Goal: Task Accomplishment & Management: Manage account settings

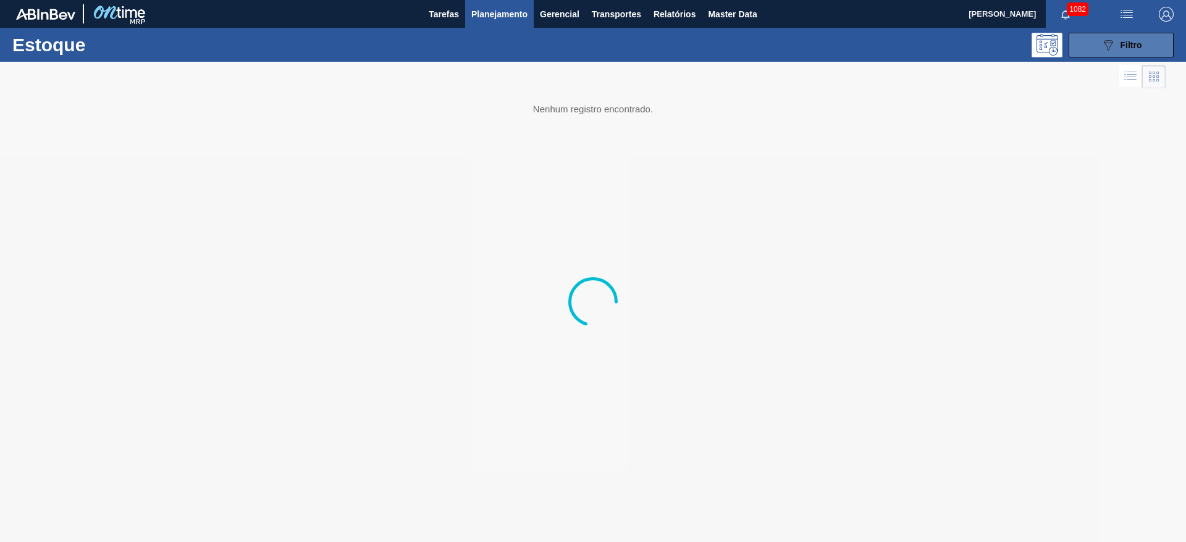
click at [718, 43] on icon "089F7B8B-B2A5-4AFE-B5C0-19BA573D28AC" at bounding box center [1107, 45] width 15 height 15
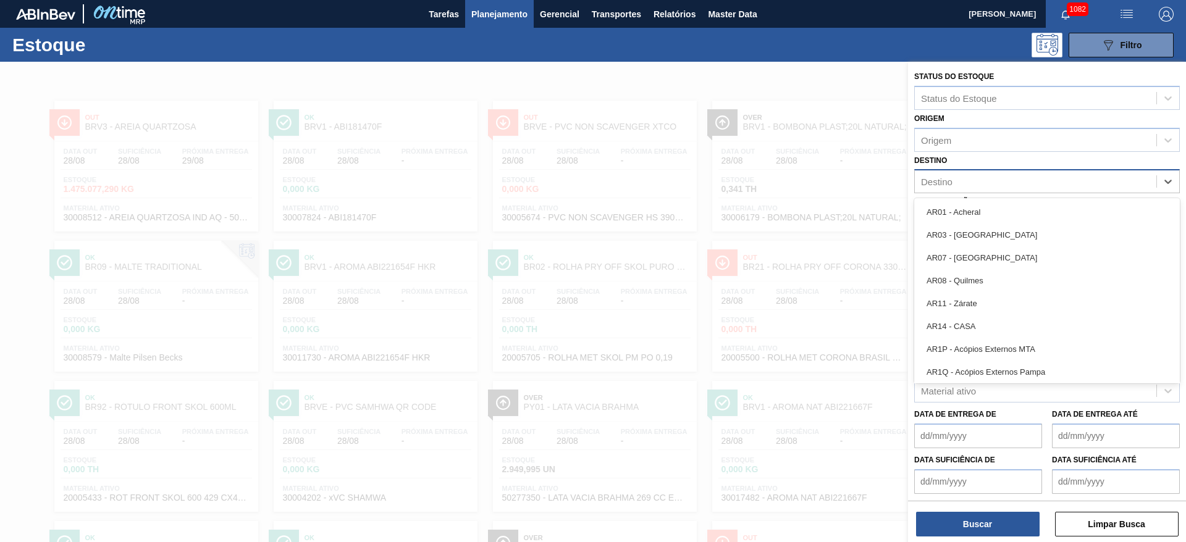
click at [718, 179] on div "Destino" at bounding box center [1035, 182] width 241 height 18
type input "28"
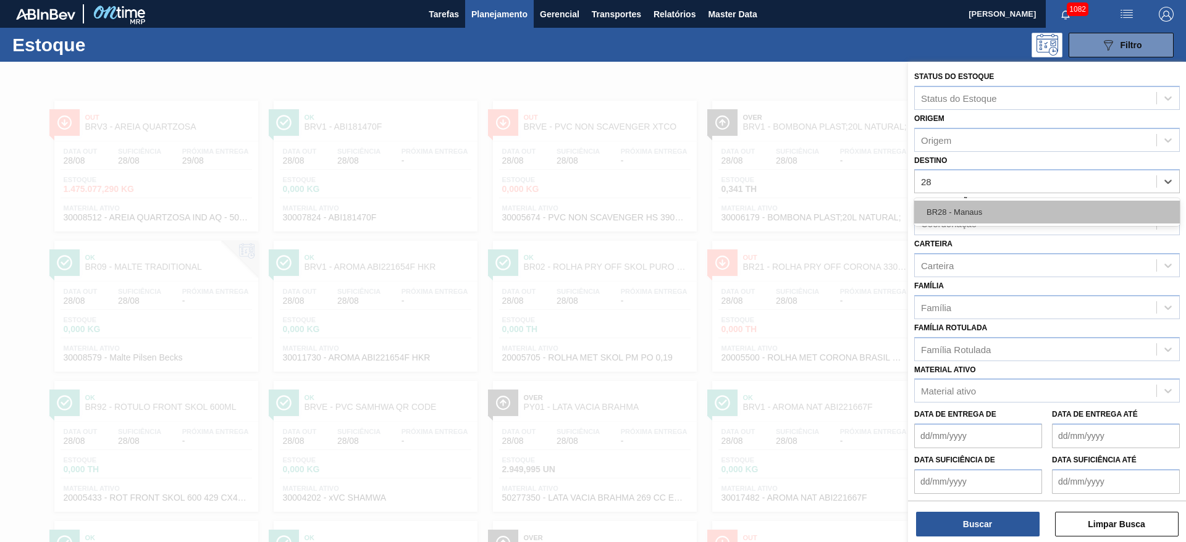
click at [718, 214] on div "BR28 - Manaus" at bounding box center [1047, 212] width 266 height 23
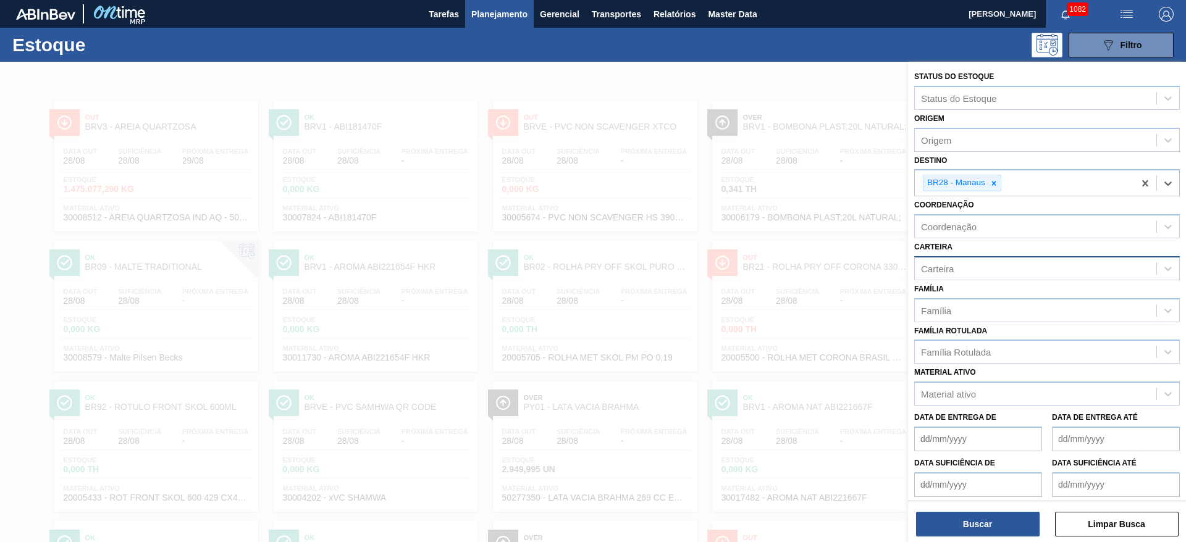
click at [718, 262] on div "Carteira" at bounding box center [1035, 268] width 241 height 18
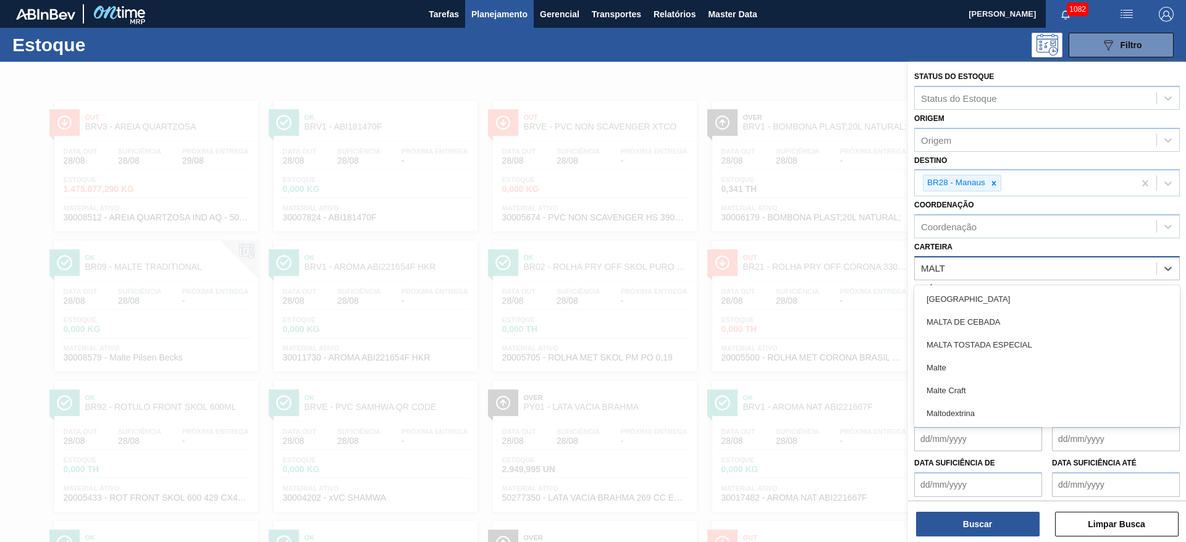
type input "MALTE"
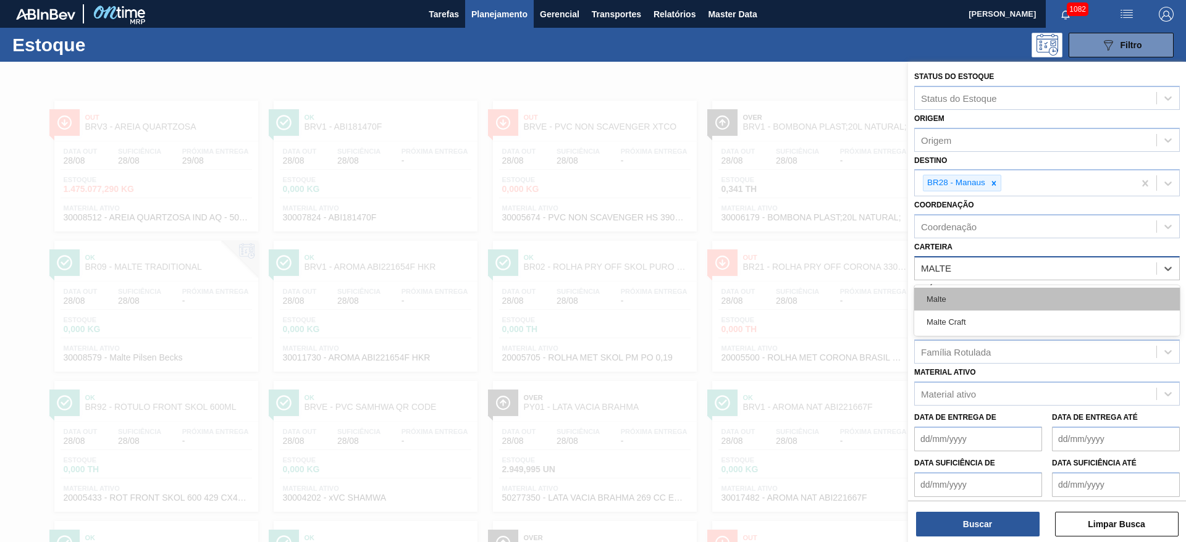
click at [718, 300] on div "Malte" at bounding box center [1047, 299] width 266 height 23
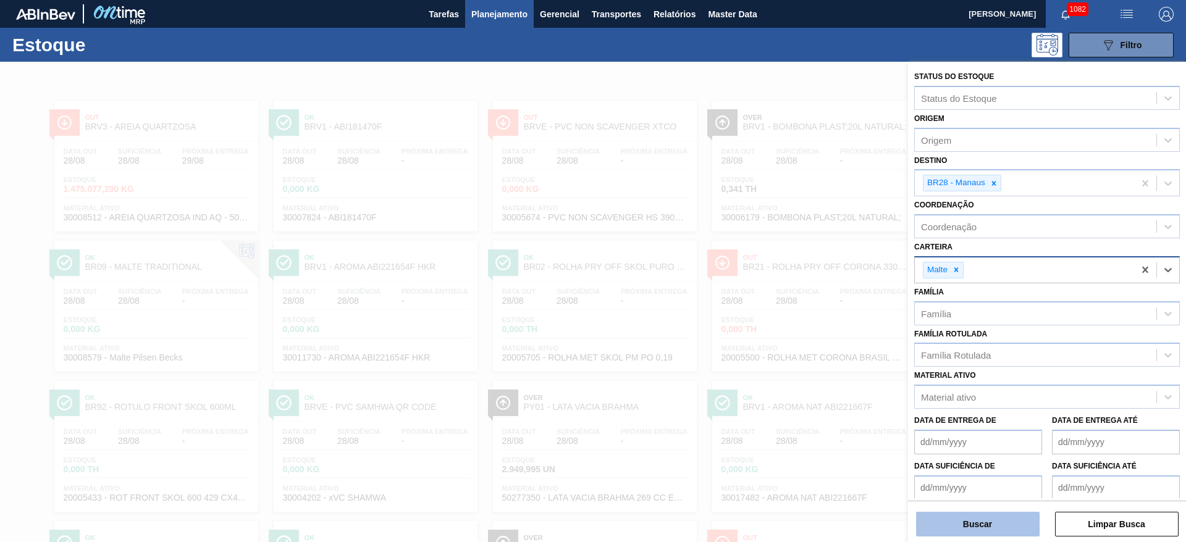
click at [718, 328] on button "Buscar" at bounding box center [978, 524] width 124 height 25
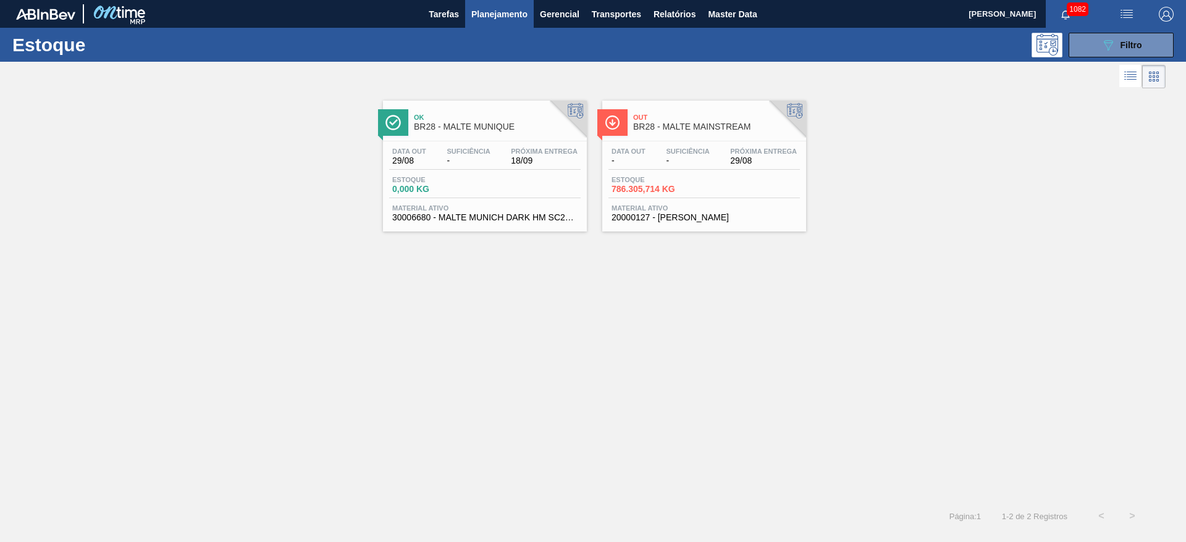
click at [663, 157] on div "Suficiência -" at bounding box center [687, 157] width 49 height 18
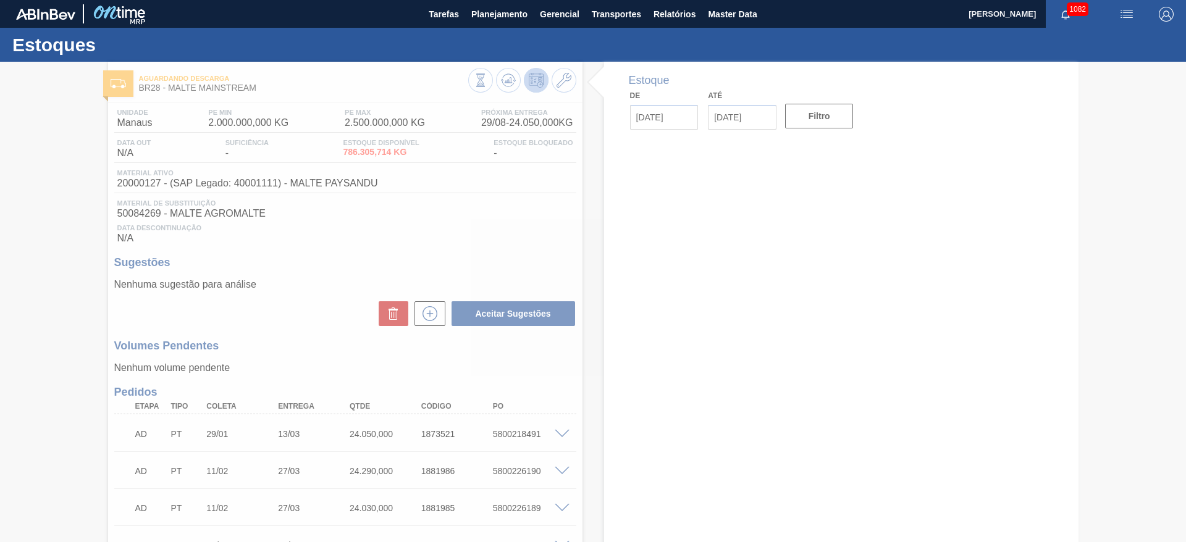
type input "[DATE]"
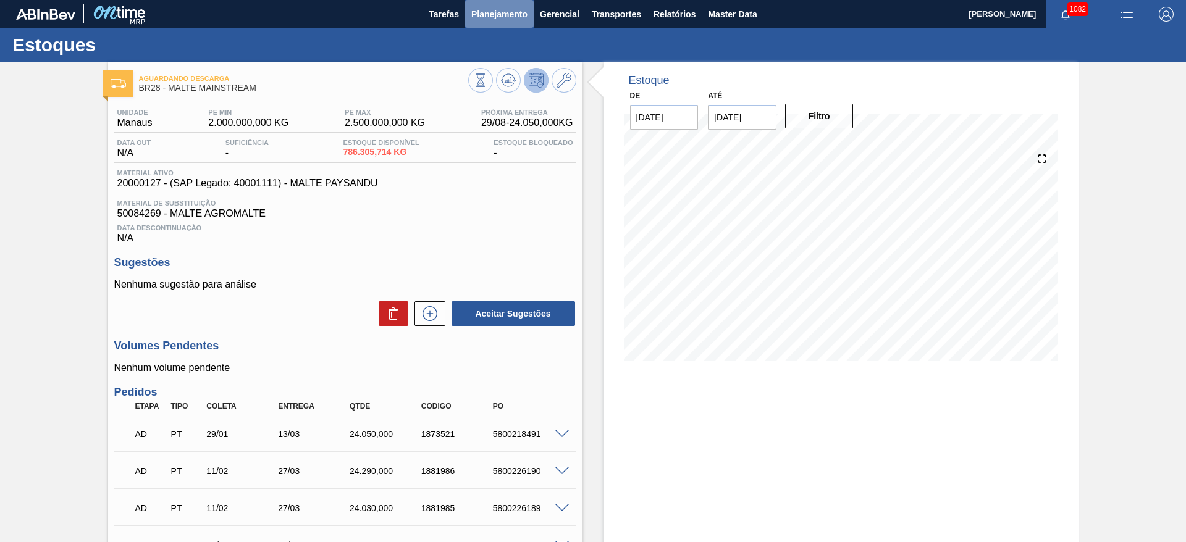
click at [500, 9] on span "Planejamento" at bounding box center [499, 14] width 56 height 15
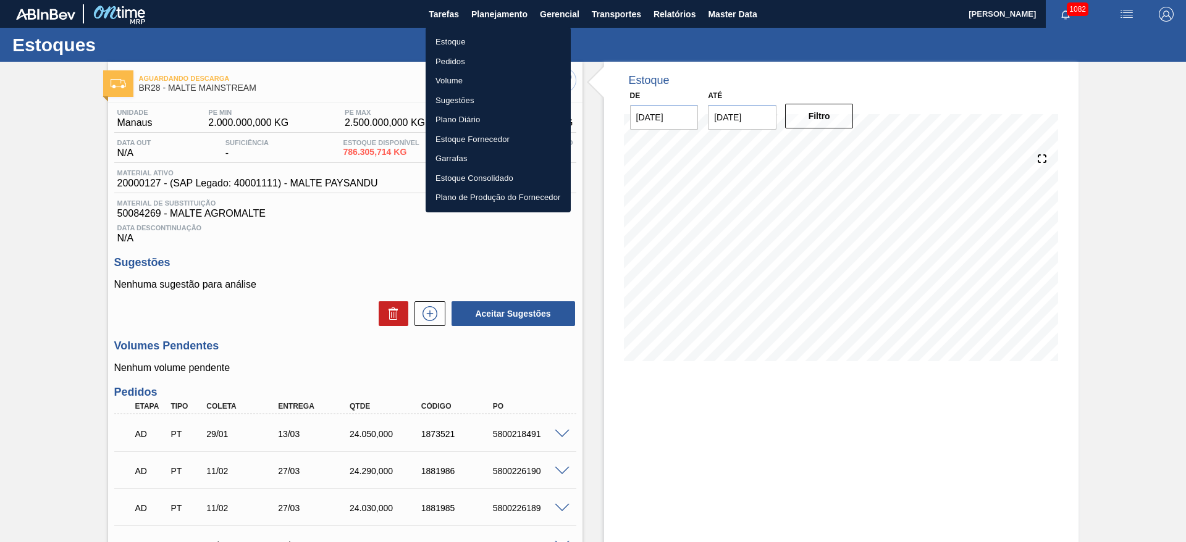
click at [456, 40] on li "Estoque" at bounding box center [497, 42] width 145 height 20
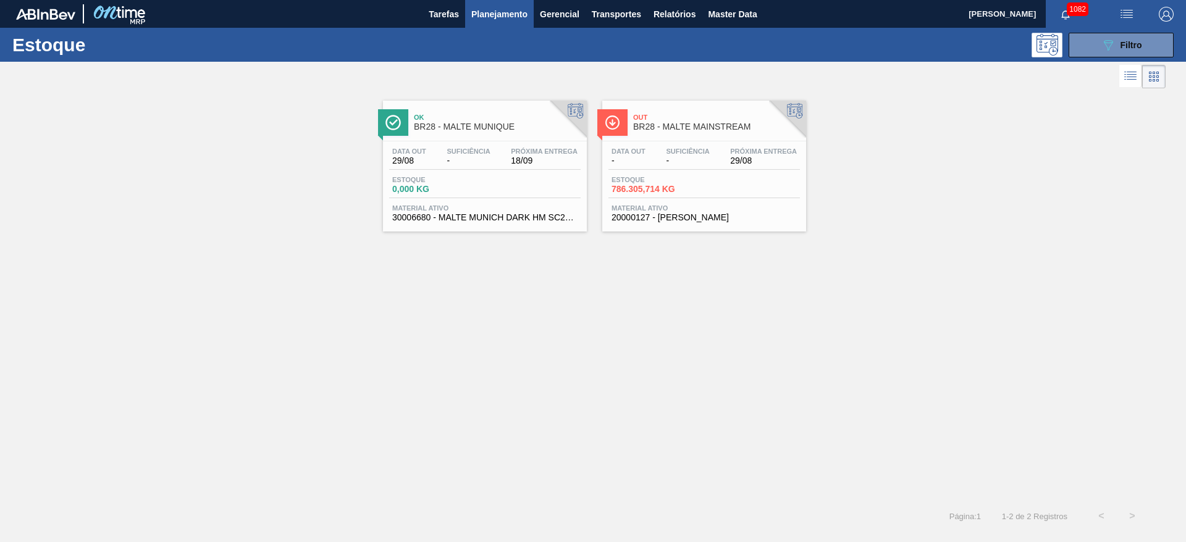
click at [656, 187] on span "786.305,714 KG" at bounding box center [654, 189] width 86 height 9
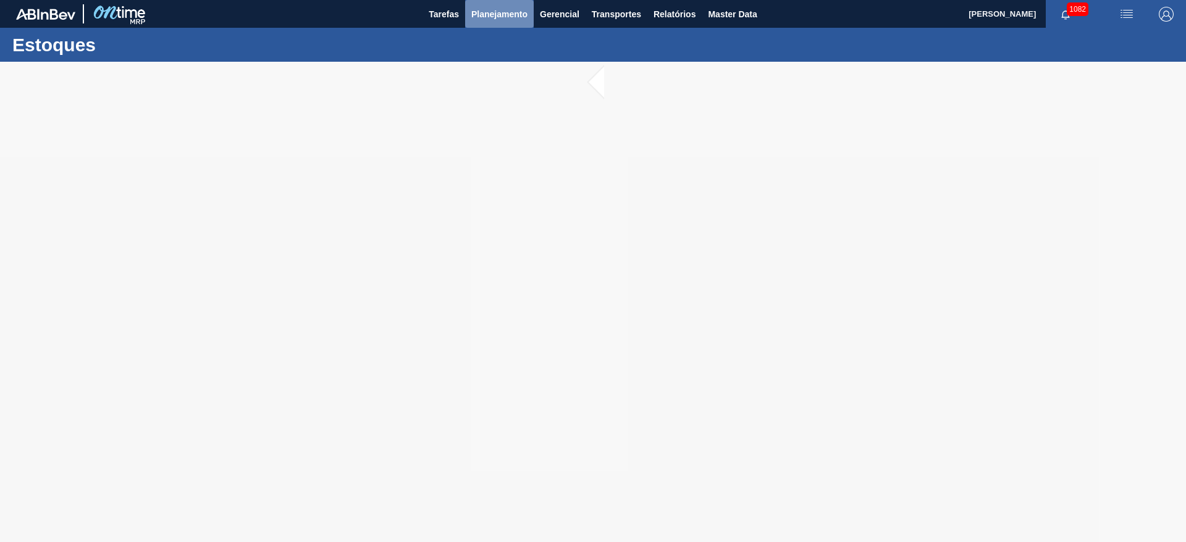
click at [495, 8] on span "Planejamento" at bounding box center [499, 14] width 56 height 15
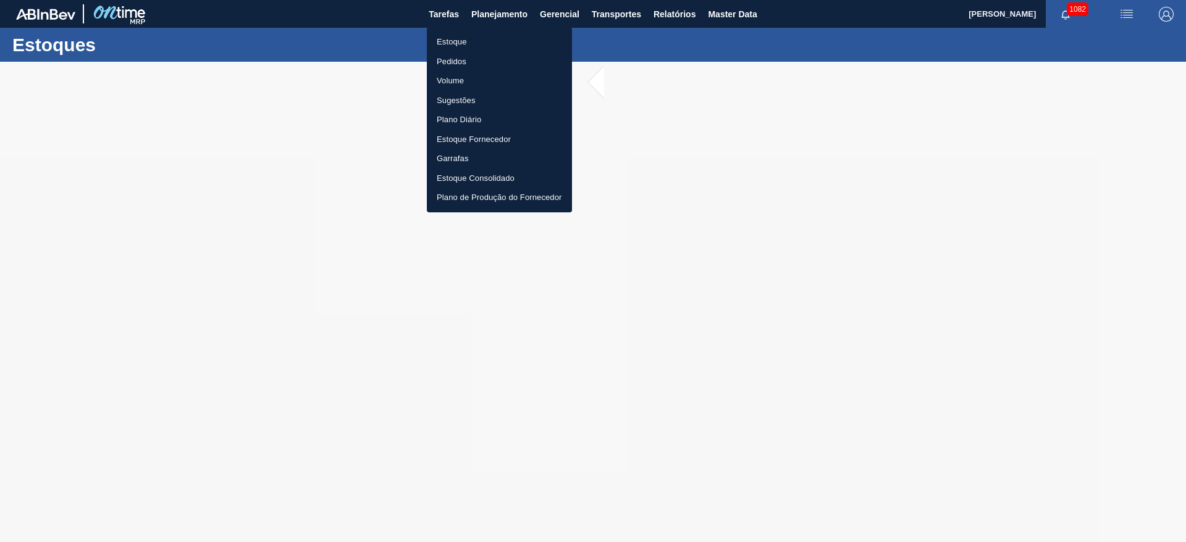
click at [456, 43] on li "Estoque" at bounding box center [499, 42] width 145 height 20
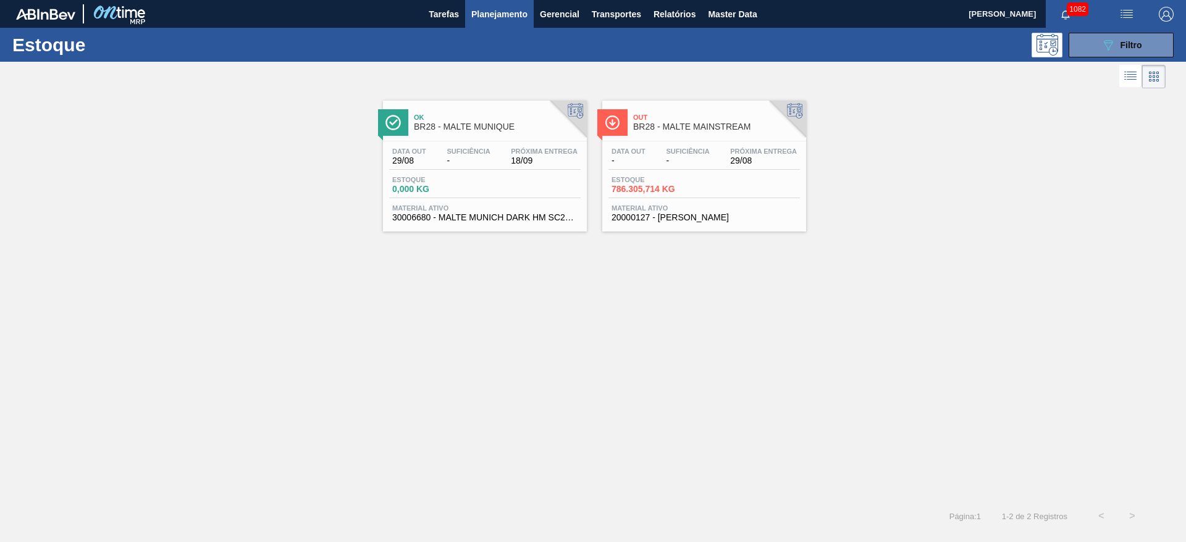
click at [484, 186] on div "Estoque 0,000 KG" at bounding box center [484, 187] width 191 height 22
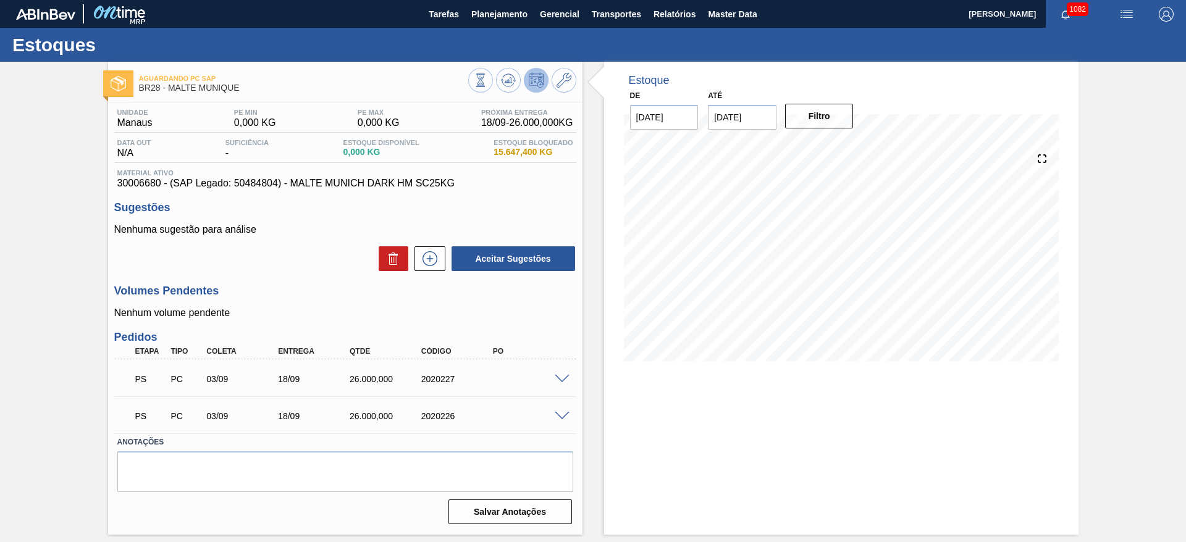
click at [564, 328] on span at bounding box center [562, 379] width 15 height 9
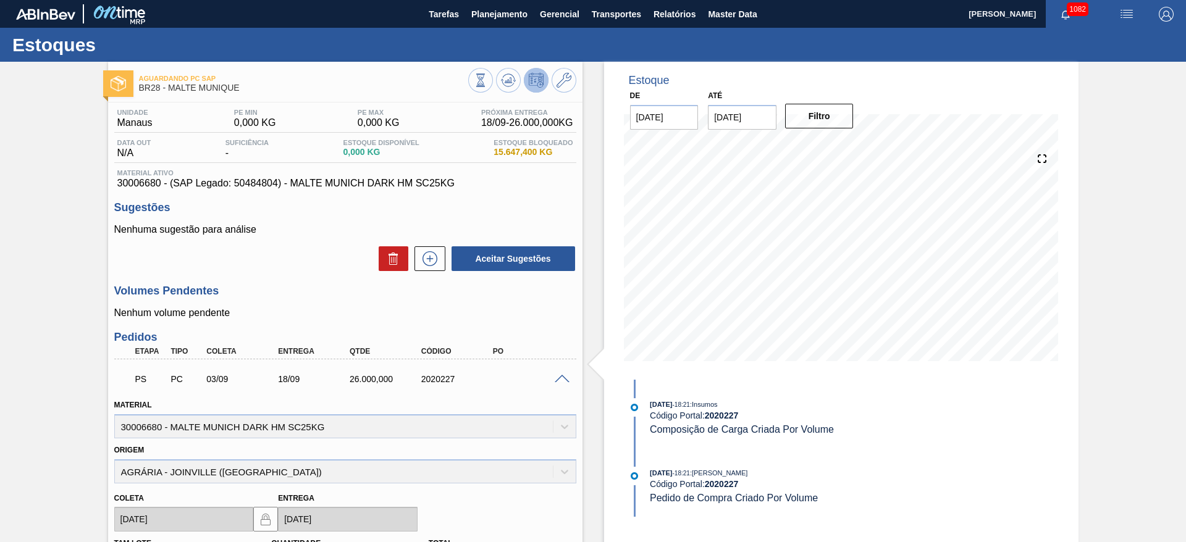
scroll to position [278, 0]
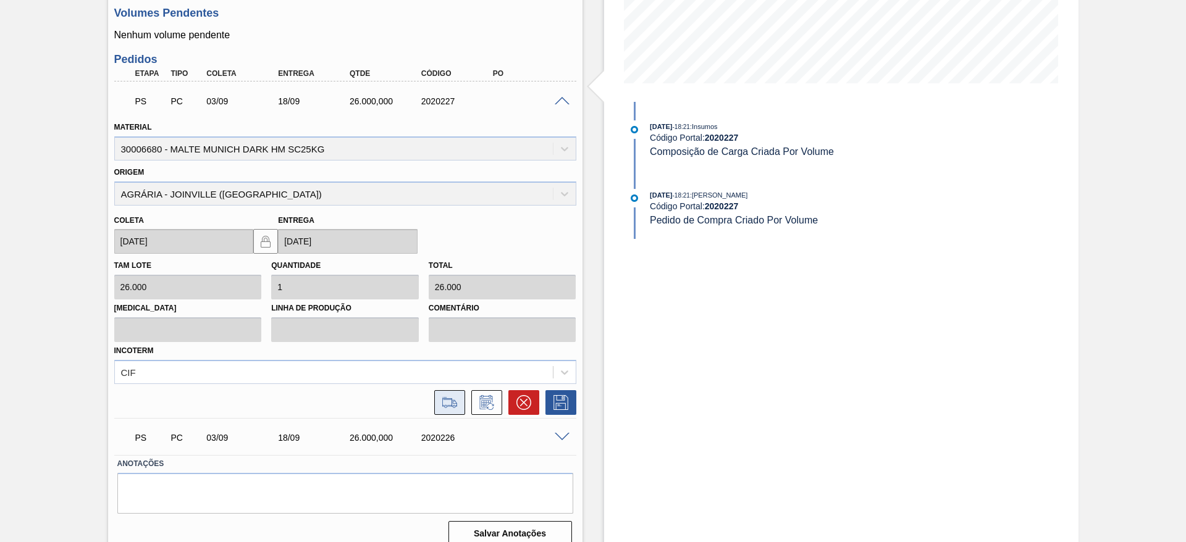
click at [447, 328] on icon at bounding box center [450, 402] width 20 height 15
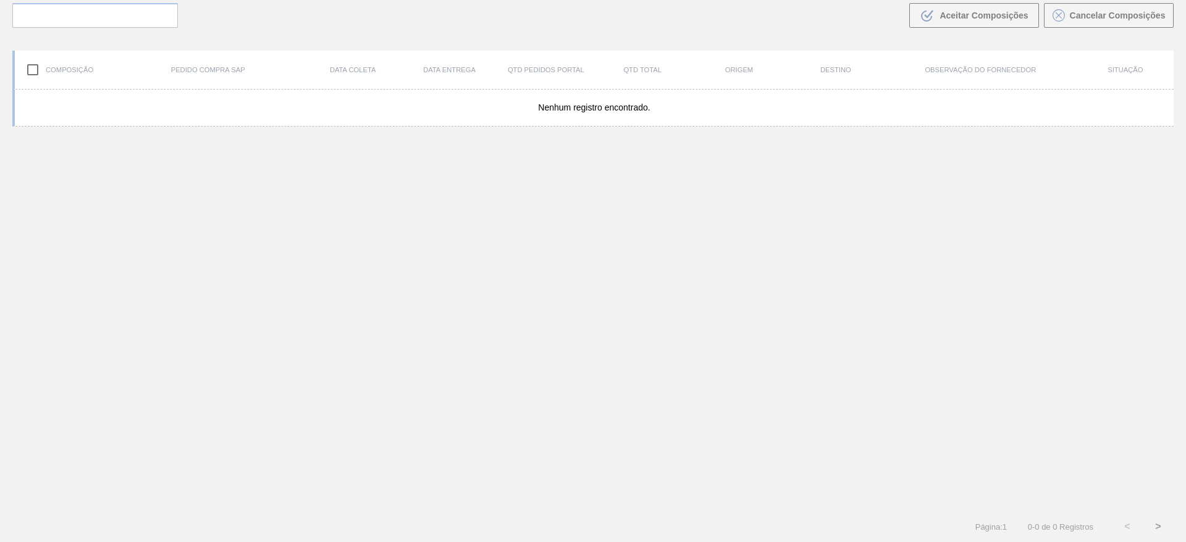
scroll to position [89, 0]
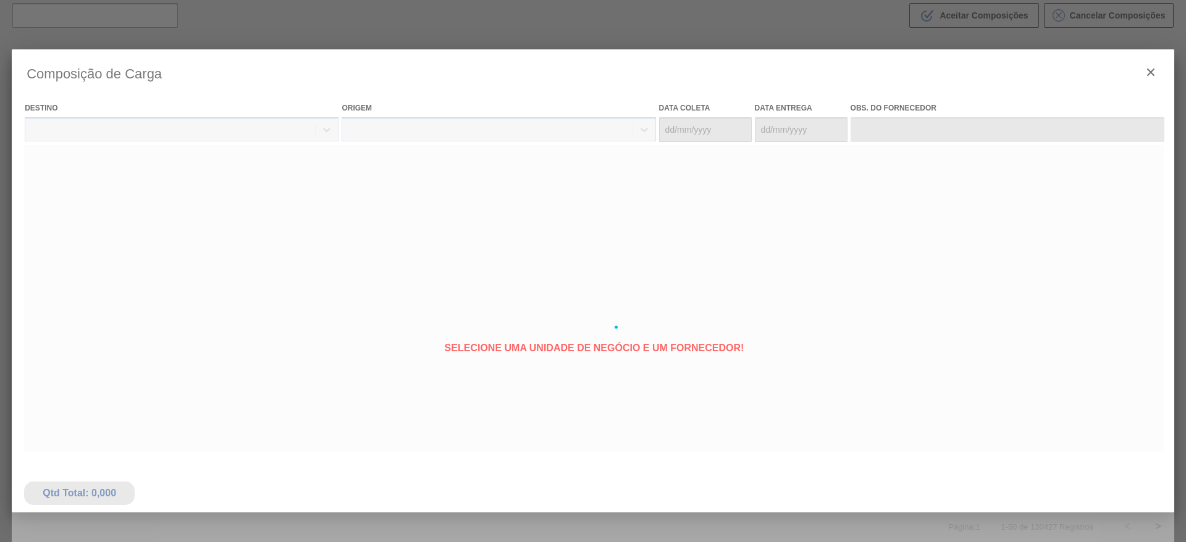
type coleta "[DATE]"
type entrega "[DATE]"
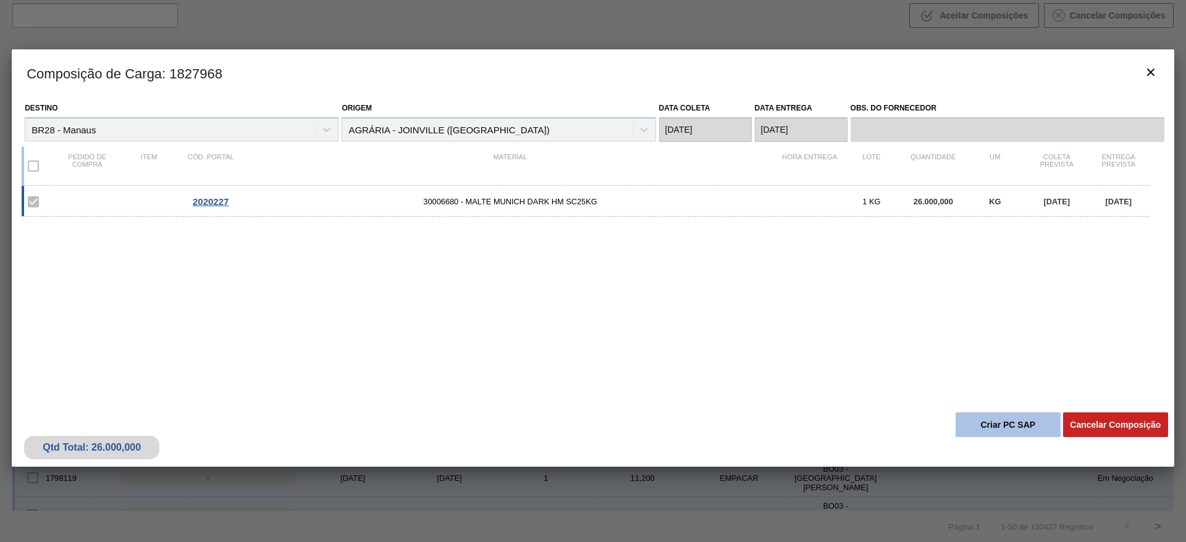
click at [718, 328] on button "Criar PC SAP" at bounding box center [1007, 424] width 105 height 25
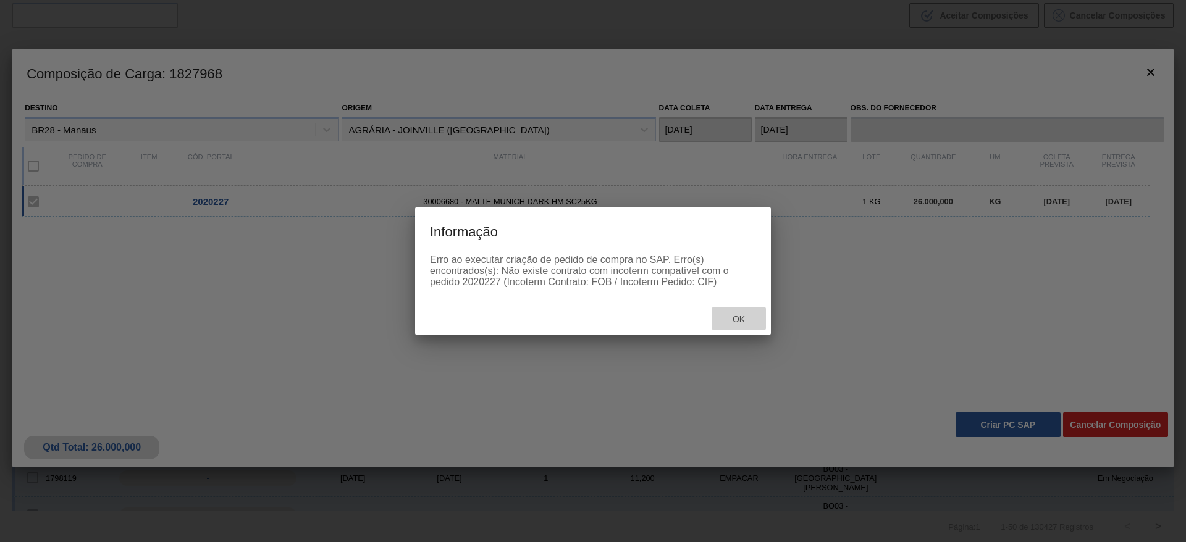
click at [718, 319] on span "Ok" at bounding box center [738, 319] width 32 height 10
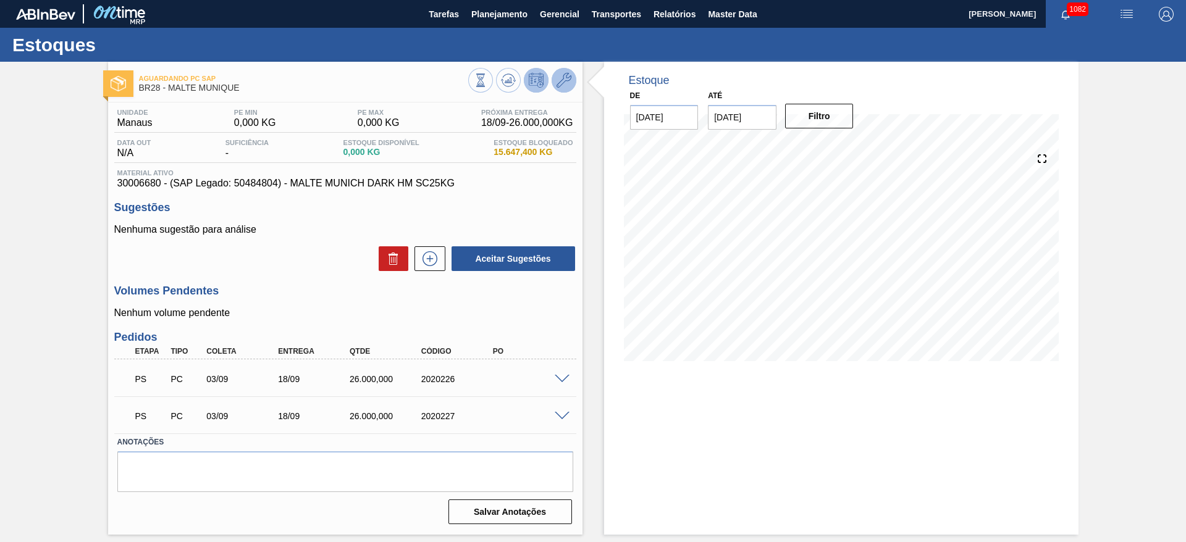
click at [565, 82] on icon at bounding box center [563, 80] width 15 height 15
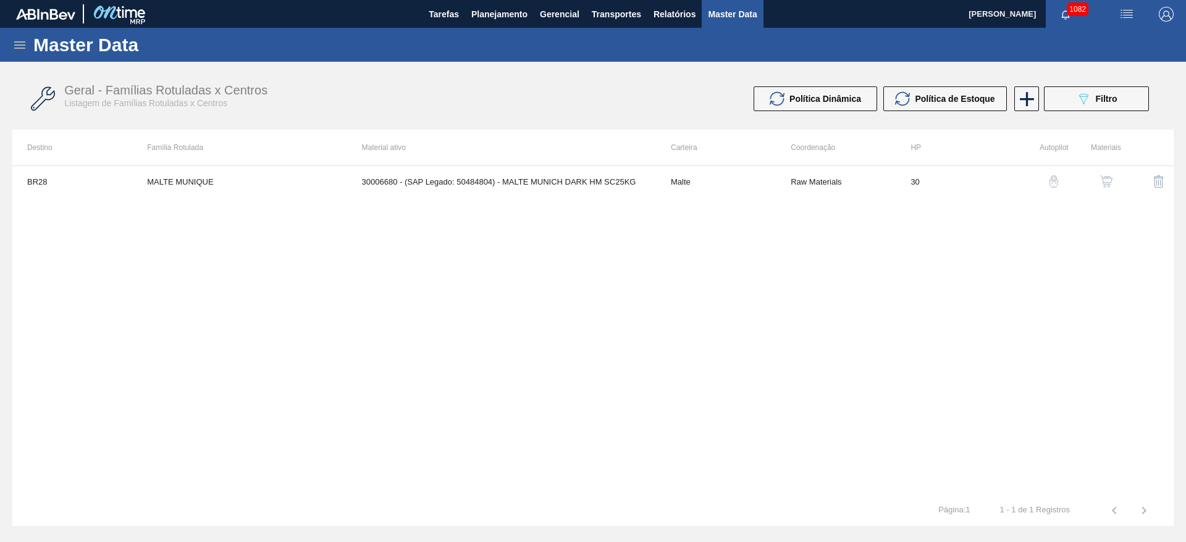
click at [718, 183] on img "button" at bounding box center [1106, 181] width 12 height 12
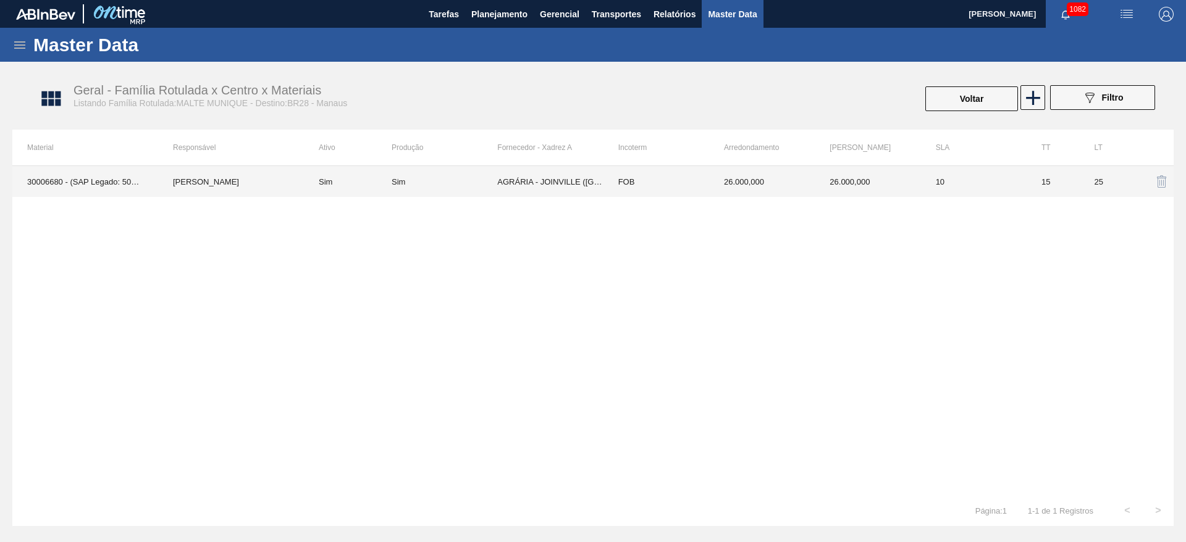
click at [450, 185] on div "Sim" at bounding box center [444, 181] width 106 height 9
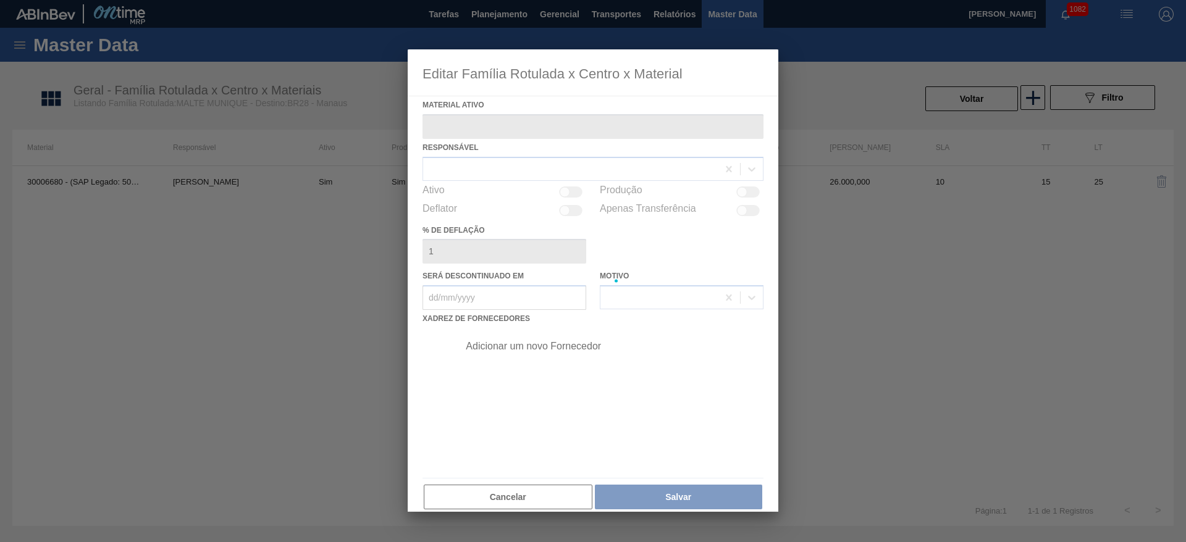
type ativo "30006680 - (SAP Legado: 50484804) - MALTE MUNICH DARK HM SC25KG"
checkbox input "true"
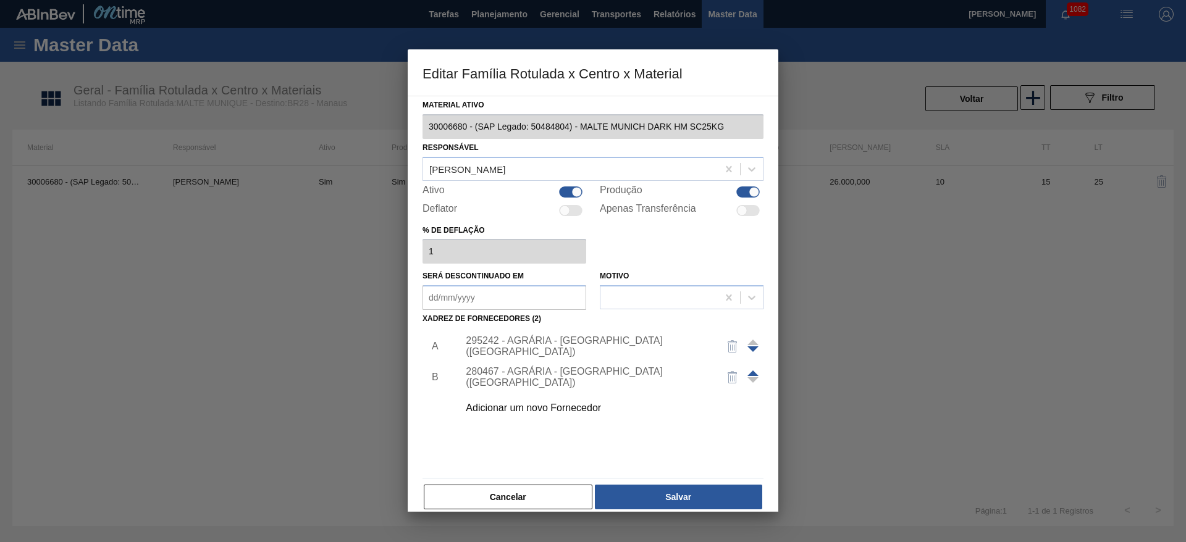
click at [522, 328] on div "295242 - AGRÁRIA - JOINVILLE (SC)" at bounding box center [587, 346] width 242 height 22
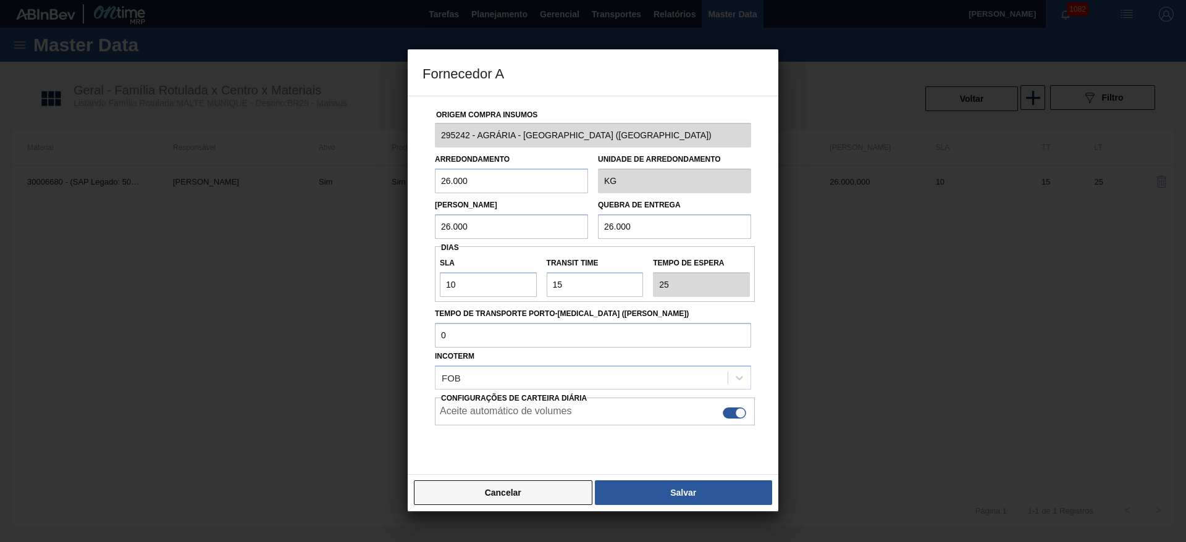
click at [519, 328] on button "Cancelar" at bounding box center [503, 492] width 178 height 25
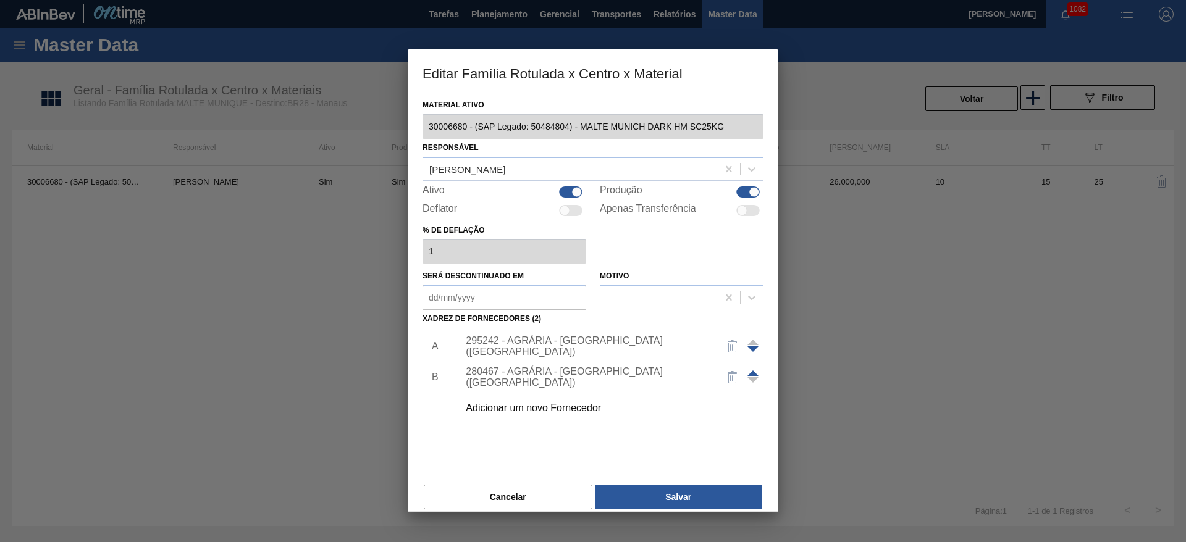
click at [542, 328] on div "280467 - AGRÁRIA - GUARAPUAVA (PR)" at bounding box center [587, 377] width 242 height 22
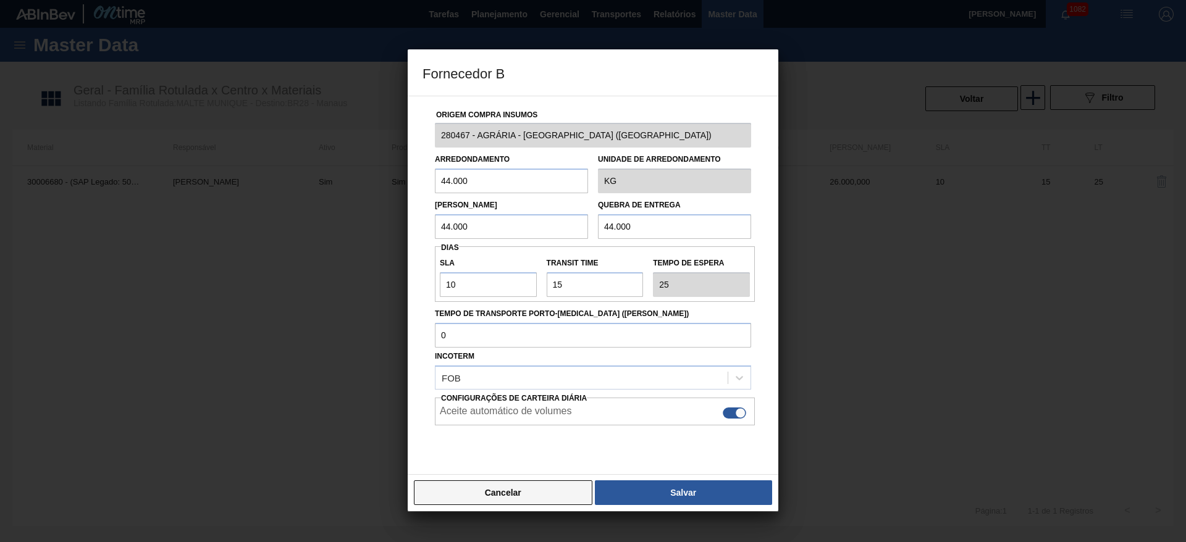
click at [537, 328] on button "Cancelar" at bounding box center [503, 492] width 178 height 25
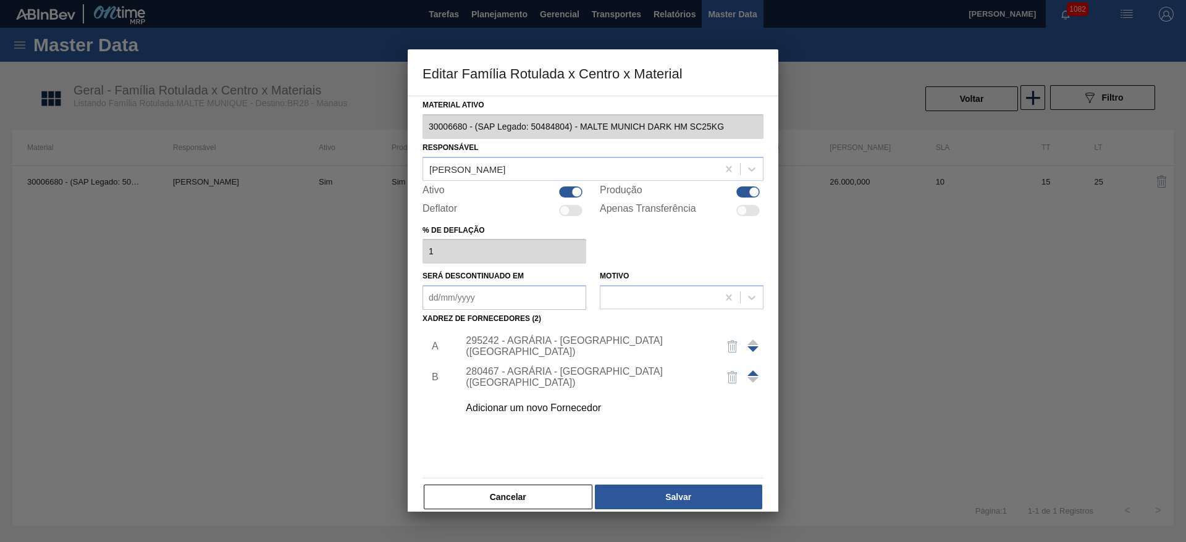
click at [551, 328] on div "295242 - AGRÁRIA - JOINVILLE (SC)" at bounding box center [587, 346] width 242 height 22
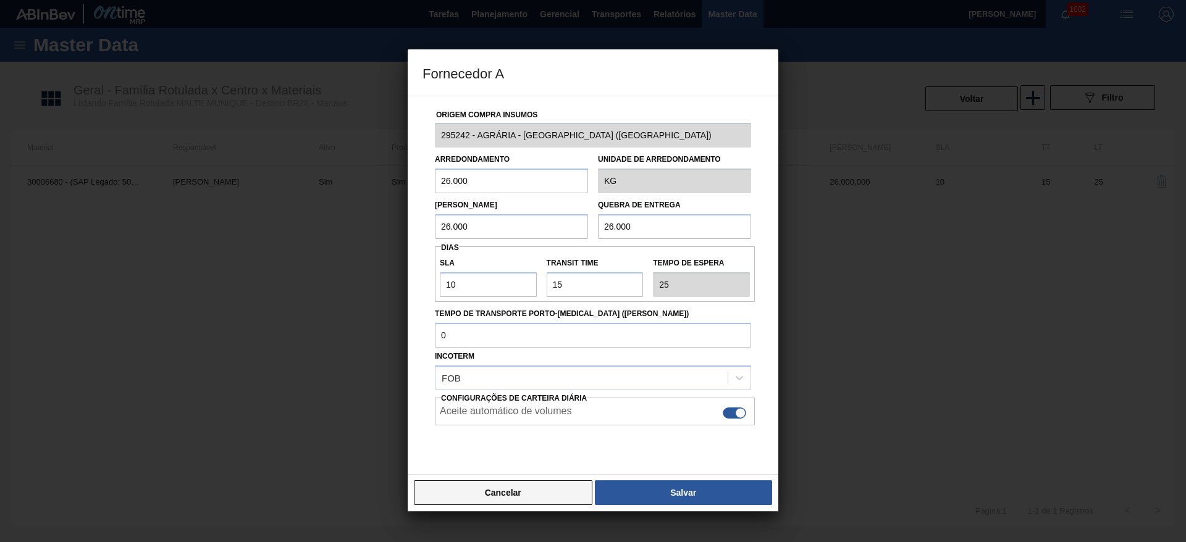
click at [536, 328] on button "Cancelar" at bounding box center [503, 492] width 178 height 25
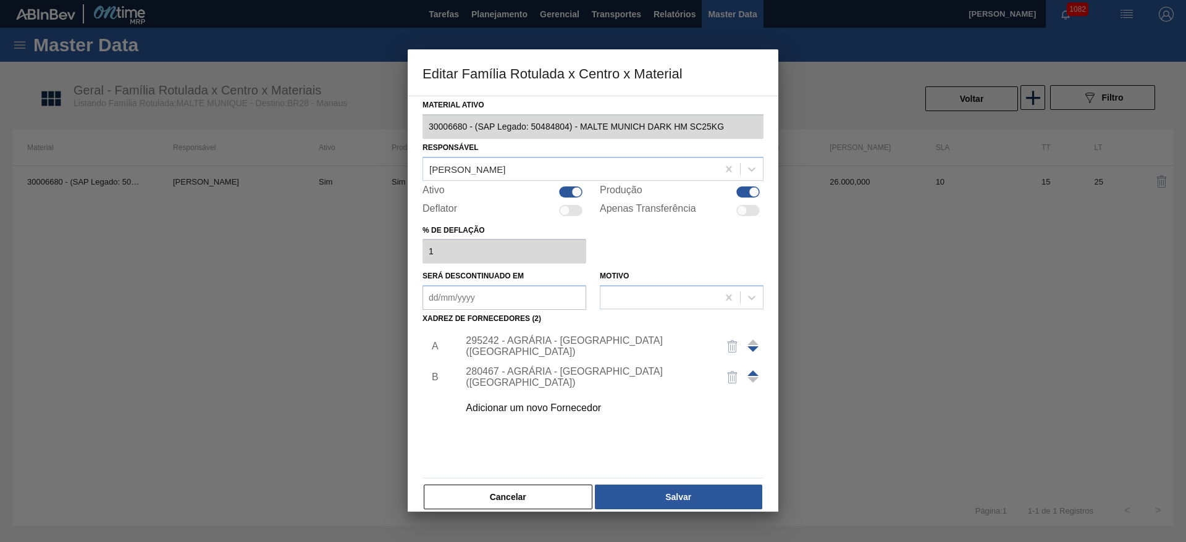
click at [507, 328] on div "280467 - AGRÁRIA - GUARAPUAVA (PR)" at bounding box center [587, 377] width 242 height 22
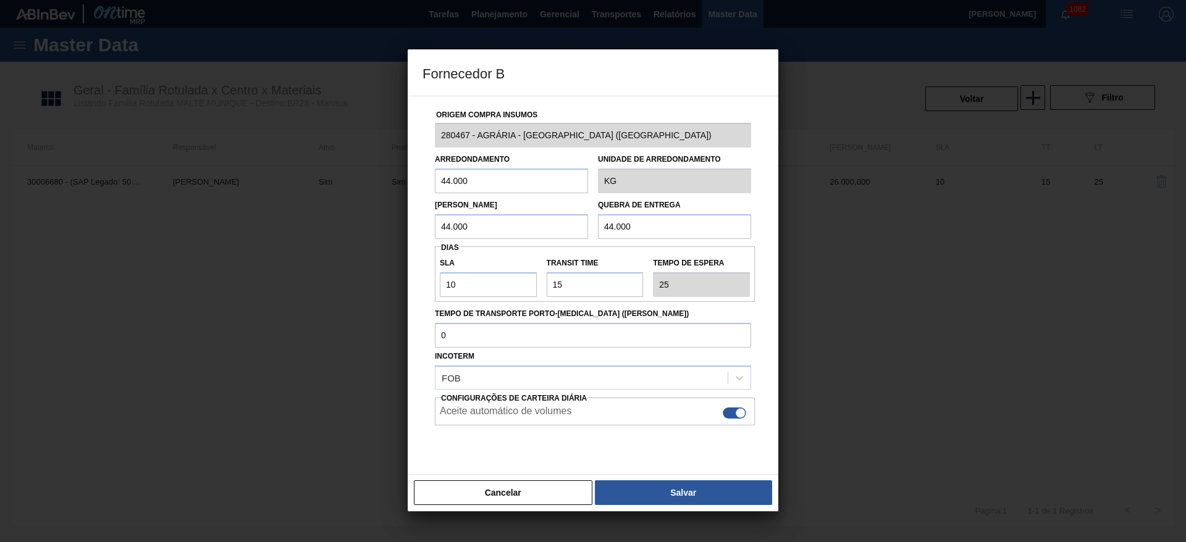
drag, startPoint x: 479, startPoint y: 178, endPoint x: 127, endPoint y: 191, distance: 352.2
click at [322, 165] on div "Fornecedor B Origem Compra Insumos 280467 - AGRÁRIA - GUARAPUAVA (PR) Arredonda…" at bounding box center [593, 271] width 1186 height 542
drag, startPoint x: 509, startPoint y: 178, endPoint x: 275, endPoint y: 200, distance: 234.5
click at [275, 200] on div "Fornecedor B Origem Compra Insumos 280467 - AGRÁRIA - GUARAPUAVA (PR) Arredonda…" at bounding box center [593, 271] width 1186 height 542
type input "26.000"
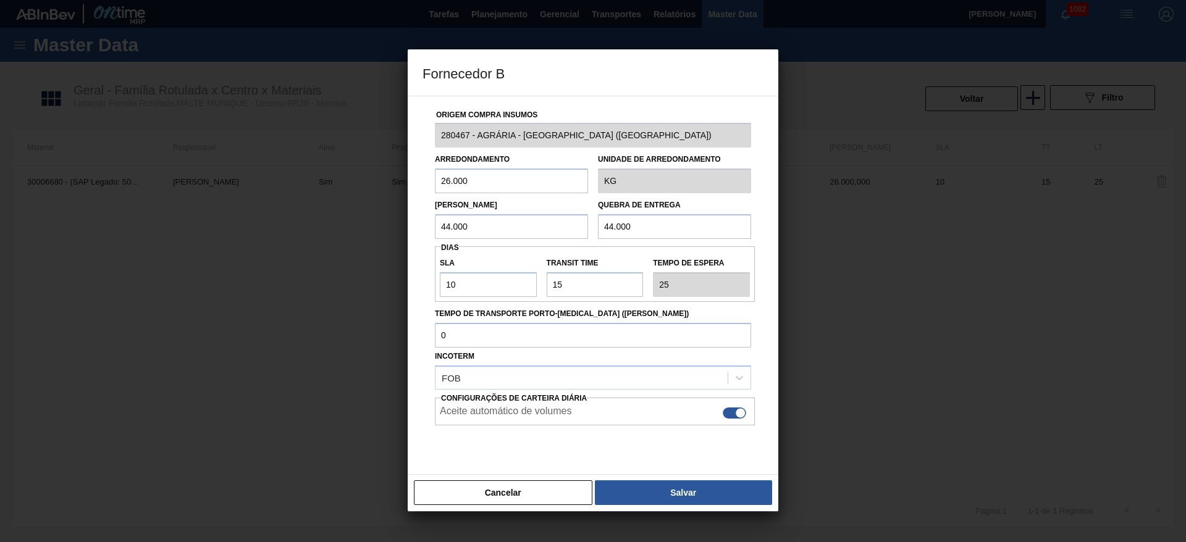
drag, startPoint x: 397, startPoint y: 222, endPoint x: 371, endPoint y: 226, distance: 26.8
click at [371, 226] on div "Fornecedor B Origem Compra Insumos 280467 - AGRÁRIA - GUARAPUAVA (PR) Arredonda…" at bounding box center [593, 271] width 1186 height 542
paste input "26"
type input "26.000"
click at [523, 241] on div "Origem Compra Insumos 280467 - AGRÁRIA - GUARAPUAVA (PR) Arredondamento 26.000 …" at bounding box center [592, 291] width 341 height 391
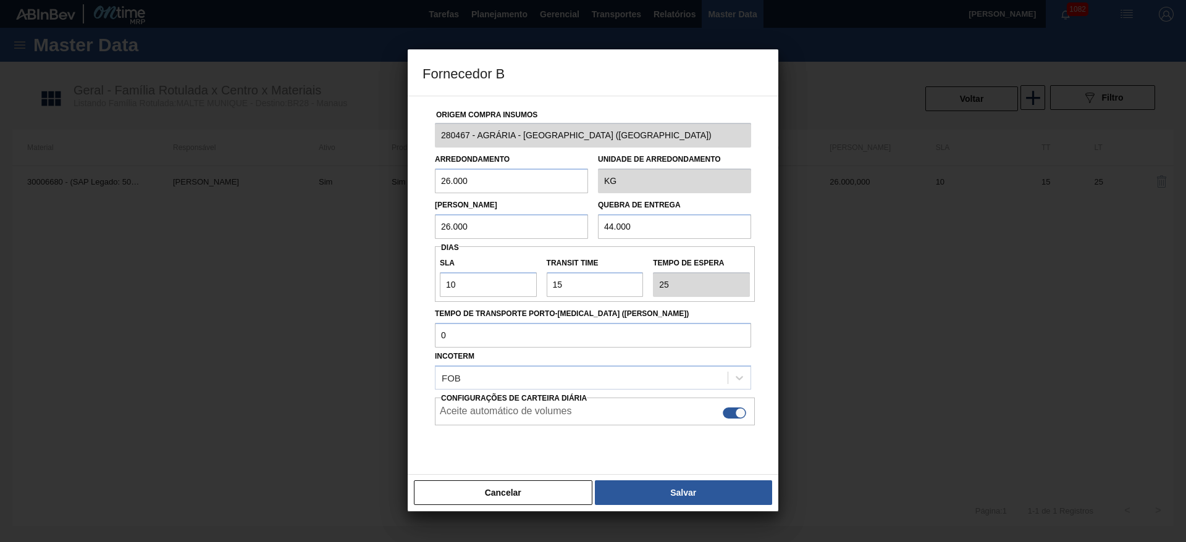
paste input "26"
type input "26.000"
drag, startPoint x: 435, startPoint y: 289, endPoint x: 329, endPoint y: 291, distance: 106.2
click at [350, 288] on div "Fornecedor B Origem Compra Insumos 280467 - AGRÁRIA - GUARAPUAVA (PR) Arredonda…" at bounding box center [593, 271] width 1186 height 542
type input "3"
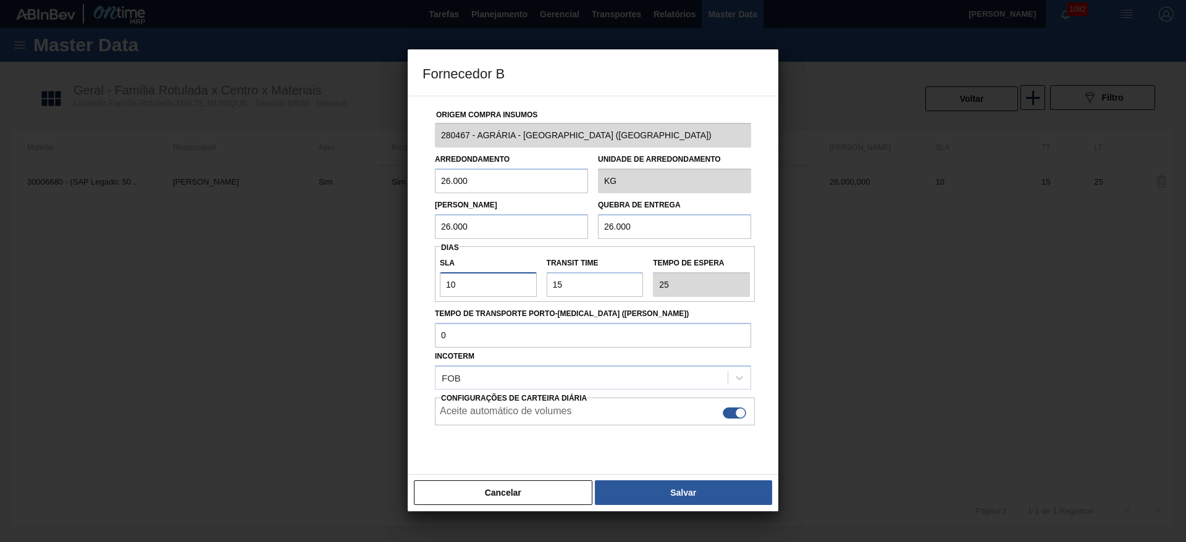
type input "18"
type input "3"
drag, startPoint x: 546, startPoint y: 289, endPoint x: 443, endPoint y: 289, distance: 103.1
click at [461, 289] on div "SLA 3 Transit Time Tempo de espera 18" at bounding box center [595, 274] width 320 height 46
type input "1"
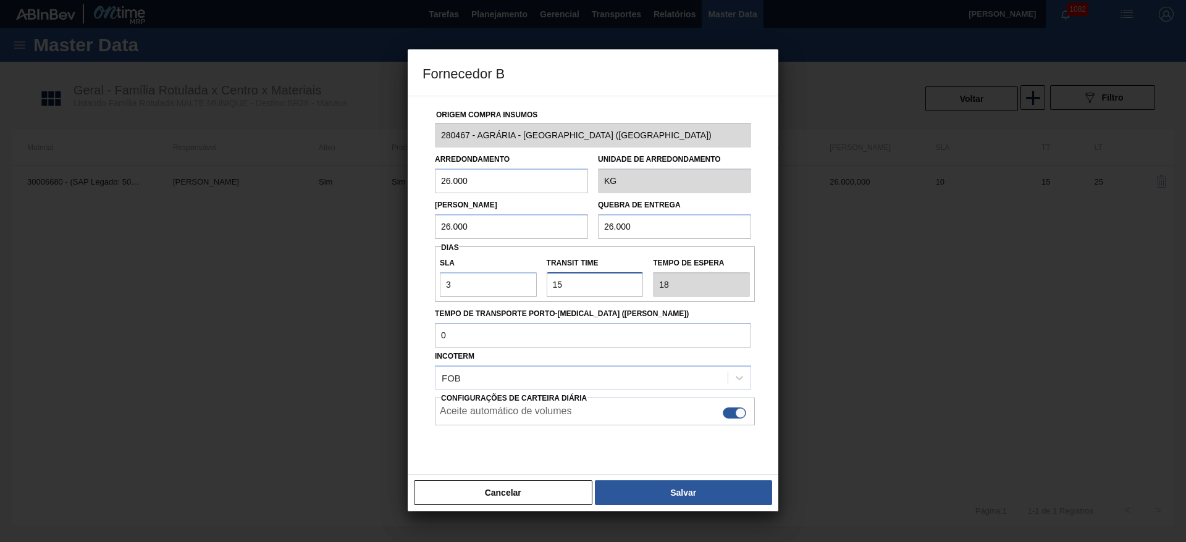
type input "4"
type input "17"
type input "20"
type input "17"
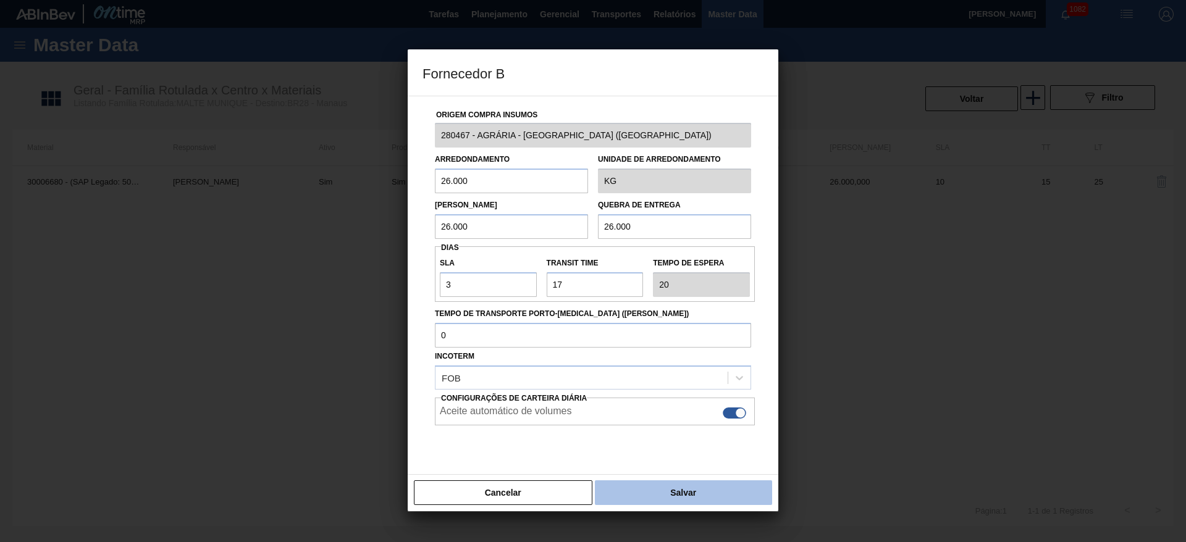
click at [689, 328] on button "Salvar" at bounding box center [683, 492] width 177 height 25
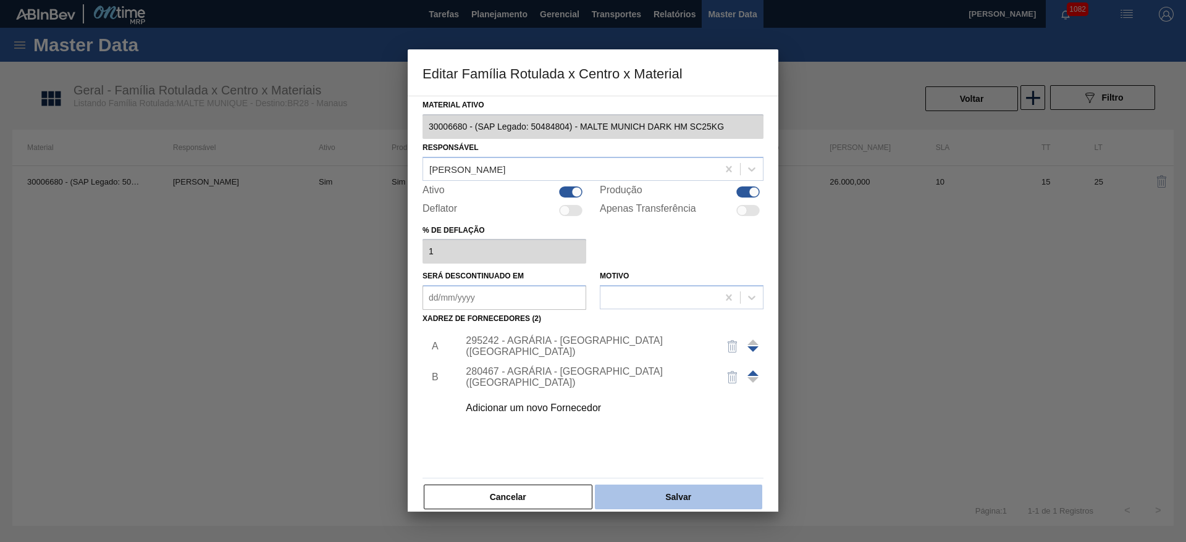
click at [693, 328] on button "Salvar" at bounding box center [678, 497] width 167 height 25
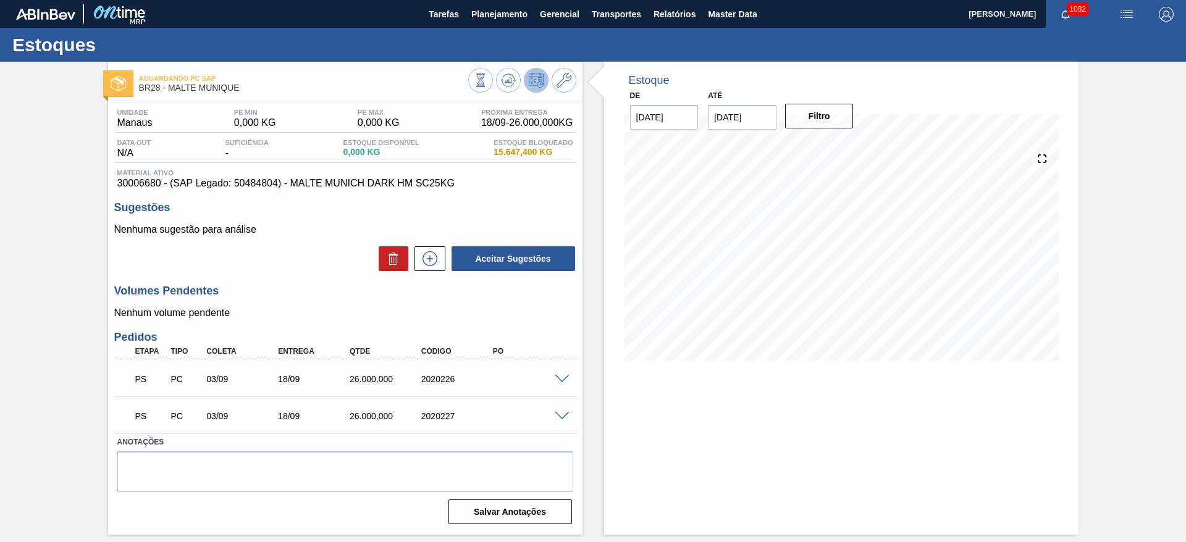
click at [560, 328] on span at bounding box center [562, 379] width 15 height 9
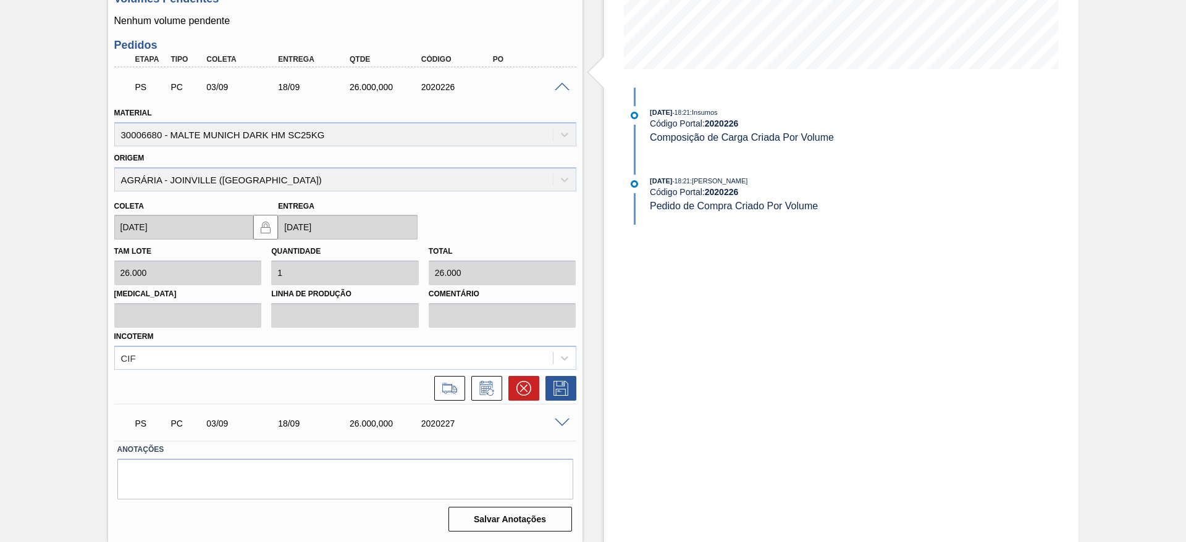
scroll to position [310, 0]
click at [143, 328] on div "Material 30006680 - MALTE MUNICH DARK HM SC25KG Origem AGRÁRIA - JOINVILLE (SC)…" at bounding box center [345, 250] width 462 height 299
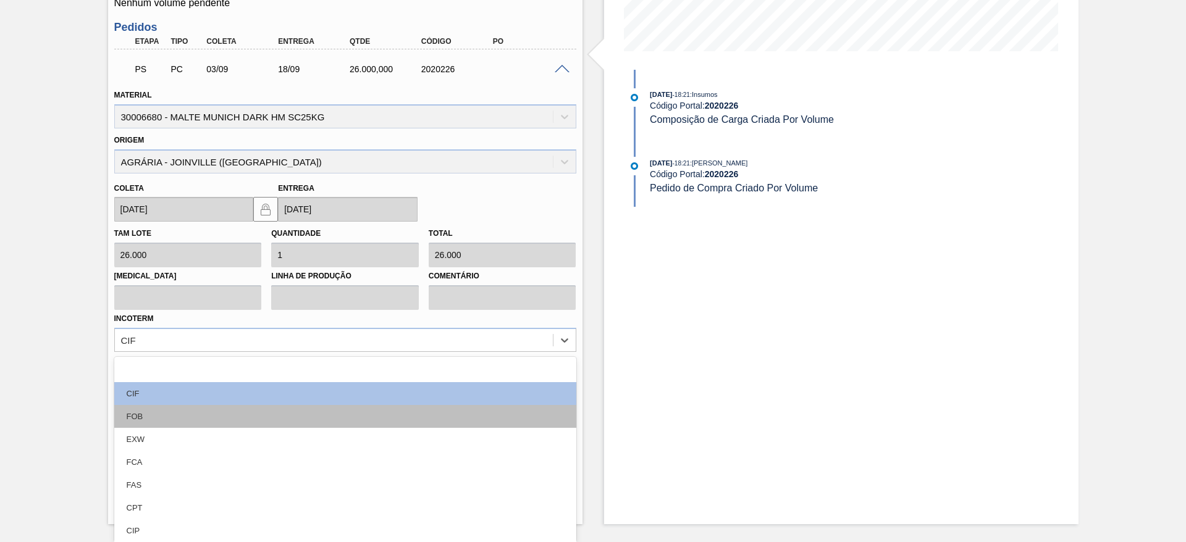
click at [145, 328] on div "FOB" at bounding box center [345, 416] width 462 height 23
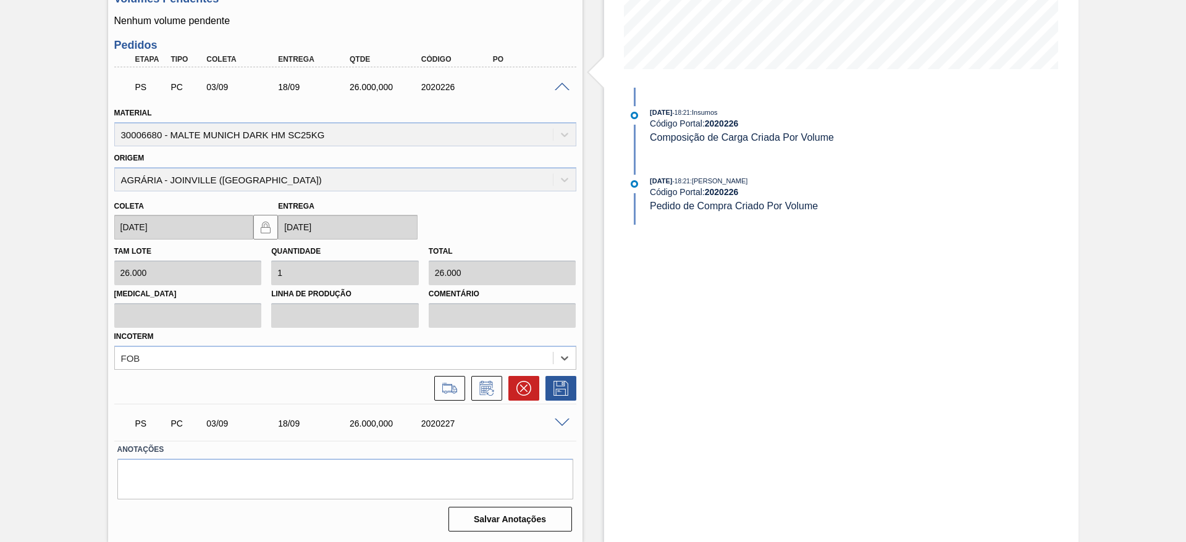
scroll to position [292, 0]
click at [558, 328] on icon at bounding box center [561, 388] width 20 height 15
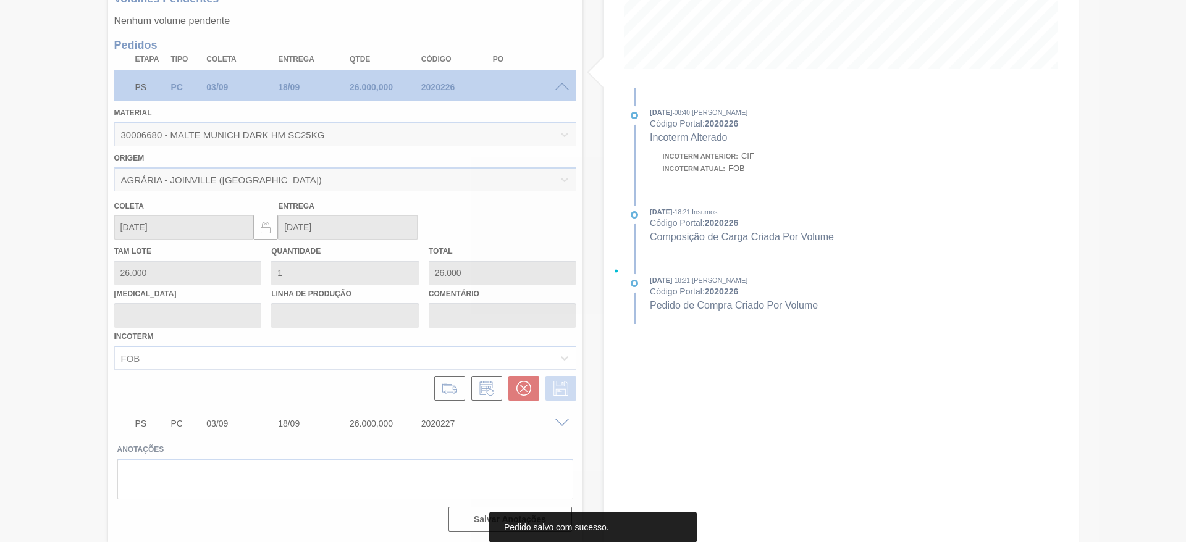
scroll to position [0, 0]
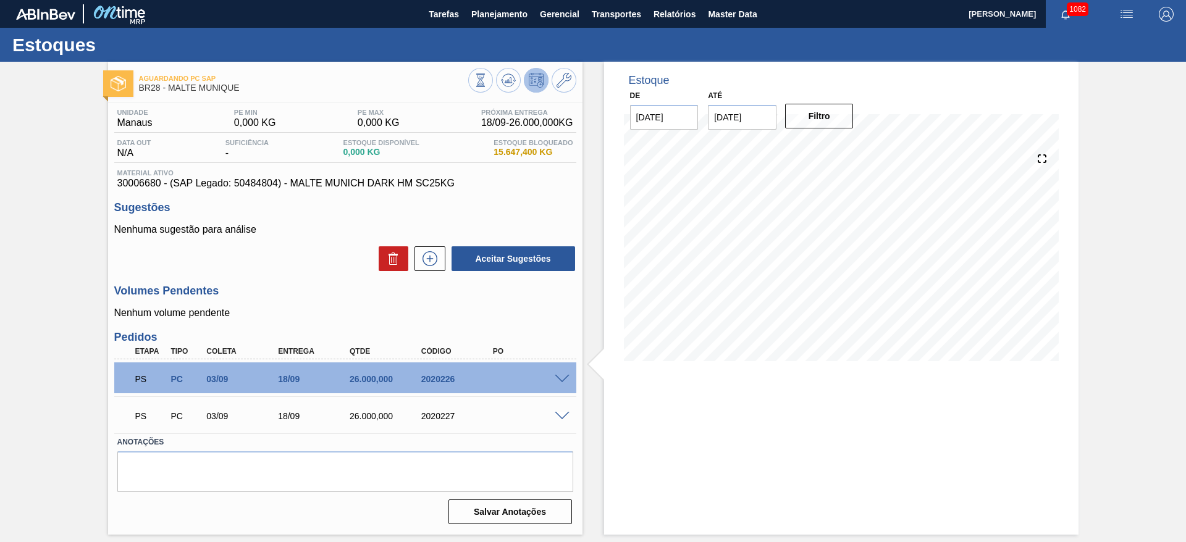
click at [561, 328] on span at bounding box center [562, 379] width 15 height 9
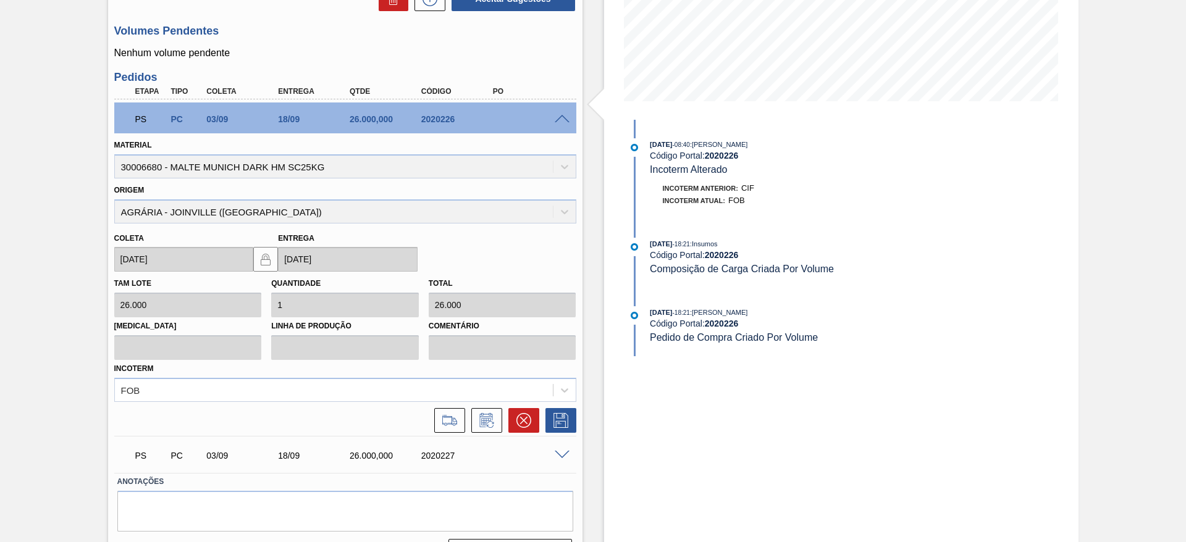
scroll to position [292, 0]
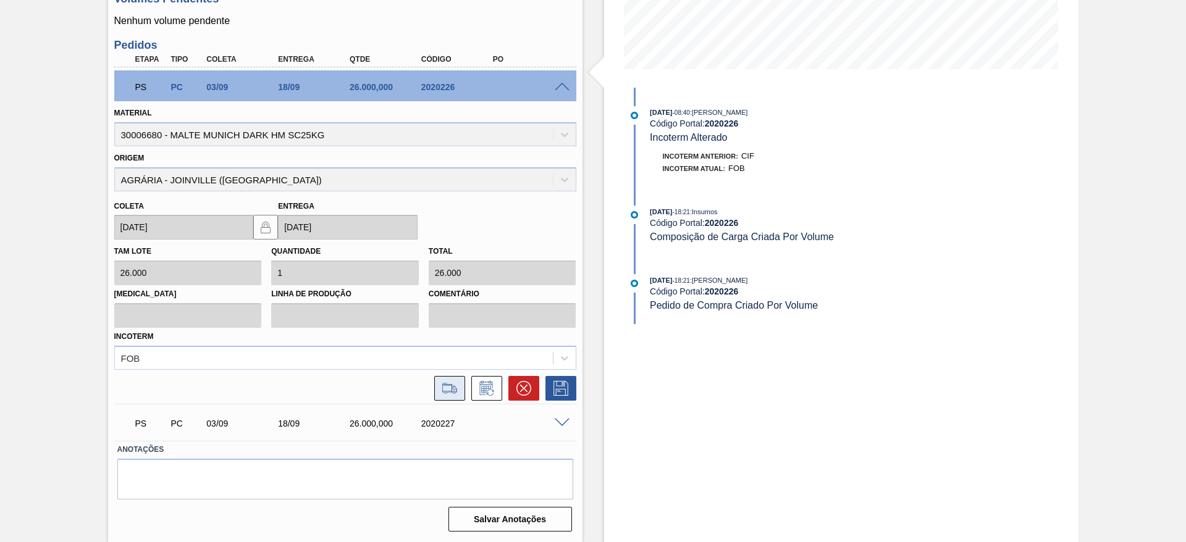
click at [442, 328] on icon at bounding box center [450, 388] width 20 height 15
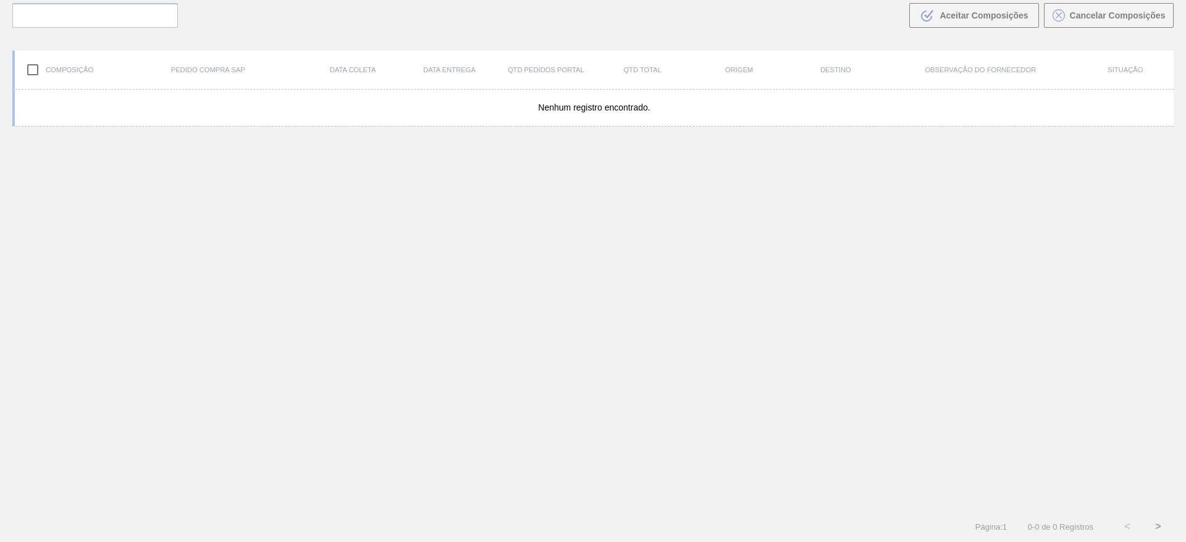
scroll to position [89, 0]
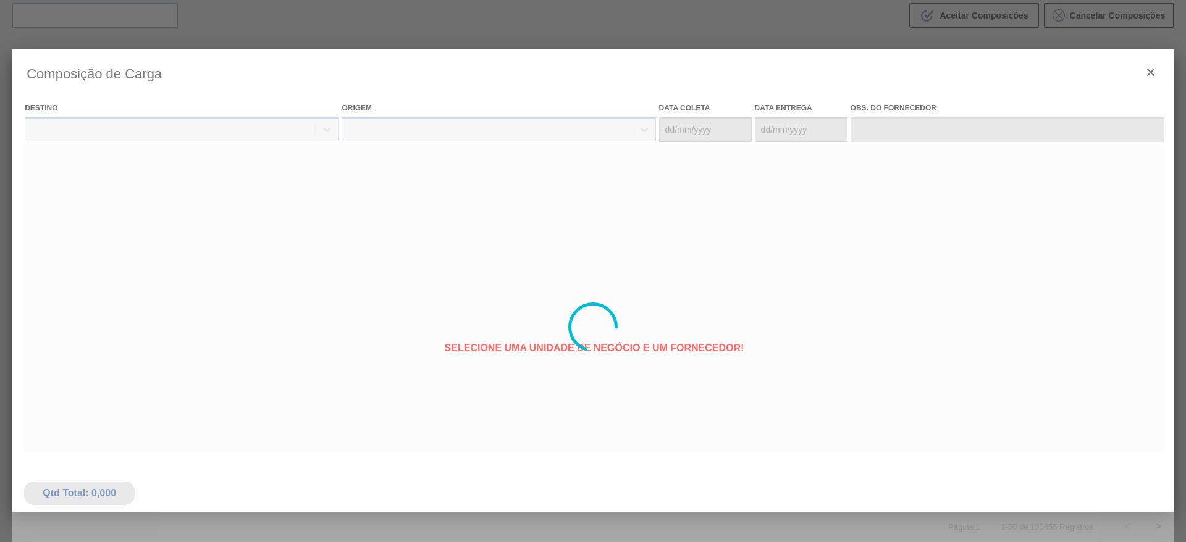
type coleta "[DATE]"
type entrega "[DATE]"
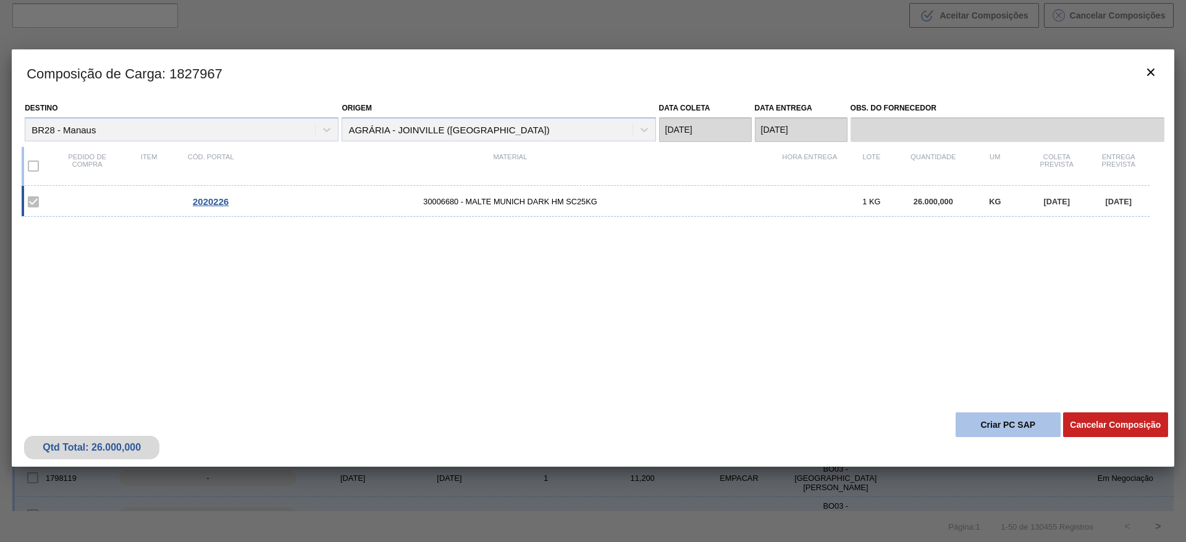
click at [718, 328] on button "Criar PC SAP" at bounding box center [1007, 424] width 105 height 25
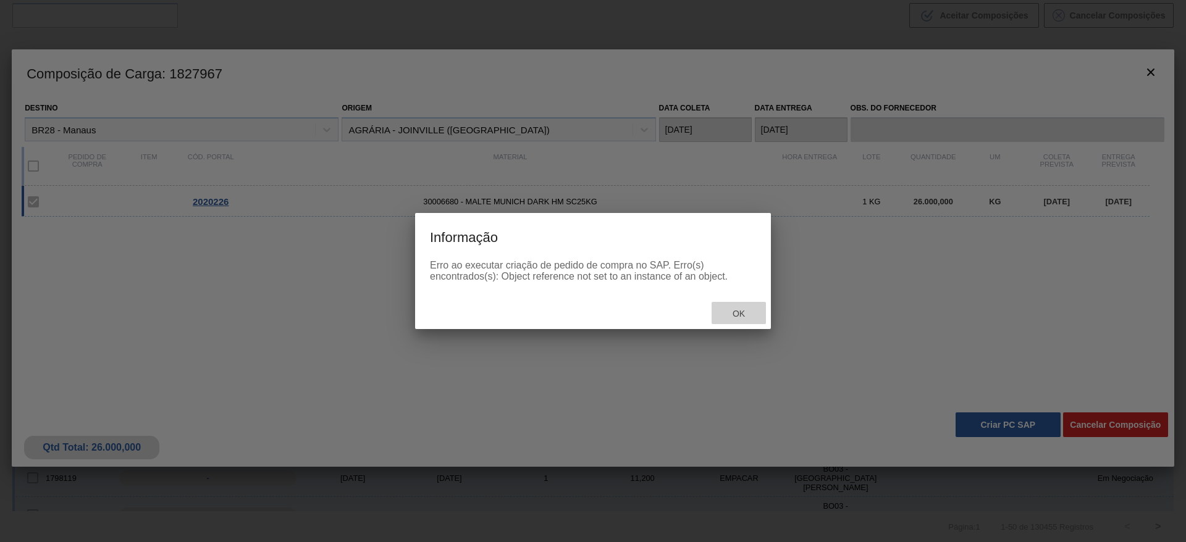
click at [718, 317] on span "Ok" at bounding box center [738, 314] width 32 height 10
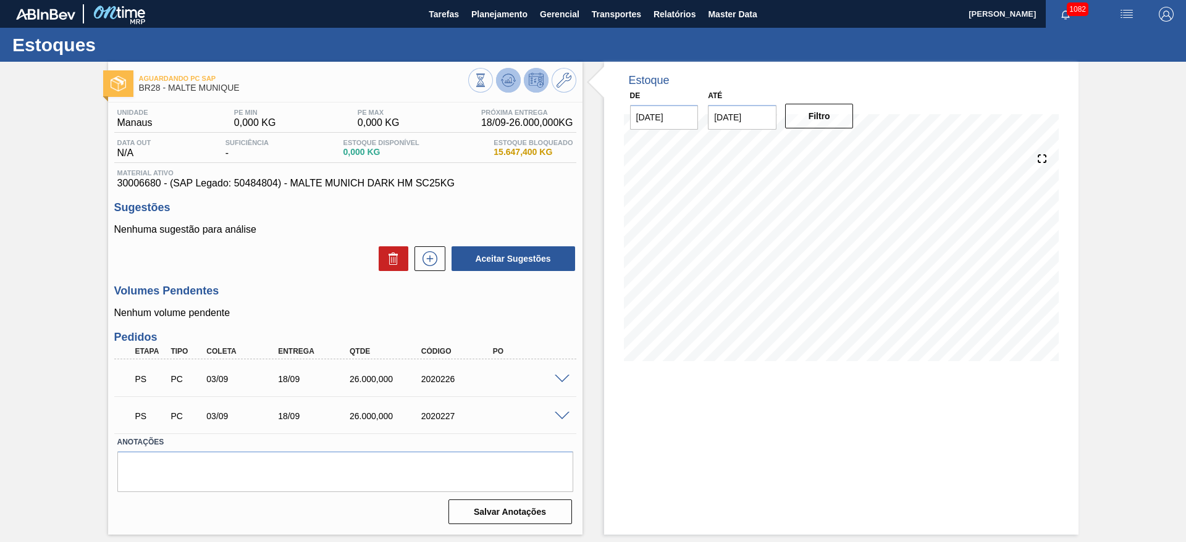
click at [487, 85] on icon at bounding box center [481, 80] width 14 height 14
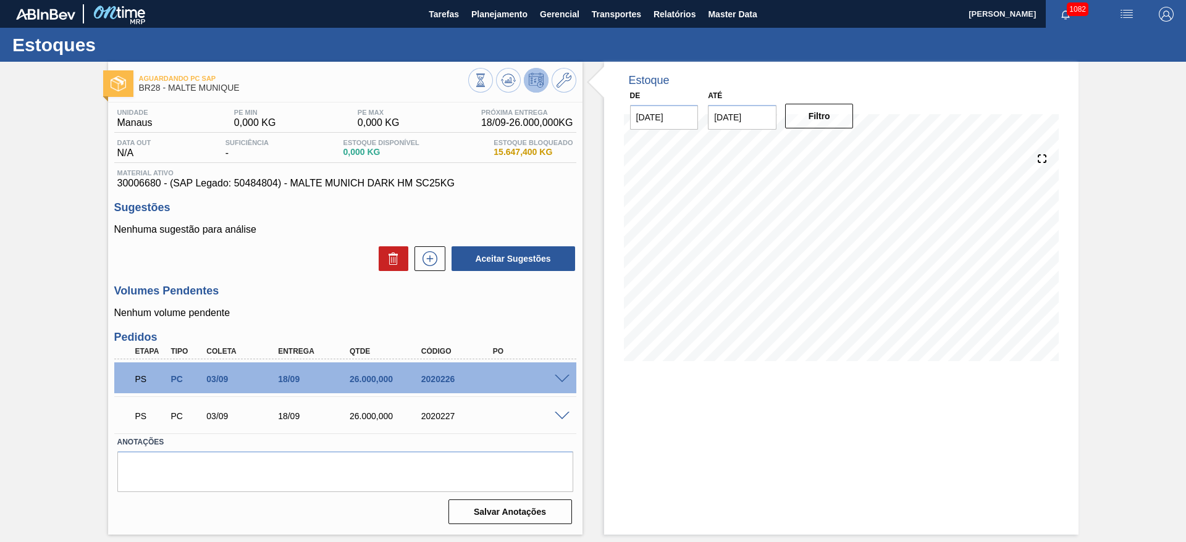
click at [564, 328] on span at bounding box center [562, 416] width 15 height 9
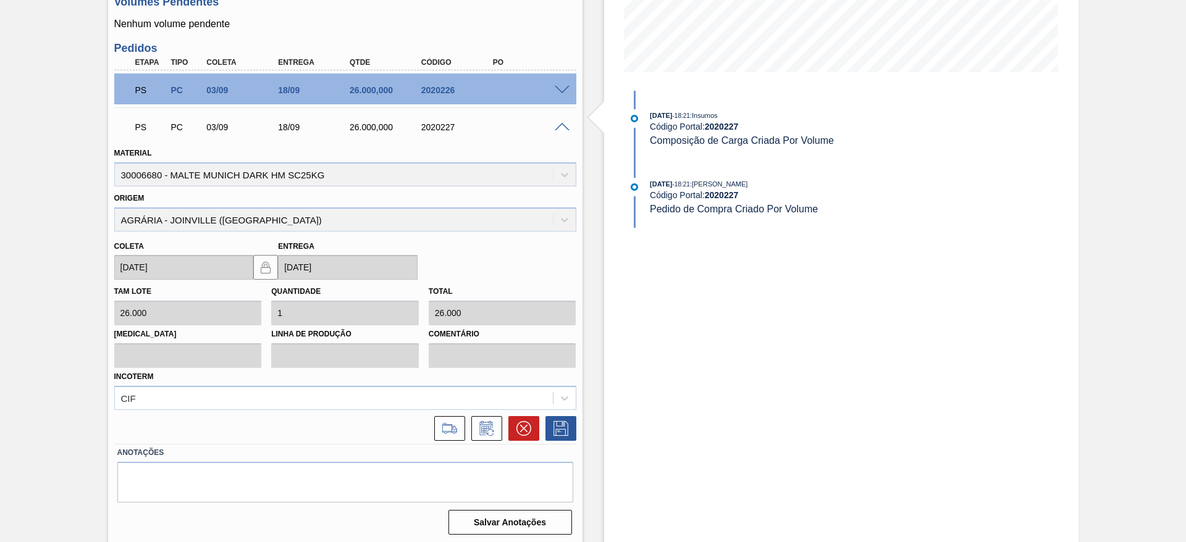
scroll to position [292, 0]
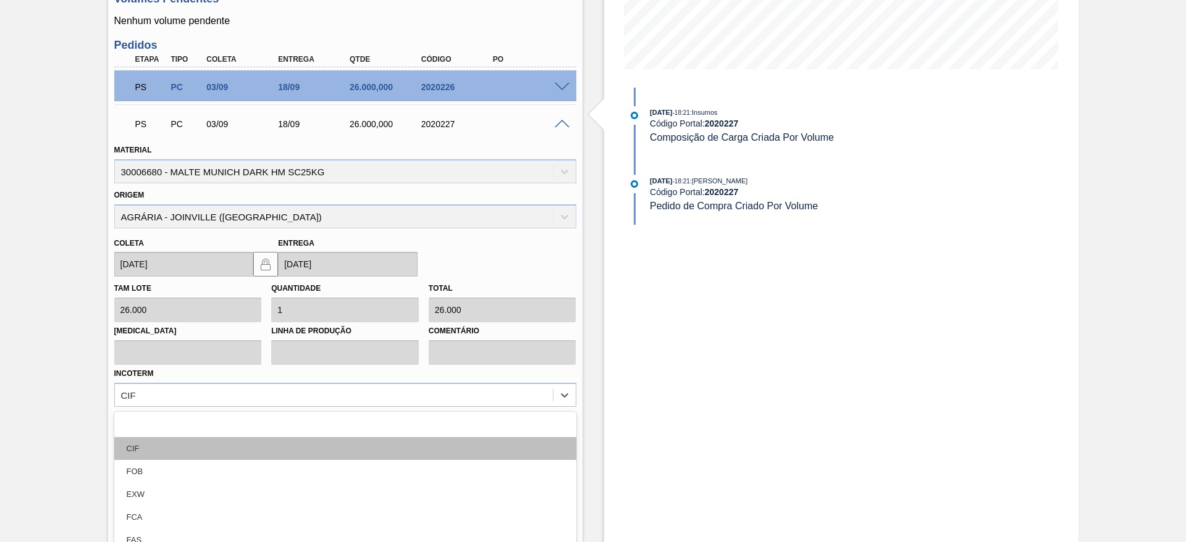
click at [164, 328] on div "option CIF focused, 2 of 12. 12 results available. Use Up and Down to choose op…" at bounding box center [345, 395] width 462 height 24
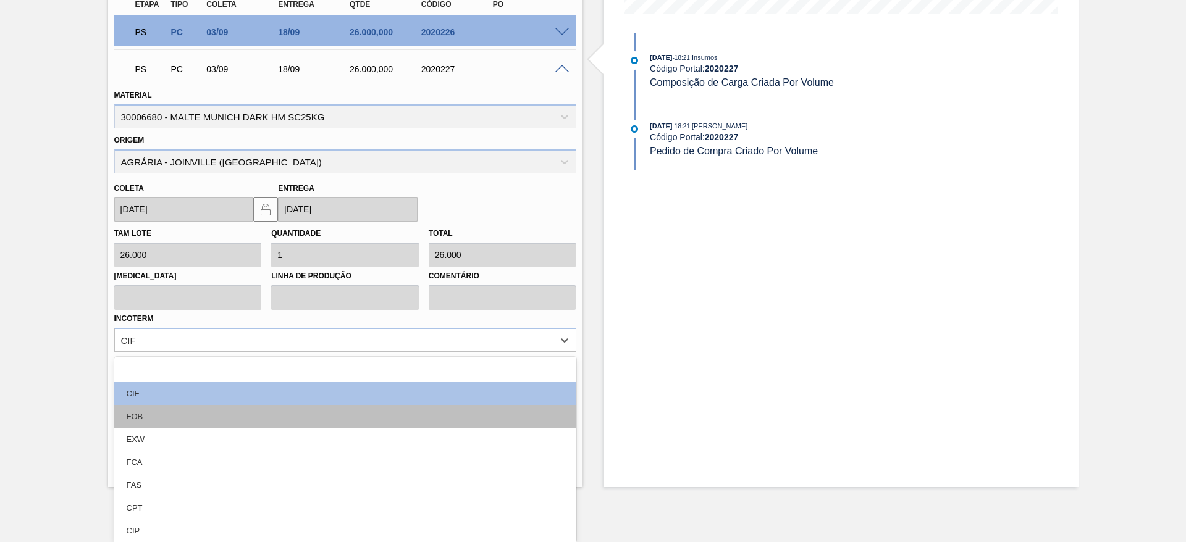
click at [149, 328] on div "FOB" at bounding box center [345, 416] width 462 height 23
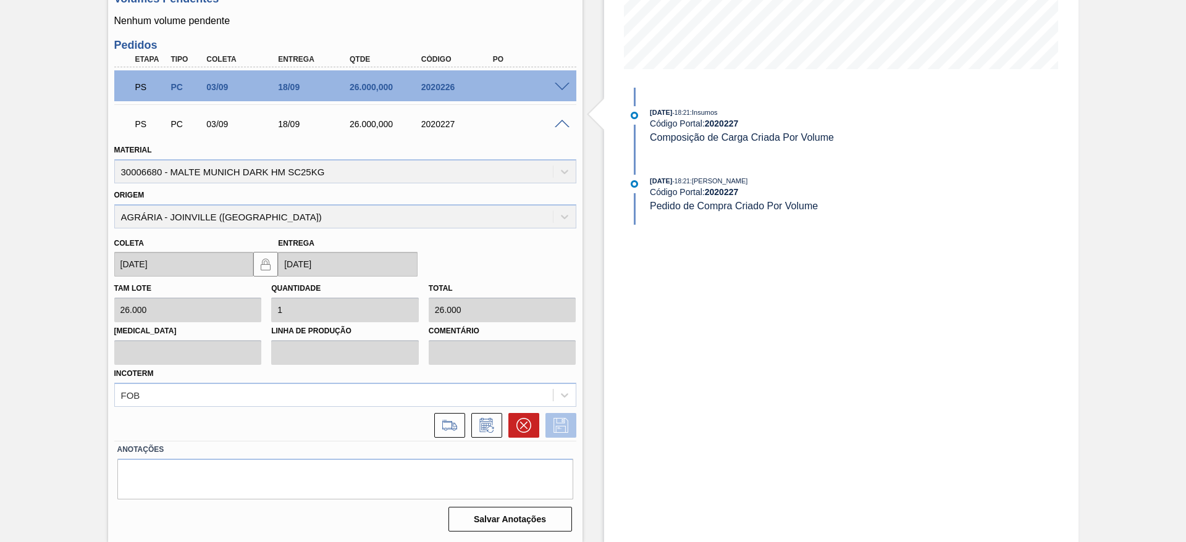
click at [557, 328] on icon at bounding box center [560, 424] width 6 height 10
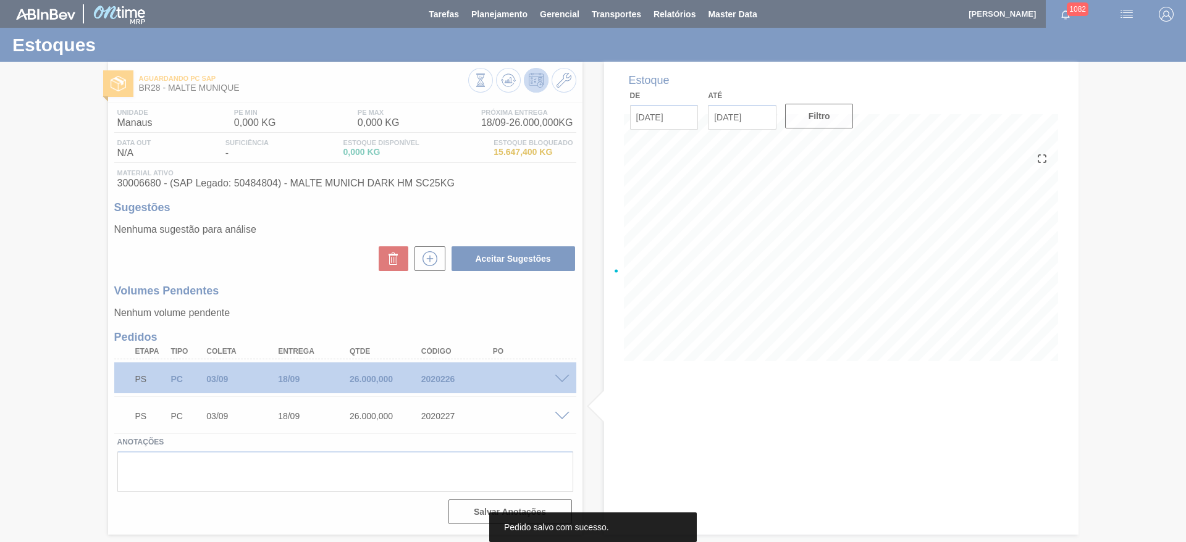
scroll to position [0, 0]
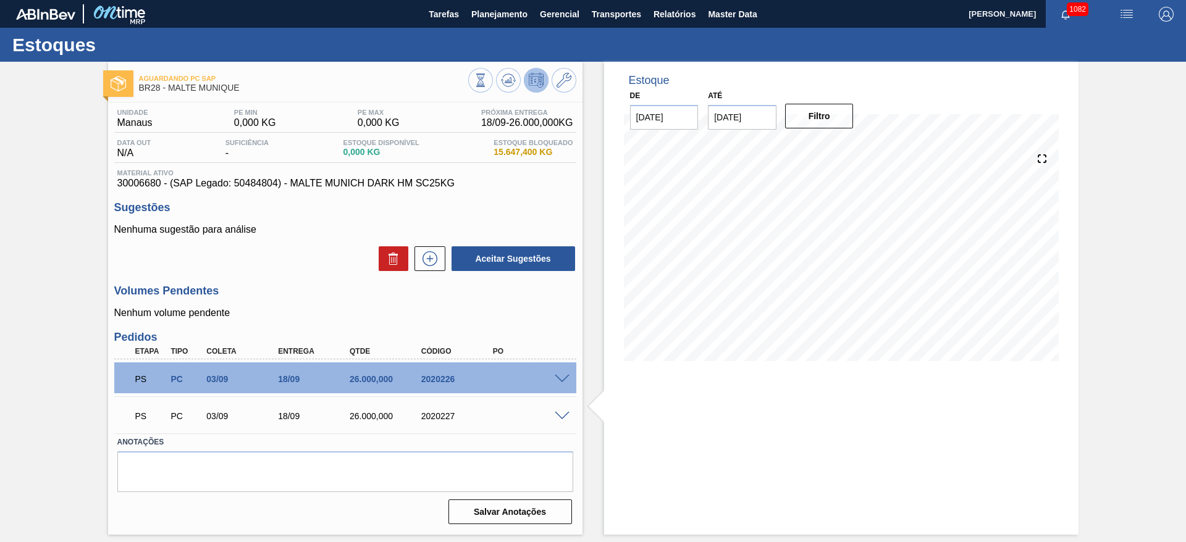
click at [564, 328] on div "PS PC 03/09 18/09 26.000,000 2020227" at bounding box center [345, 415] width 462 height 31
click at [561, 328] on span at bounding box center [562, 416] width 15 height 9
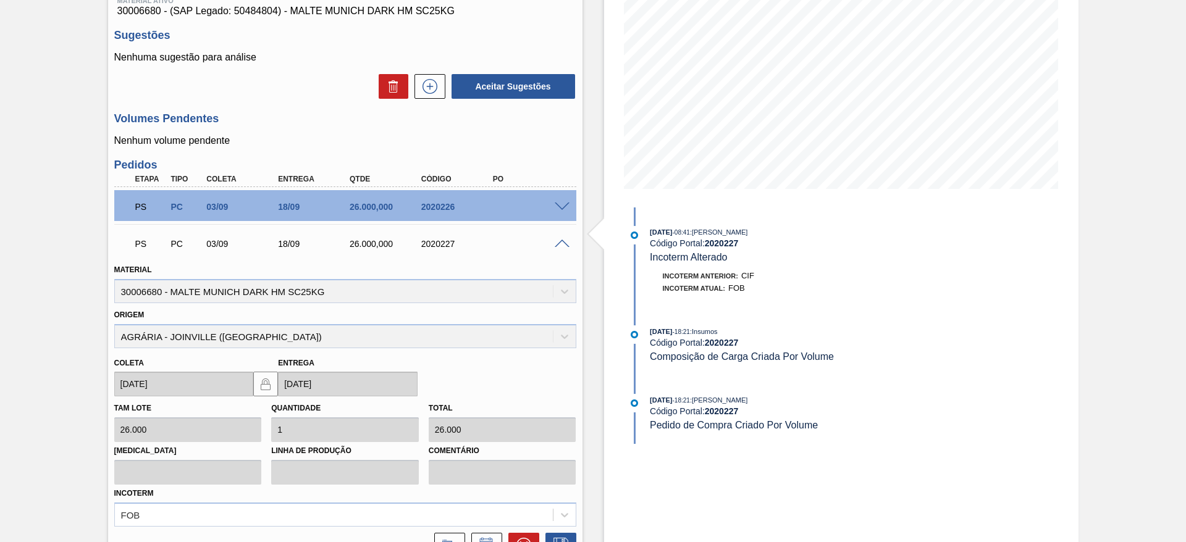
scroll to position [292, 0]
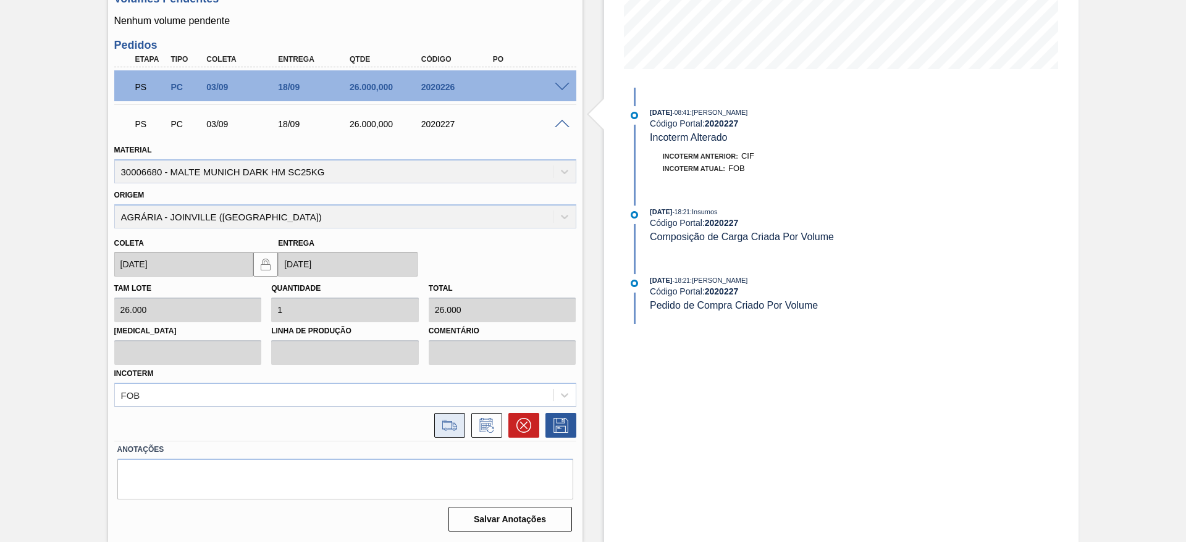
click at [448, 328] on icon at bounding box center [449, 424] width 15 height 9
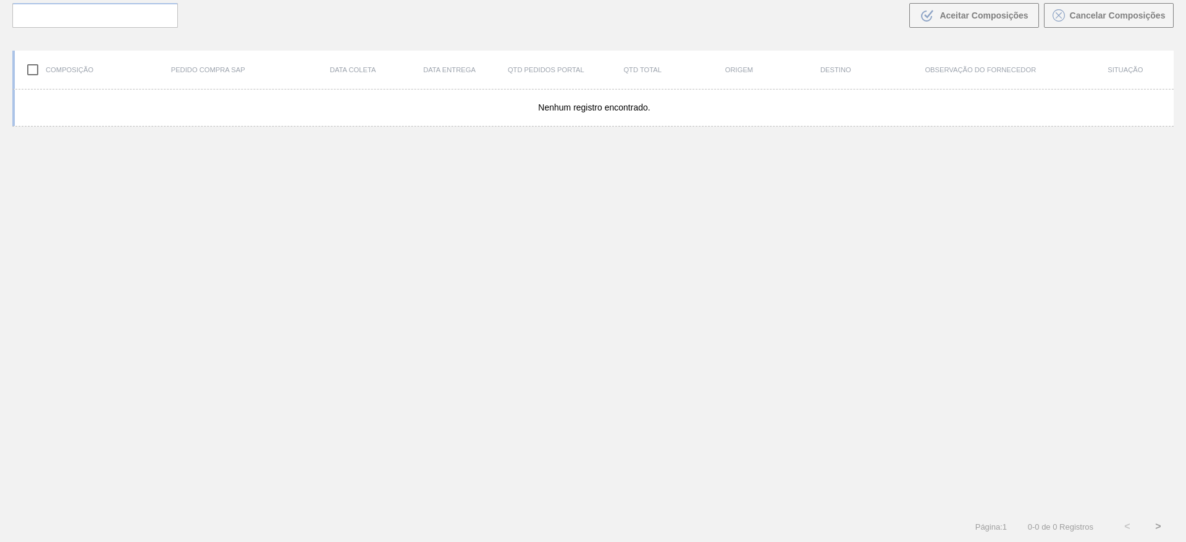
scroll to position [89, 0]
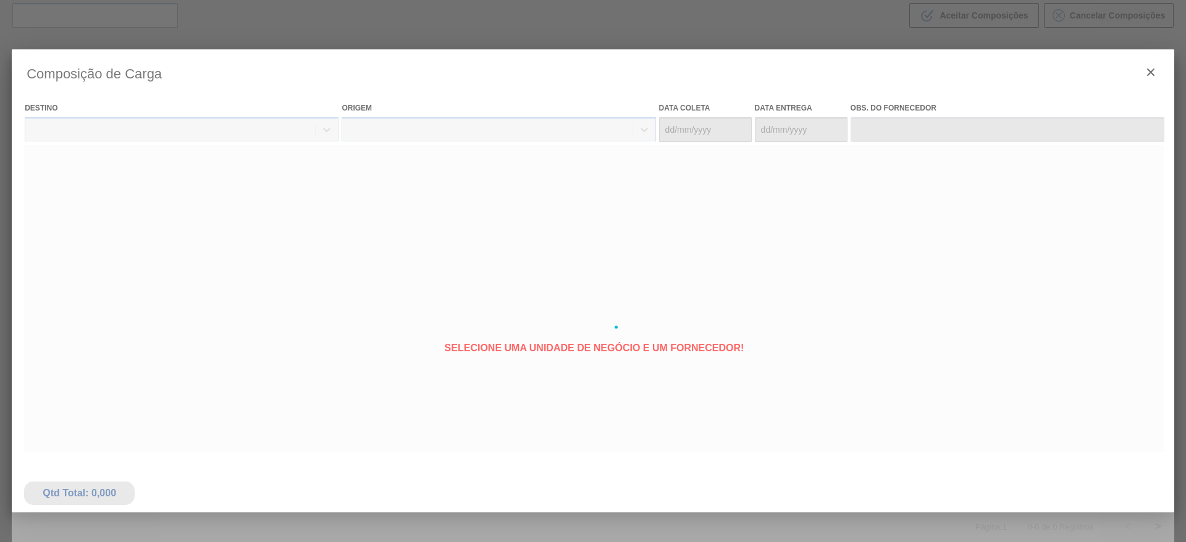
type coleta "[DATE]"
type entrega "[DATE]"
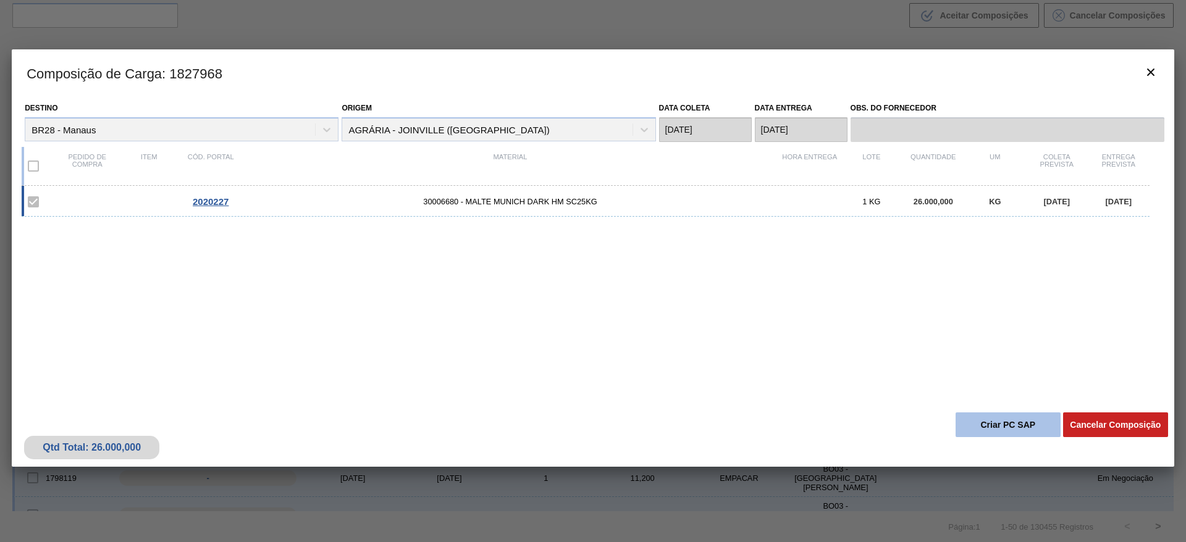
click at [718, 328] on button "Criar PC SAP" at bounding box center [1007, 424] width 105 height 25
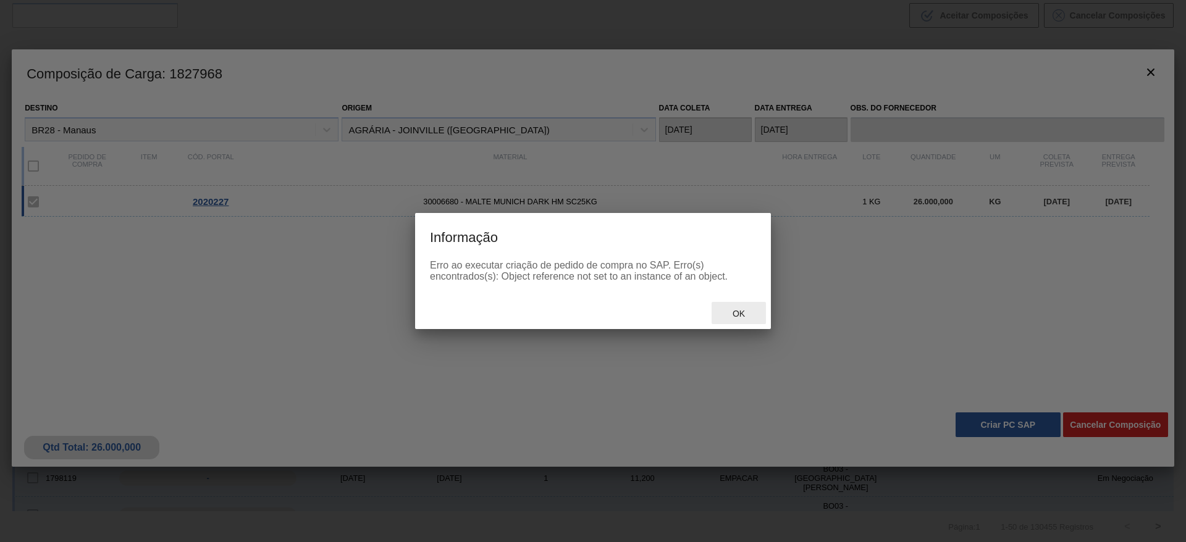
click at [718, 317] on span "Ok" at bounding box center [738, 314] width 32 height 10
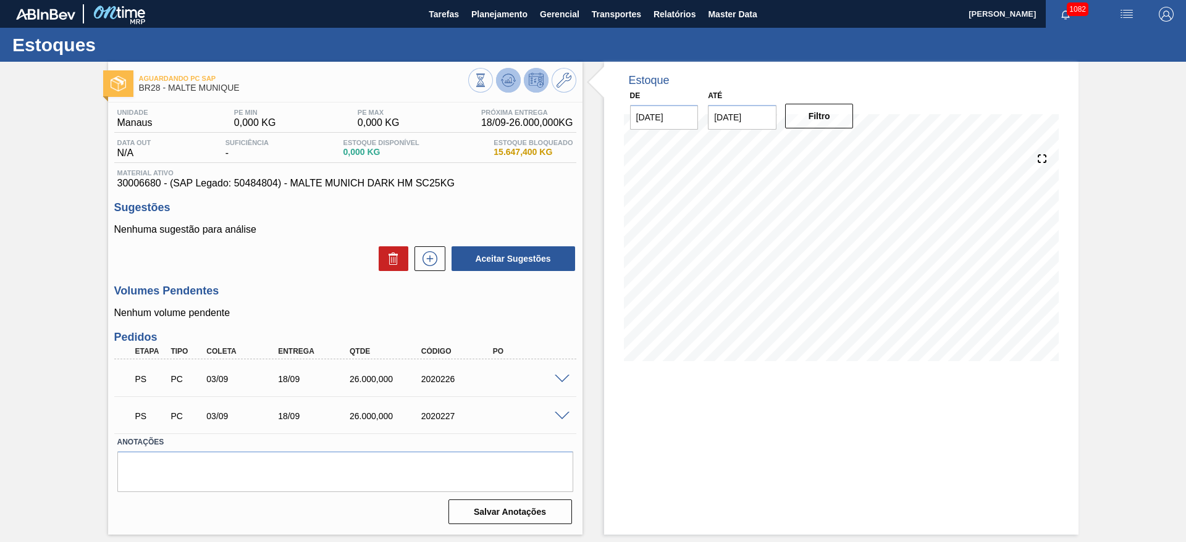
click at [487, 83] on icon at bounding box center [481, 80] width 14 height 14
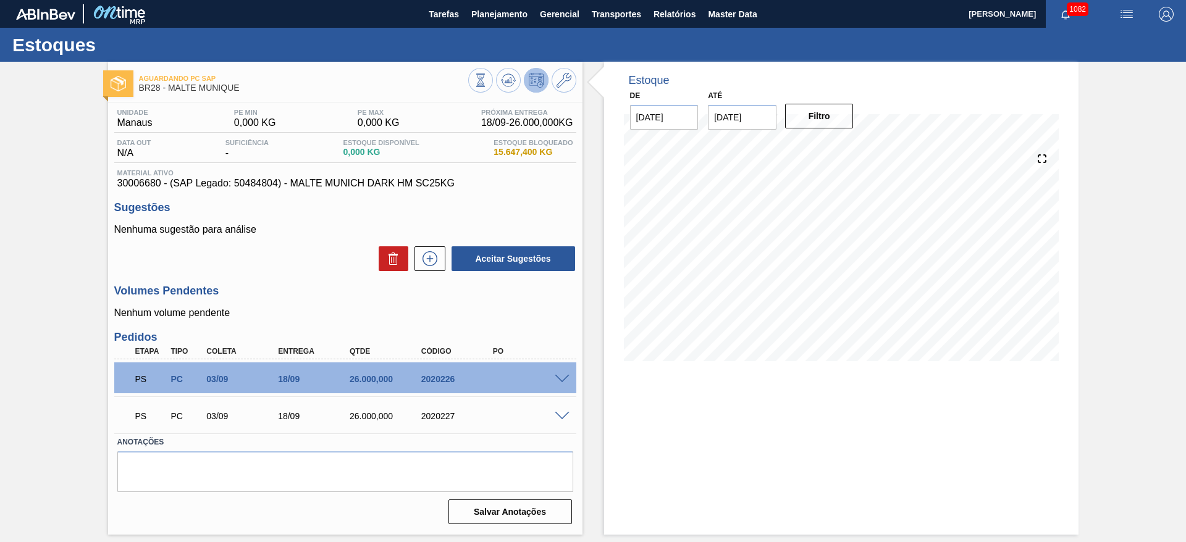
click at [561, 328] on span at bounding box center [562, 379] width 15 height 9
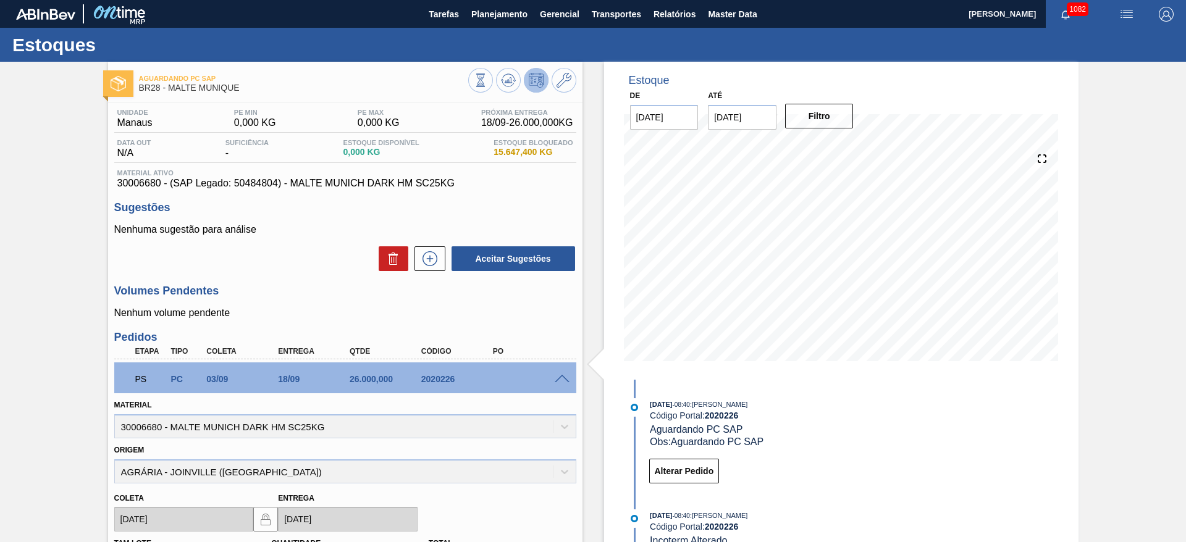
click at [130, 328] on div "Material 30006680 - MALTE MUNICH DARK HM SC25KG" at bounding box center [345, 417] width 462 height 42
copy div "30006680"
click at [559, 85] on icon at bounding box center [563, 80] width 15 height 15
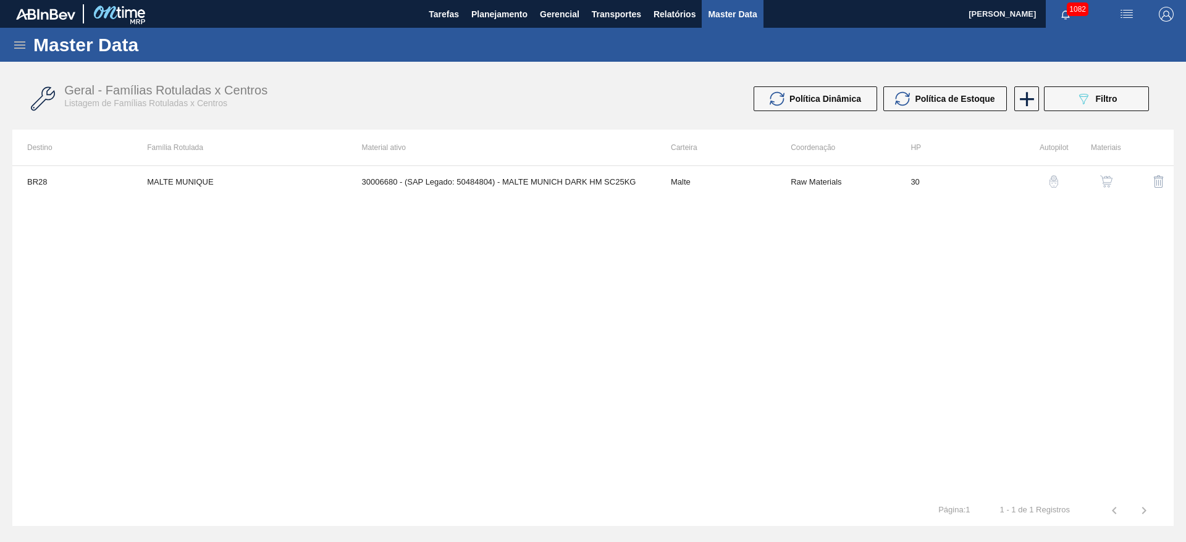
click at [718, 181] on img "button" at bounding box center [1106, 181] width 12 height 12
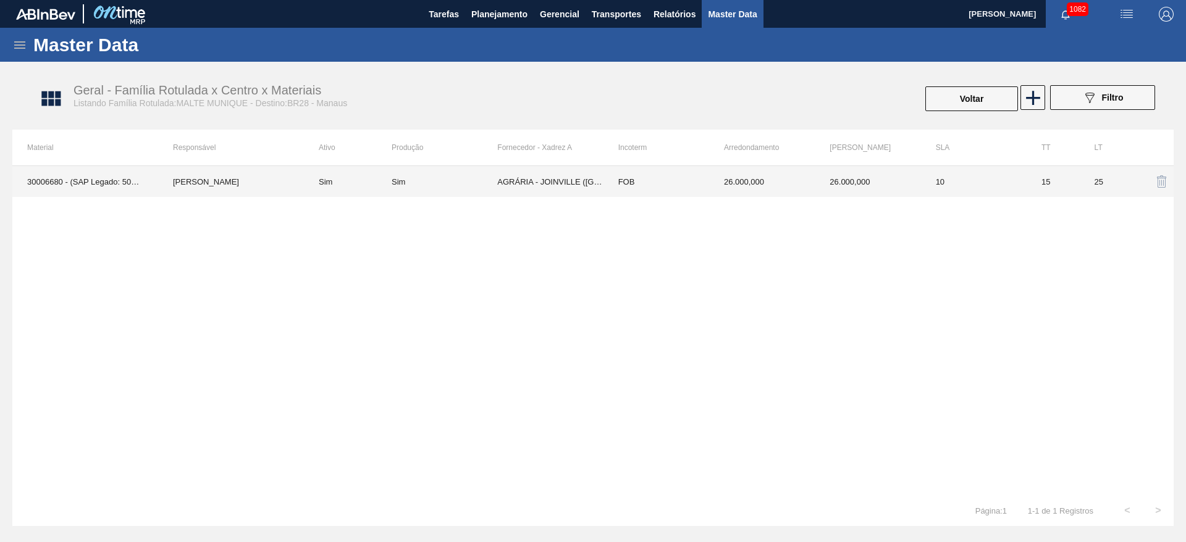
click at [507, 185] on td "AGRÁRIA - JOINVILLE ([GEOGRAPHIC_DATA])" at bounding box center [550, 181] width 106 height 31
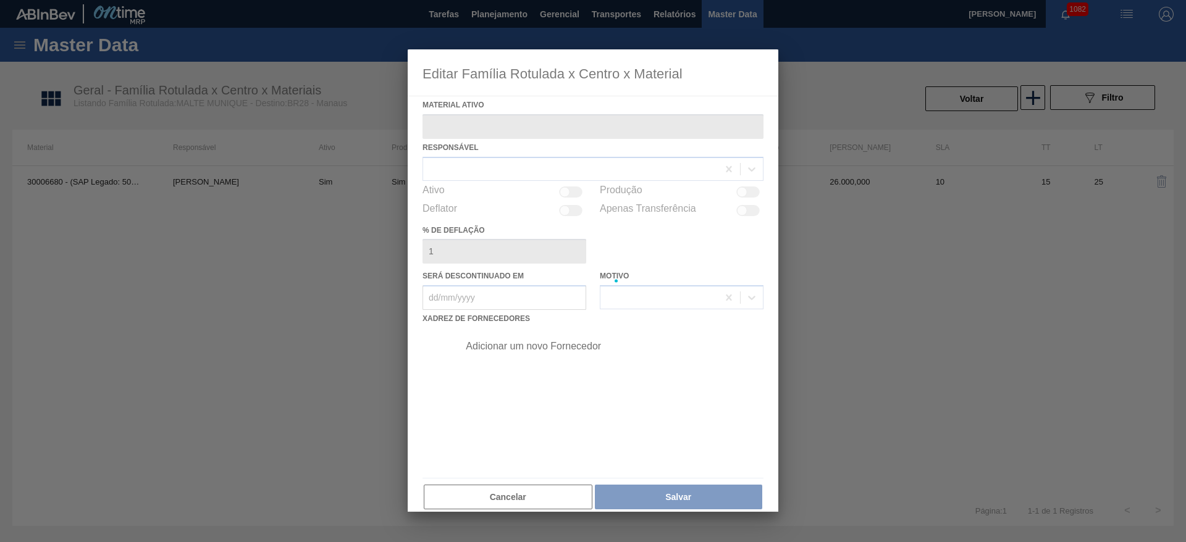
type ativo "30006680 - (SAP Legado: 50484804) - MALTE MUNICH DARK HM SC25KG"
checkbox input "true"
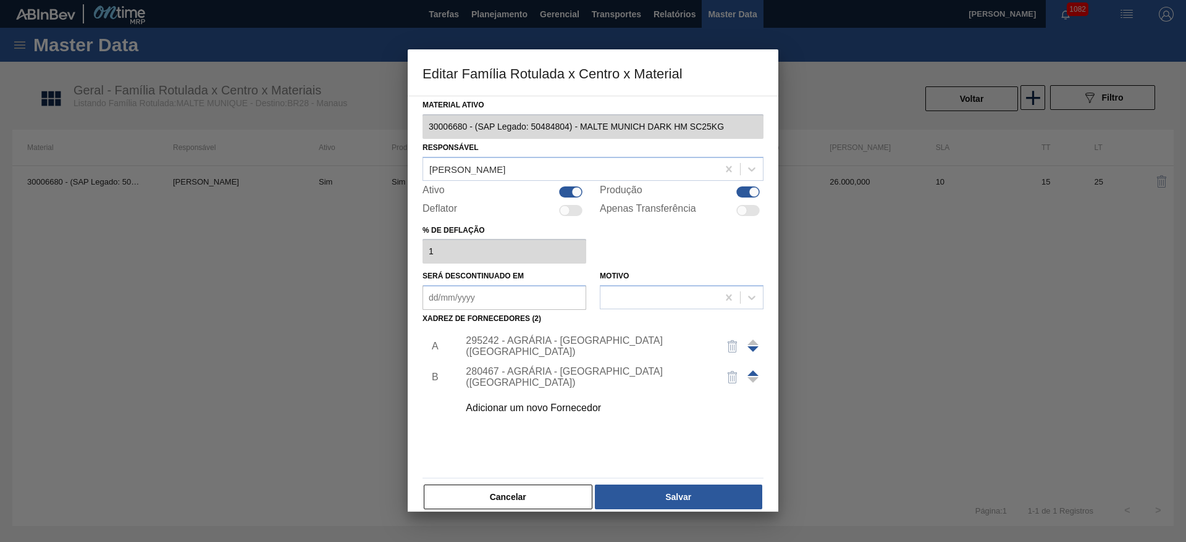
click at [516, 328] on button "Cancelar" at bounding box center [508, 497] width 169 height 25
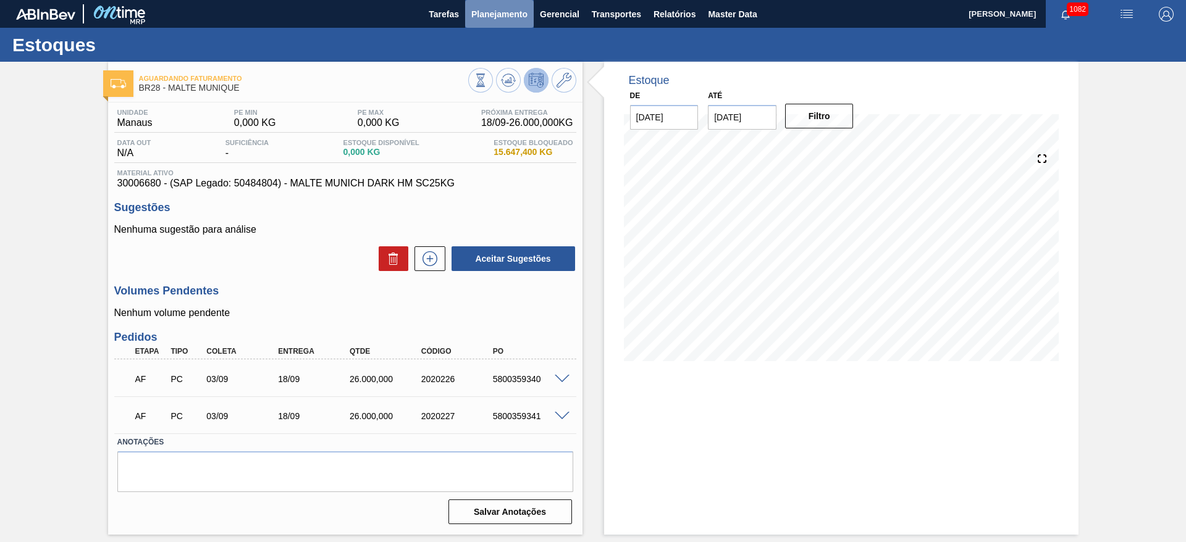
click at [495, 10] on span "Planejamento" at bounding box center [499, 14] width 56 height 15
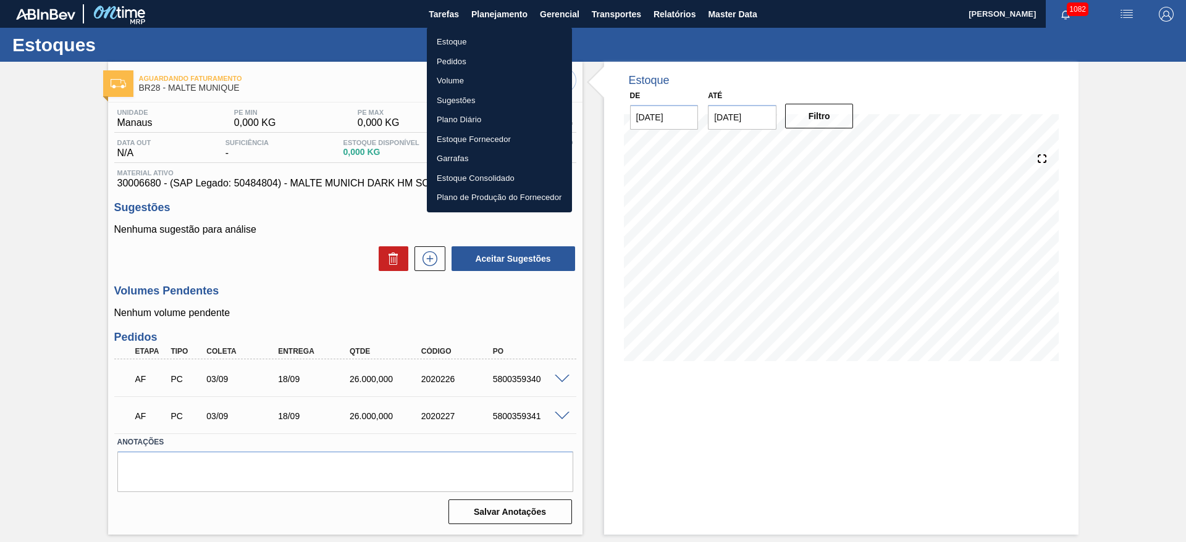
click at [451, 57] on li "Pedidos" at bounding box center [499, 62] width 145 height 20
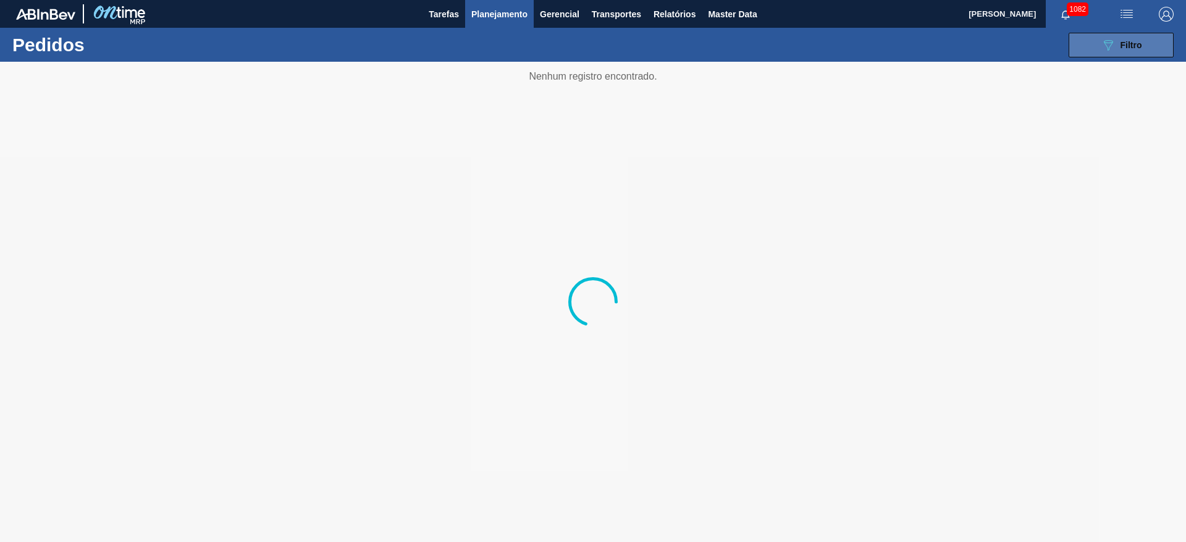
click at [718, 46] on icon "089F7B8B-B2A5-4AFE-B5C0-19BA573D28AC" at bounding box center [1107, 45] width 15 height 15
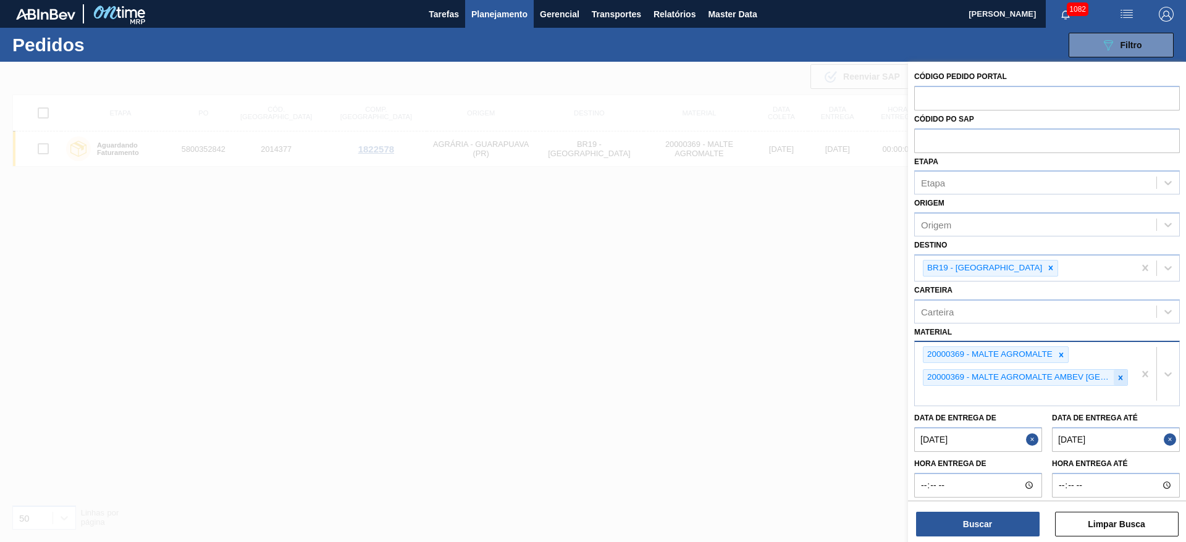
click at [718, 328] on icon at bounding box center [1120, 377] width 4 height 4
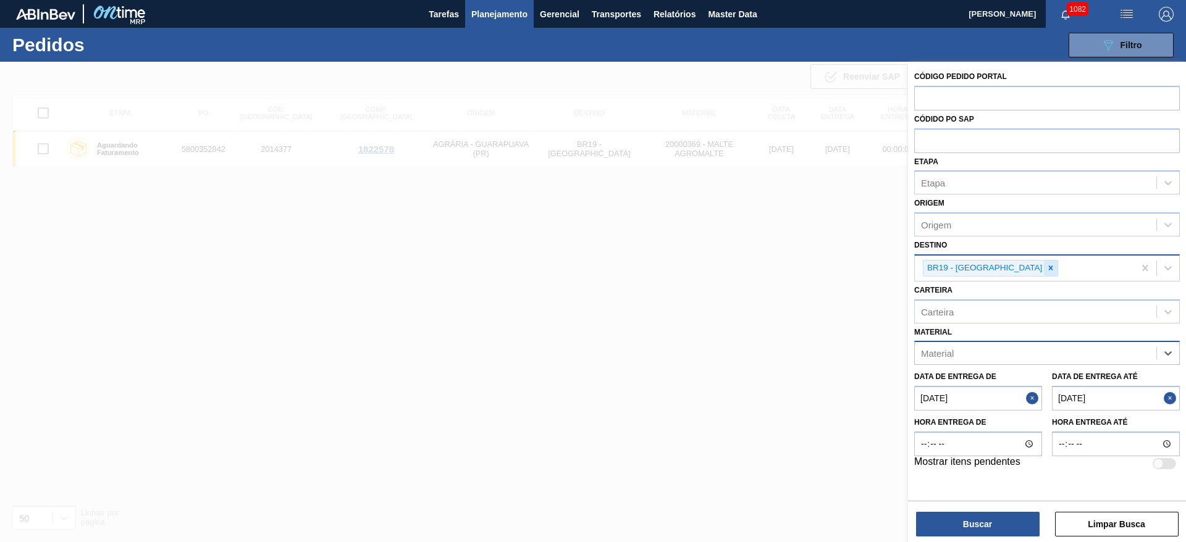
click at [718, 268] on icon at bounding box center [1051, 268] width 4 height 4
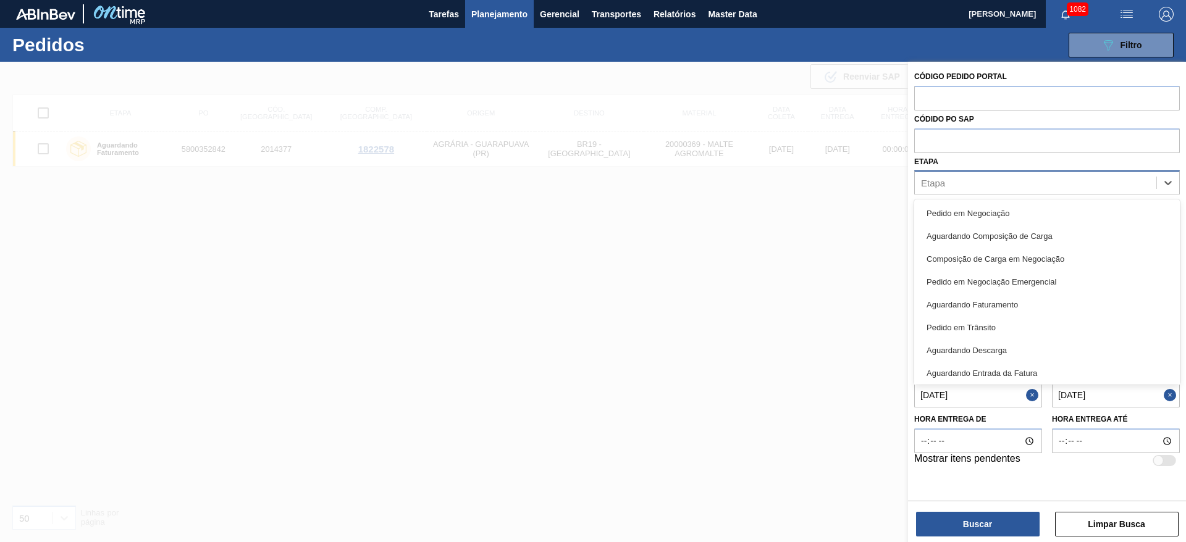
click at [718, 180] on div "Etapa" at bounding box center [1035, 183] width 241 height 18
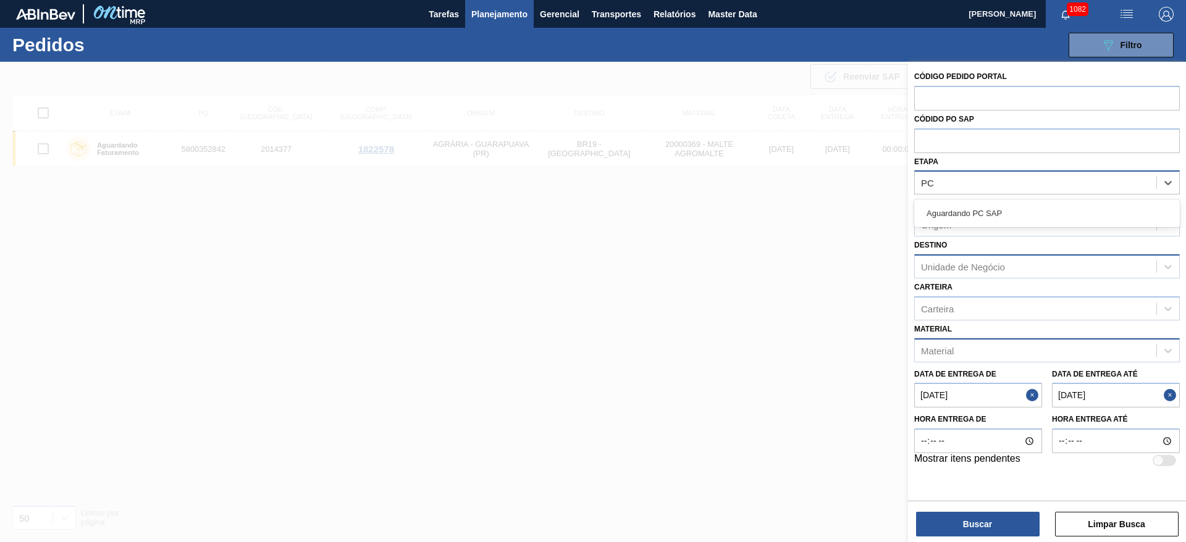
type input "PC S"
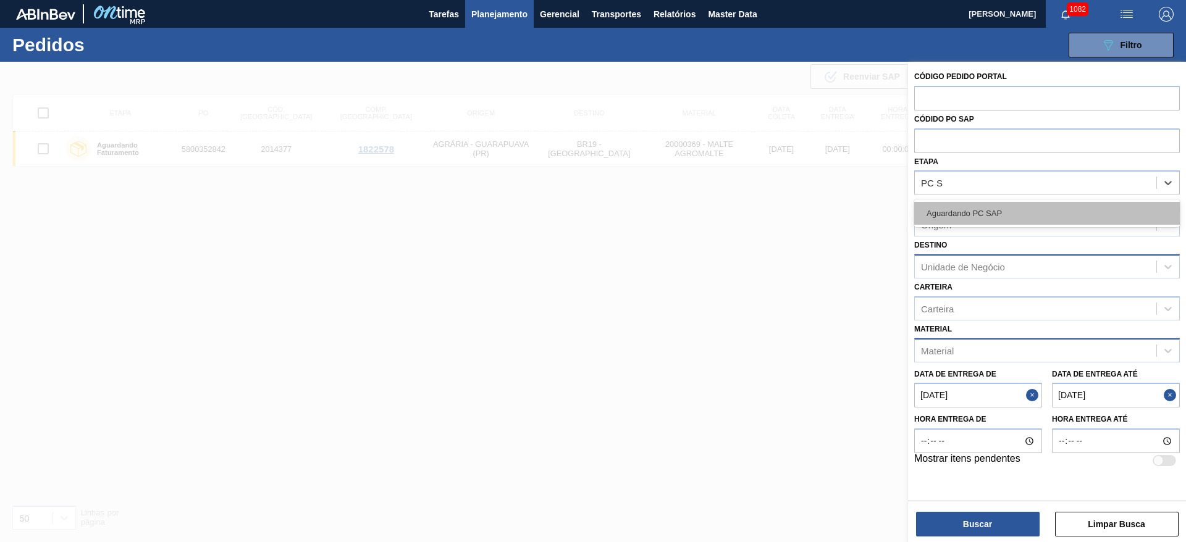
click at [718, 215] on div "Aguardando PC SAP" at bounding box center [1047, 213] width 266 height 23
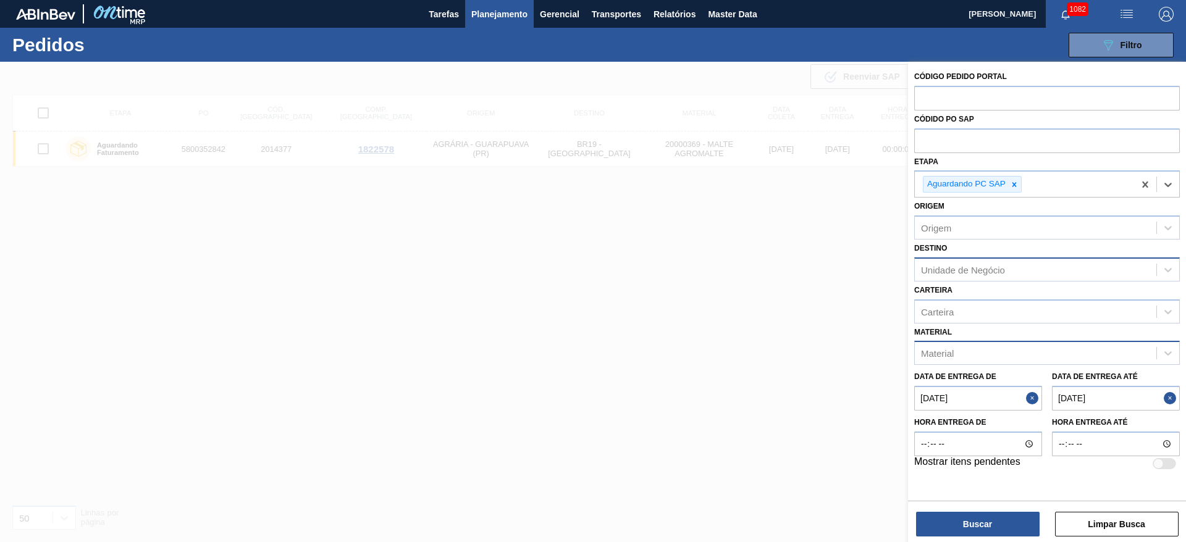
click at [718, 328] on button "Close" at bounding box center [1034, 398] width 16 height 25
click at [718, 328] on button "Close" at bounding box center [1171, 398] width 16 height 25
click at [718, 318] on div "Carteira" at bounding box center [1035, 312] width 241 height 18
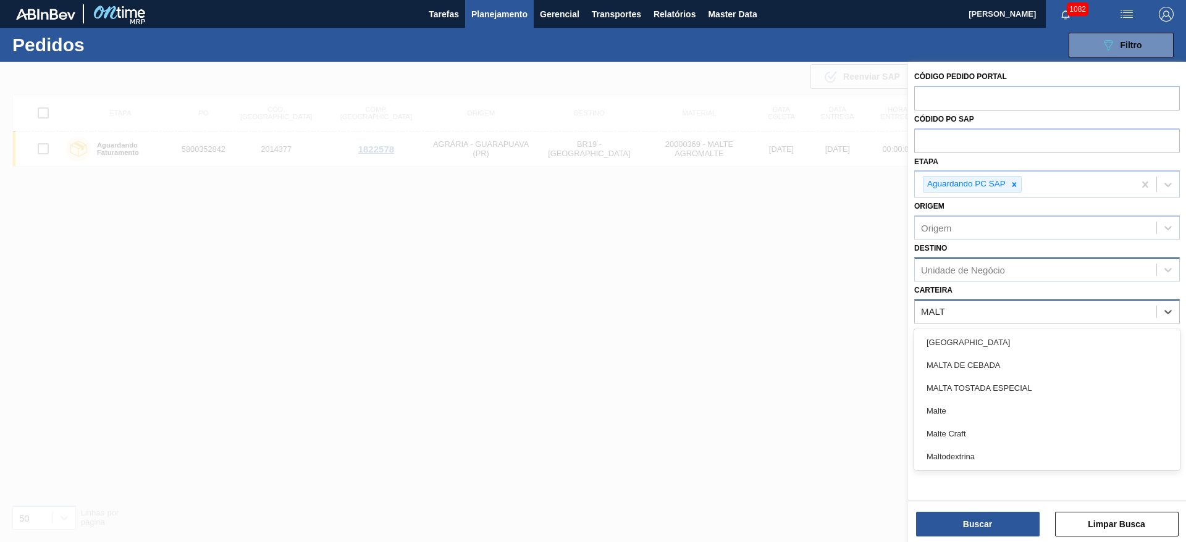
type input "MALTE"
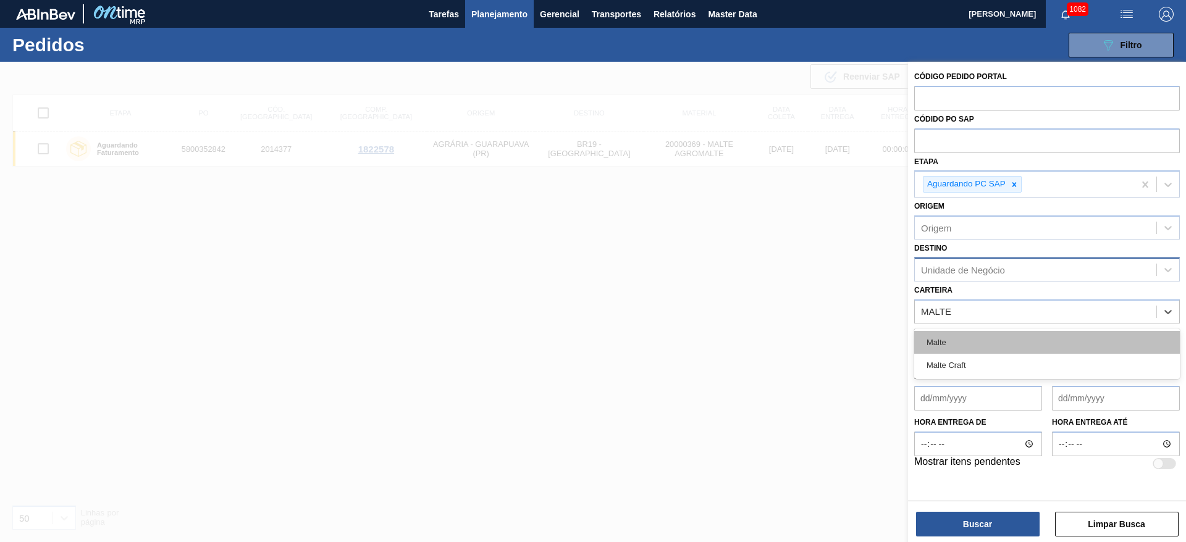
click at [718, 328] on div "Malte" at bounding box center [1047, 342] width 266 height 23
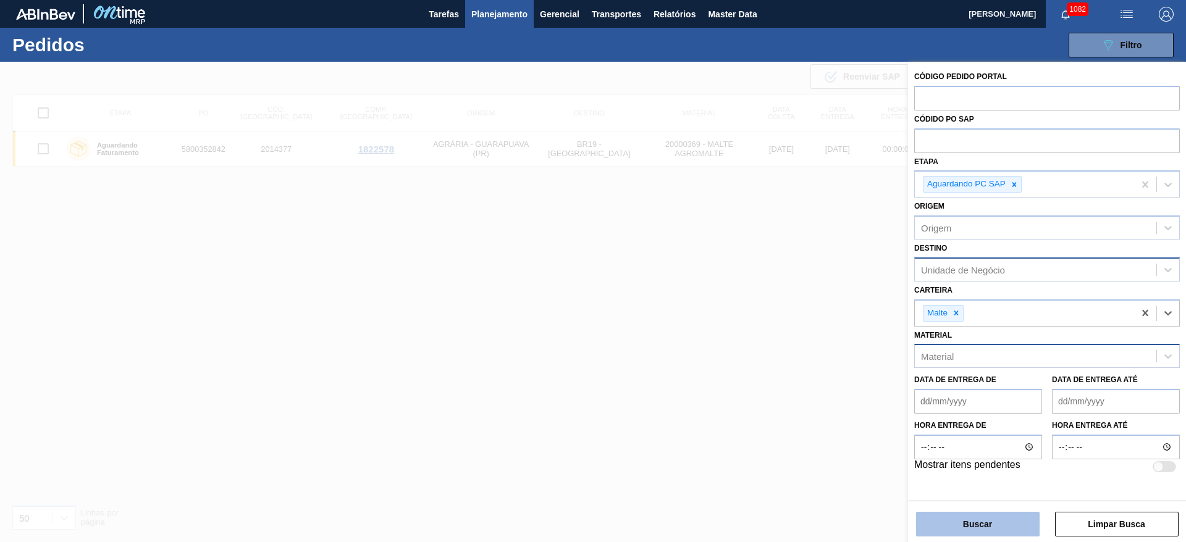
click at [718, 328] on button "Buscar" at bounding box center [978, 524] width 124 height 25
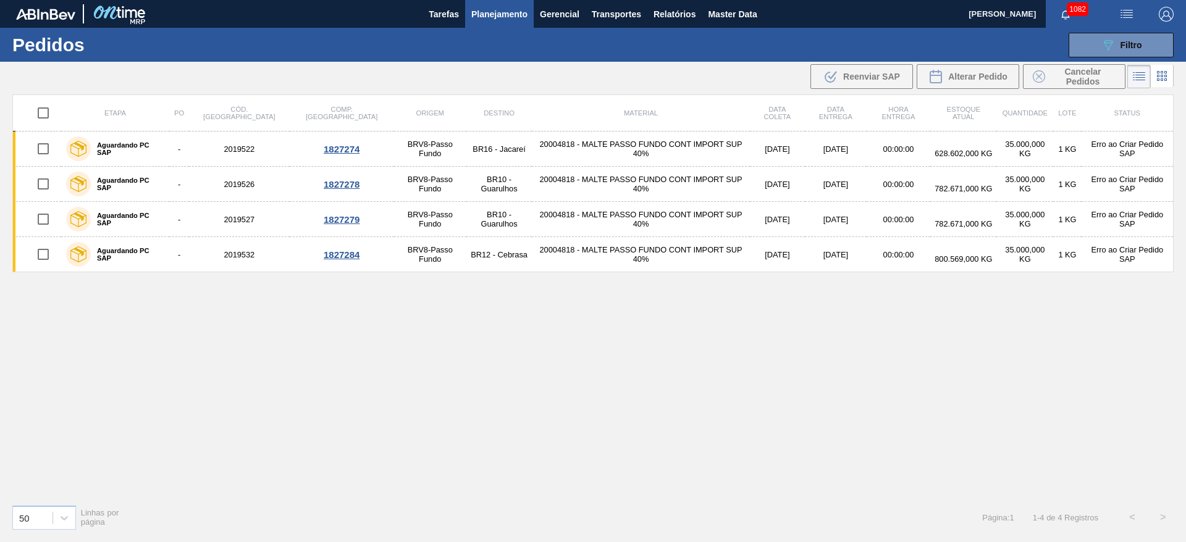
click at [43, 112] on input "checkbox" at bounding box center [43, 113] width 26 height 26
checkbox input "true"
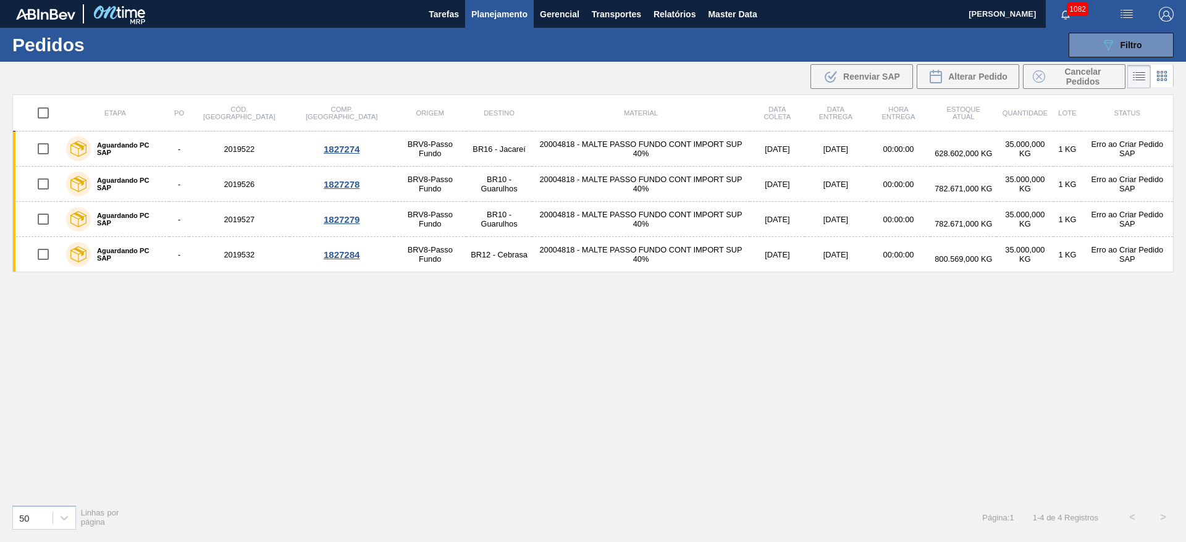
checkbox input "true"
click at [718, 69] on div ".b{fill:var(--color-action-default)} Reenviar SAP" at bounding box center [861, 76] width 77 height 15
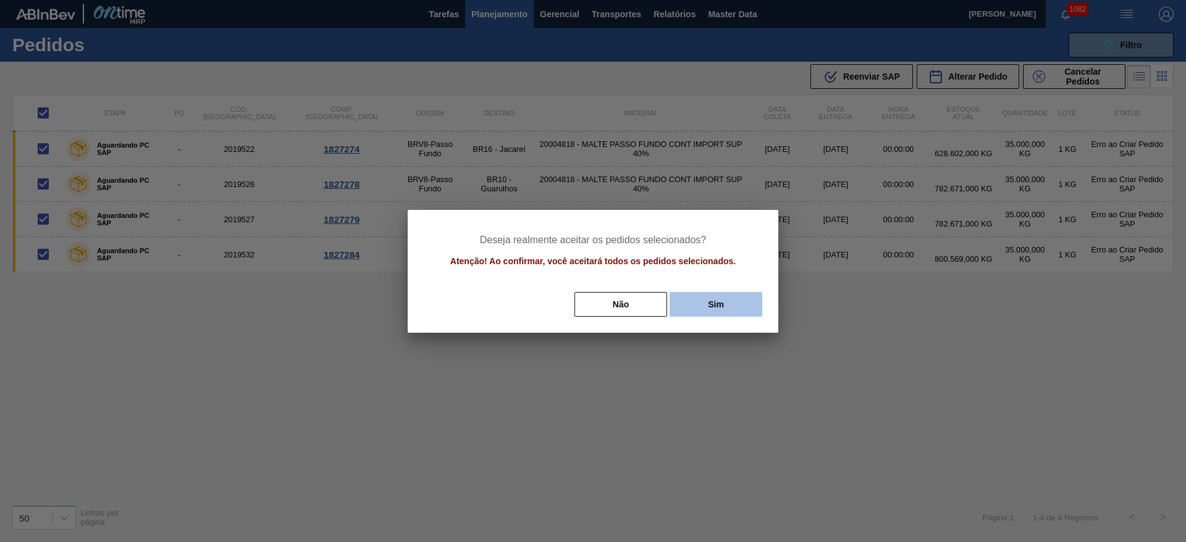
click at [713, 303] on button "Sim" at bounding box center [715, 304] width 93 height 25
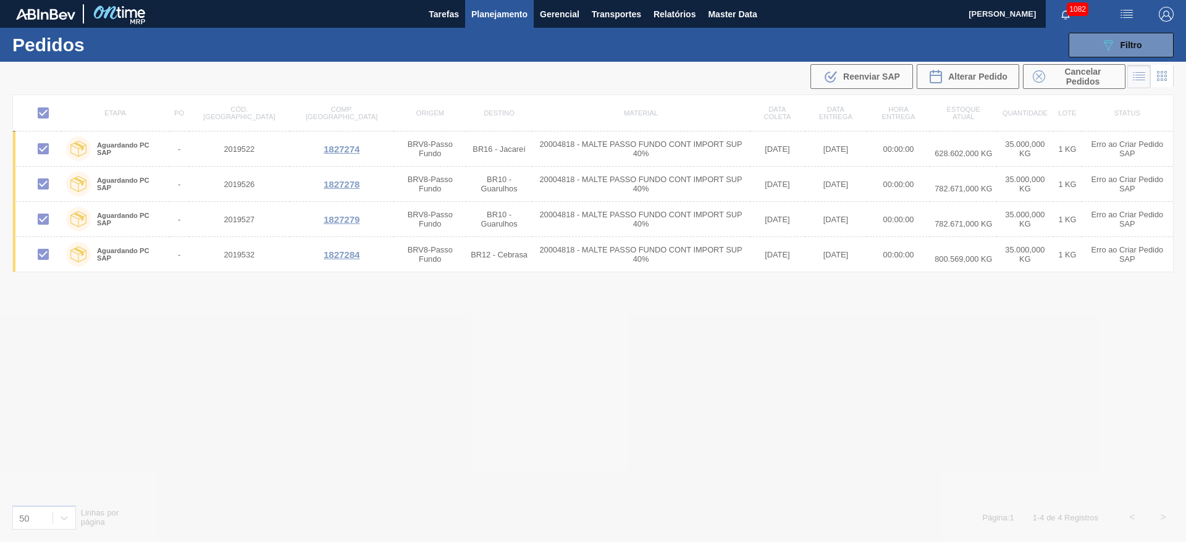
checkbox input "false"
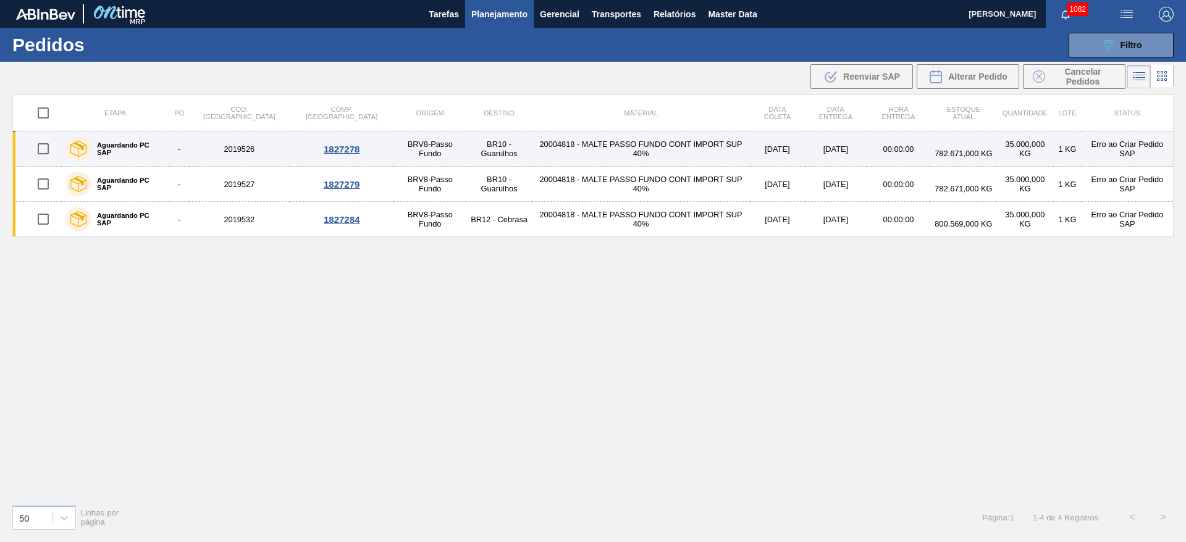
click at [606, 150] on td "20004818 - MALTE PASSO FUNDO CONT IMPORT SUP 40%" at bounding box center [640, 149] width 217 height 35
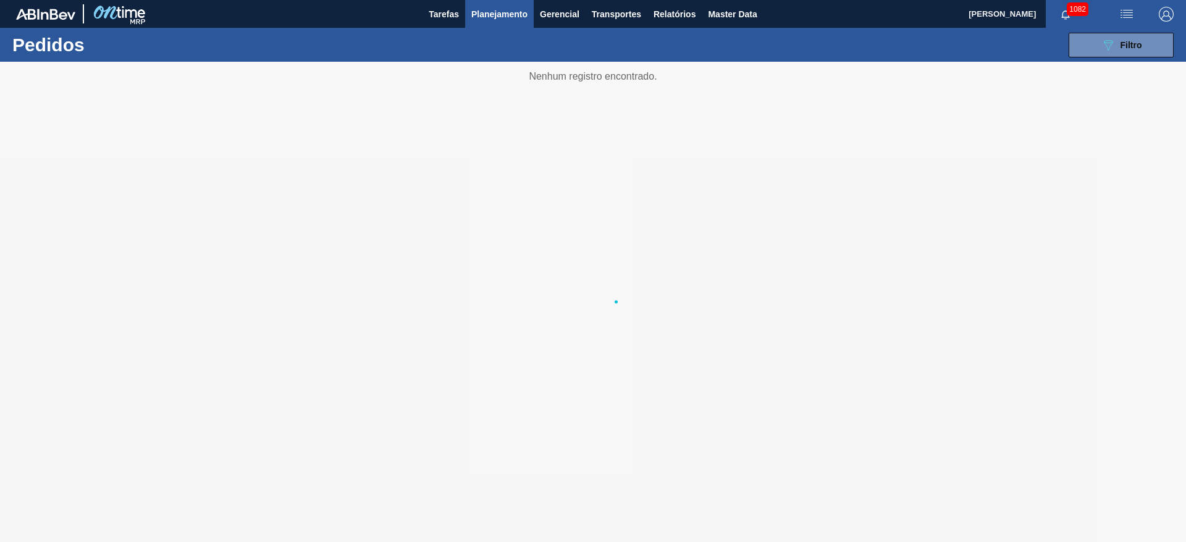
click at [492, 15] on span "Planejamento" at bounding box center [499, 14] width 56 height 15
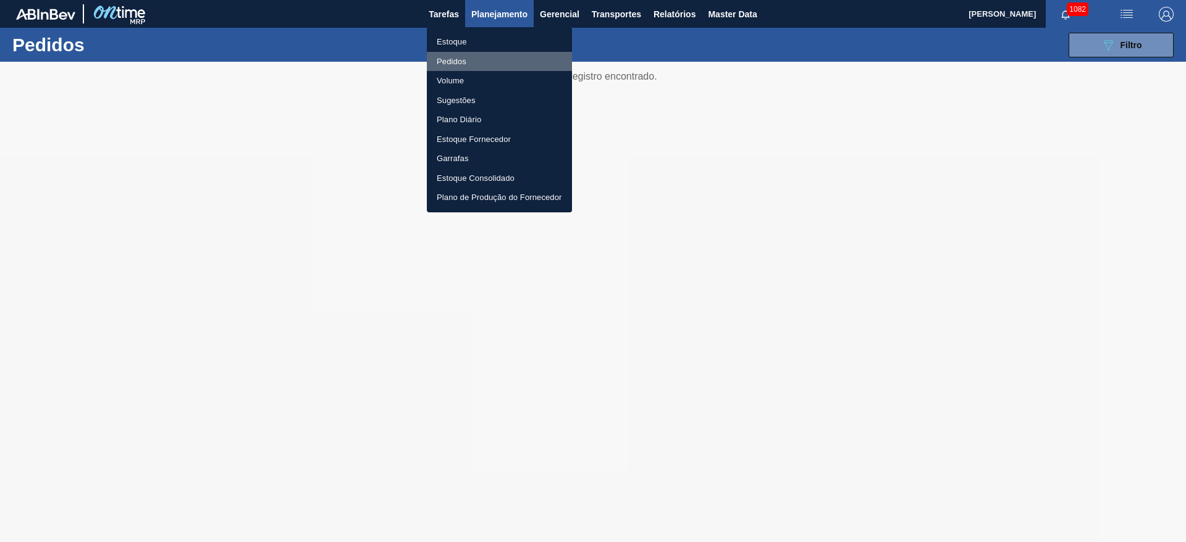
click at [456, 63] on li "Pedidos" at bounding box center [499, 62] width 145 height 20
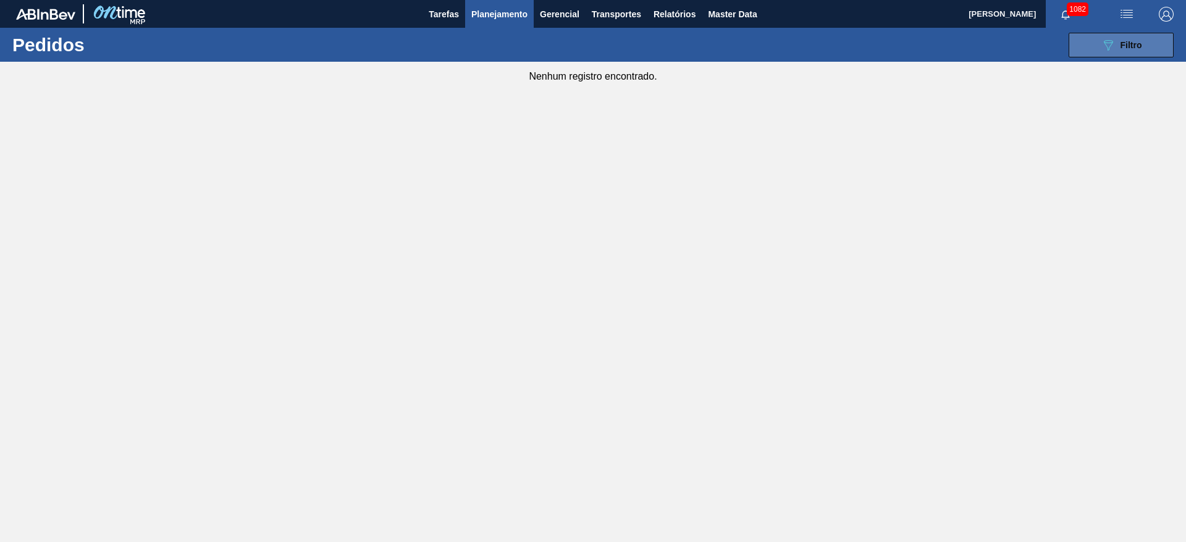
click at [718, 43] on span "Filtro" at bounding box center [1131, 45] width 22 height 10
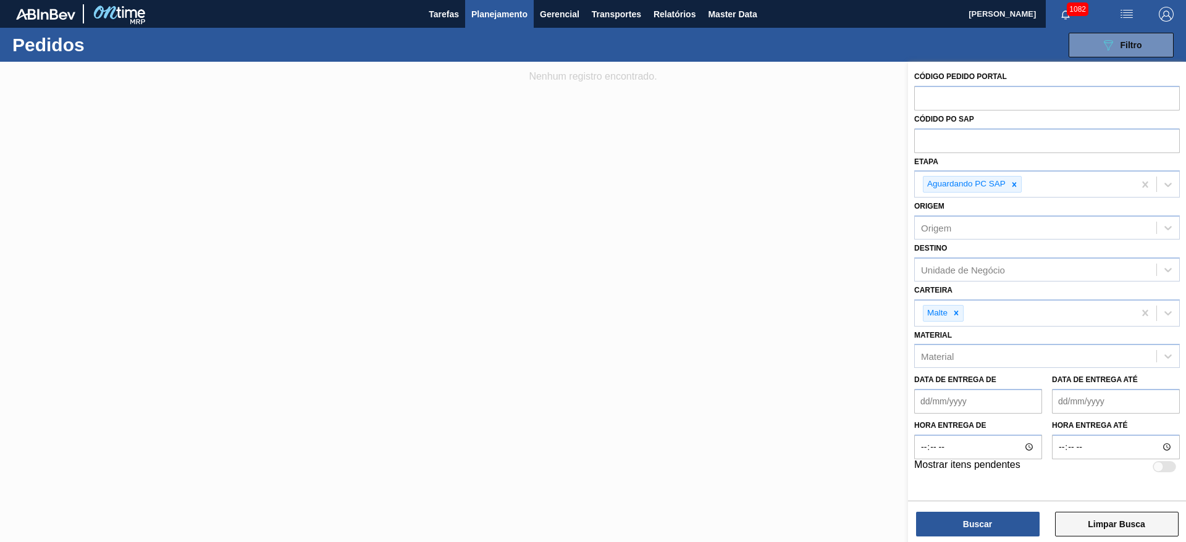
click at [718, 328] on button "Limpar Busca" at bounding box center [1117, 524] width 124 height 25
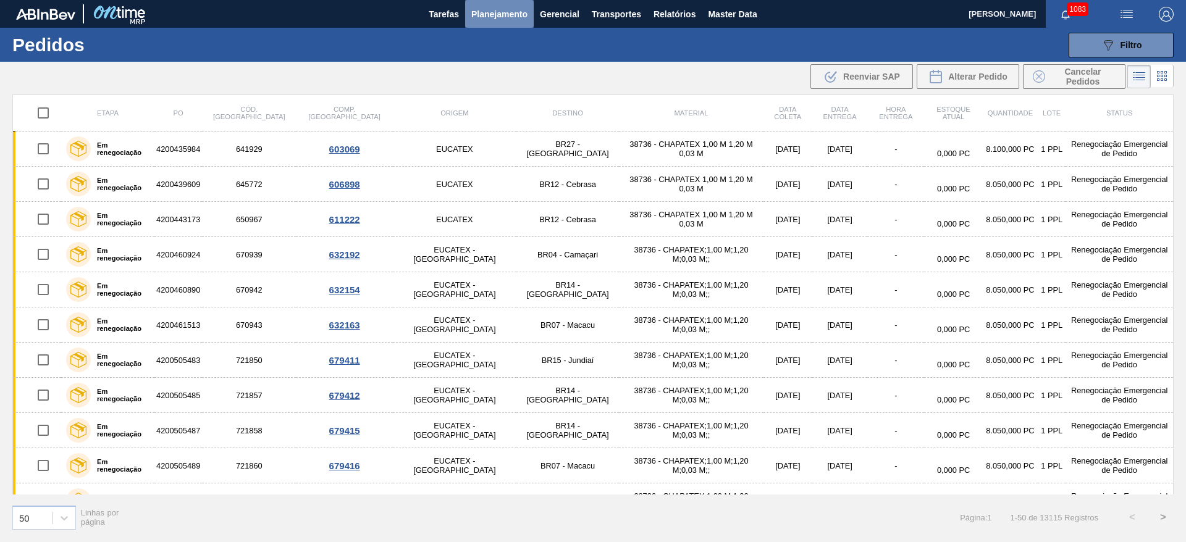
click at [480, 17] on span "Planejamento" at bounding box center [499, 14] width 56 height 15
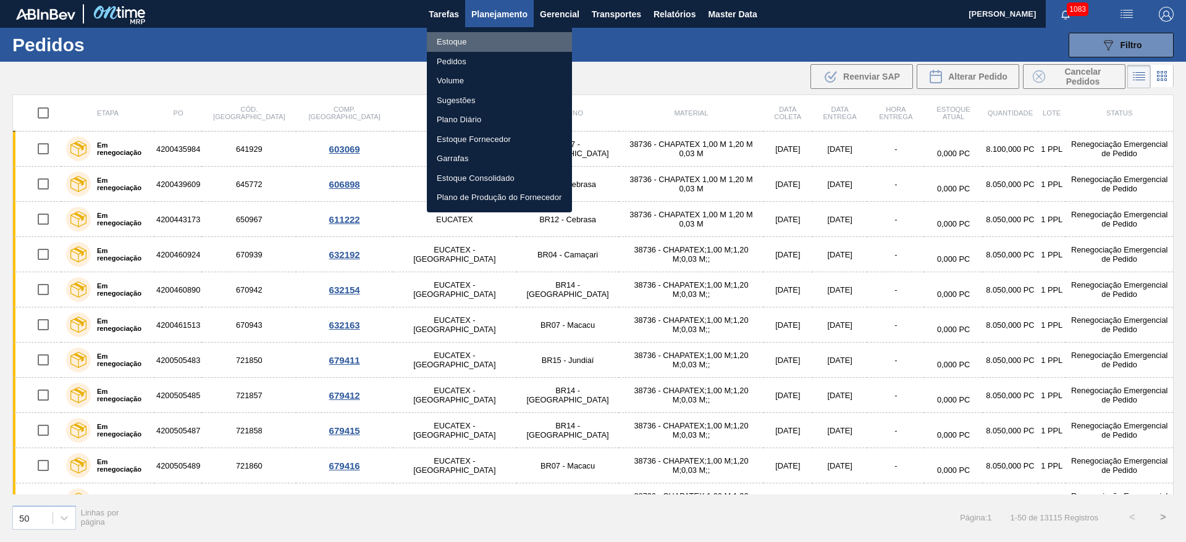
click at [449, 41] on li "Estoque" at bounding box center [499, 42] width 145 height 20
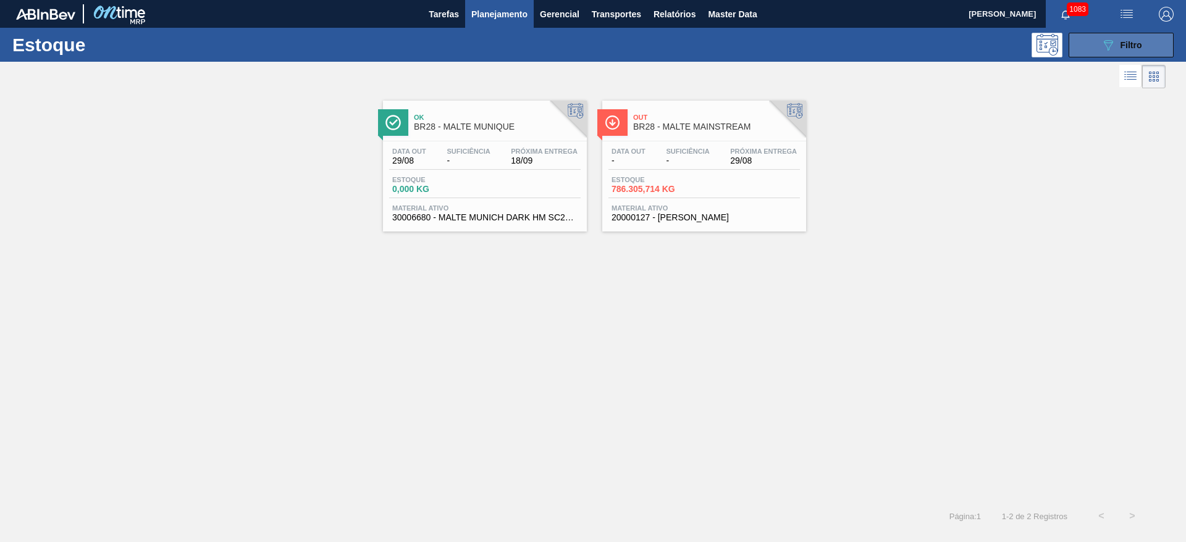
click at [718, 48] on icon "089F7B8B-B2A5-4AFE-B5C0-19BA573D28AC" at bounding box center [1107, 45] width 15 height 15
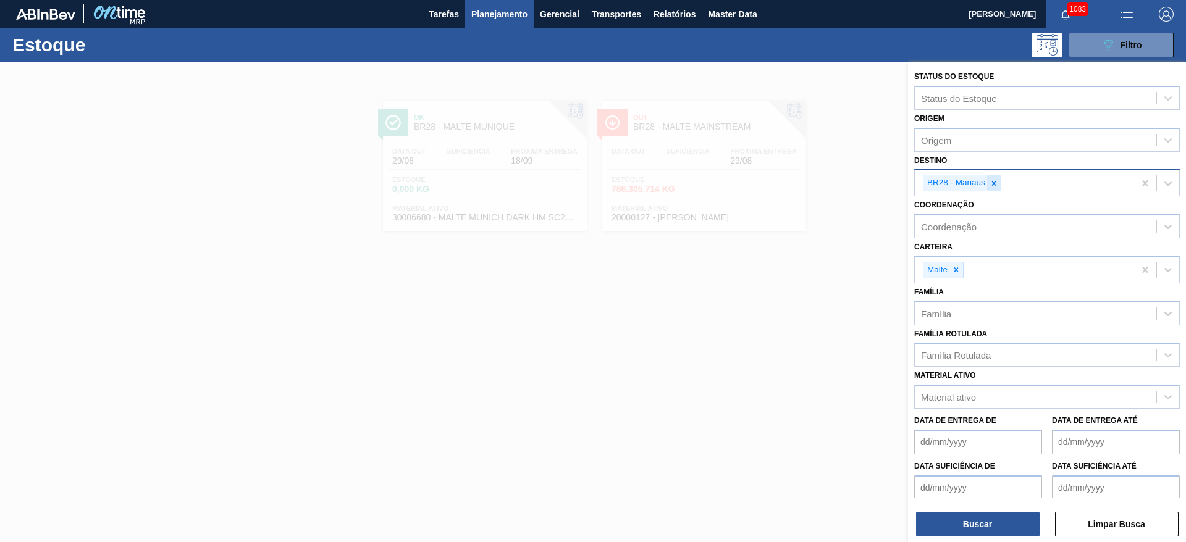
click at [718, 180] on icon at bounding box center [993, 183] width 9 height 9
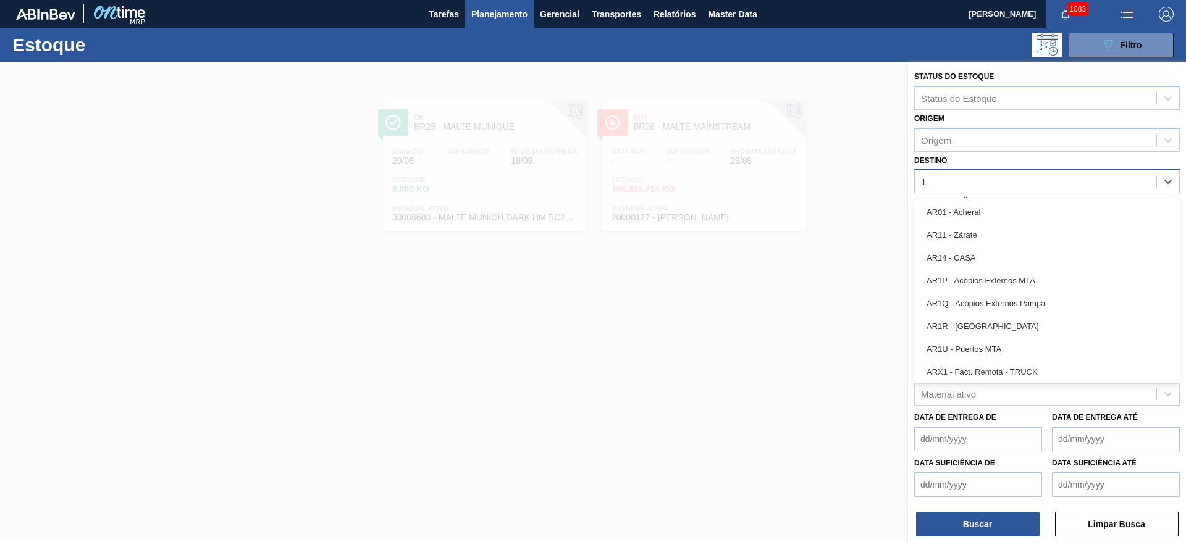
type input "16"
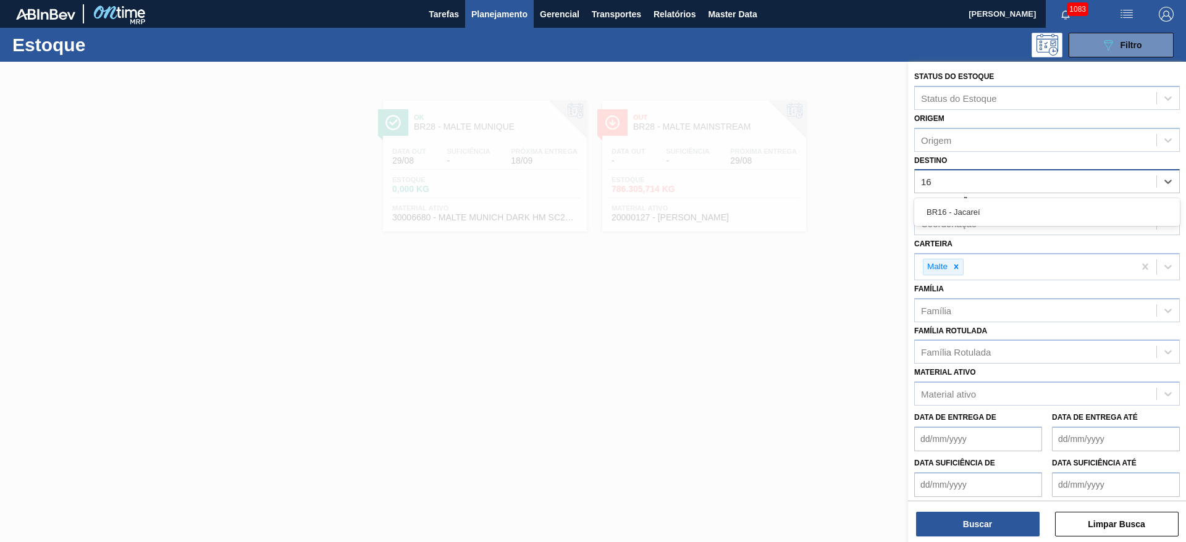
drag, startPoint x: 985, startPoint y: 207, endPoint x: 966, endPoint y: 234, distance: 32.9
click at [718, 207] on div "BR16 - Jacareí" at bounding box center [1047, 212] width 266 height 23
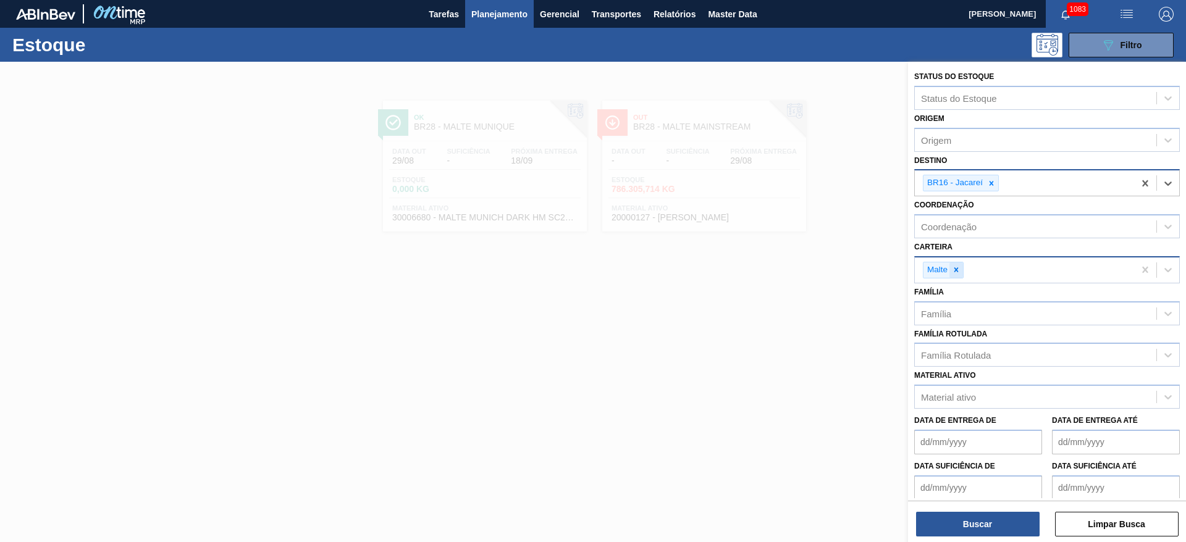
click at [718, 270] on icon at bounding box center [956, 270] width 9 height 9
type input "deco"
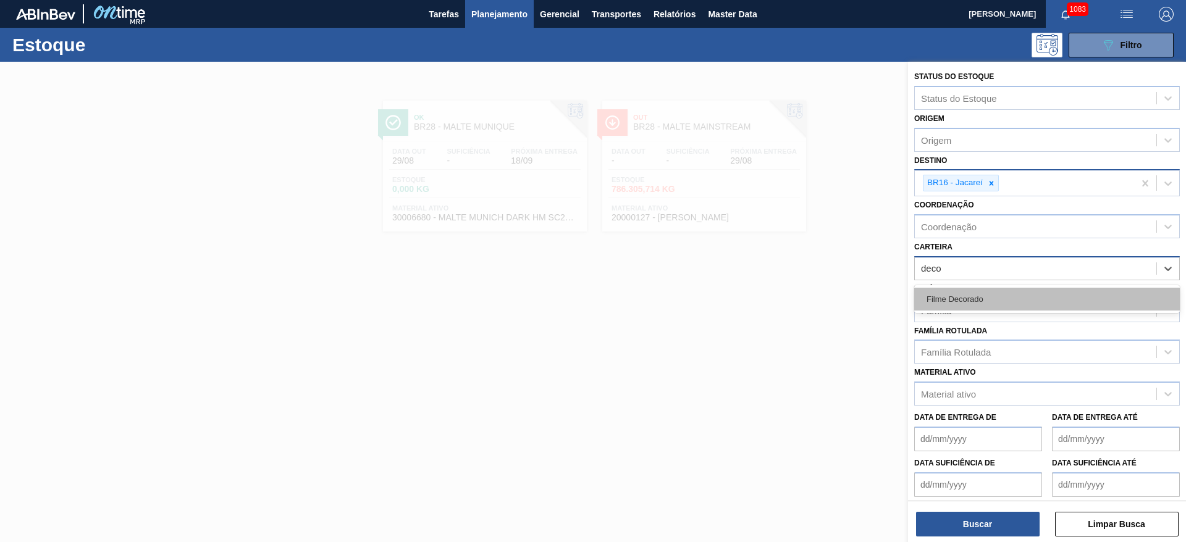
click at [718, 297] on div "Filme Decorado" at bounding box center [1047, 299] width 266 height 23
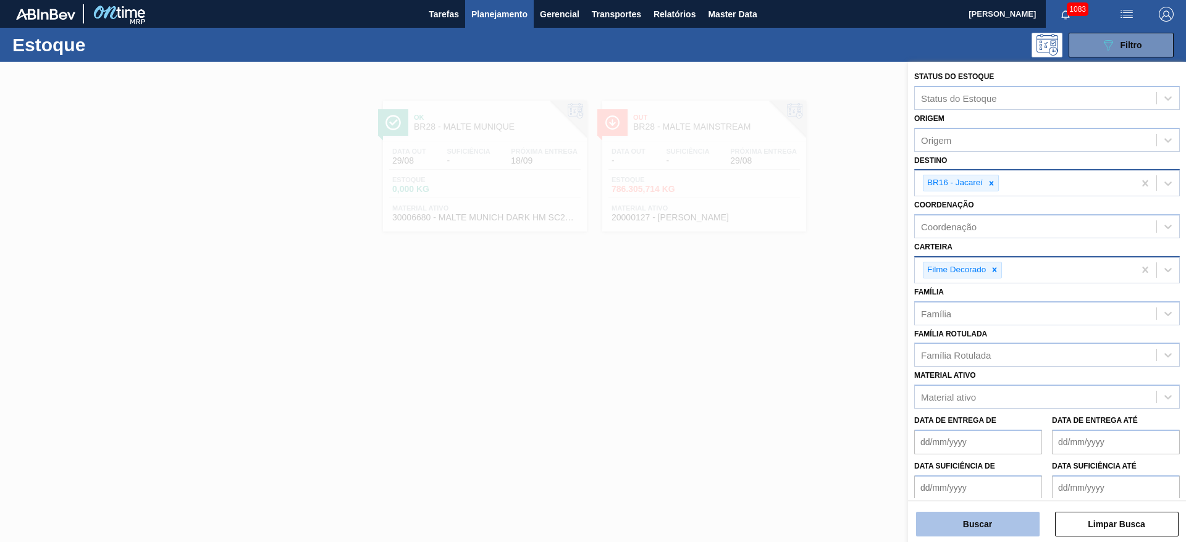
click at [718, 328] on button "Buscar" at bounding box center [978, 524] width 124 height 25
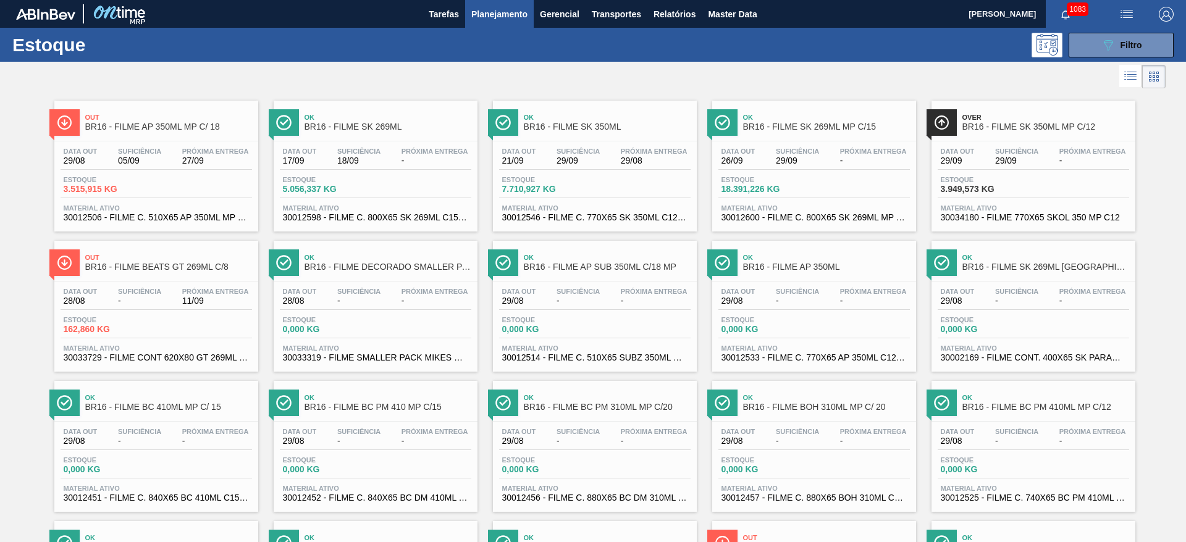
drag, startPoint x: 1111, startPoint y: 52, endPoint x: 1098, endPoint y: 61, distance: 15.6
click at [1111, 52] on button "089F7B8B-B2A5-4AFE-B5C0-19BA573D28AC Filtro" at bounding box center [1120, 45] width 105 height 25
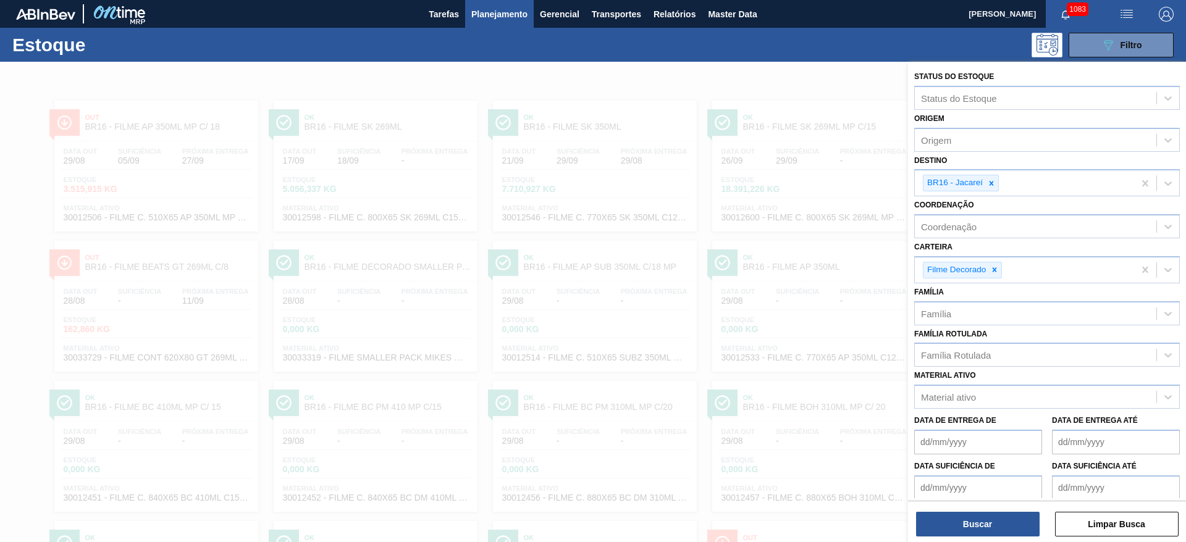
drag, startPoint x: 991, startPoint y: 183, endPoint x: 983, endPoint y: 197, distance: 16.3
click at [992, 183] on icon at bounding box center [991, 183] width 4 height 4
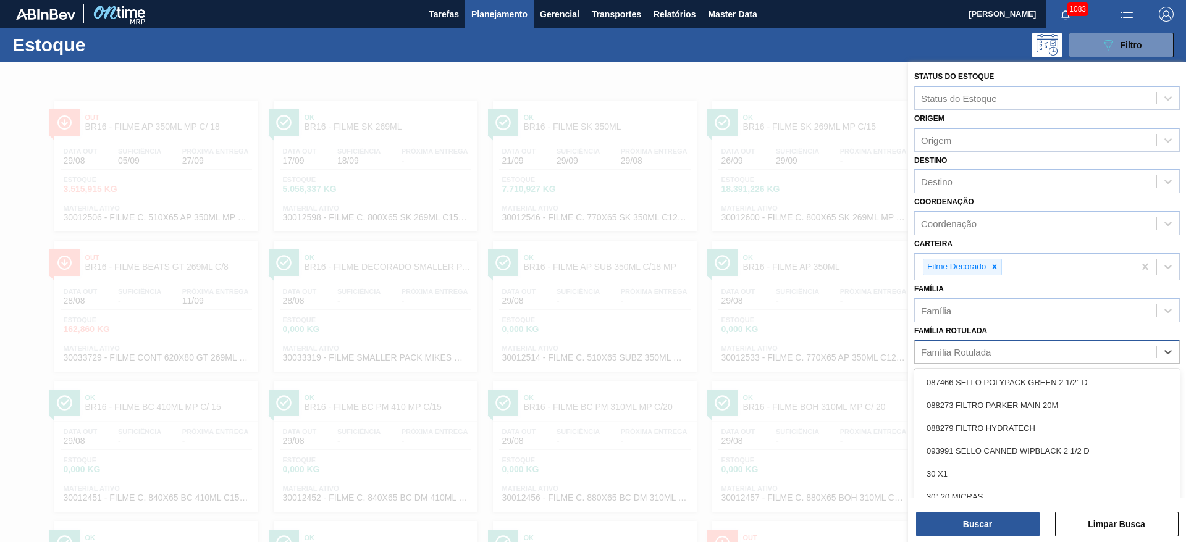
click at [955, 356] on div "Família Rotulada" at bounding box center [956, 352] width 70 height 10
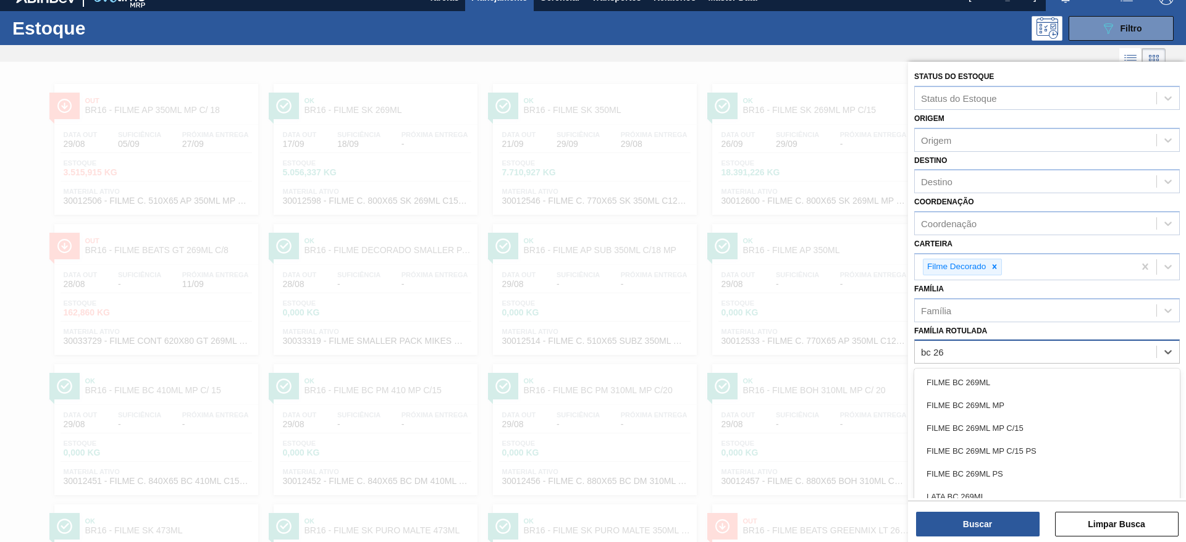
type Rotulada "bc 269"
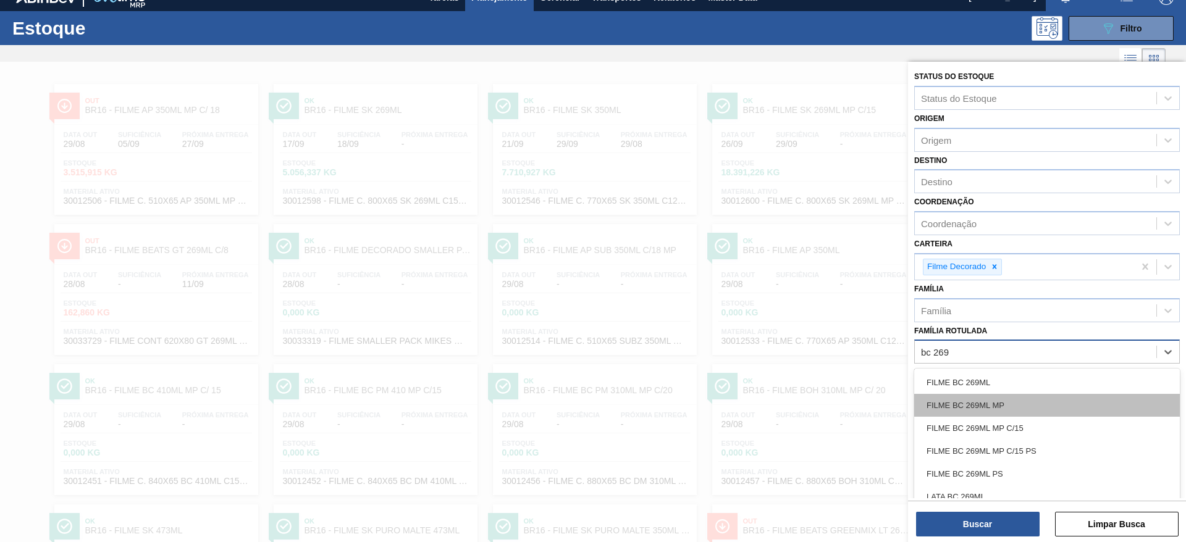
click at [968, 414] on div "FILME BC 269ML MP" at bounding box center [1047, 405] width 266 height 23
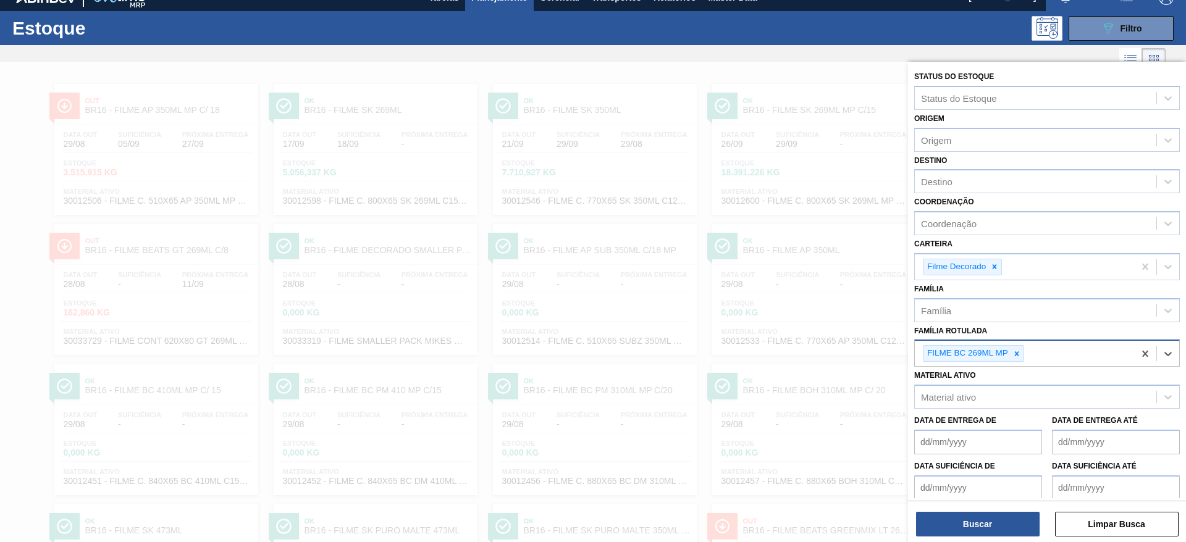
click at [1016, 356] on icon at bounding box center [1016, 354] width 9 height 9
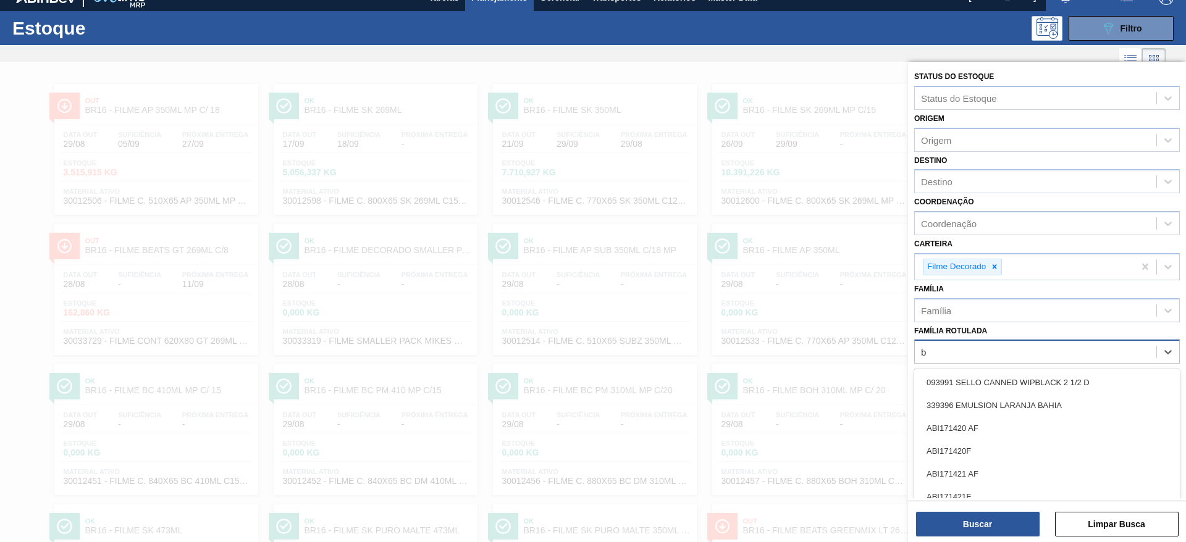
scroll to position [33, 0]
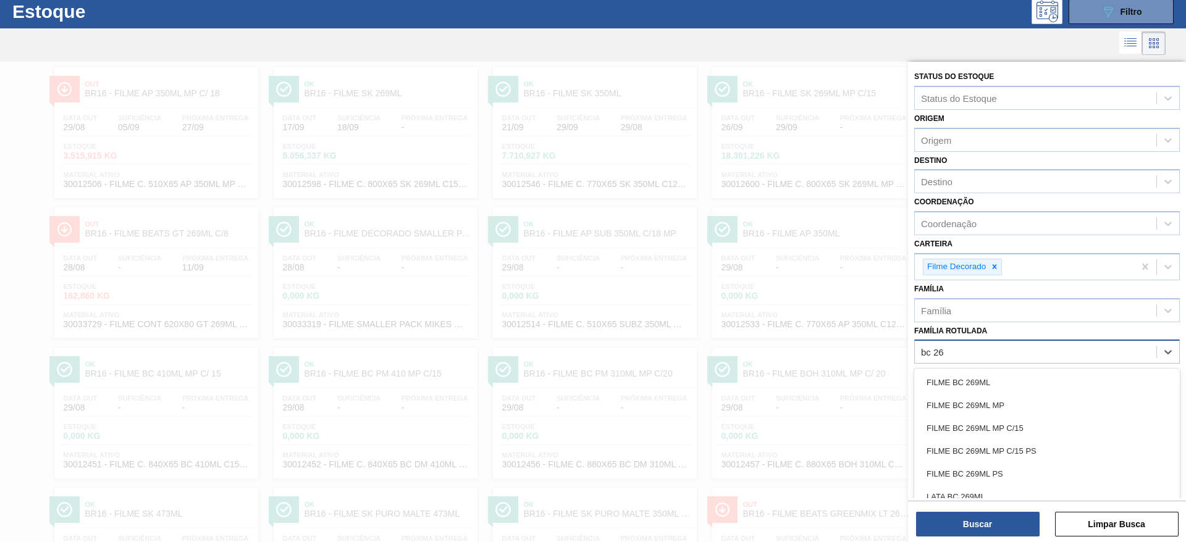
type Rotulada "bc 269"
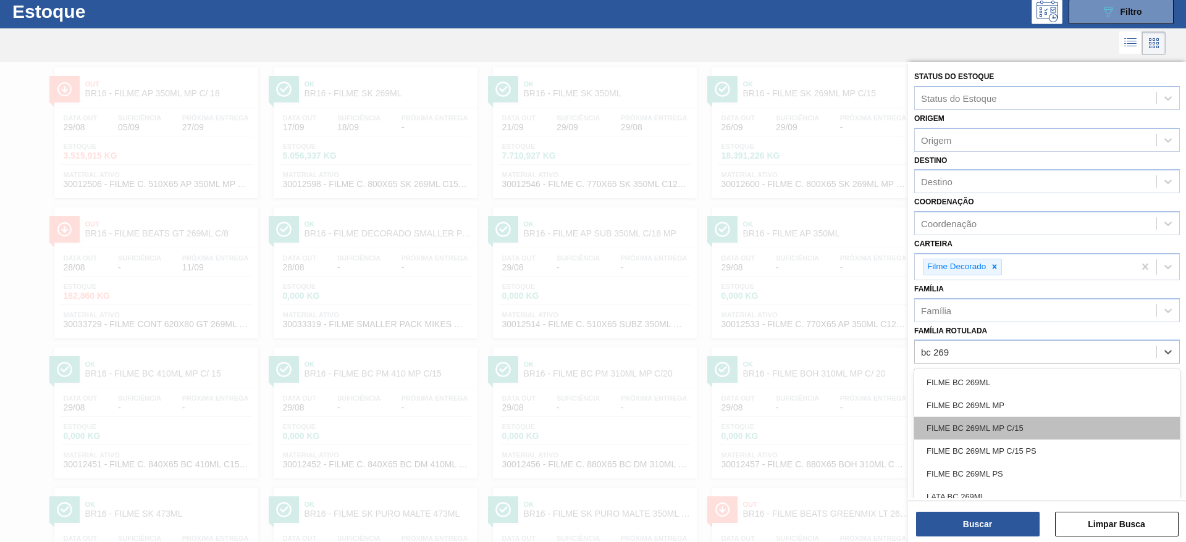
click at [998, 422] on div "FILME BC 269ML MP C/15" at bounding box center [1047, 428] width 266 height 23
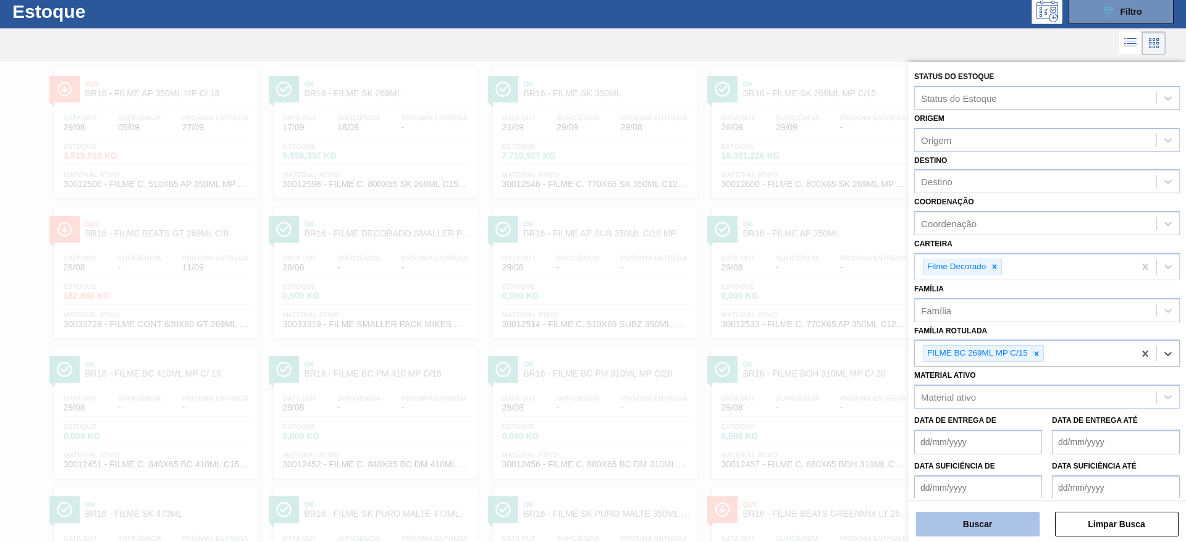
click at [976, 529] on button "Buscar" at bounding box center [978, 524] width 124 height 25
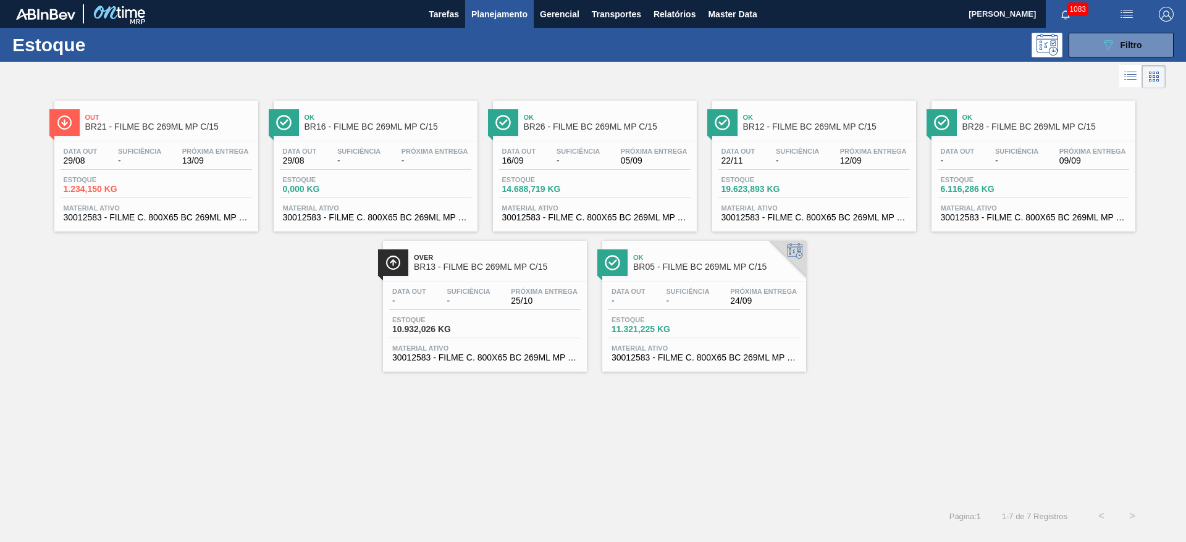
click at [354, 173] on div "Data out 29/08 Suficiência - Próxima Entrega - Estoque 0,000 KG Material ativo …" at bounding box center [376, 183] width 204 height 84
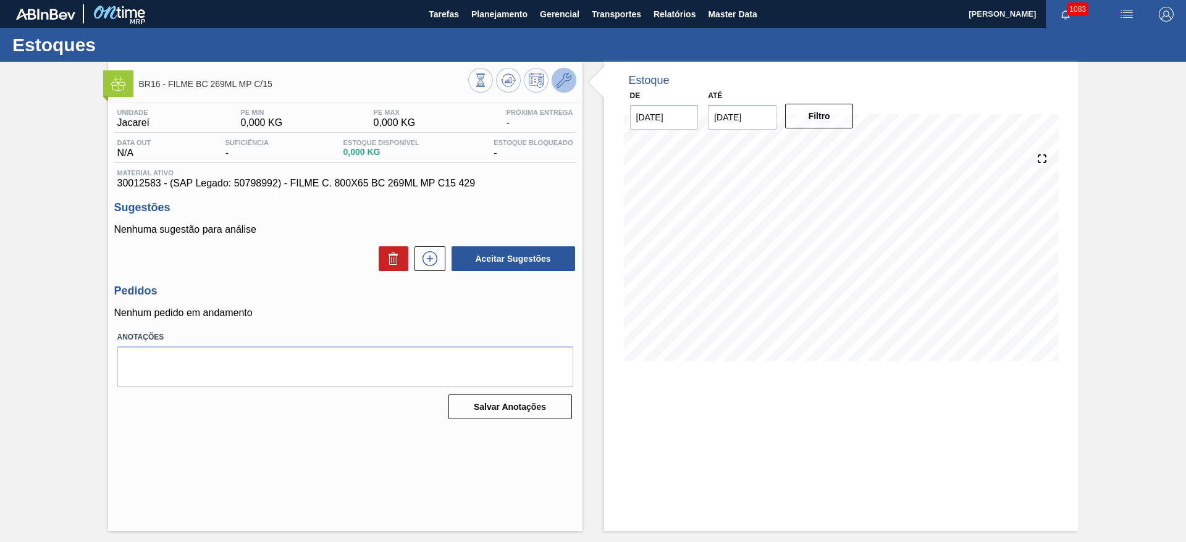
click at [567, 78] on icon at bounding box center [563, 80] width 15 height 15
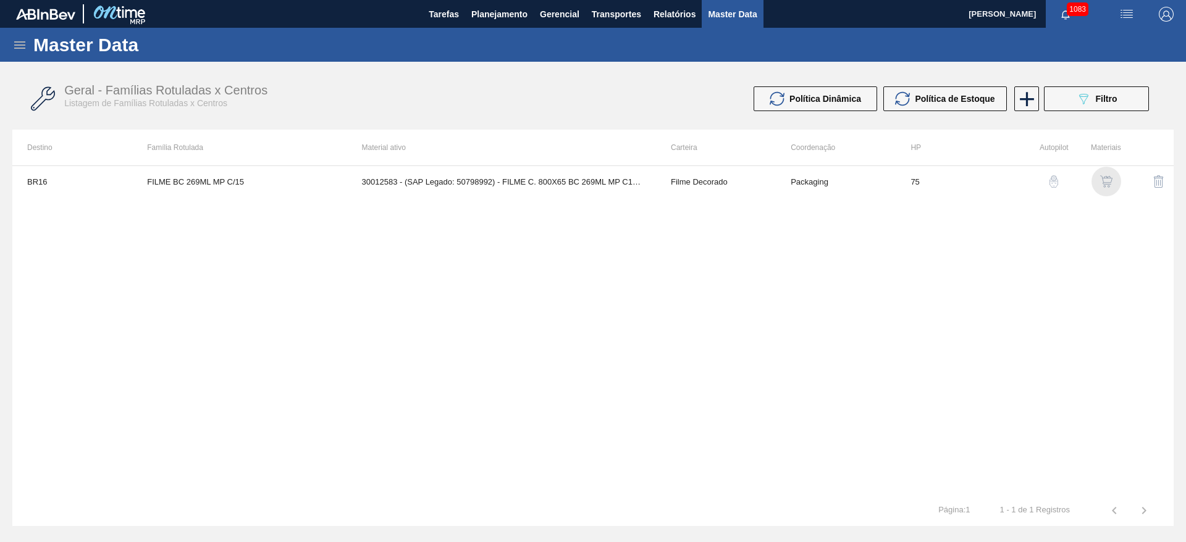
click at [1107, 187] on img "button" at bounding box center [1106, 181] width 12 height 12
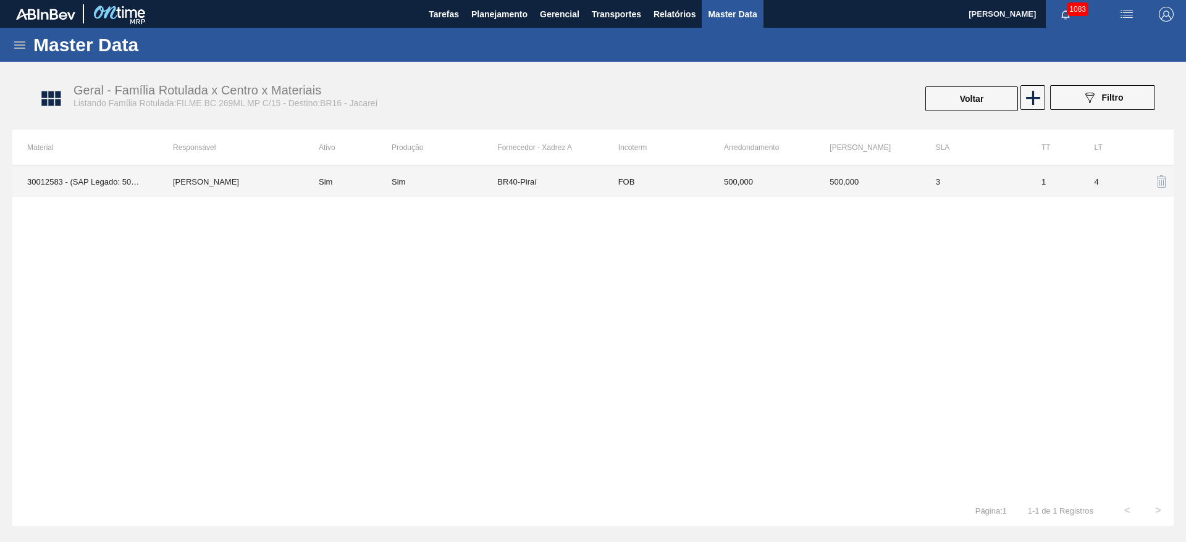
click at [395, 183] on div "Sim" at bounding box center [398, 181] width 14 height 9
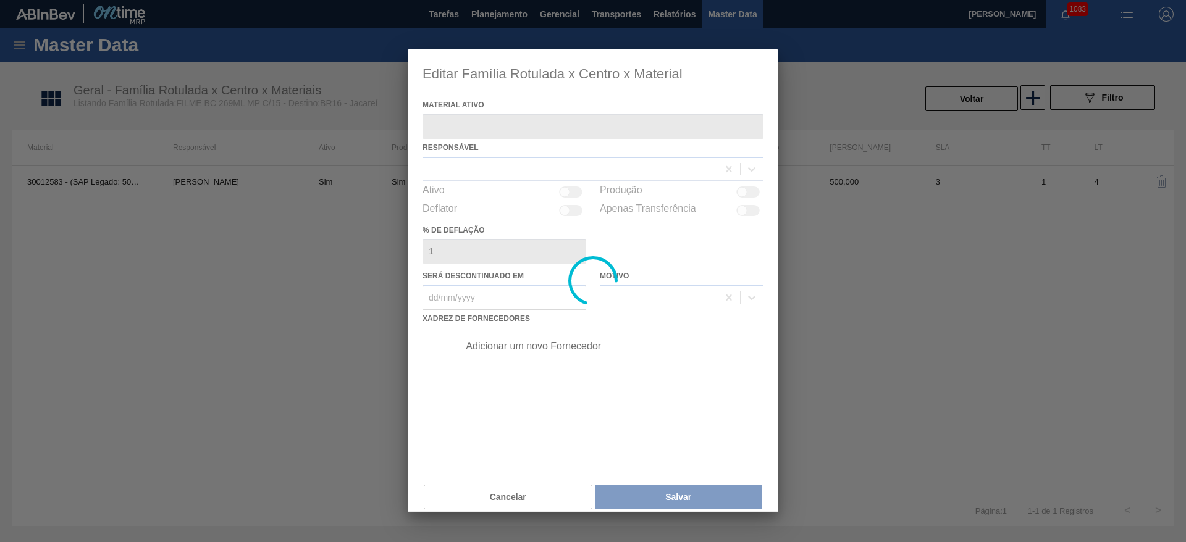
type ativo "30012583 - (SAP Legado: 50798992) - FILME C. 800X65 BC 269ML MP C15 429"
checkbox input "true"
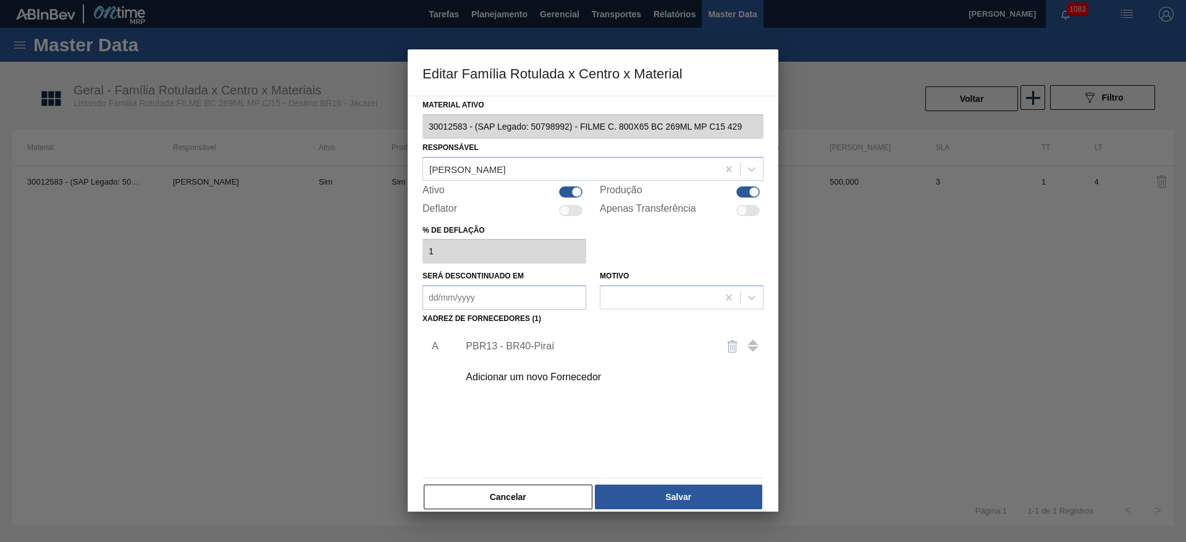
click at [491, 376] on div "Adicionar um novo Fornecedor" at bounding box center [587, 377] width 242 height 11
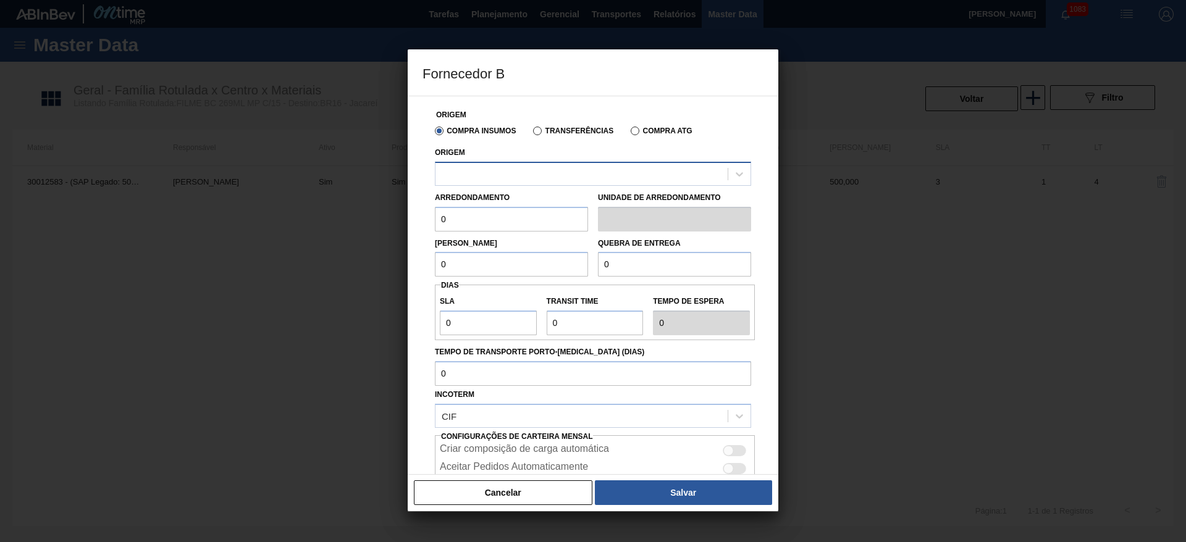
click at [456, 169] on div at bounding box center [581, 174] width 292 height 18
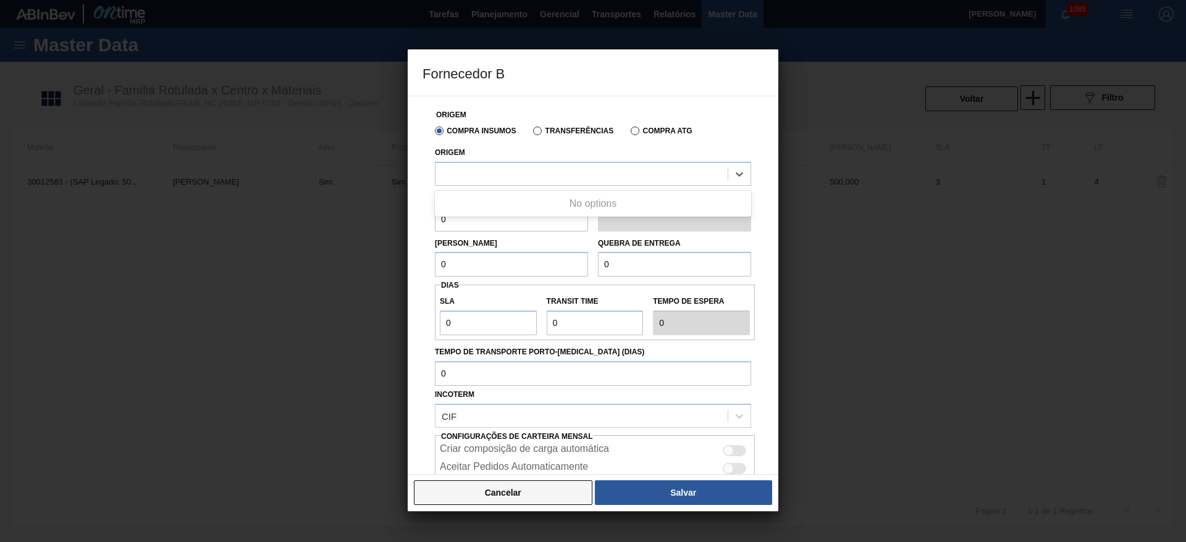
click at [509, 492] on button "Cancelar" at bounding box center [503, 492] width 178 height 25
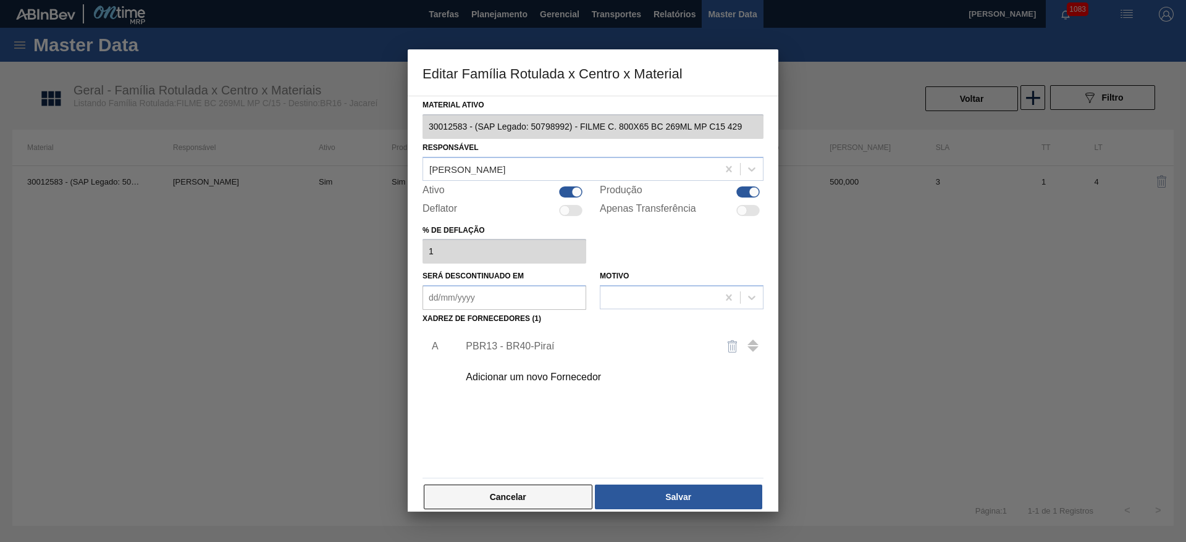
click at [498, 496] on button "Cancelar" at bounding box center [508, 497] width 169 height 25
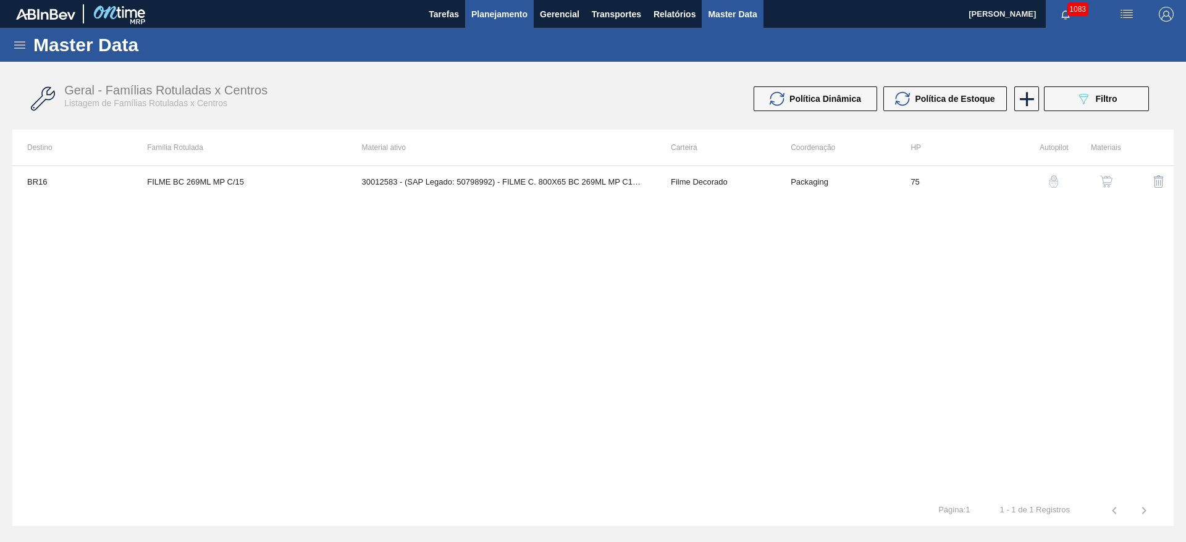
click at [493, 17] on span "Planejamento" at bounding box center [499, 14] width 56 height 15
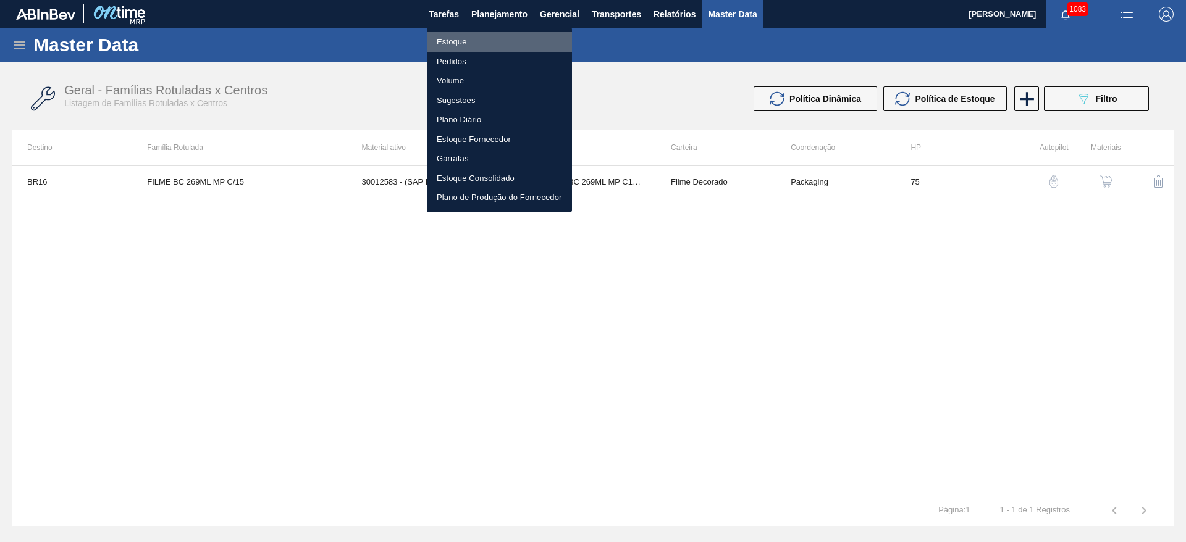
click at [452, 41] on li "Estoque" at bounding box center [499, 42] width 145 height 20
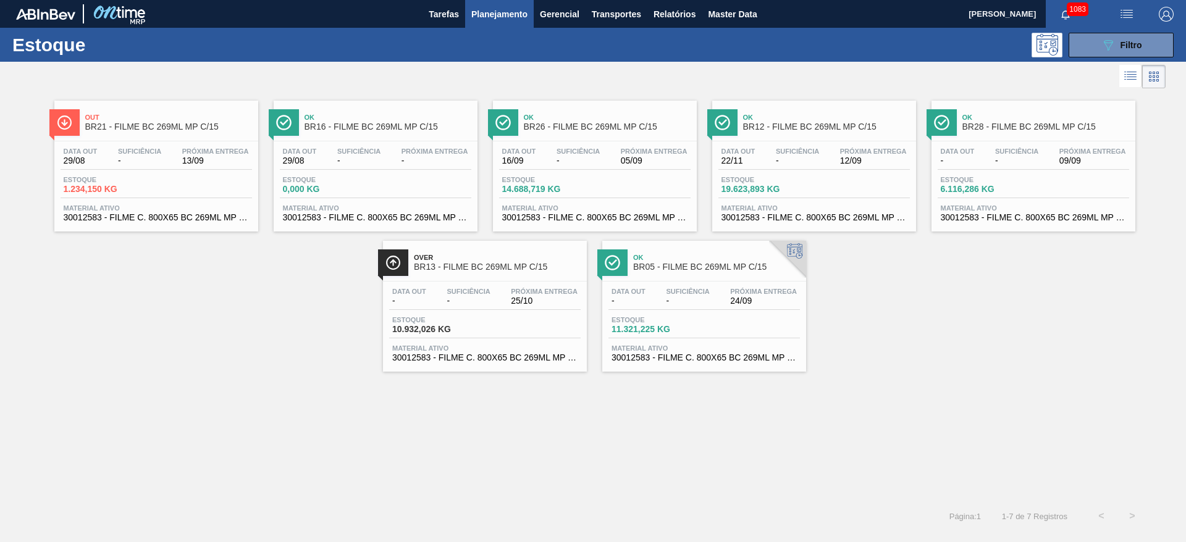
click at [327, 171] on div "Data out 29/08 Suficiência - Próxima Entrega - Estoque 0,000 KG Material ativo …" at bounding box center [376, 183] width 204 height 84
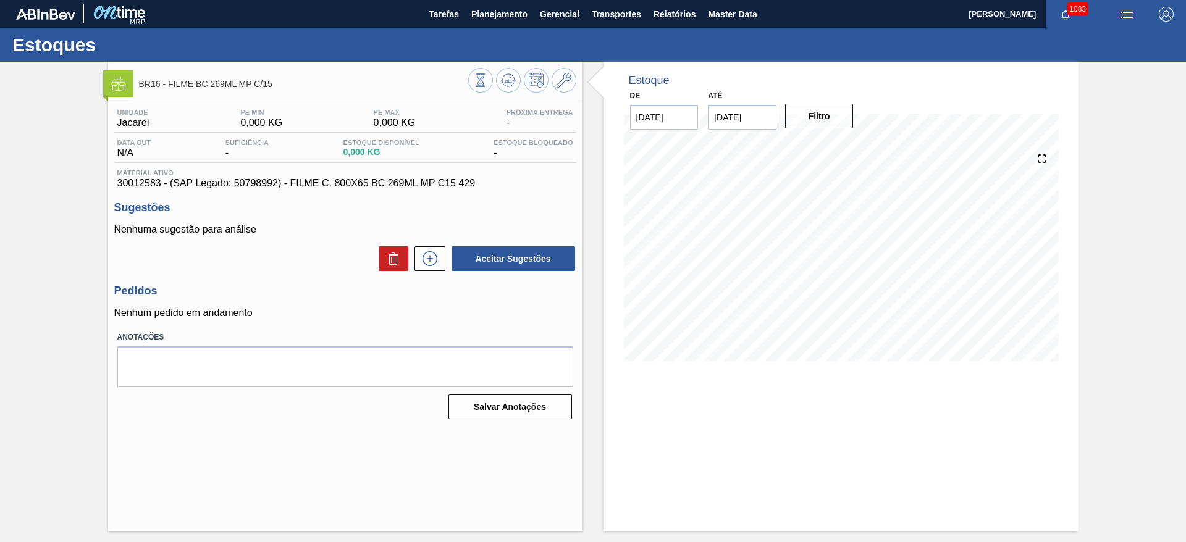
click at [253, 181] on span "30012583 - (SAP Legado: 50798992) - FILME C. 800X65 BC 269ML MP C15 429" at bounding box center [345, 183] width 456 height 11
copy span "50798992"
drag, startPoint x: 477, startPoint y: 181, endPoint x: 289, endPoint y: 186, distance: 188.4
click at [289, 186] on span "30012583 - (SAP Legado: 50798992) - FILME C. 800X65 BC 269ML MP C15 429" at bounding box center [345, 183] width 456 height 11
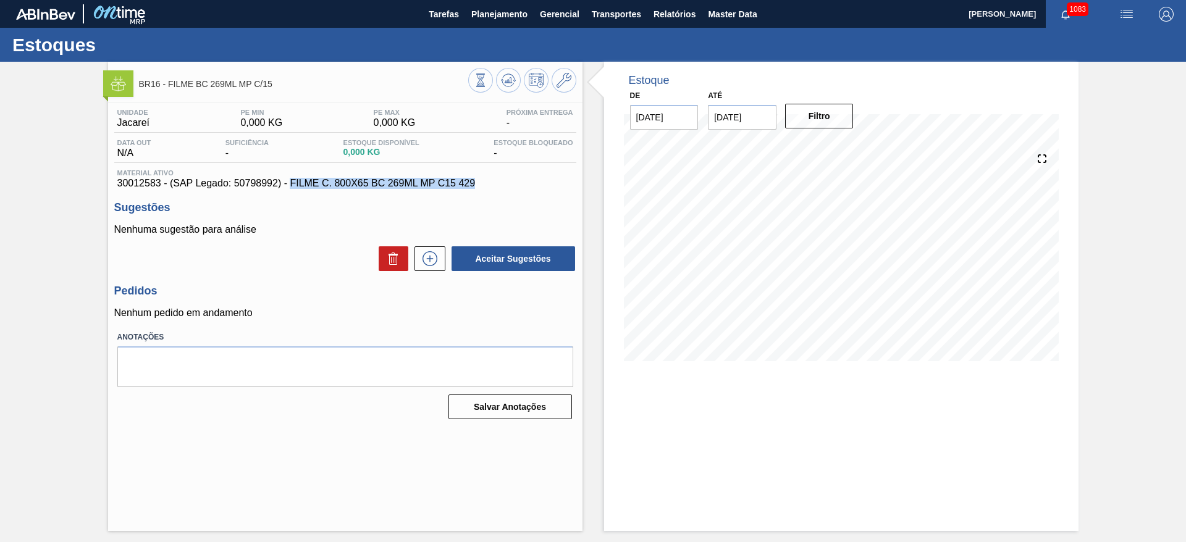
copy span "FILME C. 800X65 BC 269ML MP C15 429"
click at [143, 187] on span "30012583 - (SAP Legado: 50798992) - FILME C. 800X65 BC 269ML MP C15 429" at bounding box center [345, 183] width 456 height 11
copy span "30012583"
click at [485, 14] on span "Planejamento" at bounding box center [499, 14] width 56 height 15
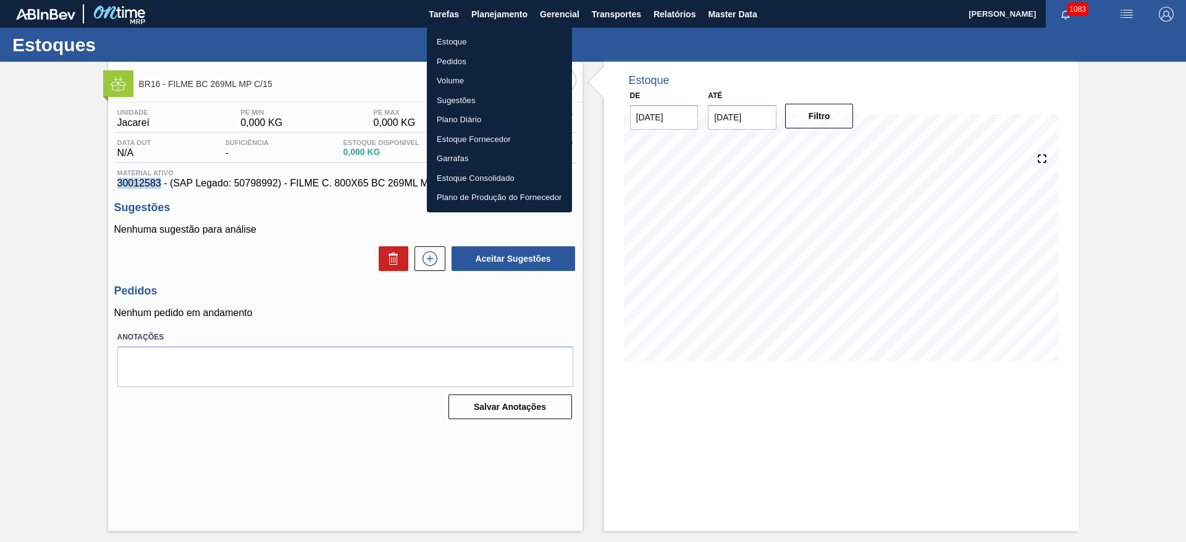
click at [450, 41] on li "Estoque" at bounding box center [499, 42] width 145 height 20
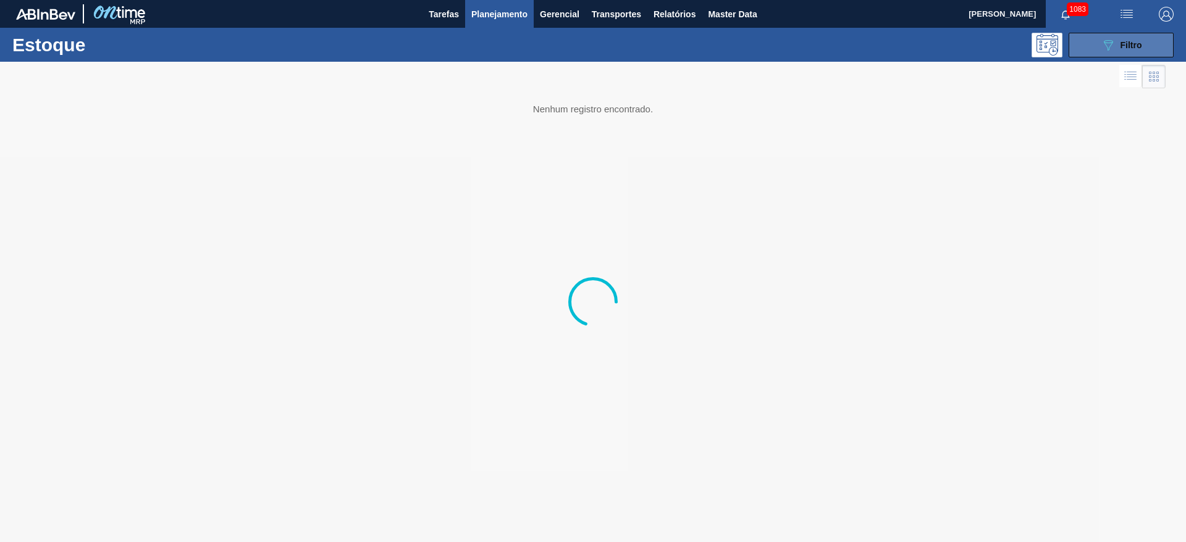
click at [1113, 43] on icon "089F7B8B-B2A5-4AFE-B5C0-19BA573D28AC" at bounding box center [1107, 45] width 15 height 15
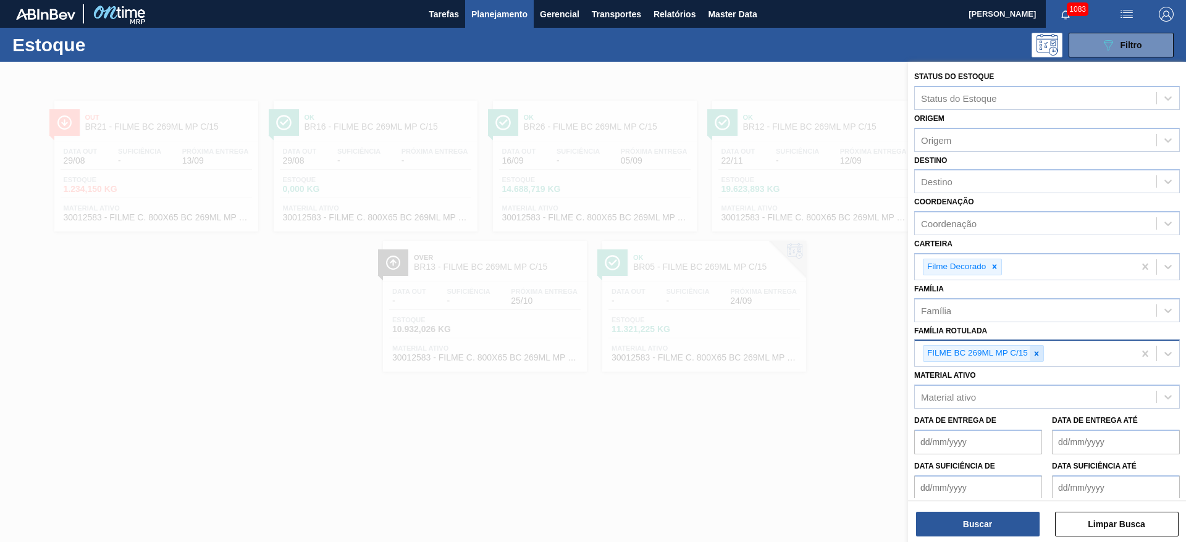
click at [1037, 351] on icon at bounding box center [1036, 353] width 4 height 4
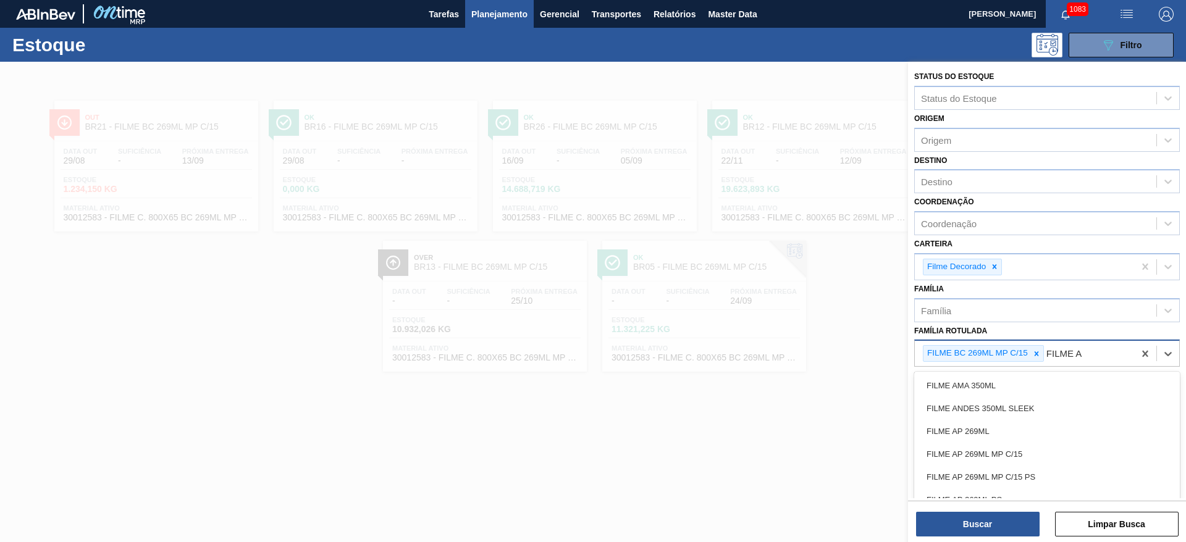
type Rotulada "FILME AP"
drag, startPoint x: 988, startPoint y: 411, endPoint x: 997, endPoint y: 404, distance: 11.0
click at [994, 406] on div "FILME AP 269ML MP C/15" at bounding box center [1047, 408] width 266 height 23
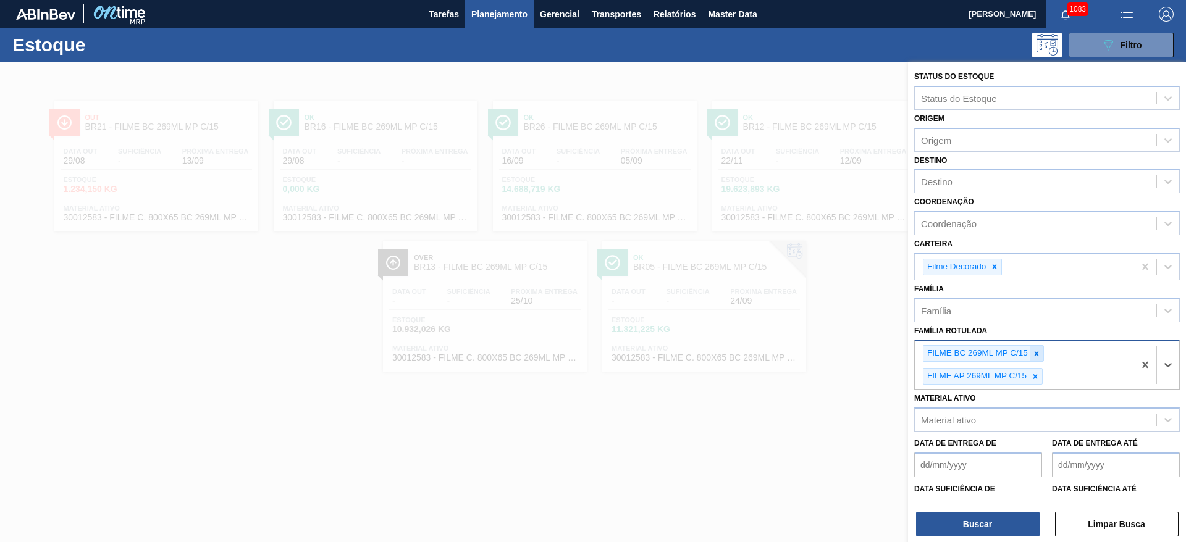
click at [1039, 351] on icon at bounding box center [1036, 354] width 9 height 9
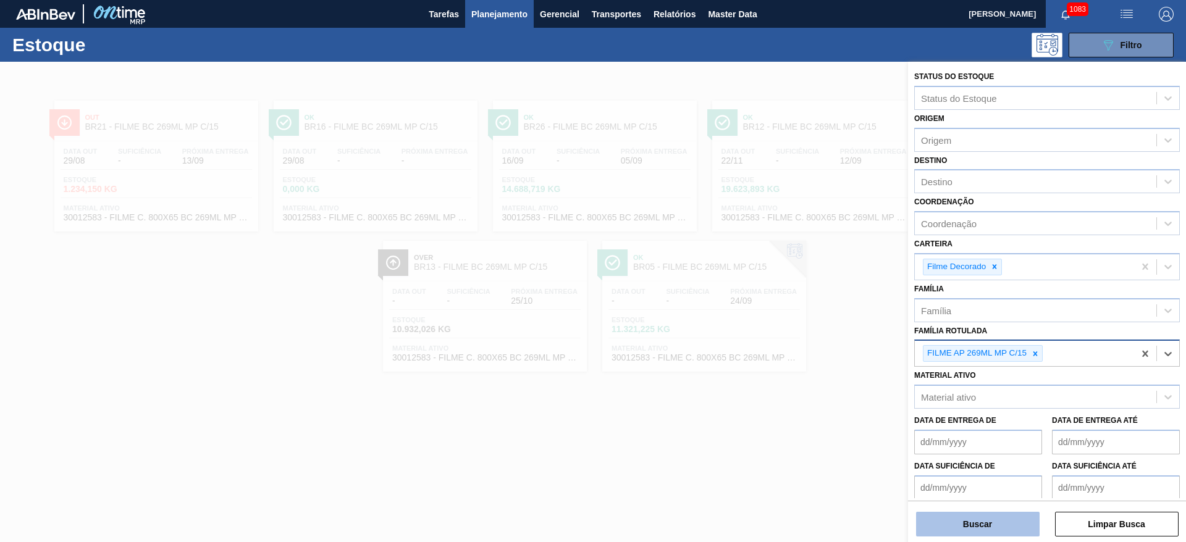
click at [961, 526] on button "Buscar" at bounding box center [978, 524] width 124 height 25
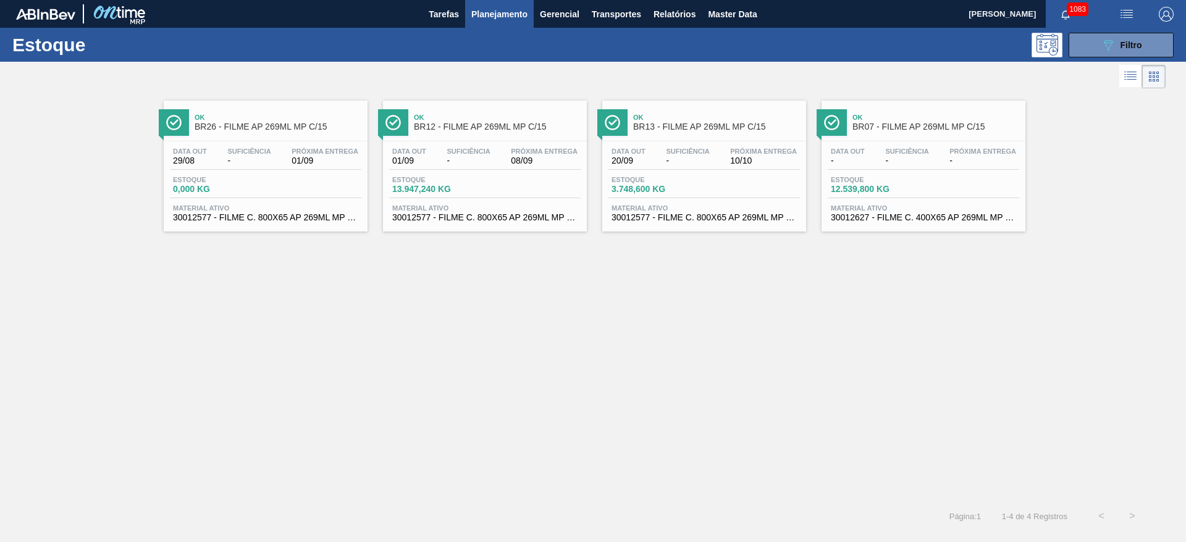
click at [516, 169] on div "Data out 01/09 Suficiência - Próxima Entrega 08/09" at bounding box center [484, 159] width 191 height 22
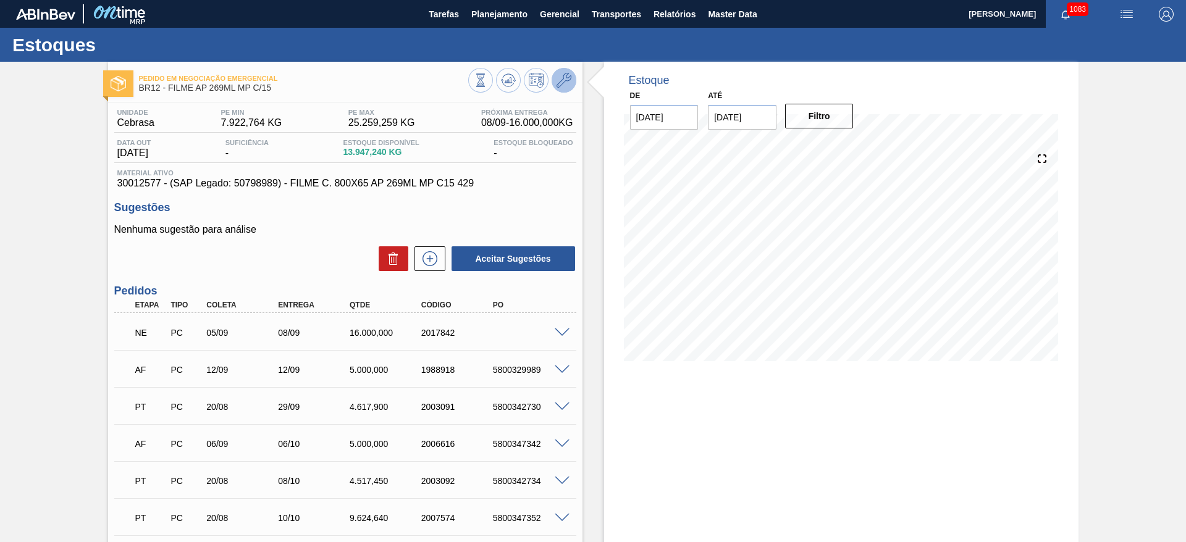
click at [562, 82] on icon at bounding box center [563, 80] width 15 height 15
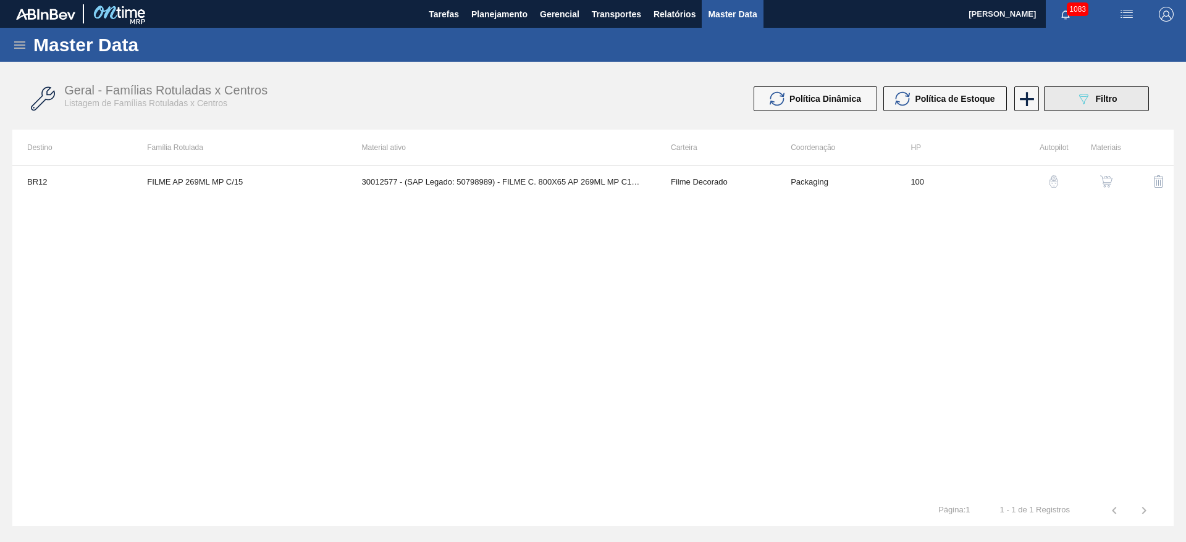
click at [1089, 103] on icon "089F7B8B-B2A5-4AFE-B5C0-19BA573D28AC" at bounding box center [1083, 98] width 15 height 15
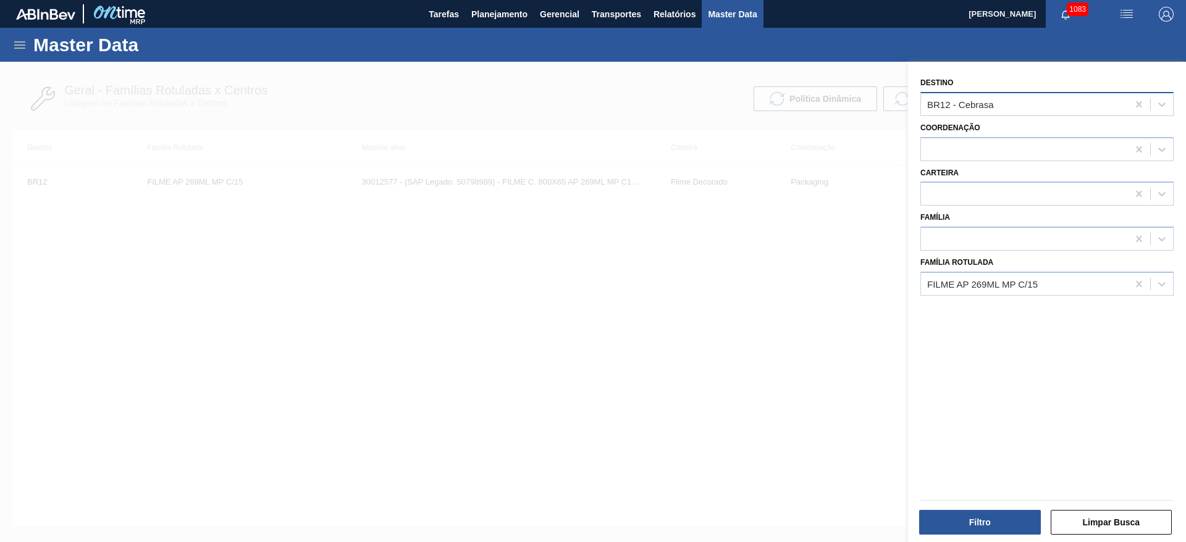
click at [961, 111] on div "BR12 - Cebrasa" at bounding box center [1024, 104] width 207 height 18
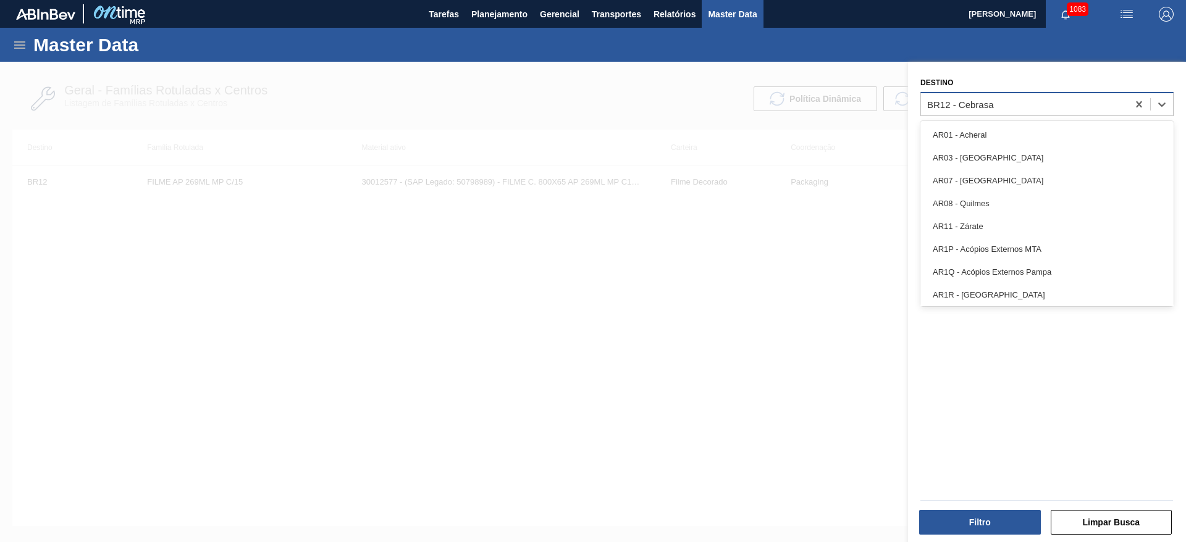
type input "16"
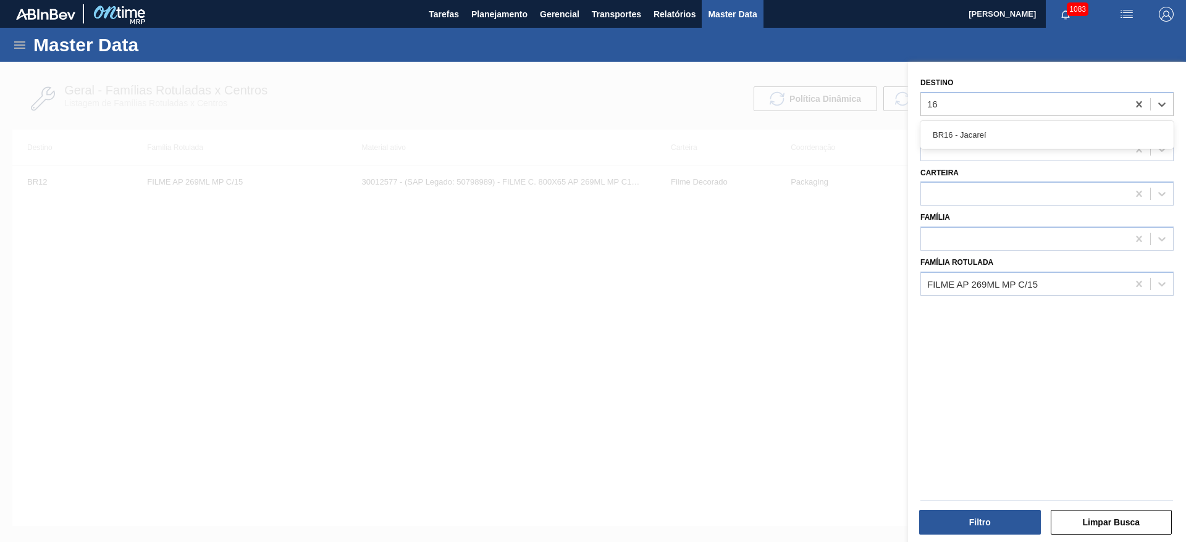
drag, startPoint x: 964, startPoint y: 132, endPoint x: 962, endPoint y: 145, distance: 13.1
click at [964, 132] on div "BR16 - Jacareí" at bounding box center [1046, 135] width 253 height 23
click at [969, 521] on button "Filtro" at bounding box center [980, 522] width 122 height 25
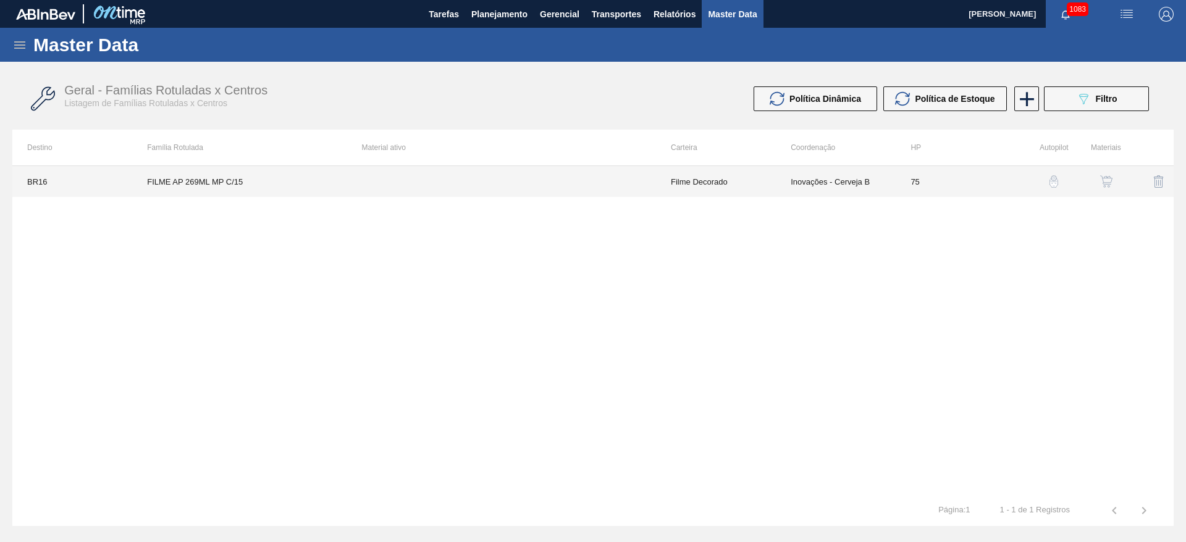
click at [804, 182] on td "Inovações - Cerveja B" at bounding box center [836, 181] width 120 height 31
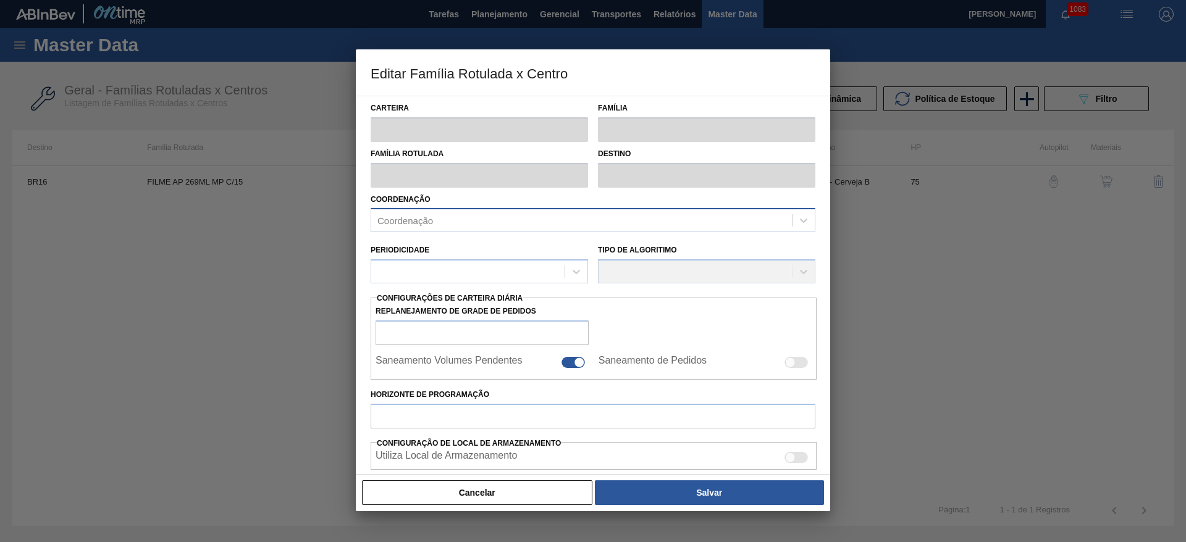
type input "Filme Decorado"
type input "FILME AP 269ML MP C/15"
type input "BR16 - Jacareí"
type input "75"
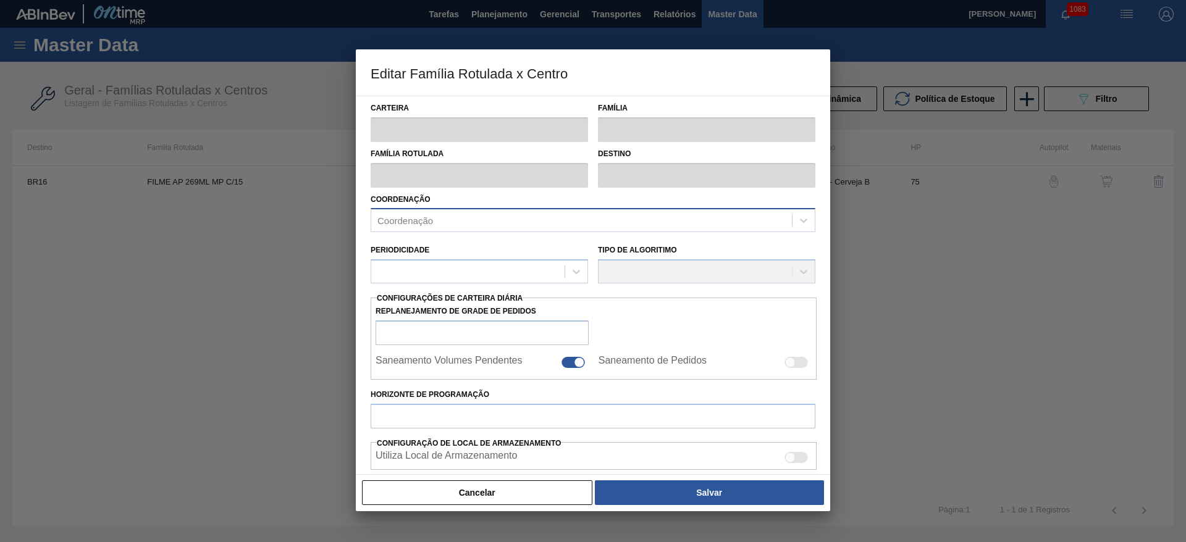
type input "0"
type input "100"
type input "0,000"
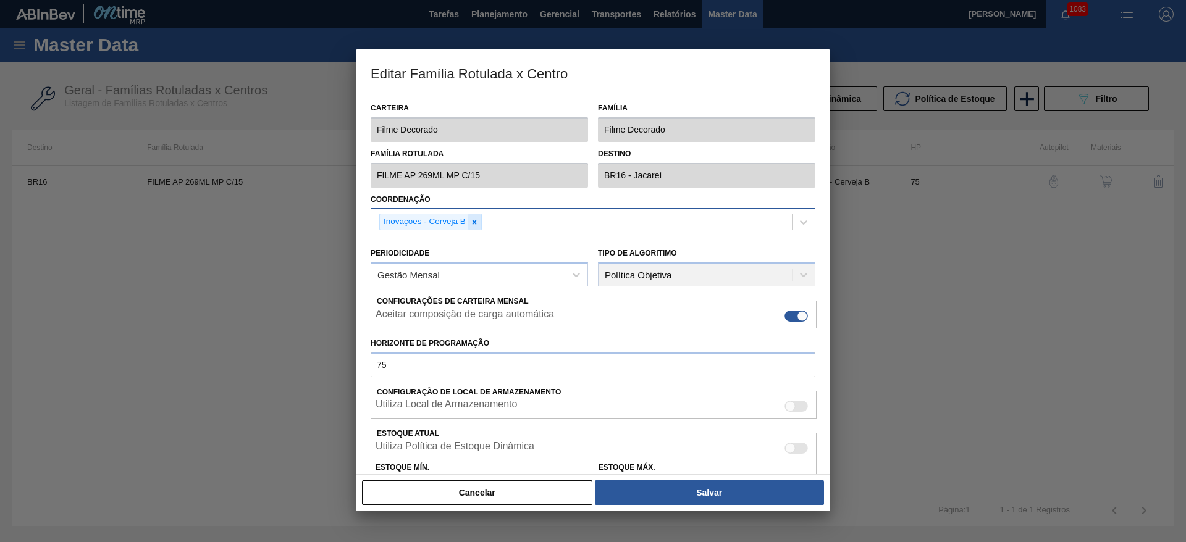
click at [475, 225] on icon at bounding box center [474, 222] width 9 height 9
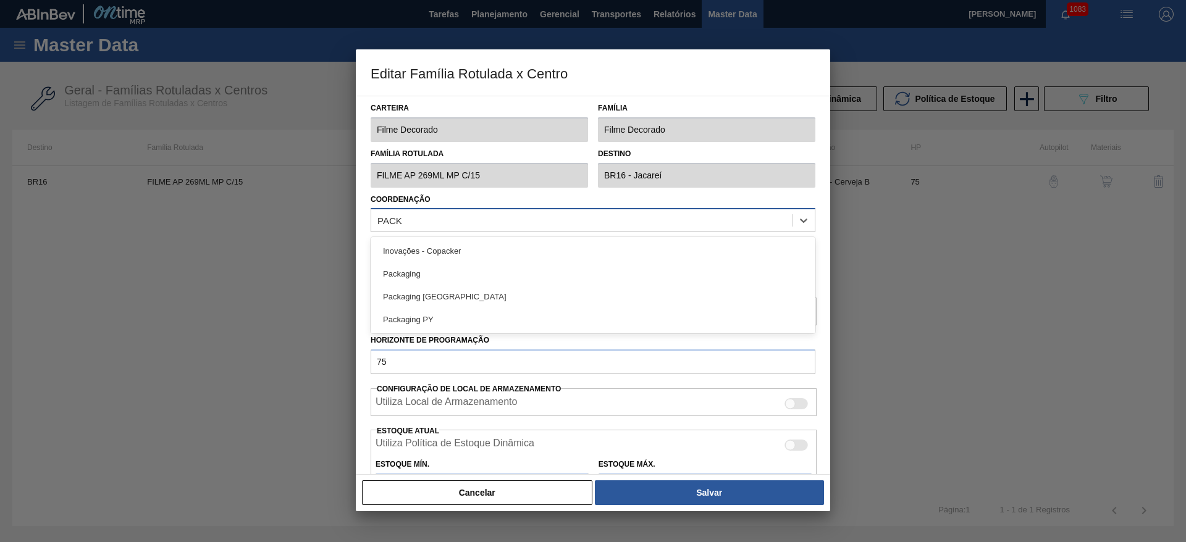
type input "PACKA"
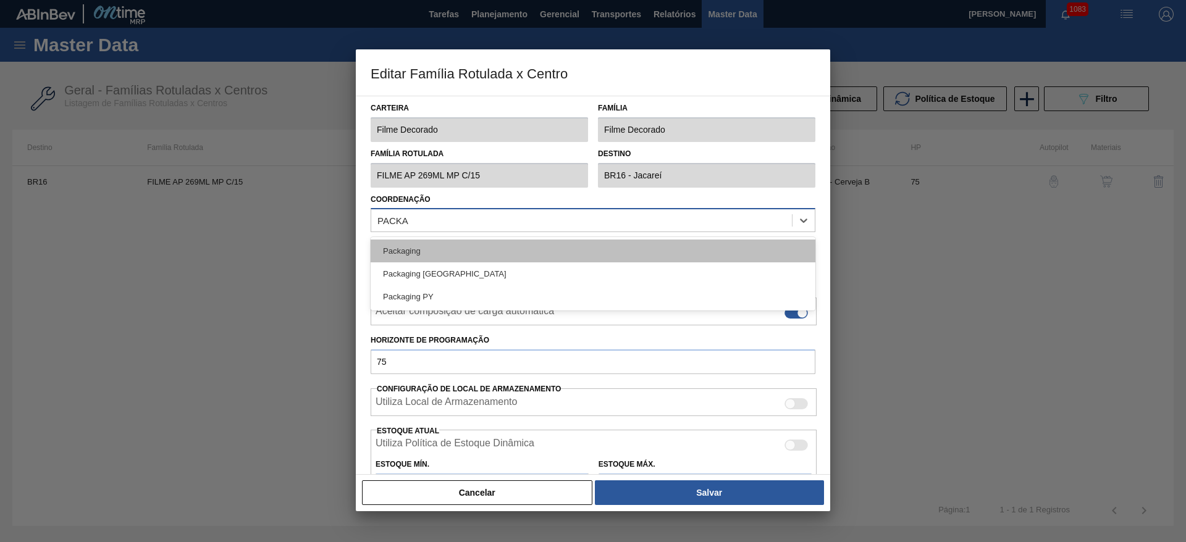
click at [444, 254] on div "Packaging" at bounding box center [593, 251] width 445 height 23
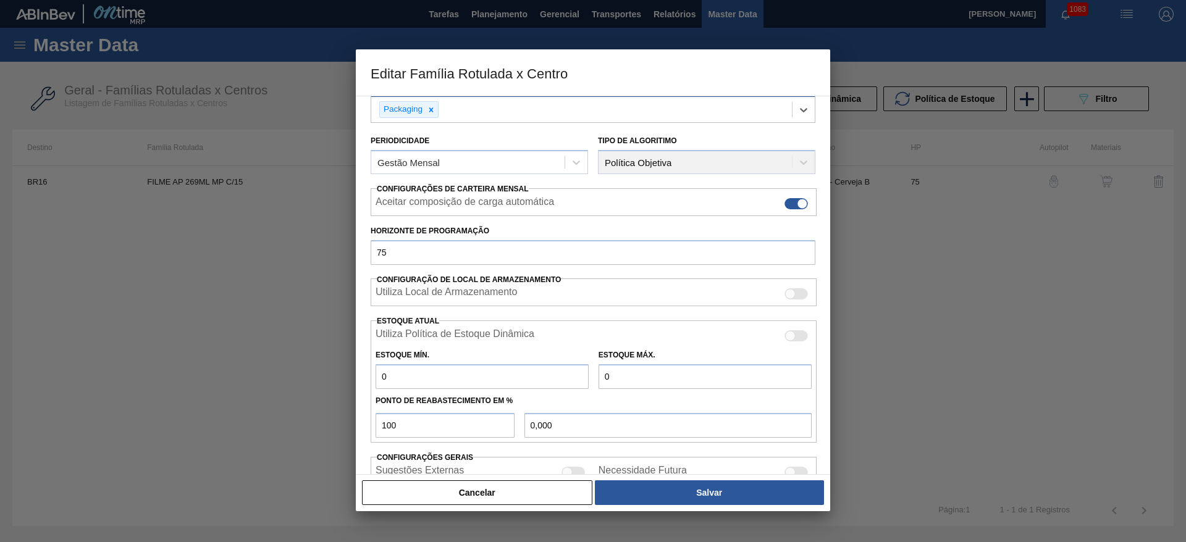
scroll to position [188, 0]
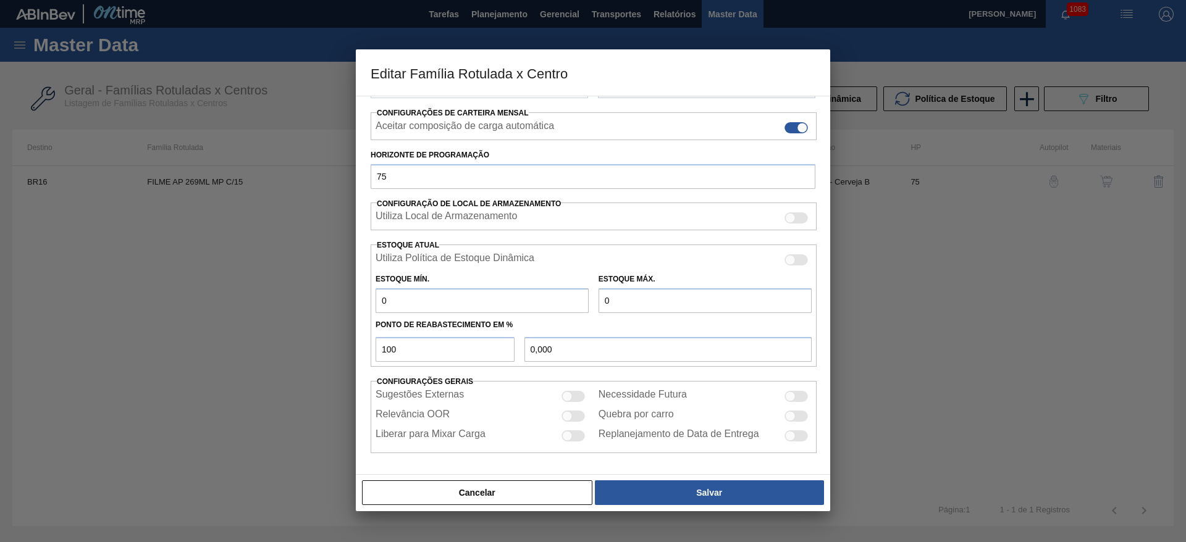
click at [571, 416] on div at bounding box center [572, 416] width 23 height 11
checkbox input "true"
click at [572, 394] on div at bounding box center [572, 396] width 23 height 11
checkbox input "true"
click at [571, 437] on div at bounding box center [567, 435] width 10 height 10
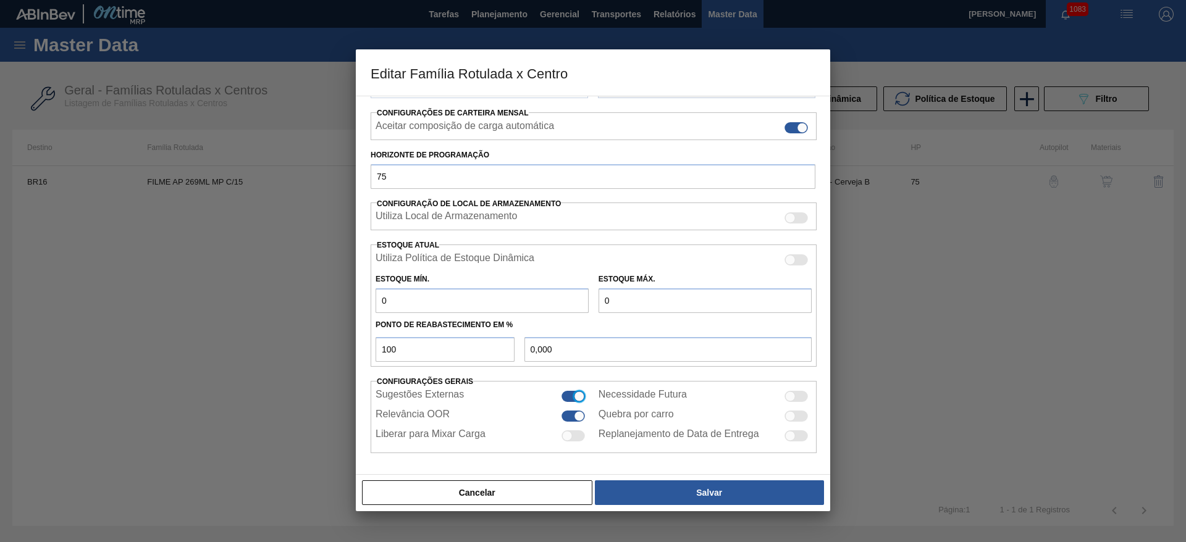
checkbox input "true"
click at [791, 401] on div at bounding box center [795, 396] width 23 height 11
checkbox input "true"
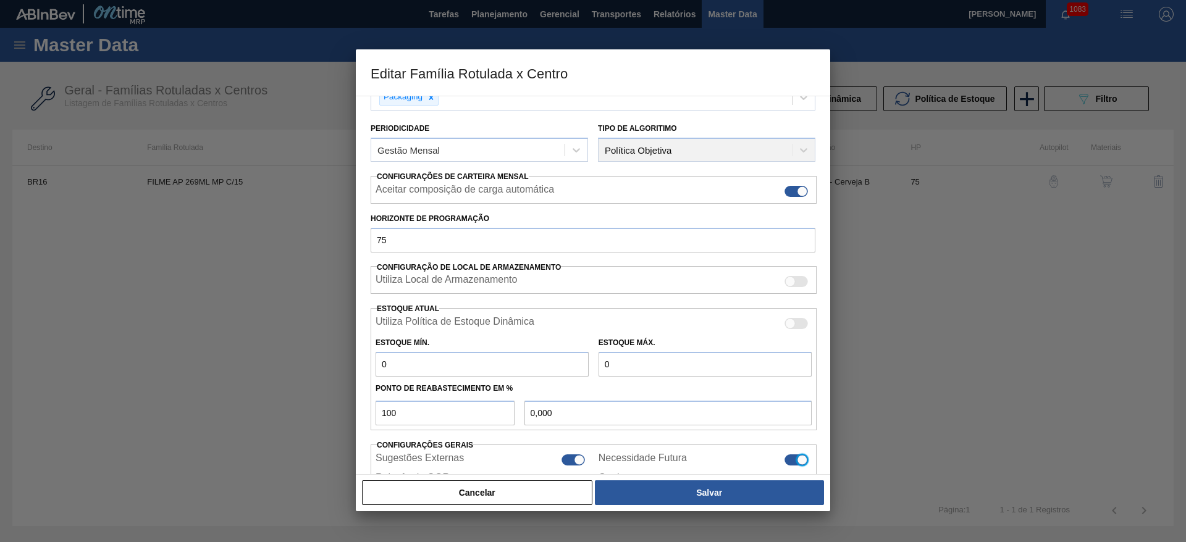
scroll to position [96, 0]
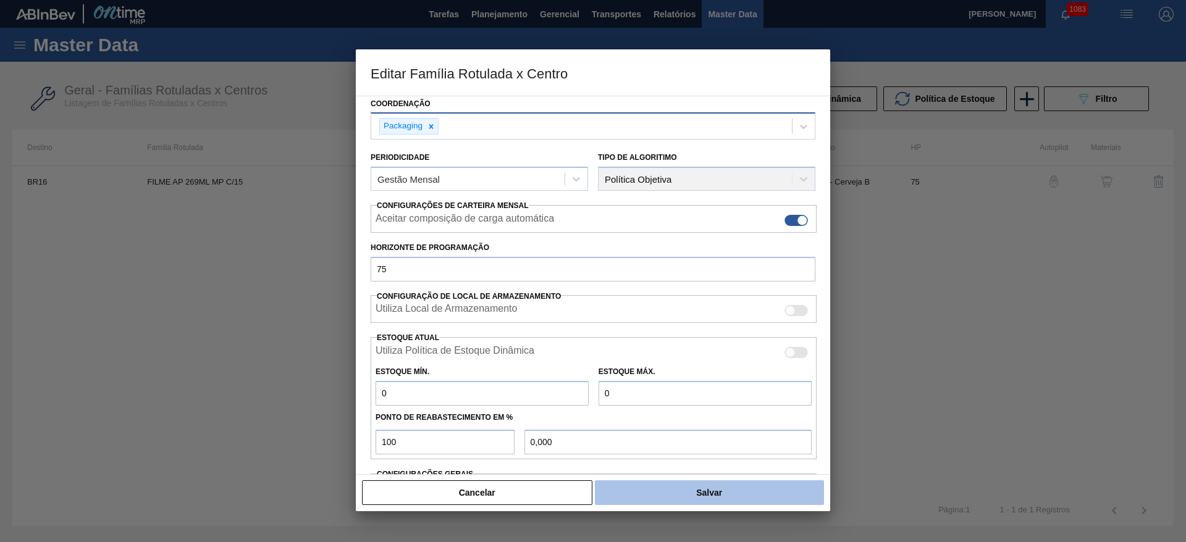
click at [685, 490] on button "Salvar" at bounding box center [709, 492] width 229 height 25
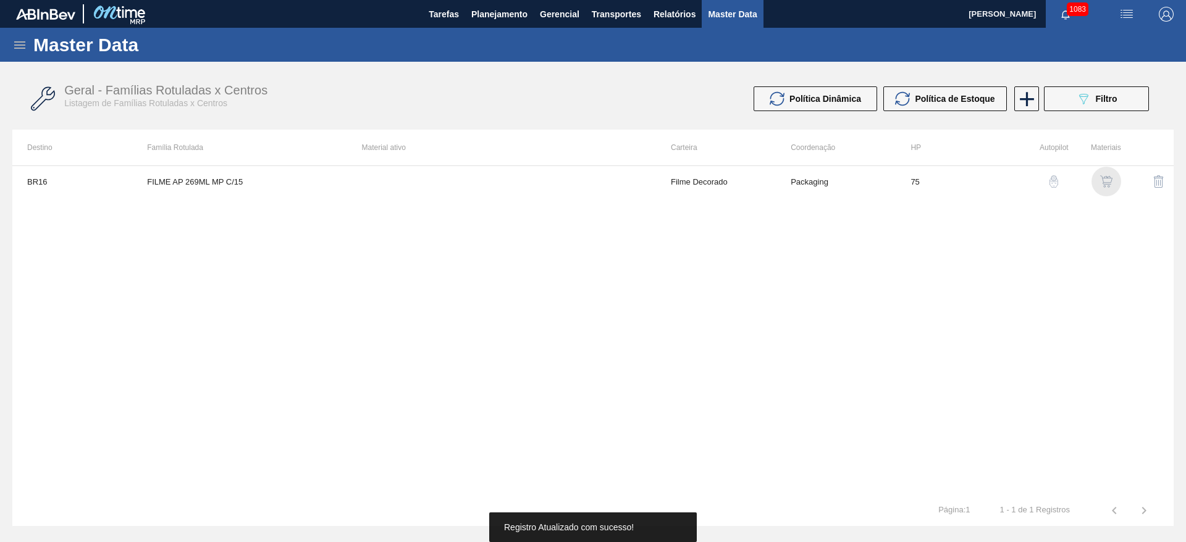
click at [1109, 186] on img "button" at bounding box center [1106, 181] width 12 height 12
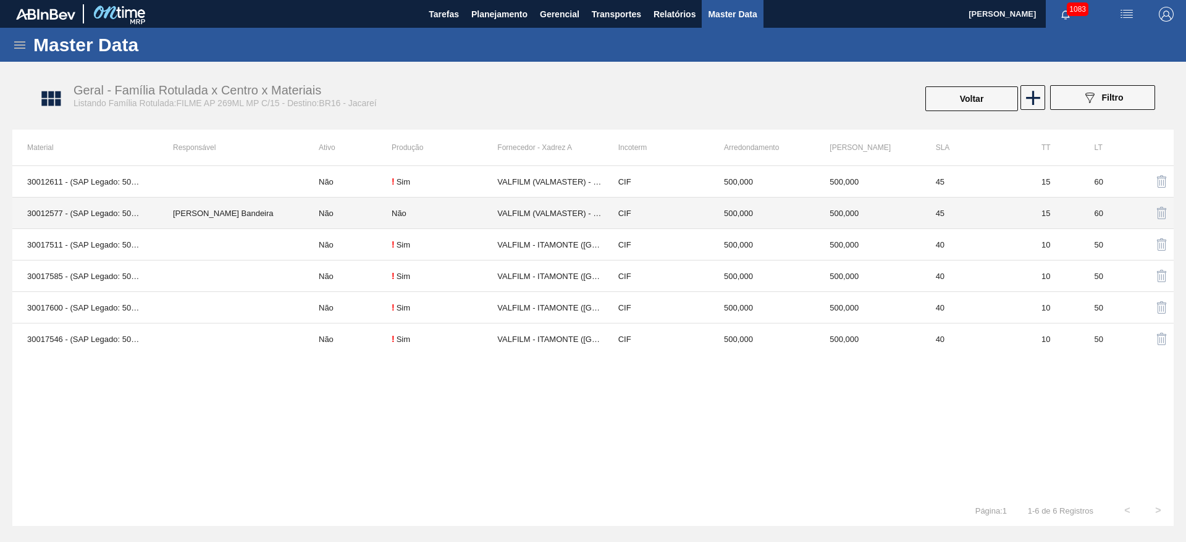
click at [378, 214] on td "Não" at bounding box center [348, 213] width 88 height 31
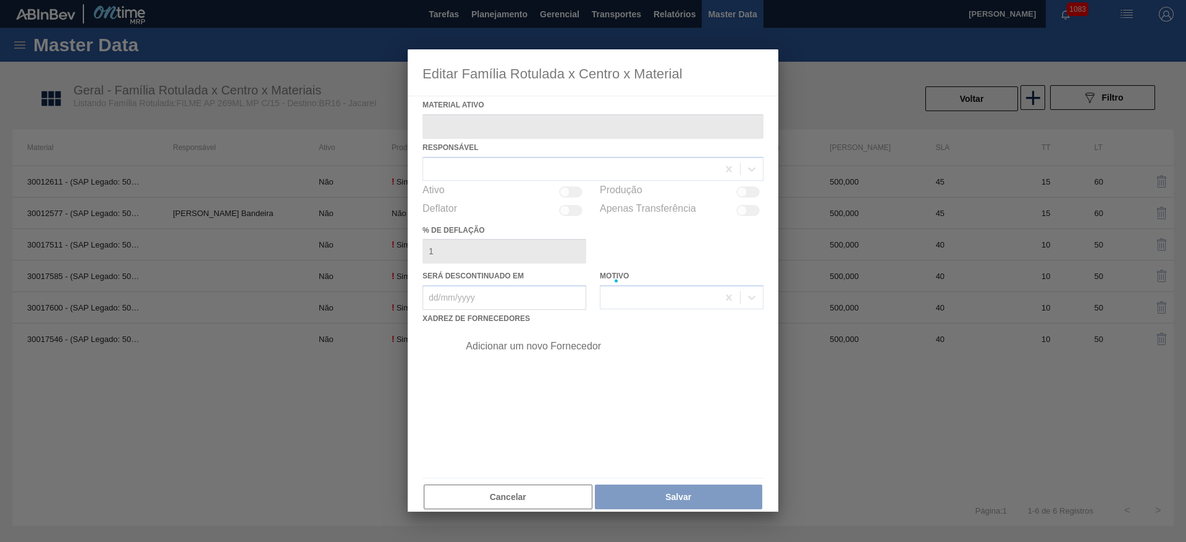
type ativo "30012577 - (SAP Legado: 50798989) - FILME C. 800X65 AP 269ML MP C15 429"
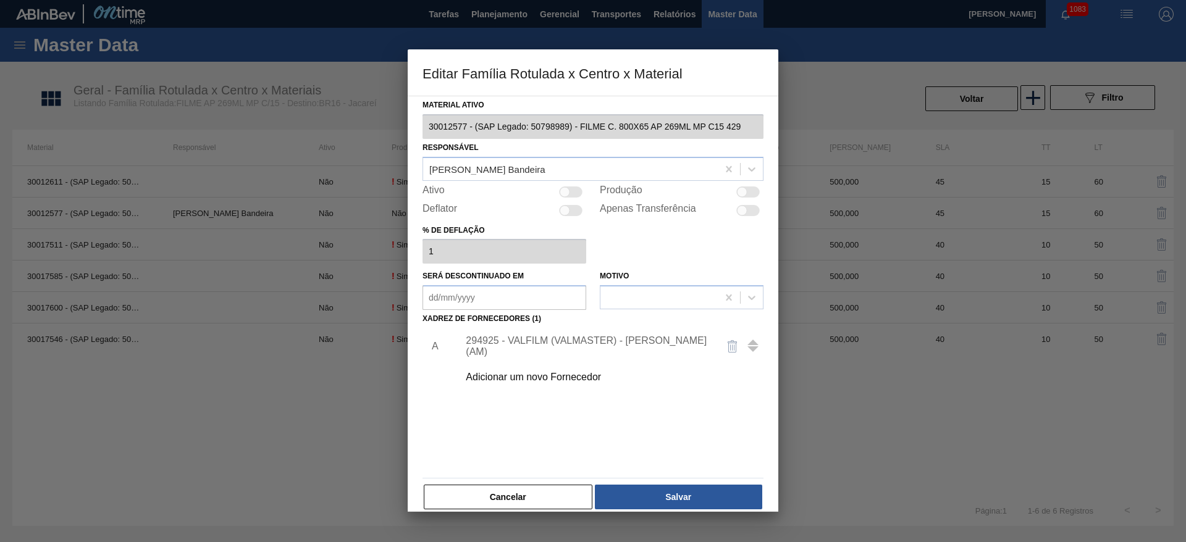
click at [564, 188] on div at bounding box center [564, 191] width 10 height 10
checkbox input "true"
click at [547, 345] on div "294925 - VALFILM (VALMASTER) - [PERSON_NAME] (AM)" at bounding box center [587, 346] width 242 height 22
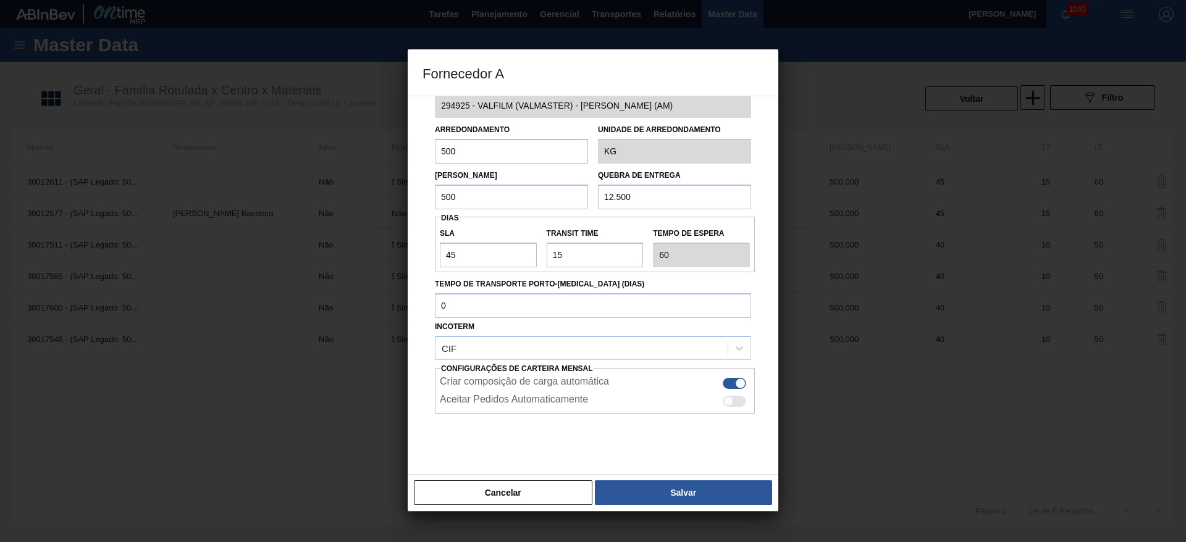
scroll to position [46, 0]
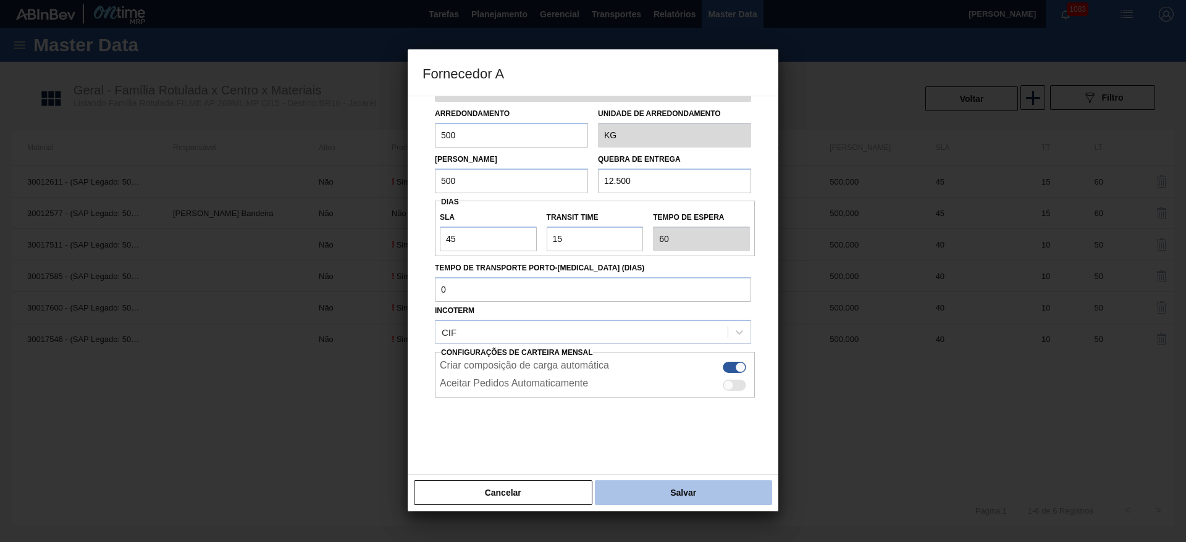
click at [666, 493] on button "Salvar" at bounding box center [683, 492] width 177 height 25
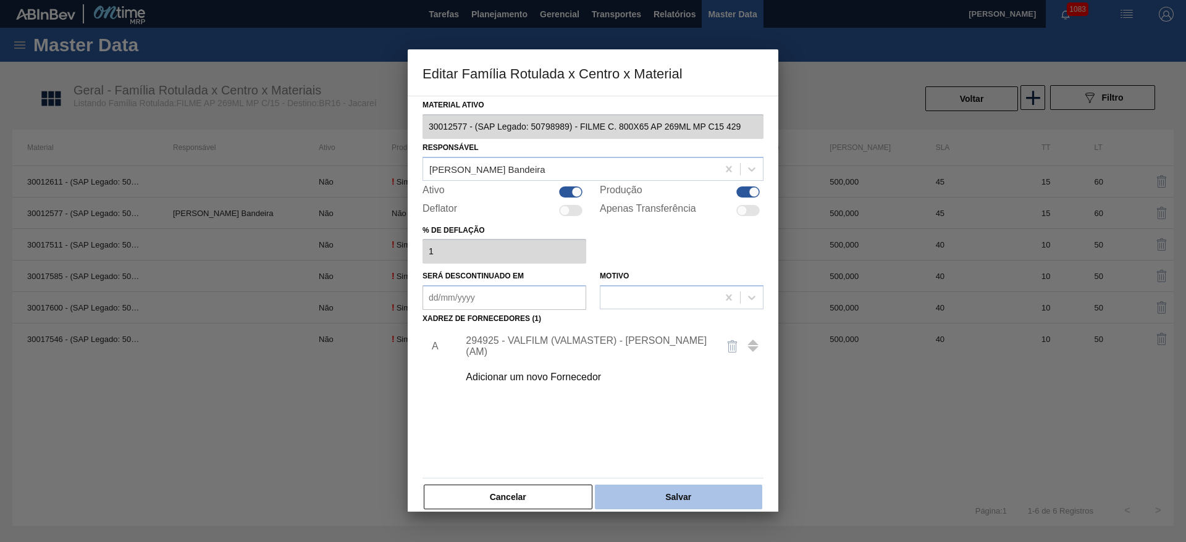
click at [670, 500] on button "Salvar" at bounding box center [678, 497] width 167 height 25
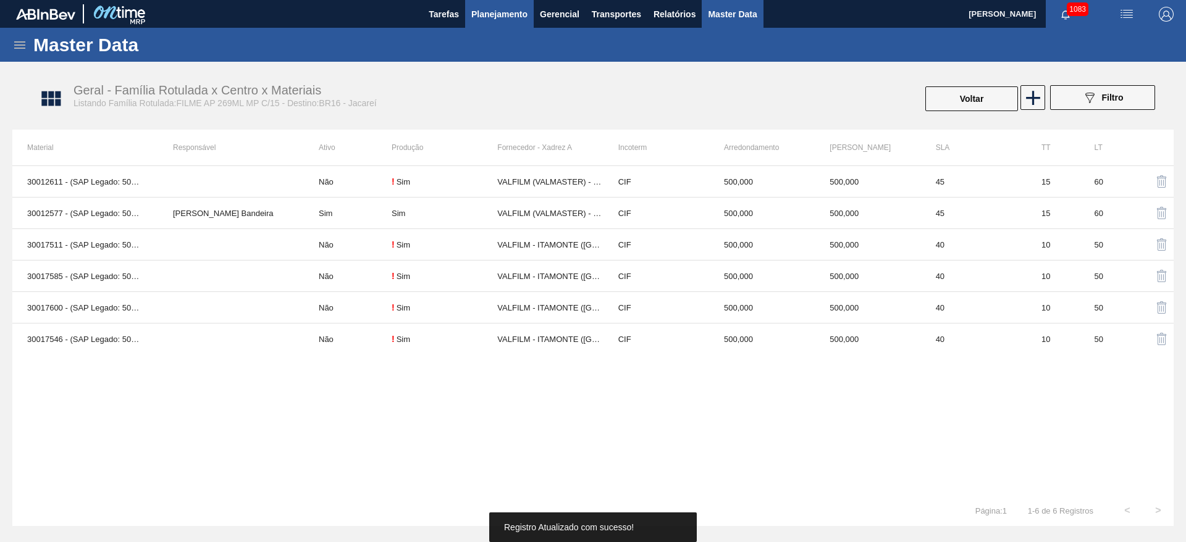
click at [500, 19] on span "Planejamento" at bounding box center [499, 14] width 56 height 15
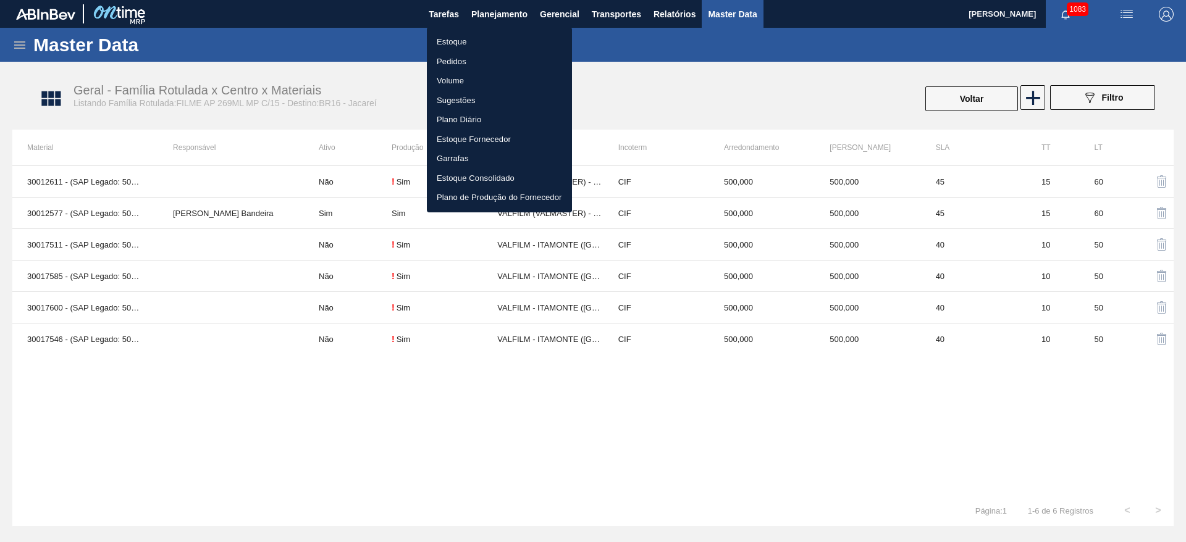
click at [454, 43] on li "Estoque" at bounding box center [499, 42] width 145 height 20
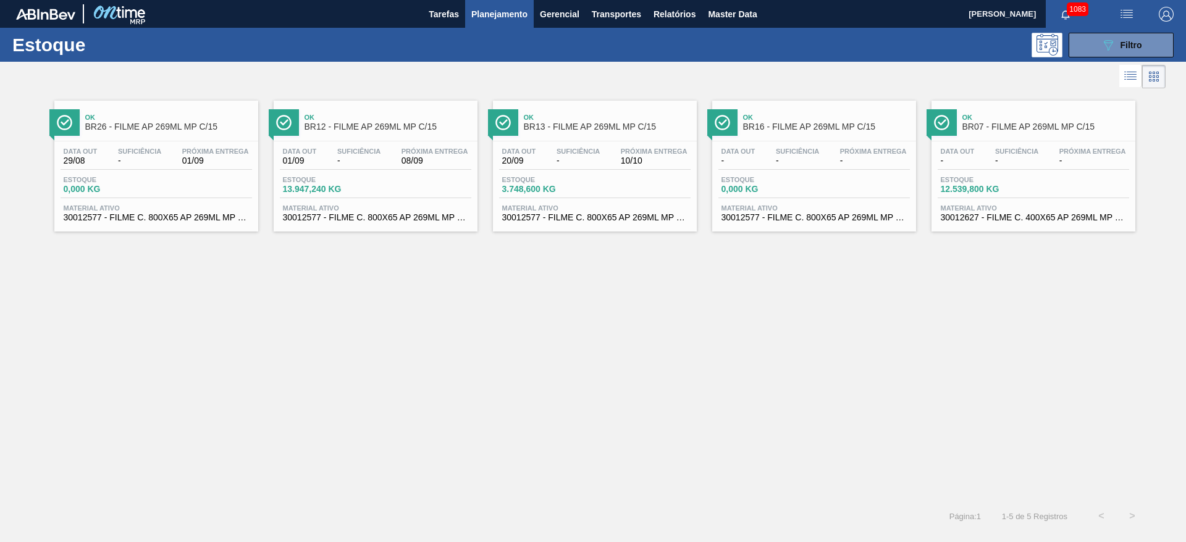
click at [797, 153] on span "Suficiência" at bounding box center [797, 151] width 43 height 7
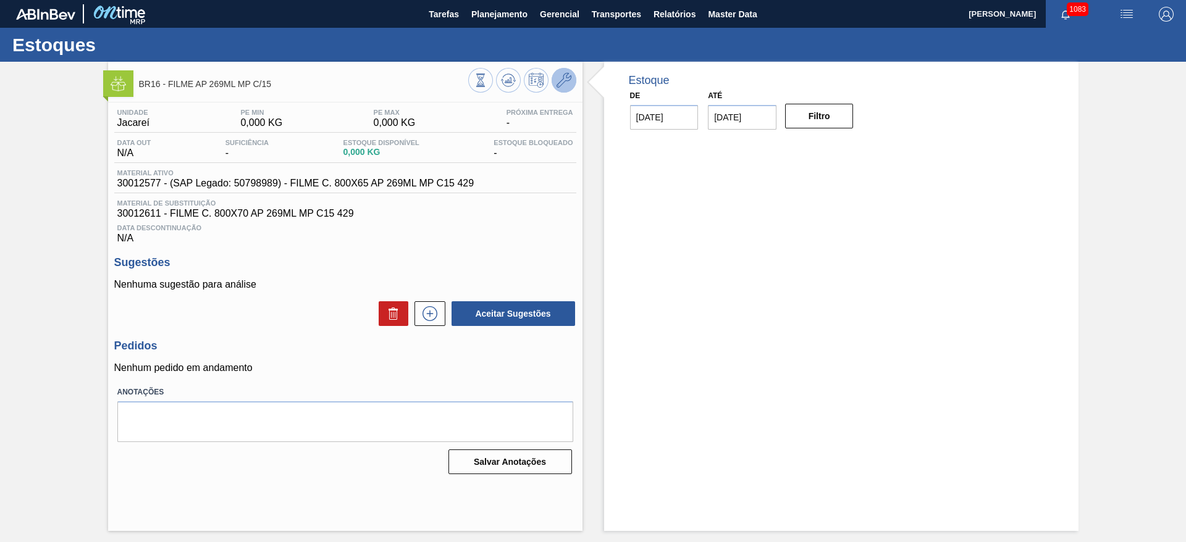
click at [563, 83] on icon at bounding box center [563, 80] width 15 height 15
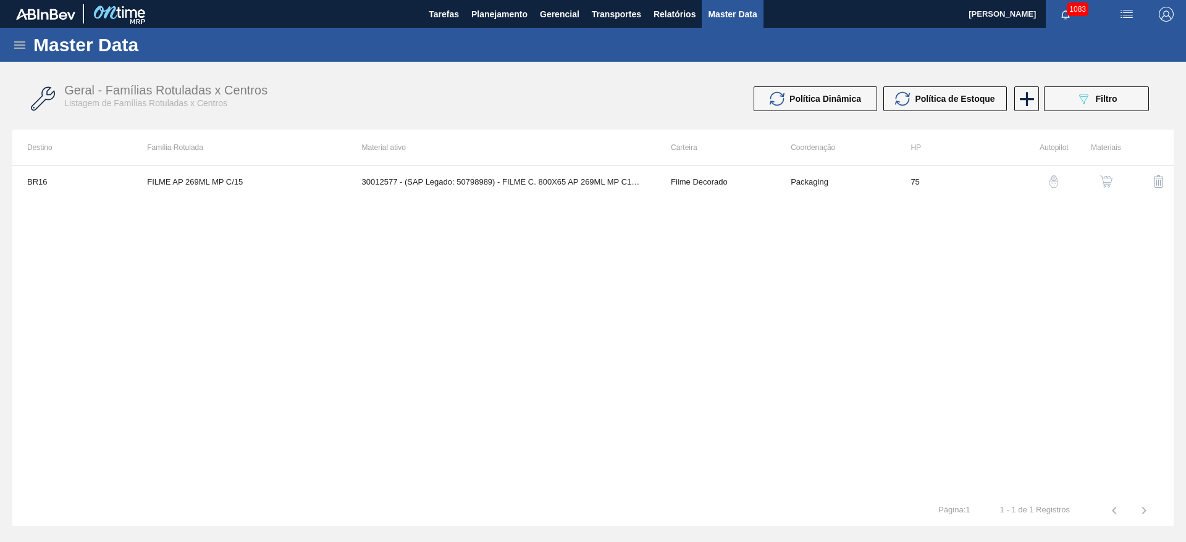
click at [1099, 188] on button "button" at bounding box center [1106, 182] width 30 height 30
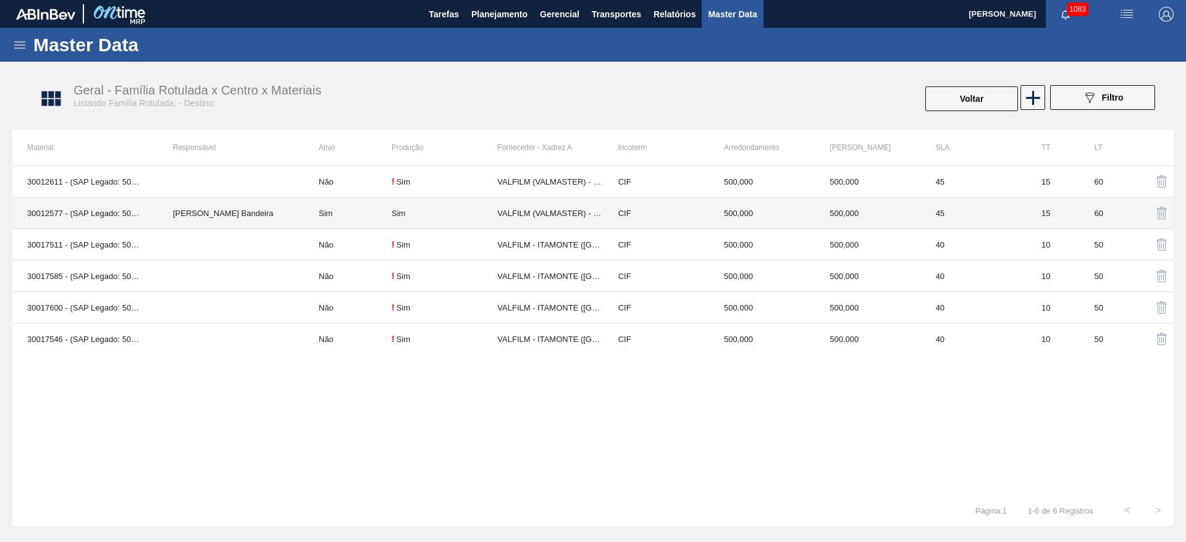
click at [243, 219] on td "[PERSON_NAME] Bandeira" at bounding box center [231, 213] width 146 height 31
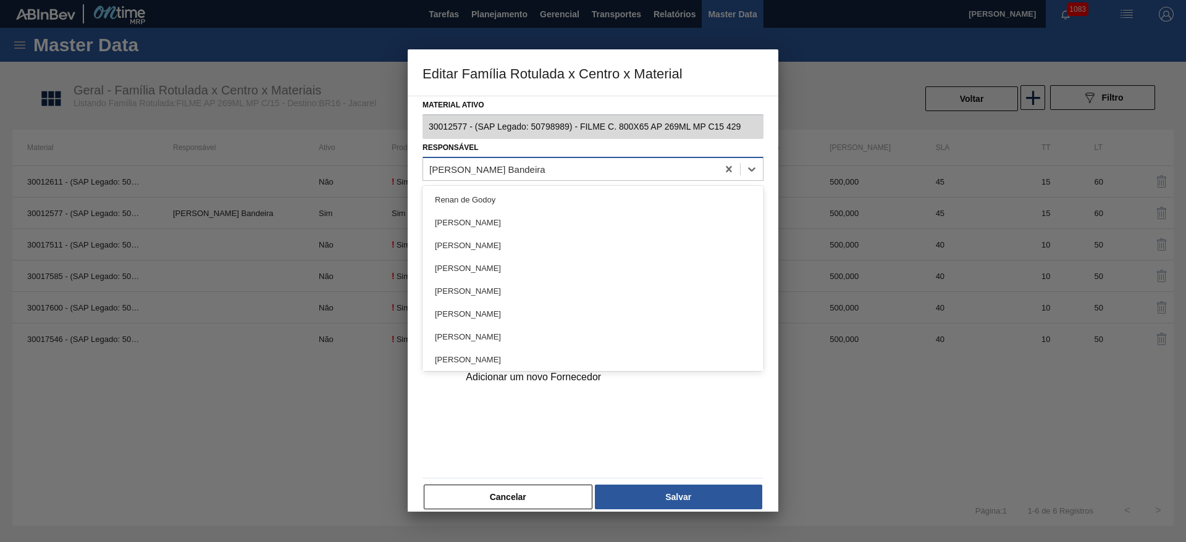
click at [466, 174] on div "[PERSON_NAME] Bandeira" at bounding box center [570, 169] width 295 height 18
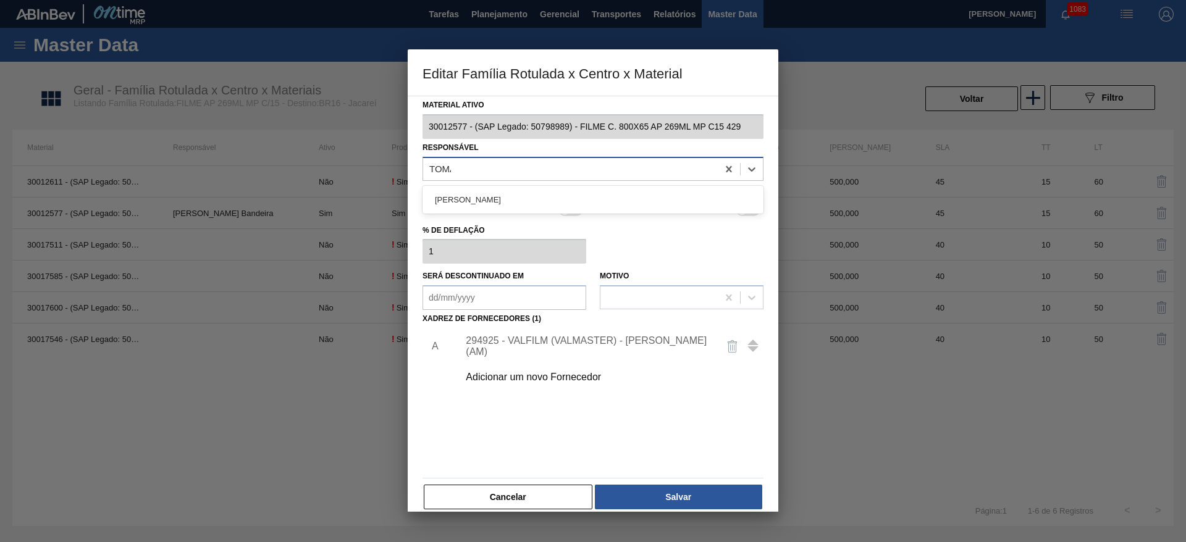
type input "TOMAS"
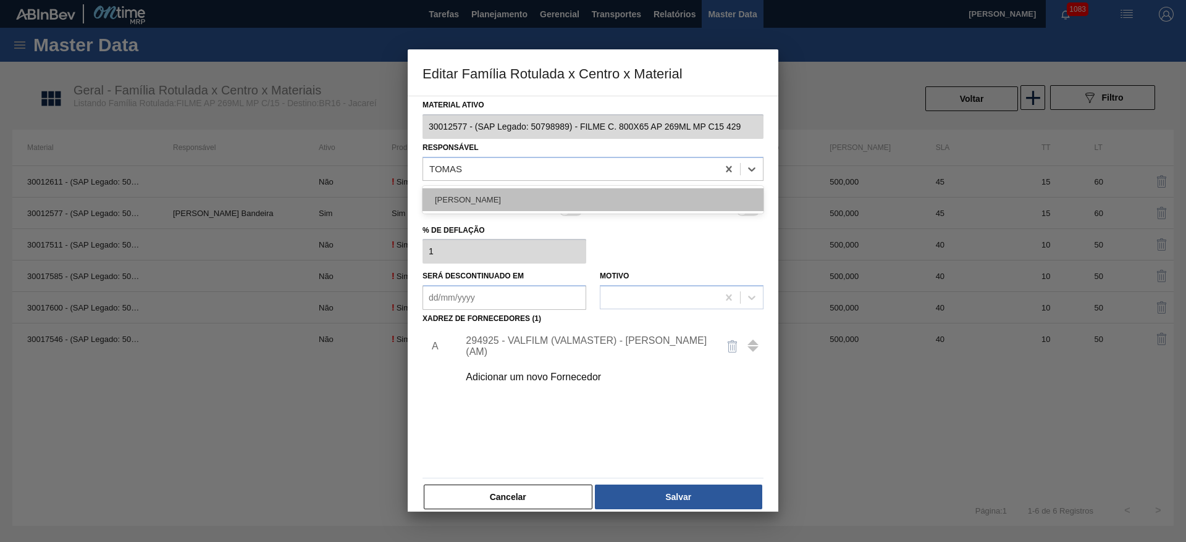
click at [485, 196] on div "[PERSON_NAME]" at bounding box center [592, 199] width 341 height 23
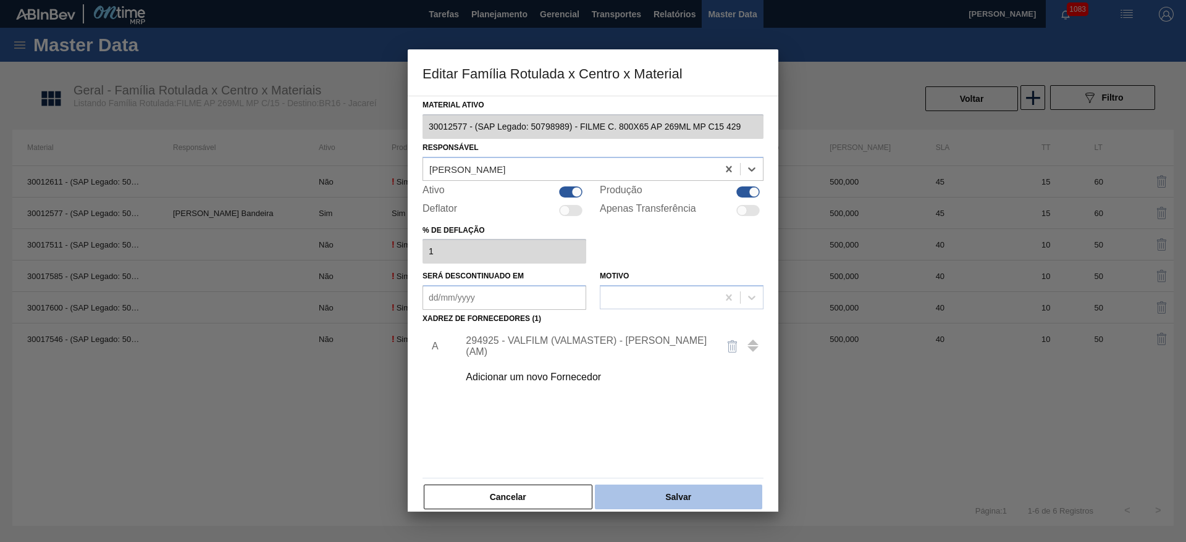
click at [664, 488] on button "Salvar" at bounding box center [678, 497] width 167 height 25
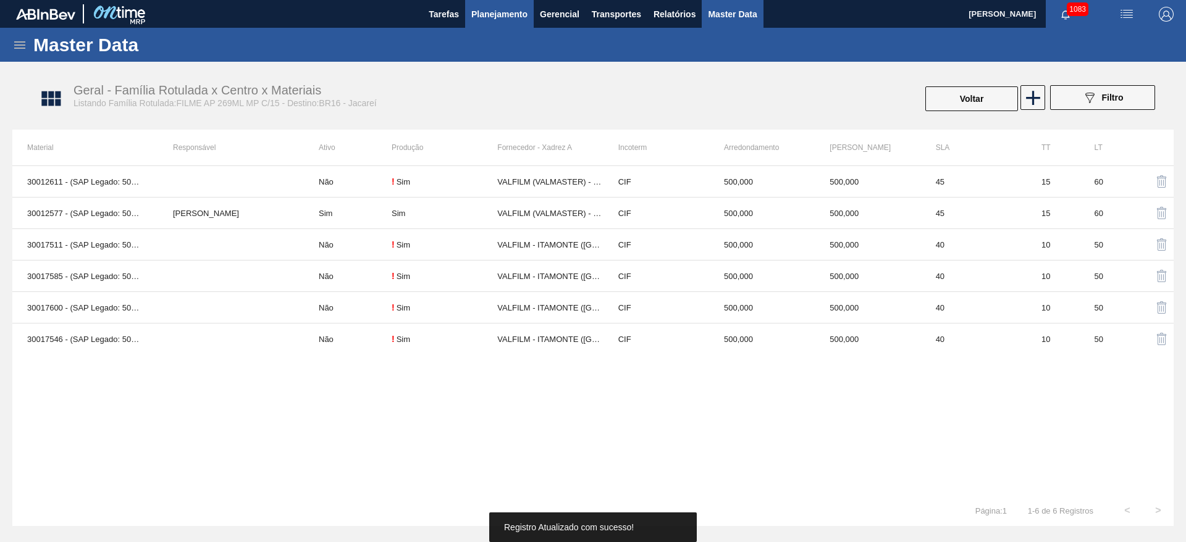
click at [500, 9] on span "Planejamento" at bounding box center [499, 14] width 56 height 15
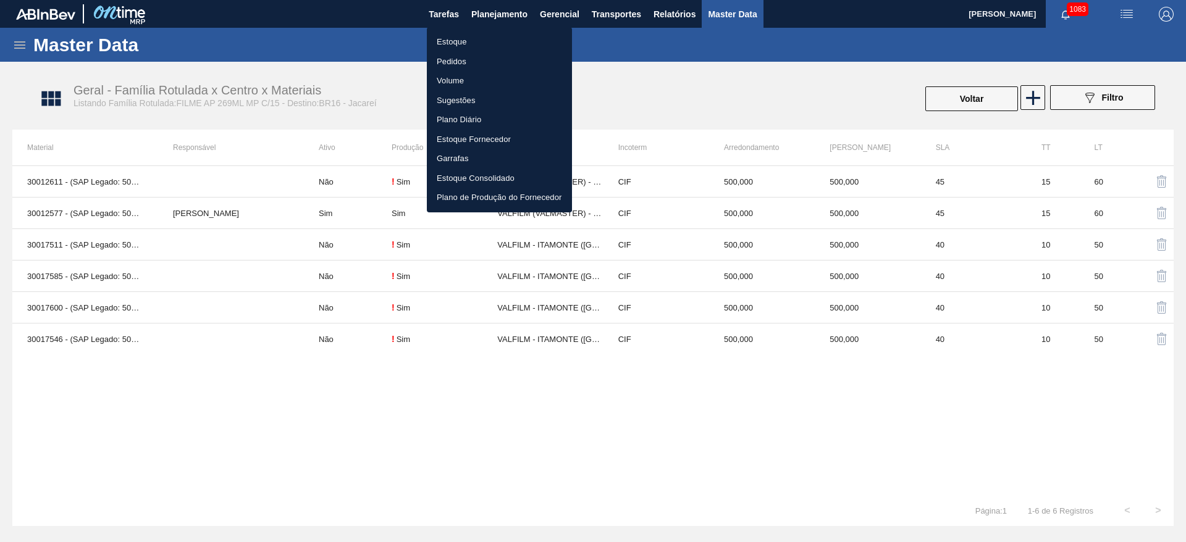
click at [453, 38] on li "Estoque" at bounding box center [499, 42] width 145 height 20
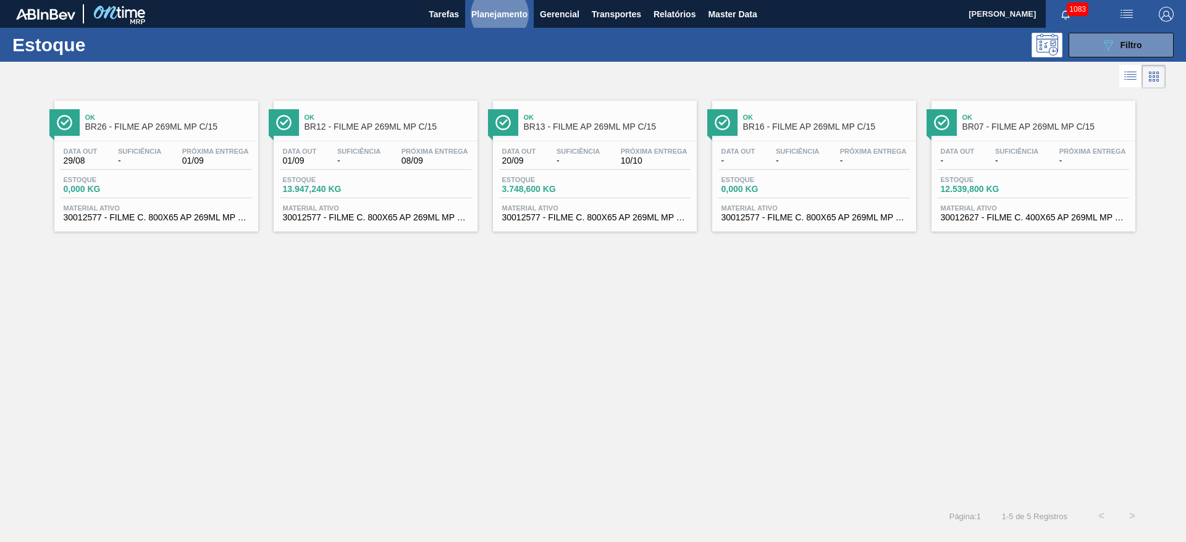
drag, startPoint x: 1131, startPoint y: 45, endPoint x: 1021, endPoint y: 172, distance: 167.6
click at [1130, 45] on span "Filtro" at bounding box center [1131, 45] width 22 height 10
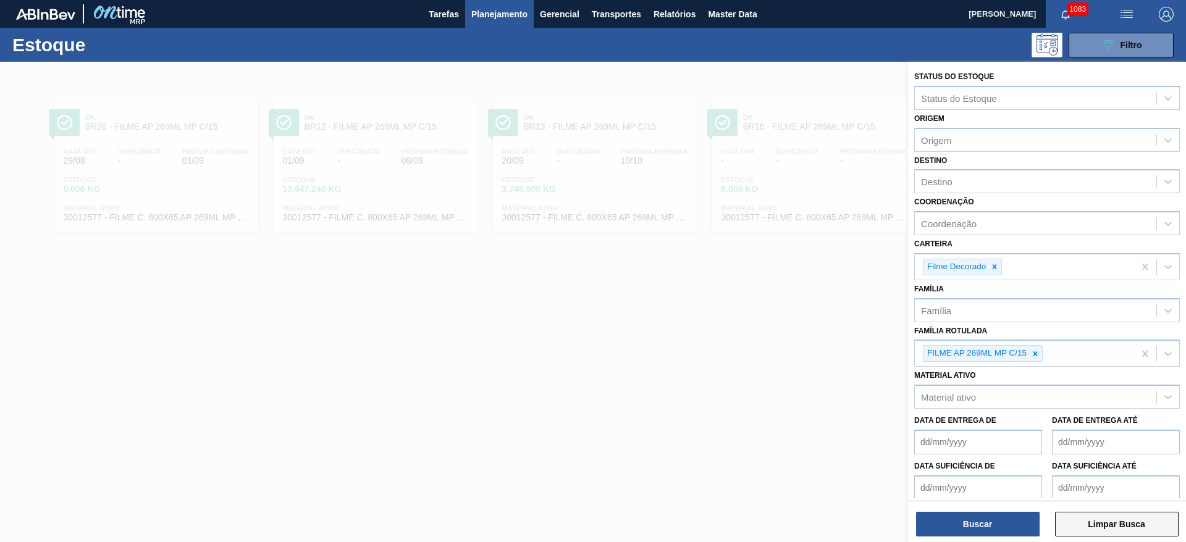
click at [1102, 529] on button "Limpar Busca" at bounding box center [1117, 524] width 124 height 25
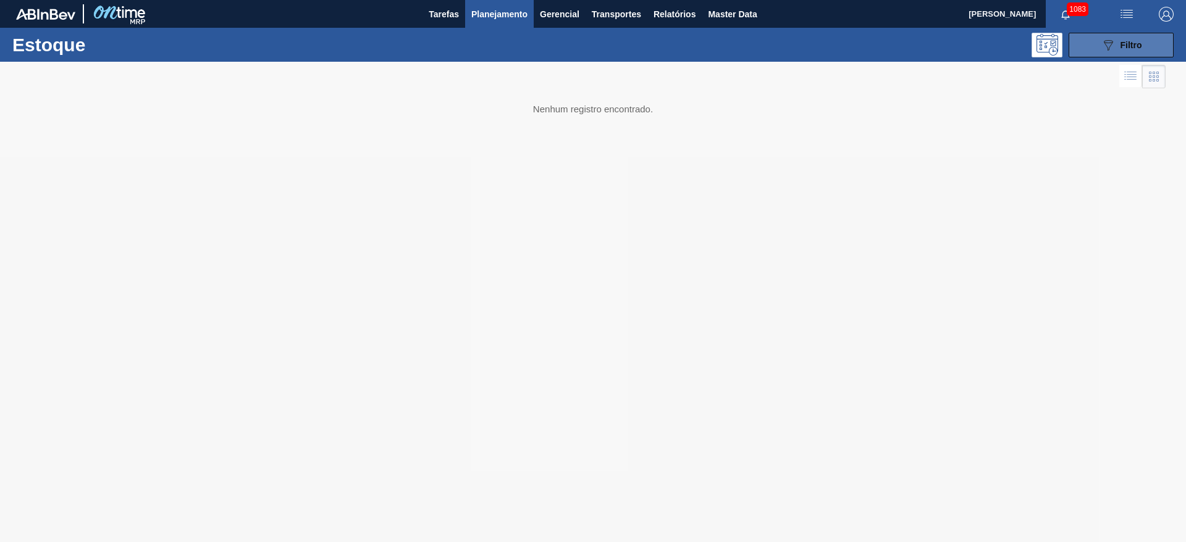
click at [1107, 45] on icon "089F7B8B-B2A5-4AFE-B5C0-19BA573D28AC" at bounding box center [1107, 45] width 15 height 15
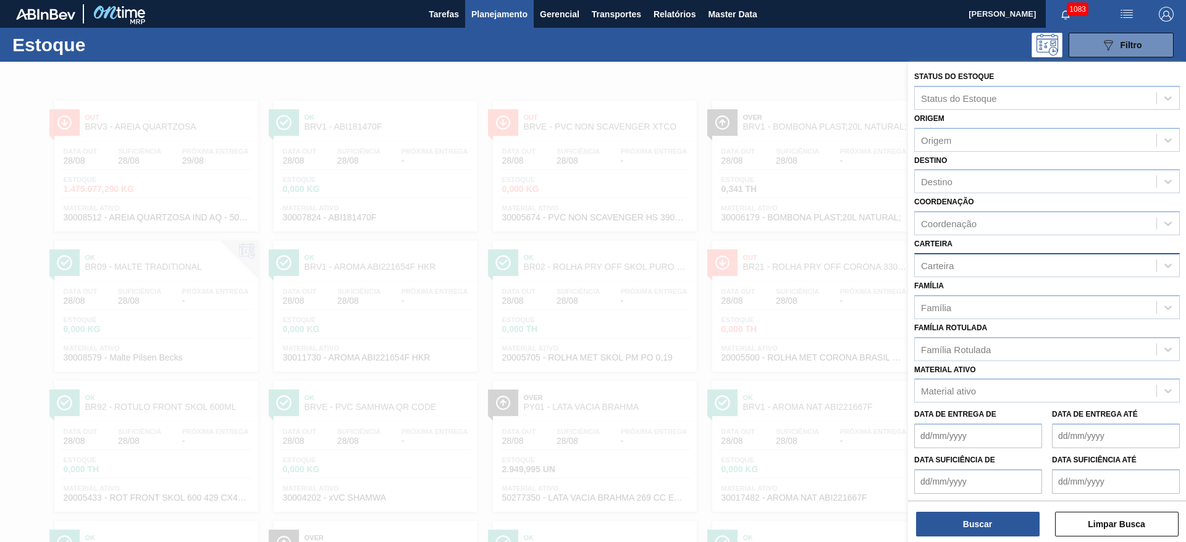
click at [943, 261] on div "Carteira" at bounding box center [937, 265] width 33 height 10
type input "1"
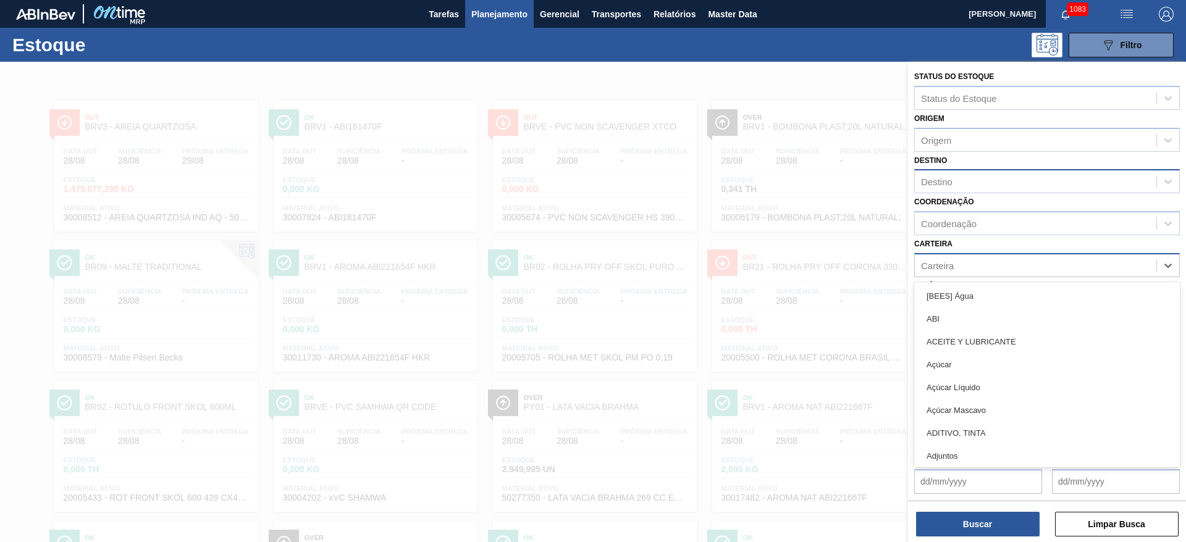
click at [943, 185] on div "Destino" at bounding box center [936, 182] width 31 height 10
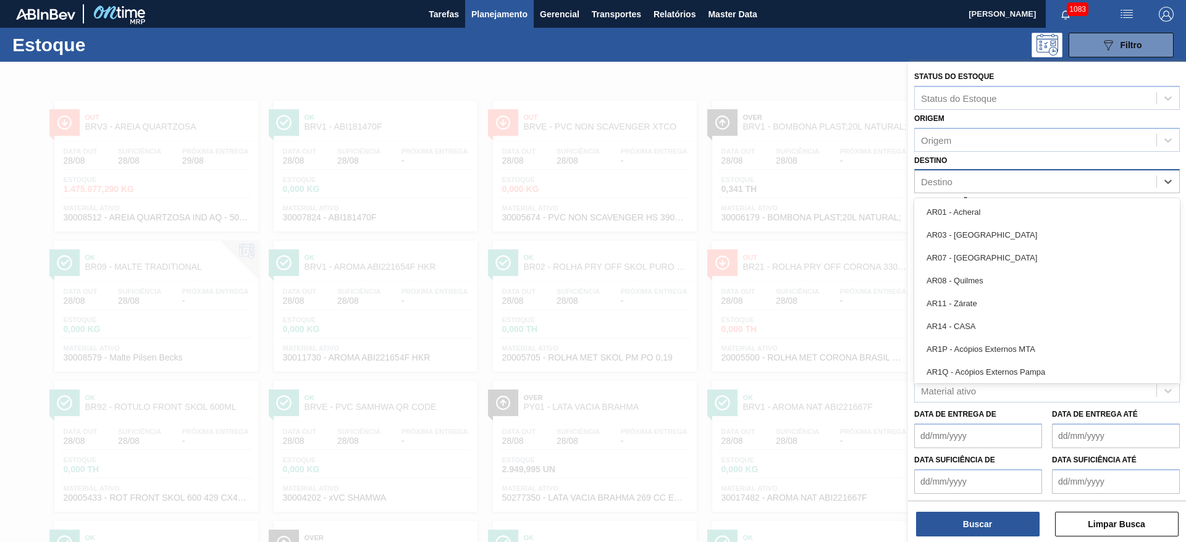
type input "19"
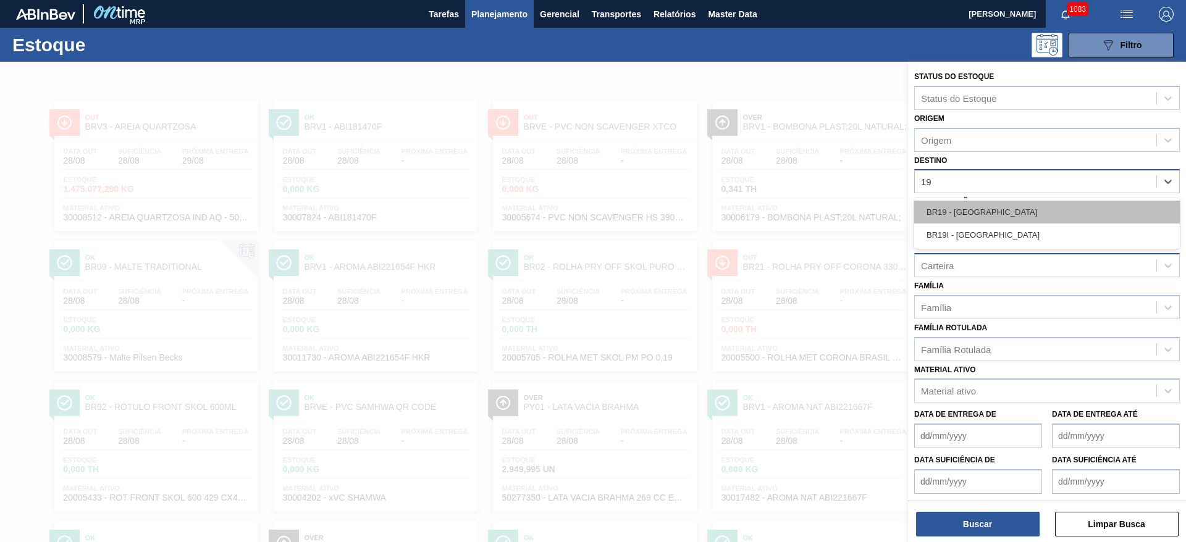
click at [937, 201] on div "BR19 - [GEOGRAPHIC_DATA]" at bounding box center [1047, 212] width 266 height 23
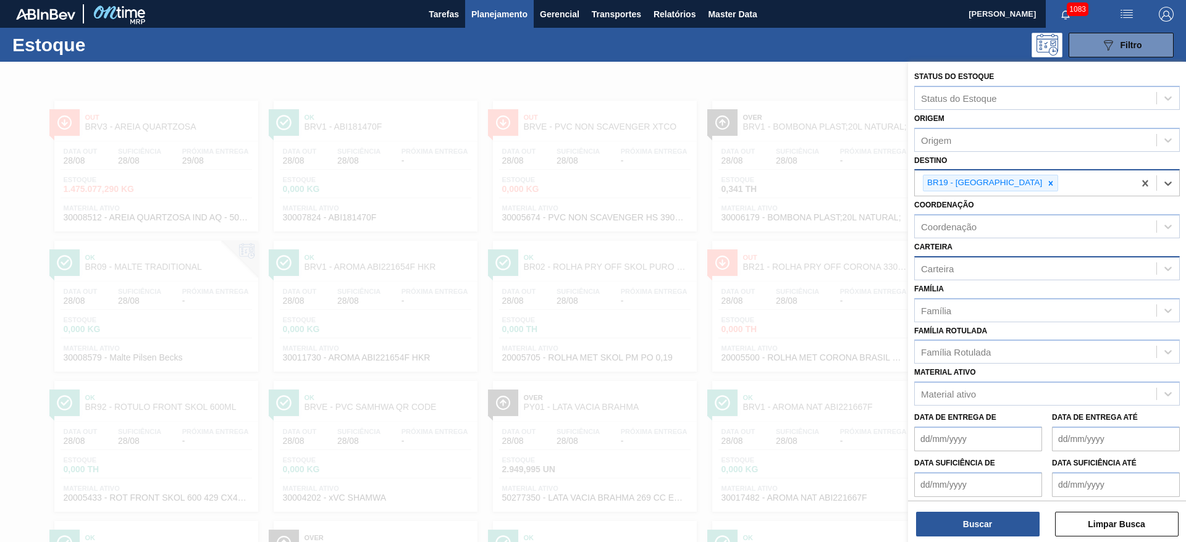
click at [947, 272] on div "Carteira" at bounding box center [937, 268] width 33 height 10
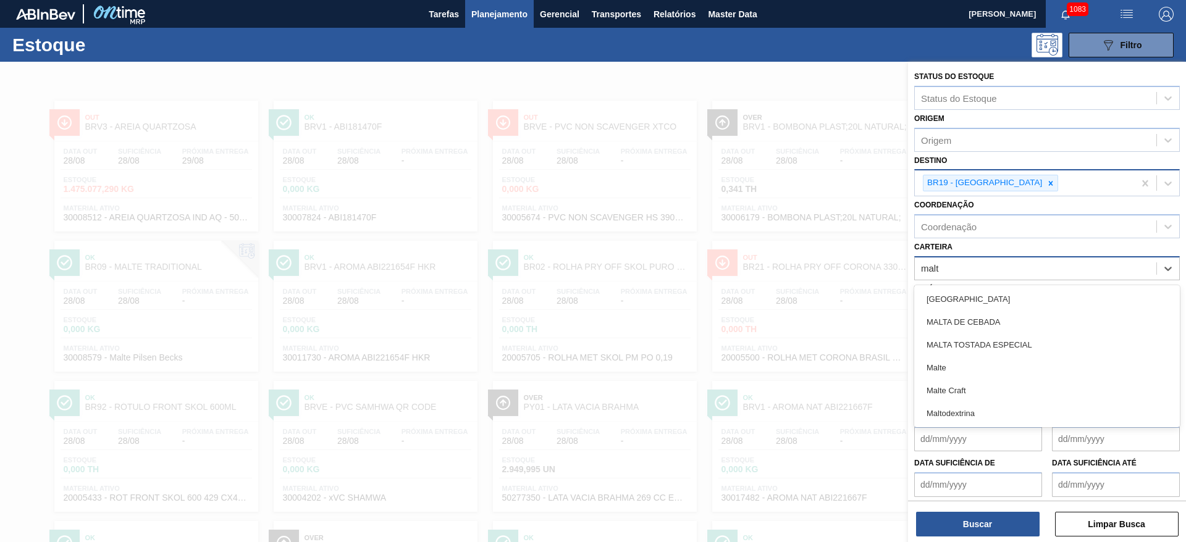
type input "malte"
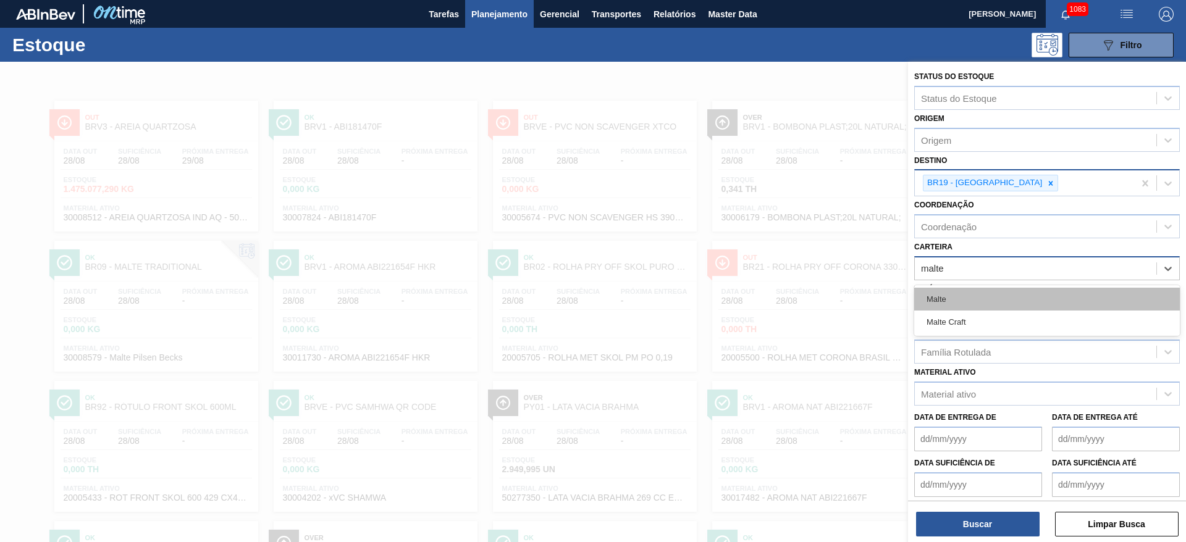
click at [939, 293] on div "Malte" at bounding box center [1047, 299] width 266 height 23
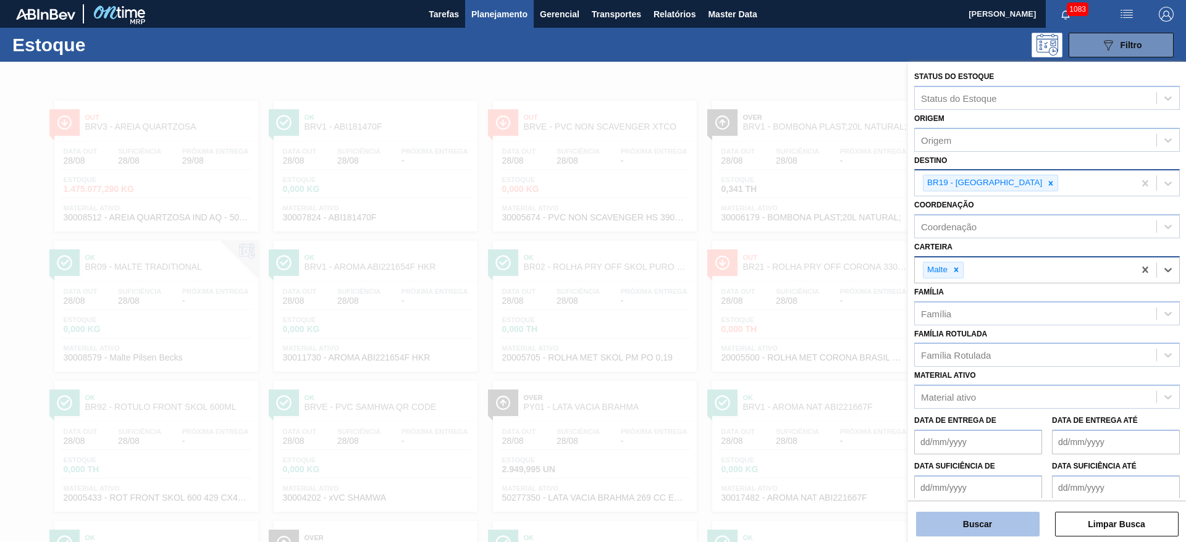
click at [952, 524] on button "Buscar" at bounding box center [978, 524] width 124 height 25
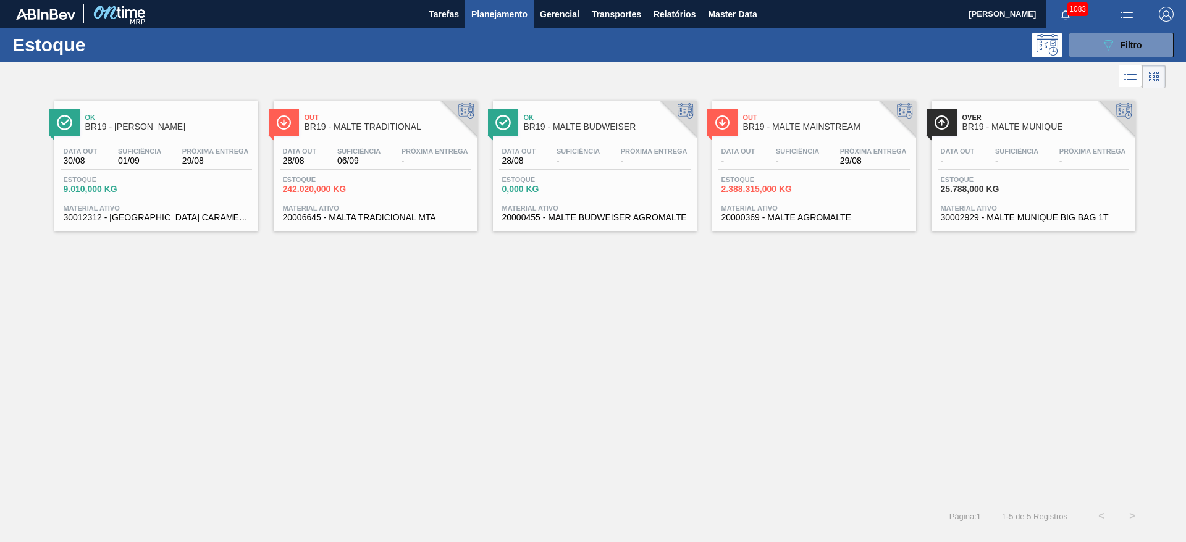
click at [802, 162] on span "-" at bounding box center [797, 160] width 43 height 9
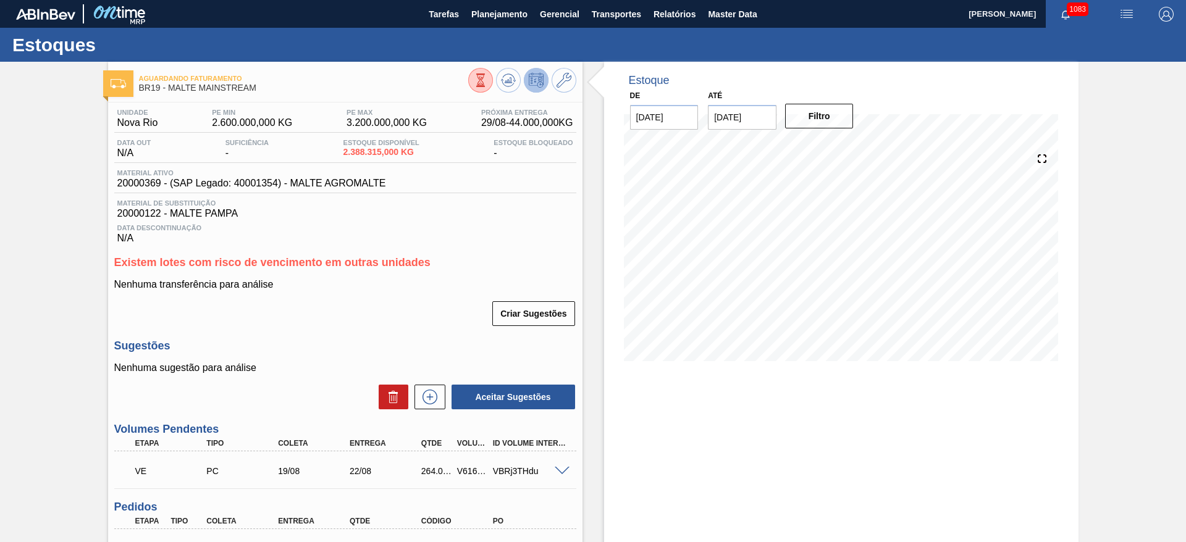
scroll to position [278, 0]
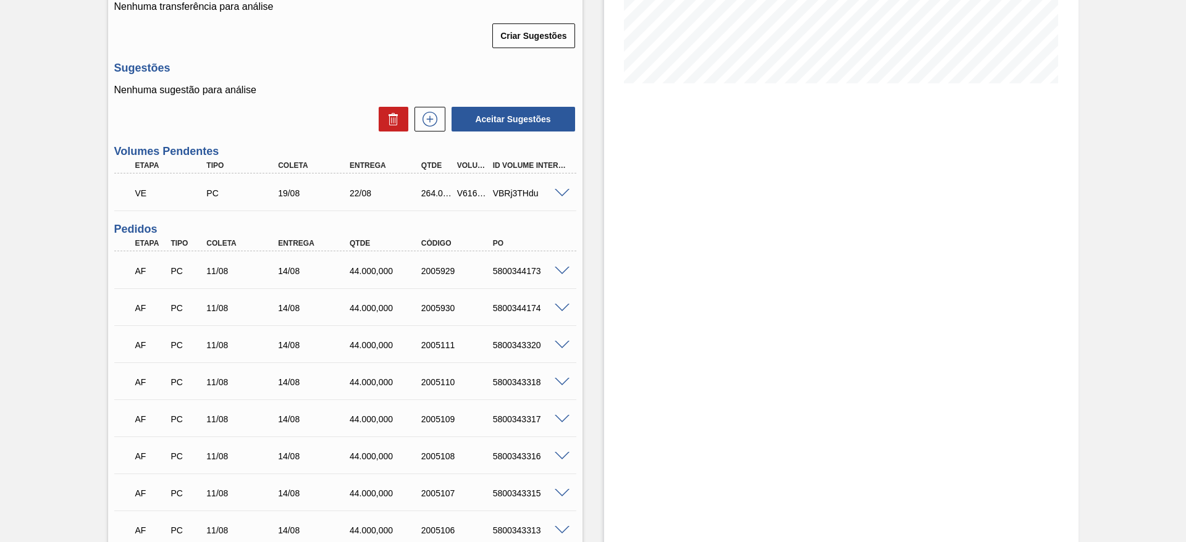
click at [564, 191] on span at bounding box center [562, 193] width 15 height 9
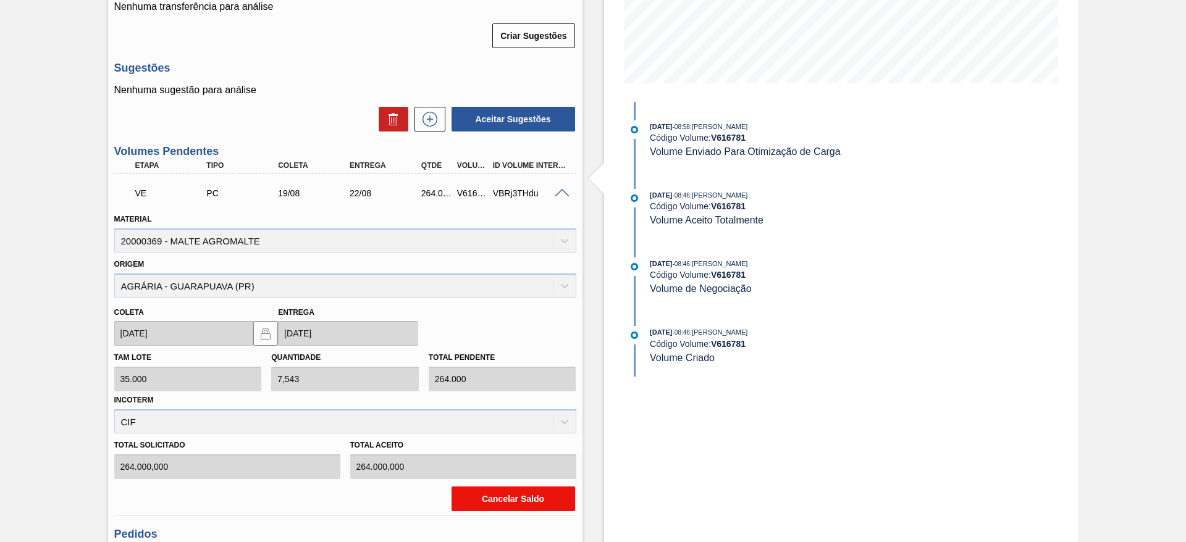
click at [498, 495] on button "Cancelar Saldo" at bounding box center [513, 499] width 124 height 25
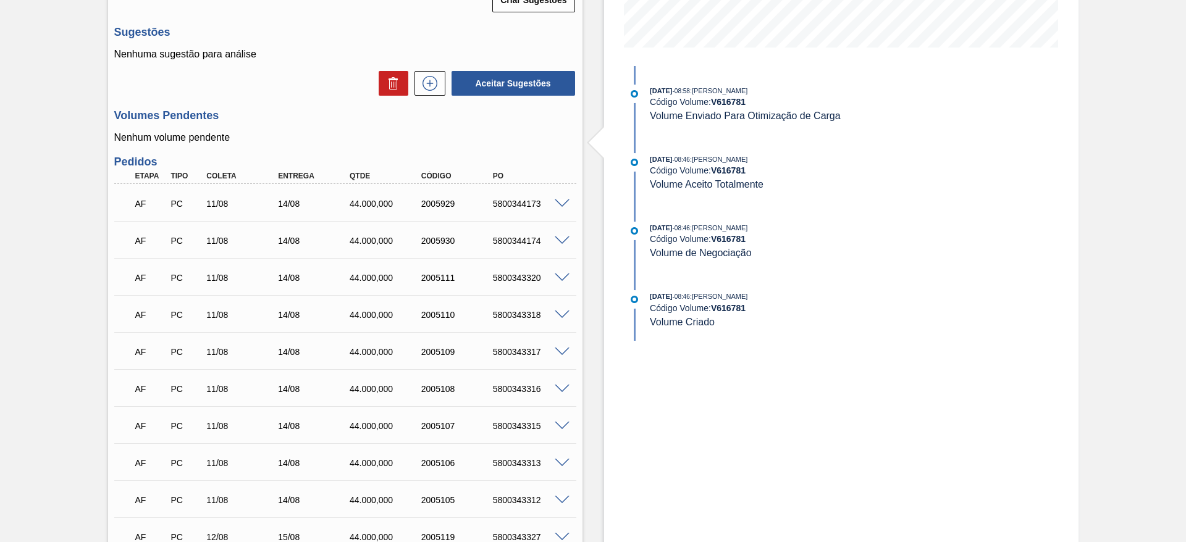
scroll to position [463, 0]
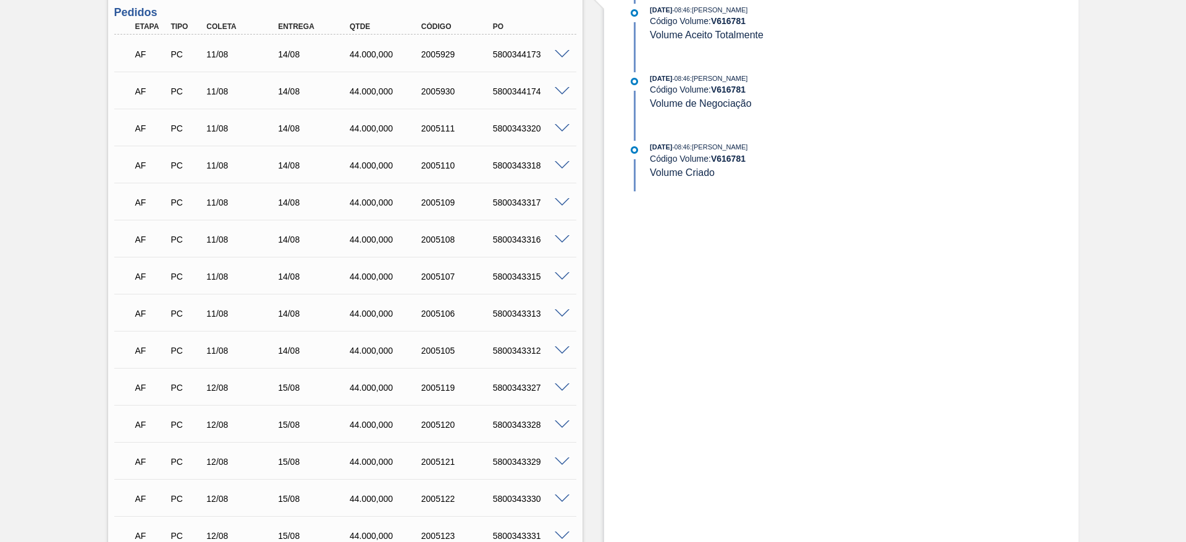
click at [563, 50] on span at bounding box center [562, 54] width 15 height 9
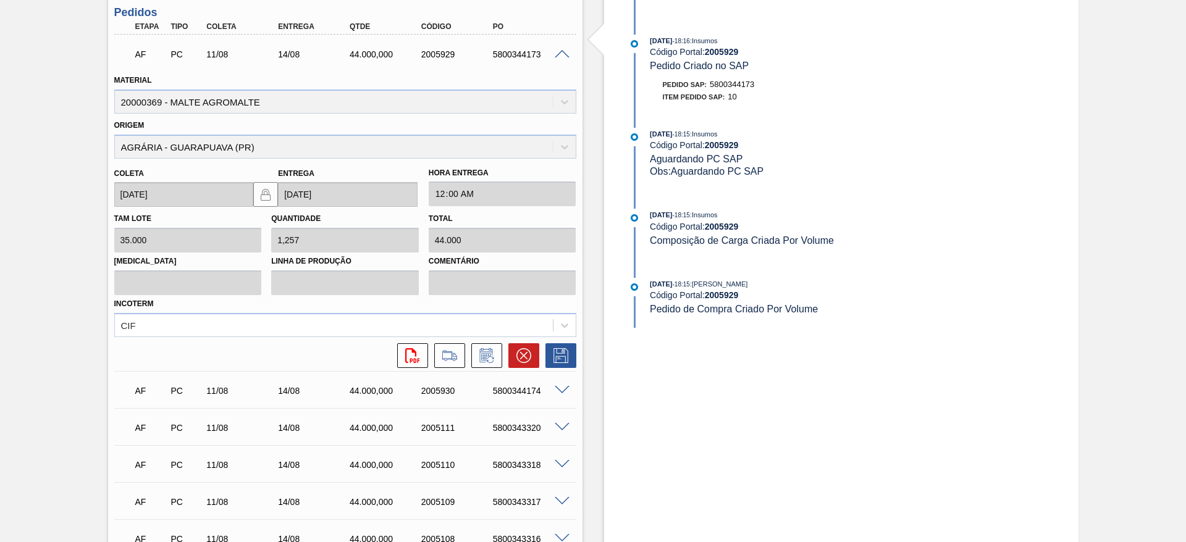
click at [560, 51] on span at bounding box center [562, 54] width 15 height 9
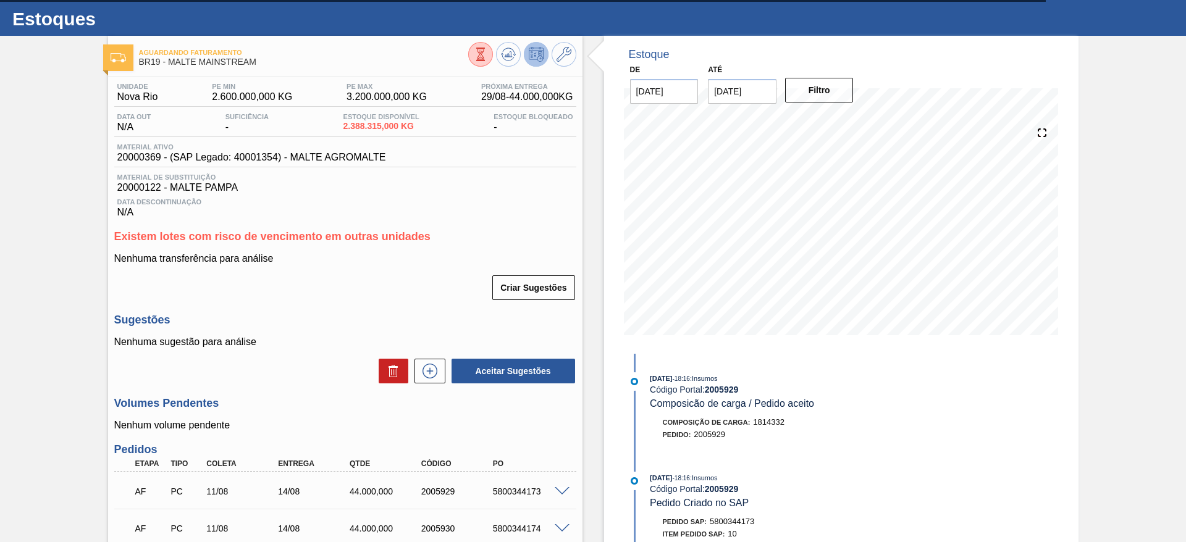
scroll to position [0, 0]
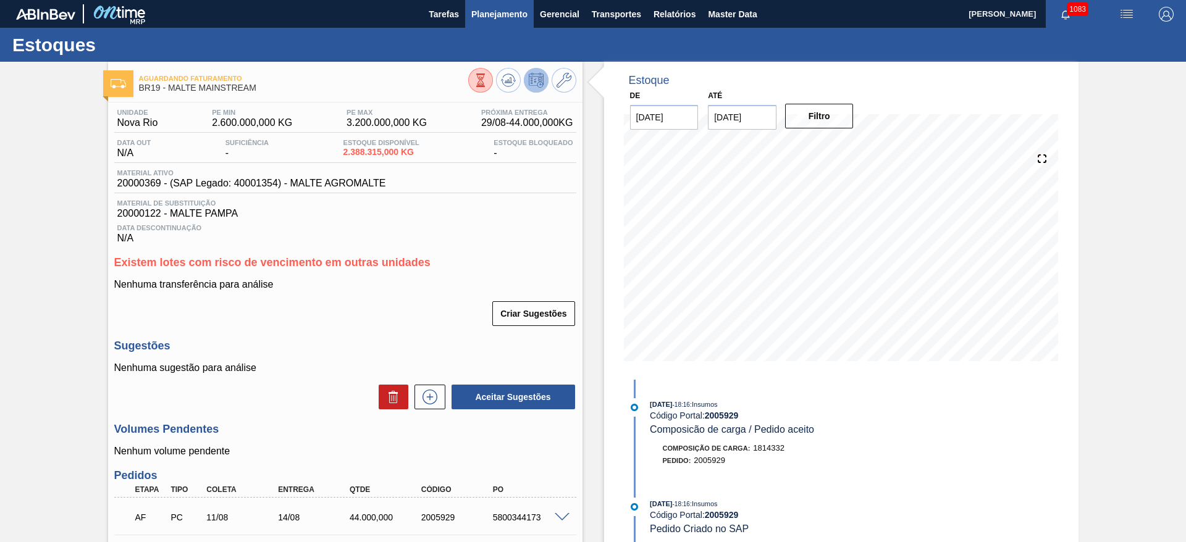
click at [494, 14] on span "Planejamento" at bounding box center [499, 14] width 56 height 15
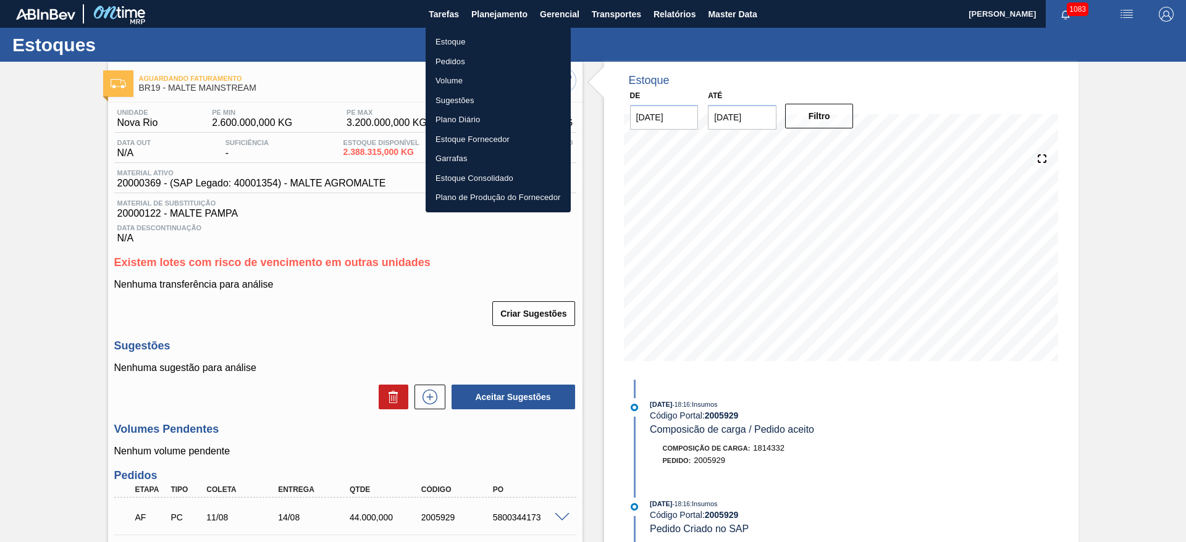
click at [130, 185] on div at bounding box center [593, 271] width 1186 height 542
click at [130, 185] on div "Estoque Pedidos Volume Sugestões Plano Diário Estoque Fornecedor Garrafas Estoq…" at bounding box center [593, 271] width 1186 height 542
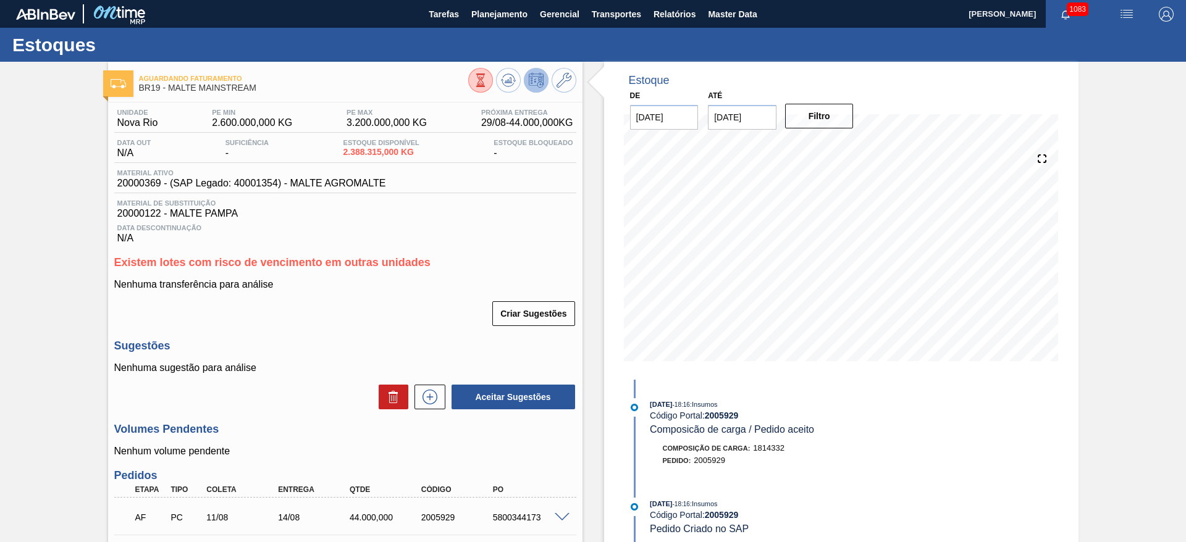
click at [130, 185] on span "20000369 - (SAP Legado: 40001354) - MALTE AGROMALTE" at bounding box center [251, 183] width 269 height 11
copy span "20000369"
click at [497, 11] on span "Planejamento" at bounding box center [499, 14] width 56 height 15
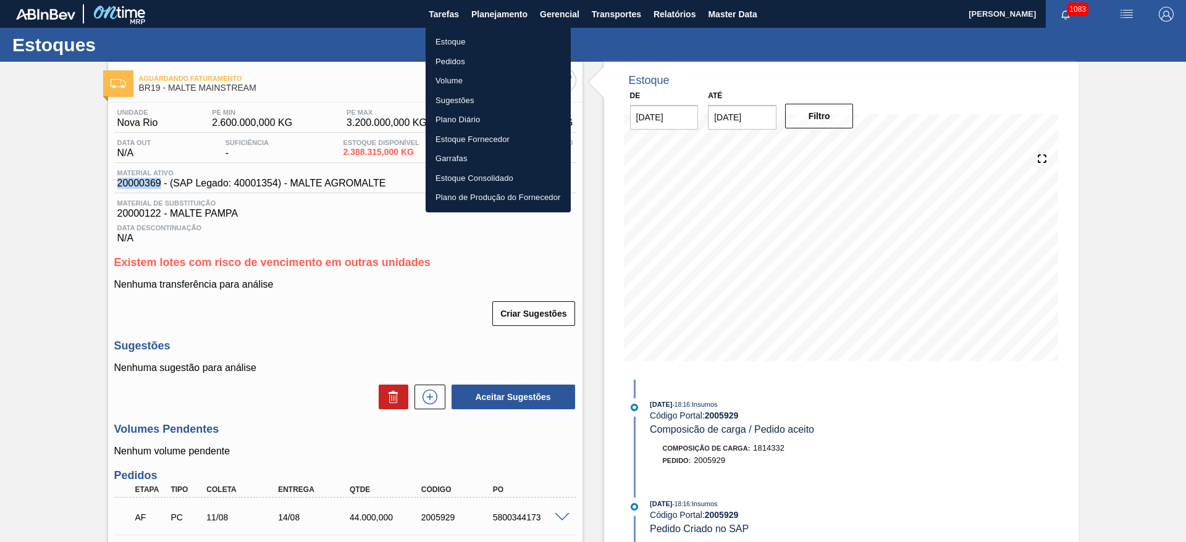
click at [444, 43] on li "Estoque" at bounding box center [497, 42] width 145 height 20
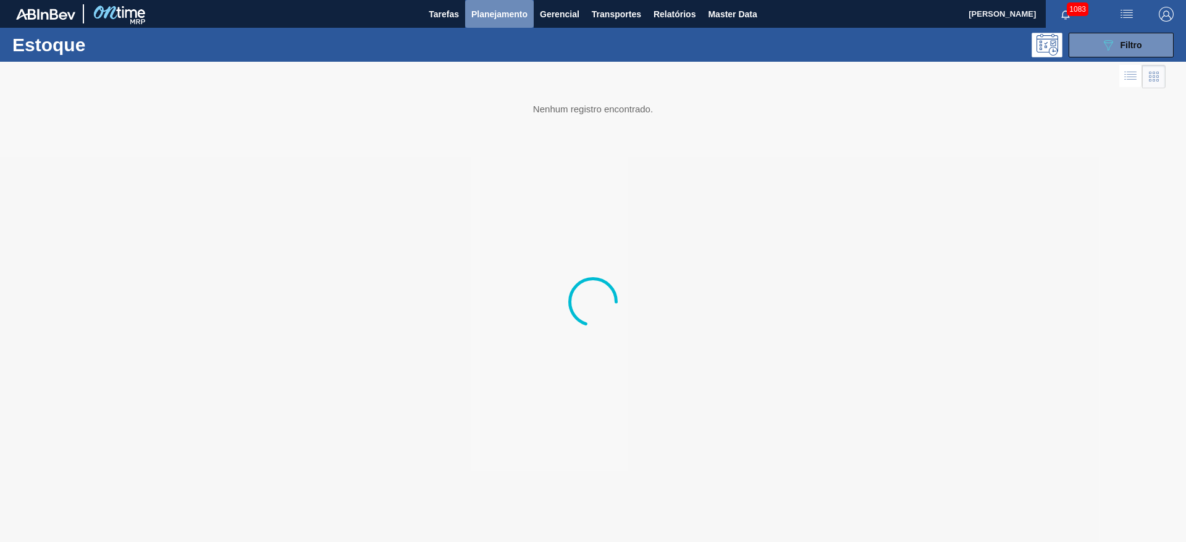
click at [508, 18] on span "Planejamento" at bounding box center [499, 14] width 56 height 15
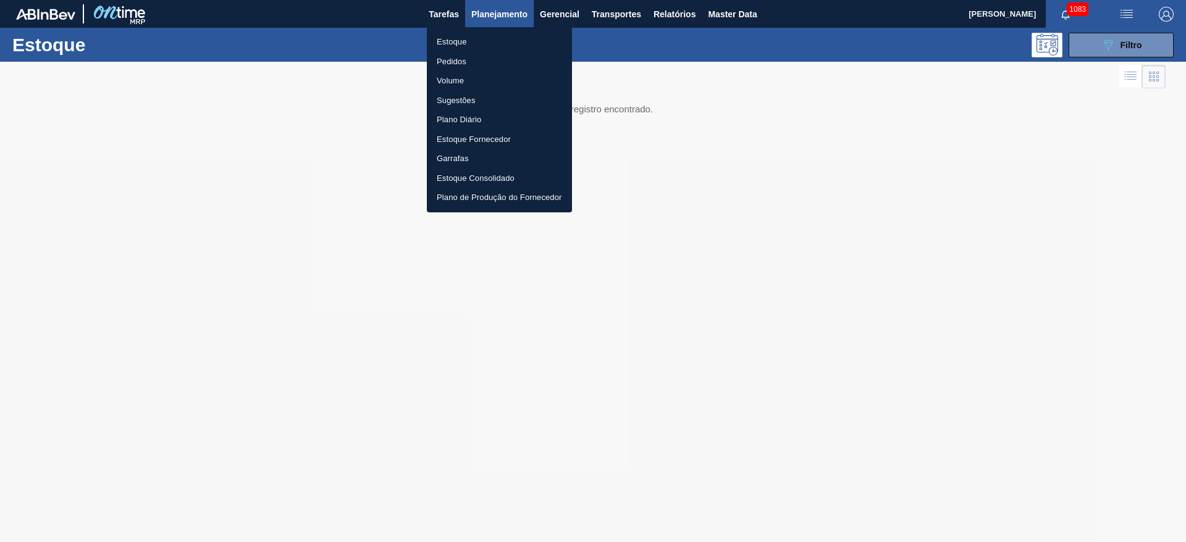
click at [453, 56] on li "Pedidos" at bounding box center [499, 62] width 145 height 20
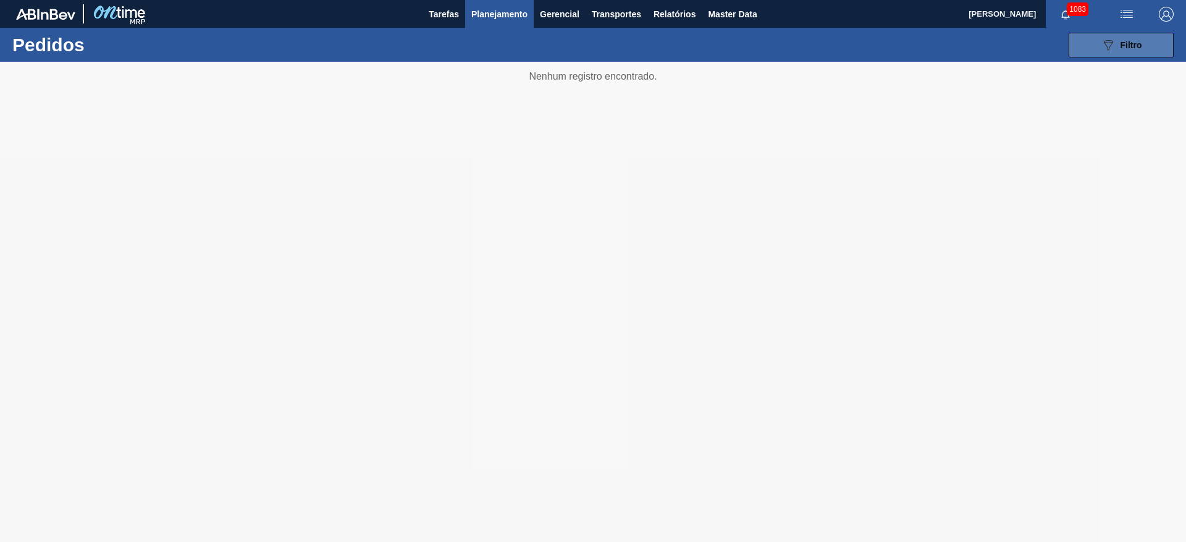
click at [1130, 47] on span "Filtro" at bounding box center [1131, 45] width 22 height 10
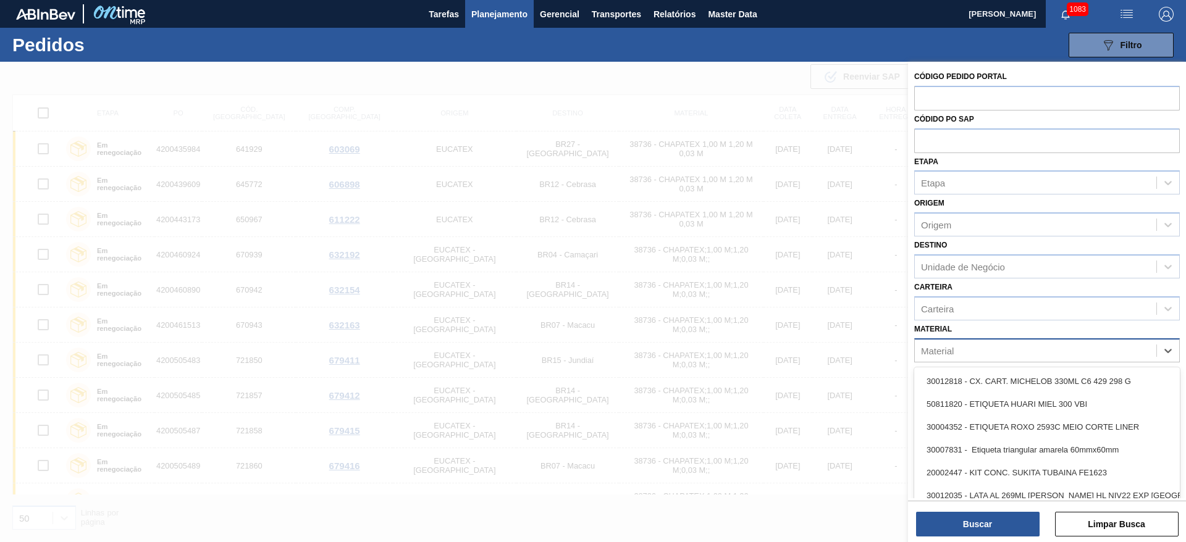
click at [935, 352] on div "Material" at bounding box center [937, 350] width 33 height 10
paste input "20000369"
type input "20000369"
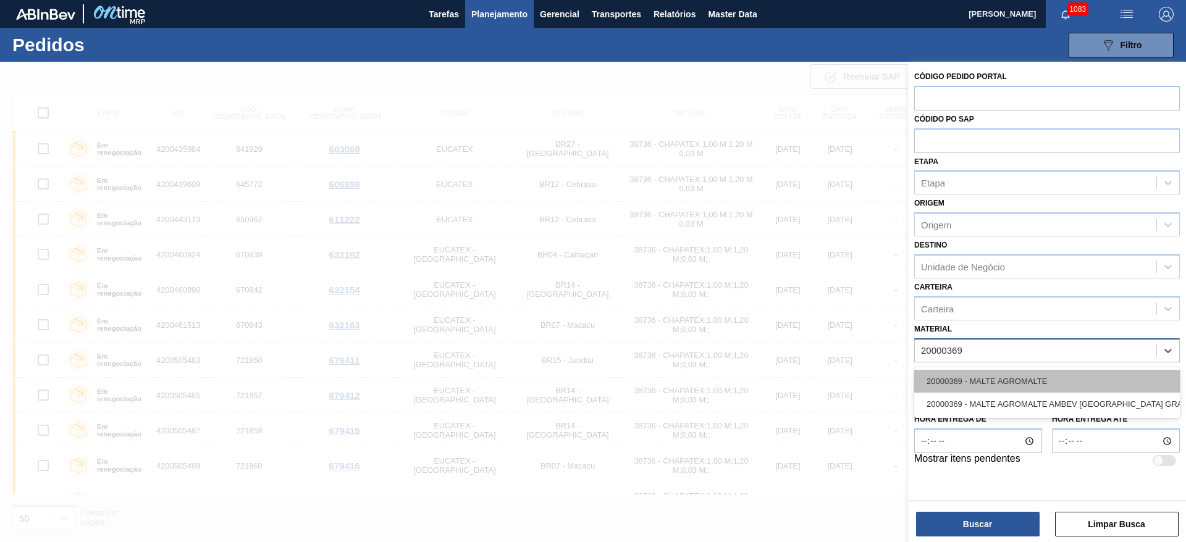
click at [986, 379] on div "20000369 - MALTE AGROMALTE" at bounding box center [1047, 381] width 266 height 23
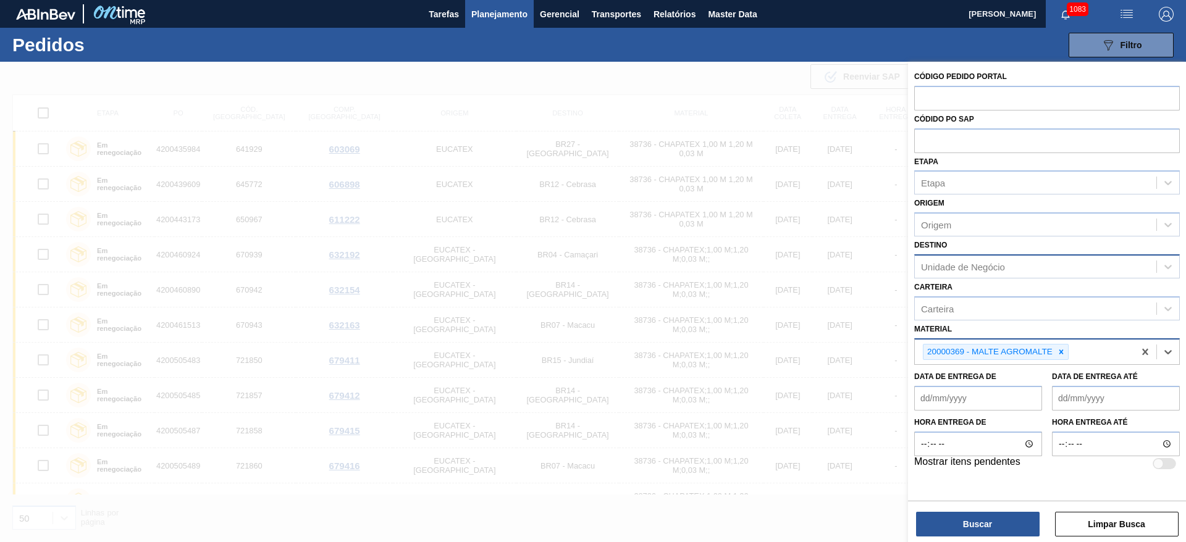
click at [931, 267] on div "Unidade de Negócio" at bounding box center [963, 266] width 84 height 10
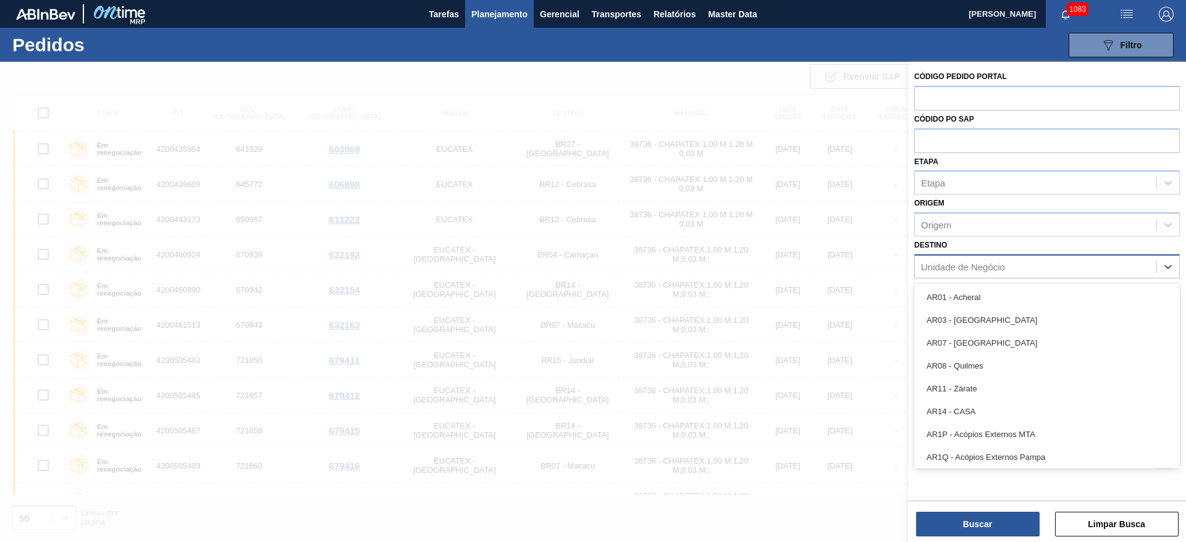
type input "19"
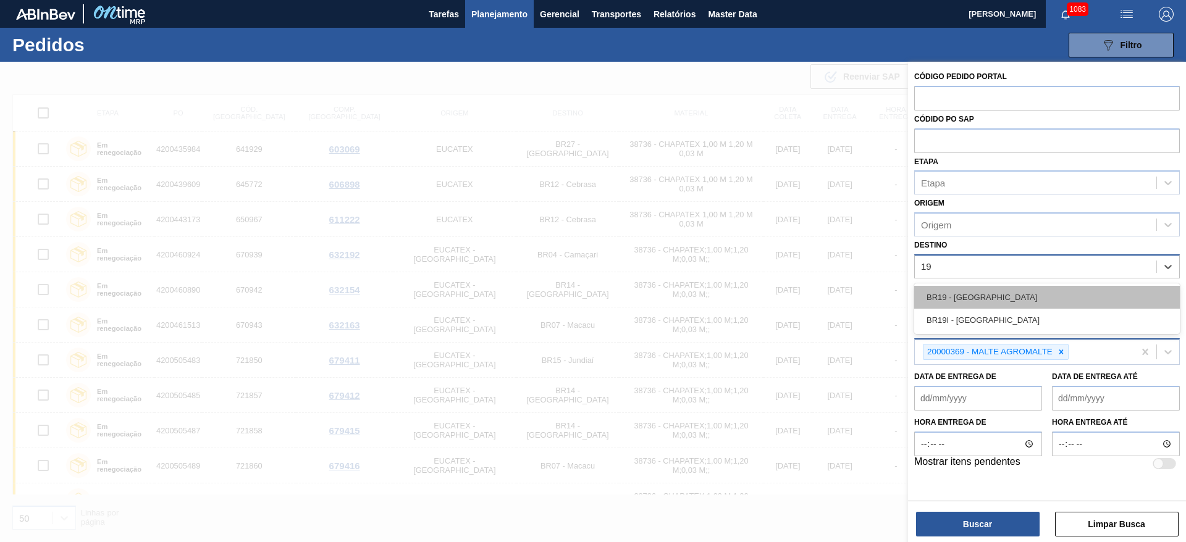
click at [942, 295] on div "BR19 - Nova Rio" at bounding box center [1047, 297] width 266 height 23
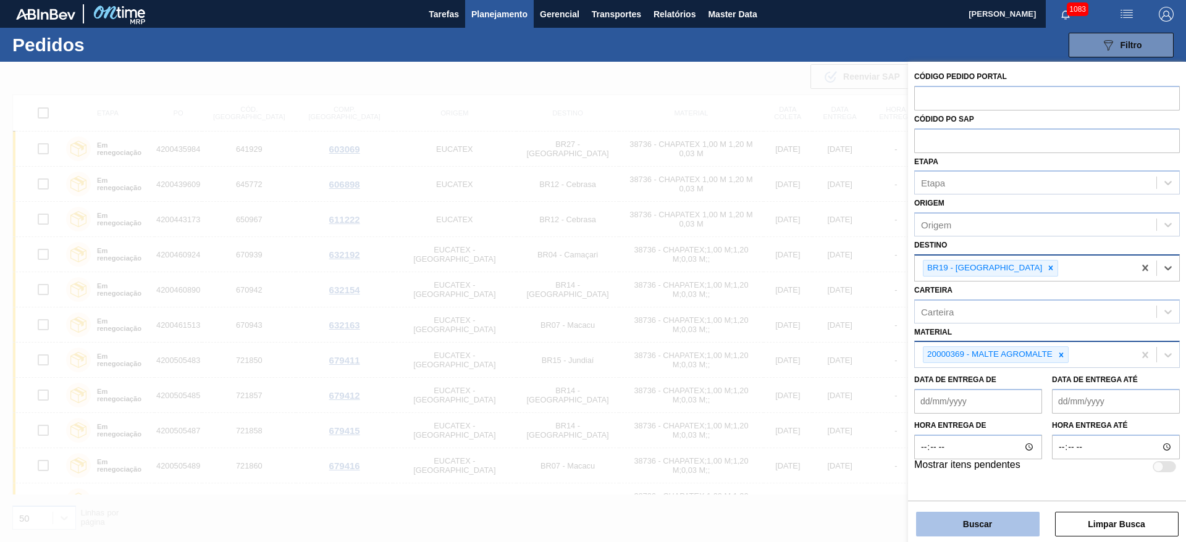
click at [954, 524] on button "Buscar" at bounding box center [978, 524] width 124 height 25
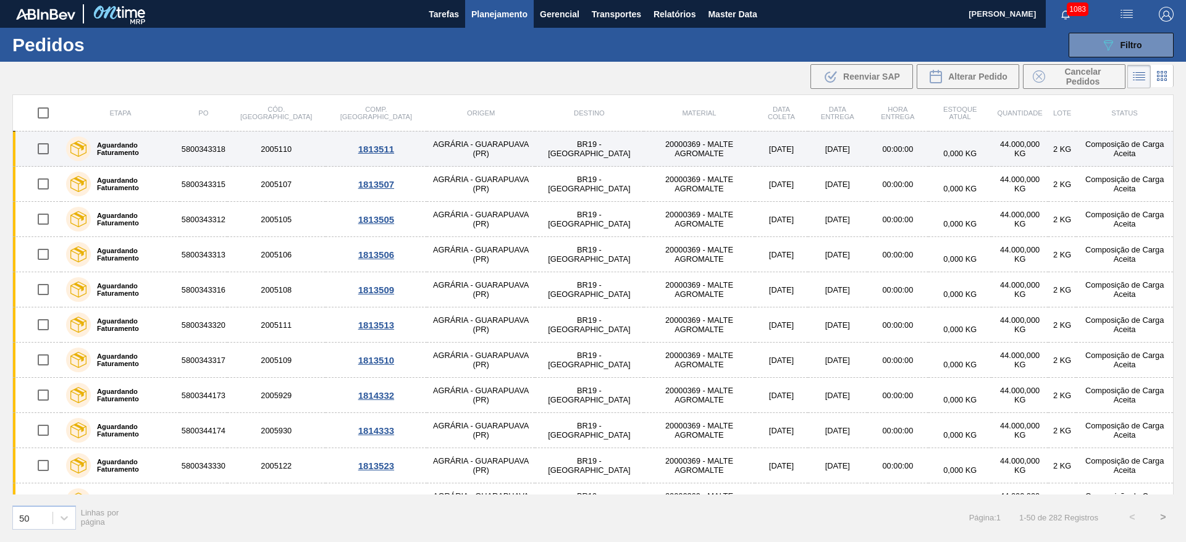
click at [41, 151] on input "checkbox" at bounding box center [43, 149] width 26 height 26
checkbox input "true"
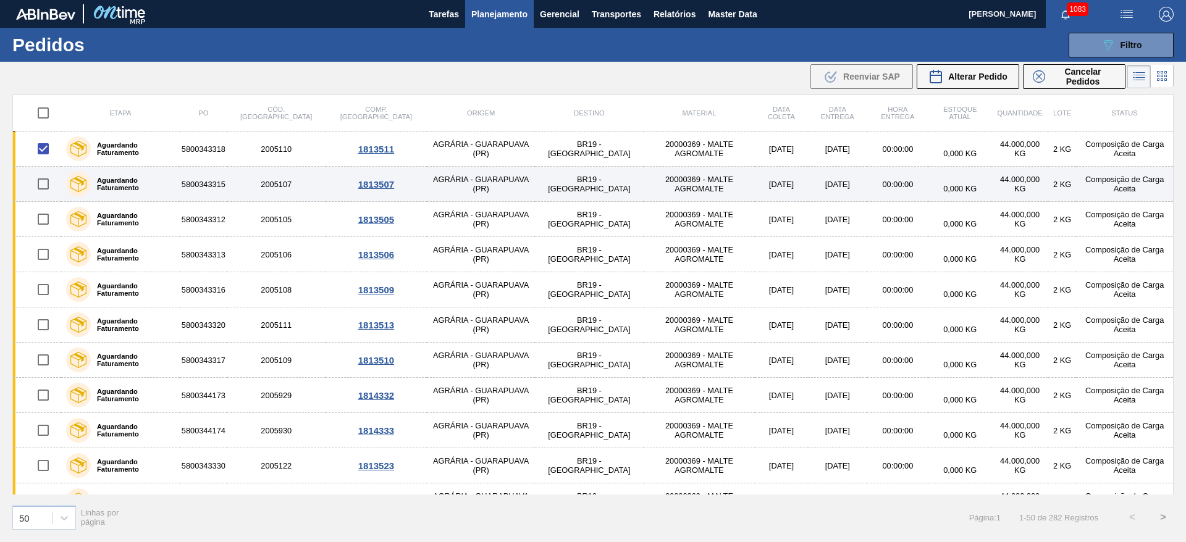
click at [46, 185] on input "checkbox" at bounding box center [43, 184] width 26 height 26
checkbox input "true"
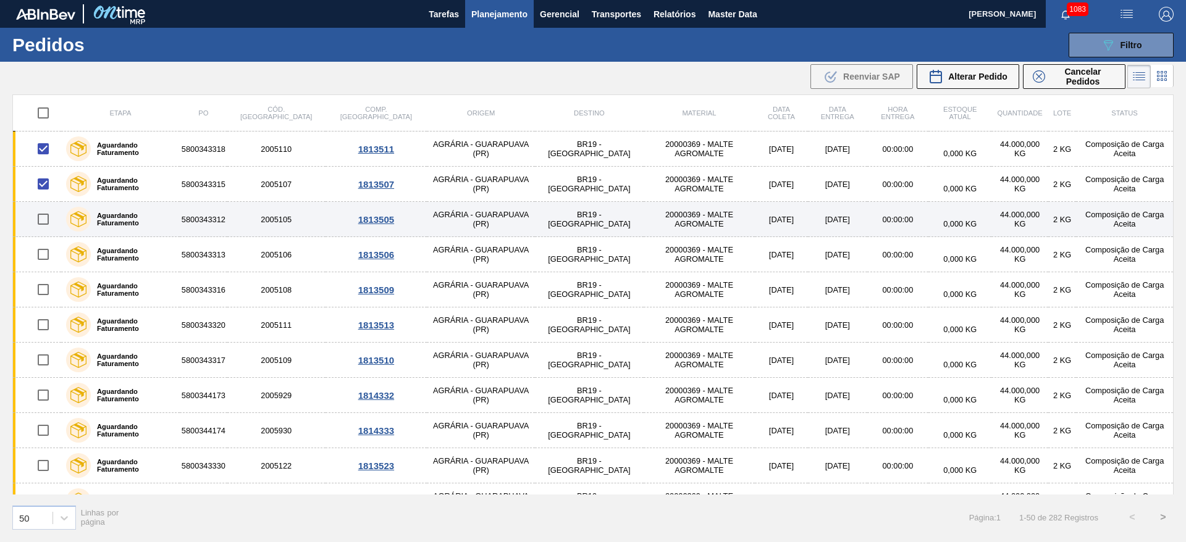
click at [44, 219] on input "checkbox" at bounding box center [43, 219] width 26 height 26
checkbox input "true"
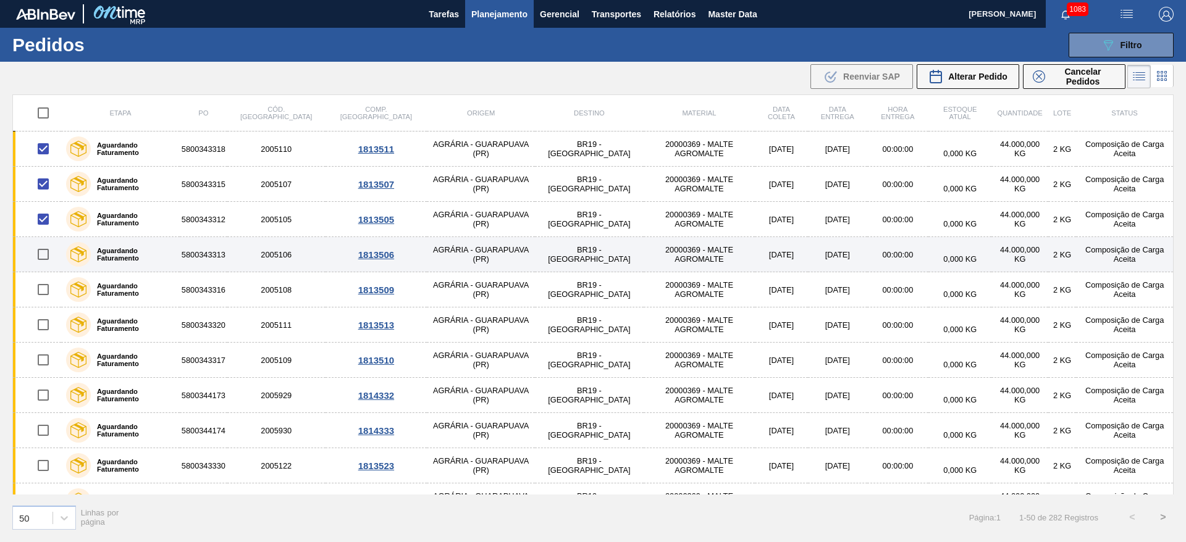
click at [46, 258] on input "checkbox" at bounding box center [43, 254] width 26 height 26
checkbox input "true"
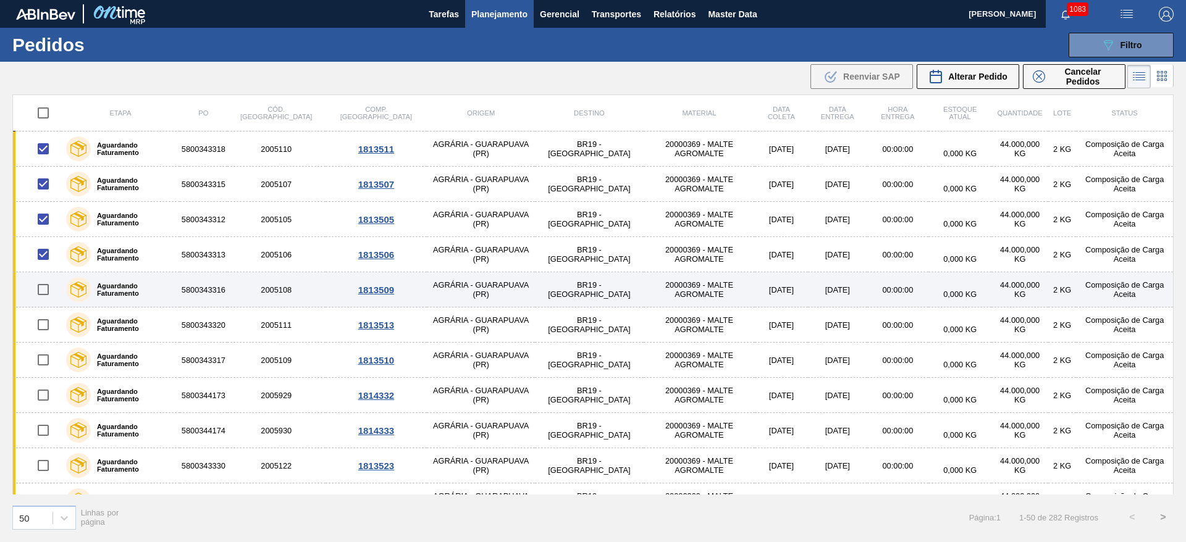
click at [44, 288] on input "checkbox" at bounding box center [43, 290] width 26 height 26
checkbox input "true"
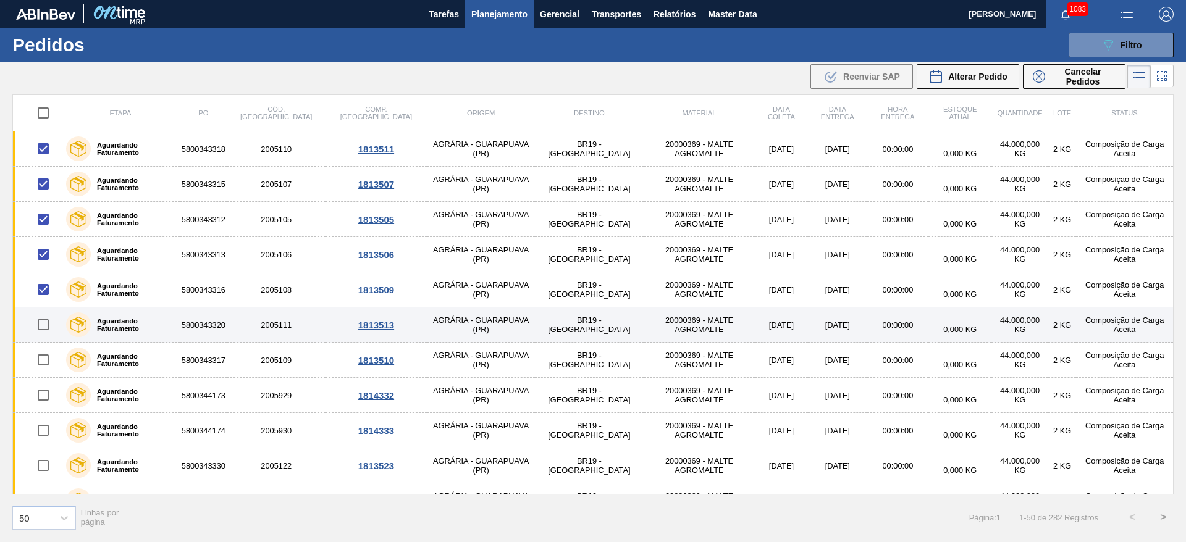
click at [44, 325] on input "checkbox" at bounding box center [43, 325] width 26 height 26
checkbox input "true"
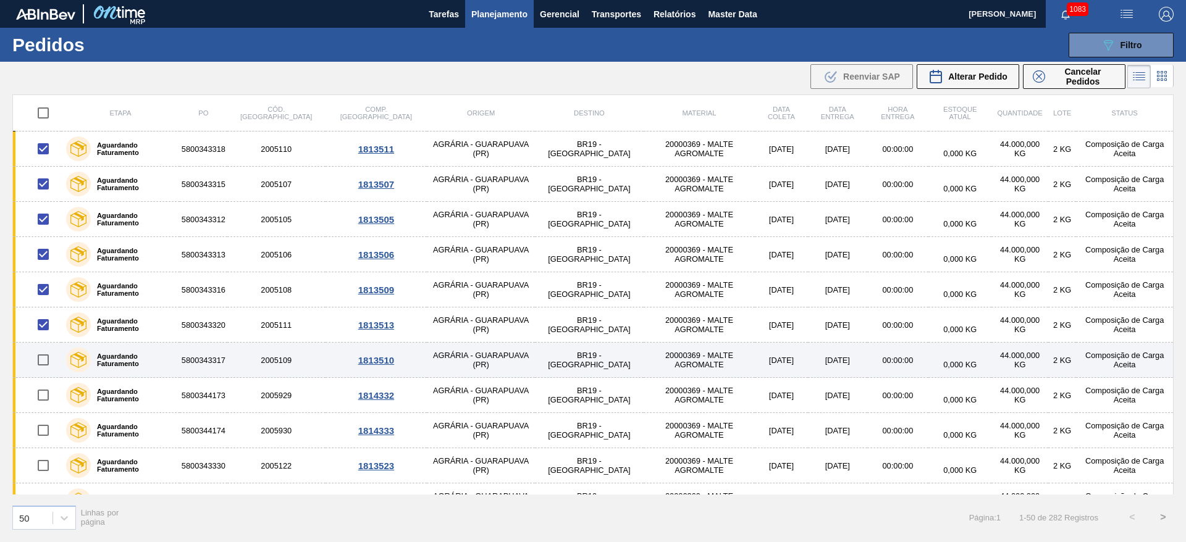
click at [43, 359] on input "checkbox" at bounding box center [43, 360] width 26 height 26
checkbox input "true"
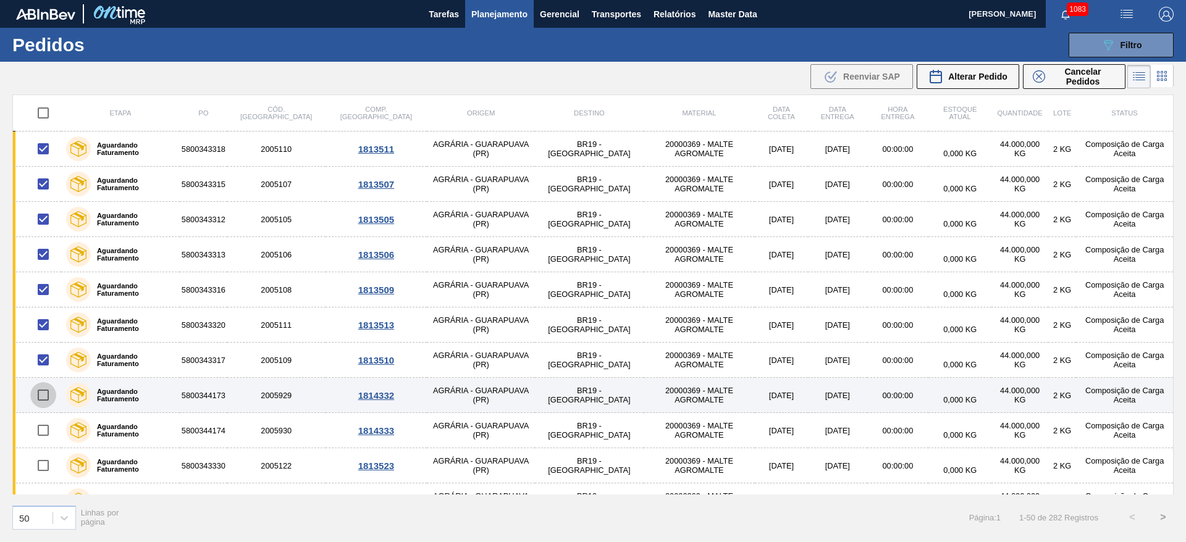
click at [46, 396] on input "checkbox" at bounding box center [43, 395] width 26 height 26
checkbox input "true"
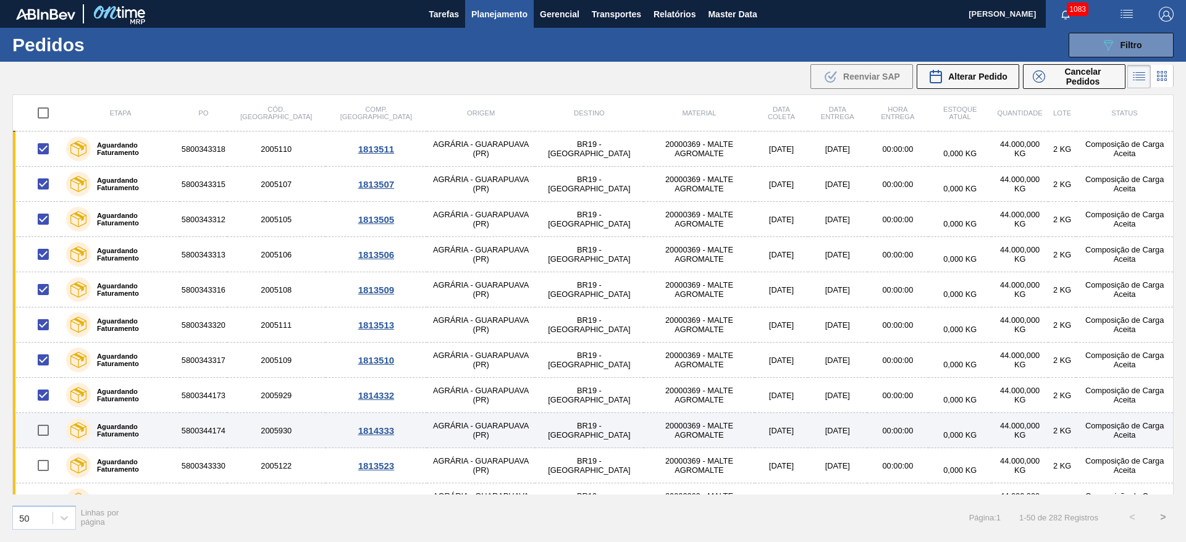
click at [46, 432] on input "checkbox" at bounding box center [43, 430] width 26 height 26
checkbox input "true"
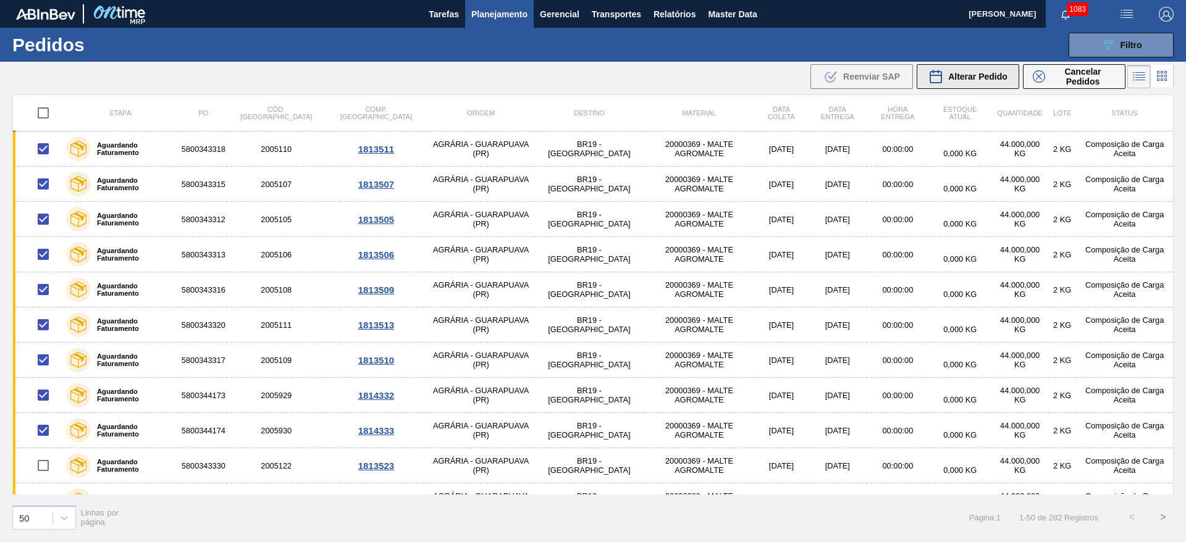
click at [978, 74] on span "Alterar Pedido" at bounding box center [977, 77] width 59 height 10
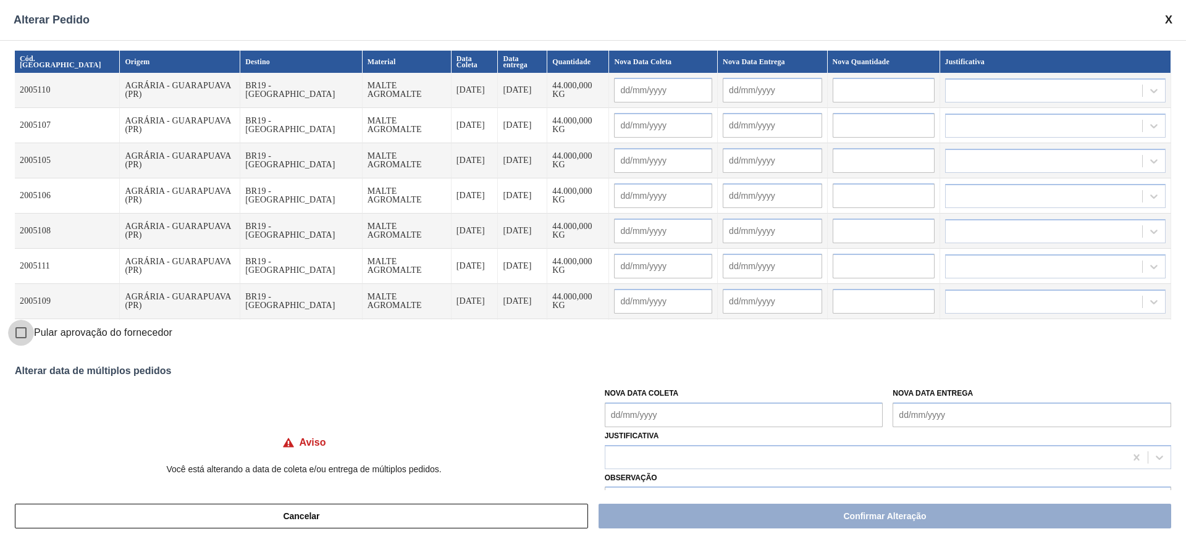
click at [22, 330] on input "Pular aprovação do fornecedor" at bounding box center [21, 333] width 26 height 26
checkbox input "true"
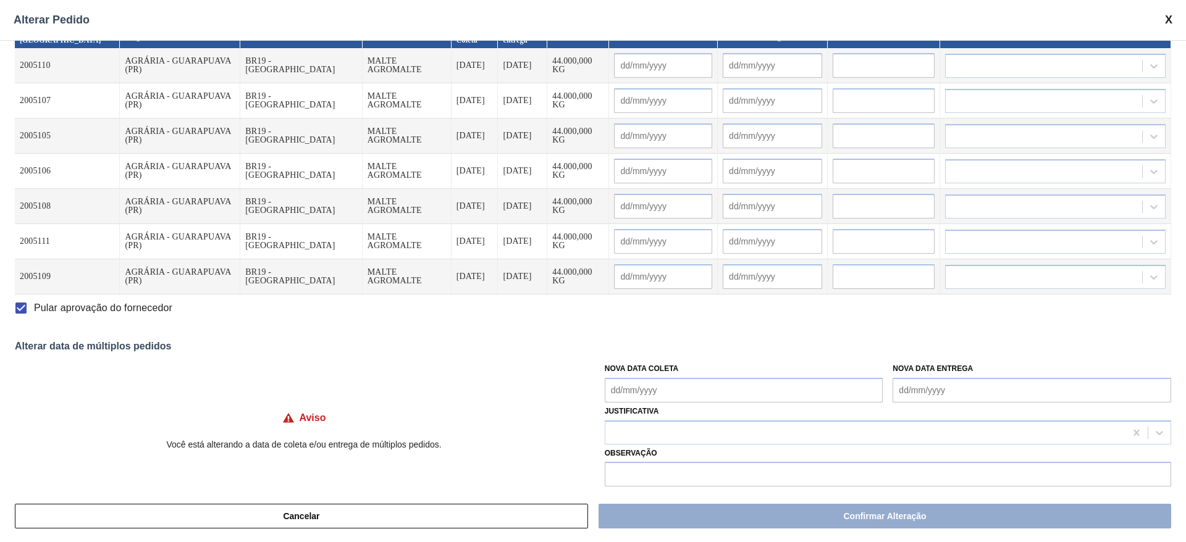
scroll to position [36, 0]
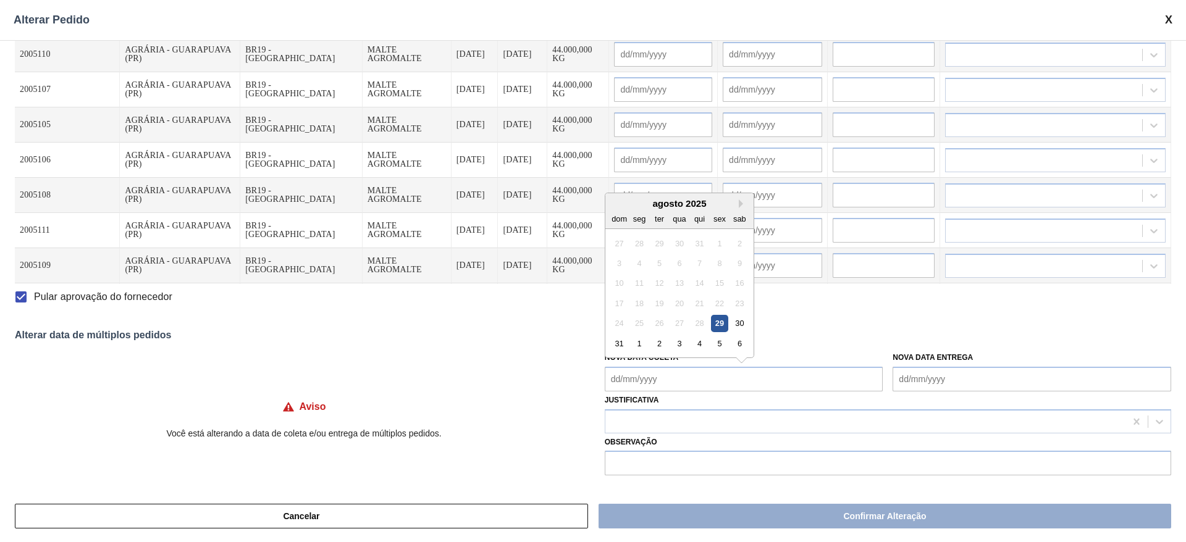
click at [611, 380] on Coleta "Nova Data Coleta" at bounding box center [744, 379] width 278 height 25
click at [653, 387] on Coleta "Nova Data Coleta" at bounding box center [744, 379] width 278 height 25
click at [655, 375] on Coleta "Nova Data Coleta" at bounding box center [744, 379] width 278 height 25
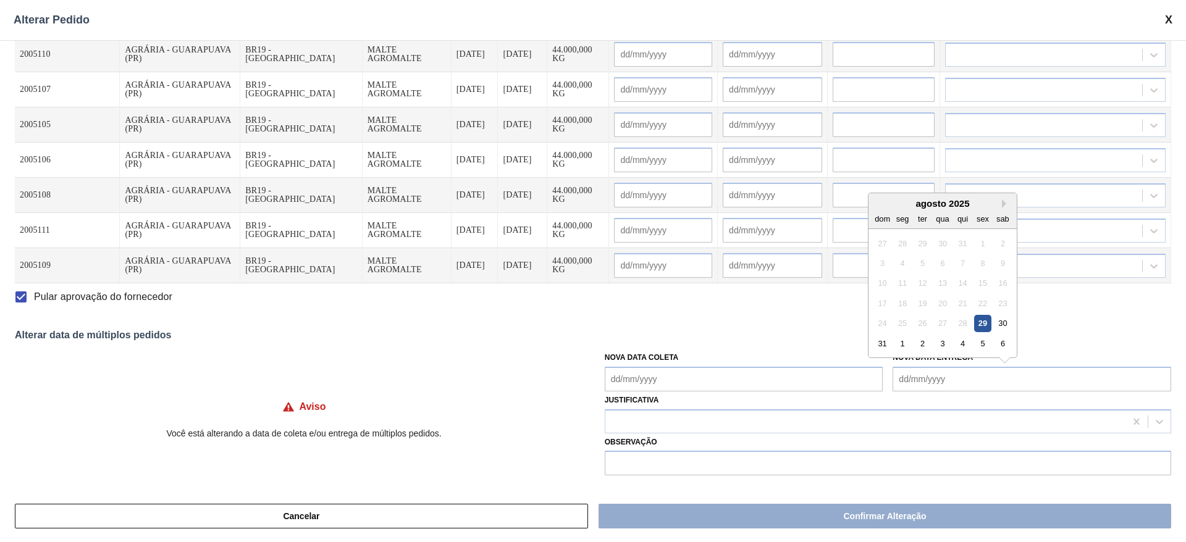
click at [924, 377] on Entrega "Nova Data Entrega" at bounding box center [1031, 379] width 278 height 25
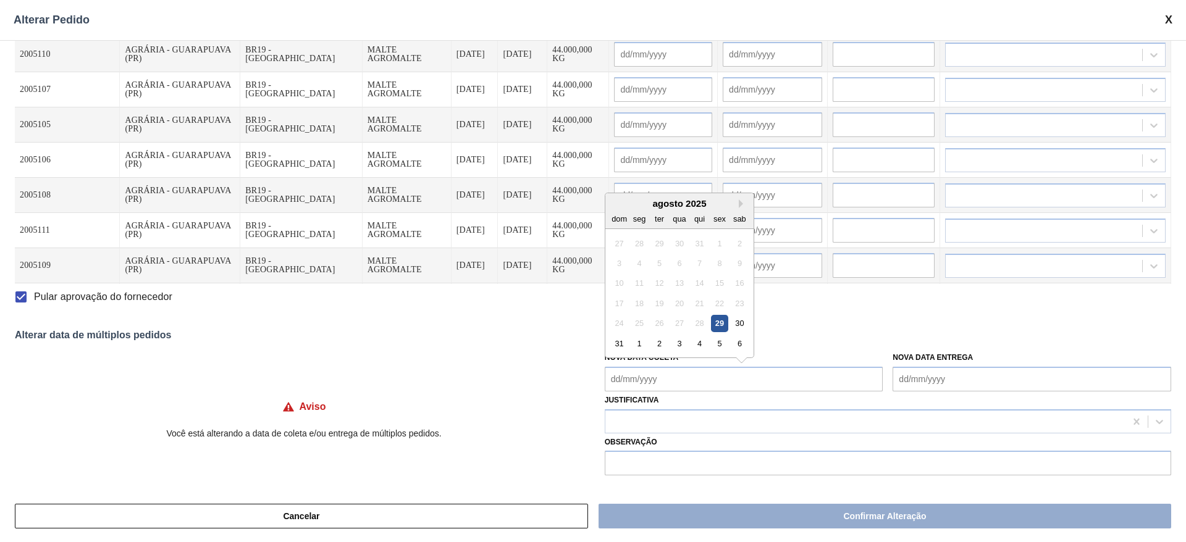
click at [613, 380] on Coleta "Nova Data Coleta" at bounding box center [744, 379] width 278 height 25
click at [653, 204] on div "agosto 2025" at bounding box center [679, 203] width 148 height 10
click at [738, 320] on div "30" at bounding box center [739, 323] width 17 height 17
type Coleta "[DATE]"
type input "[DATE]"
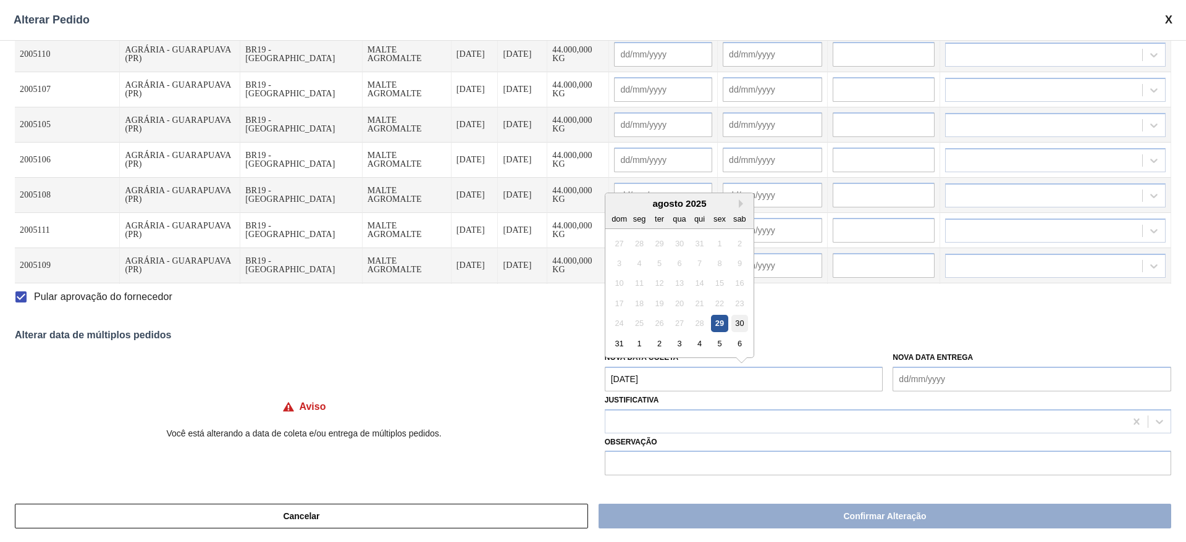
type input "[DATE]"
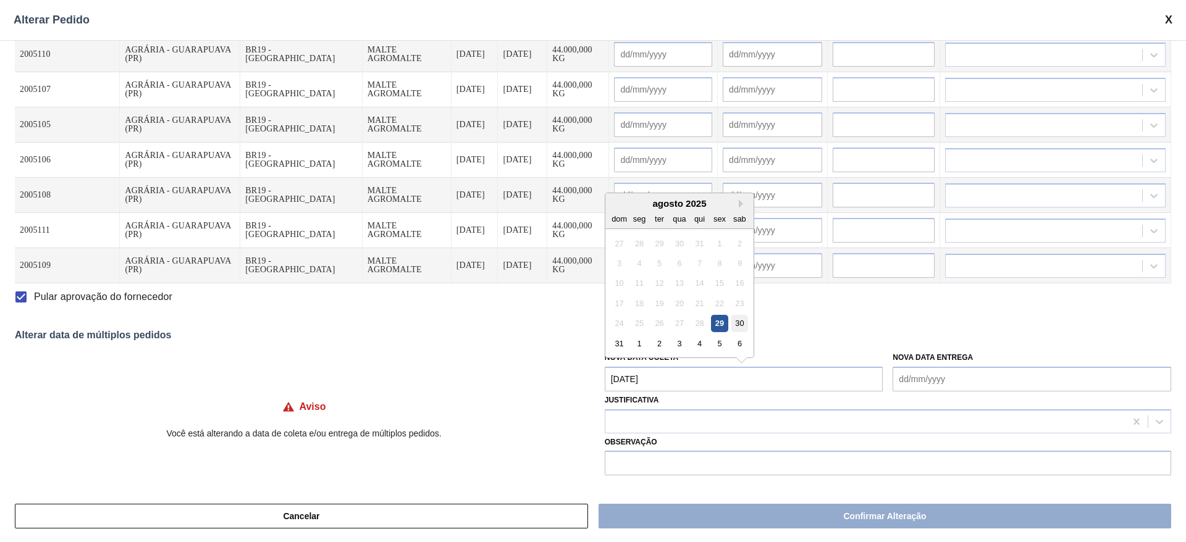
type input "[DATE]"
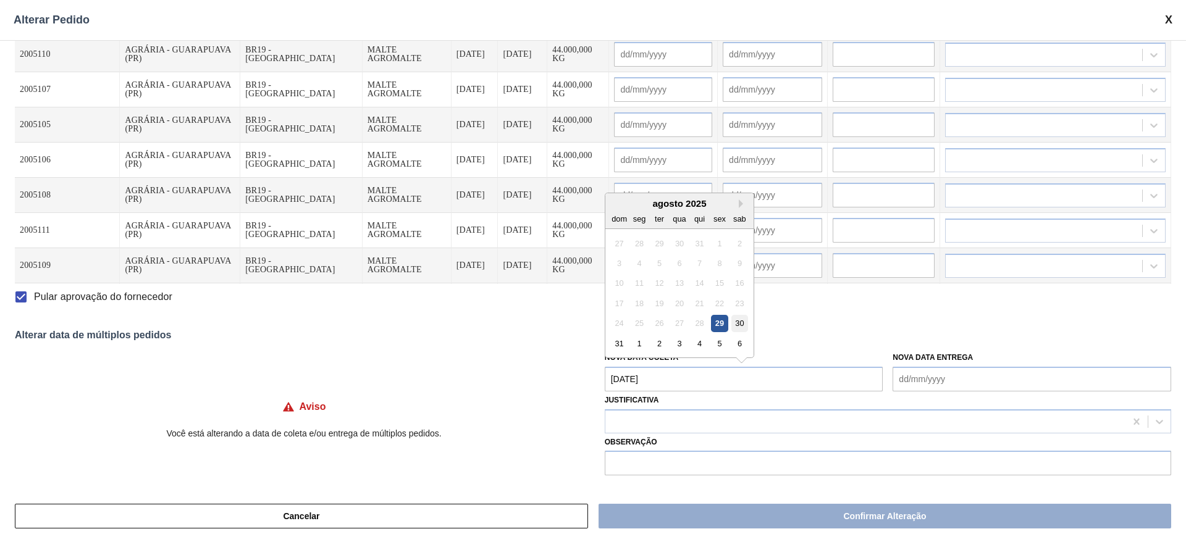
type input "[DATE]"
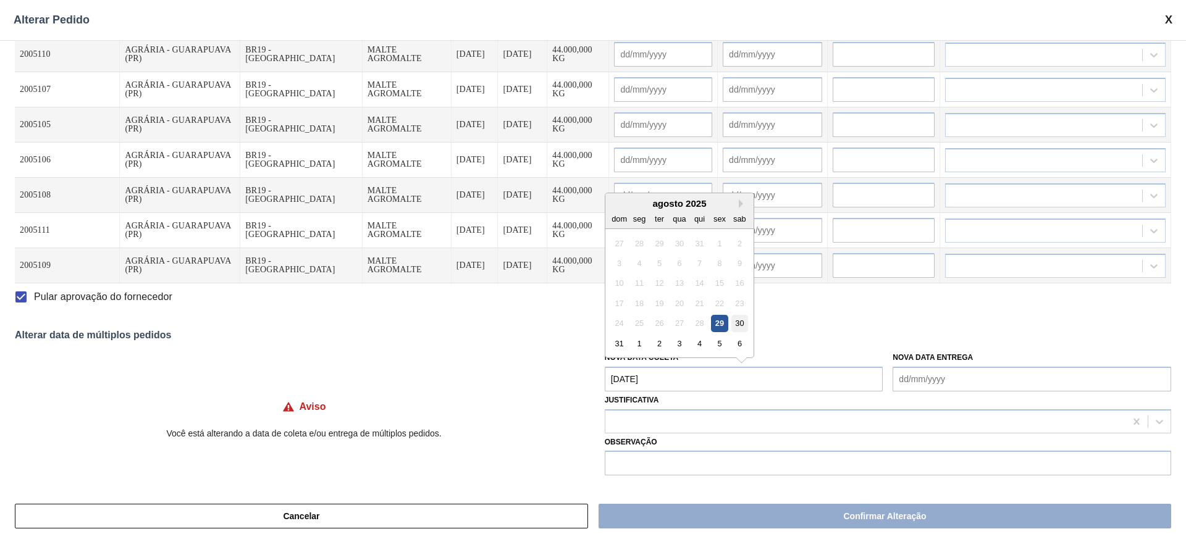
type input "[DATE]"
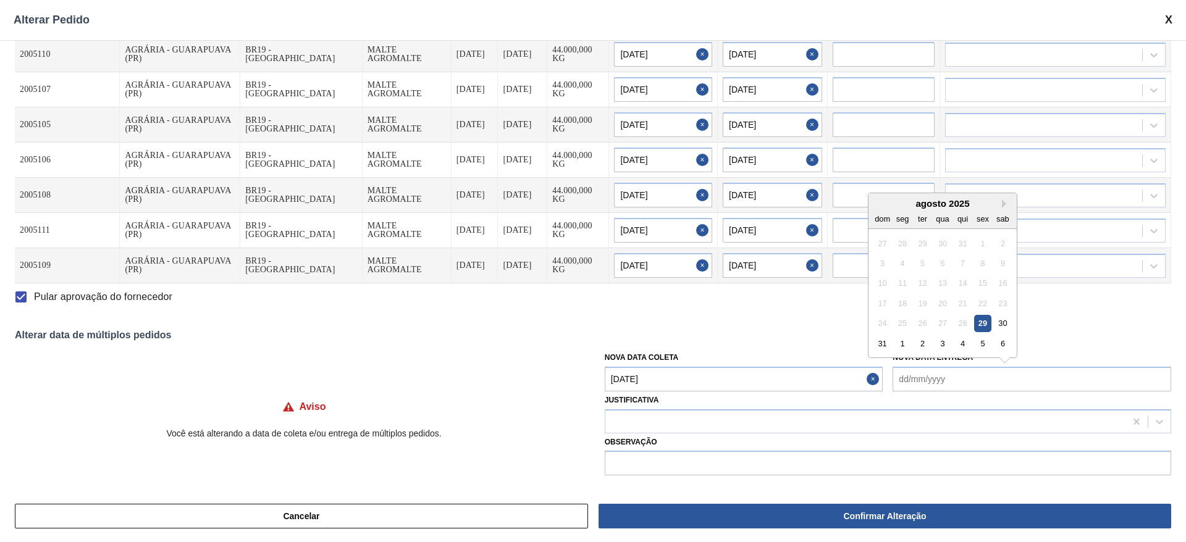
click at [902, 378] on Entrega "Nova Data Entrega" at bounding box center [1031, 379] width 278 height 25
click at [945, 201] on div "agosto 2025" at bounding box center [942, 203] width 148 height 10
click at [916, 346] on div "2" at bounding box center [922, 343] width 17 height 17
type Entrega "[DATE]"
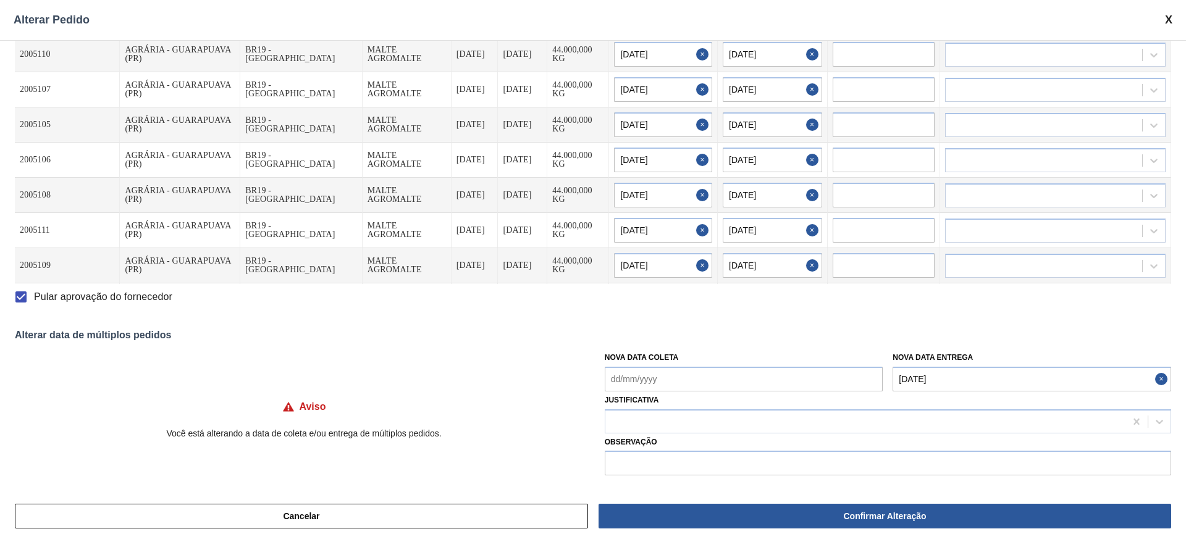
click at [612, 379] on Coleta "Nova Data Coleta" at bounding box center [744, 379] width 278 height 25
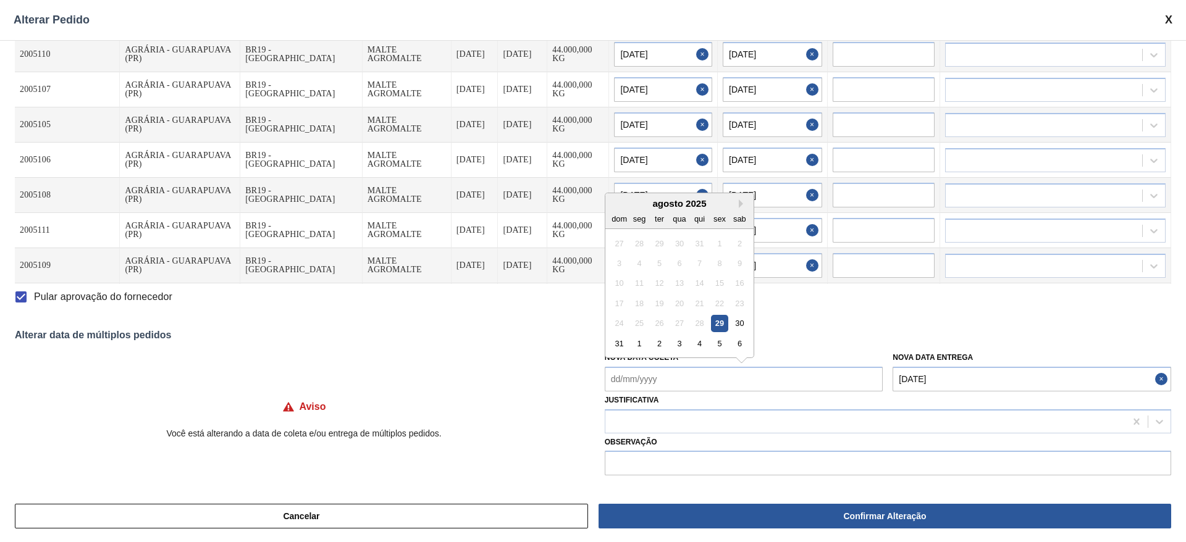
click at [659, 199] on div "agosto 2025" at bounding box center [679, 203] width 148 height 10
click at [739, 321] on div "30" at bounding box center [739, 323] width 17 height 17
type Coleta "[DATE]"
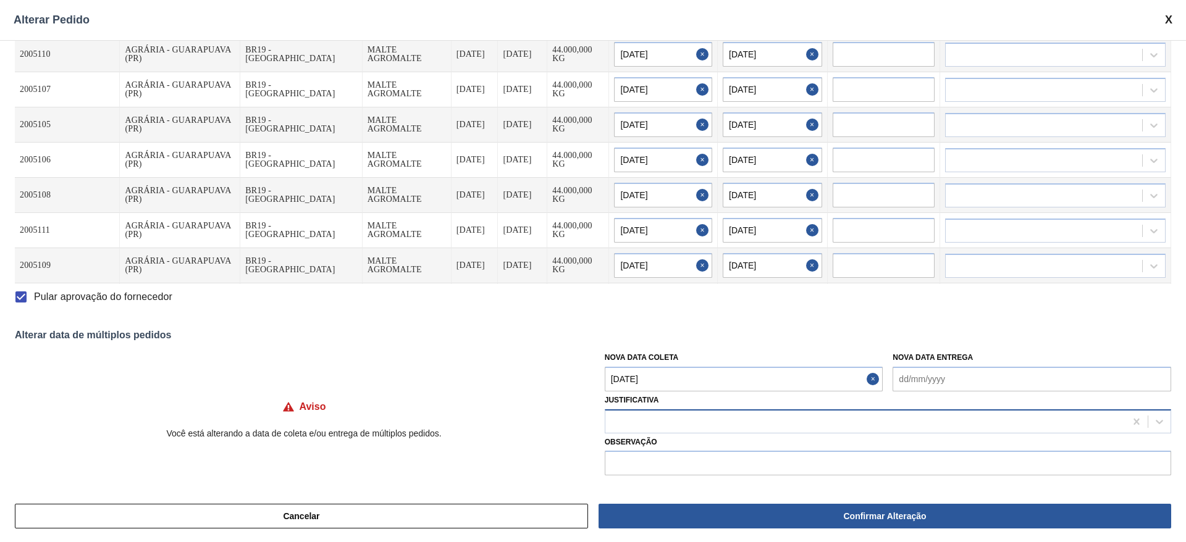
click at [622, 422] on div at bounding box center [865, 421] width 520 height 18
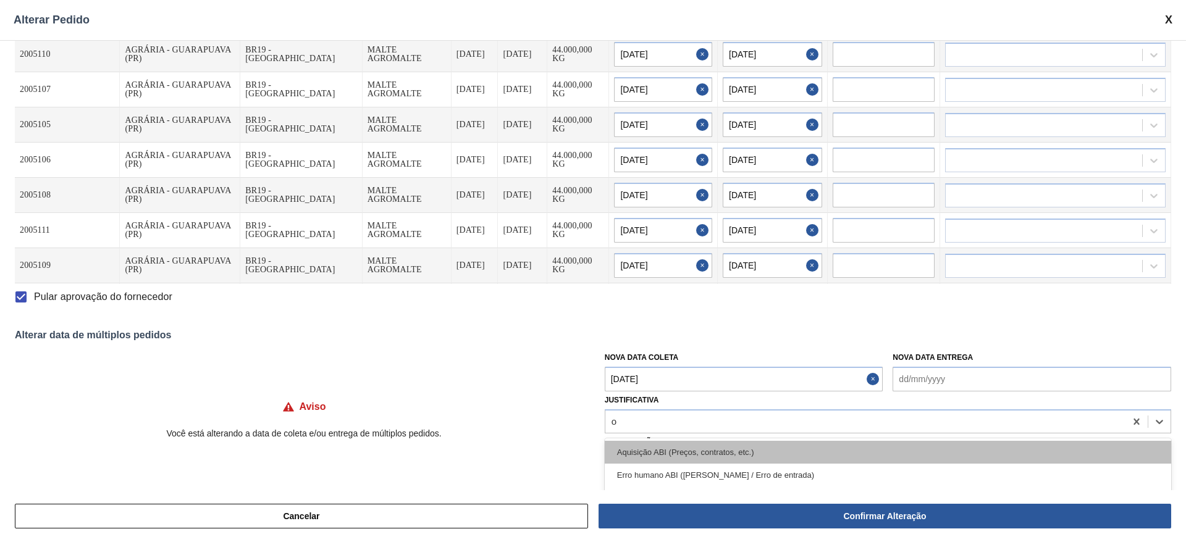
type input "ou"
click at [663, 448] on div "Outro" at bounding box center [888, 452] width 566 height 23
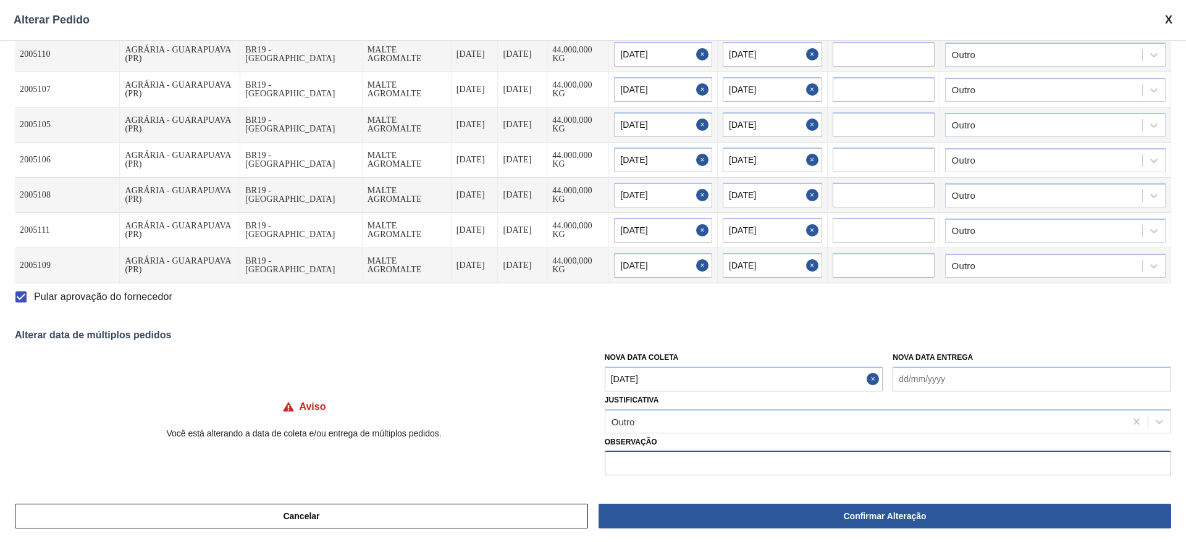
click at [629, 468] on input "text" at bounding box center [888, 463] width 566 height 25
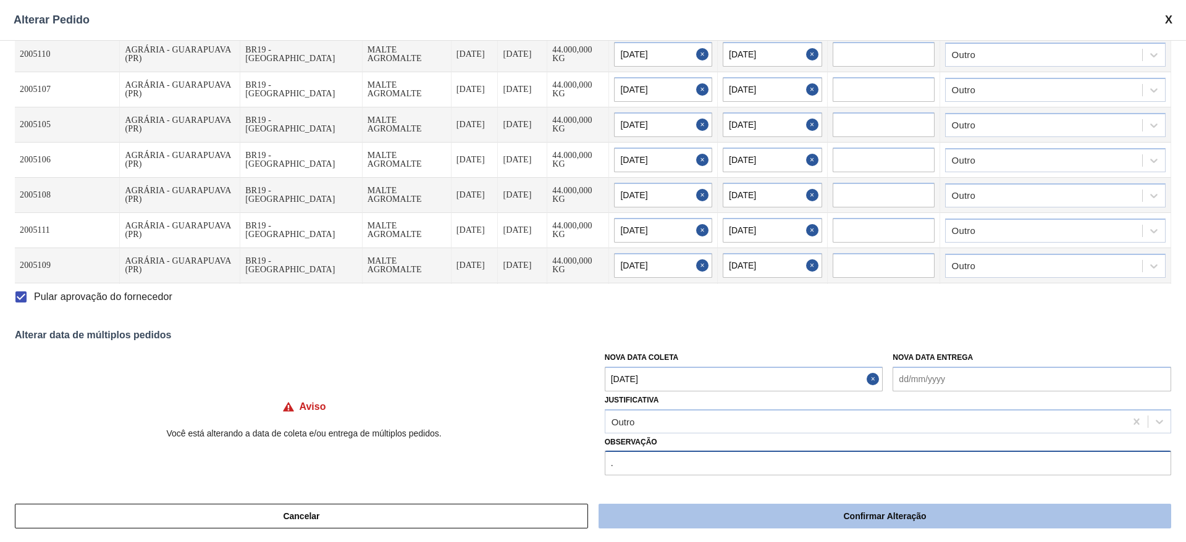
type input "."
click at [833, 517] on button "Confirmar Alteração" at bounding box center [884, 516] width 572 height 25
checkbox input "false"
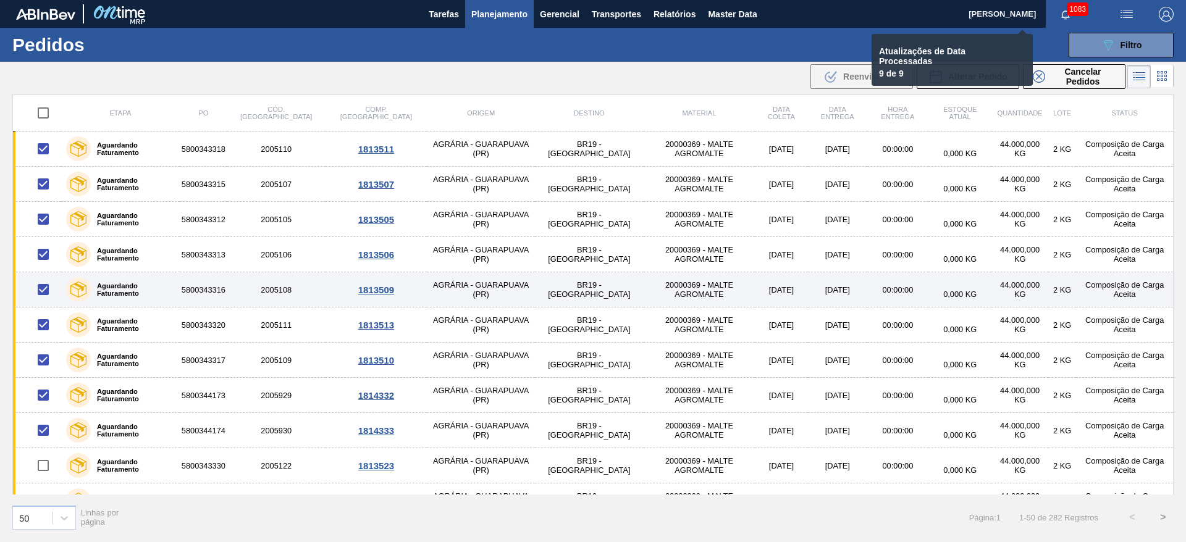
checkbox input "false"
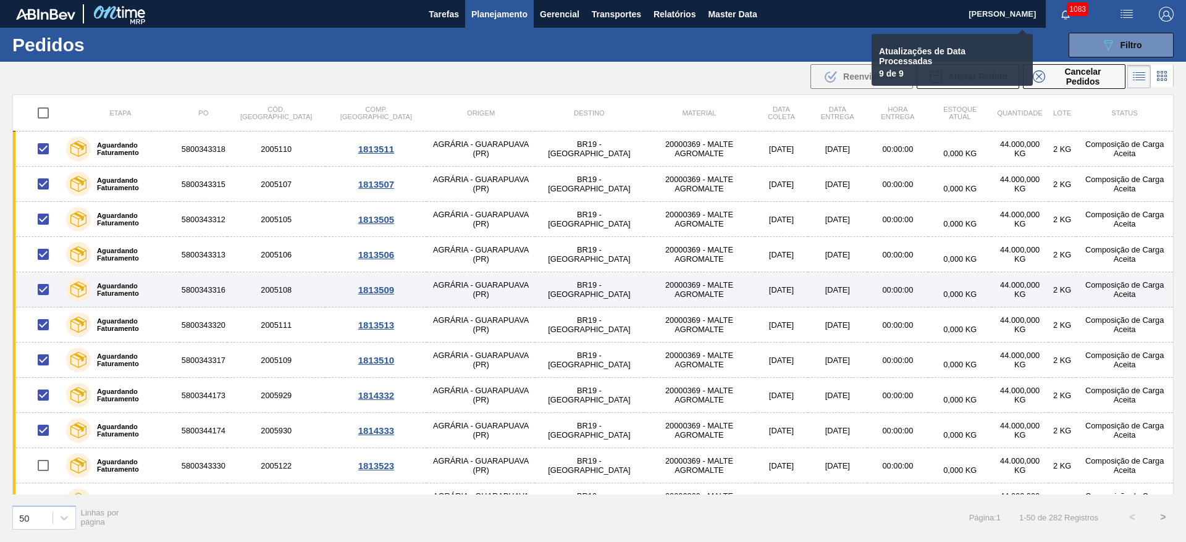
checkbox input "false"
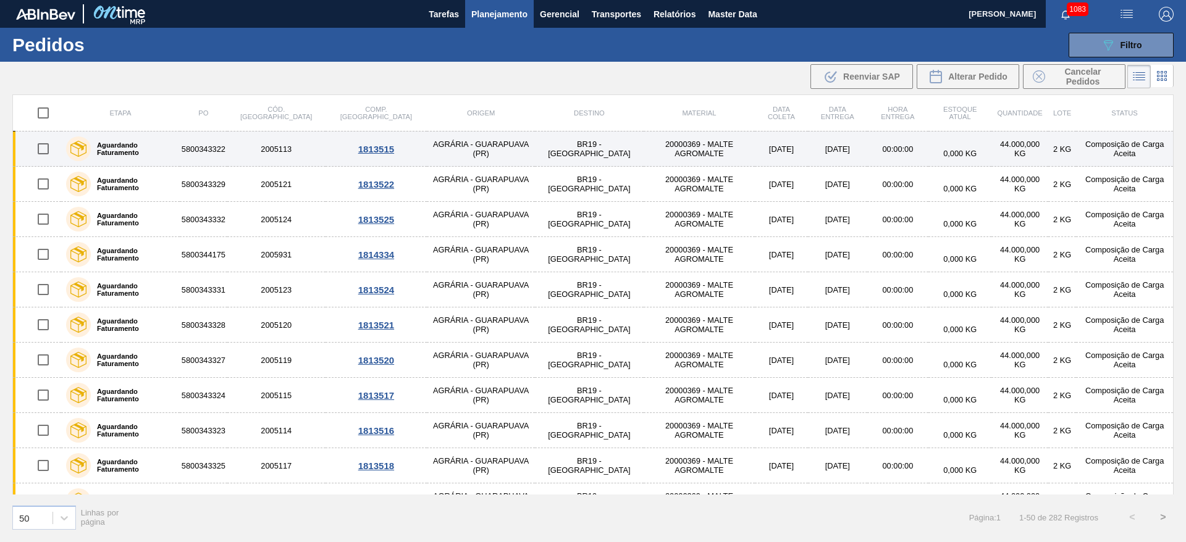
click at [44, 146] on input "checkbox" at bounding box center [43, 149] width 26 height 26
checkbox input "true"
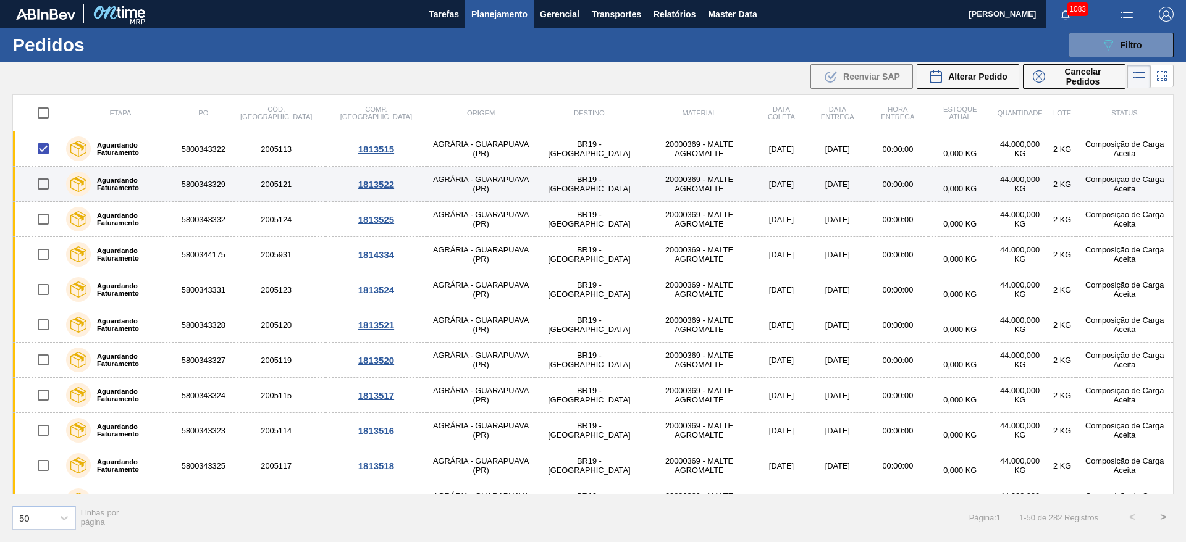
click at [46, 181] on input "checkbox" at bounding box center [43, 184] width 26 height 26
checkbox input "true"
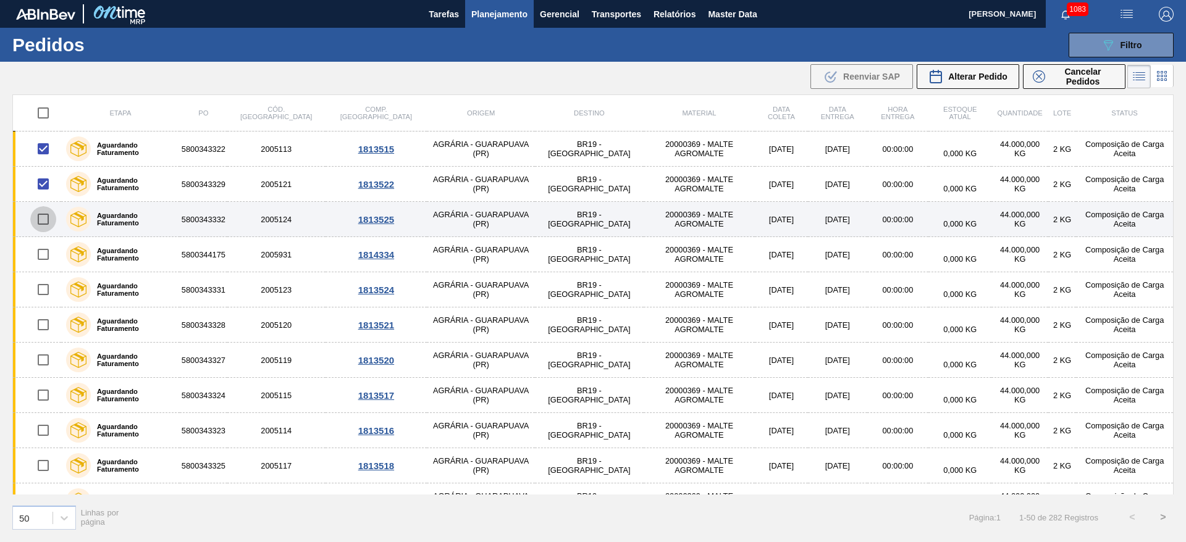
click at [43, 216] on input "checkbox" at bounding box center [43, 219] width 26 height 26
checkbox input "true"
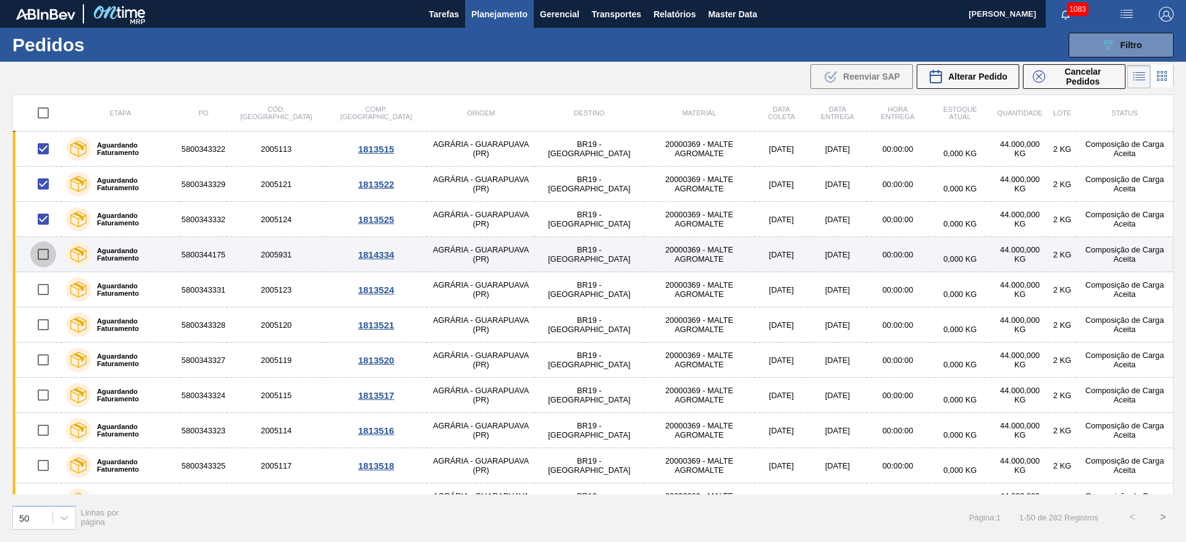
click at [41, 258] on input "checkbox" at bounding box center [43, 254] width 26 height 26
checkbox input "true"
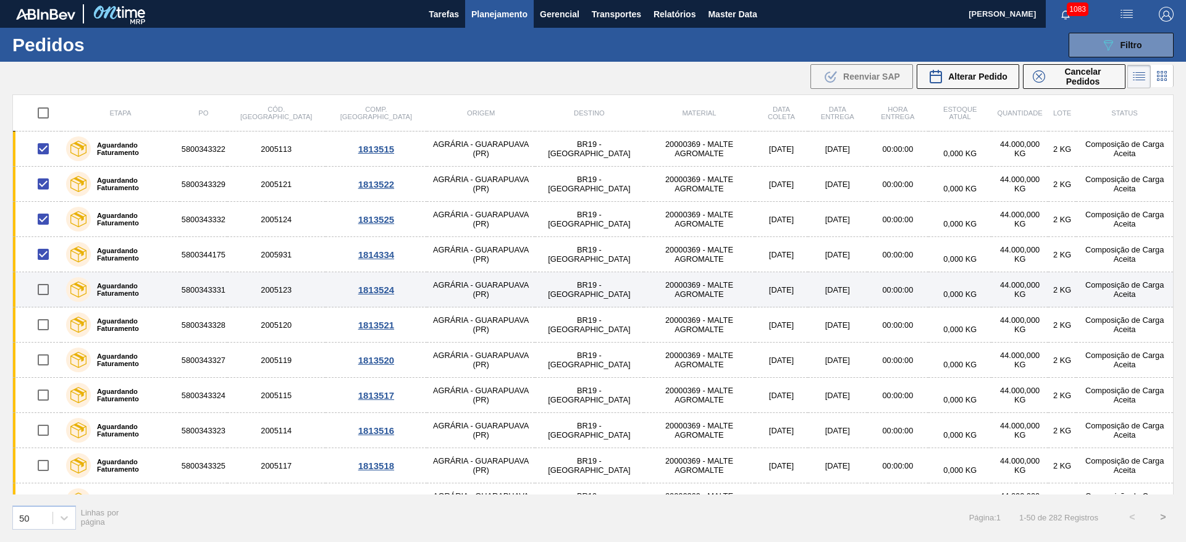
click at [42, 293] on input "checkbox" at bounding box center [43, 290] width 26 height 26
checkbox input "true"
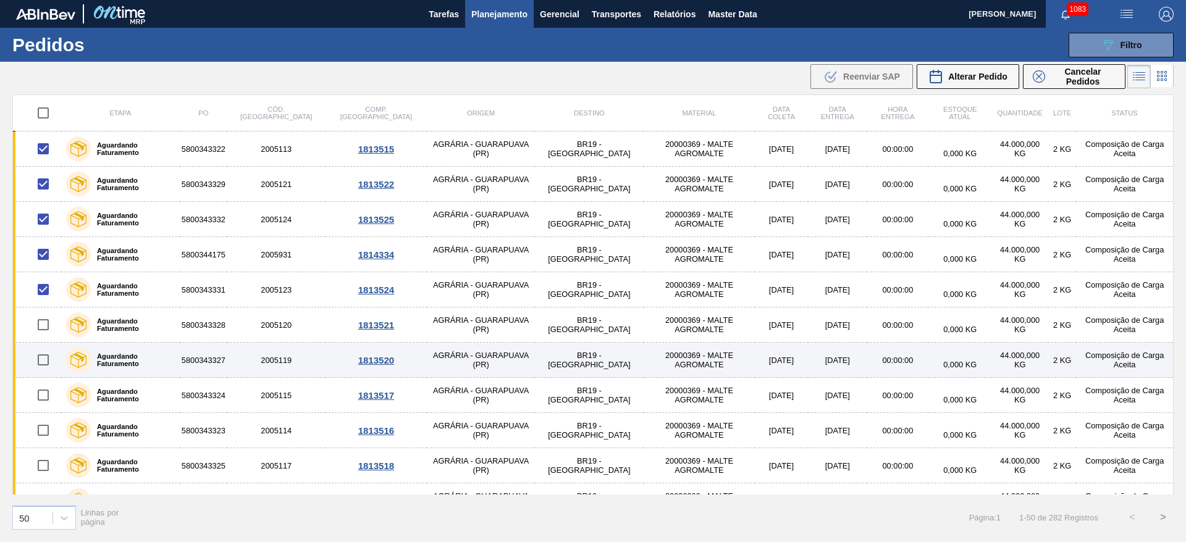
drag, startPoint x: 42, startPoint y: 330, endPoint x: 39, endPoint y: 346, distance: 16.3
click at [42, 331] on input "checkbox" at bounding box center [43, 325] width 26 height 26
checkbox input "true"
click at [41, 358] on input "checkbox" at bounding box center [43, 360] width 26 height 26
checkbox input "true"
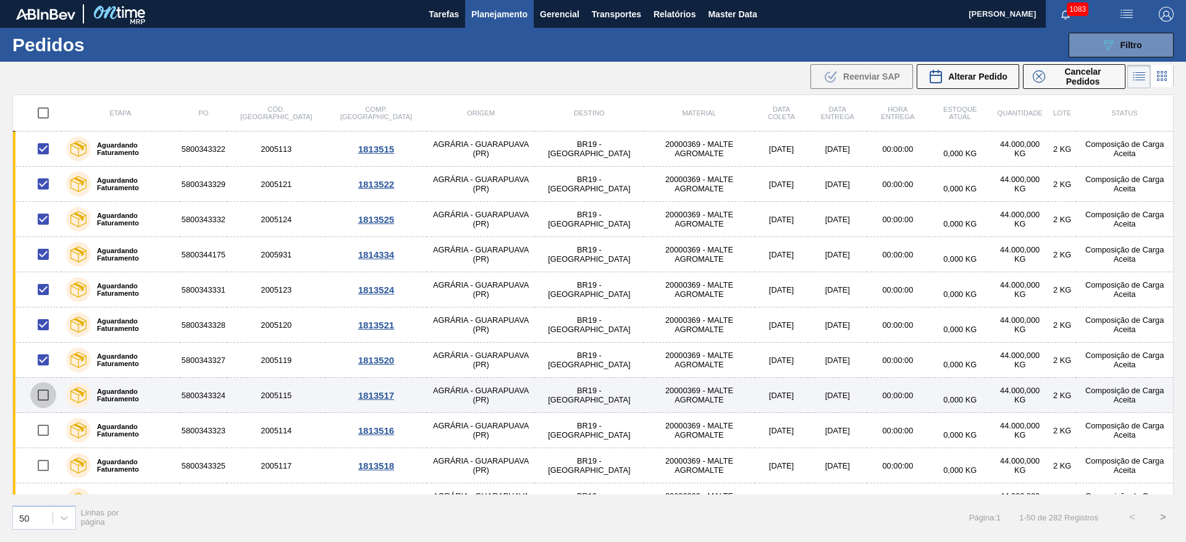
click at [43, 401] on input "checkbox" at bounding box center [43, 395] width 26 height 26
checkbox input "true"
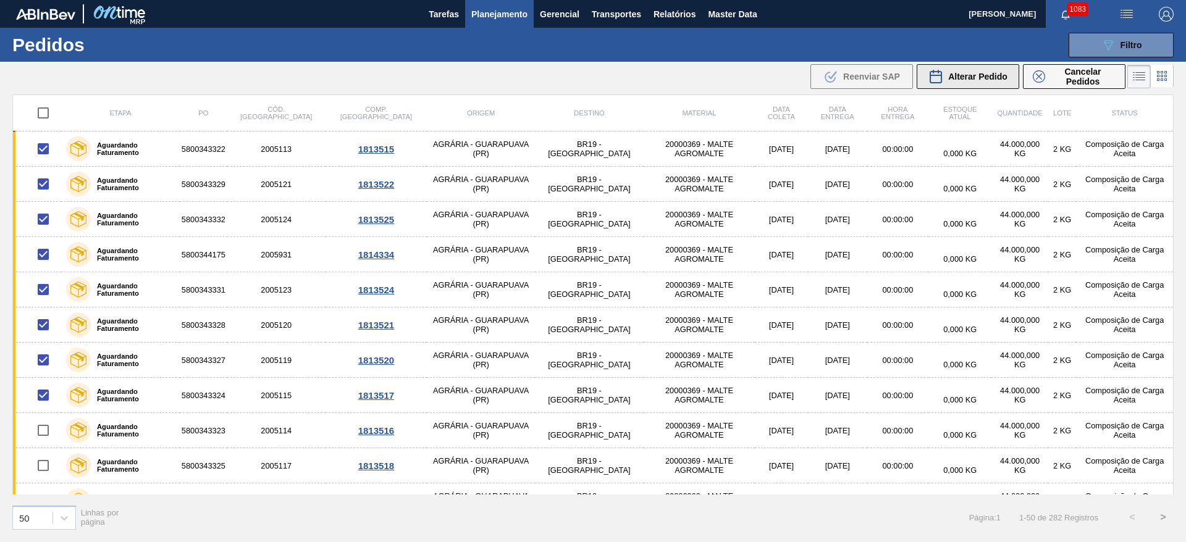
click at [976, 78] on span "Alterar Pedido" at bounding box center [977, 77] width 59 height 10
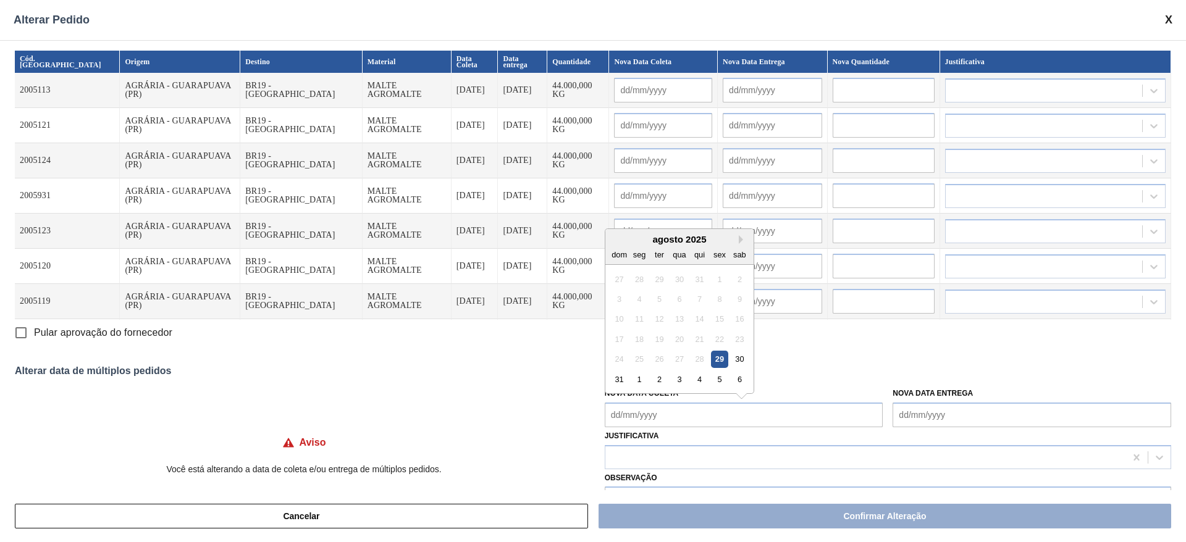
click at [613, 409] on Coleta "Nova Data Coleta" at bounding box center [744, 415] width 278 height 25
click at [663, 238] on div "agosto 2025" at bounding box center [679, 239] width 148 height 10
click at [619, 380] on div "31" at bounding box center [619, 379] width 17 height 17
type Coleta "[DATE]"
type input "[DATE]"
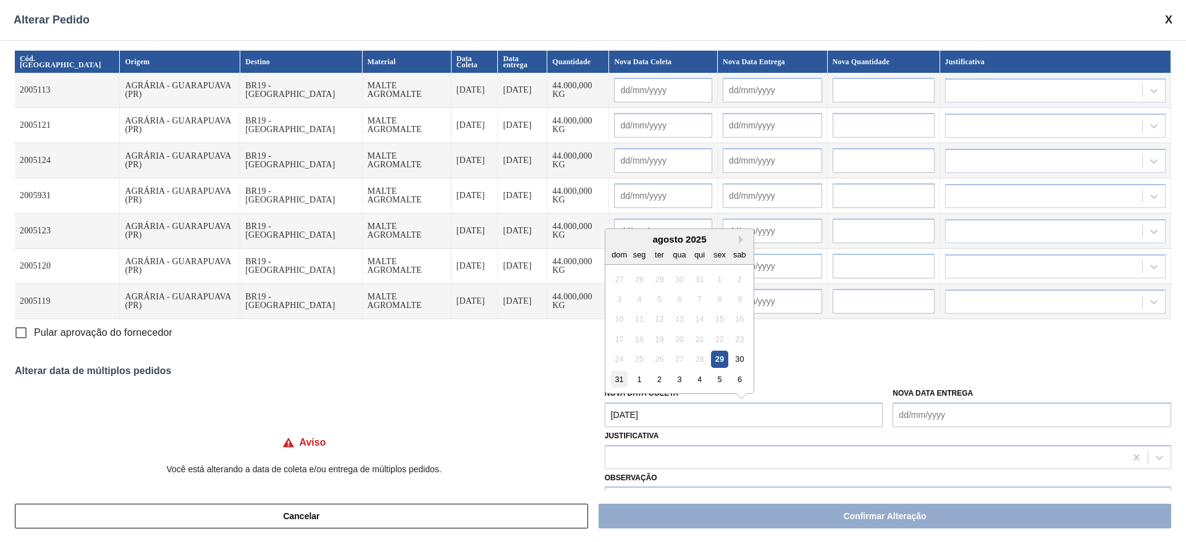
type input "[DATE]"
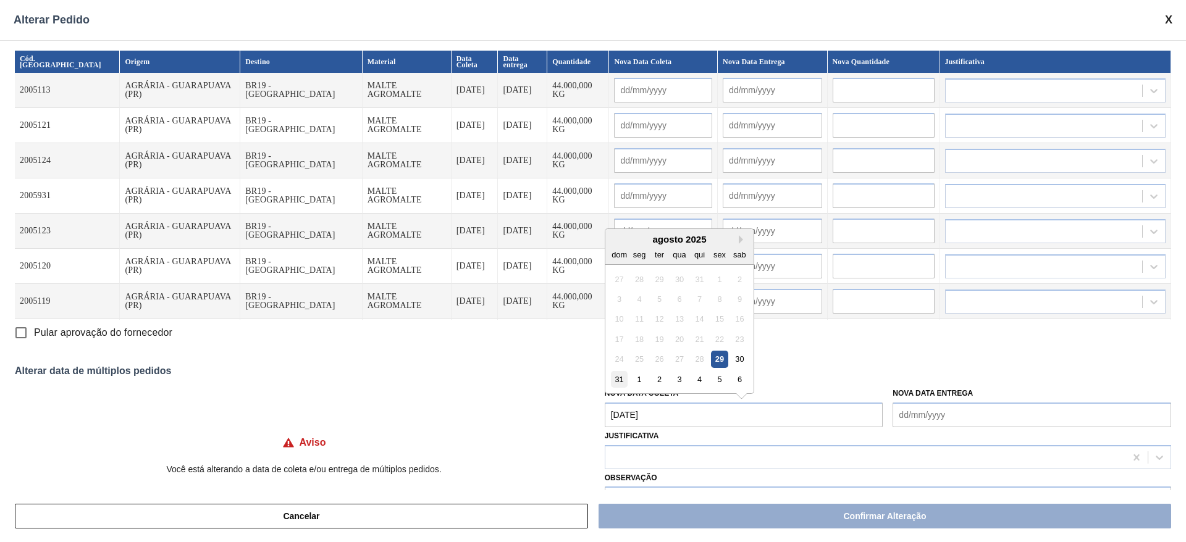
type input "[DATE]"
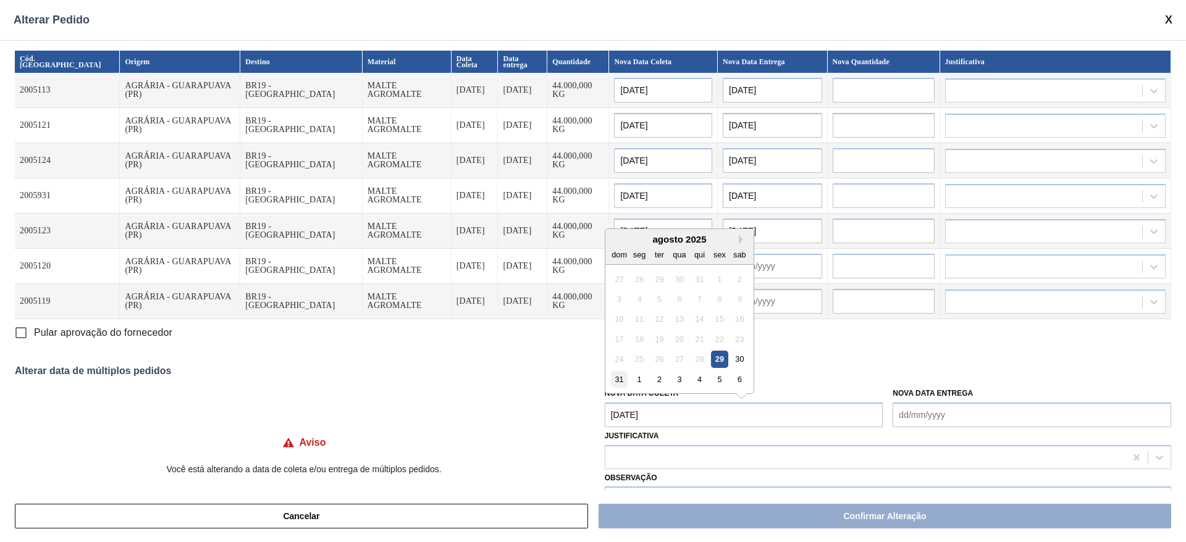
type input "[DATE]"
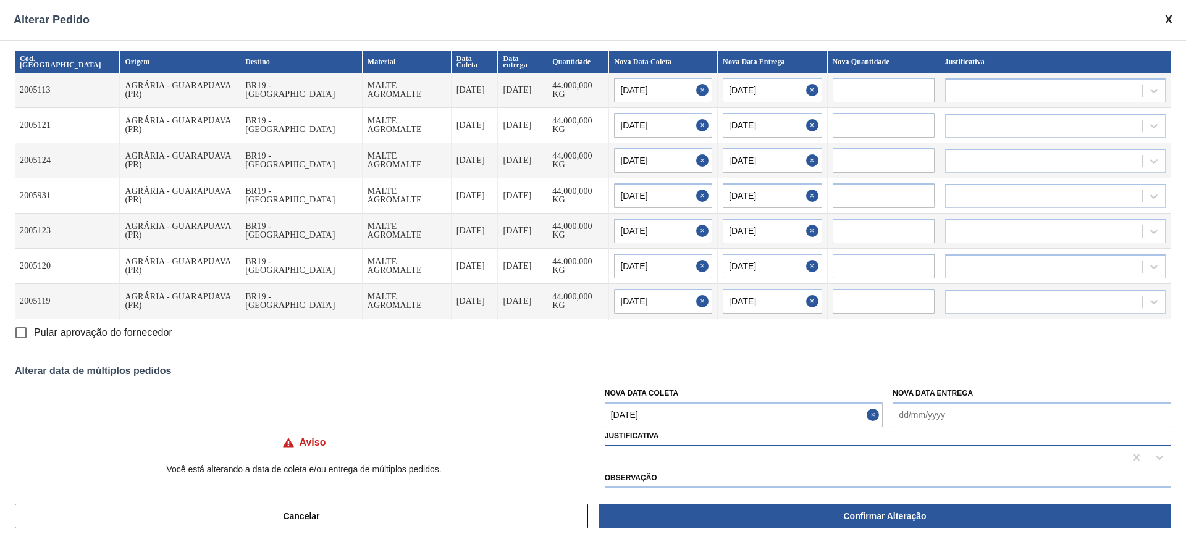
click at [620, 461] on div at bounding box center [865, 457] width 520 height 18
type input "ou"
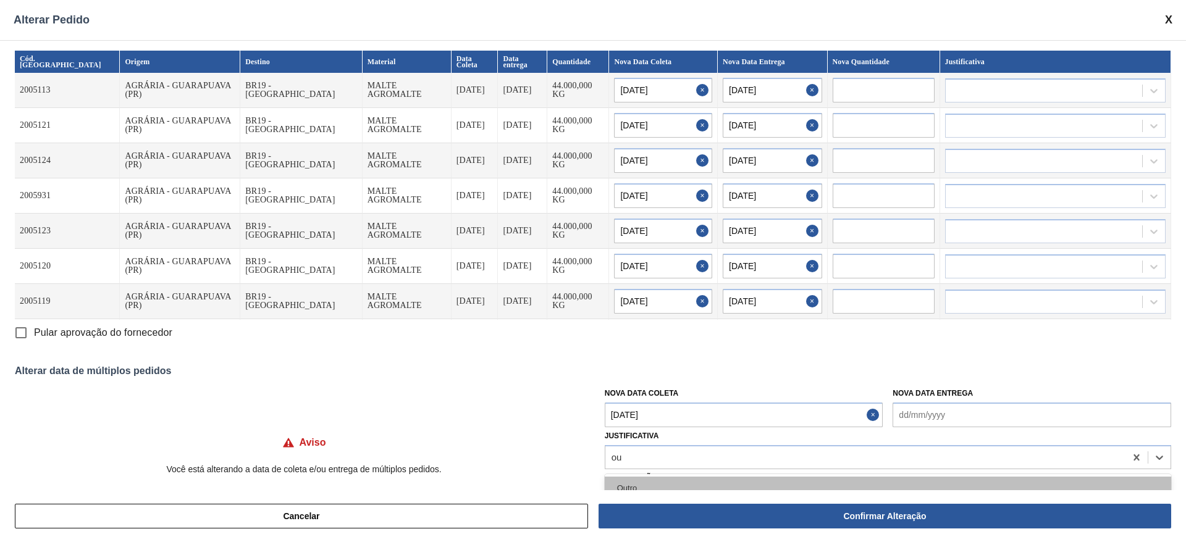
click at [658, 488] on div "Outro" at bounding box center [888, 488] width 566 height 23
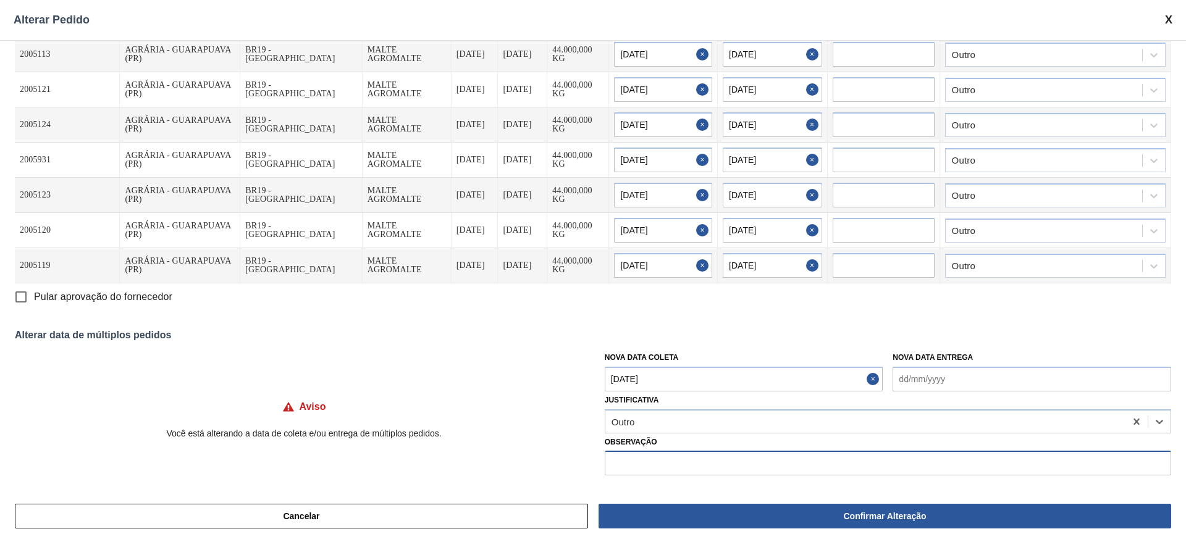
click at [630, 465] on input "text" at bounding box center [888, 463] width 566 height 25
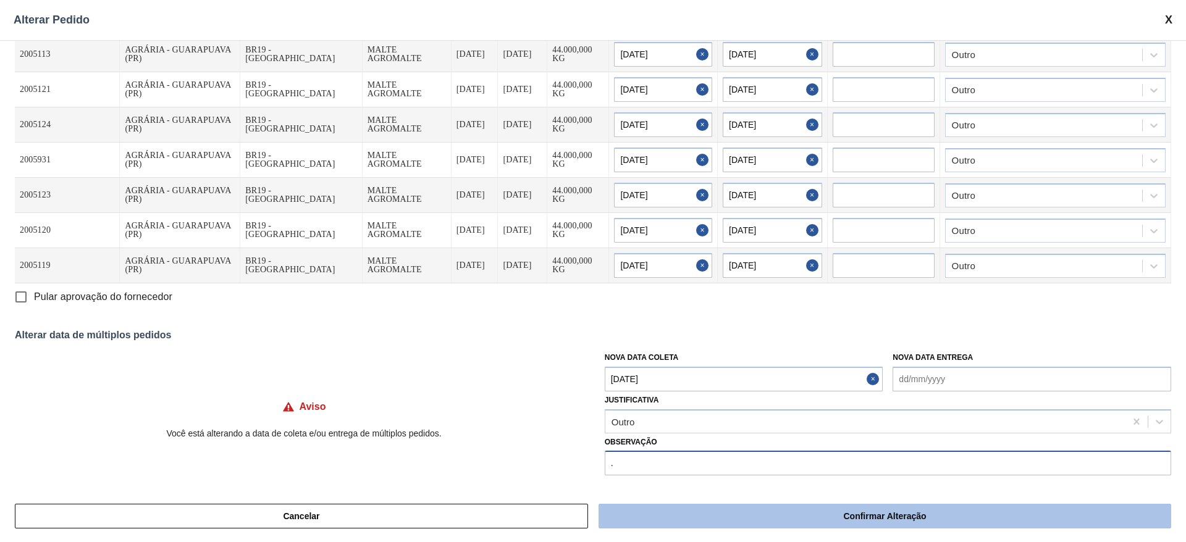
type input "."
click at [706, 513] on button "Confirmar Alteração" at bounding box center [884, 516] width 572 height 25
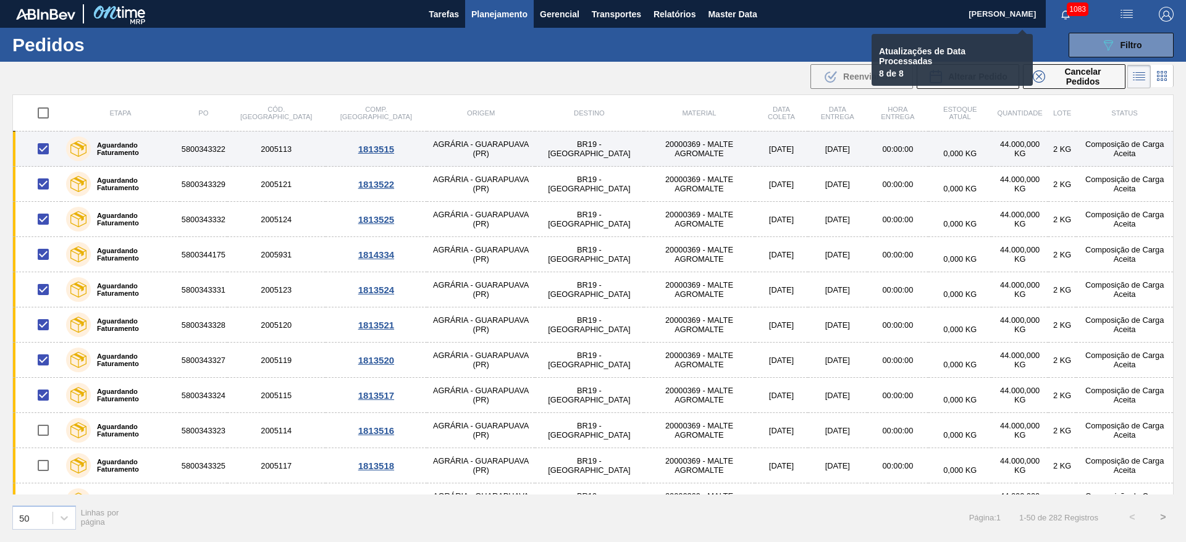
checkbox input "false"
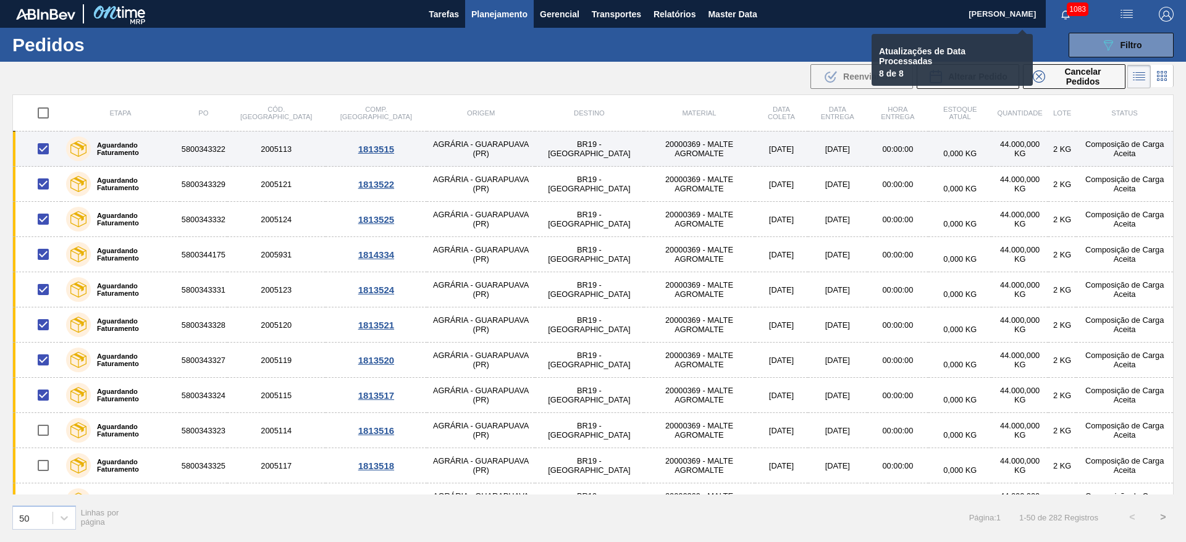
checkbox input "false"
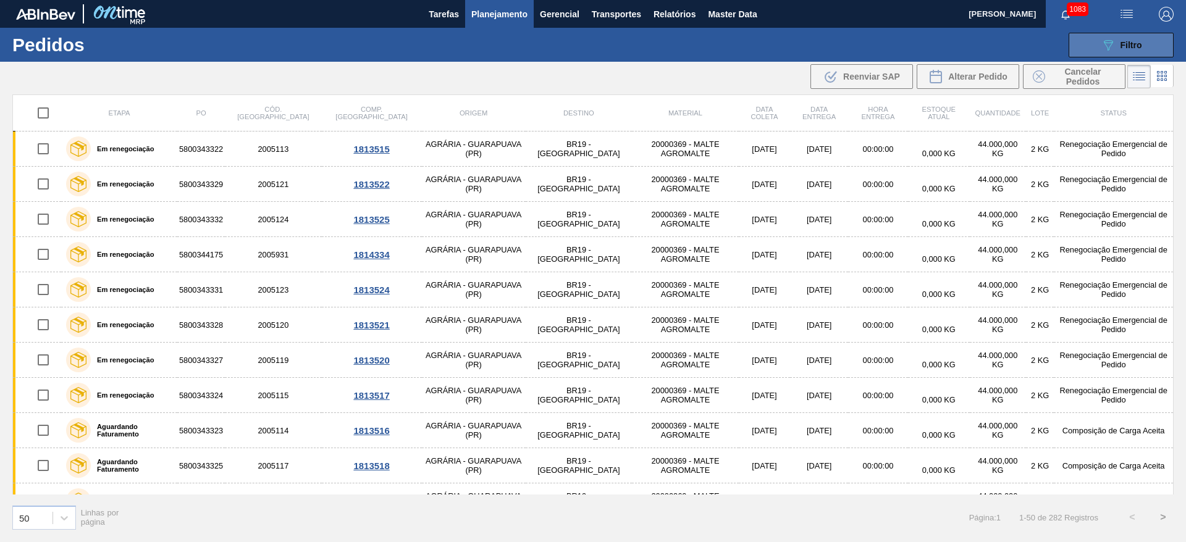
click at [1124, 44] on span "Filtro" at bounding box center [1131, 45] width 22 height 10
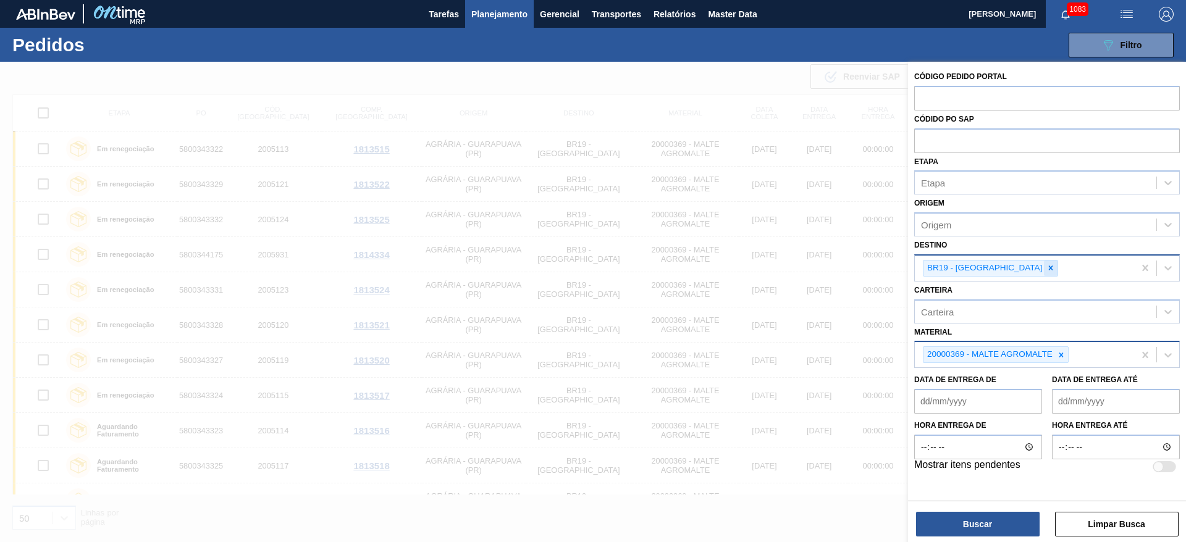
click at [1046, 266] on icon at bounding box center [1050, 268] width 9 height 9
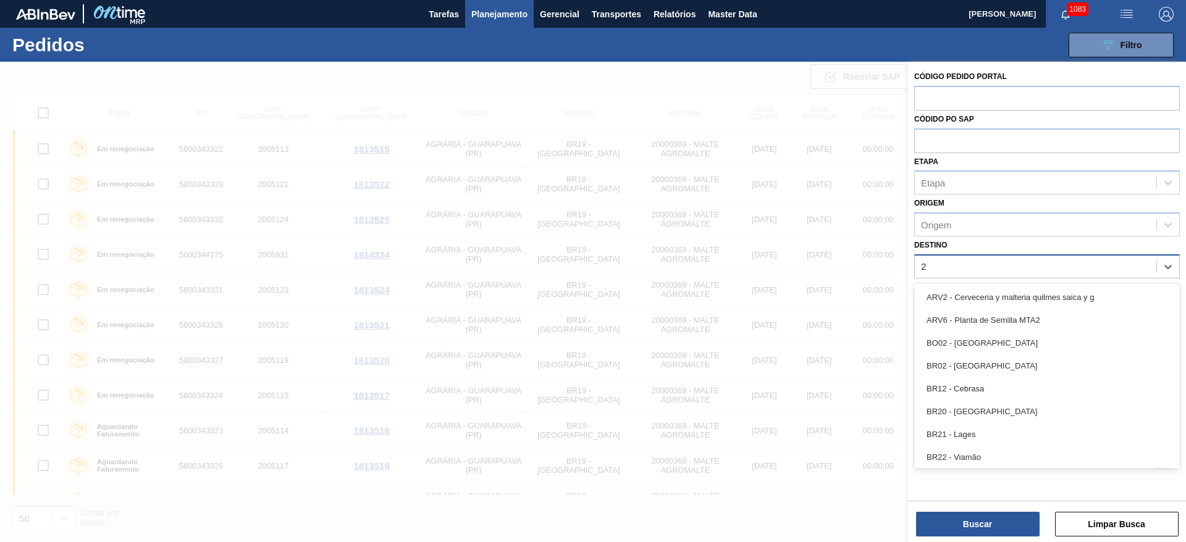
type input "23"
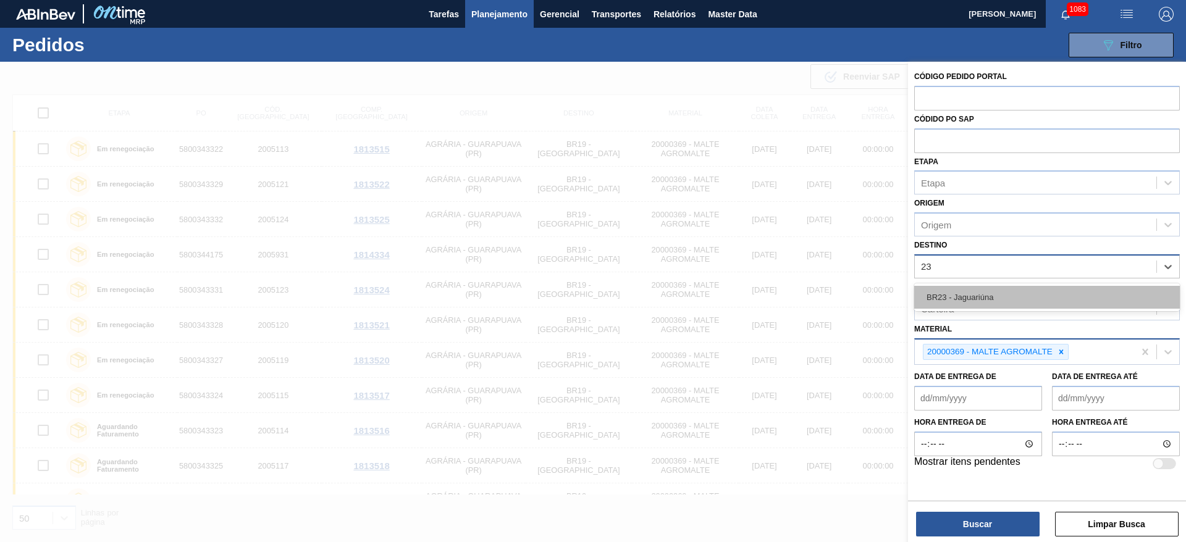
click at [974, 297] on div "BR23 - Jaguariúna" at bounding box center [1047, 297] width 266 height 23
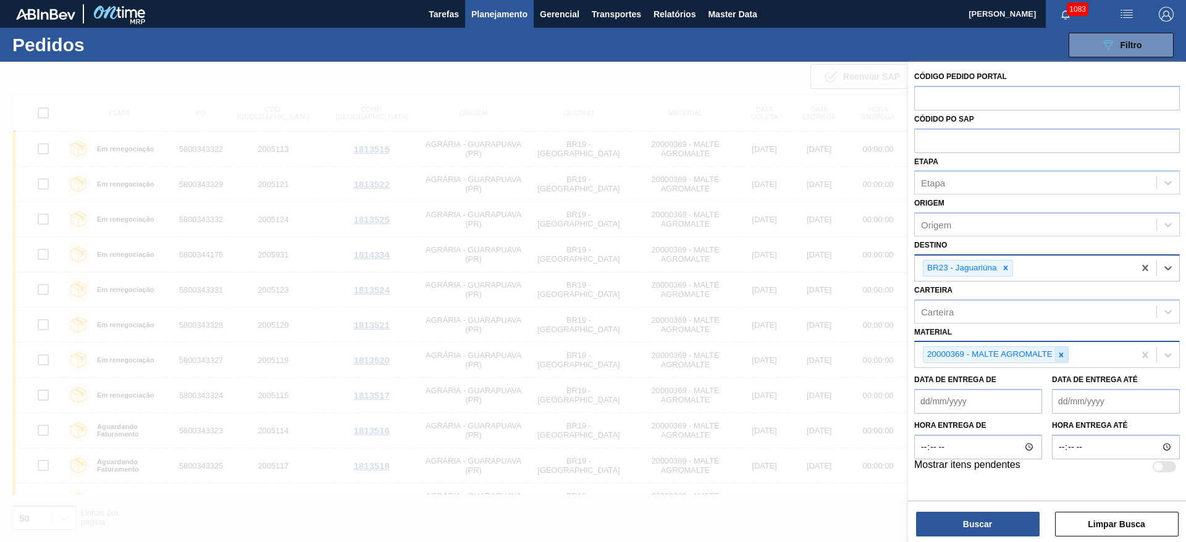
click at [1058, 358] on icon at bounding box center [1061, 355] width 9 height 9
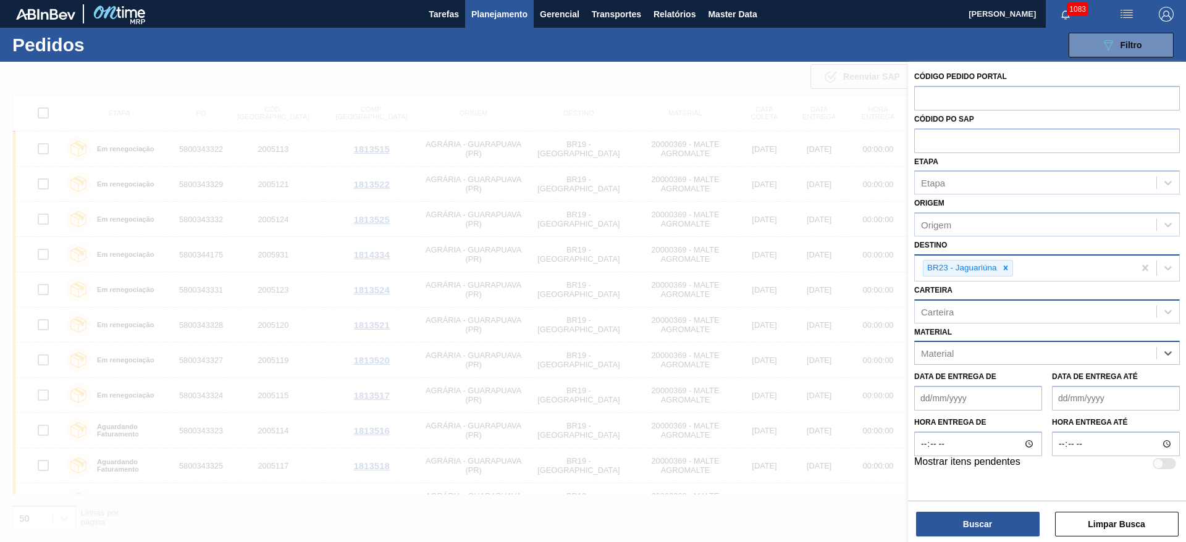
click at [937, 316] on div "Carteira" at bounding box center [937, 311] width 33 height 10
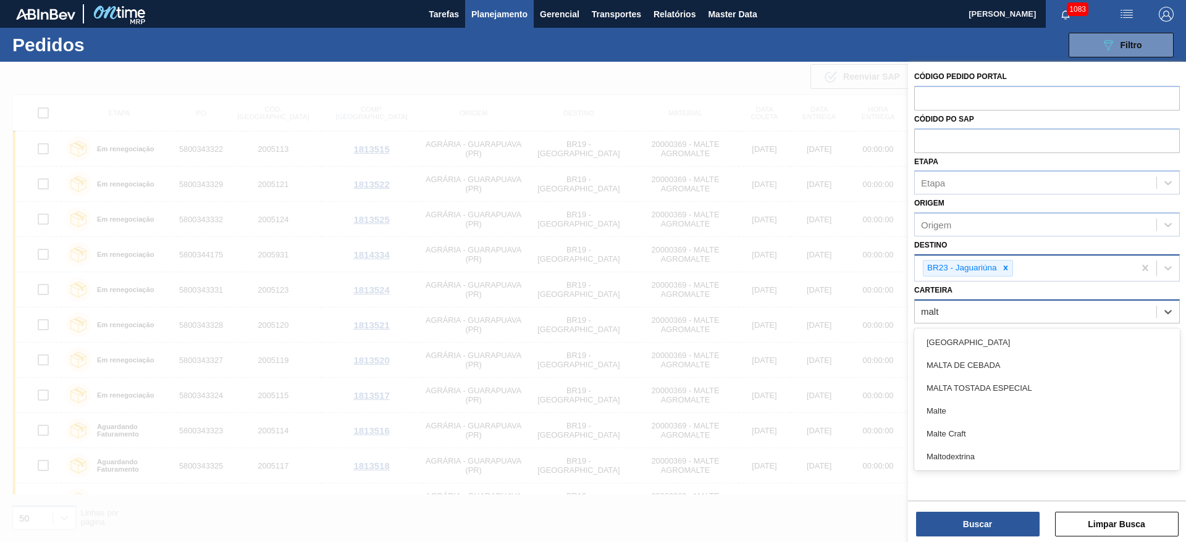
type input "malte"
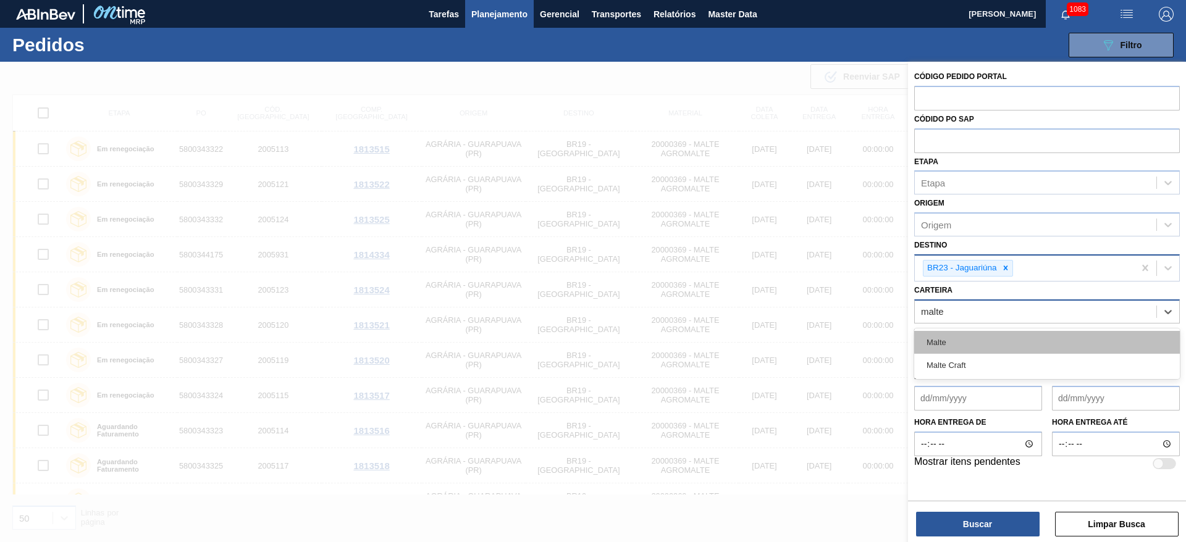
click at [940, 340] on div "Malte" at bounding box center [1047, 342] width 266 height 23
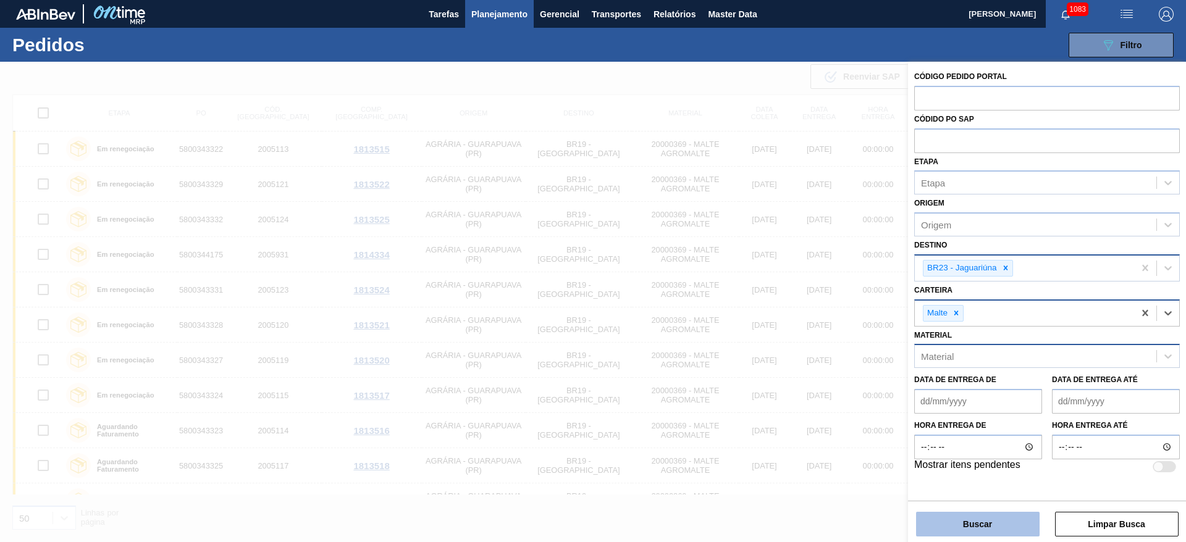
click at [949, 522] on button "Buscar" at bounding box center [978, 524] width 124 height 25
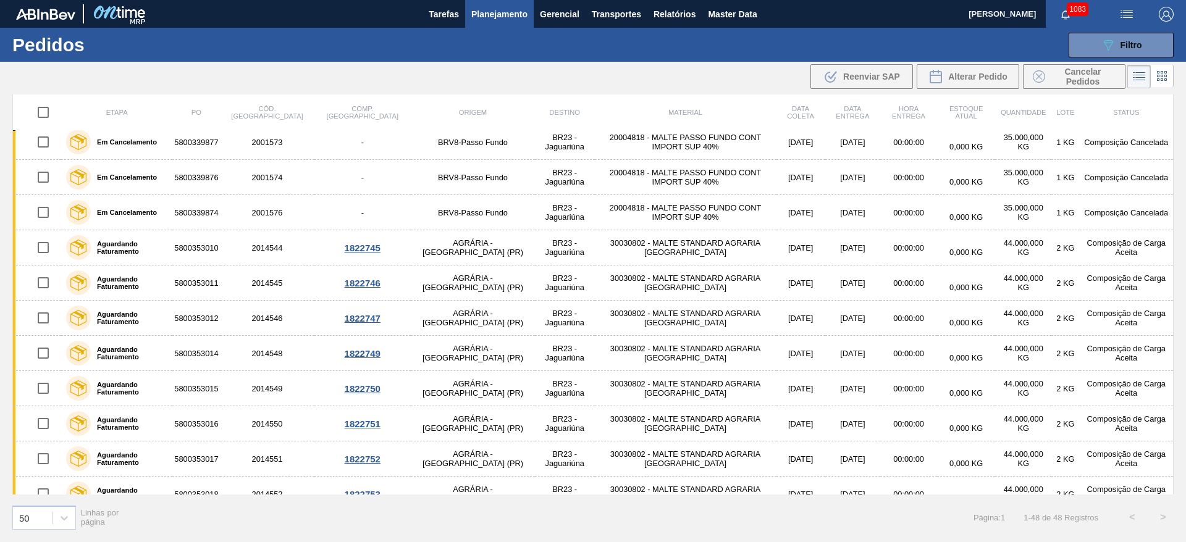
scroll to position [0, 0]
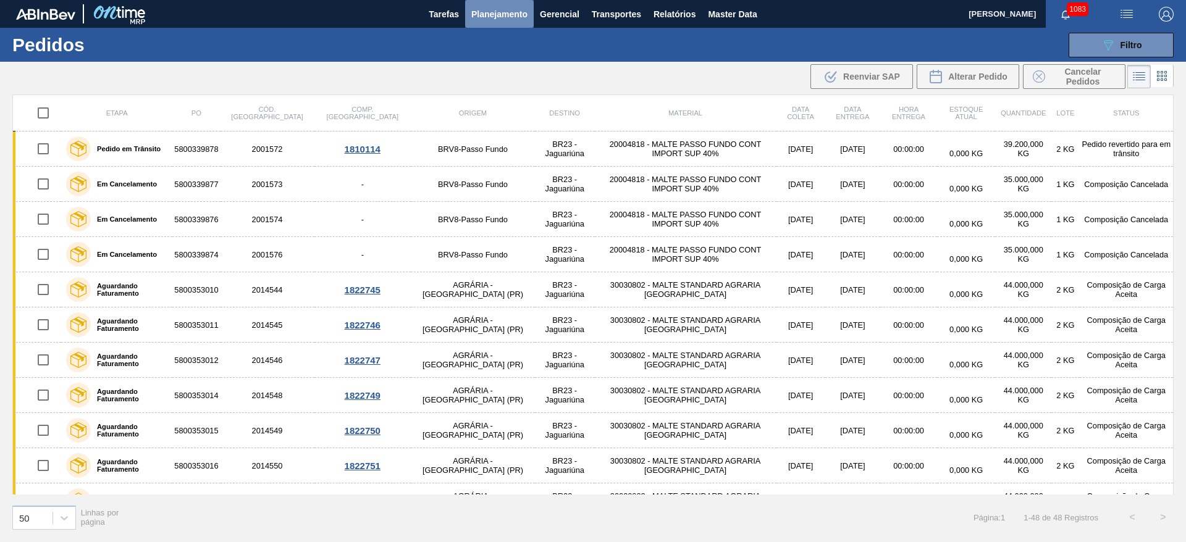
click at [485, 11] on span "Planejamento" at bounding box center [499, 14] width 56 height 15
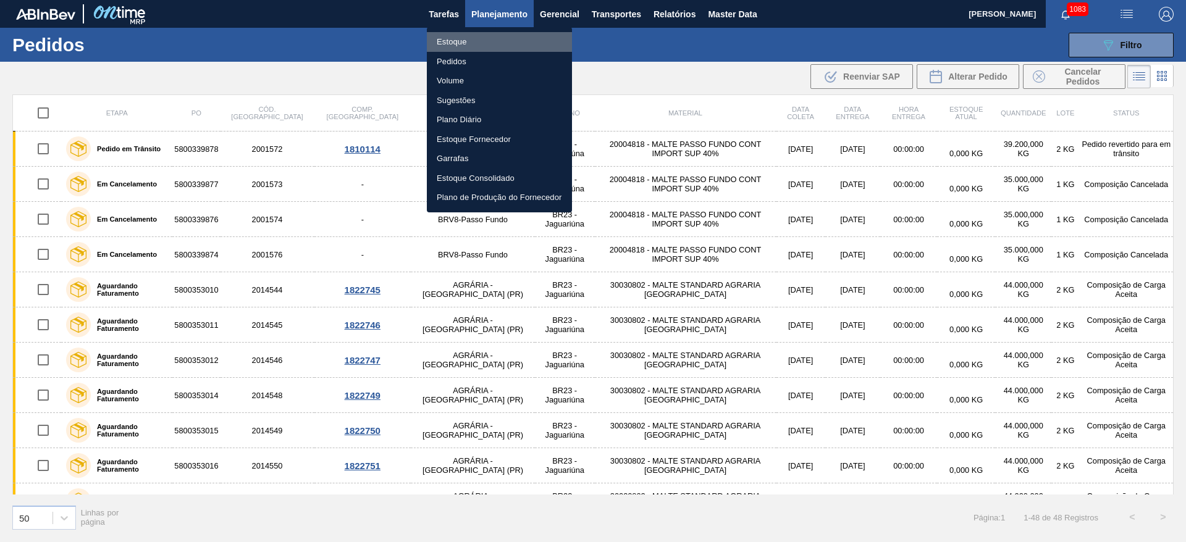
click at [446, 43] on li "Estoque" at bounding box center [499, 42] width 145 height 20
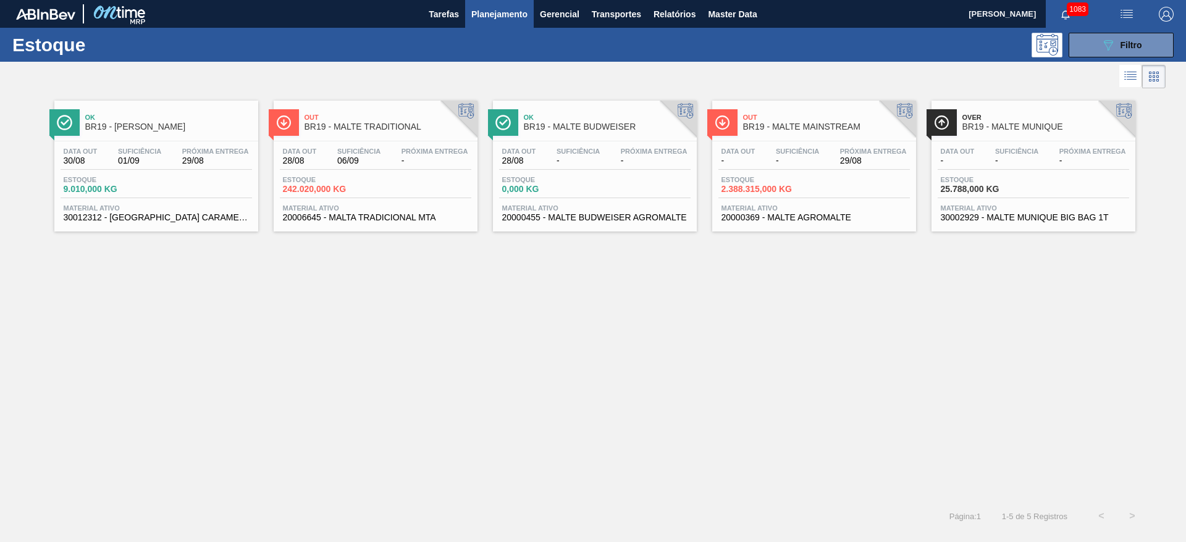
drag, startPoint x: 1123, startPoint y: 37, endPoint x: 1028, endPoint y: 109, distance: 119.4
click at [1123, 38] on div "089F7B8B-B2A5-4AFE-B5C0-19BA573D28AC Filtro" at bounding box center [1120, 45] width 41 height 15
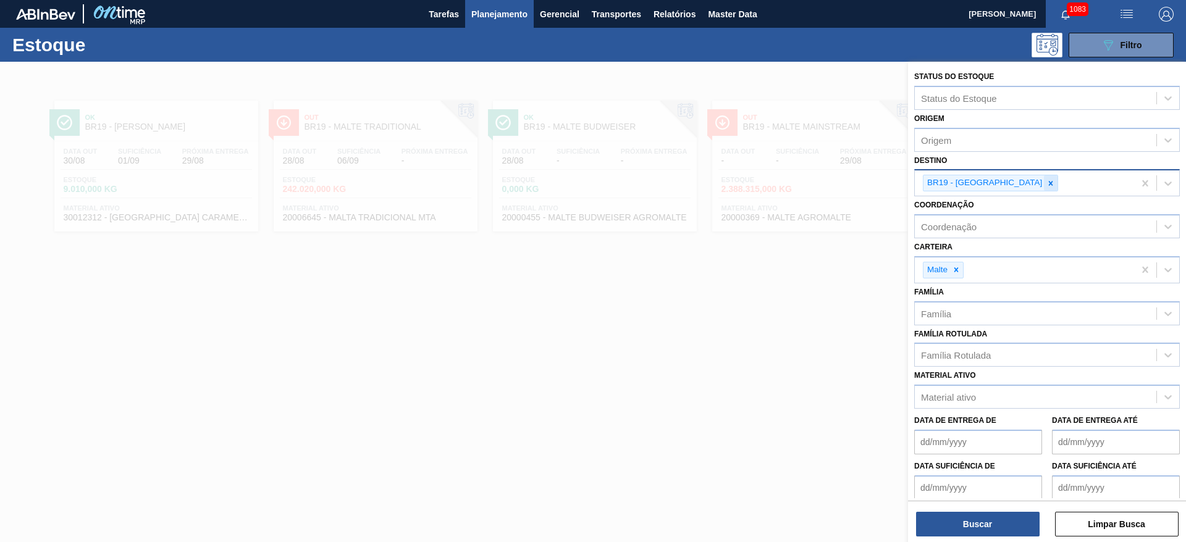
click at [1046, 183] on icon at bounding box center [1050, 183] width 9 height 9
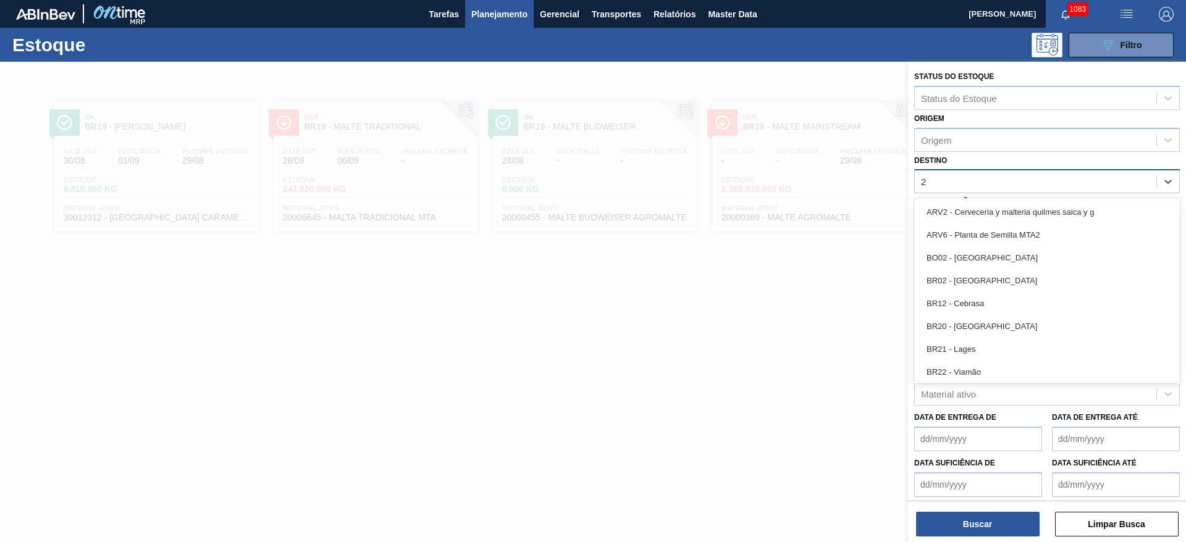
type input "23"
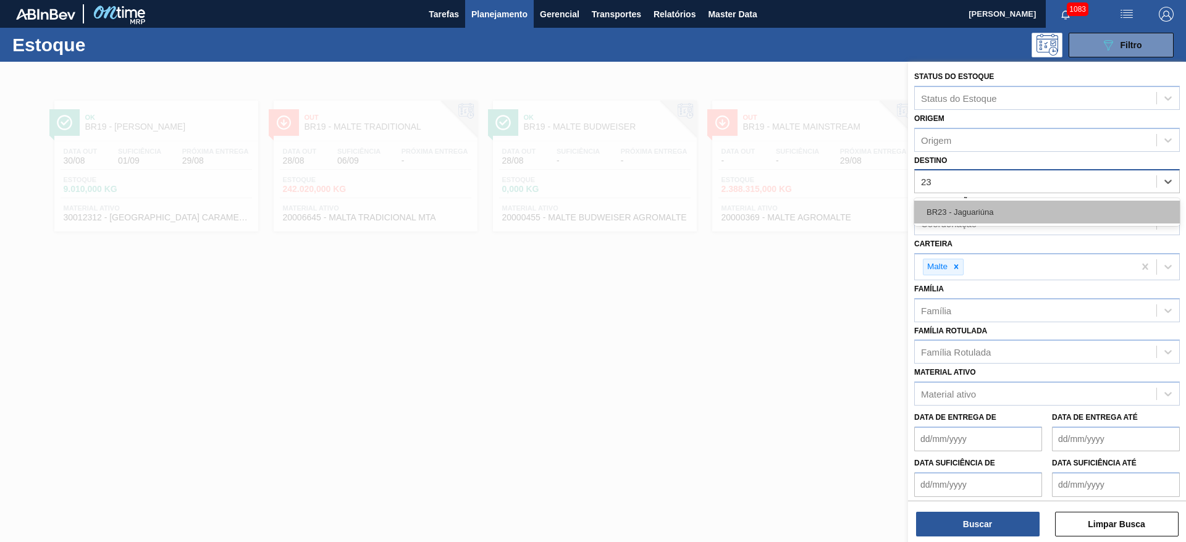
click at [953, 203] on div "BR23 - Jaguariúna" at bounding box center [1047, 212] width 266 height 23
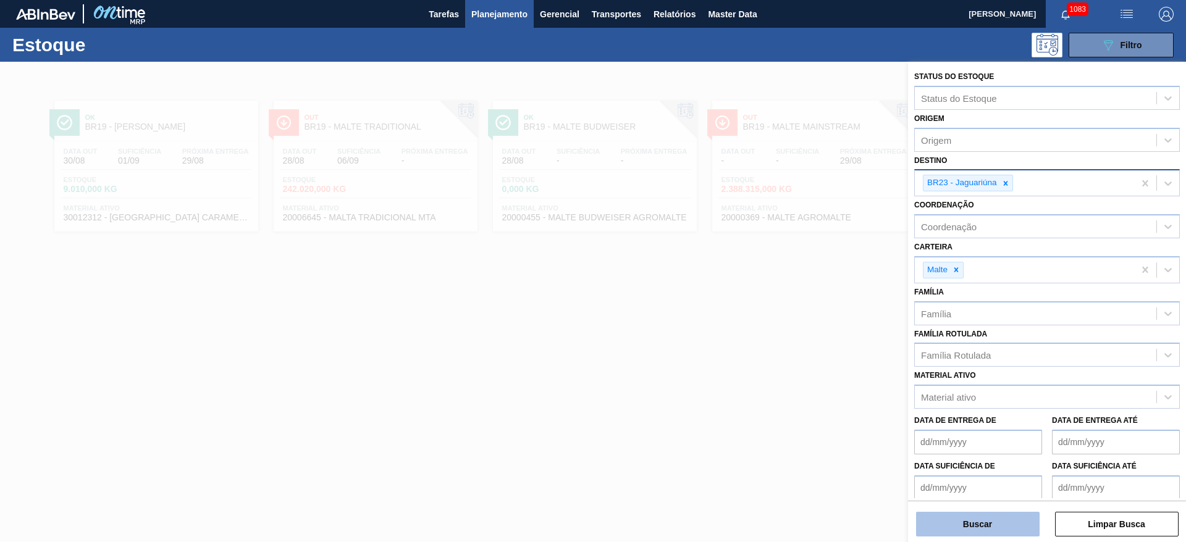
click at [987, 517] on button "Buscar" at bounding box center [978, 524] width 124 height 25
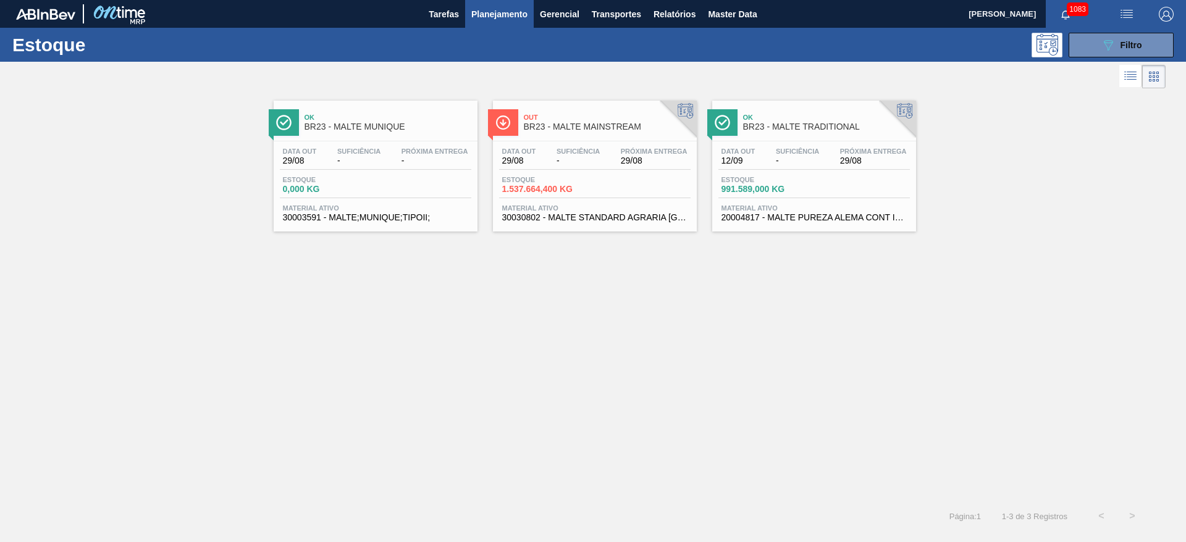
click at [611, 165] on div "Data out 29/08 Suficiência - Próxima Entrega 29/08" at bounding box center [594, 159] width 191 height 22
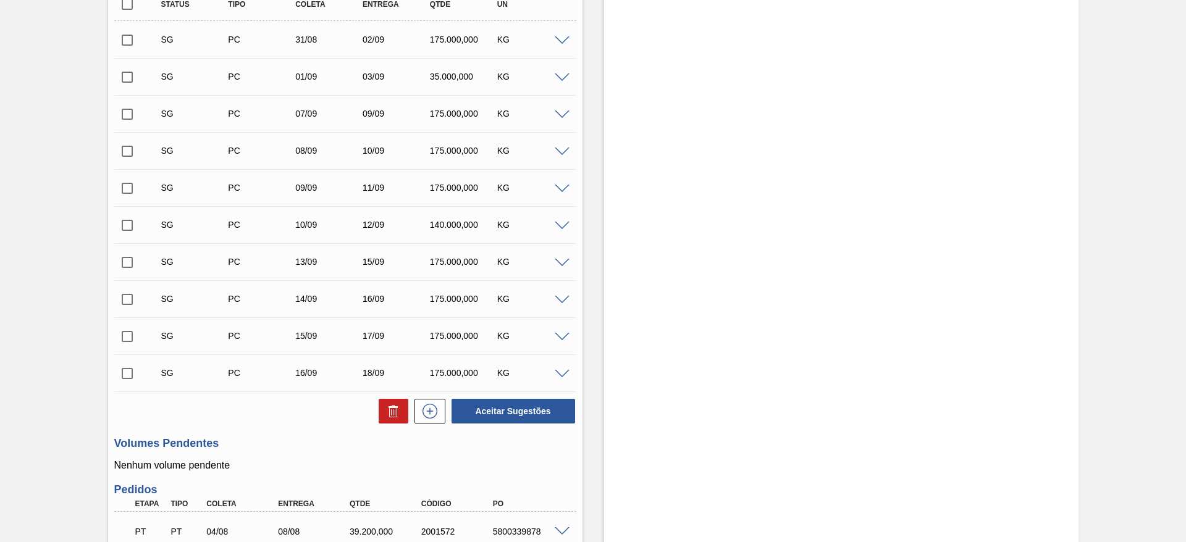
scroll to position [278, 0]
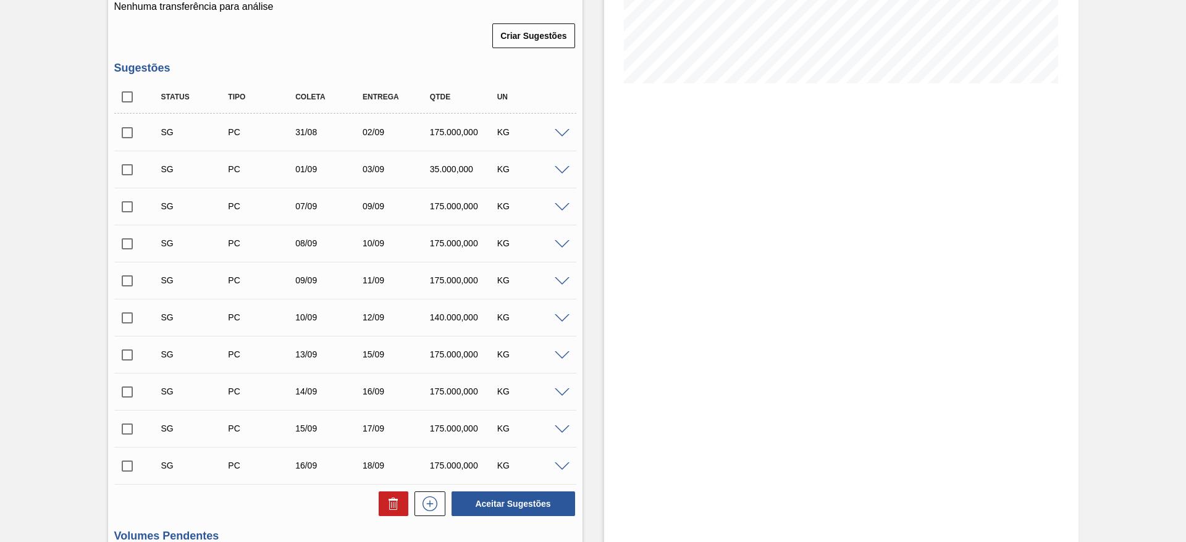
click at [559, 133] on span at bounding box center [562, 133] width 15 height 9
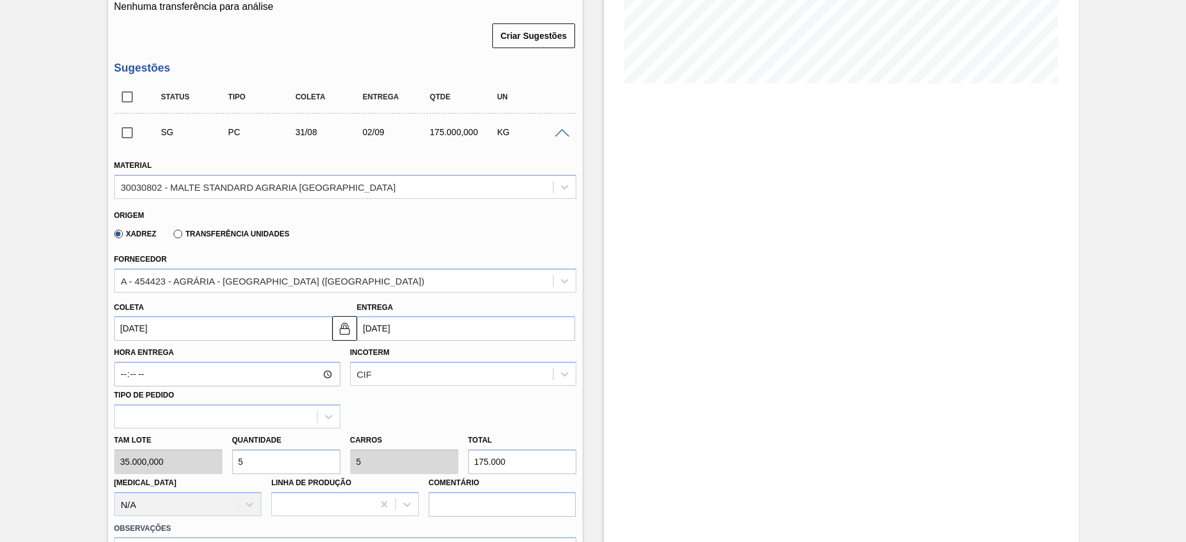
click at [171, 461] on div "Tam lote 35.000,000 Quantidade 5 Carros 5 Total 175.000 Doca N/A Linha de Produ…" at bounding box center [345, 473] width 472 height 88
type input "1"
type input "35.000"
type input "0"
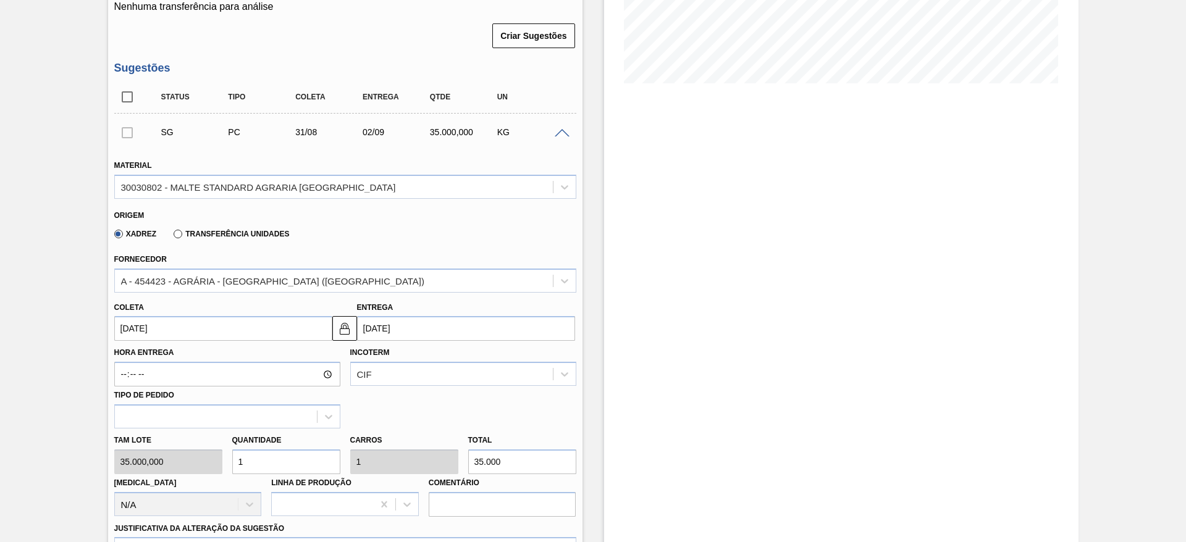
type input "0"
type input "3"
type input "105.000"
type input "3"
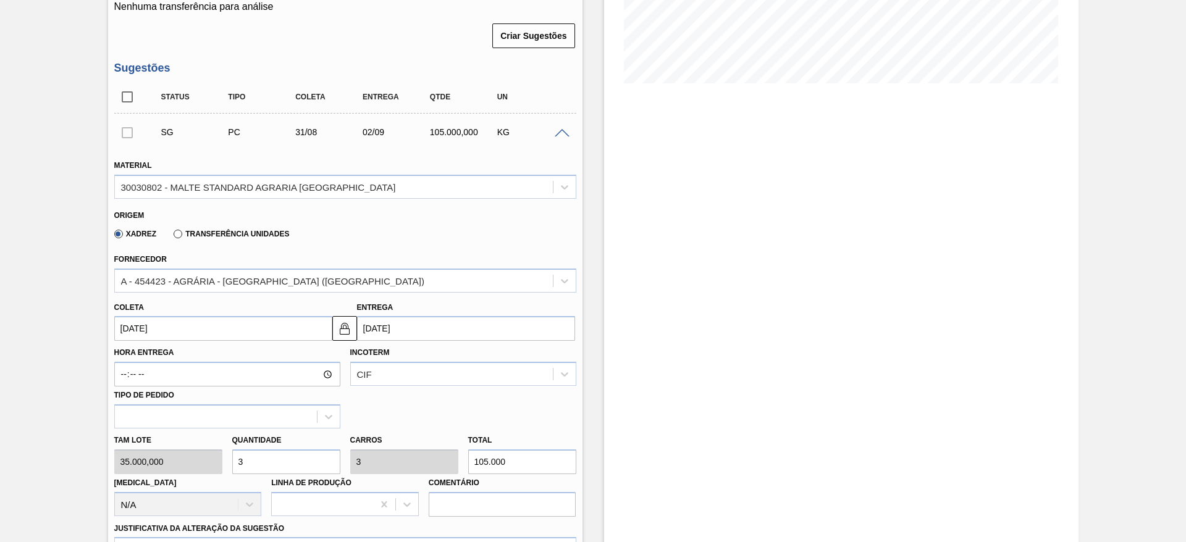
click at [127, 325] on input "[DATE]" at bounding box center [223, 328] width 218 height 25
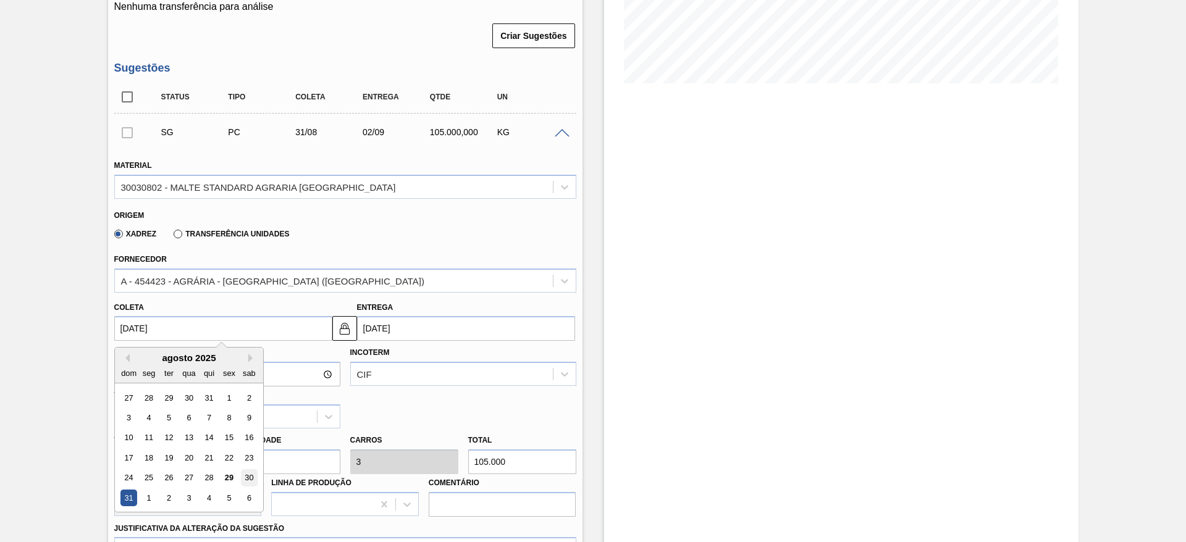
click at [248, 475] on div "30" at bounding box center [248, 478] width 17 height 17
type input "[DATE]"
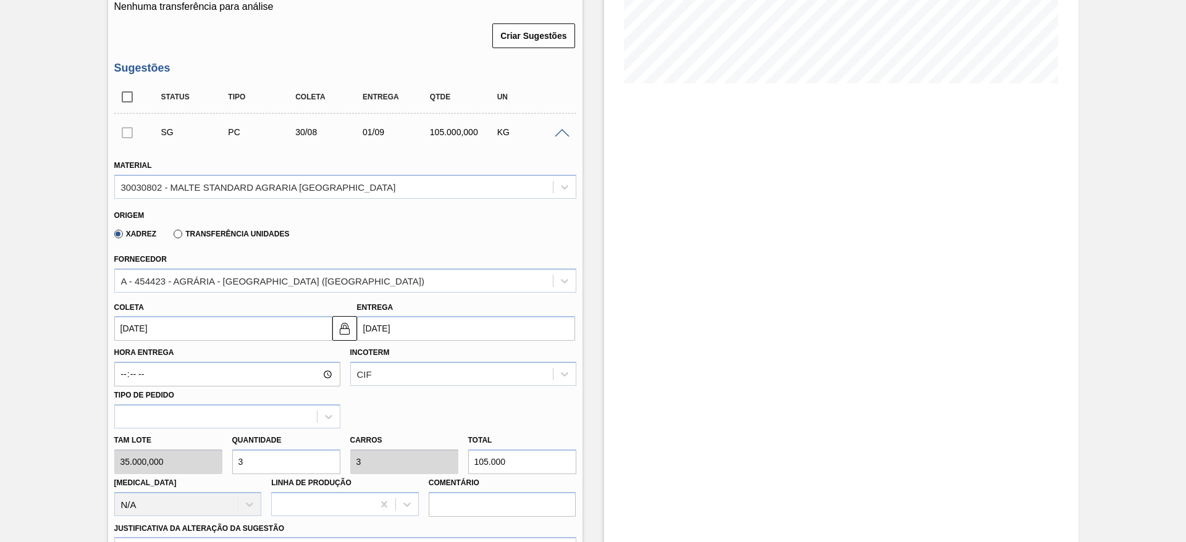
scroll to position [648, 0]
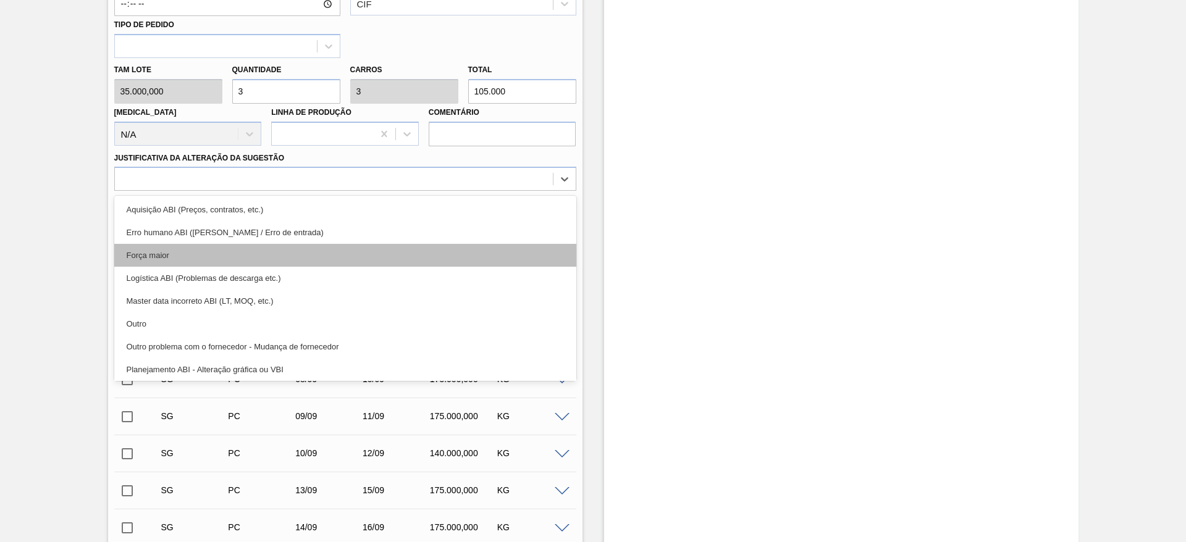
drag, startPoint x: 563, startPoint y: 179, endPoint x: 177, endPoint y: 264, distance: 395.8
click at [561, 179] on icon at bounding box center [564, 179] width 12 height 12
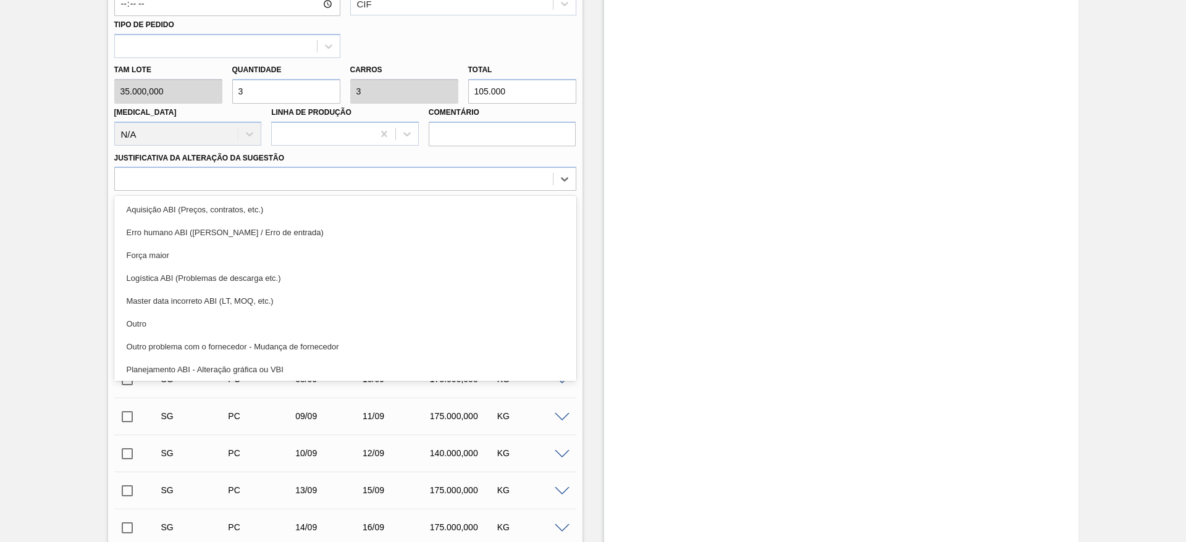
drag, startPoint x: 170, startPoint y: 327, endPoint x: 564, endPoint y: 294, distance: 395.9
click at [182, 325] on div "Outro" at bounding box center [345, 323] width 462 height 23
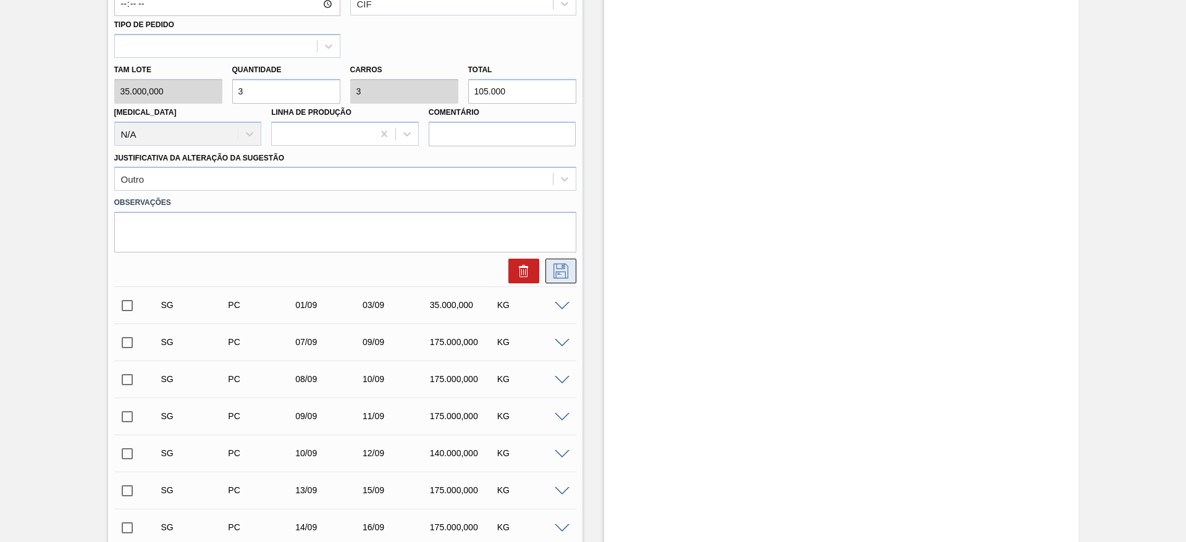
click at [555, 272] on icon at bounding box center [560, 271] width 15 height 15
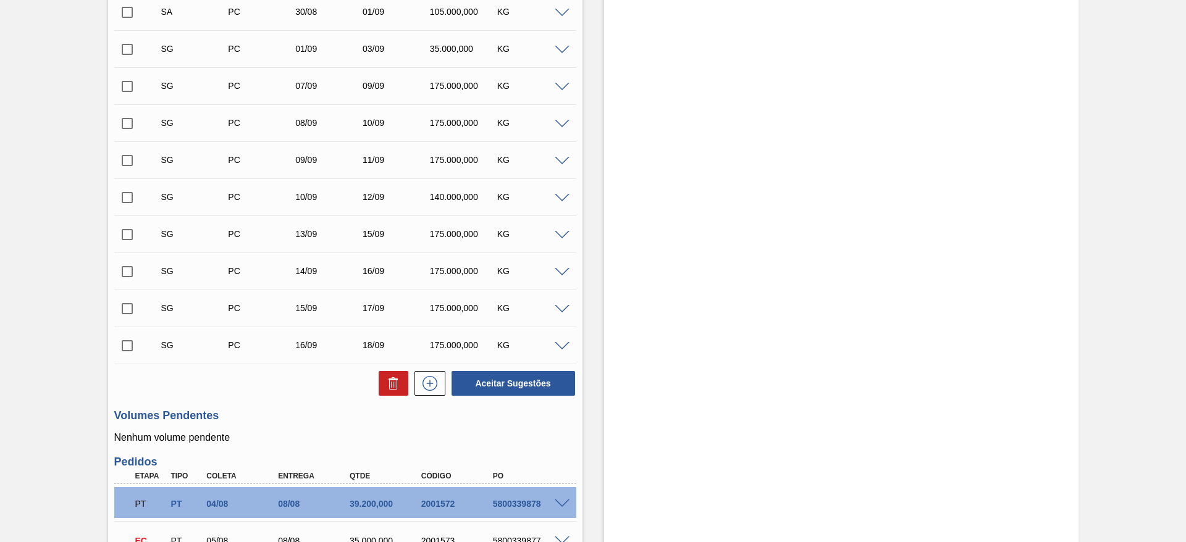
scroll to position [278, 0]
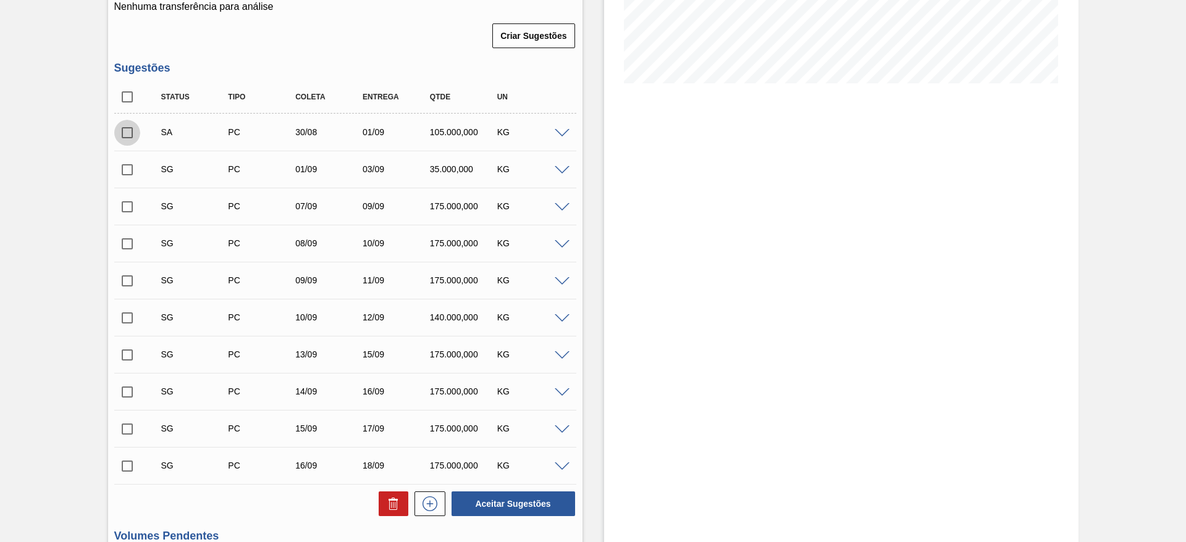
click at [123, 134] on input "checkbox" at bounding box center [127, 133] width 26 height 26
click at [511, 503] on button "Aceitar Sugestões" at bounding box center [513, 504] width 124 height 25
checkbox input "false"
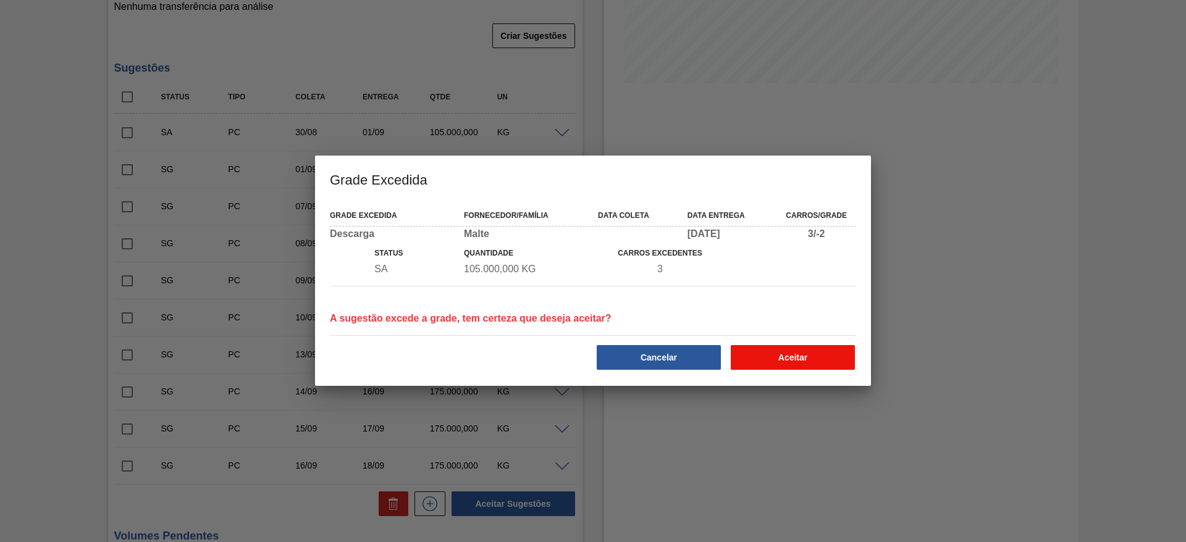
click at [801, 366] on button "Aceitar" at bounding box center [793, 357] width 124 height 25
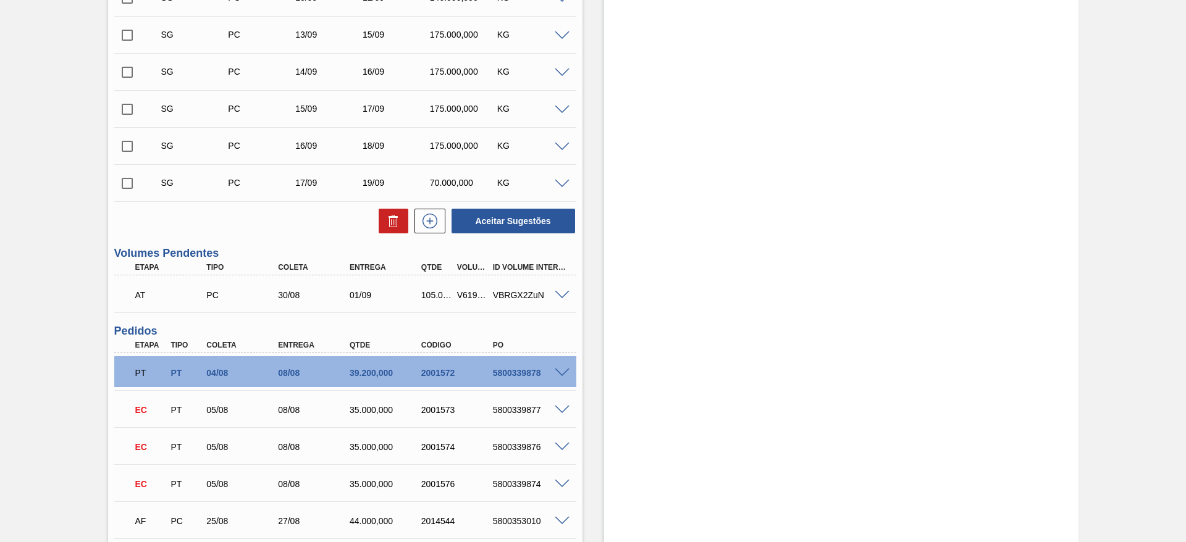
scroll to position [556, 0]
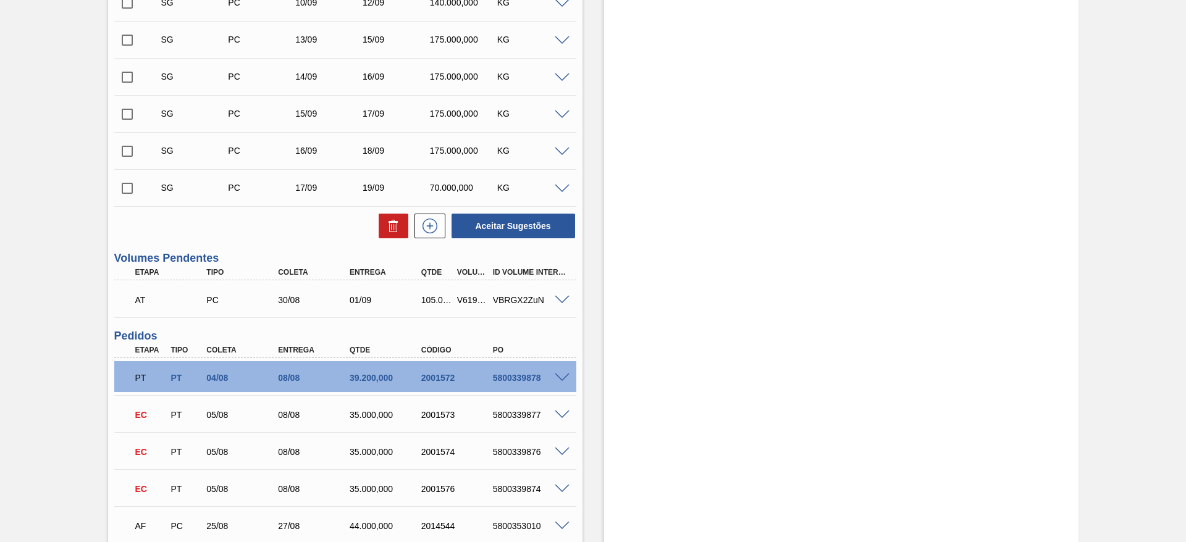
click at [466, 300] on div "V619467" at bounding box center [472, 300] width 37 height 10
copy div "V619467"
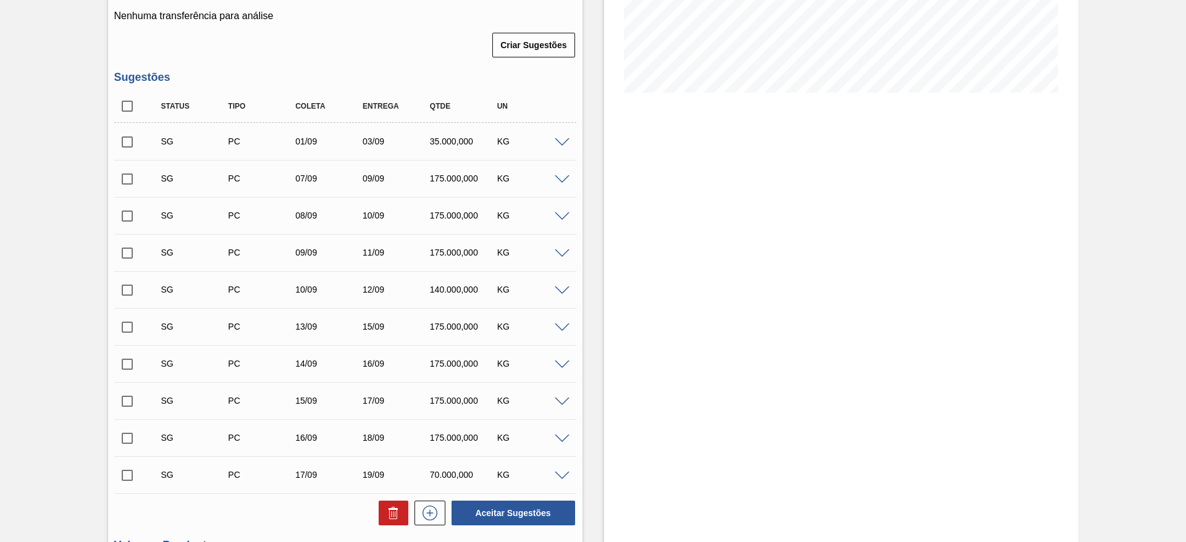
scroll to position [371, 0]
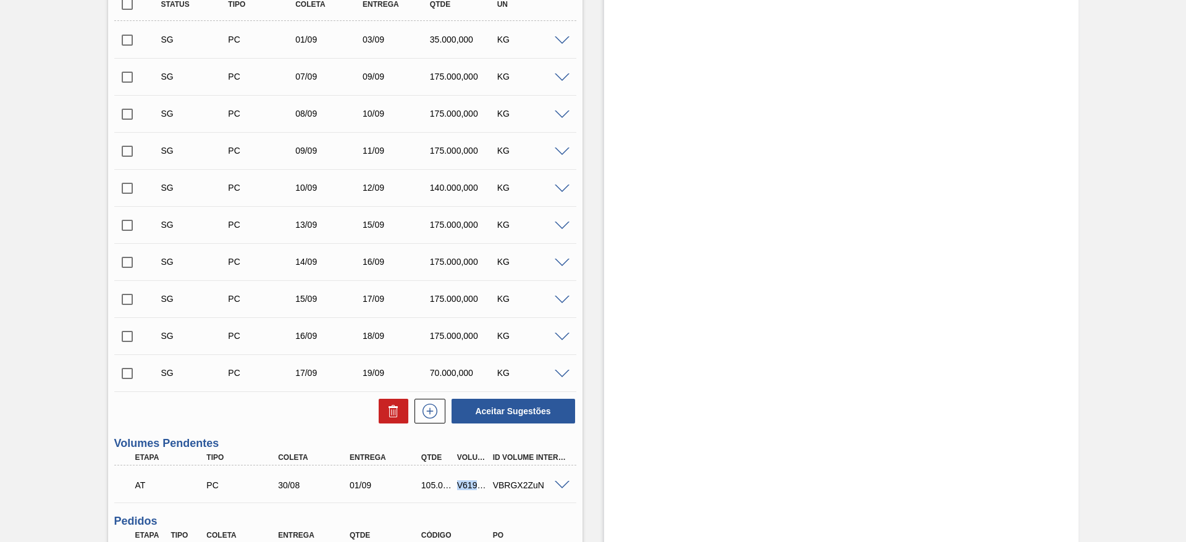
copy div "V619467"
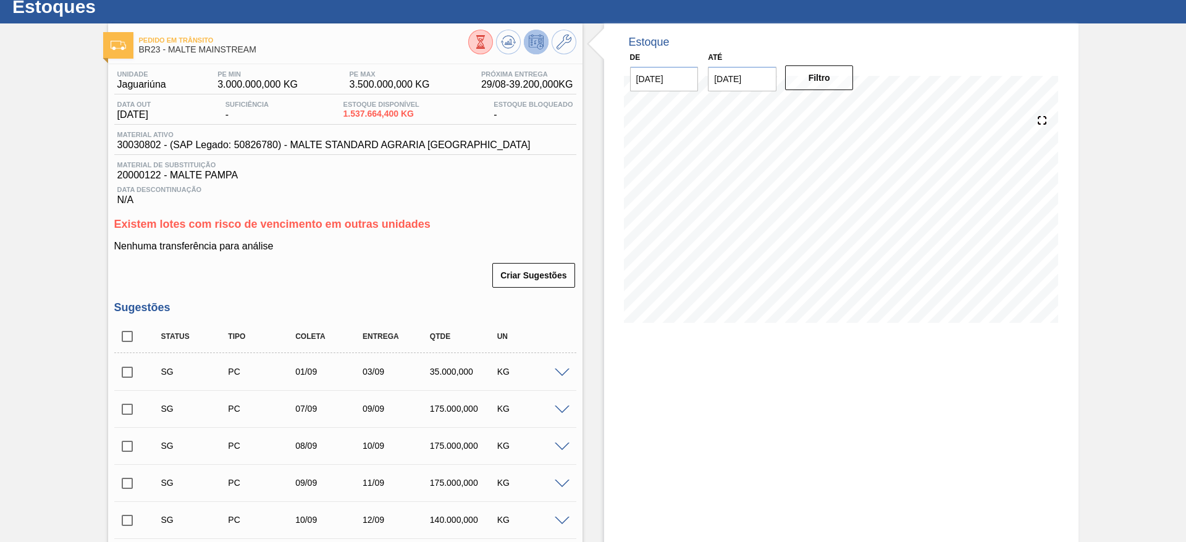
scroll to position [0, 0]
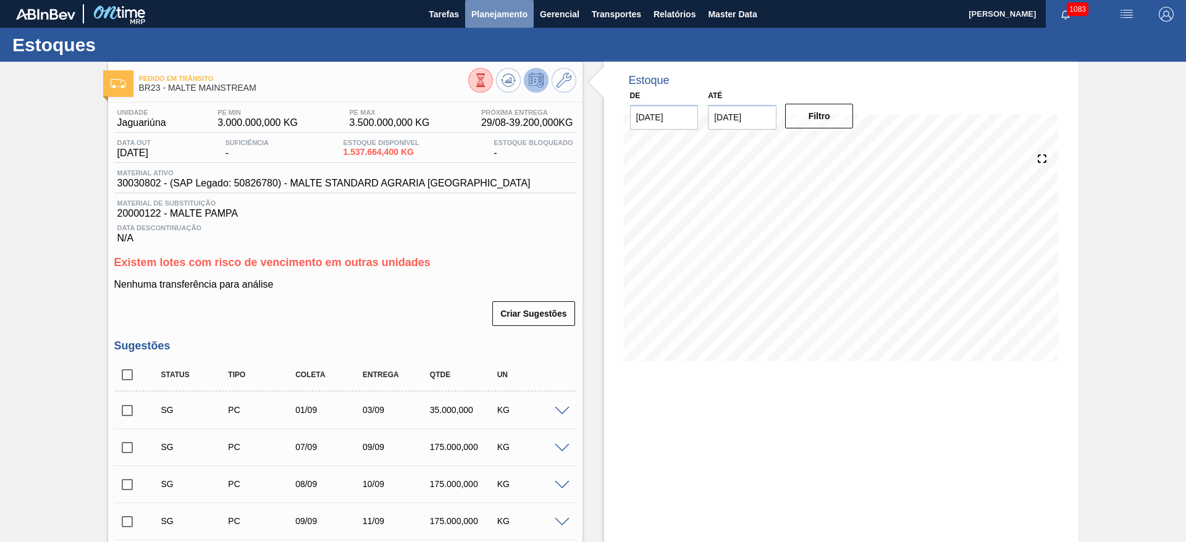
click at [503, 12] on span "Planejamento" at bounding box center [499, 14] width 56 height 15
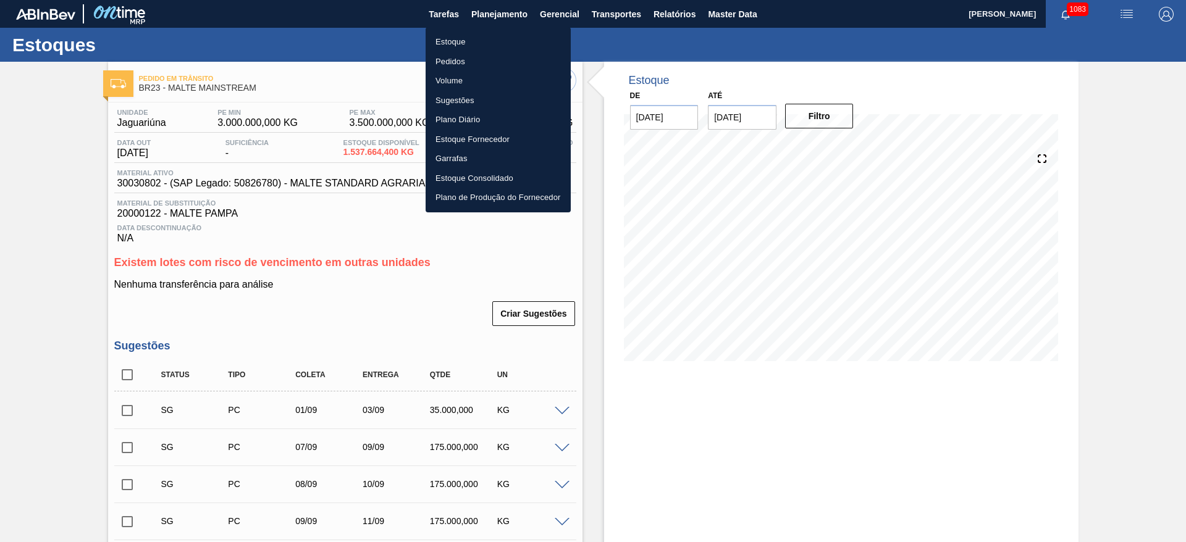
click at [450, 41] on li "Estoque" at bounding box center [497, 42] width 145 height 20
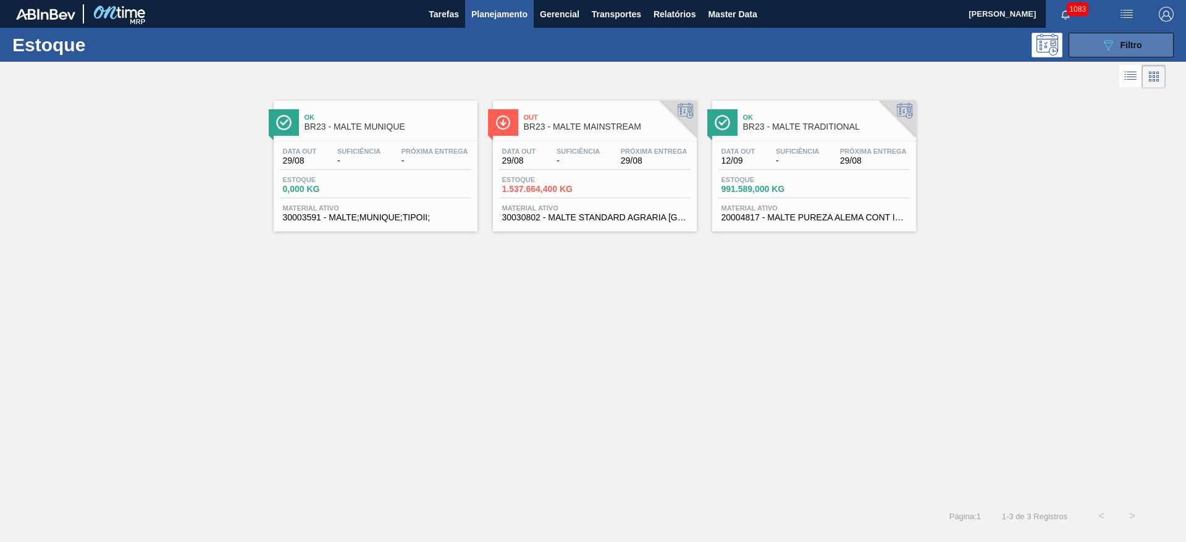
click at [1099, 40] on button "089F7B8B-B2A5-4AFE-B5C0-19BA573D28AC Filtro" at bounding box center [1120, 45] width 105 height 25
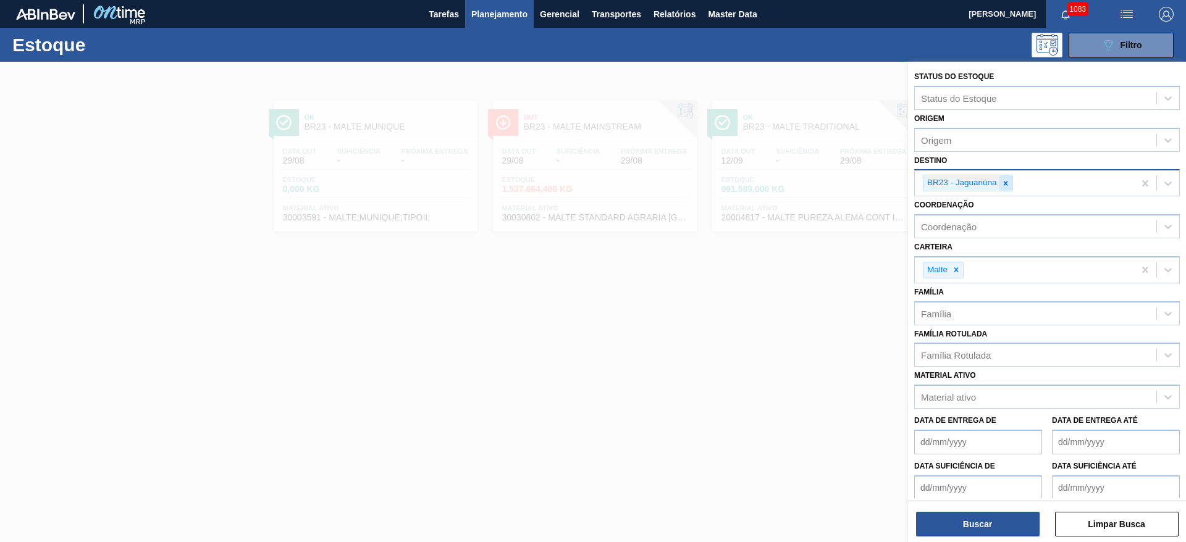
click at [1005, 180] on icon at bounding box center [1005, 183] width 9 height 9
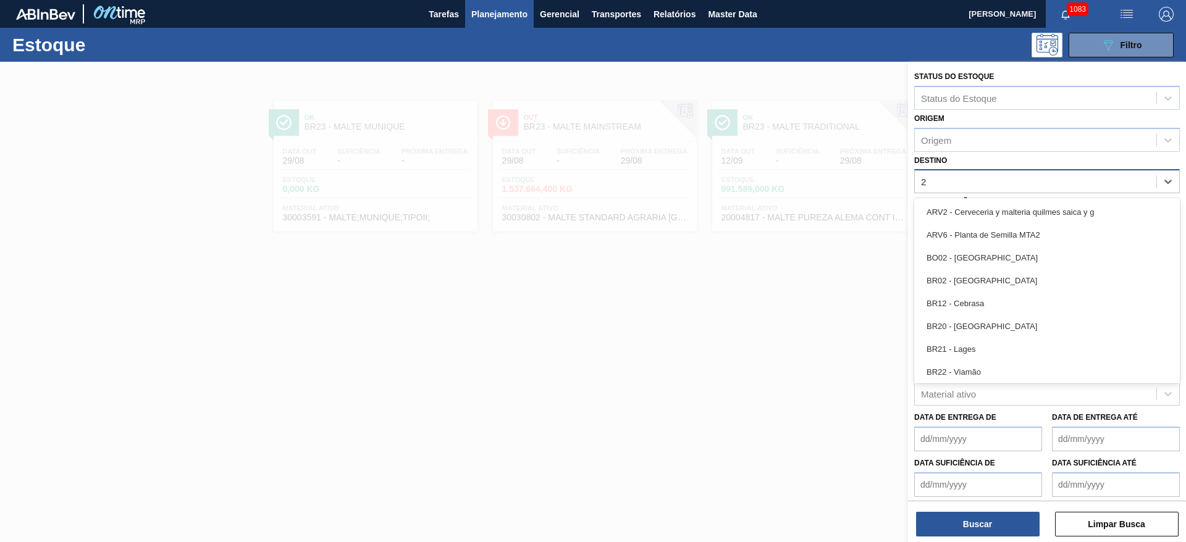
type input "22"
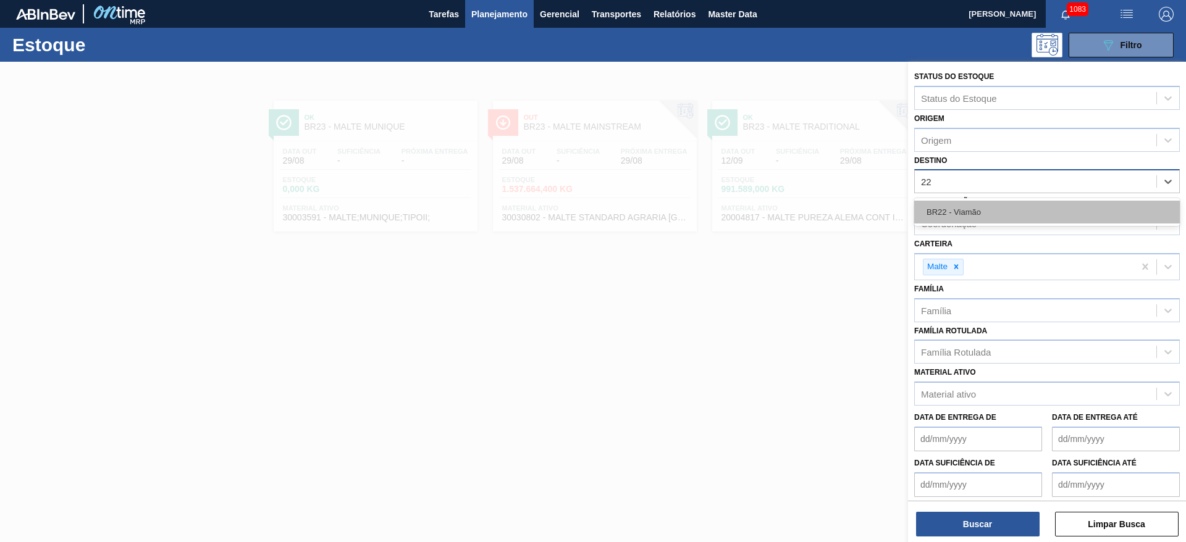
click at [1015, 213] on div "BR22 - Viamão" at bounding box center [1047, 212] width 266 height 23
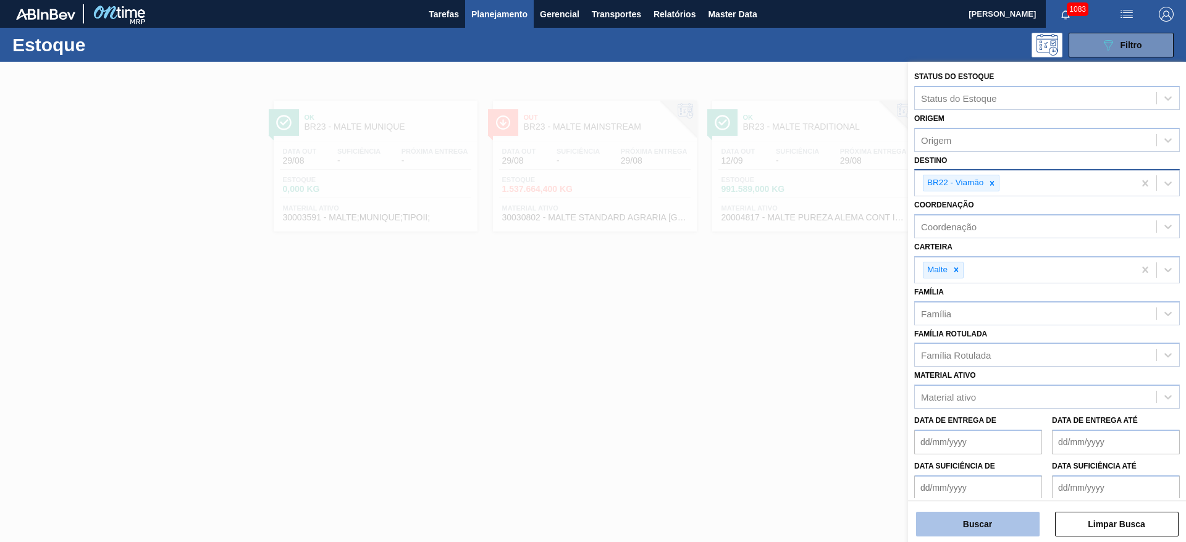
click at [982, 522] on button "Buscar" at bounding box center [978, 524] width 124 height 25
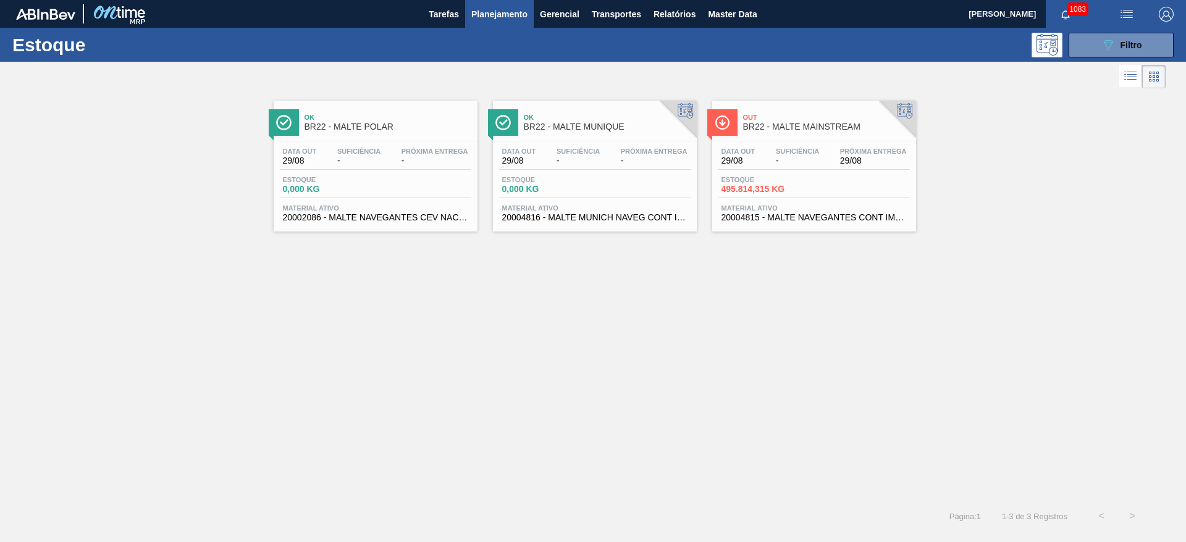
click at [778, 166] on div "Data out 29/08 Suficiência - Próxima Entrega 29/08" at bounding box center [813, 159] width 191 height 22
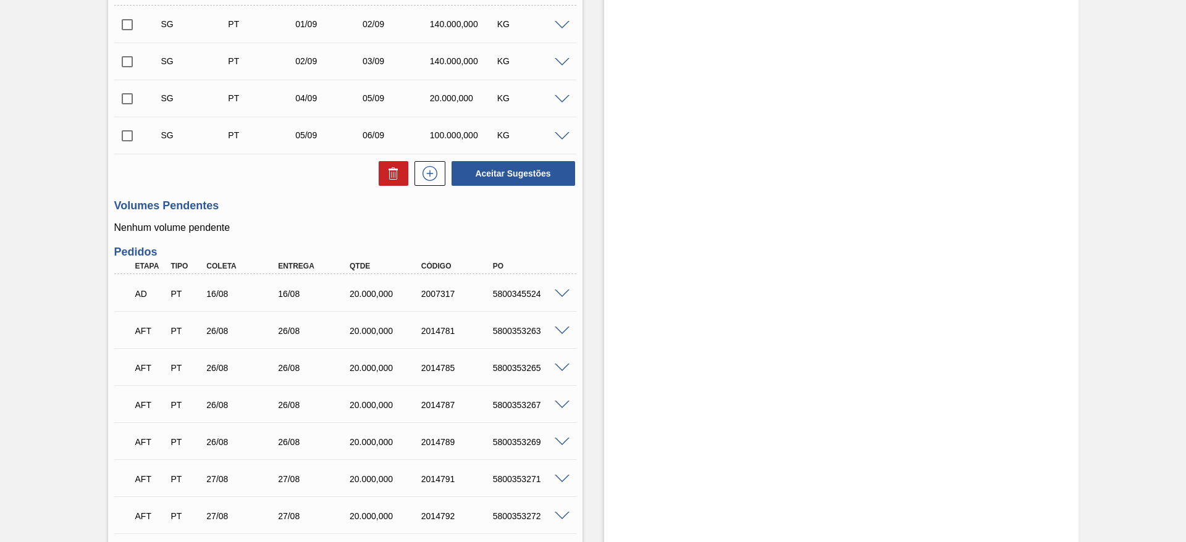
scroll to position [15, 0]
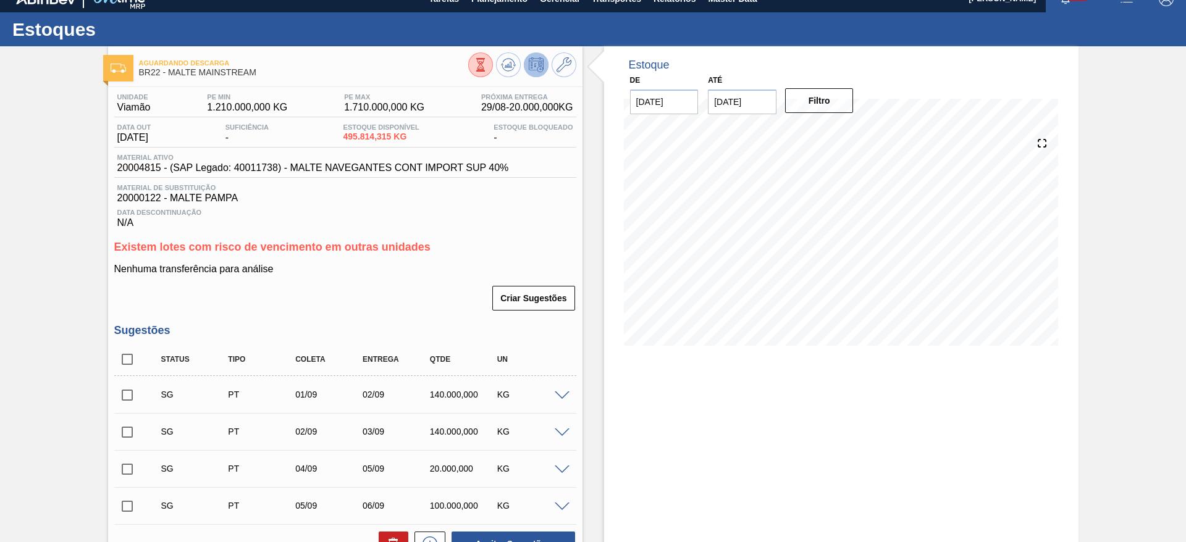
click at [558, 395] on span at bounding box center [562, 395] width 15 height 9
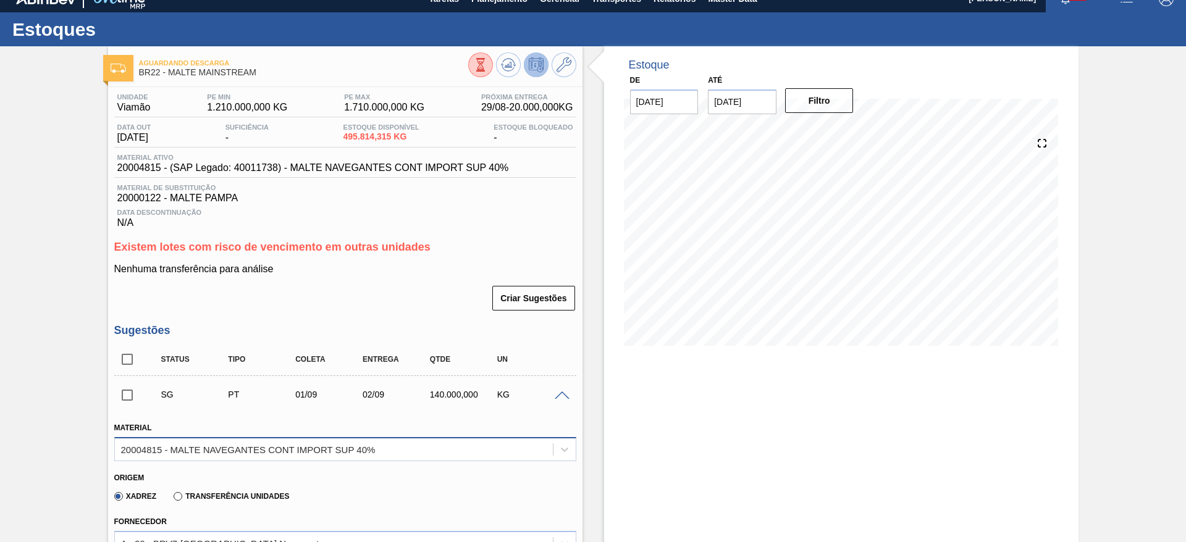
scroll to position [293, 0]
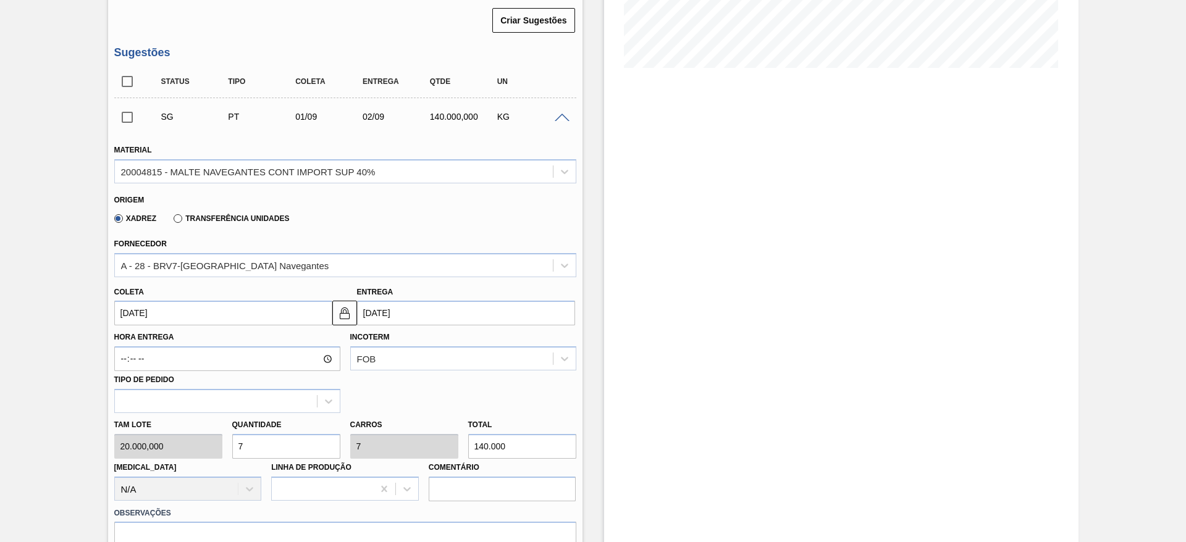
click at [210, 437] on div "Tam lote 20.000,000 Quantidade 7 Carros 7 Total 140.000 Doca N/A Linha de Produ…" at bounding box center [345, 457] width 472 height 88
type input "1"
type input "20.000"
type input "10"
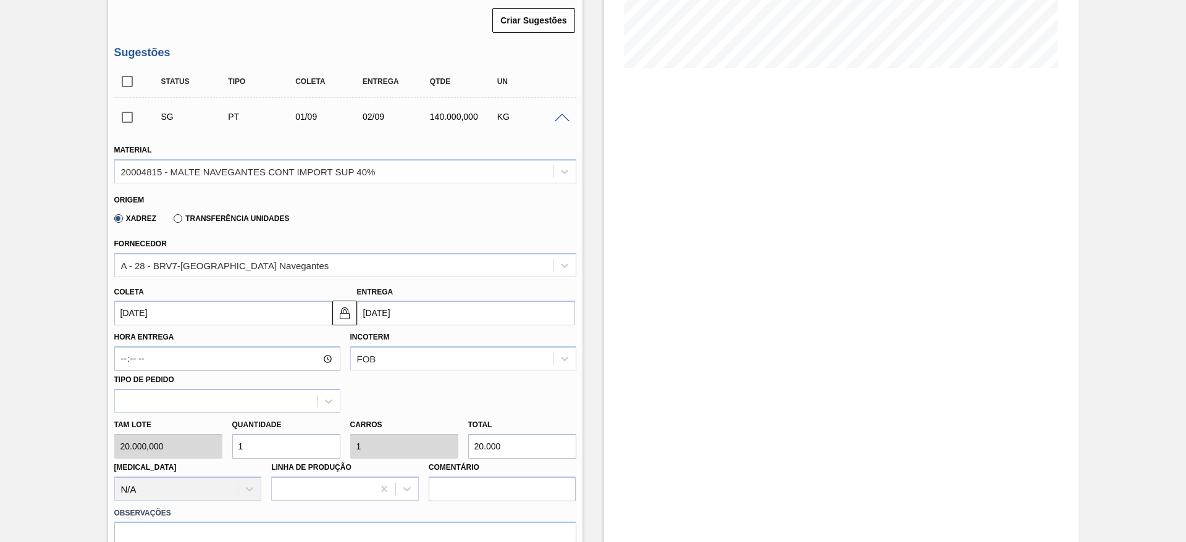
type input "10"
type input "200.000"
type input "10"
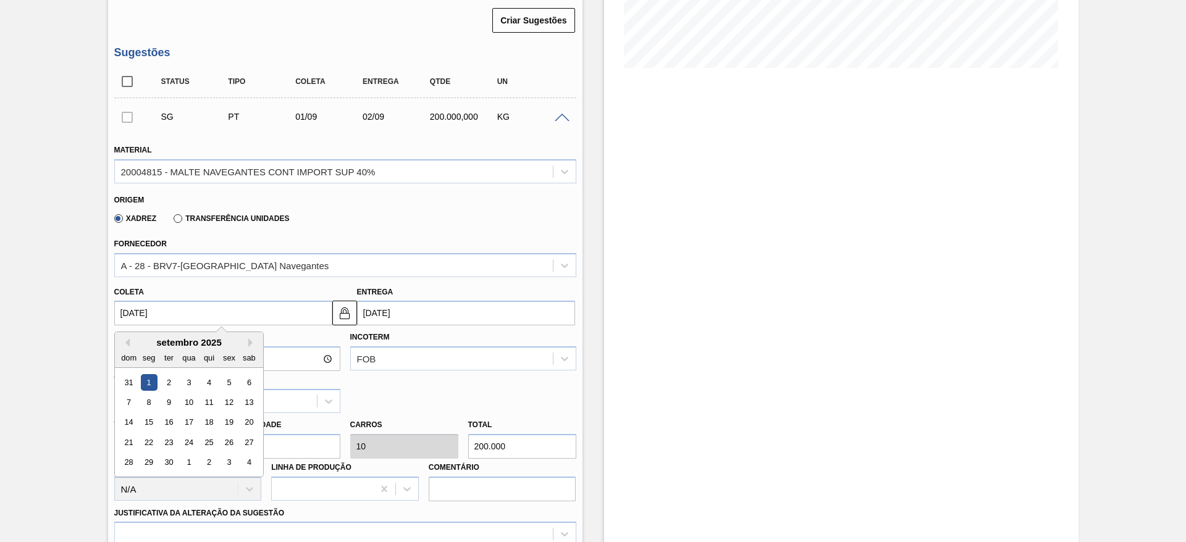
click at [121, 311] on input "[DATE]" at bounding box center [223, 313] width 218 height 25
click at [127, 348] on div "dom seg ter qua qui sex sab" at bounding box center [189, 358] width 148 height 20
click at [128, 342] on button "Previous Month" at bounding box center [125, 342] width 9 height 9
click at [251, 461] on div "30" at bounding box center [248, 462] width 17 height 17
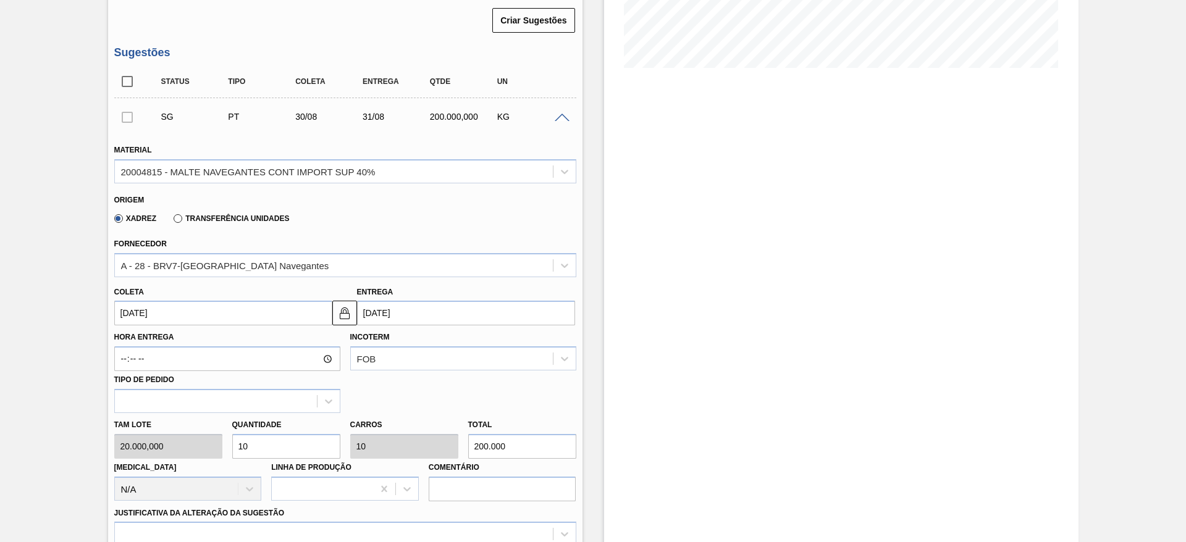
type input "[DATE]"
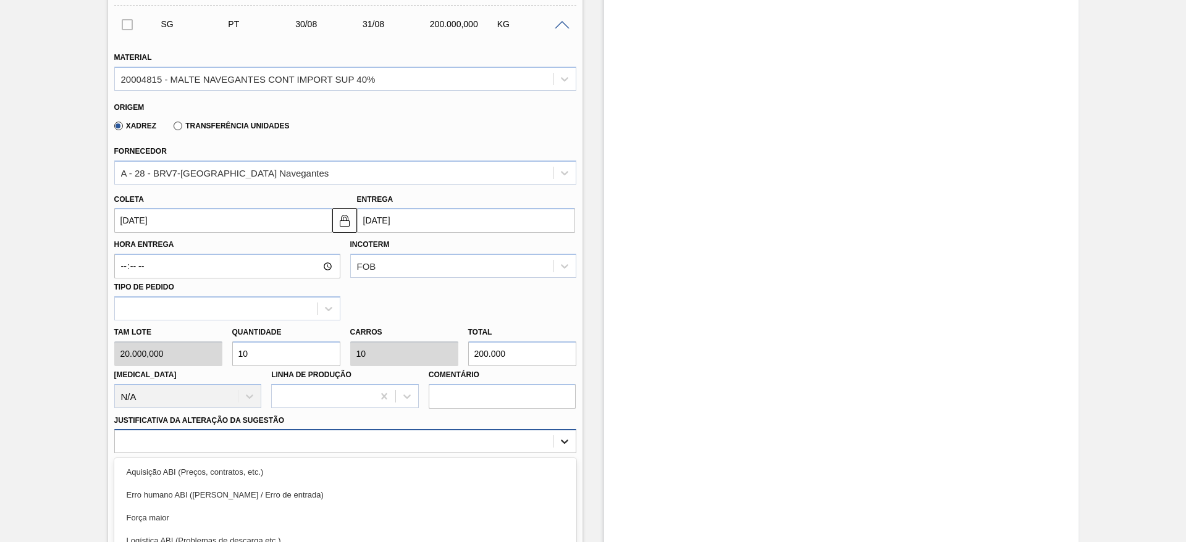
drag, startPoint x: 565, startPoint y: 442, endPoint x: 511, endPoint y: 436, distance: 54.0
click at [565, 442] on div "option Logística ABI (Problemas de descarga etc.) focused, 4 of 18. 18 results …" at bounding box center [345, 441] width 462 height 24
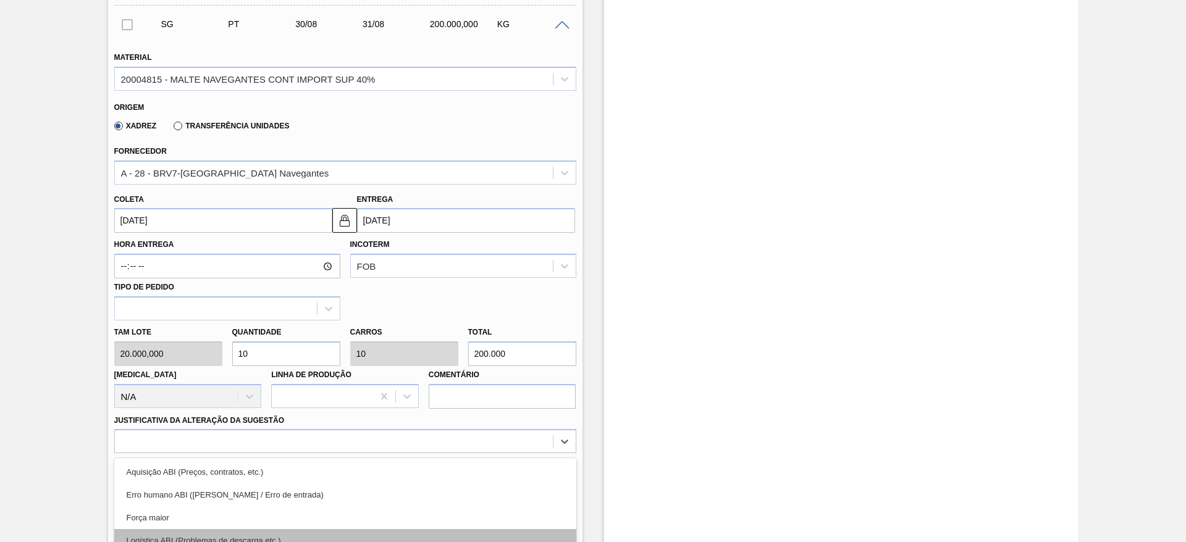
scroll to position [492, 0]
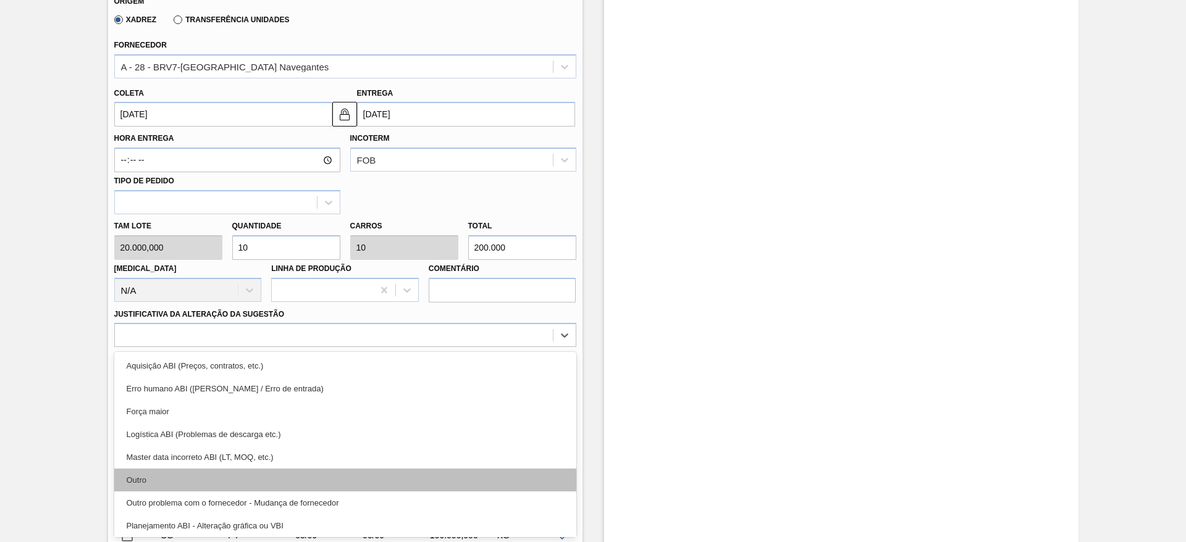
click at [175, 487] on div "Outro" at bounding box center [345, 480] width 462 height 23
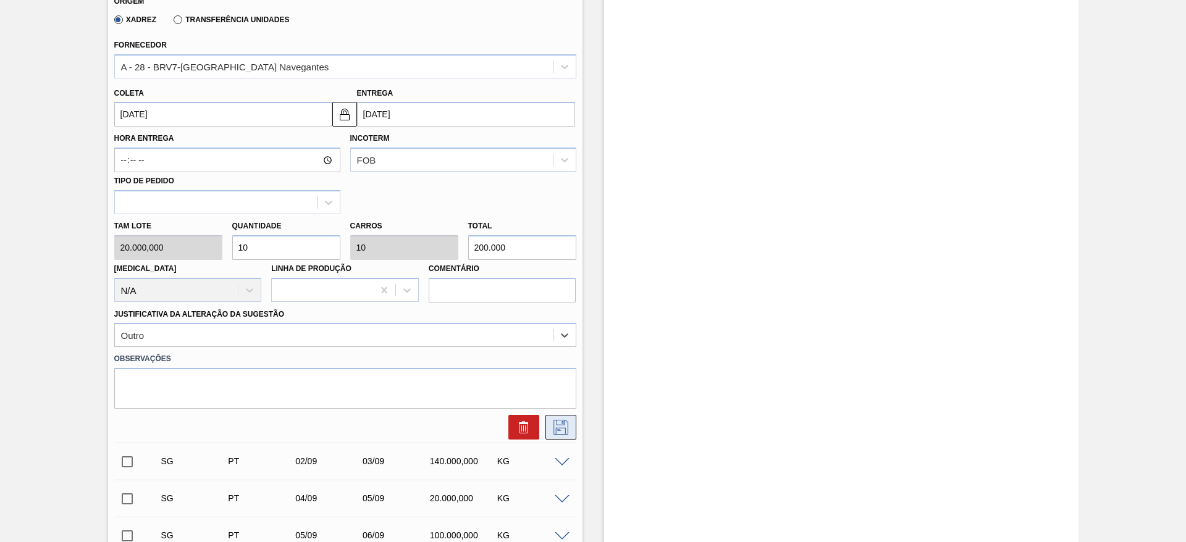
click at [555, 425] on icon at bounding box center [561, 427] width 20 height 15
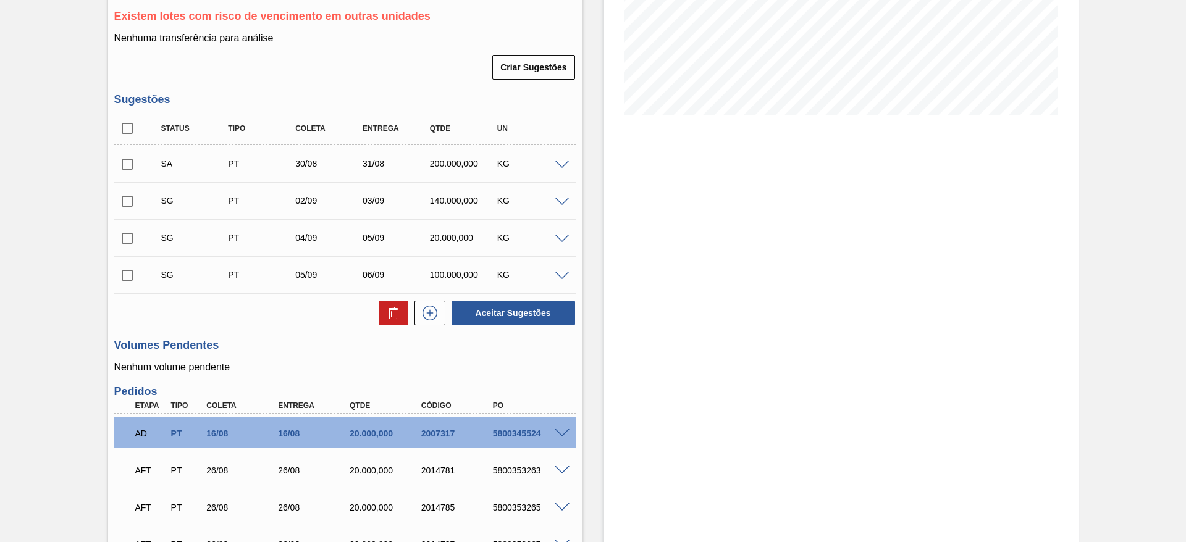
scroll to position [214, 0]
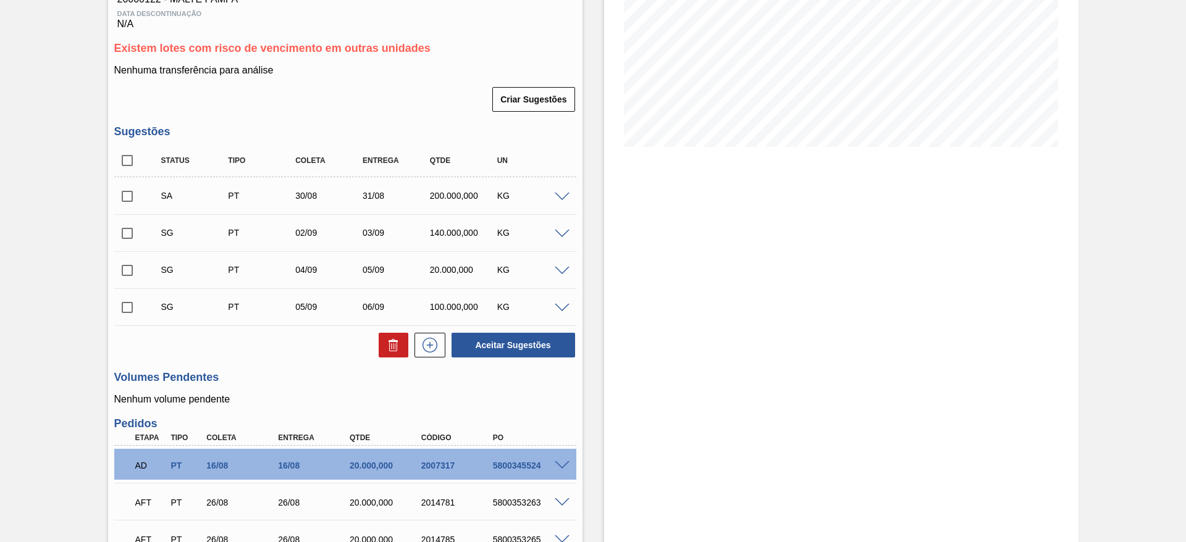
click at [129, 194] on input "checkbox" at bounding box center [127, 196] width 26 height 26
click at [522, 346] on button "Aceitar Sugestões" at bounding box center [513, 345] width 124 height 25
checkbox input "false"
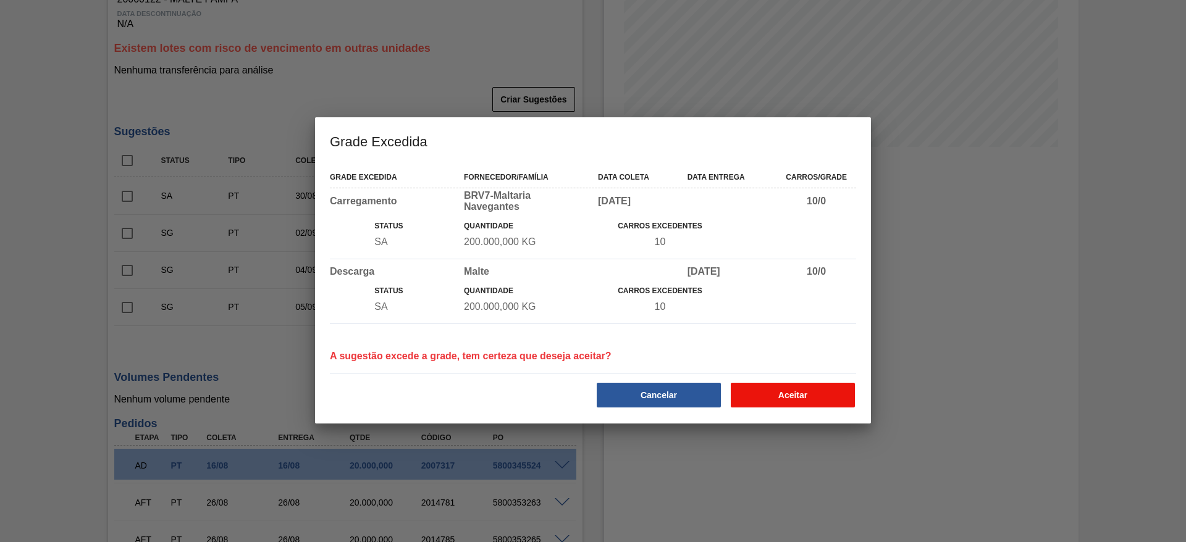
click at [809, 398] on button "Aceitar" at bounding box center [793, 395] width 124 height 25
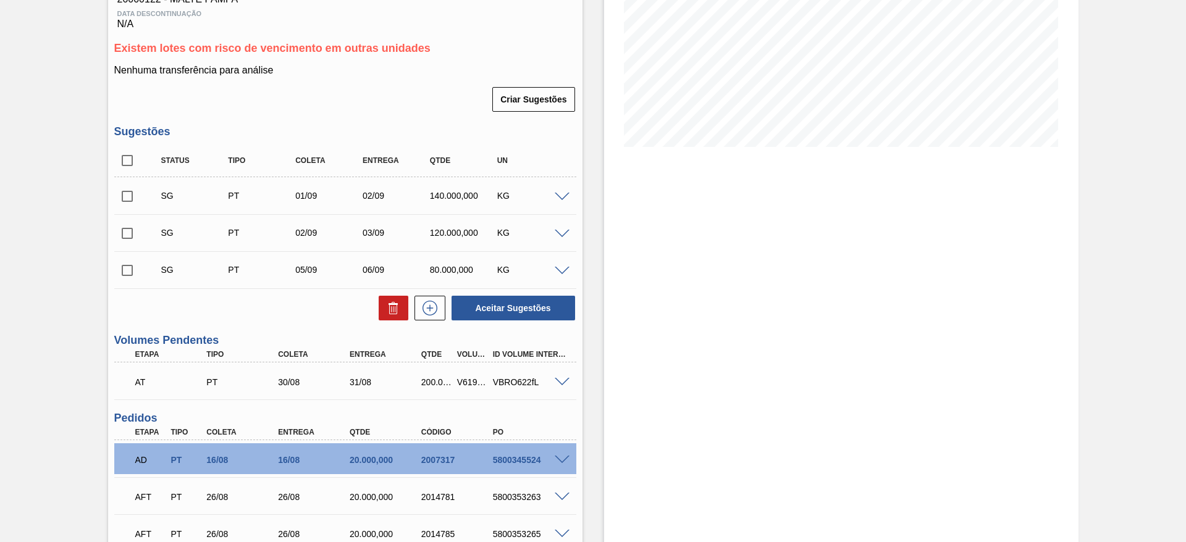
click at [471, 382] on div "V619470" at bounding box center [472, 382] width 37 height 10
copy div "V619470"
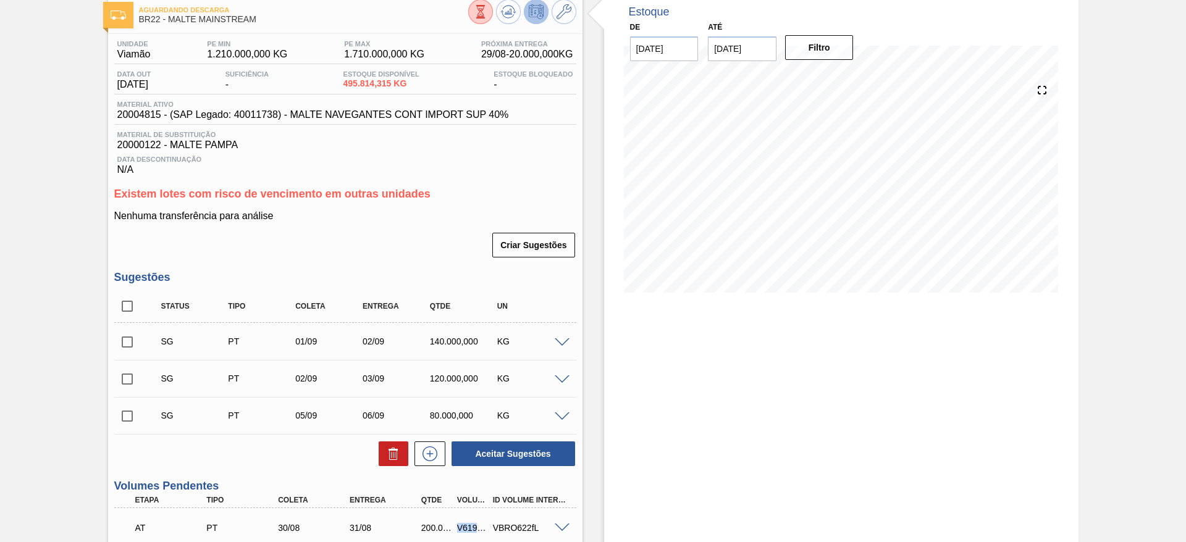
scroll to position [0, 0]
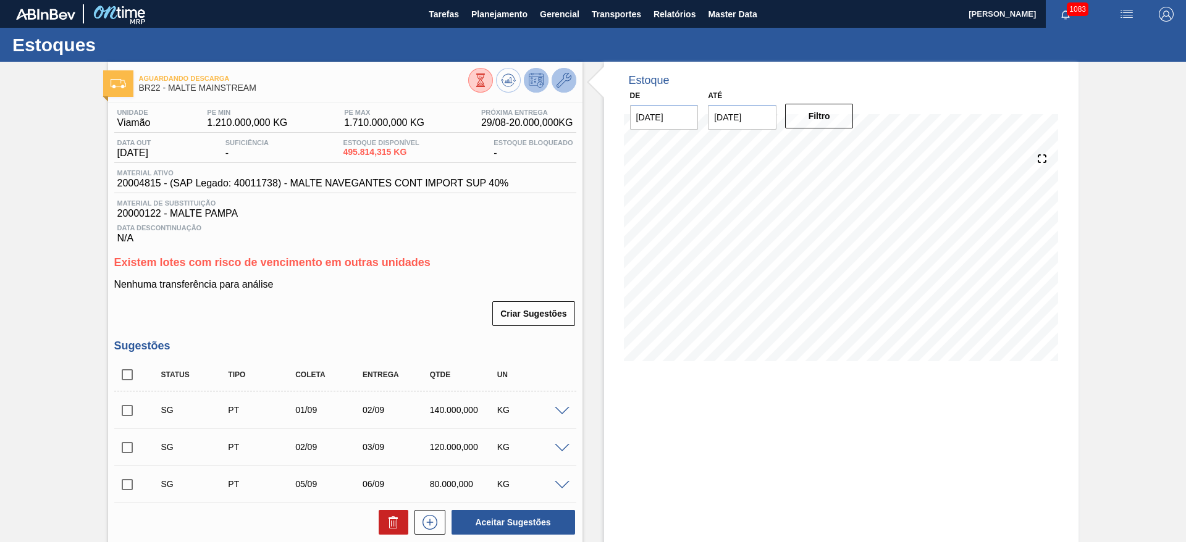
click at [566, 75] on icon at bounding box center [563, 80] width 15 height 15
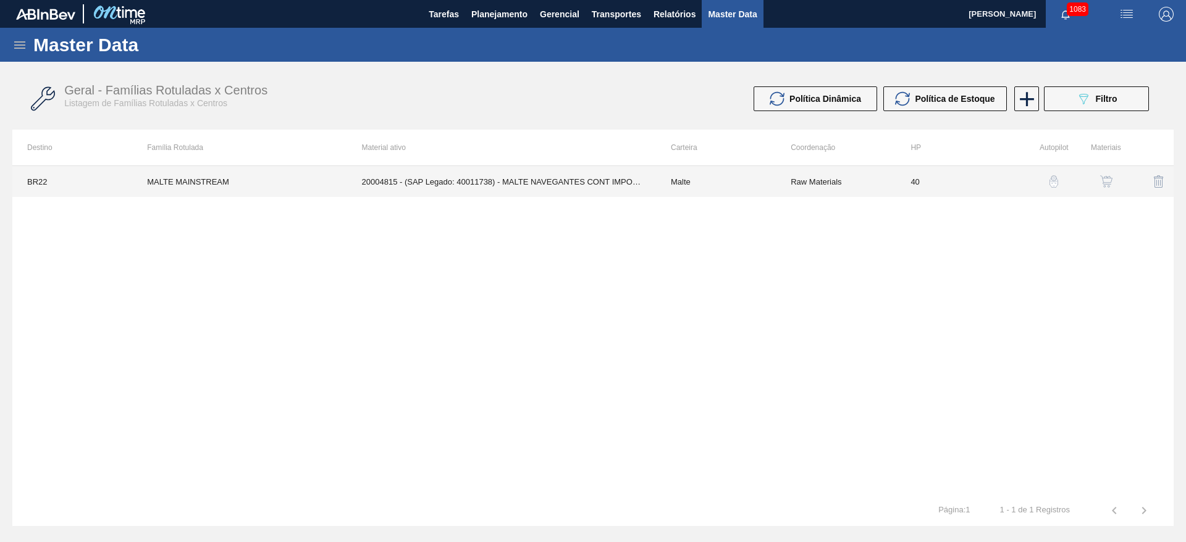
click at [659, 190] on td "Malte" at bounding box center [716, 181] width 120 height 31
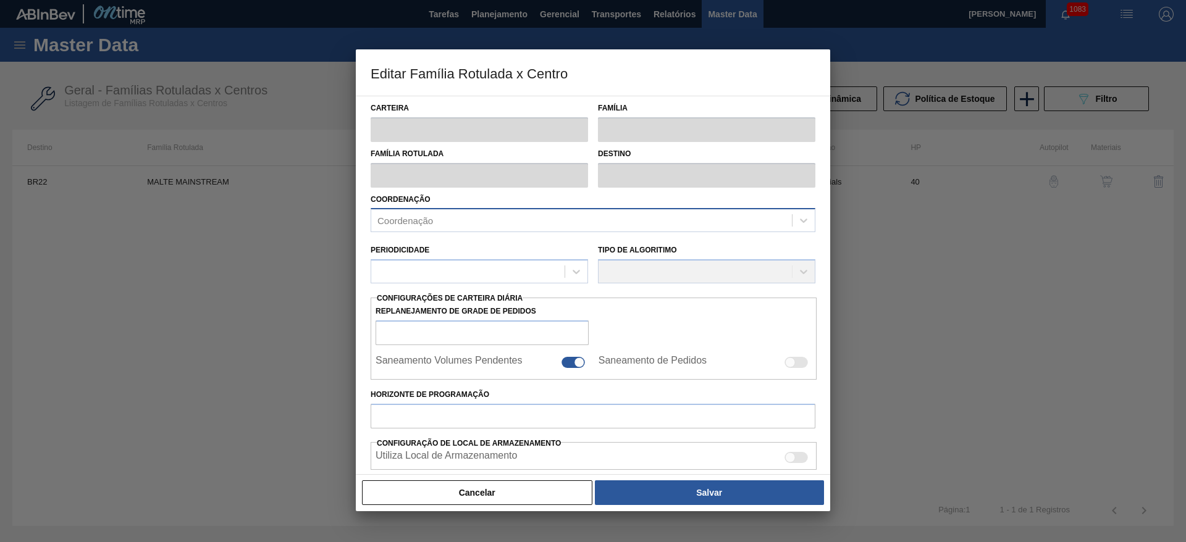
type input "Malte"
type input "MALTE MAINSTREAM"
type input "BR22 - Viamão"
type input "0"
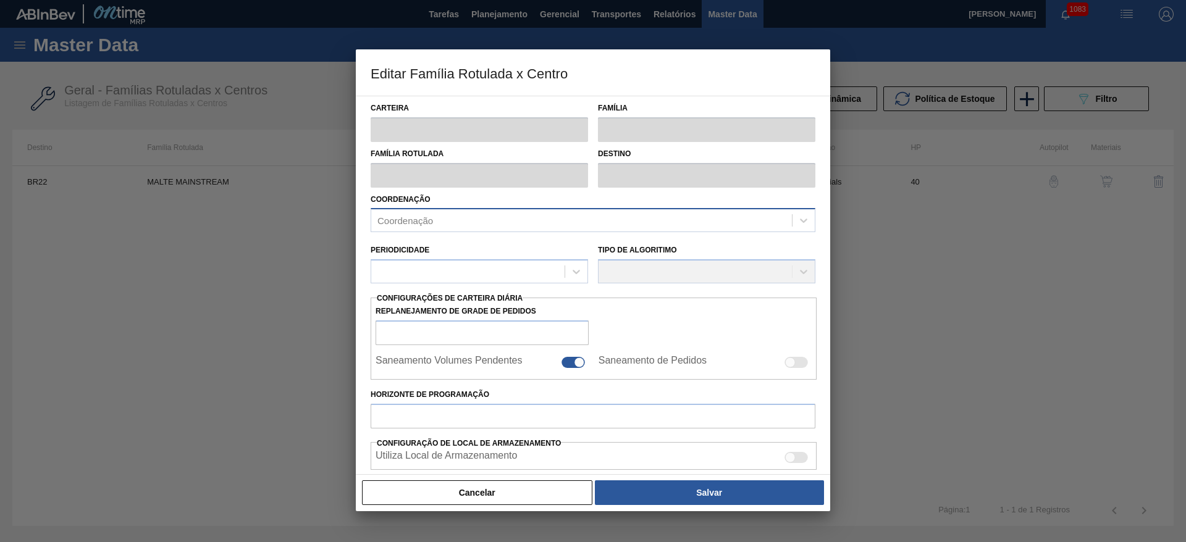
checkbox input "true"
type input "40"
type input "1.210.000"
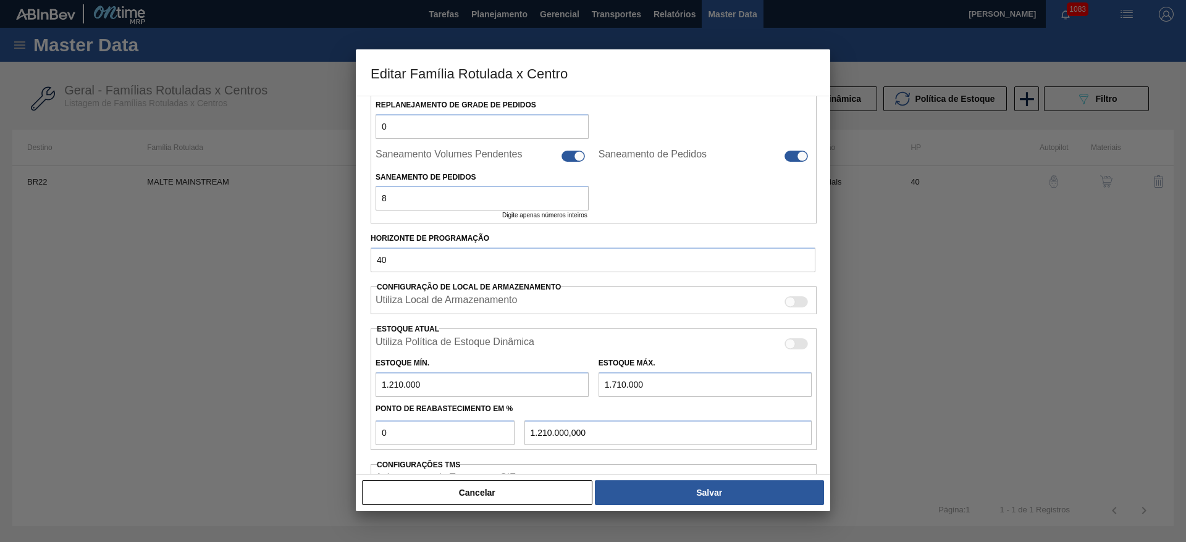
scroll to position [77, 0]
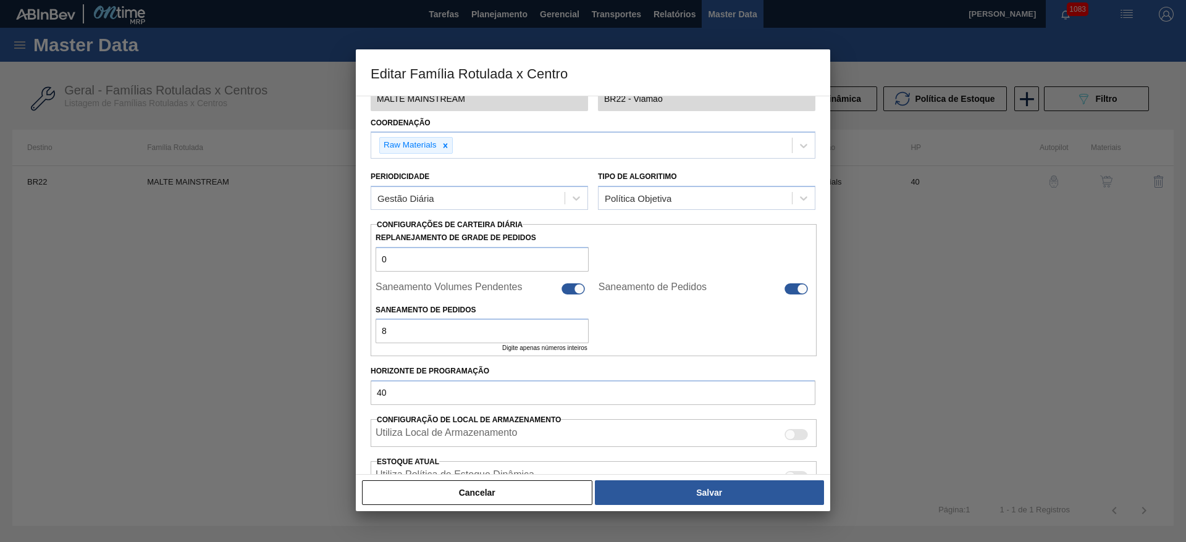
click at [571, 285] on div at bounding box center [572, 288] width 23 height 11
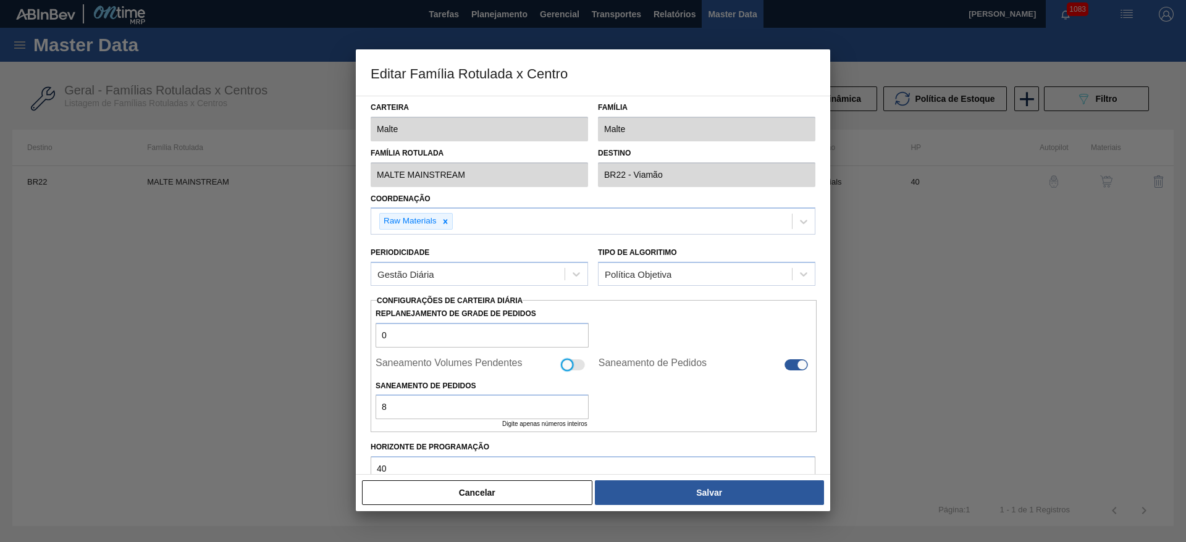
scroll to position [0, 0]
click at [801, 364] on div at bounding box center [802, 365] width 10 height 10
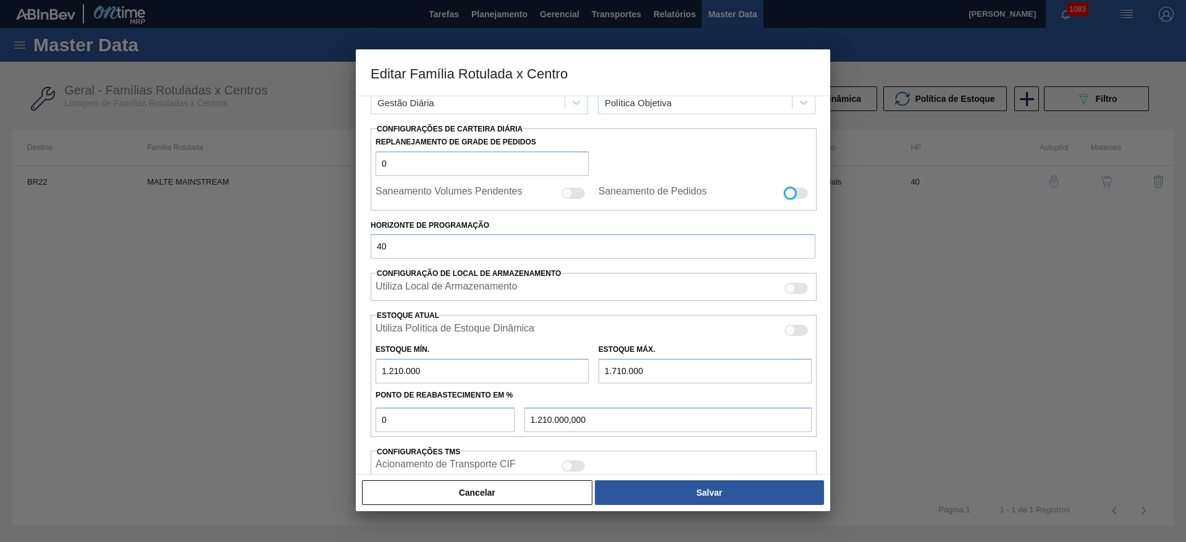
scroll to position [304, 0]
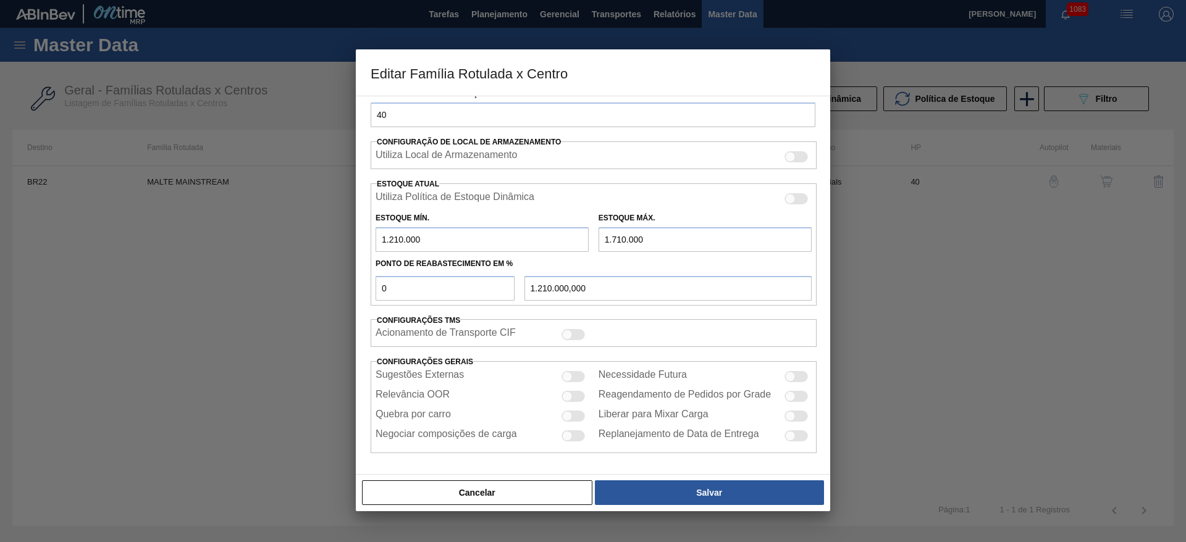
click at [572, 415] on div at bounding box center [572, 416] width 23 height 11
click at [789, 377] on div at bounding box center [790, 377] width 10 height 10
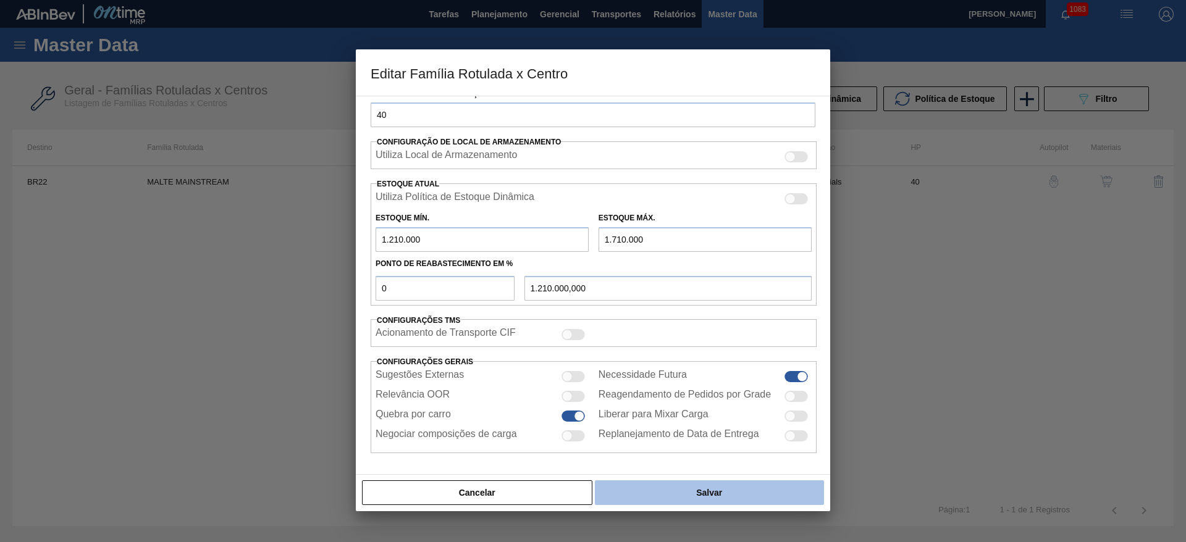
click at [654, 493] on button "Salvar" at bounding box center [709, 492] width 229 height 25
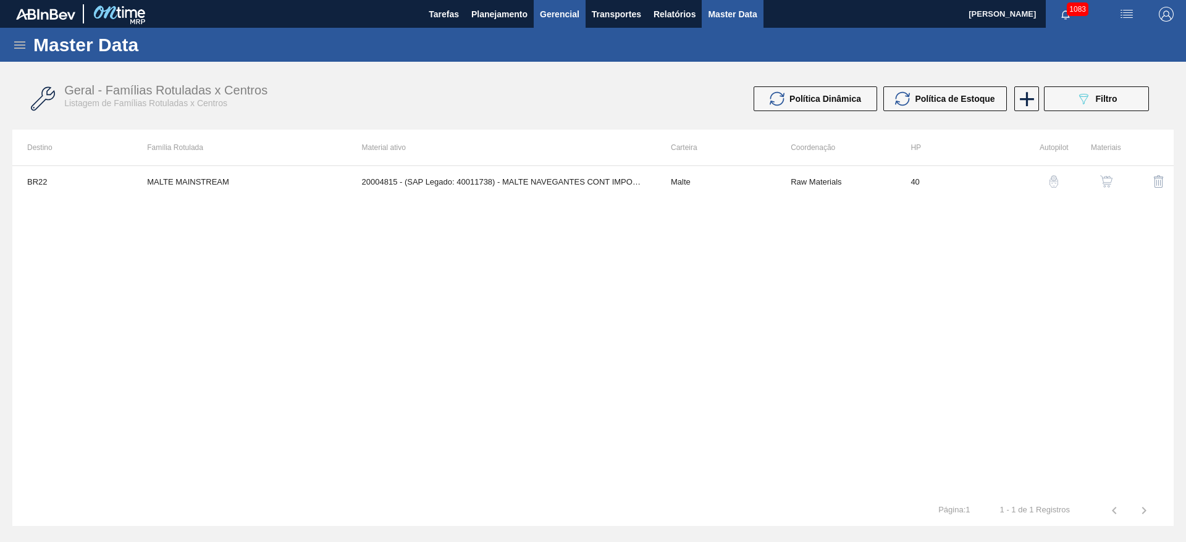
click at [550, 15] on span "Gerencial" at bounding box center [560, 14] width 40 height 15
click at [618, 17] on div at bounding box center [593, 271] width 1186 height 542
click at [611, 10] on span "Transportes" at bounding box center [616, 14] width 49 height 15
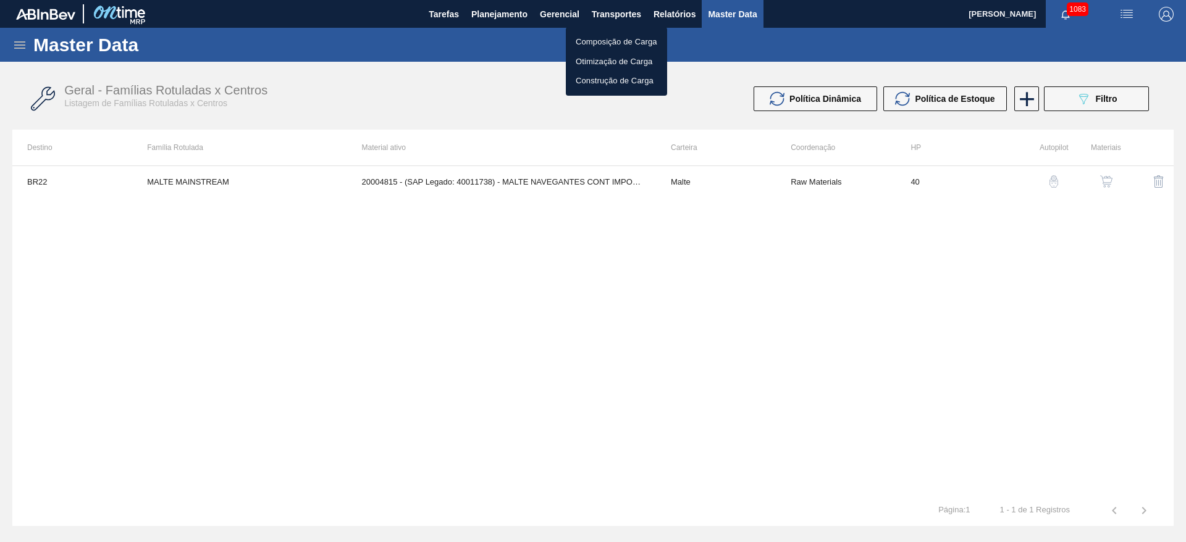
click at [592, 61] on li "Otimização de Carga" at bounding box center [616, 62] width 101 height 20
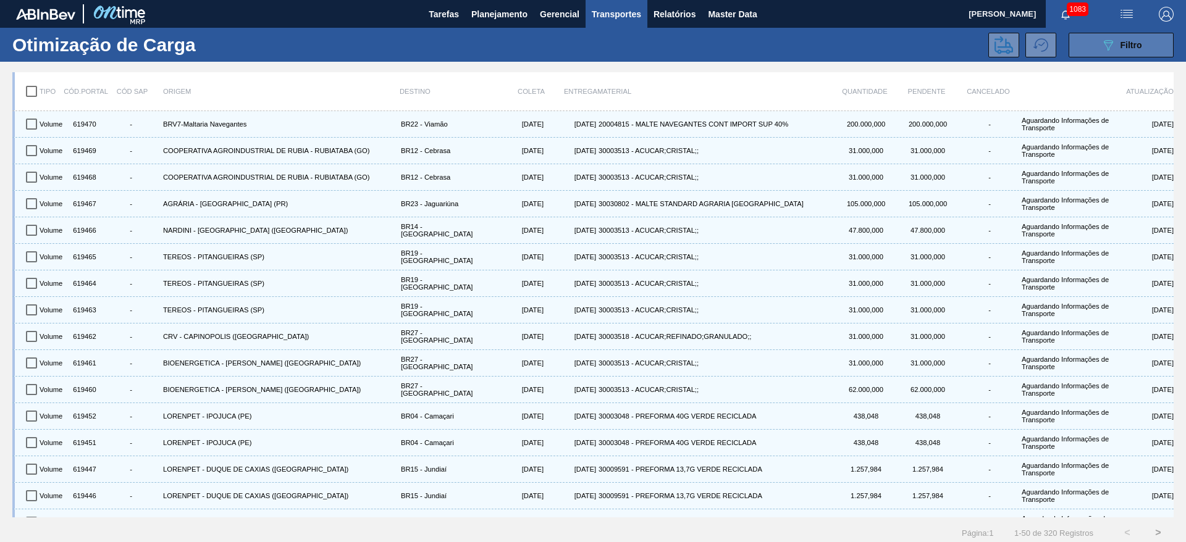
click at [1118, 49] on div "089F7B8B-B2A5-4AFE-B5C0-19BA573D28AC Filtro" at bounding box center [1120, 45] width 41 height 15
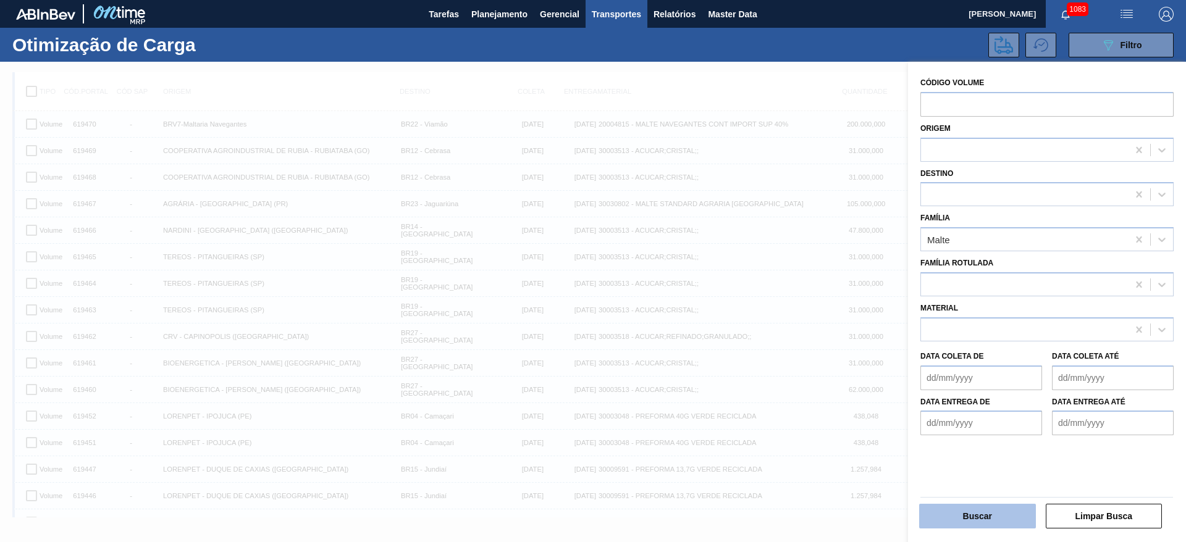
click at [961, 514] on button "Buscar" at bounding box center [977, 516] width 117 height 25
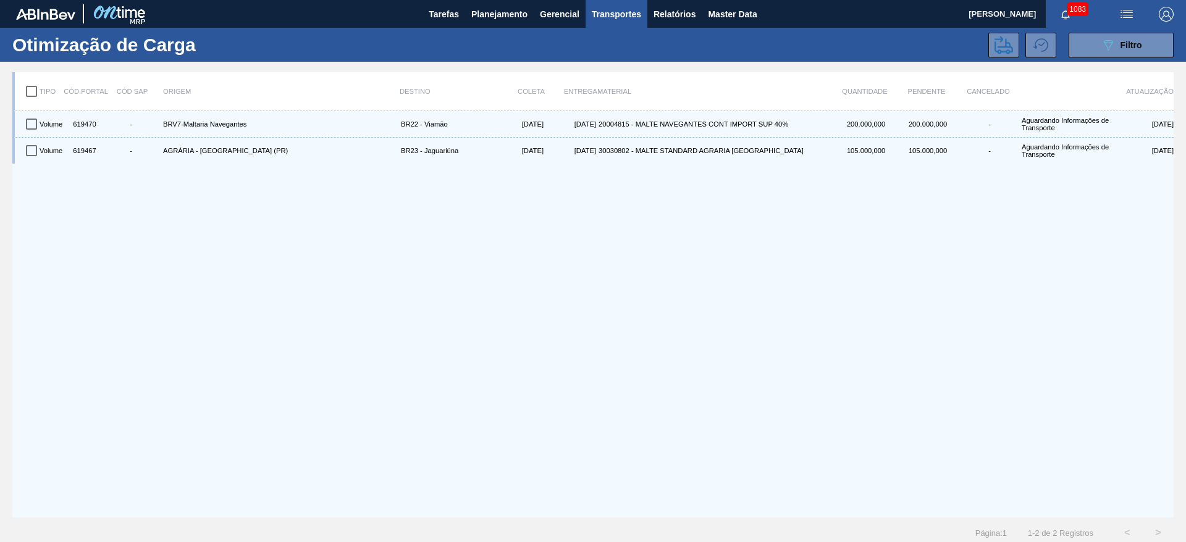
click at [35, 85] on input "checkbox" at bounding box center [32, 91] width 26 height 26
click at [999, 44] on icon at bounding box center [1003, 45] width 19 height 19
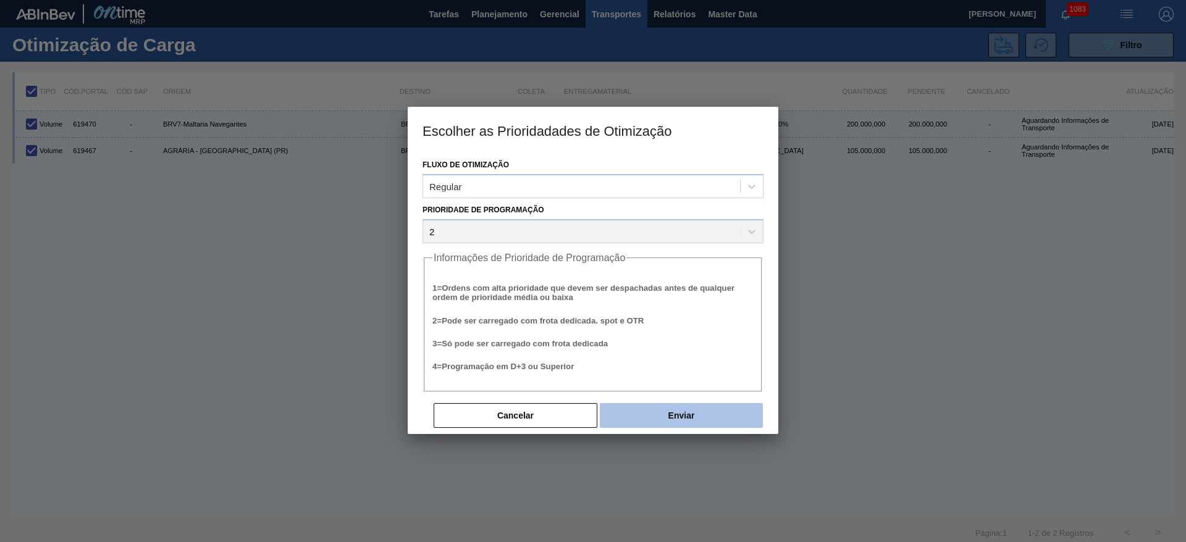
click at [697, 419] on button "Enviar" at bounding box center [681, 415] width 163 height 25
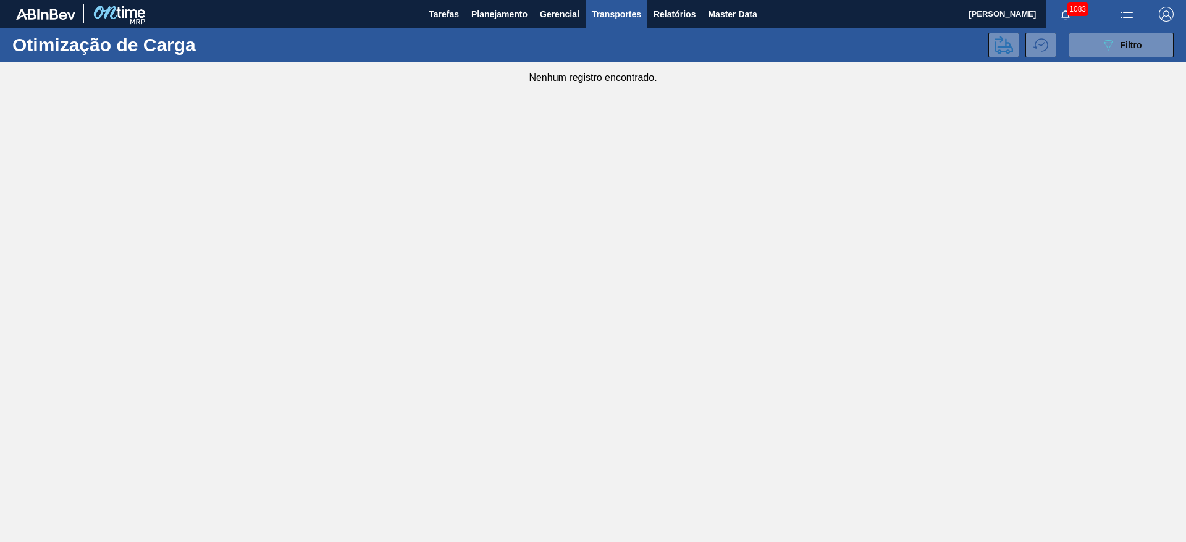
drag, startPoint x: 488, startPoint y: 15, endPoint x: 462, endPoint y: 35, distance: 33.1
click at [488, 15] on span "Planejamento" at bounding box center [499, 14] width 56 height 15
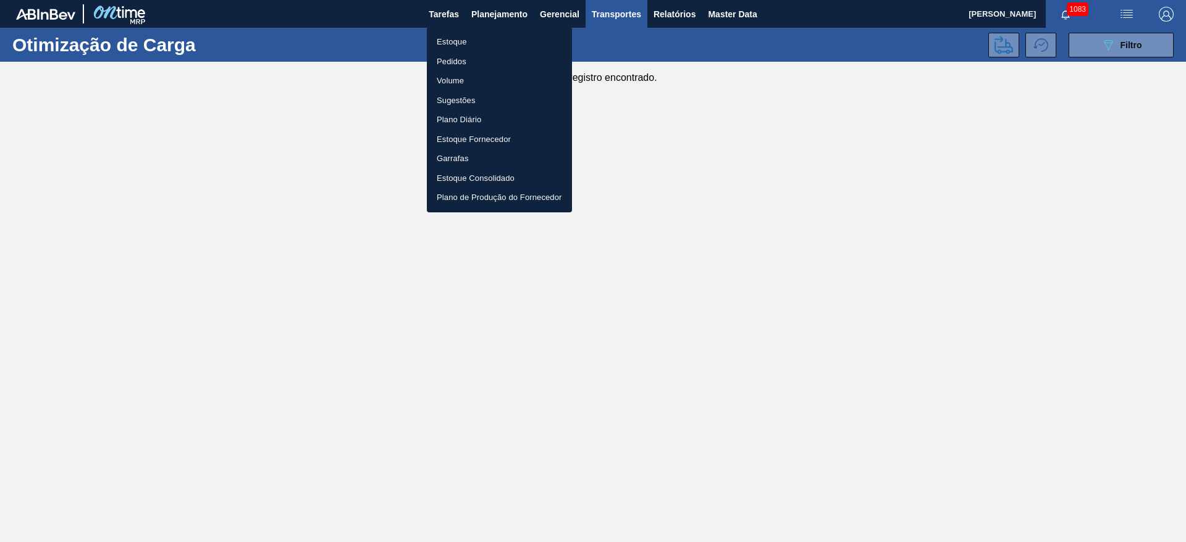
click at [445, 46] on li "Estoque" at bounding box center [499, 42] width 145 height 20
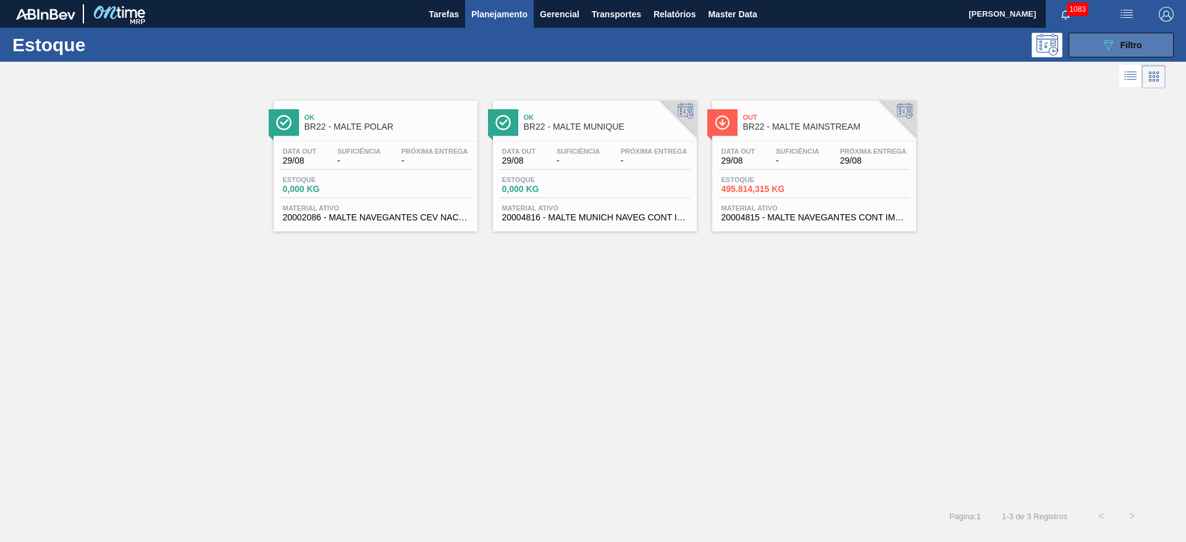
click at [1113, 48] on icon "089F7B8B-B2A5-4AFE-B5C0-19BA573D28AC" at bounding box center [1107, 45] width 15 height 15
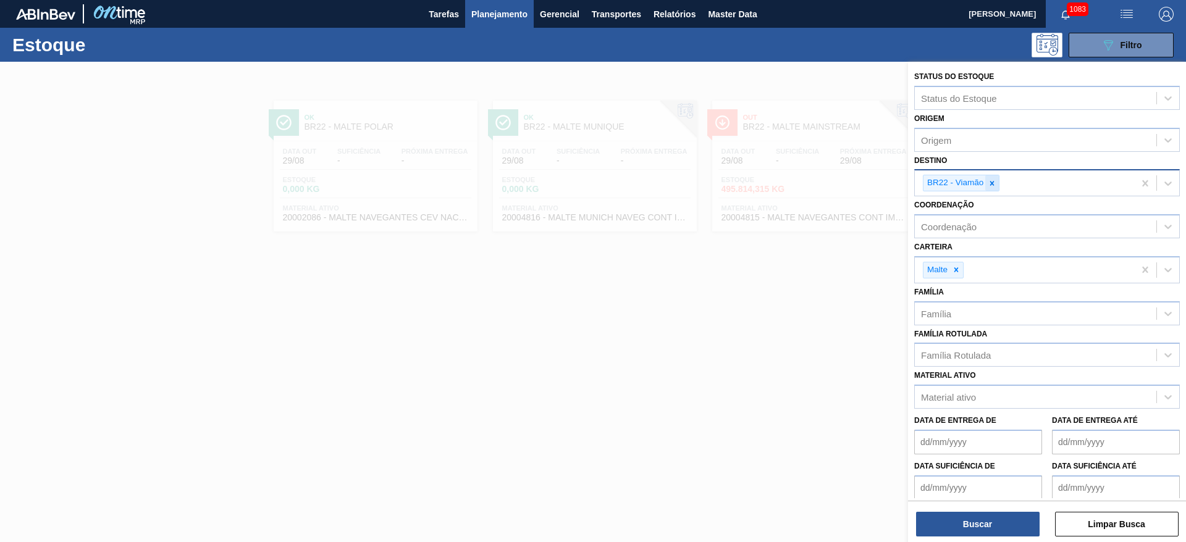
click at [992, 181] on icon at bounding box center [991, 183] width 9 height 9
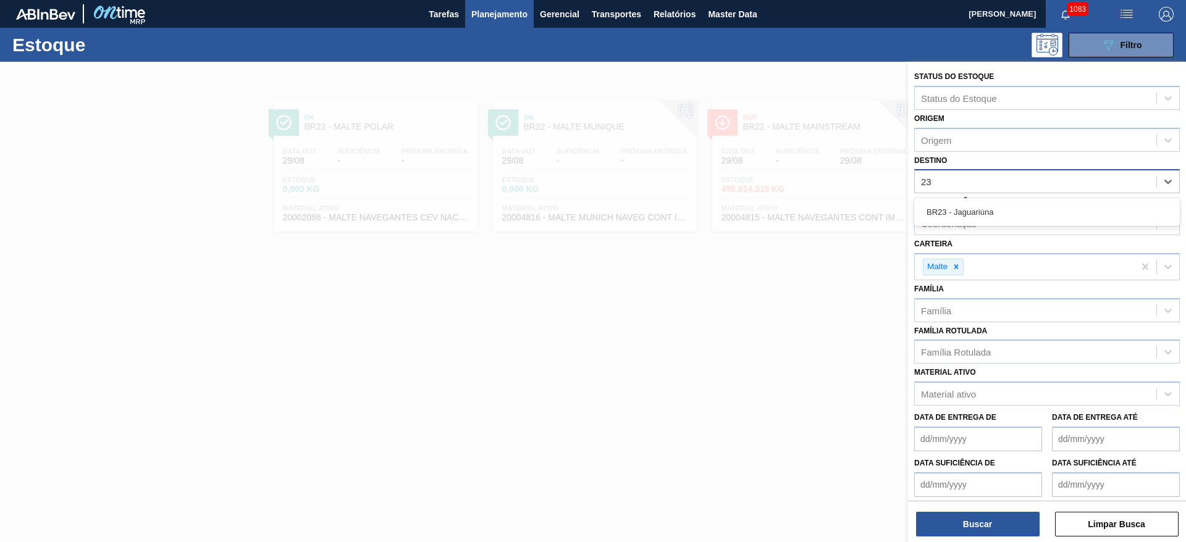
click at [984, 204] on div "BR23 - Jaguariúna" at bounding box center [1047, 212] width 266 height 23
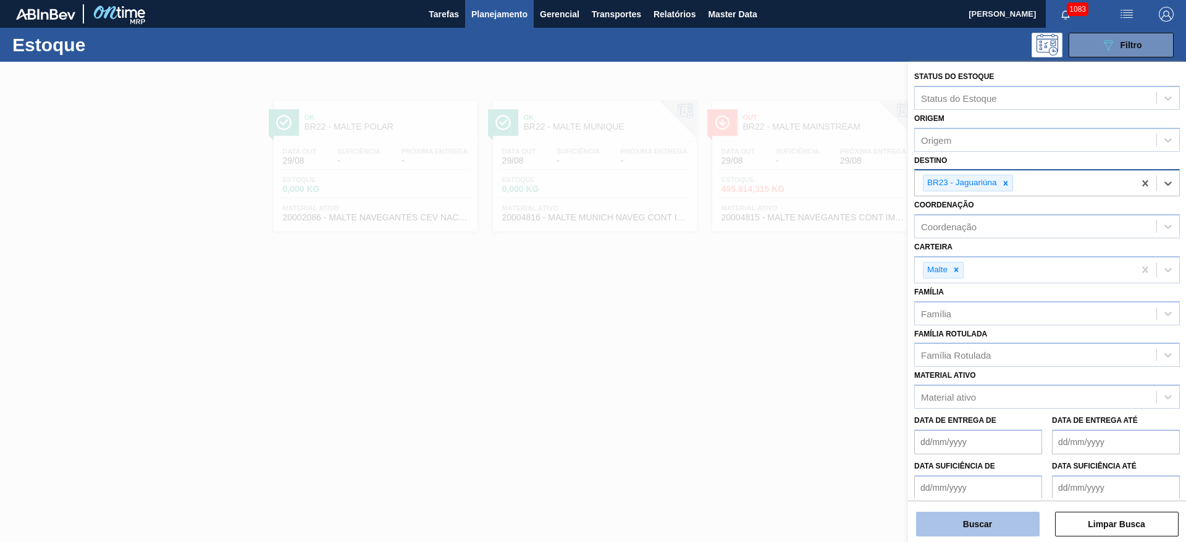
click at [966, 522] on button "Buscar" at bounding box center [978, 524] width 124 height 25
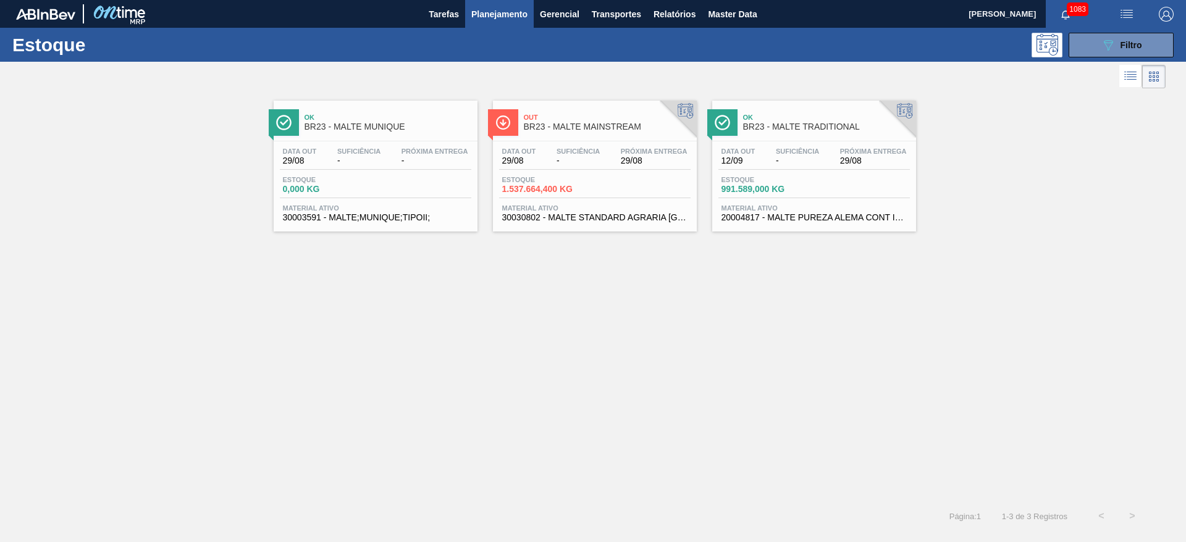
click at [595, 178] on div "Estoque 1.537.664,400 KG" at bounding box center [594, 187] width 191 height 22
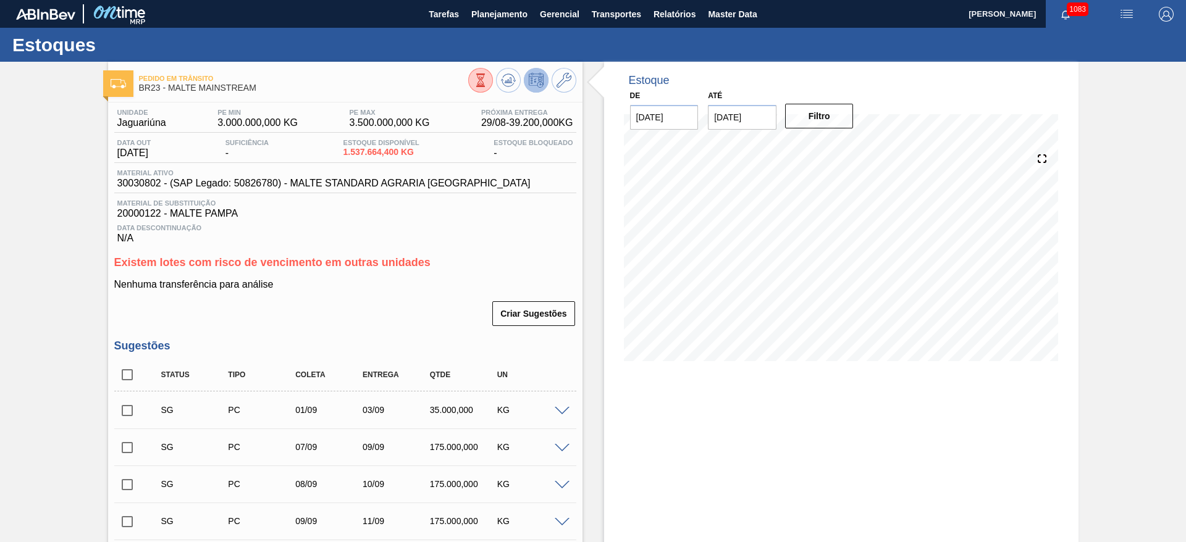
click at [558, 92] on div at bounding box center [522, 82] width 108 height 28
click at [567, 83] on icon at bounding box center [563, 80] width 15 height 15
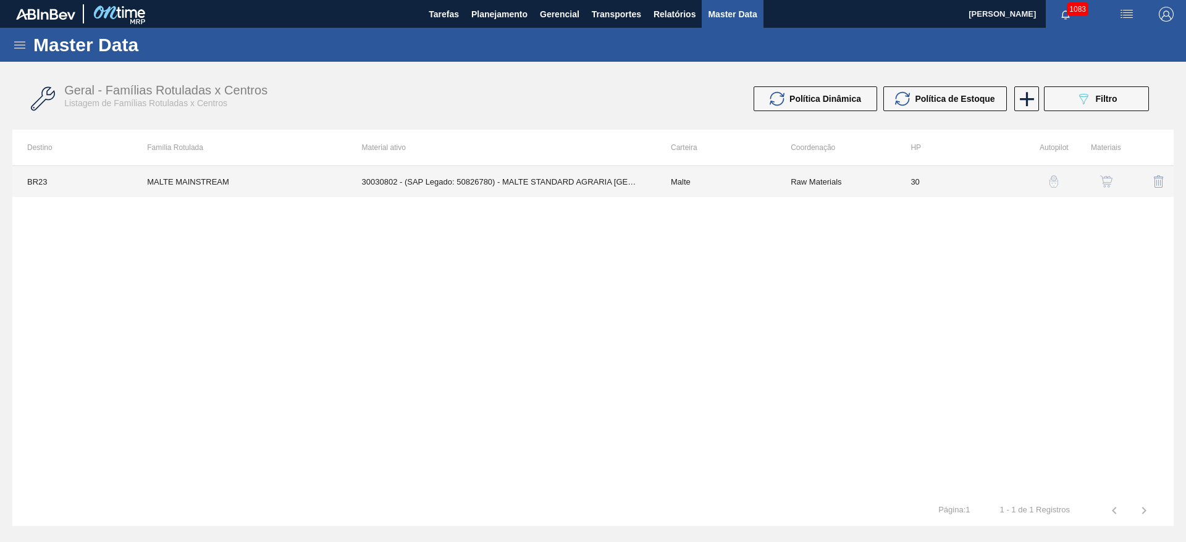
click at [631, 188] on td "30030802 - (SAP Legado: 50826780) - MALTE STANDARD AGRARIA CAMPOS GERAIS" at bounding box center [501, 181] width 309 height 31
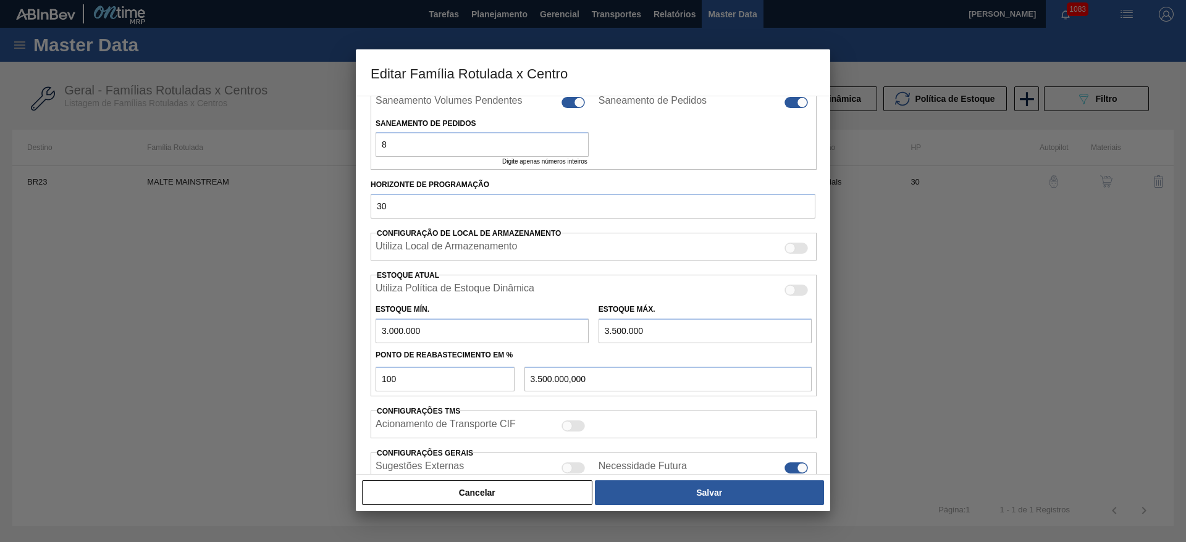
scroll to position [169, 0]
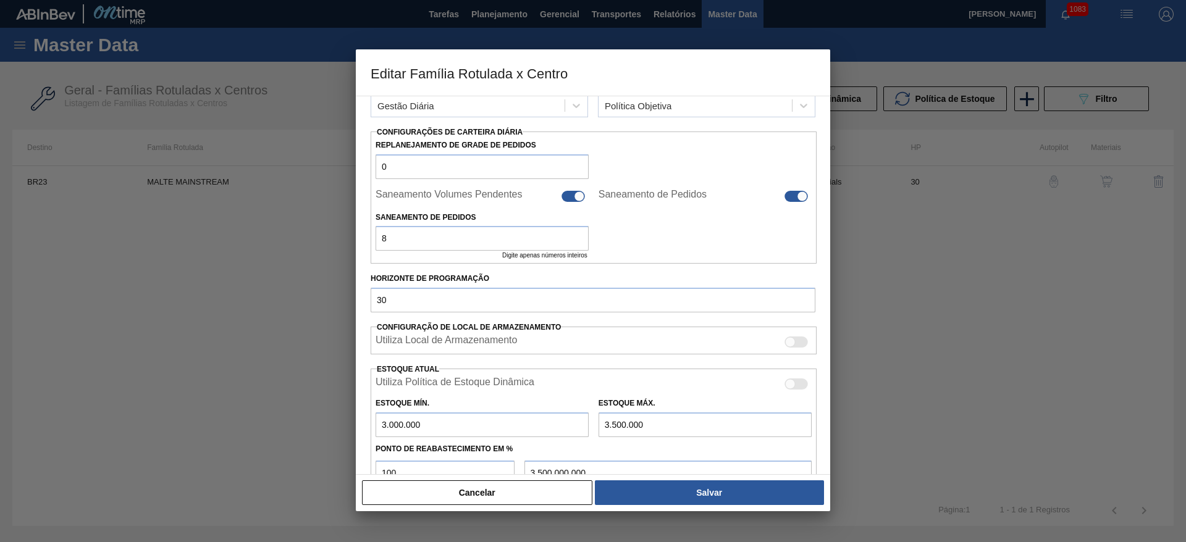
click at [569, 198] on div at bounding box center [572, 196] width 23 height 11
click at [797, 195] on div at bounding box center [802, 196] width 10 height 10
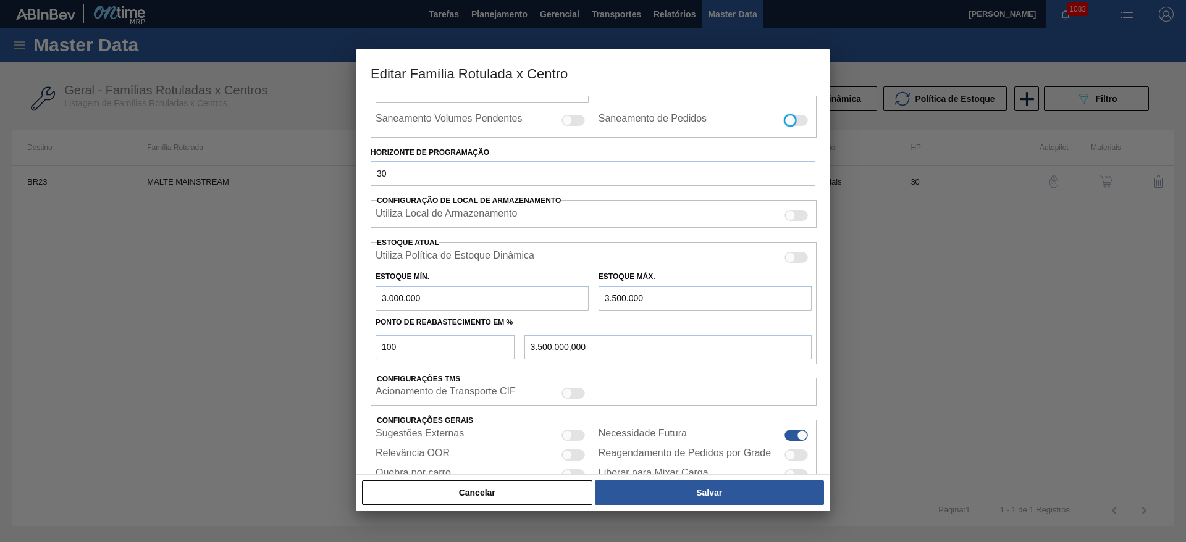
scroll to position [304, 0]
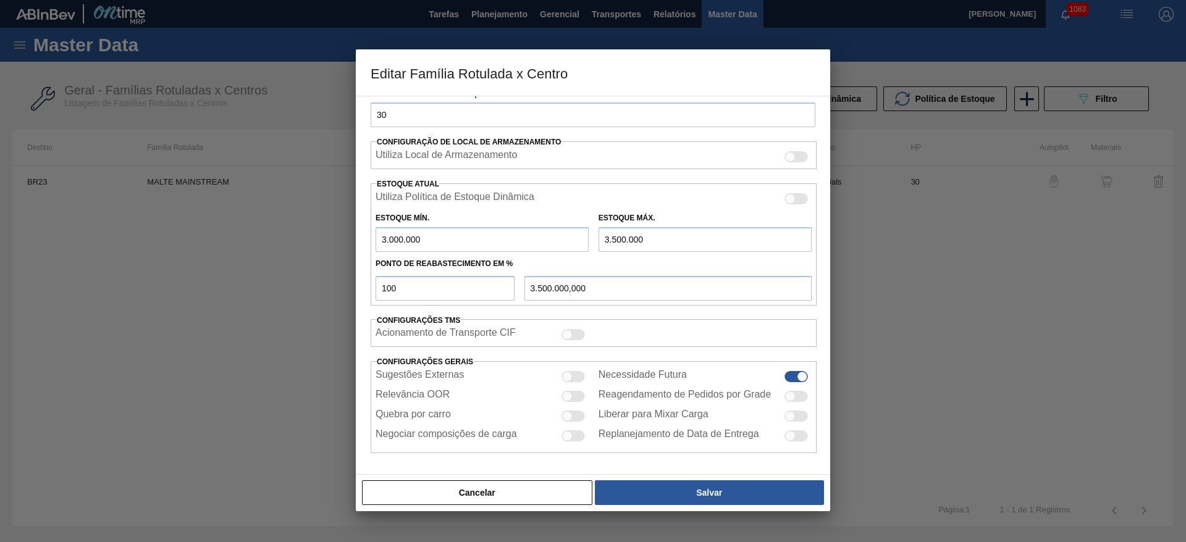
click at [569, 414] on div at bounding box center [567, 416] width 10 height 10
click at [564, 374] on div at bounding box center [567, 377] width 10 height 10
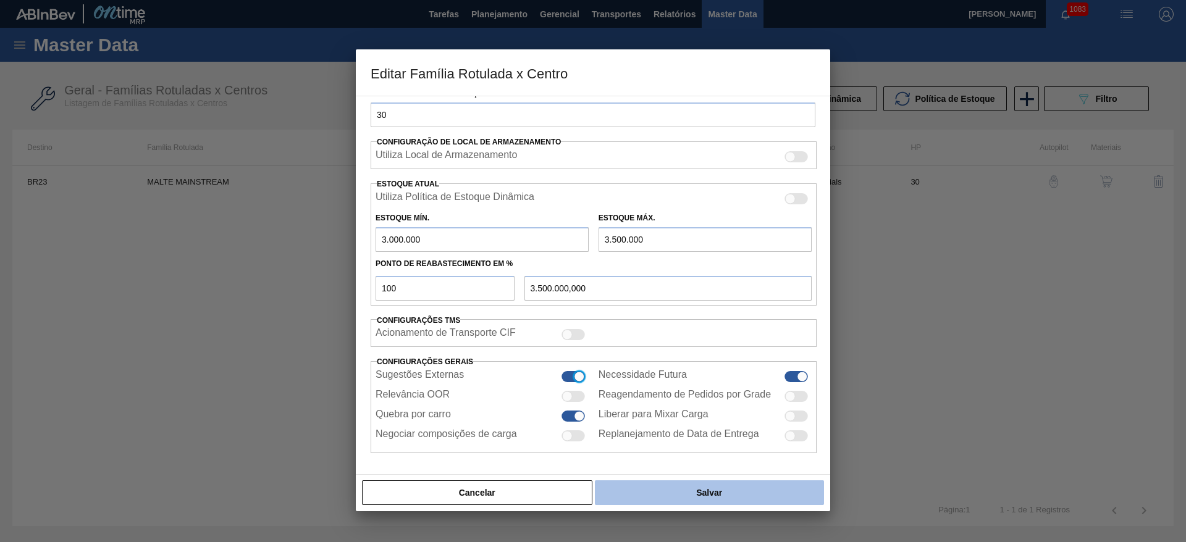
click at [659, 492] on button "Salvar" at bounding box center [709, 492] width 229 height 25
click at [703, 484] on button "Salvar" at bounding box center [709, 492] width 229 height 25
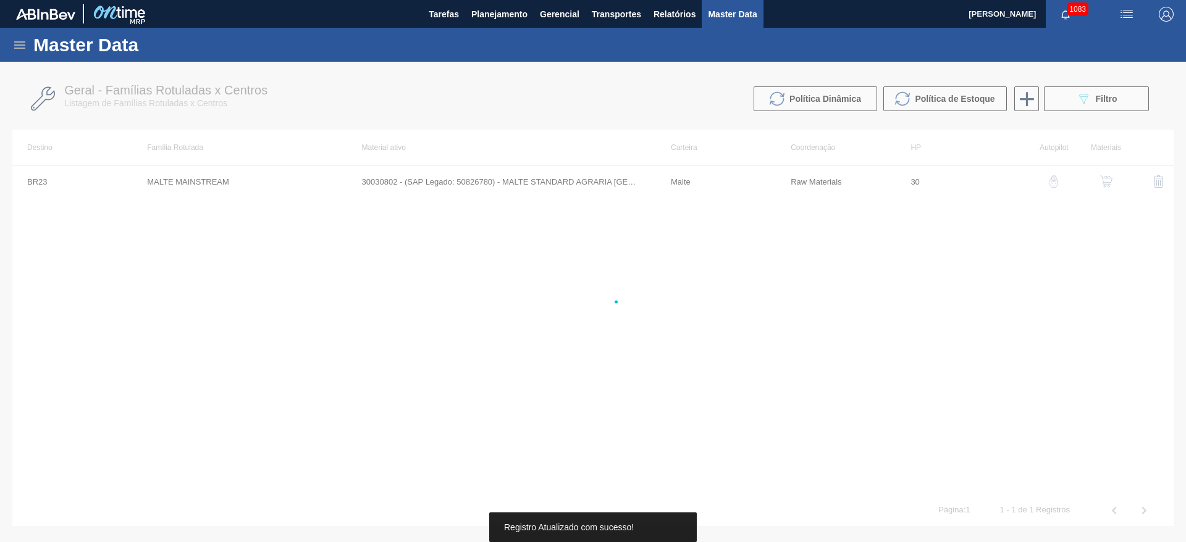
click at [713, 493] on div at bounding box center [593, 302] width 1186 height 480
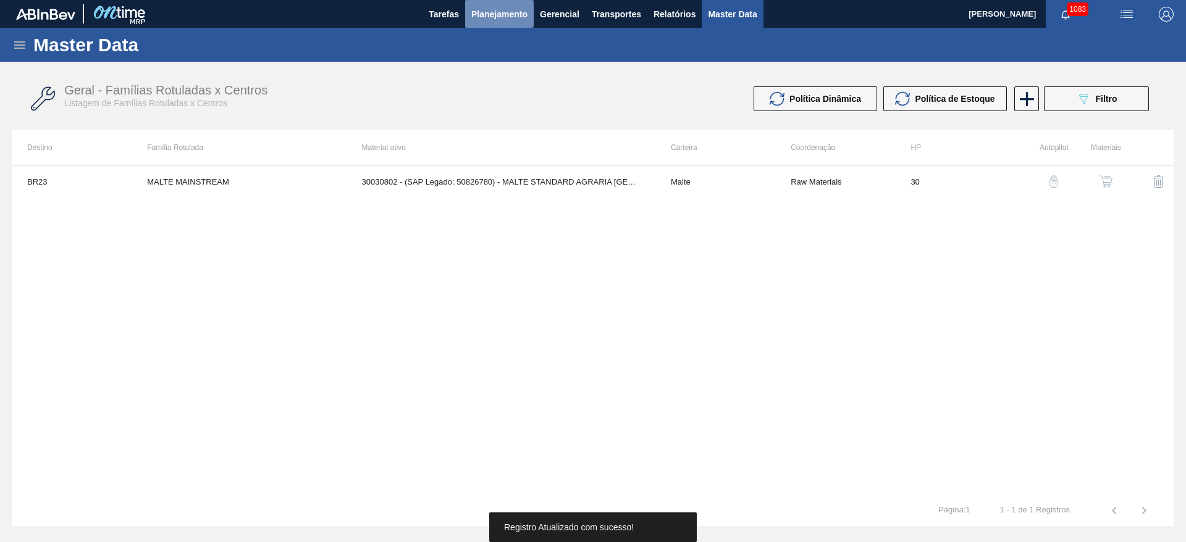
click at [497, 14] on span "Planejamento" at bounding box center [499, 14] width 56 height 15
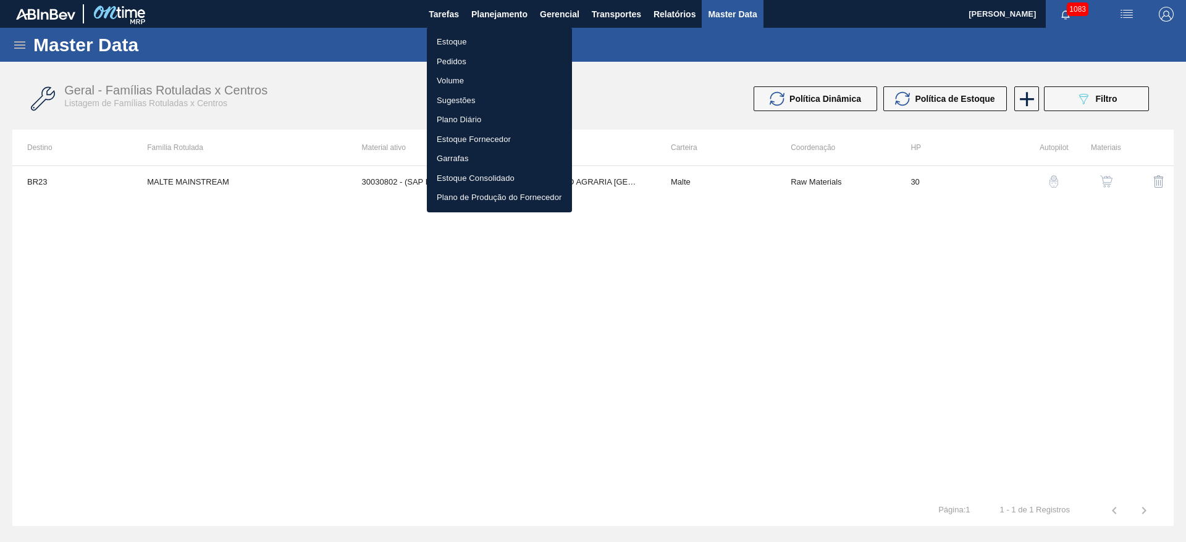
click at [460, 43] on li "Estoque" at bounding box center [499, 42] width 145 height 20
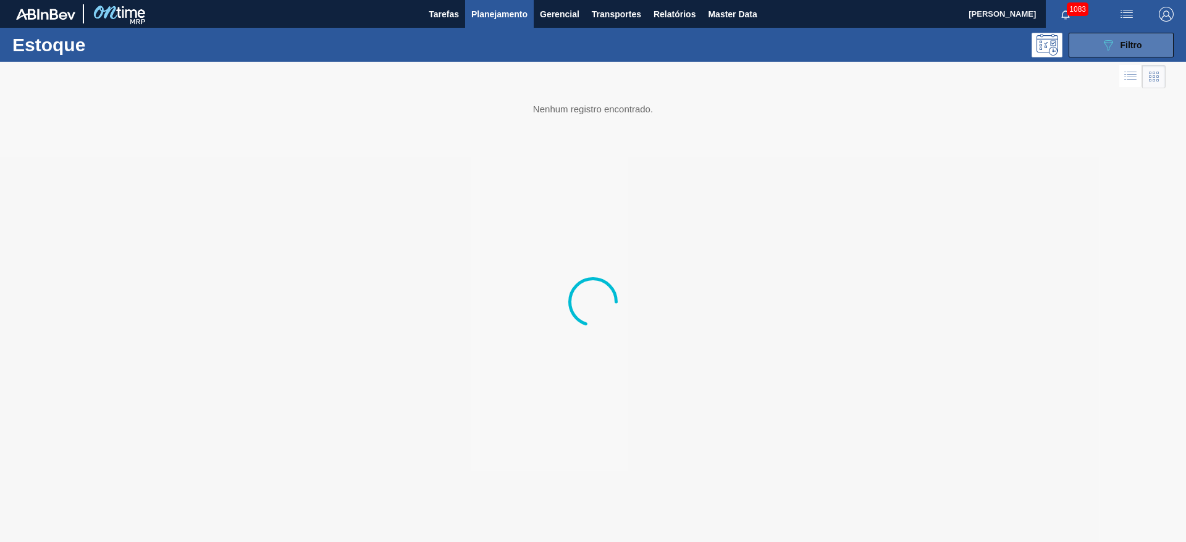
click at [1111, 49] on icon "089F7B8B-B2A5-4AFE-B5C0-19BA573D28AC" at bounding box center [1107, 45] width 15 height 15
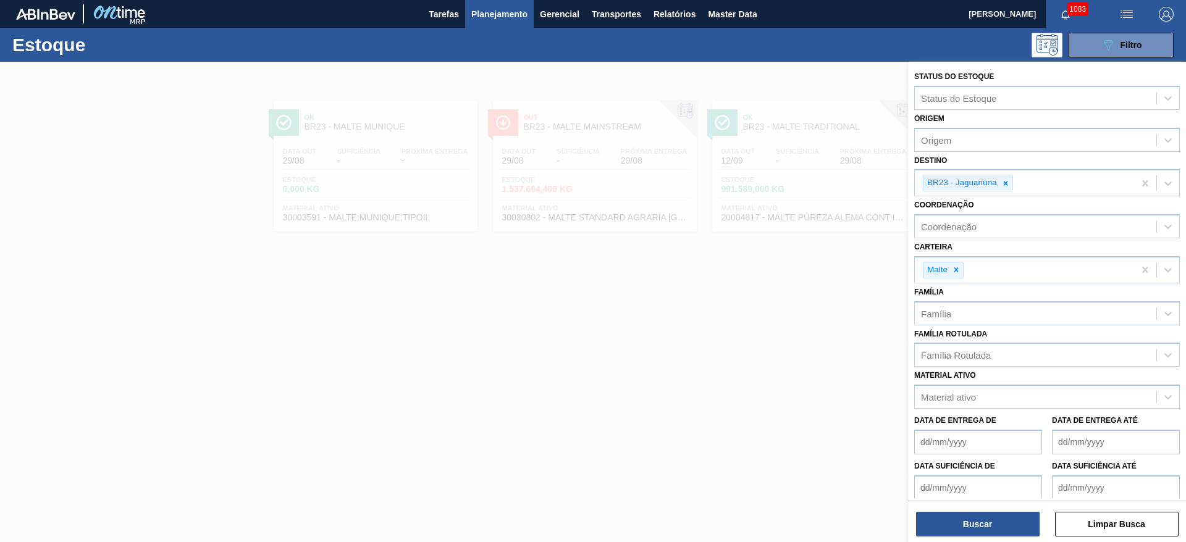
click at [1007, 182] on icon at bounding box center [1005, 183] width 9 height 9
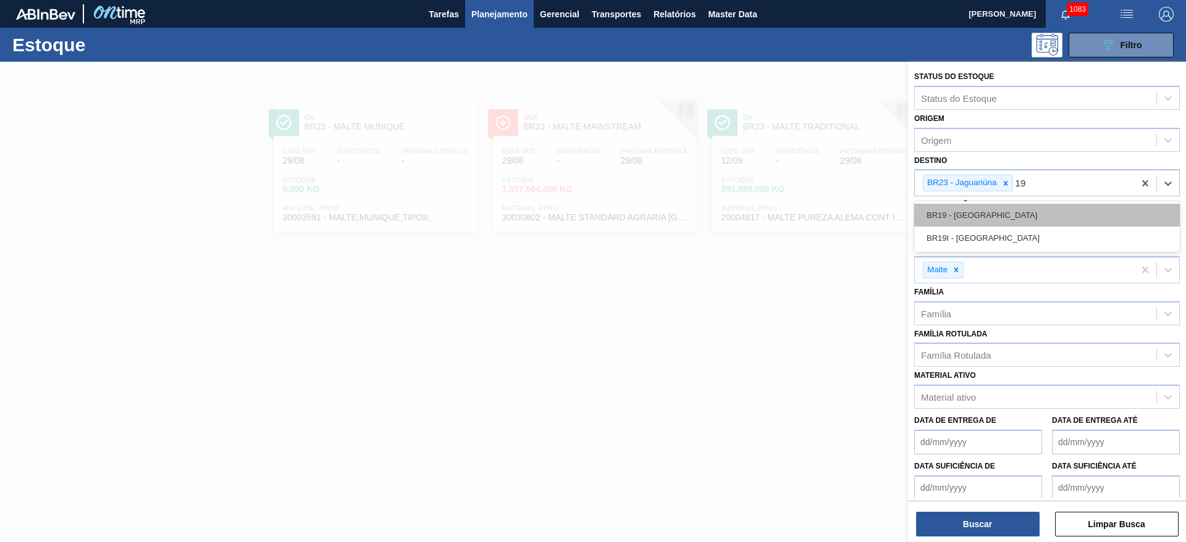
click at [952, 219] on div "BR19 - Nova Rio" at bounding box center [1047, 215] width 266 height 23
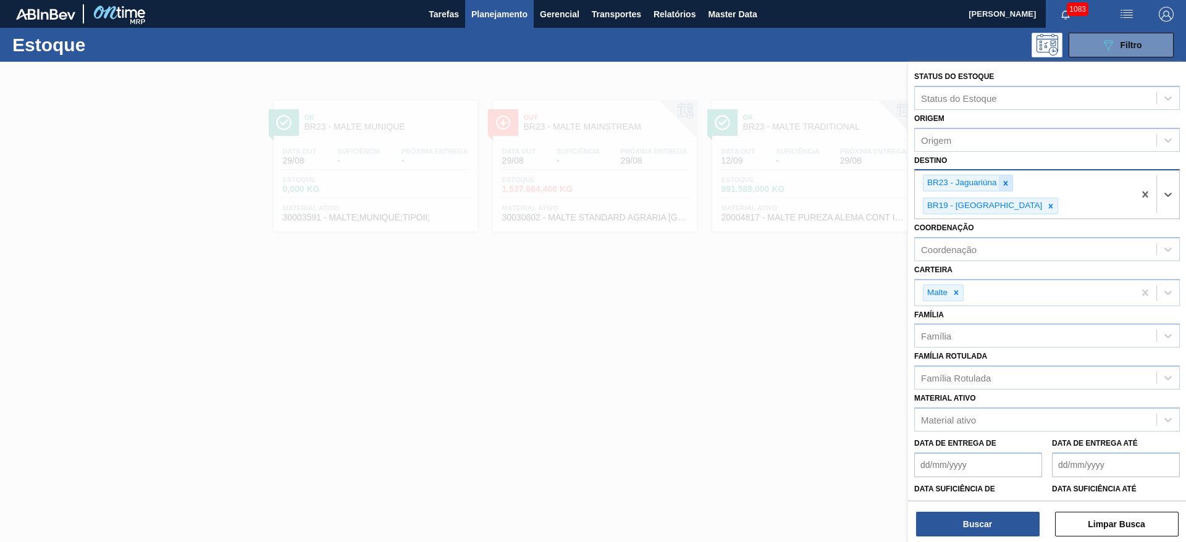
click at [1004, 181] on icon at bounding box center [1005, 183] width 9 height 9
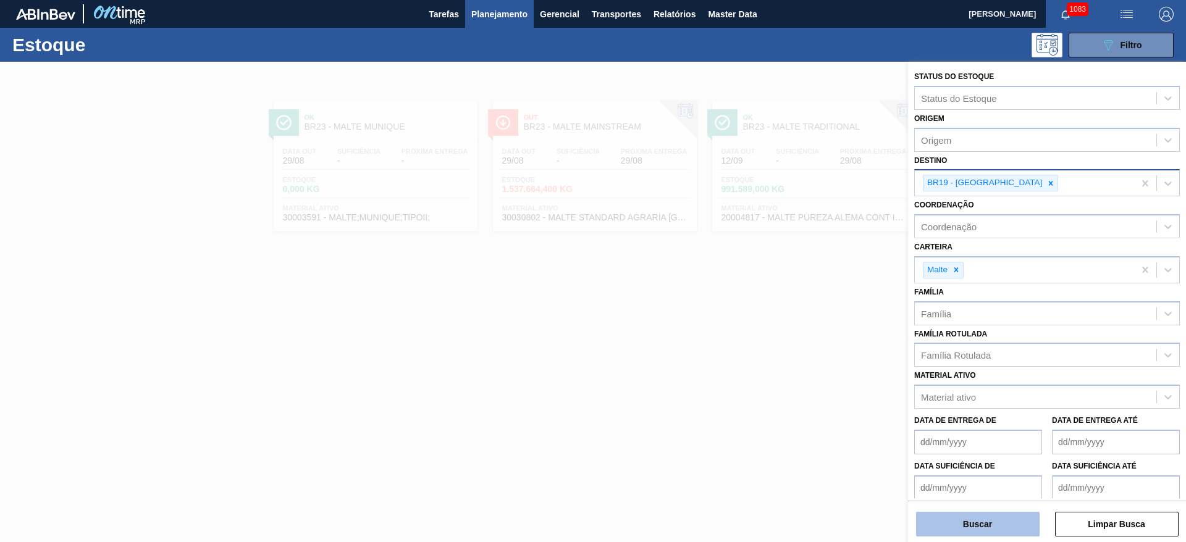
click at [972, 519] on button "Buscar" at bounding box center [978, 524] width 124 height 25
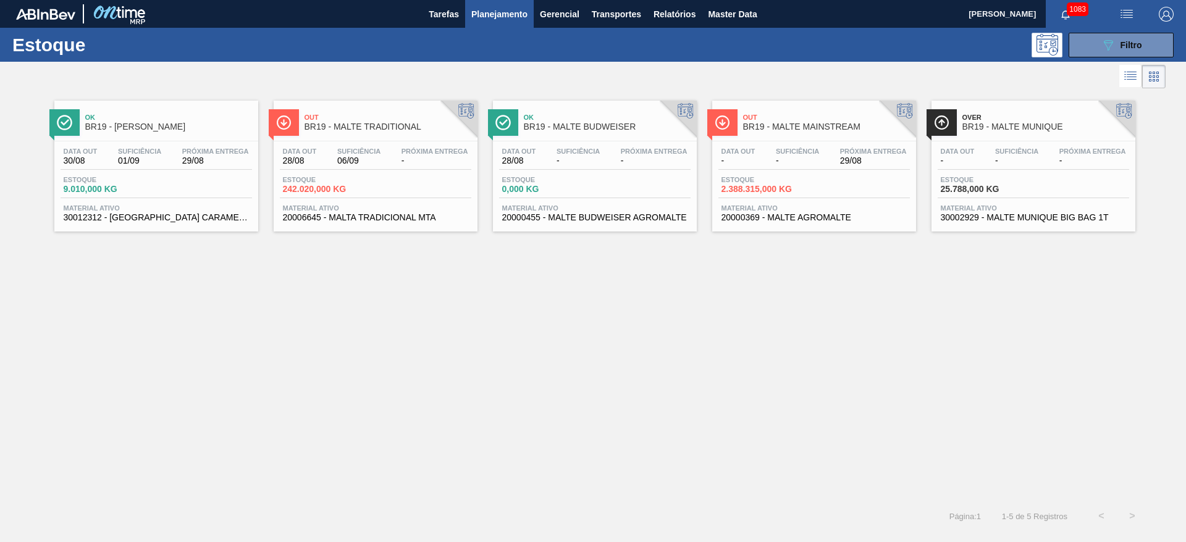
click at [779, 183] on div "Estoque 2.388.315,000 KG" at bounding box center [764, 185] width 93 height 18
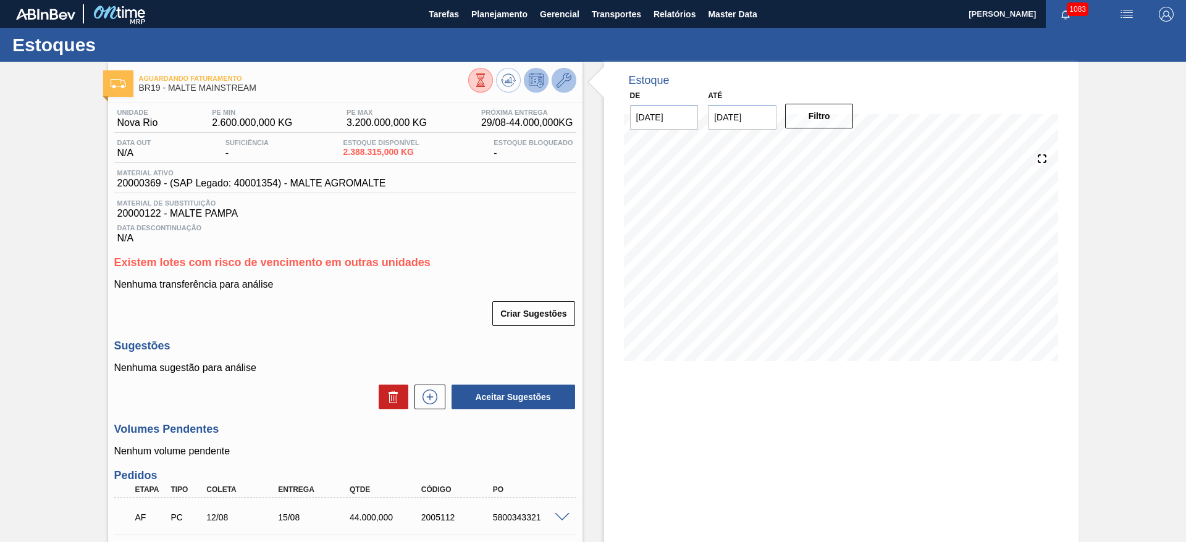
click at [564, 82] on icon at bounding box center [563, 80] width 15 height 15
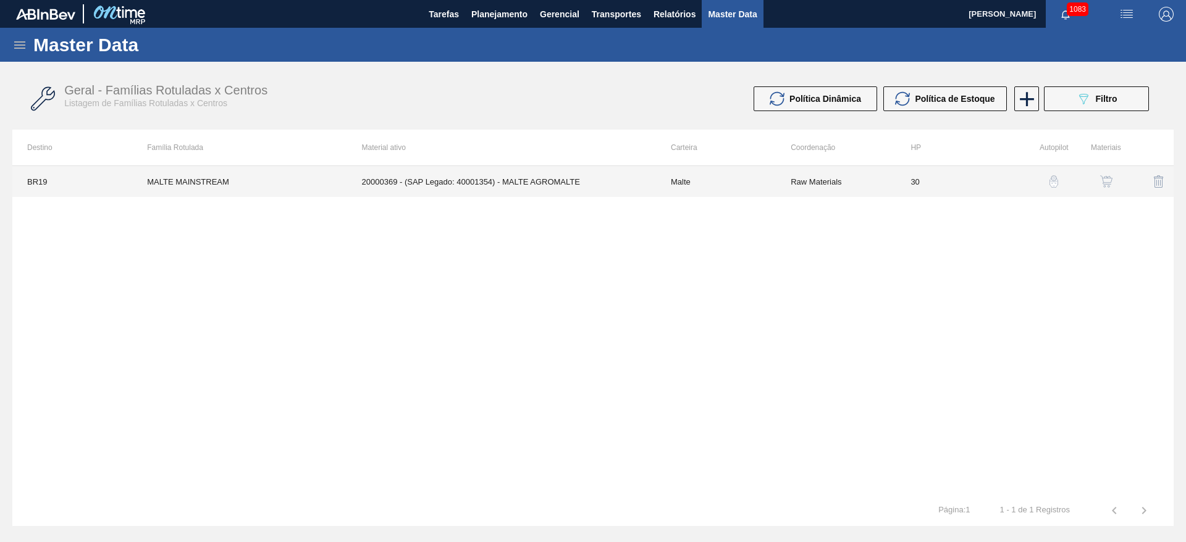
click at [863, 181] on td "Raw Materials" at bounding box center [836, 181] width 120 height 31
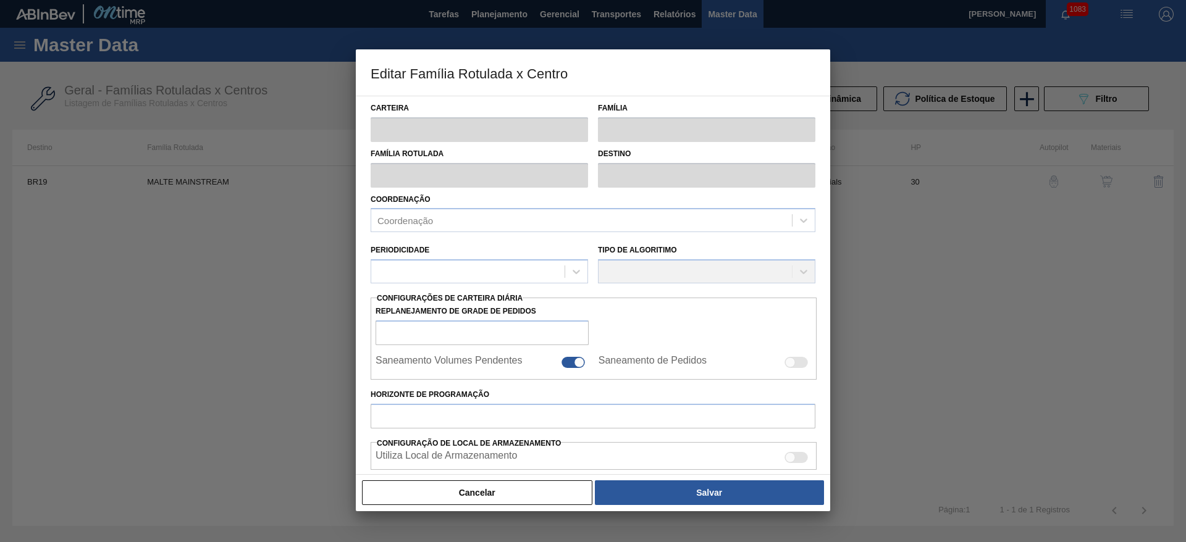
click at [572, 361] on div at bounding box center [572, 362] width 23 height 11
click at [565, 365] on div at bounding box center [567, 363] width 10 height 10
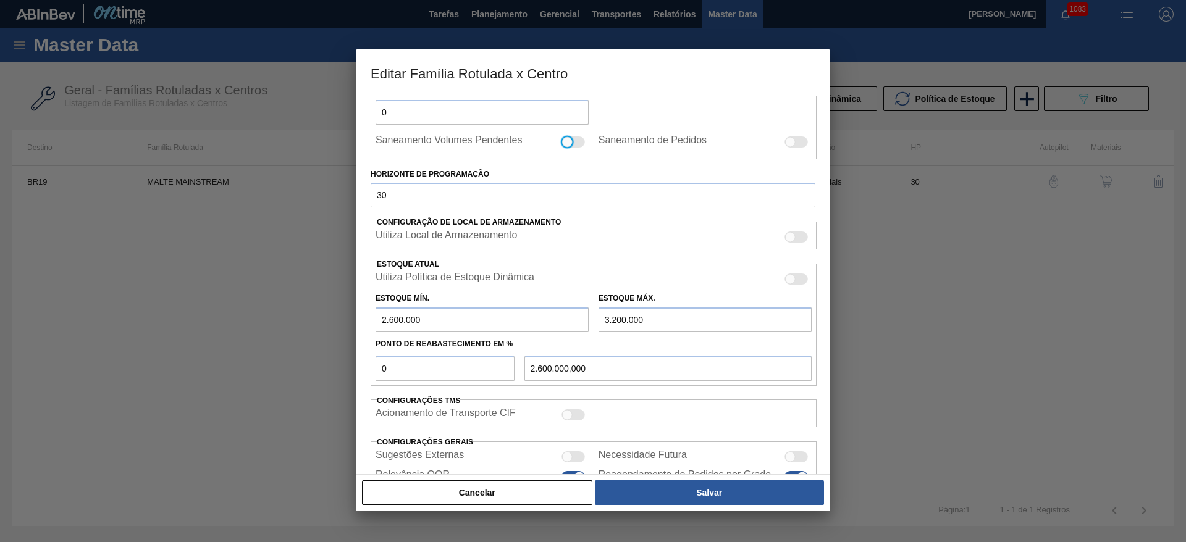
scroll to position [304, 0]
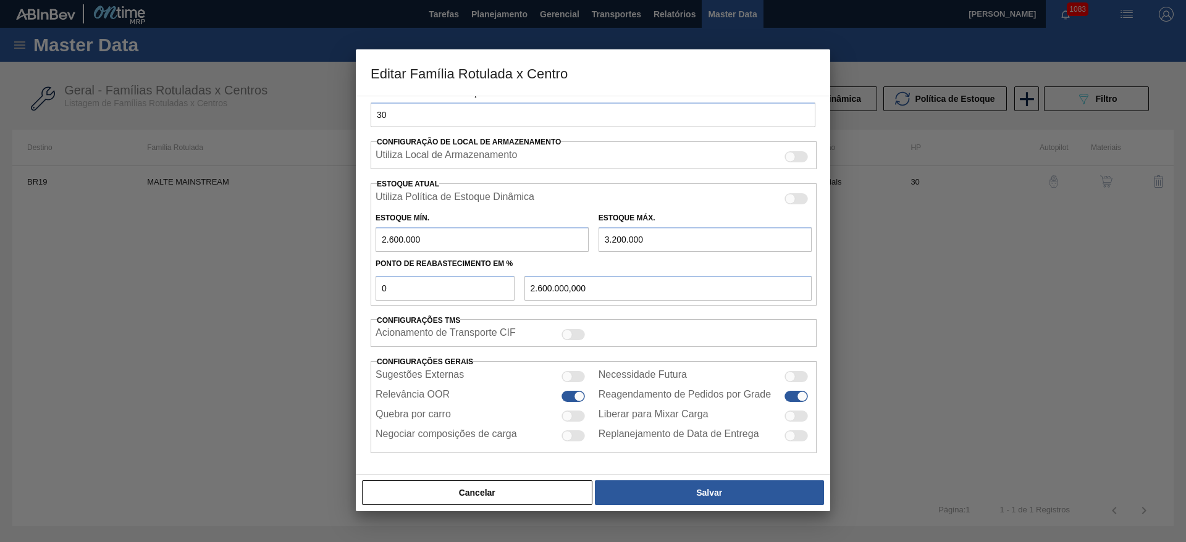
click at [567, 418] on div at bounding box center [567, 416] width 10 height 10
click at [571, 375] on div at bounding box center [572, 376] width 23 height 11
click at [574, 396] on div at bounding box center [579, 396] width 10 height 10
click at [797, 375] on div at bounding box center [795, 376] width 23 height 11
click at [797, 393] on div at bounding box center [802, 396] width 10 height 10
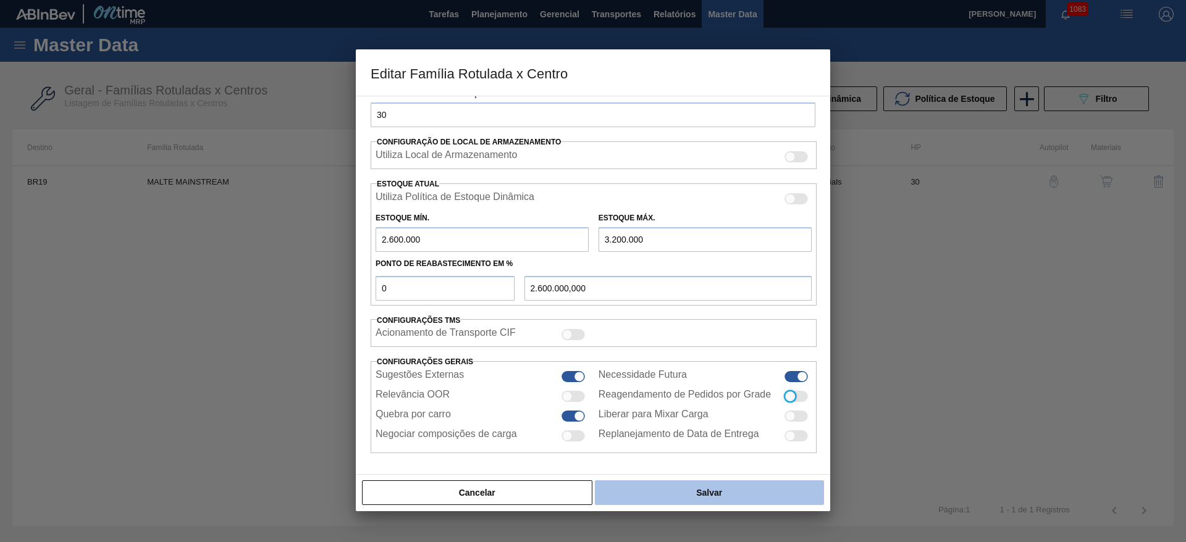
click at [695, 488] on button "Salvar" at bounding box center [709, 492] width 229 height 25
click at [689, 500] on button "Salvar" at bounding box center [709, 492] width 229 height 25
click at [721, 492] on button "Salvar" at bounding box center [709, 492] width 229 height 25
click at [711, 493] on button "Salvar" at bounding box center [709, 492] width 229 height 25
click at [745, 500] on button "Salvar" at bounding box center [709, 492] width 229 height 25
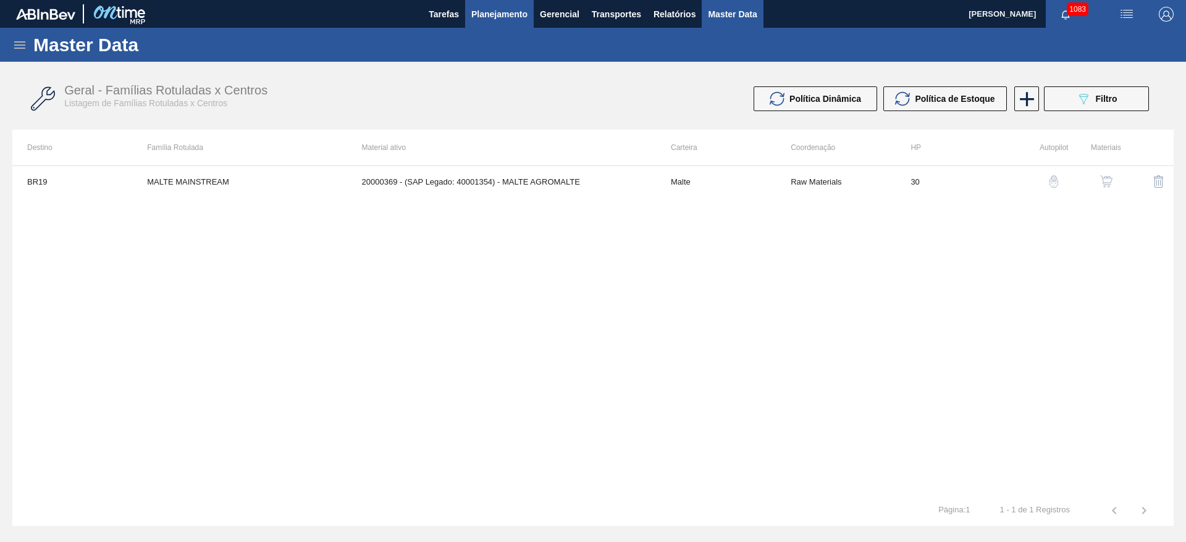
click at [482, 17] on span "Planejamento" at bounding box center [499, 14] width 56 height 15
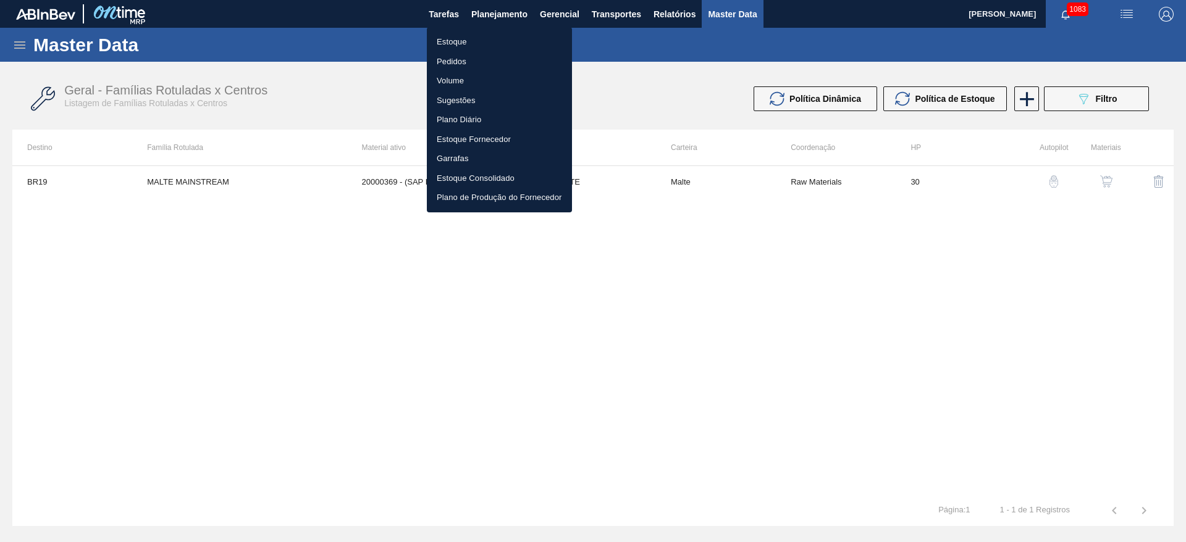
click at [453, 44] on li "Estoque" at bounding box center [499, 42] width 145 height 20
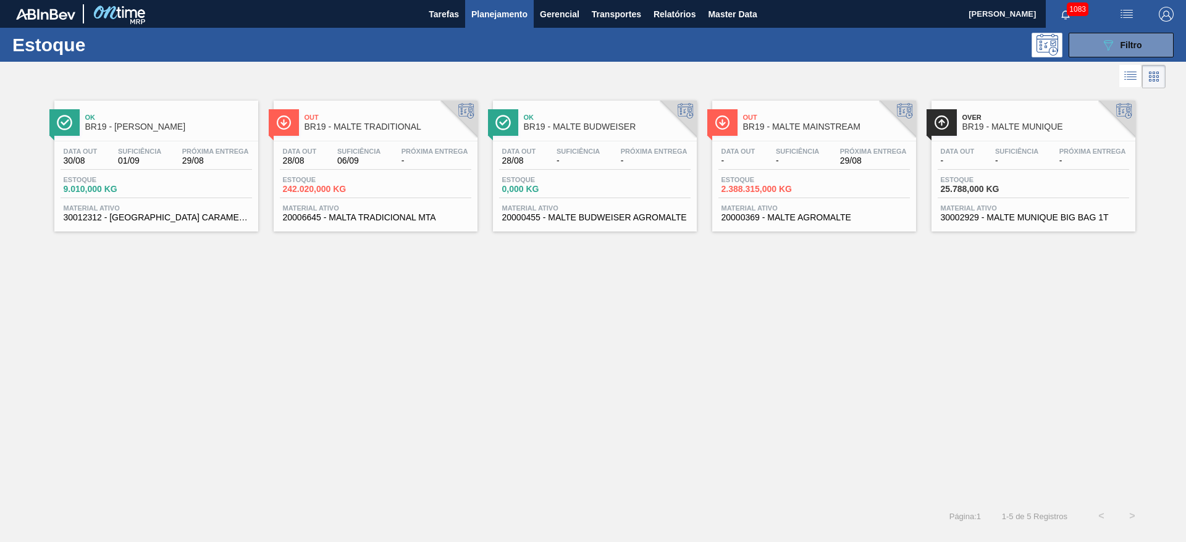
drag, startPoint x: 1100, startPoint y: 46, endPoint x: 1079, endPoint y: 72, distance: 33.4
click at [1100, 46] on icon "089F7B8B-B2A5-4AFE-B5C0-19BA573D28AC" at bounding box center [1107, 45] width 15 height 15
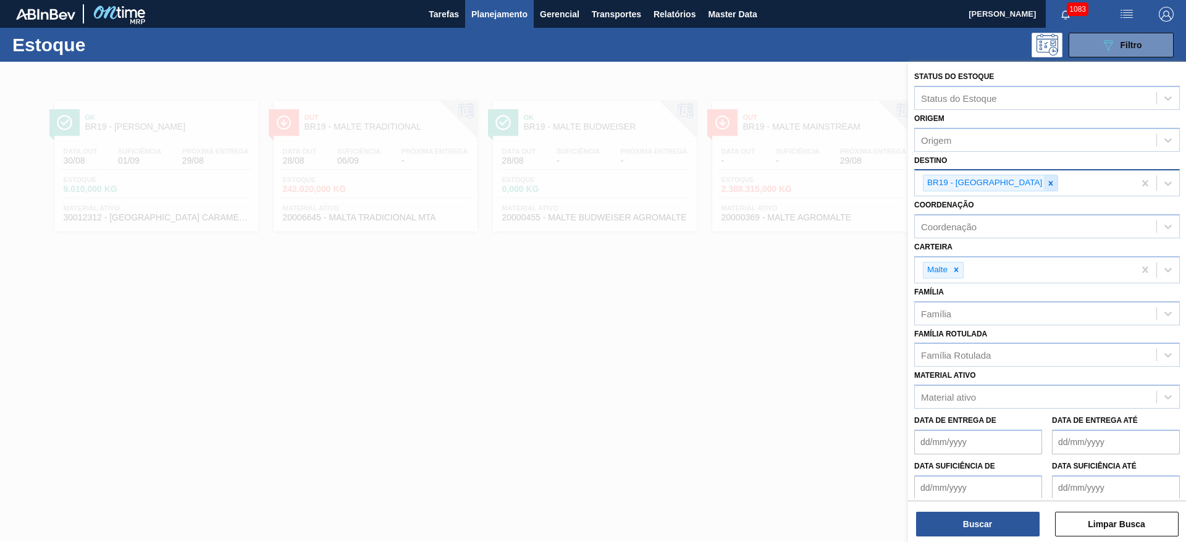
click at [1046, 182] on icon at bounding box center [1050, 183] width 9 height 9
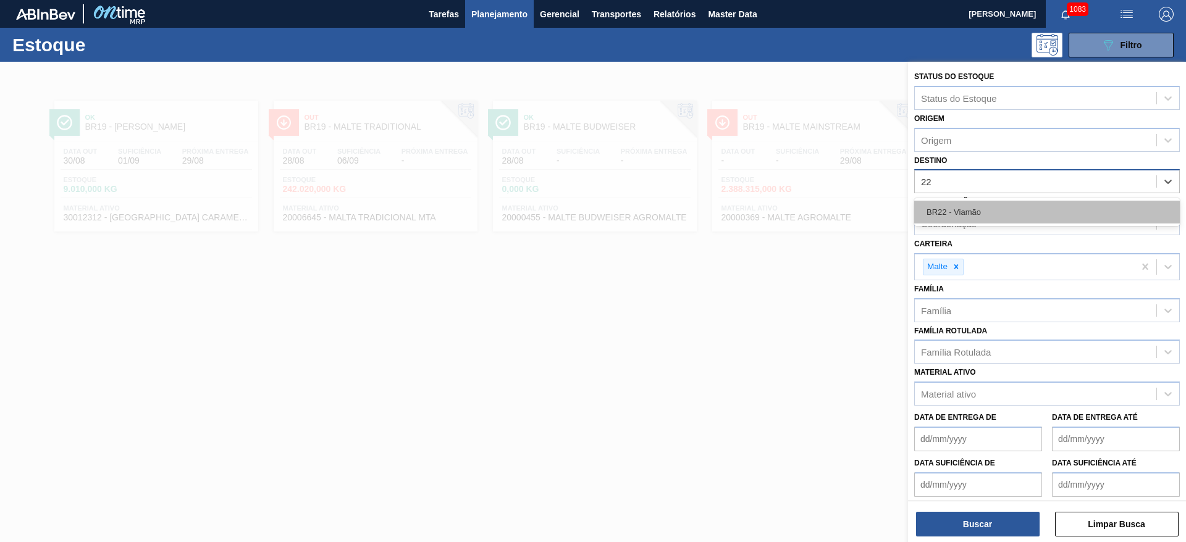
click at [974, 211] on div "BR22 - Viamão" at bounding box center [1047, 212] width 266 height 23
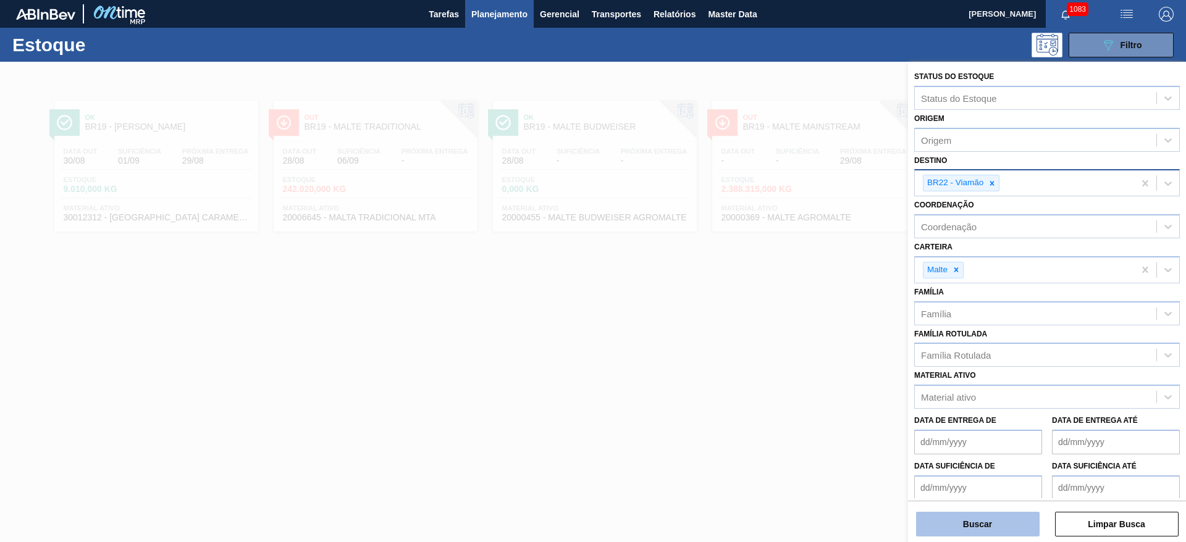
click at [973, 526] on button "Buscar" at bounding box center [978, 524] width 124 height 25
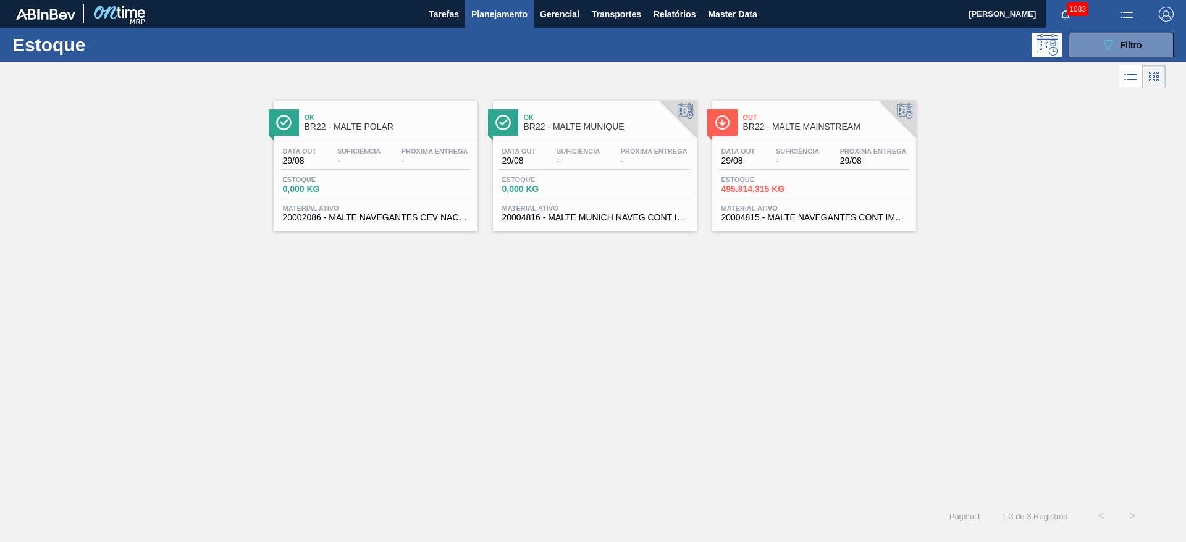
drag, startPoint x: 780, startPoint y: 159, endPoint x: 774, endPoint y: 165, distance: 8.3
click at [781, 159] on span "-" at bounding box center [797, 160] width 43 height 9
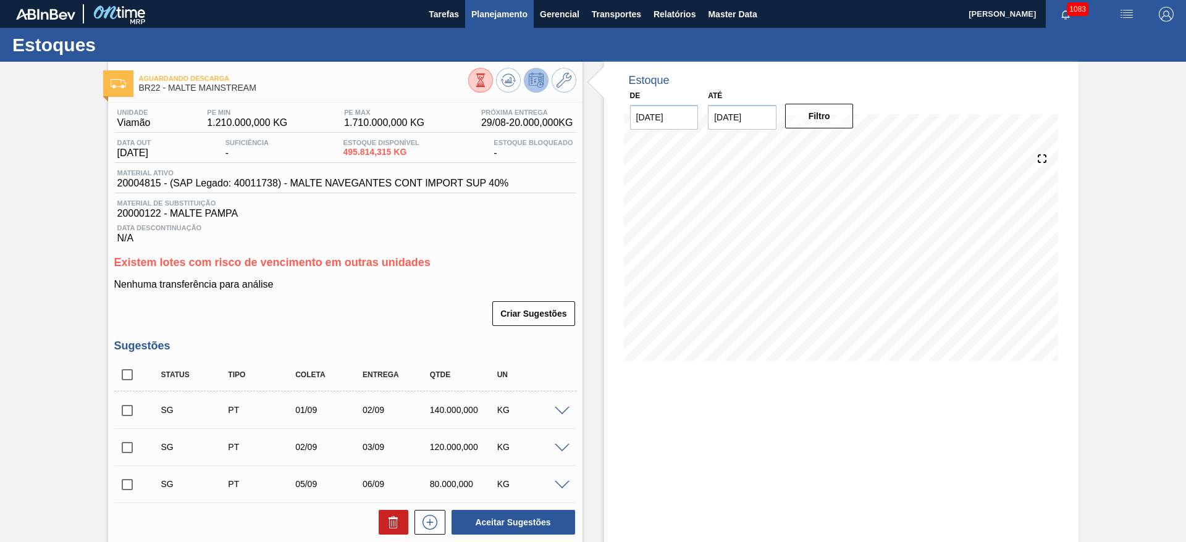
click at [505, 14] on span "Planejamento" at bounding box center [499, 14] width 56 height 15
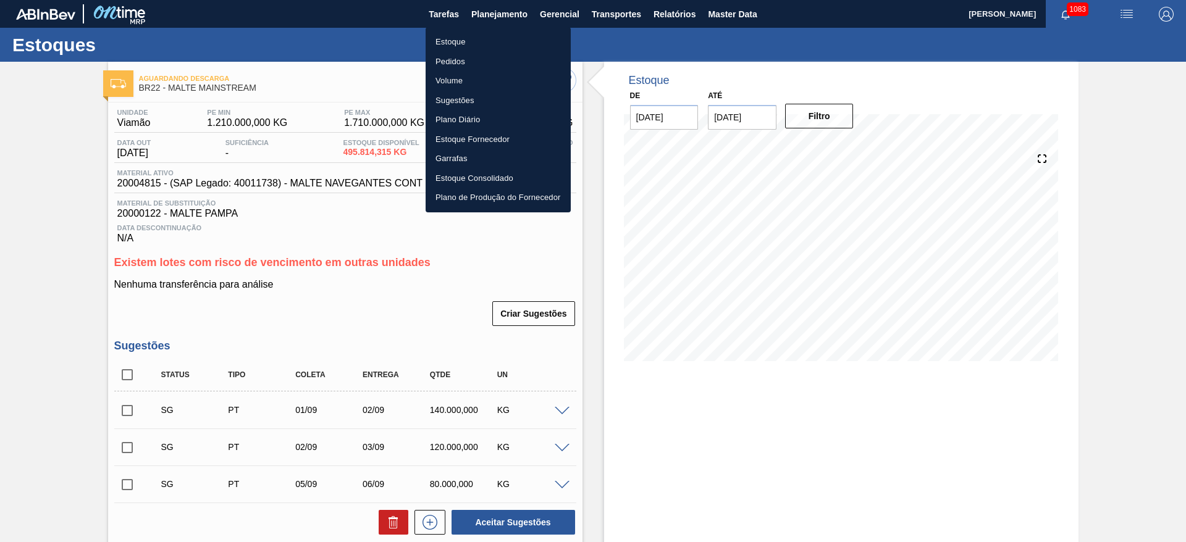
click at [447, 48] on li "Estoque" at bounding box center [497, 42] width 145 height 20
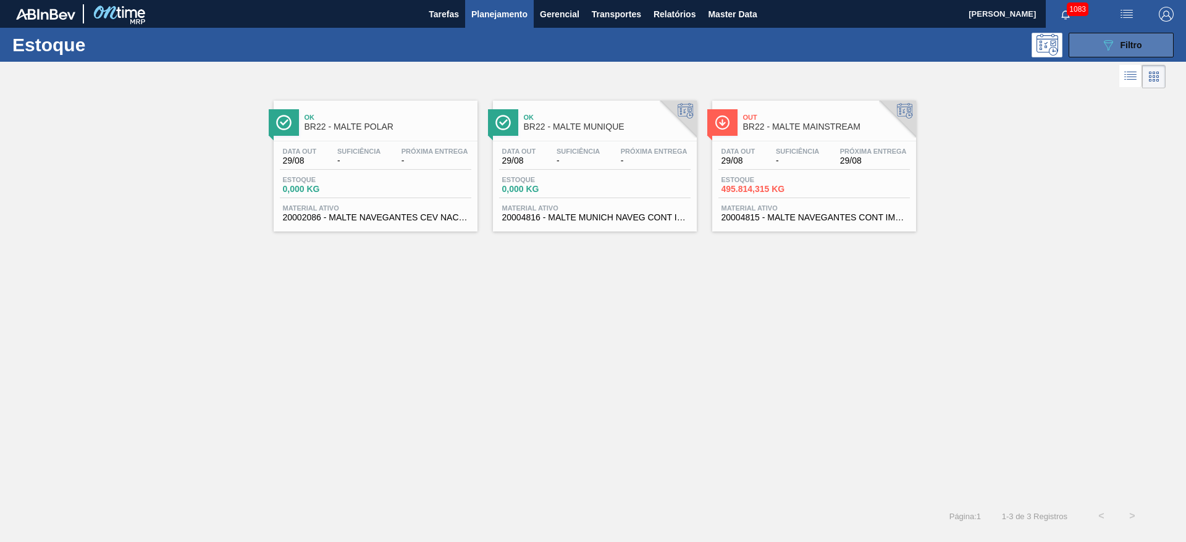
click at [1110, 52] on button "089F7B8B-B2A5-4AFE-B5C0-19BA573D28AC Filtro" at bounding box center [1120, 45] width 105 height 25
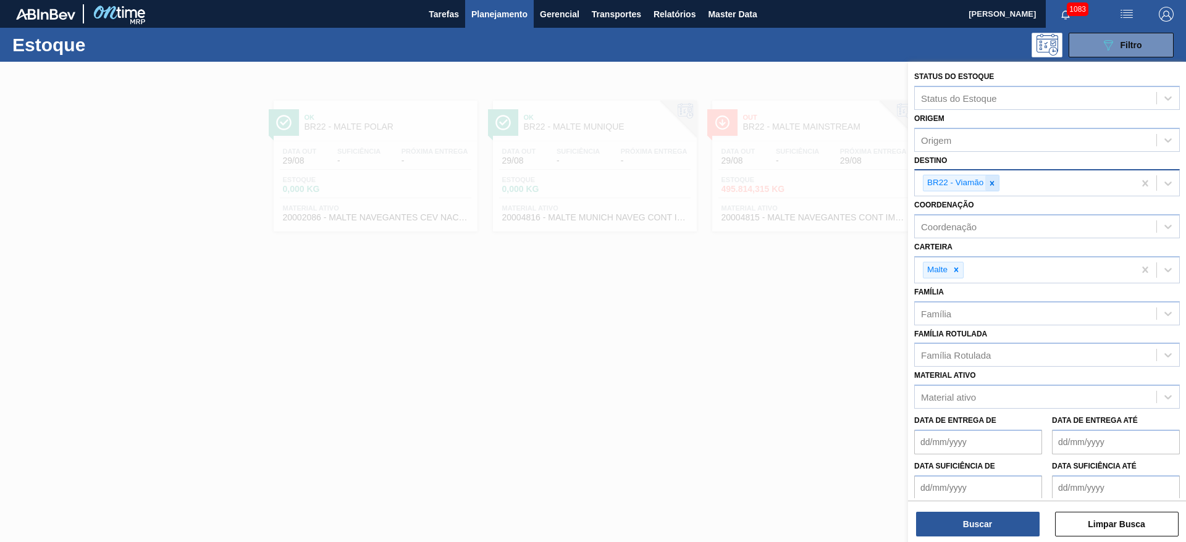
click at [994, 180] on icon at bounding box center [991, 183] width 9 height 9
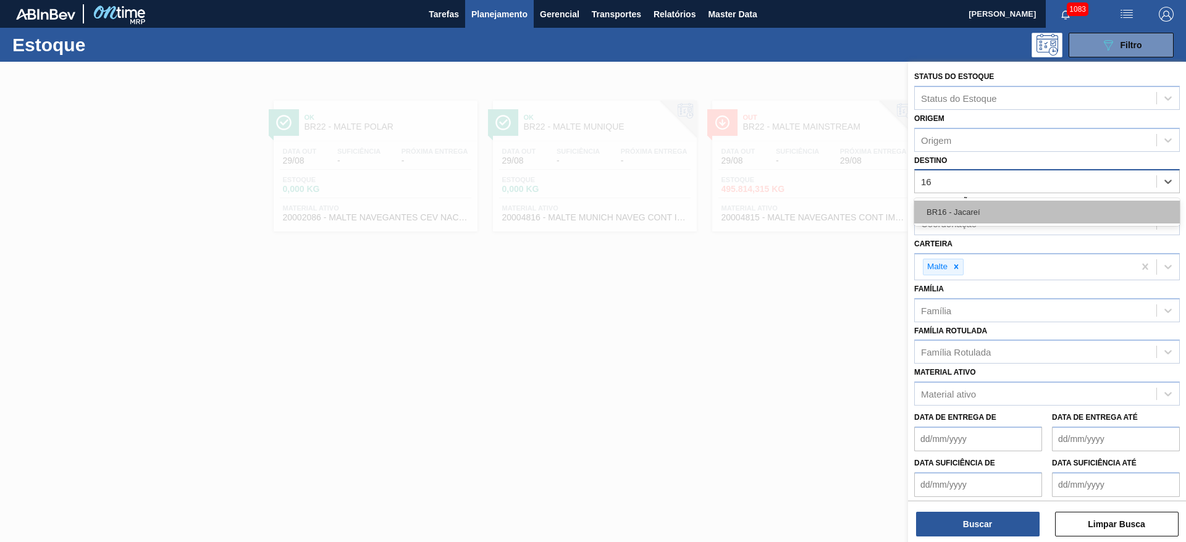
click at [971, 214] on div "BR16 - Jacareí" at bounding box center [1047, 212] width 266 height 23
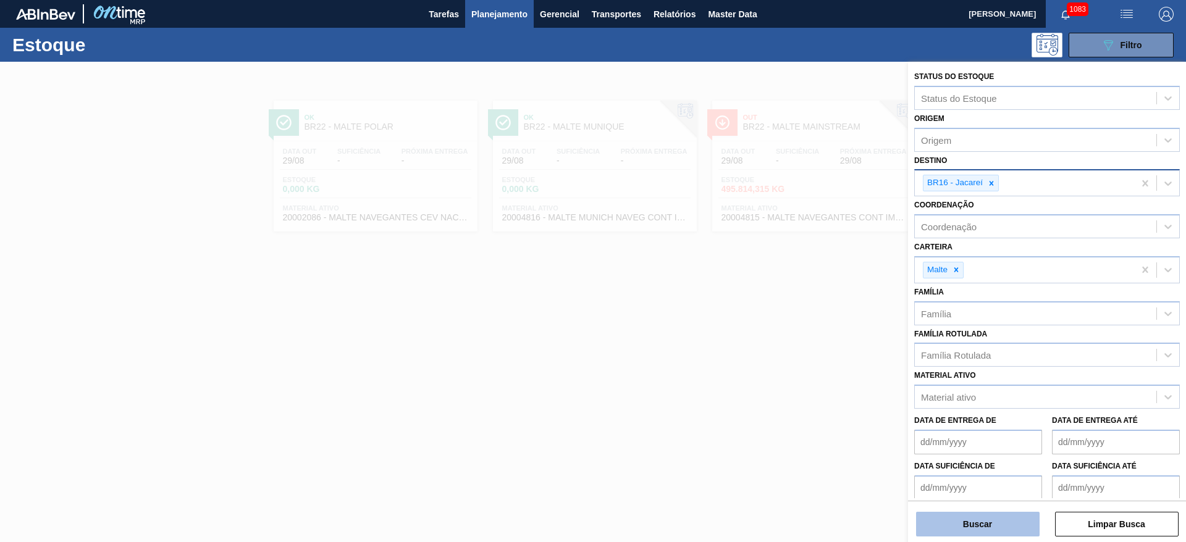
click at [962, 514] on button "Buscar" at bounding box center [978, 524] width 124 height 25
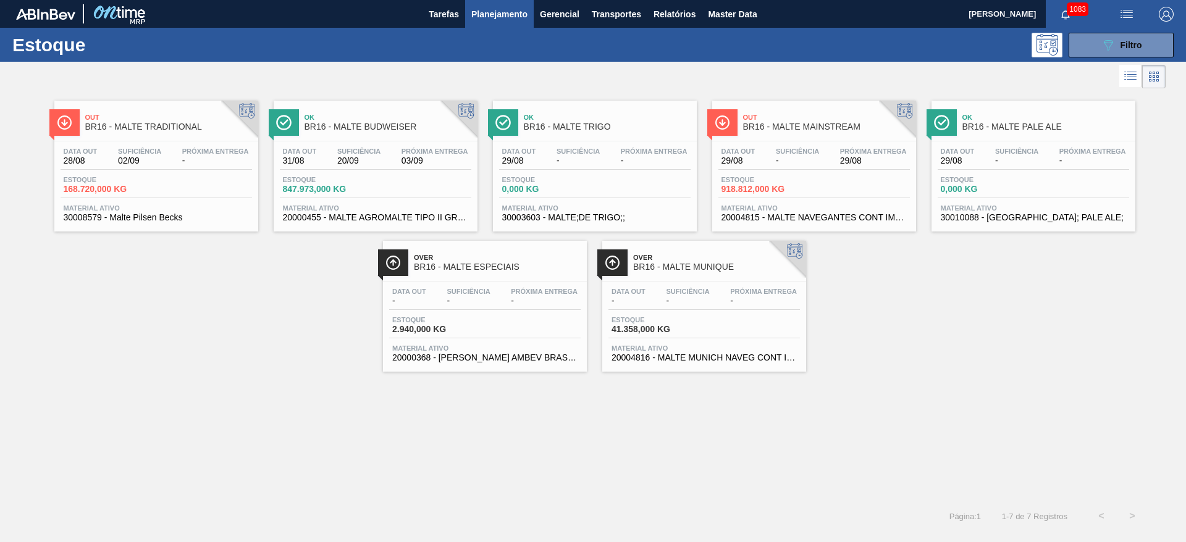
click at [779, 162] on span "-" at bounding box center [797, 160] width 43 height 9
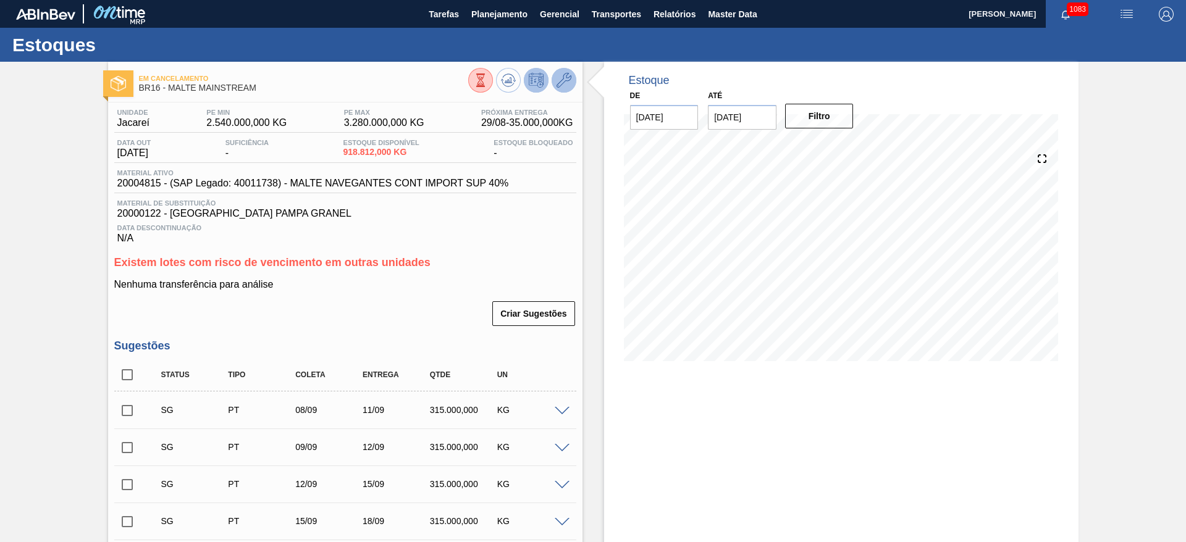
click at [567, 81] on icon at bounding box center [563, 80] width 15 height 15
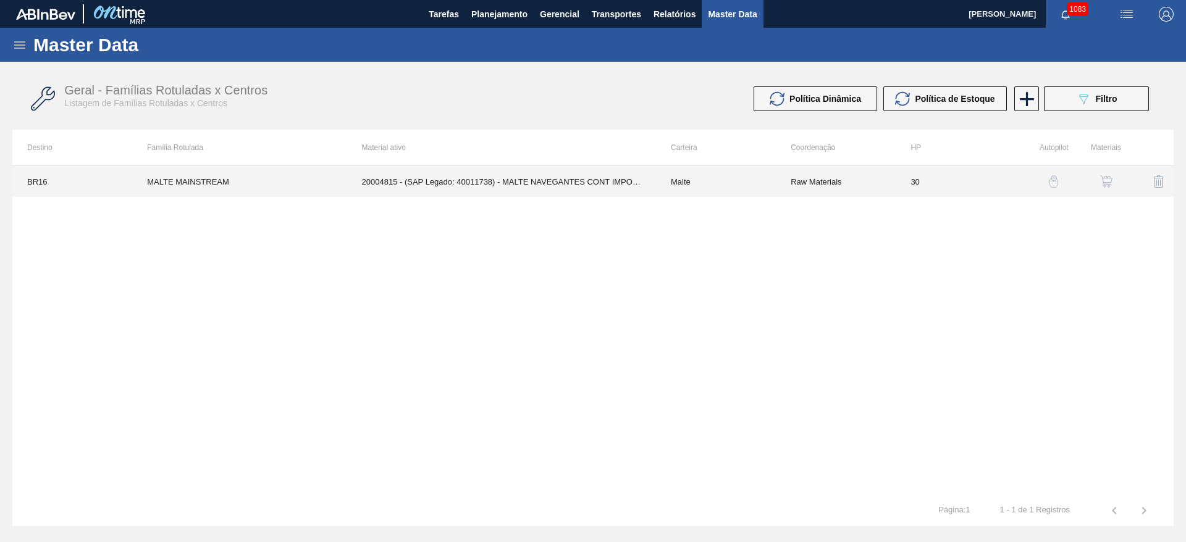
click at [741, 190] on td "Malte" at bounding box center [716, 181] width 120 height 31
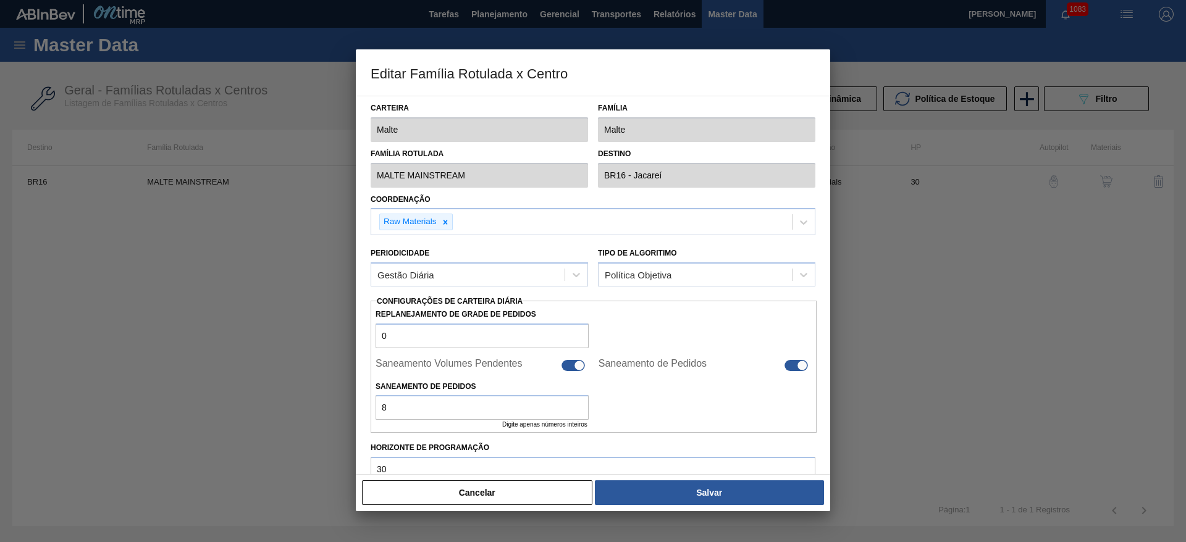
scroll to position [354, 0]
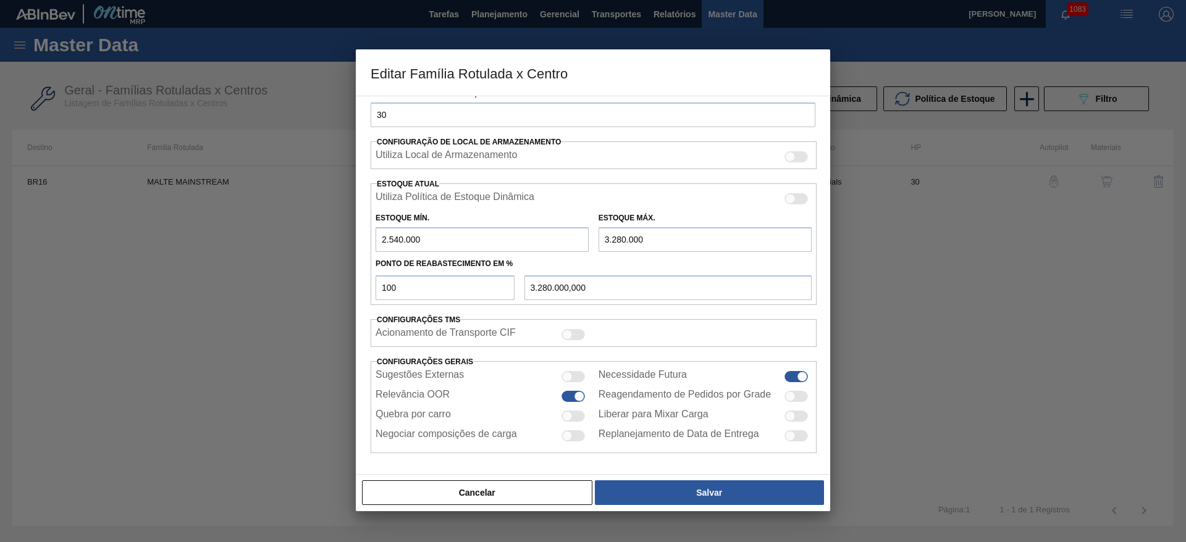
click at [573, 415] on div at bounding box center [572, 416] width 23 height 11
click at [569, 377] on div at bounding box center [567, 377] width 10 height 10
click at [572, 398] on div at bounding box center [572, 396] width 23 height 11
click at [570, 393] on div at bounding box center [567, 396] width 10 height 10
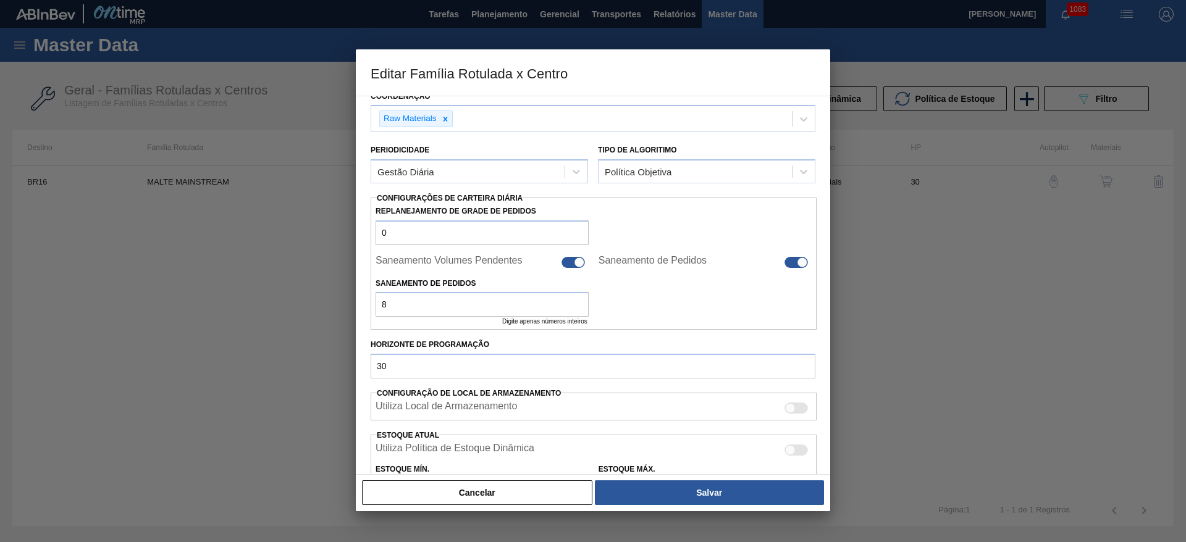
scroll to position [0, 0]
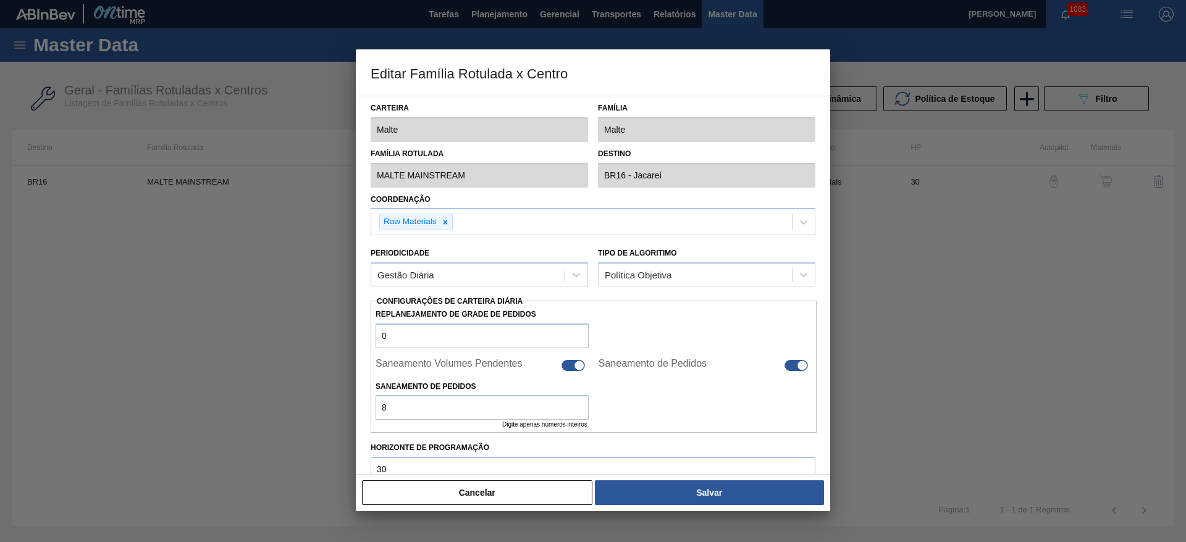
drag, startPoint x: 569, startPoint y: 366, endPoint x: 582, endPoint y: 366, distance: 12.4
click at [569, 366] on div at bounding box center [572, 365] width 23 height 11
click at [800, 362] on div at bounding box center [802, 365] width 10 height 10
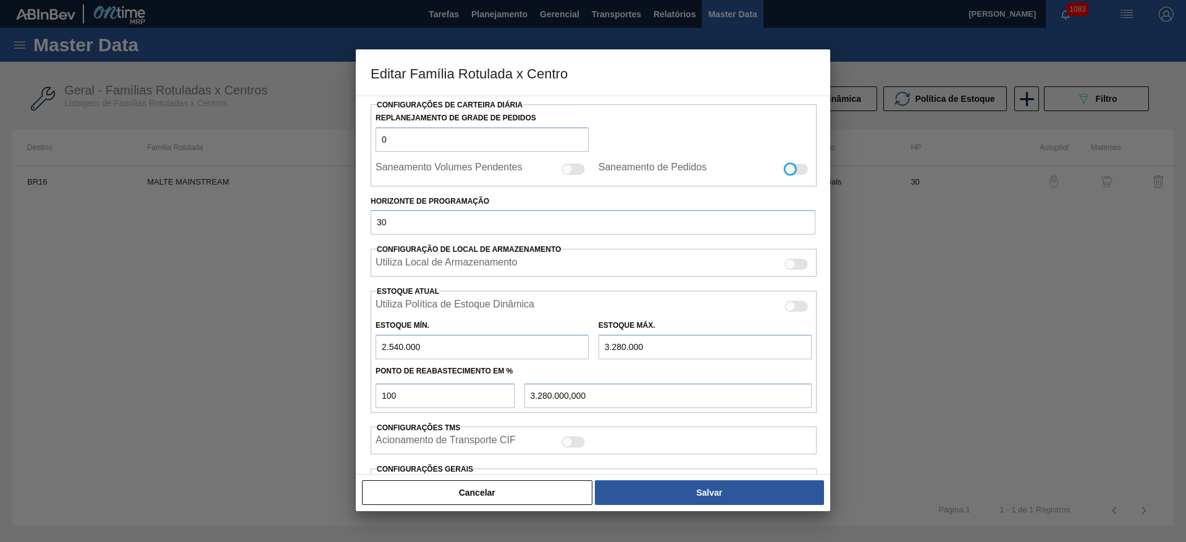
scroll to position [304, 0]
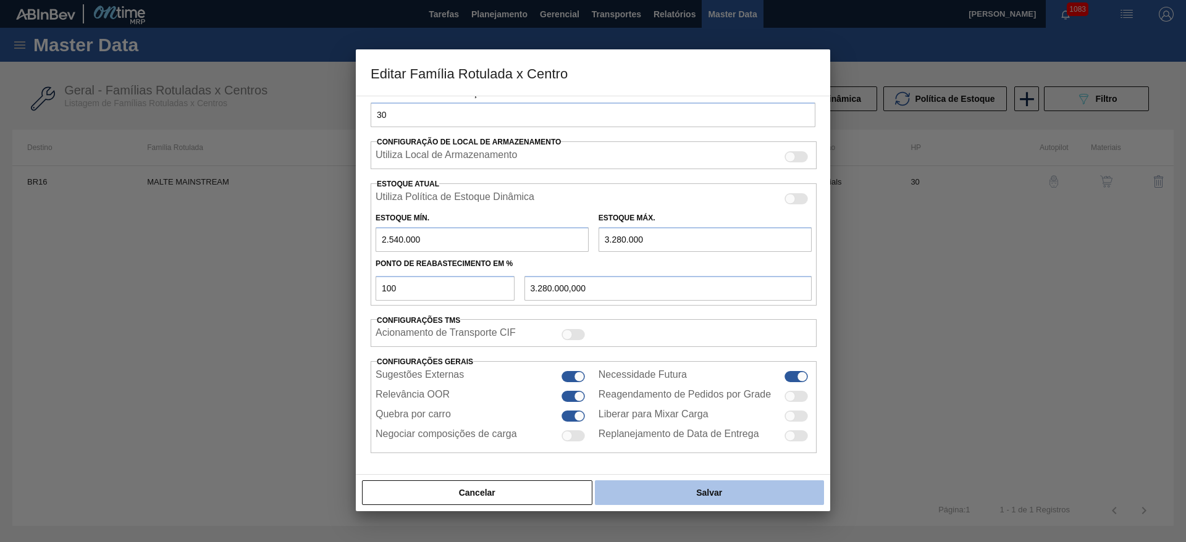
click at [690, 492] on button "Salvar" at bounding box center [709, 492] width 229 height 25
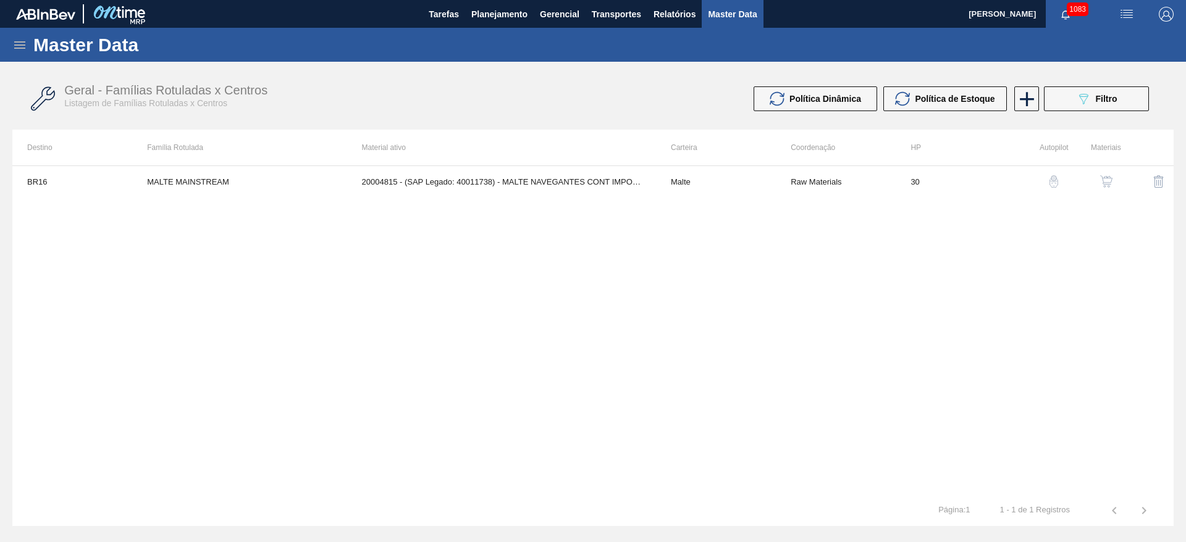
click at [1107, 178] on img "button" at bounding box center [1106, 181] width 12 height 12
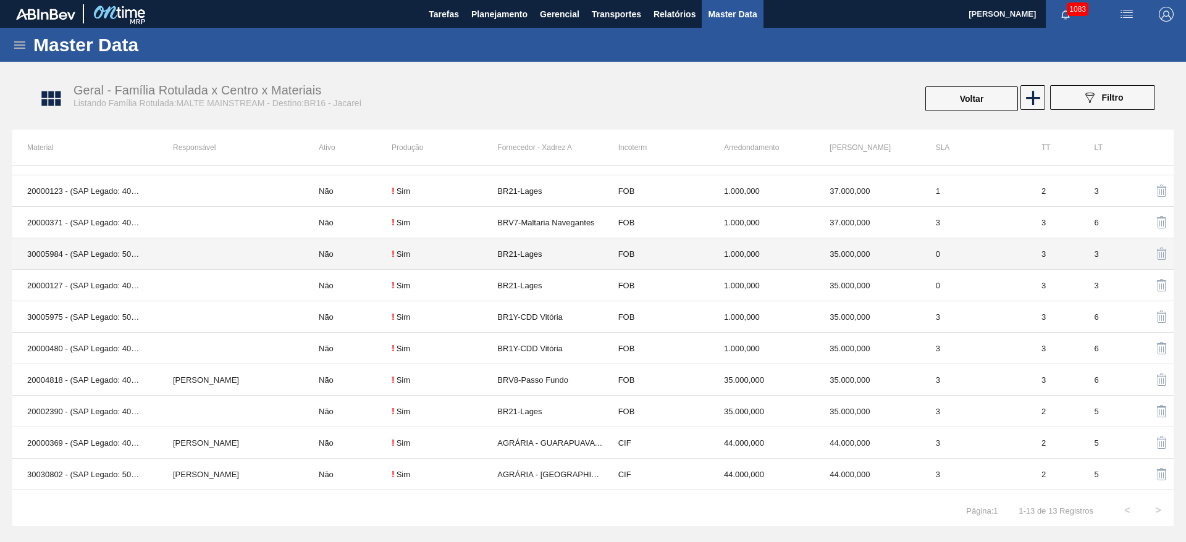
scroll to position [80, 0]
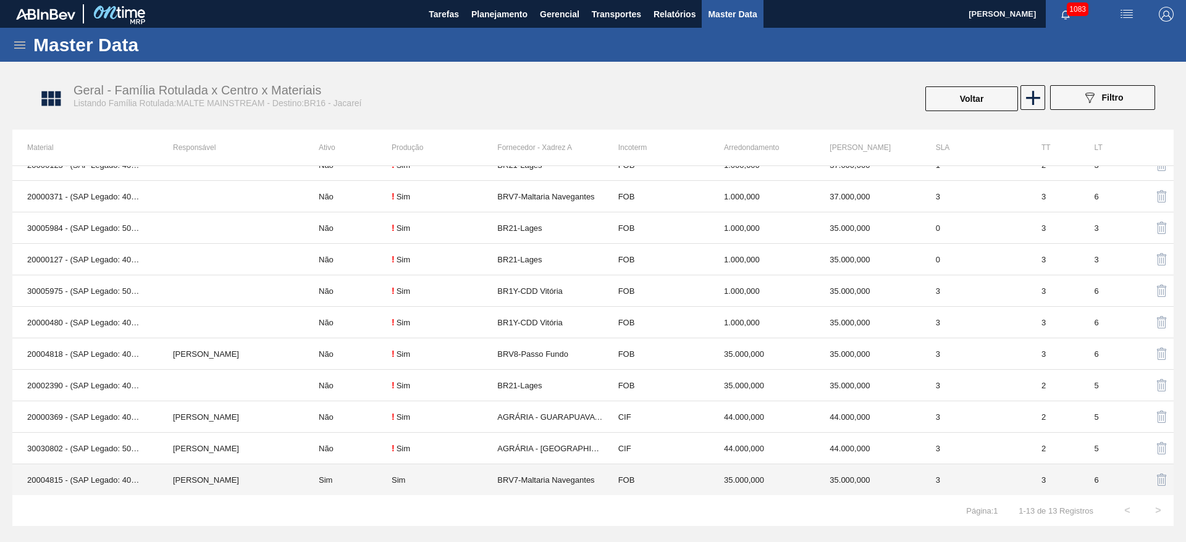
click at [369, 481] on td "Sim" at bounding box center [348, 479] width 88 height 31
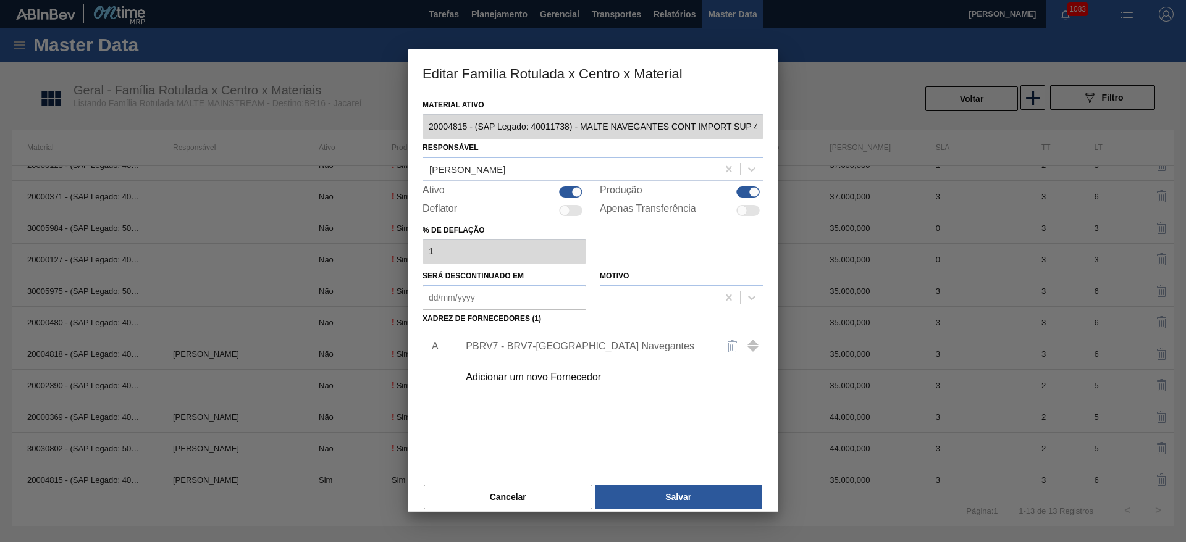
click at [571, 189] on div at bounding box center [576, 191] width 10 height 10
click at [691, 498] on button "Salvar" at bounding box center [678, 497] width 167 height 25
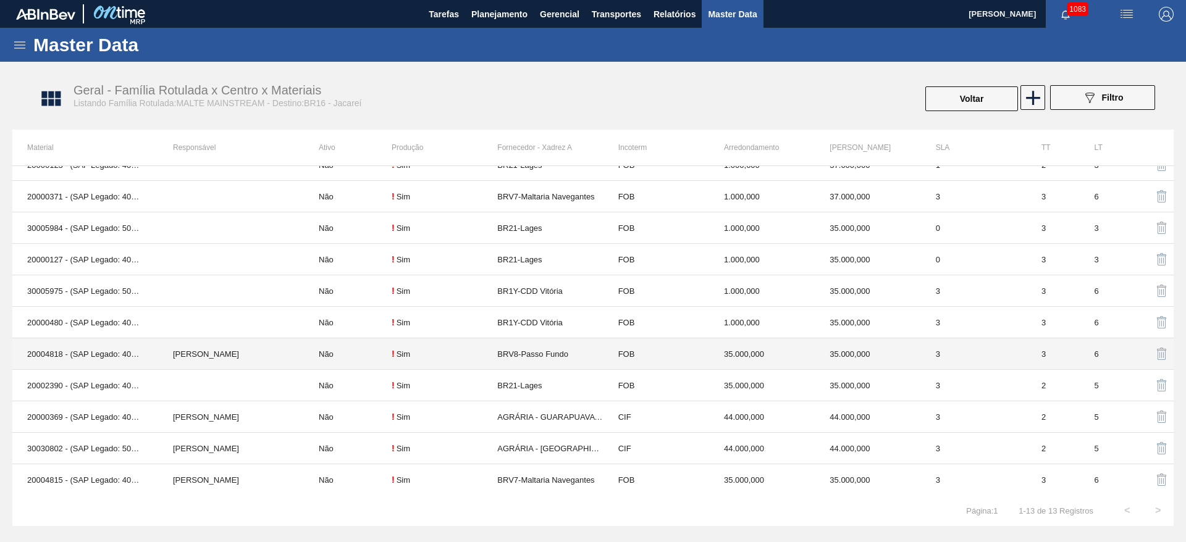
click at [348, 358] on td "Não" at bounding box center [348, 353] width 88 height 31
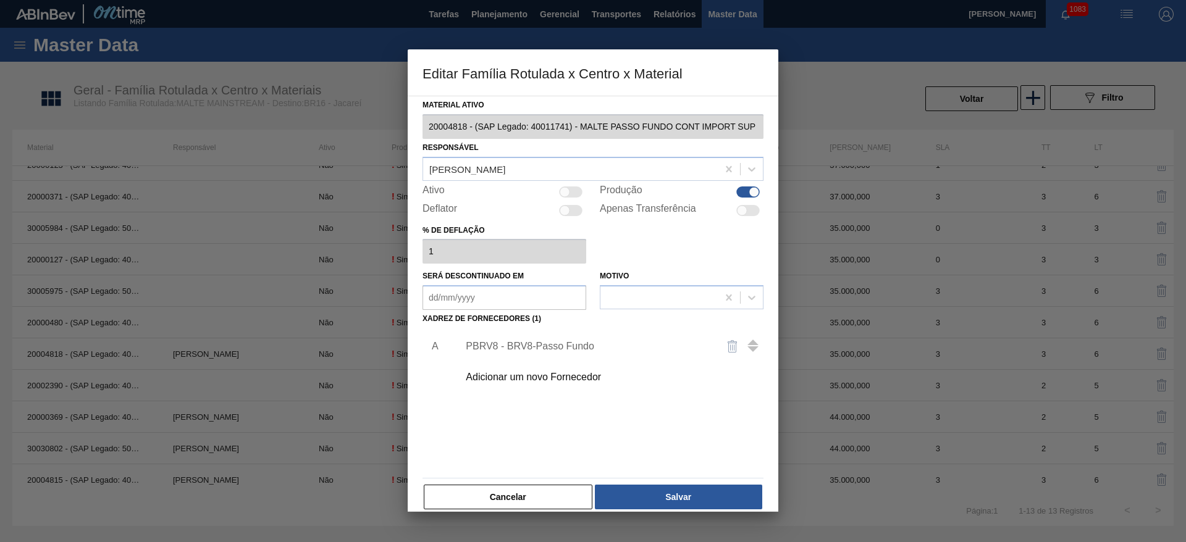
click at [567, 191] on div at bounding box center [564, 191] width 10 height 10
click at [522, 344] on div "PBRV8 - BRV8-Passo Fundo" at bounding box center [587, 346] width 242 height 11
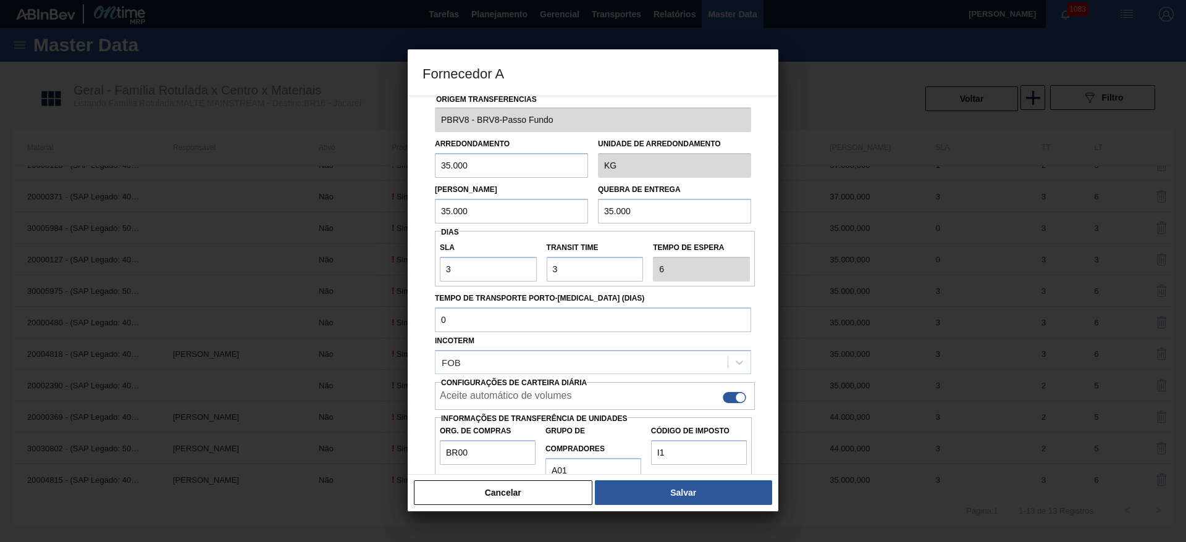
scroll to position [0, 0]
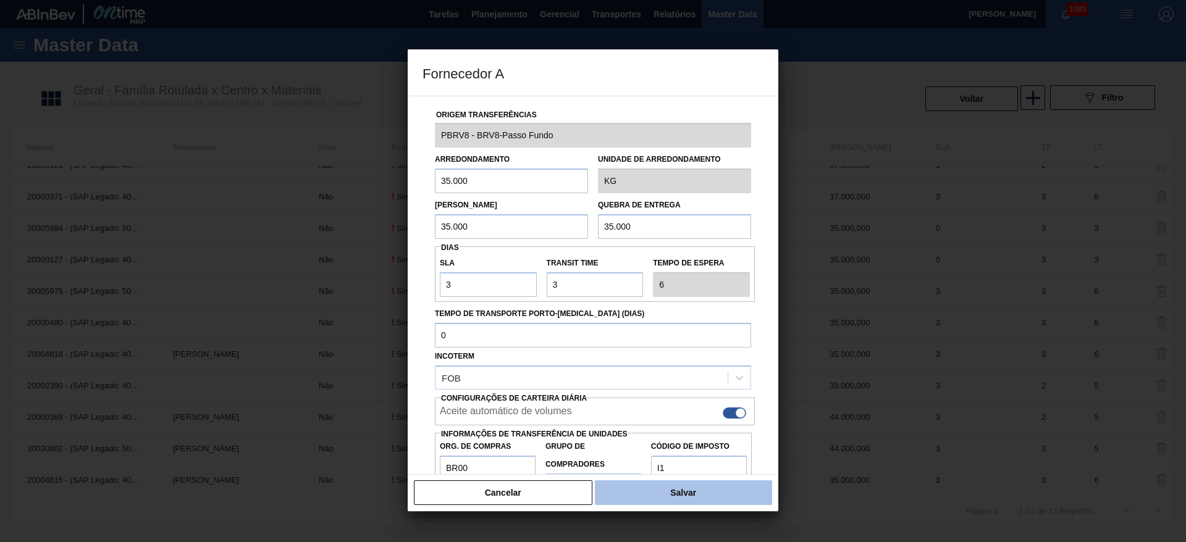
click at [672, 488] on button "Salvar" at bounding box center [683, 492] width 177 height 25
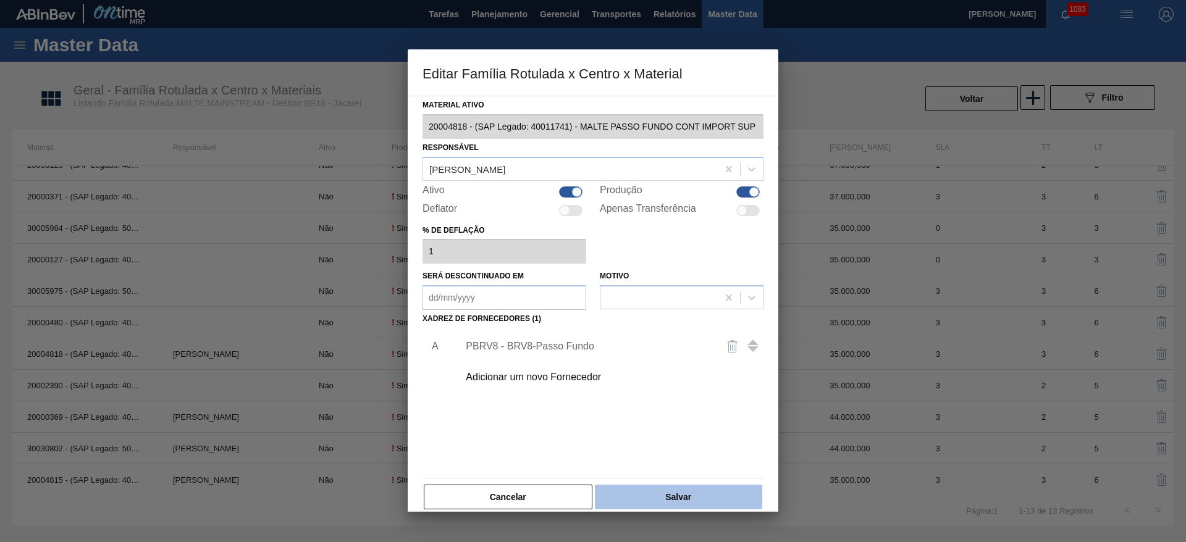
click at [681, 495] on button "Salvar" at bounding box center [678, 497] width 167 height 25
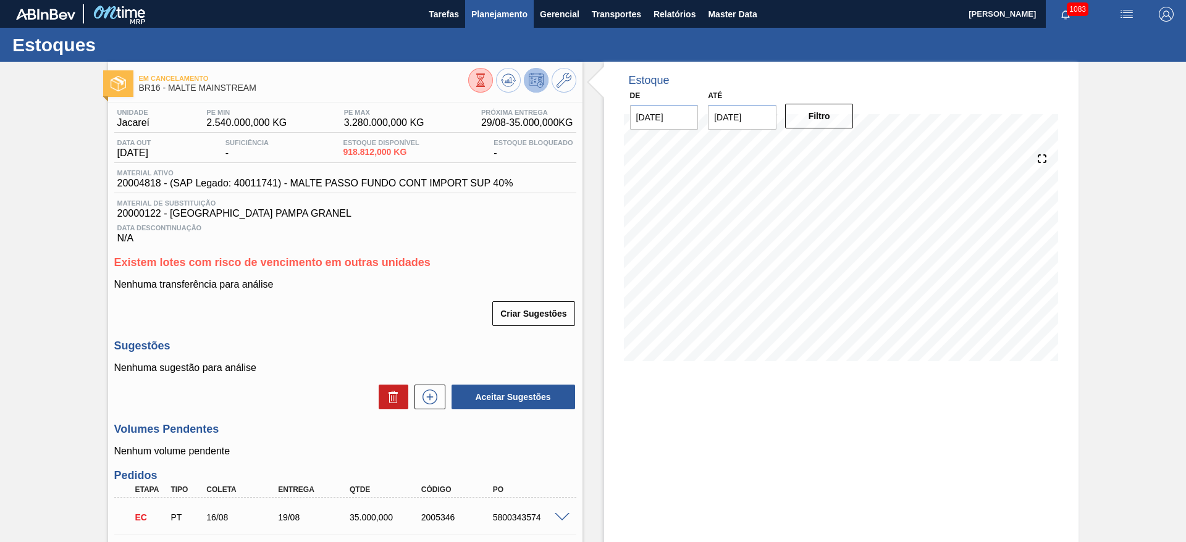
click at [493, 21] on button "Planejamento" at bounding box center [499, 14] width 69 height 28
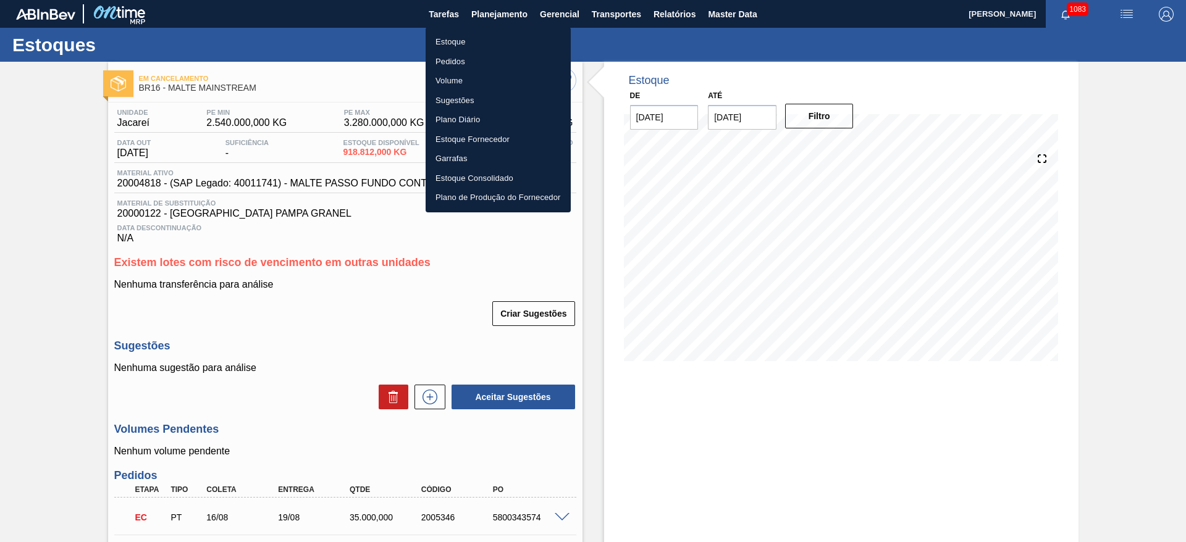
click at [452, 37] on li "Estoque" at bounding box center [497, 42] width 145 height 20
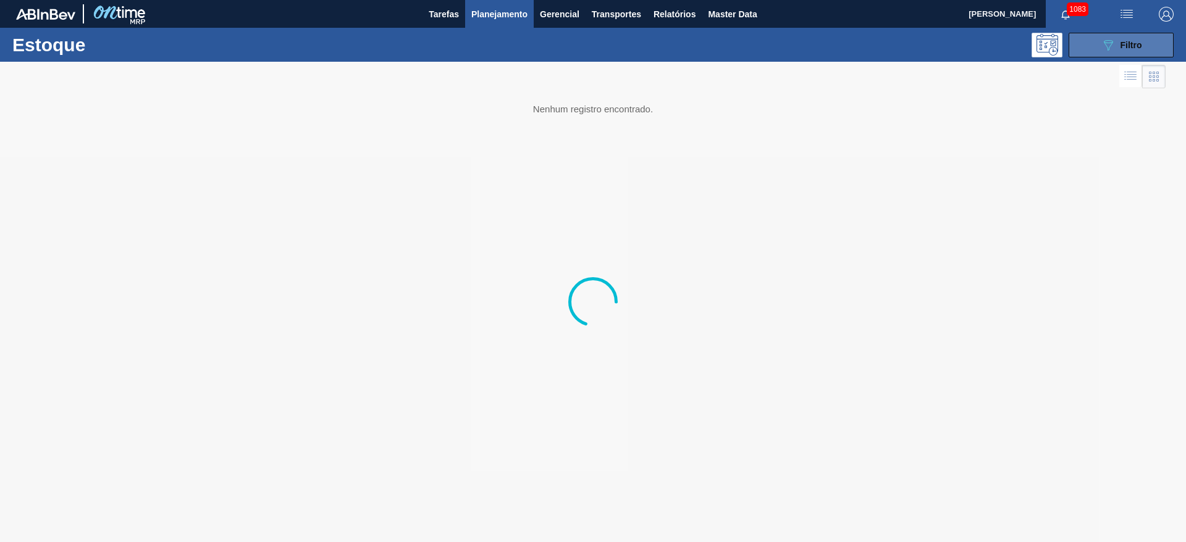
click at [1121, 44] on span "Filtro" at bounding box center [1131, 45] width 22 height 10
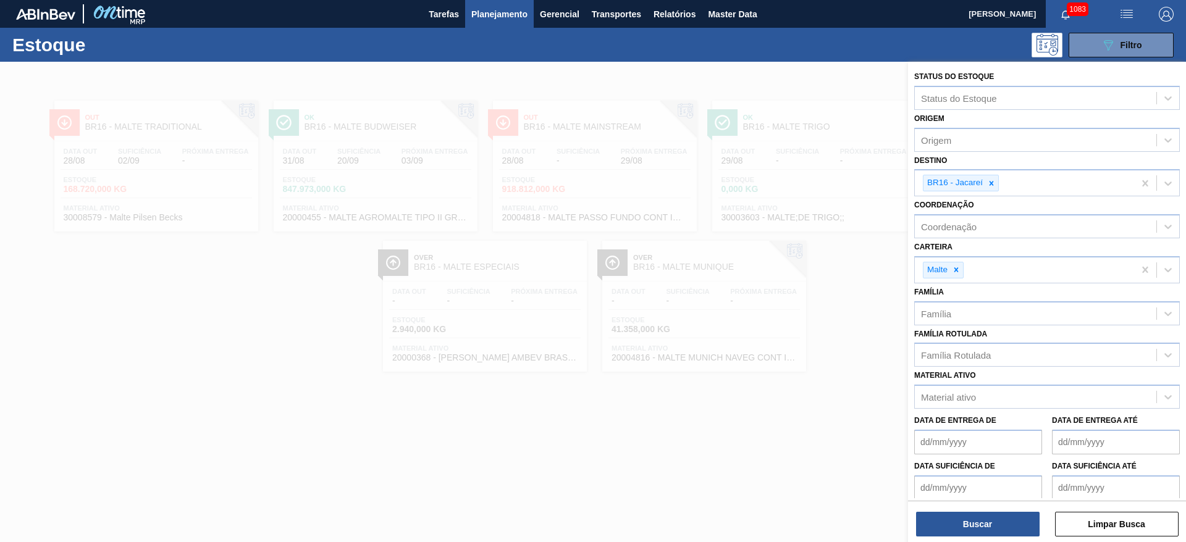
click at [992, 182] on icon at bounding box center [991, 183] width 4 height 4
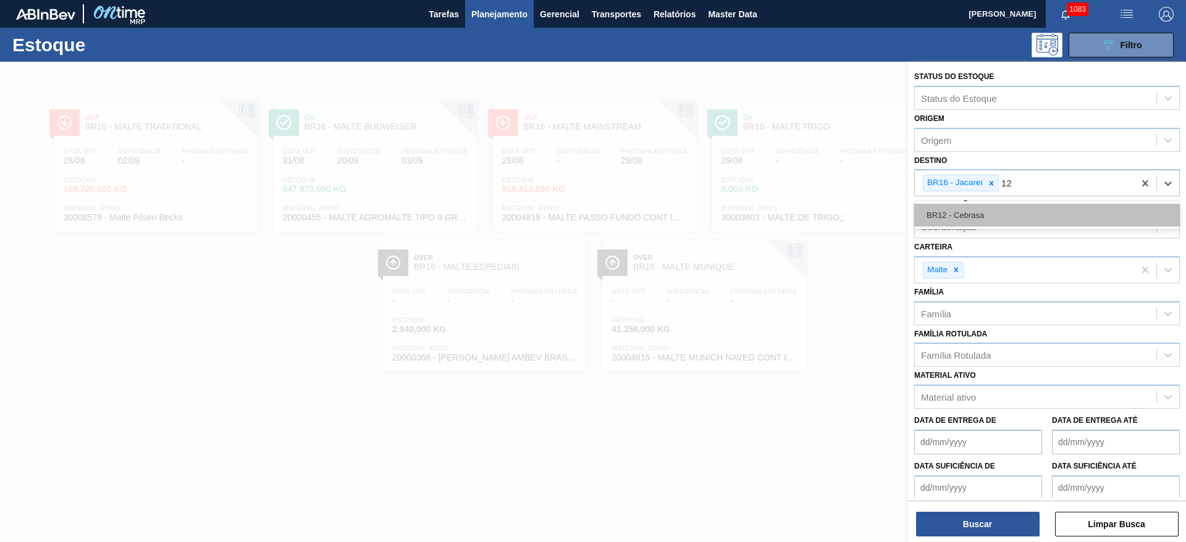
click at [971, 213] on div "BR12 - Cebrasa" at bounding box center [1047, 215] width 266 height 23
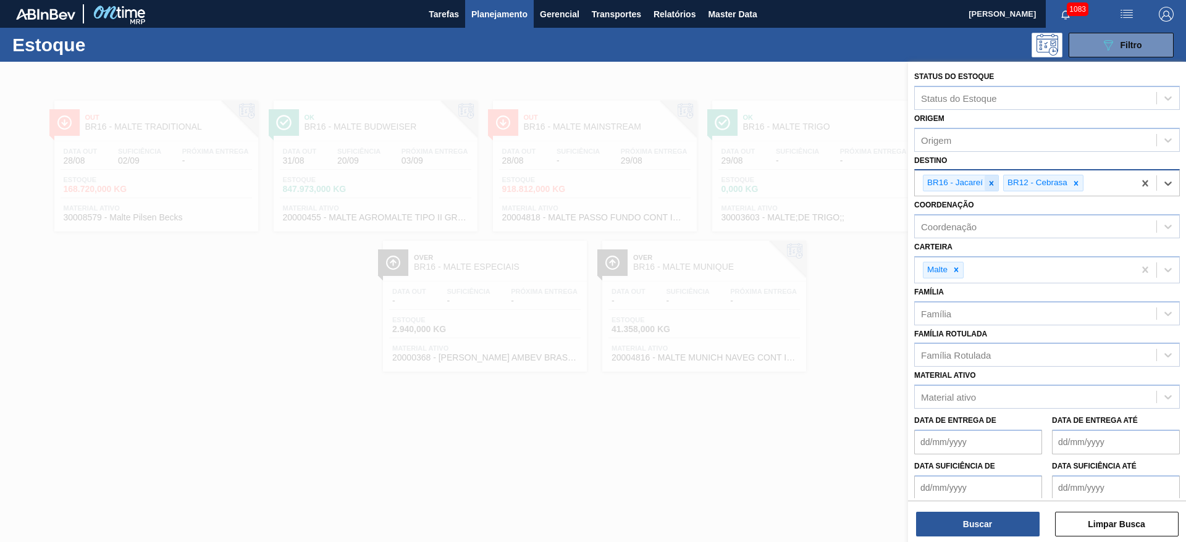
click at [987, 183] on icon at bounding box center [991, 183] width 9 height 9
click at [968, 522] on button "Buscar" at bounding box center [978, 524] width 124 height 25
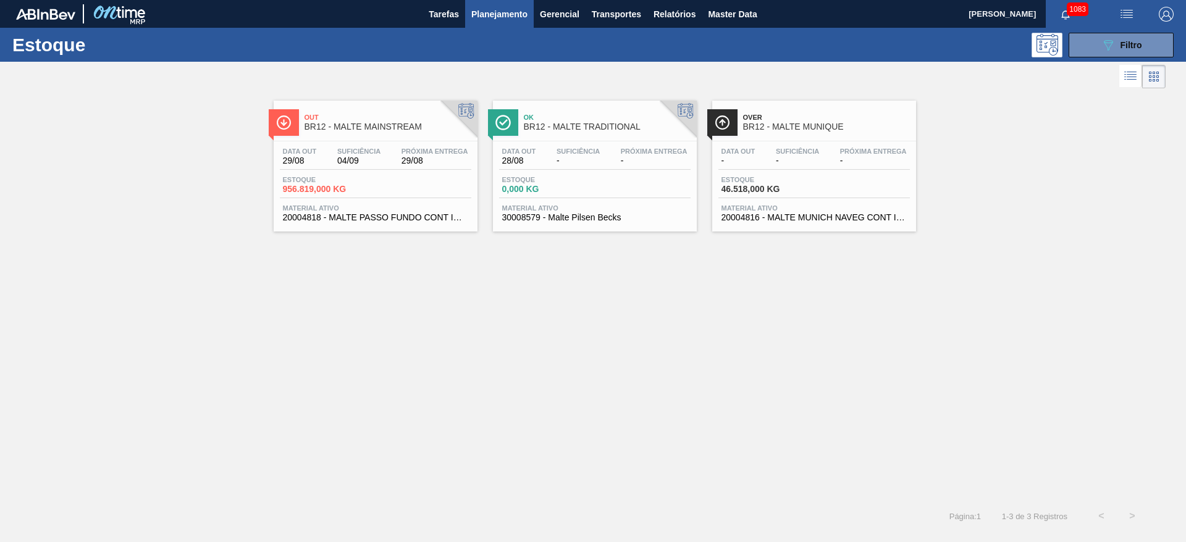
click at [375, 189] on div "Estoque 956.819,000 KG" at bounding box center [375, 187] width 191 height 22
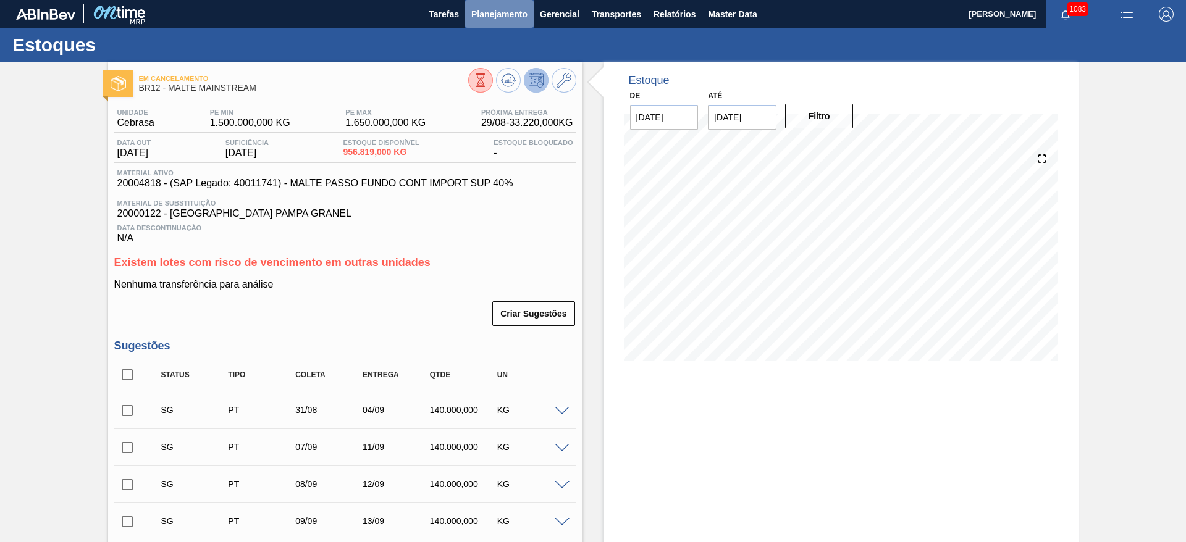
click at [503, 15] on span "Planejamento" at bounding box center [499, 14] width 56 height 15
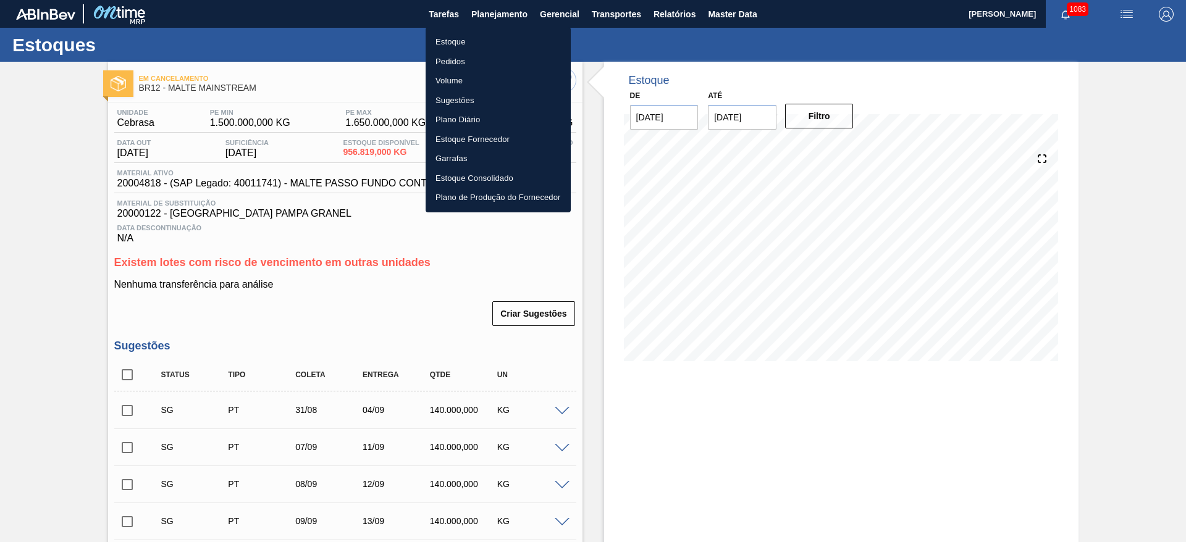
click at [448, 44] on li "Estoque" at bounding box center [497, 42] width 145 height 20
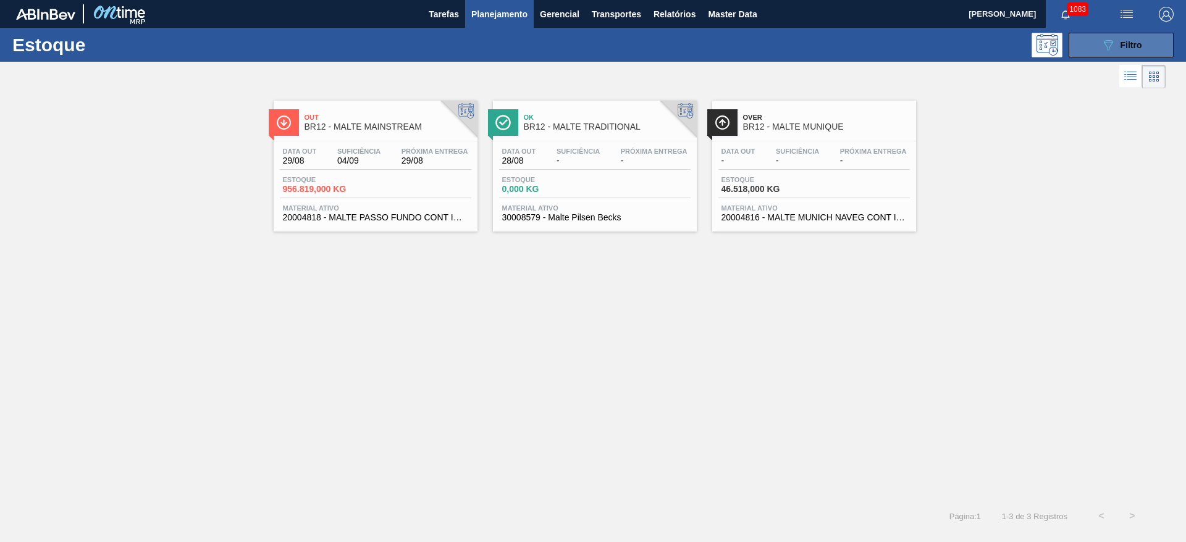
click at [1100, 52] on button "089F7B8B-B2A5-4AFE-B5C0-19BA573D28AC Filtro" at bounding box center [1120, 45] width 105 height 25
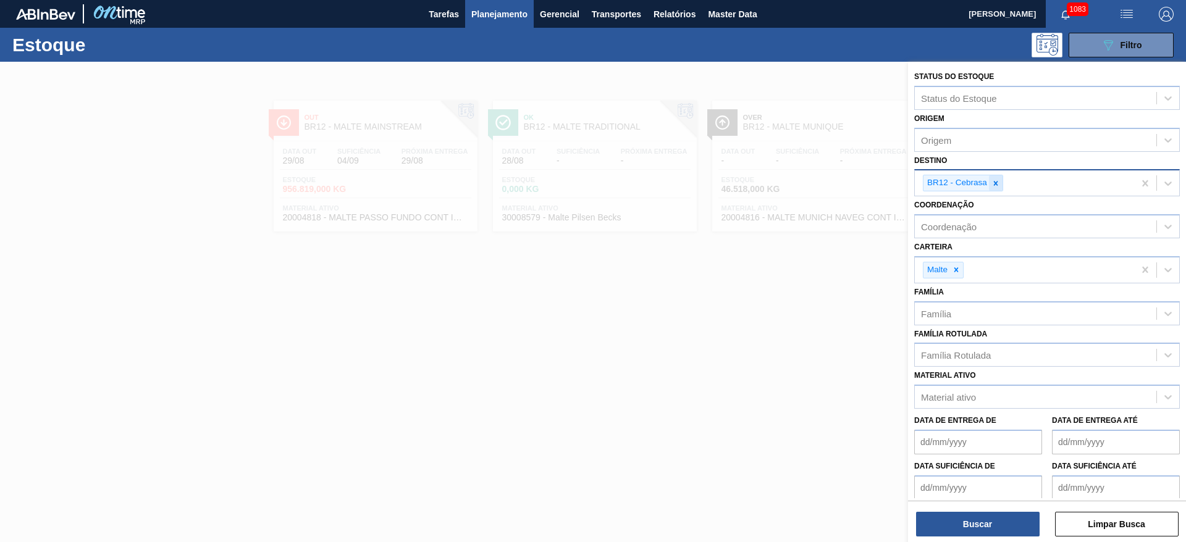
click at [992, 183] on icon at bounding box center [995, 183] width 9 height 9
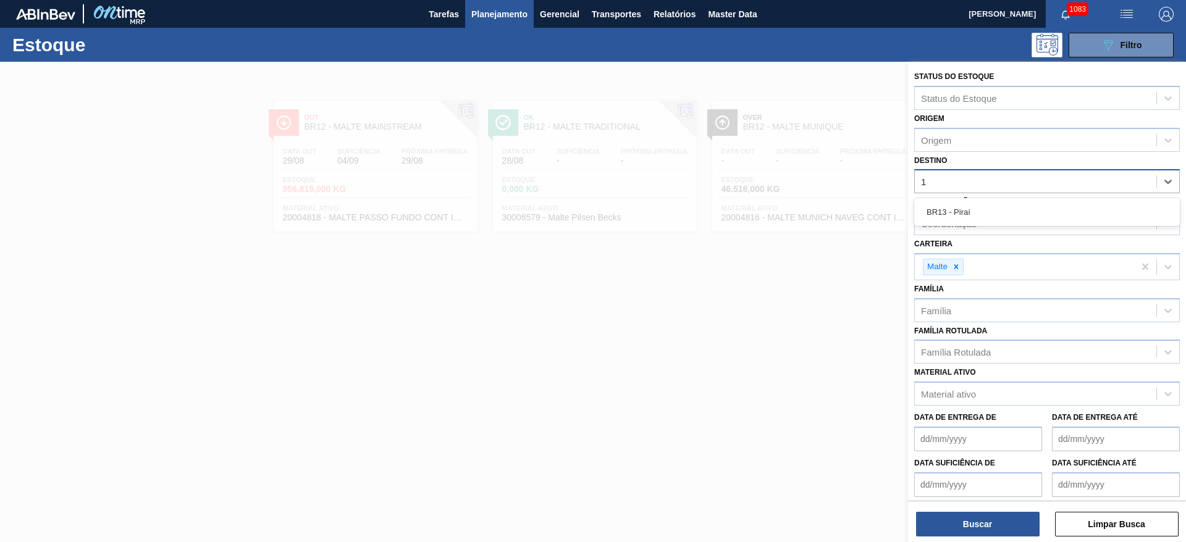
type input "13"
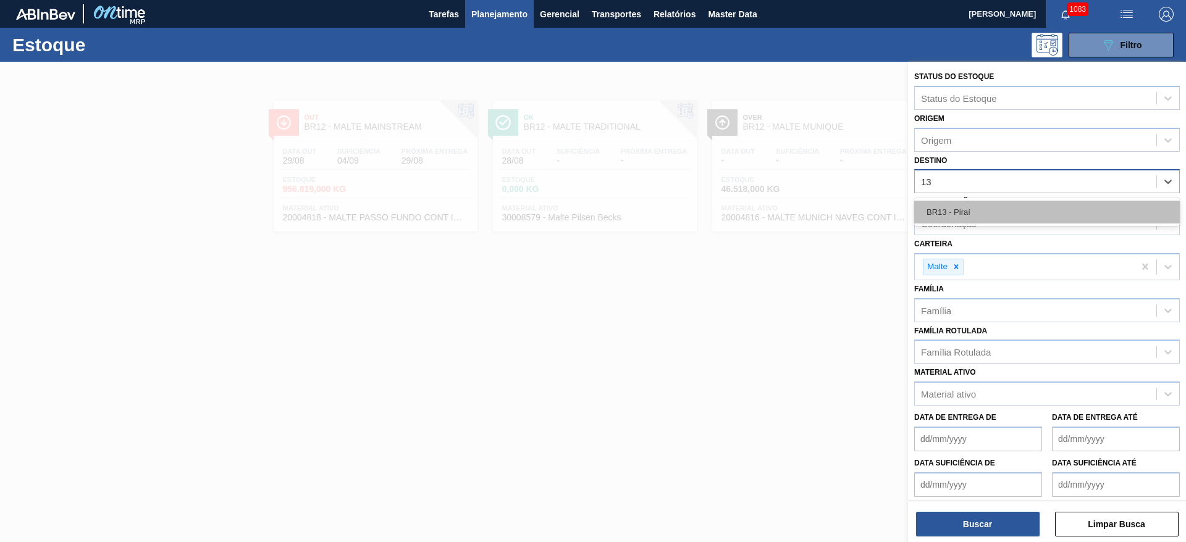
click at [976, 216] on div "BR13 - Piraí" at bounding box center [1047, 212] width 266 height 23
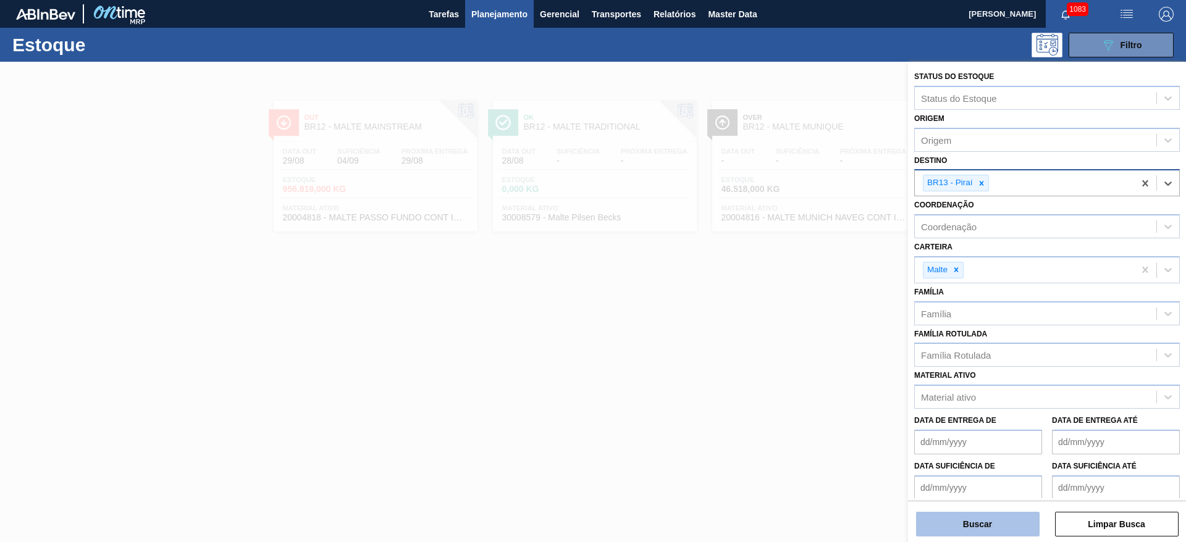
click at [976, 523] on button "Buscar" at bounding box center [978, 524] width 124 height 25
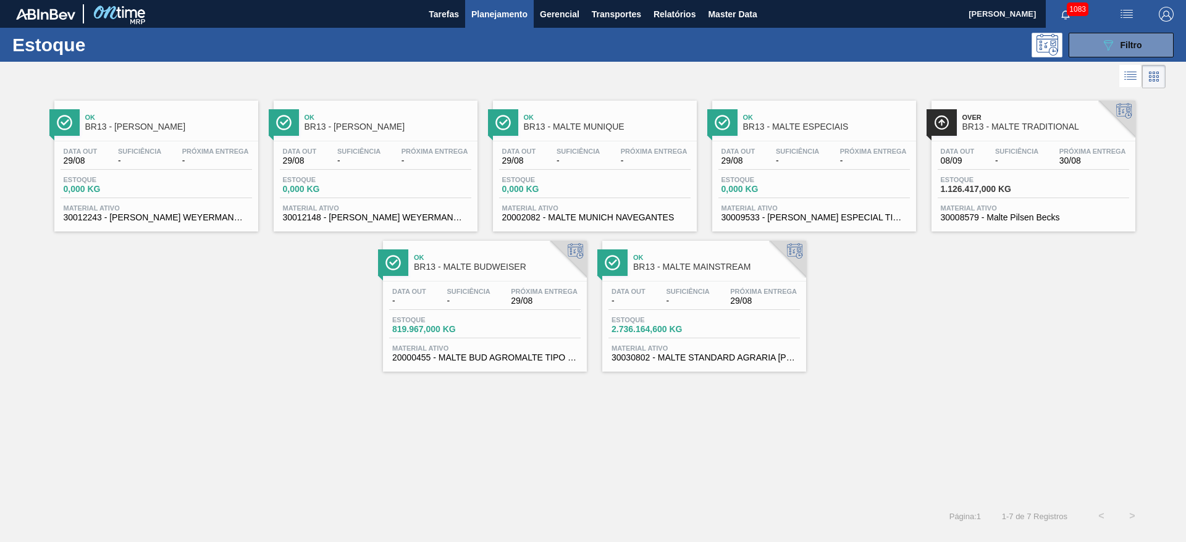
click at [475, 307] on div "Data out - Suficiência - Próxima Entrega 29/08" at bounding box center [484, 299] width 191 height 22
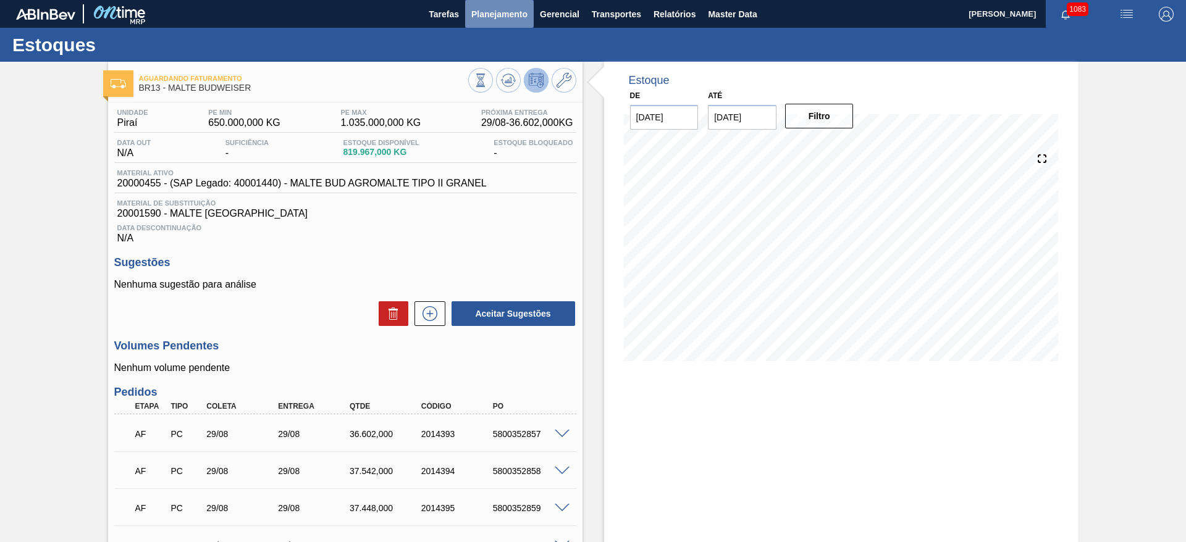
click at [491, 19] on span "Planejamento" at bounding box center [499, 14] width 56 height 15
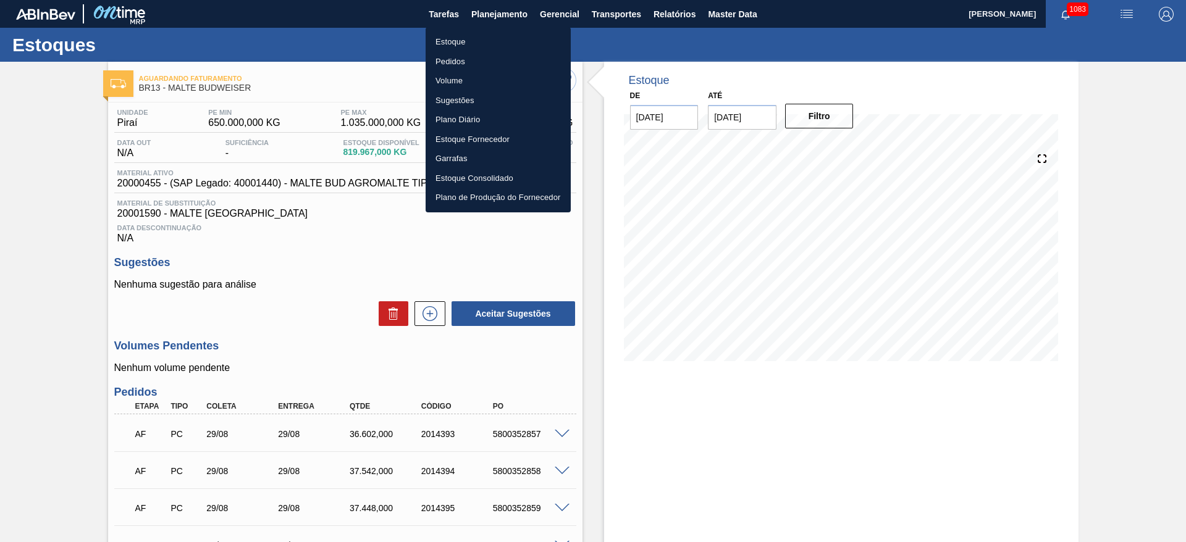
click at [247, 37] on div at bounding box center [593, 271] width 1186 height 542
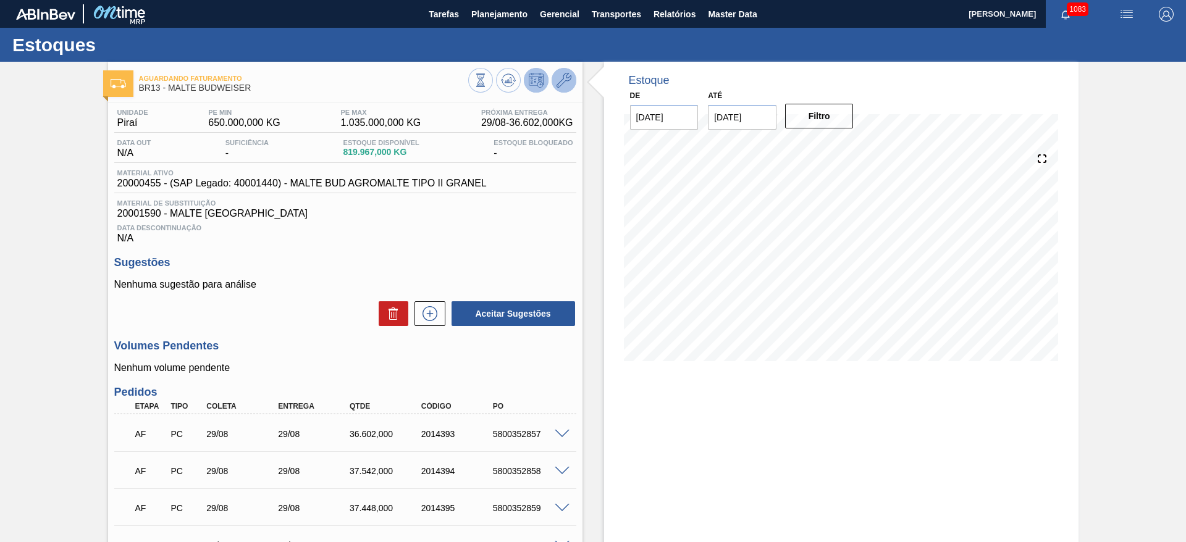
click at [571, 83] on button at bounding box center [563, 80] width 25 height 25
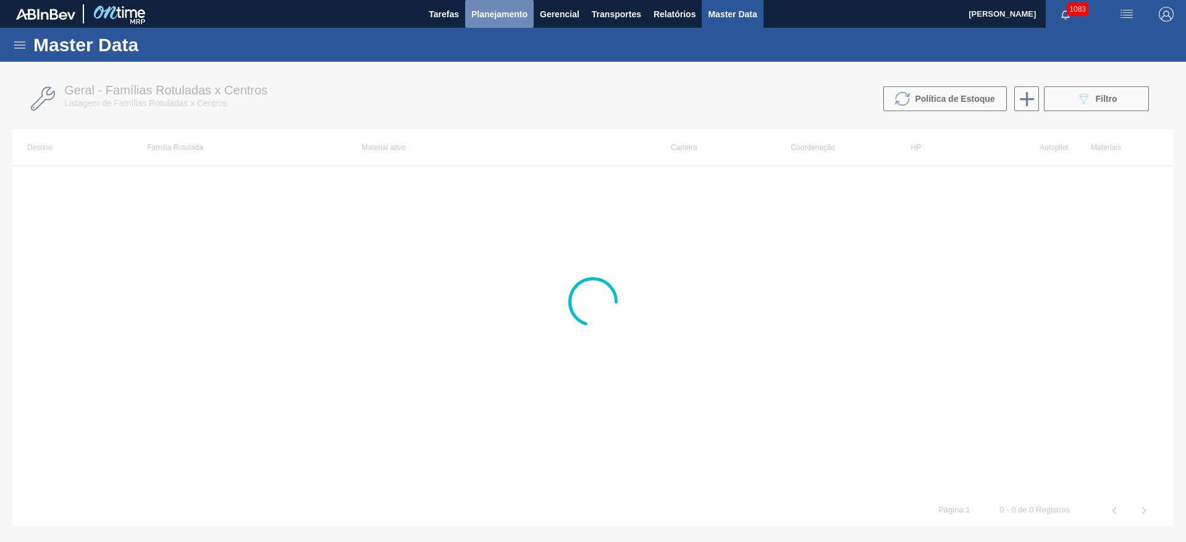
click at [501, 13] on span "Planejamento" at bounding box center [499, 14] width 56 height 15
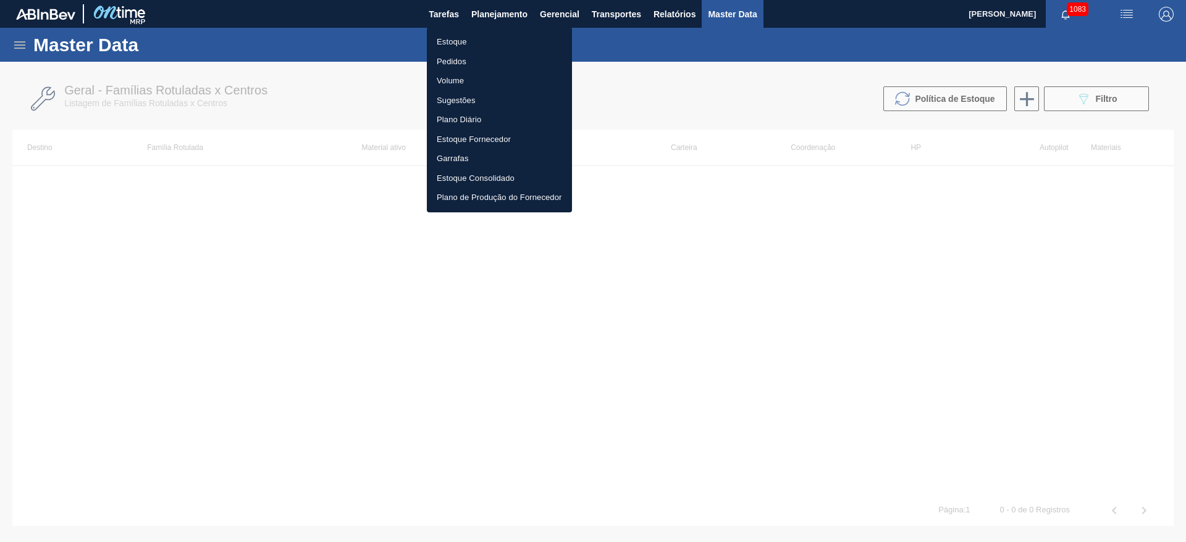
click at [452, 37] on li "Estoque" at bounding box center [499, 42] width 145 height 20
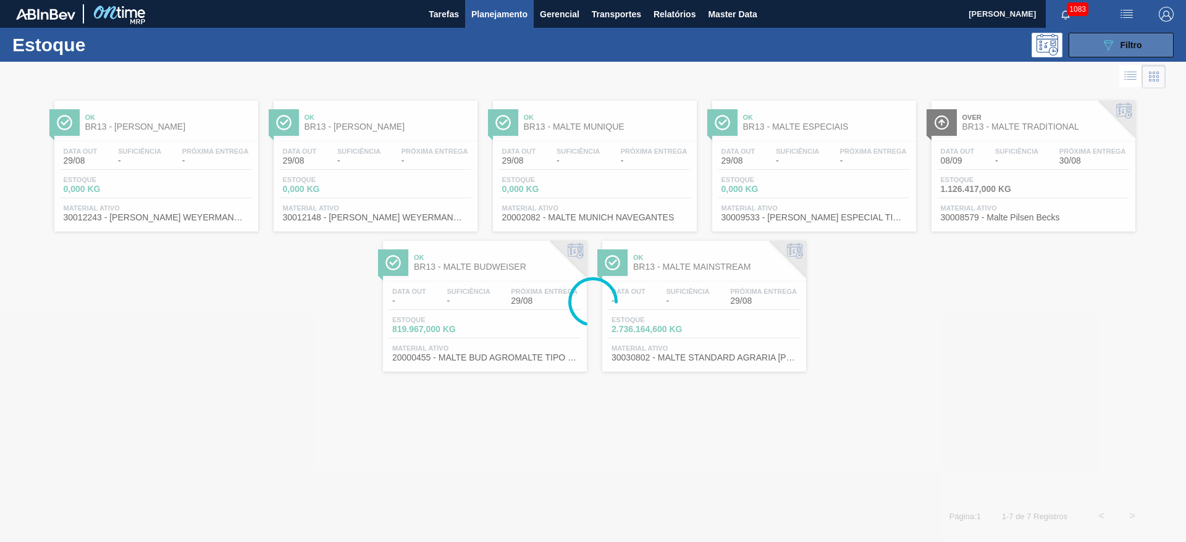
click at [1124, 48] on span "Filtro" at bounding box center [1131, 45] width 22 height 10
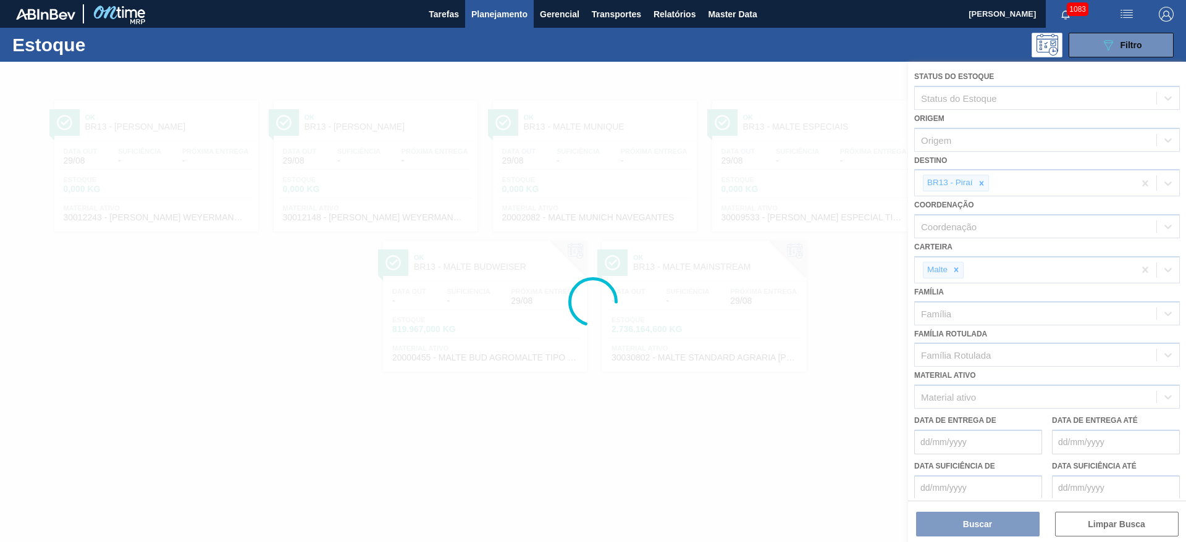
click at [982, 183] on div at bounding box center [593, 302] width 1186 height 480
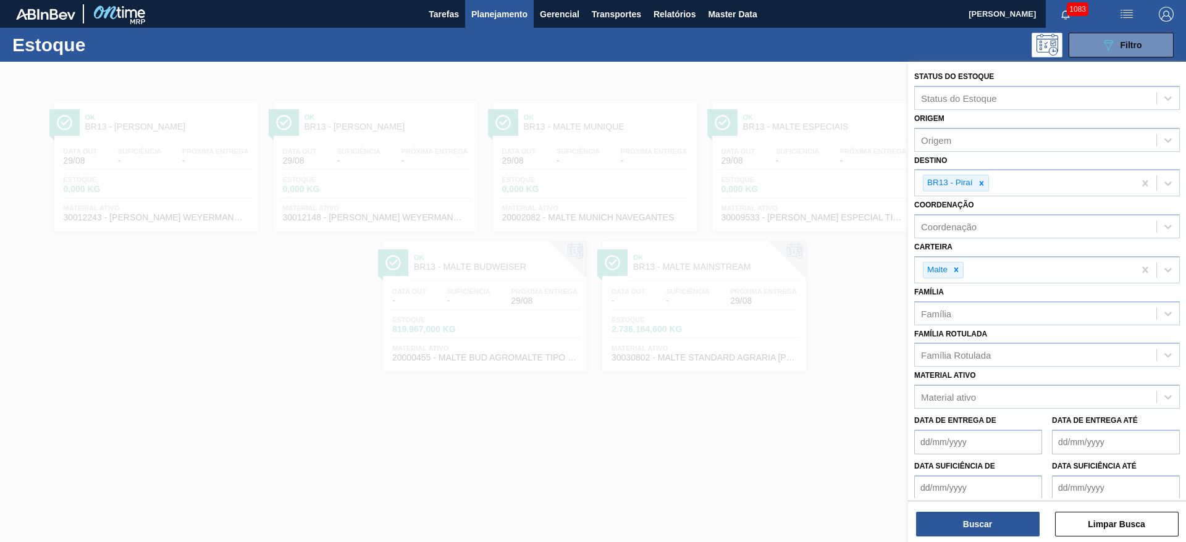
click at [982, 183] on icon at bounding box center [981, 183] width 9 height 9
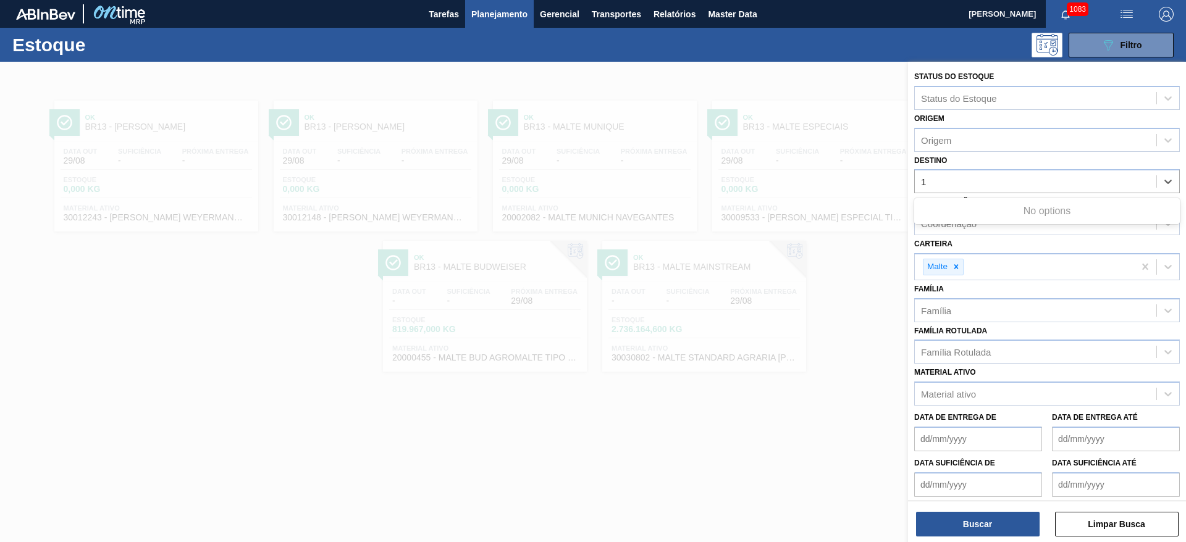
type input "11"
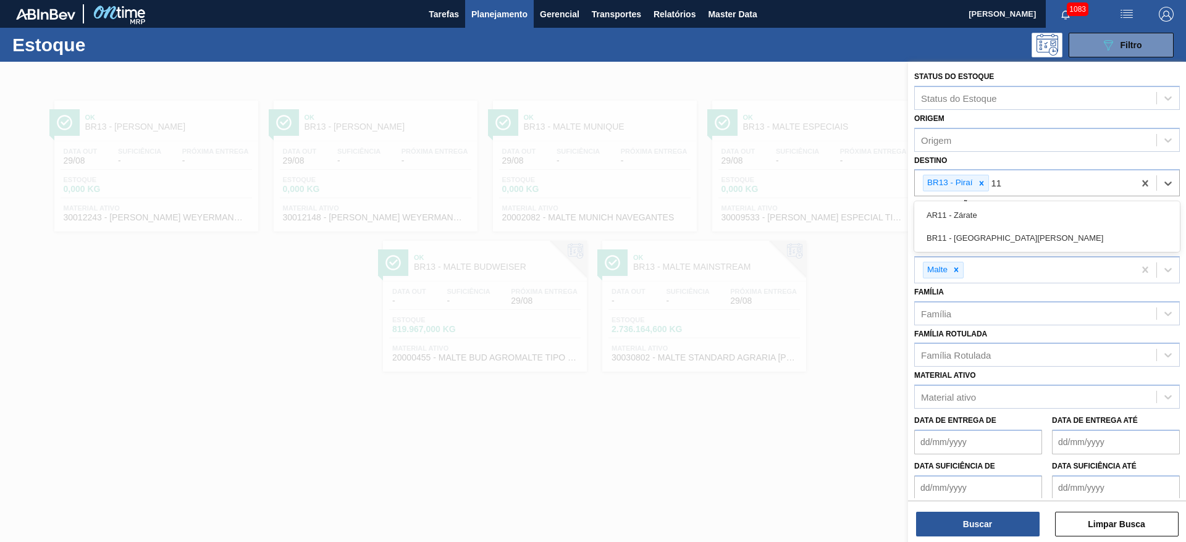
drag, startPoint x: 960, startPoint y: 243, endPoint x: 961, endPoint y: 224, distance: 19.2
click at [960, 243] on div "BR11 - [GEOGRAPHIC_DATA]" at bounding box center [1047, 238] width 266 height 23
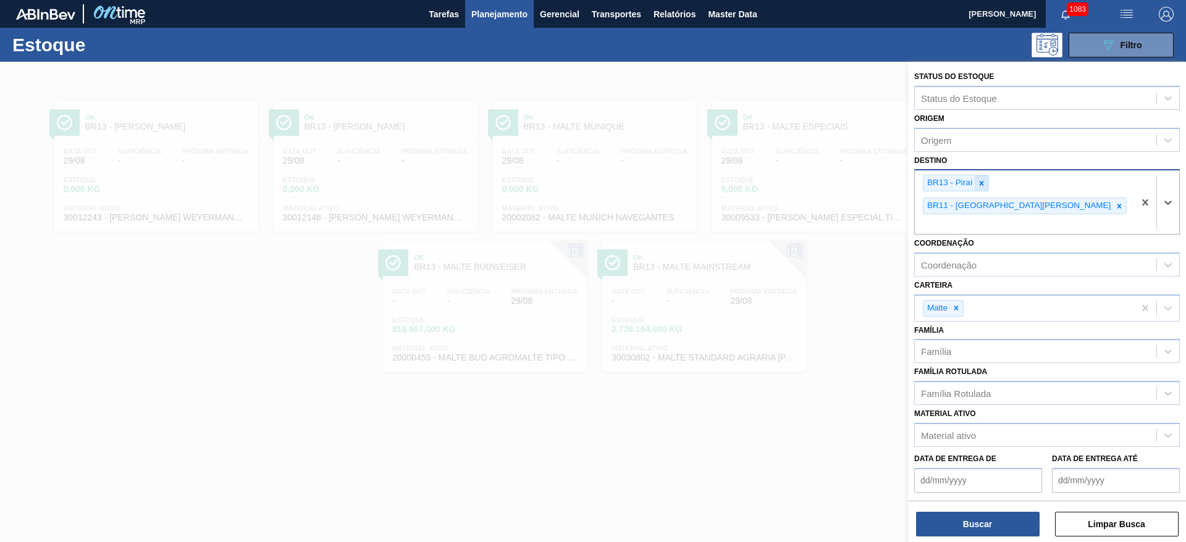
click at [982, 182] on icon at bounding box center [981, 183] width 4 height 4
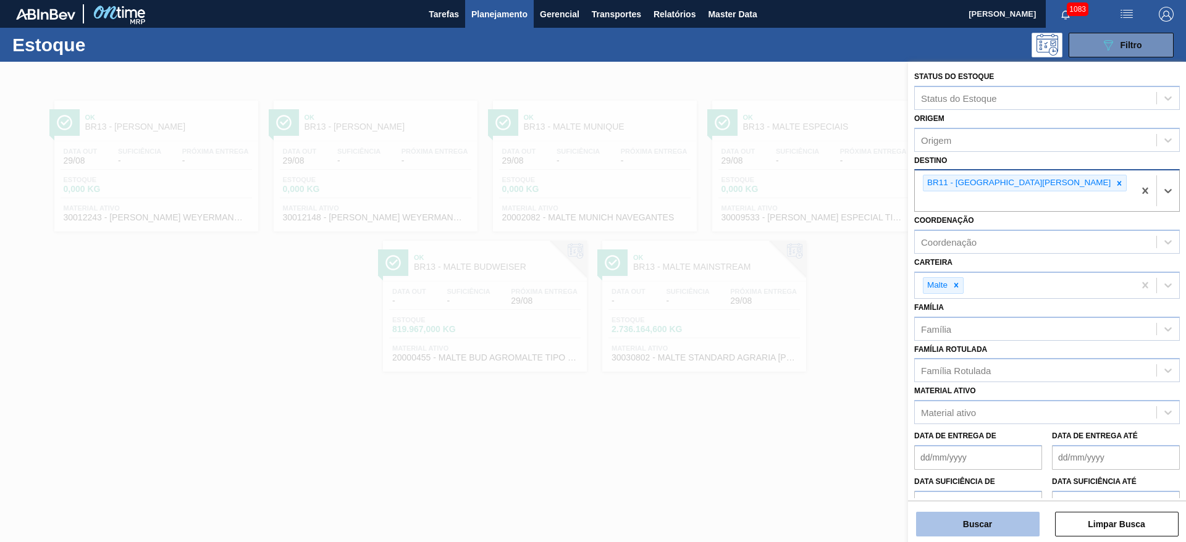
click at [965, 521] on button "Buscar" at bounding box center [978, 524] width 124 height 25
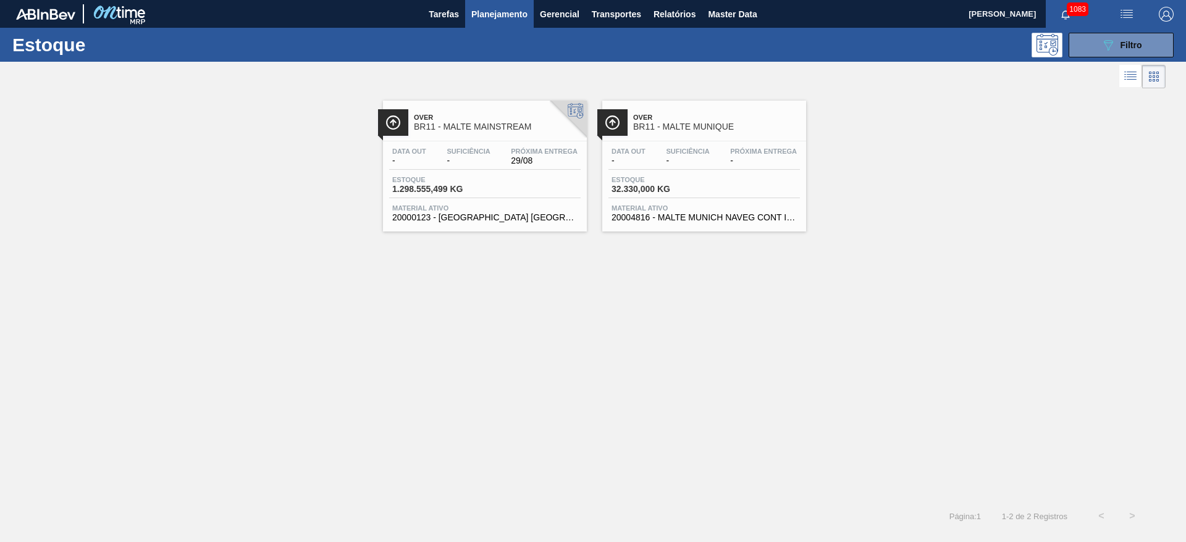
click at [475, 169] on div "Data out - Suficiência - Próxima Entrega 29/08" at bounding box center [484, 159] width 191 height 22
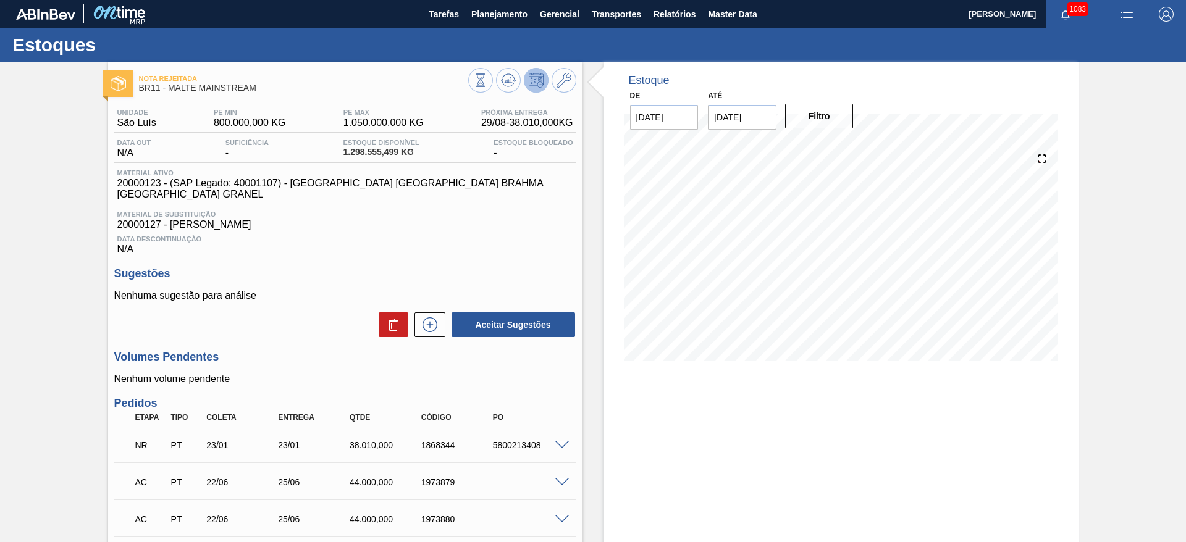
scroll to position [278, 0]
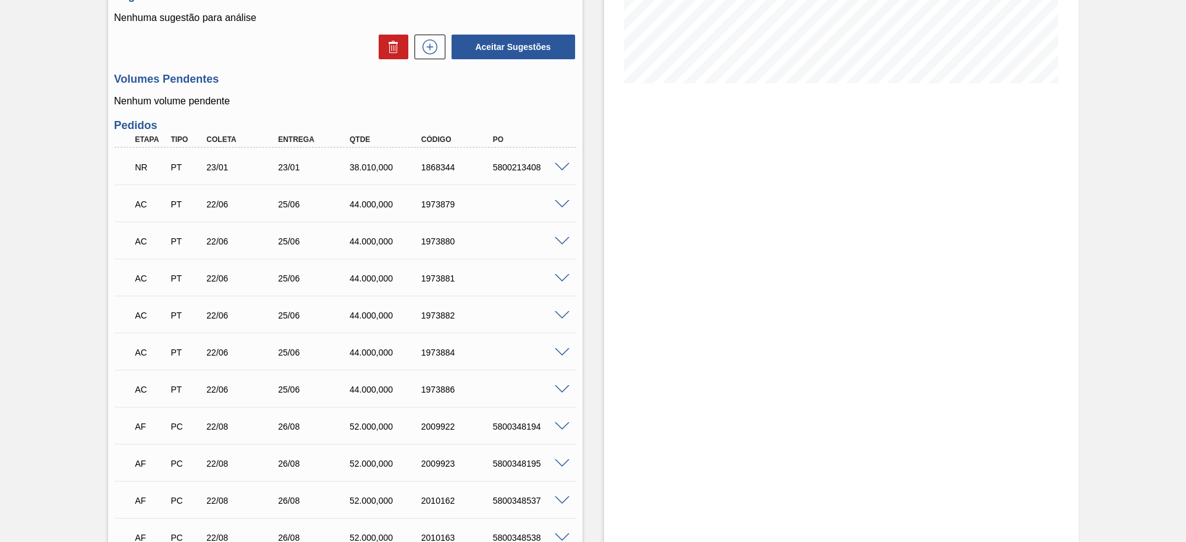
click at [566, 200] on span at bounding box center [562, 204] width 15 height 9
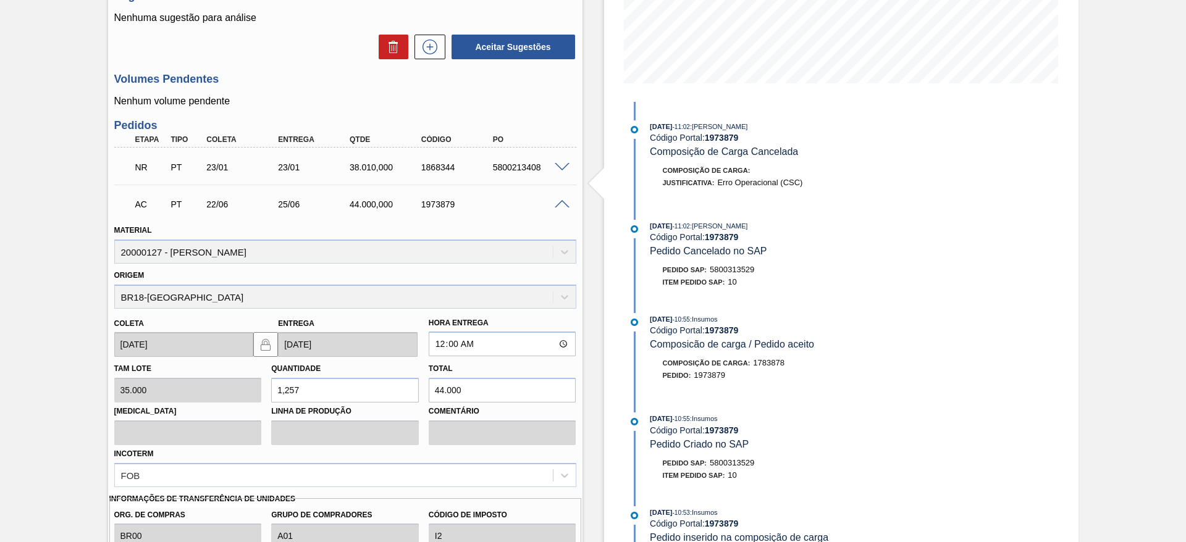
scroll to position [463, 0]
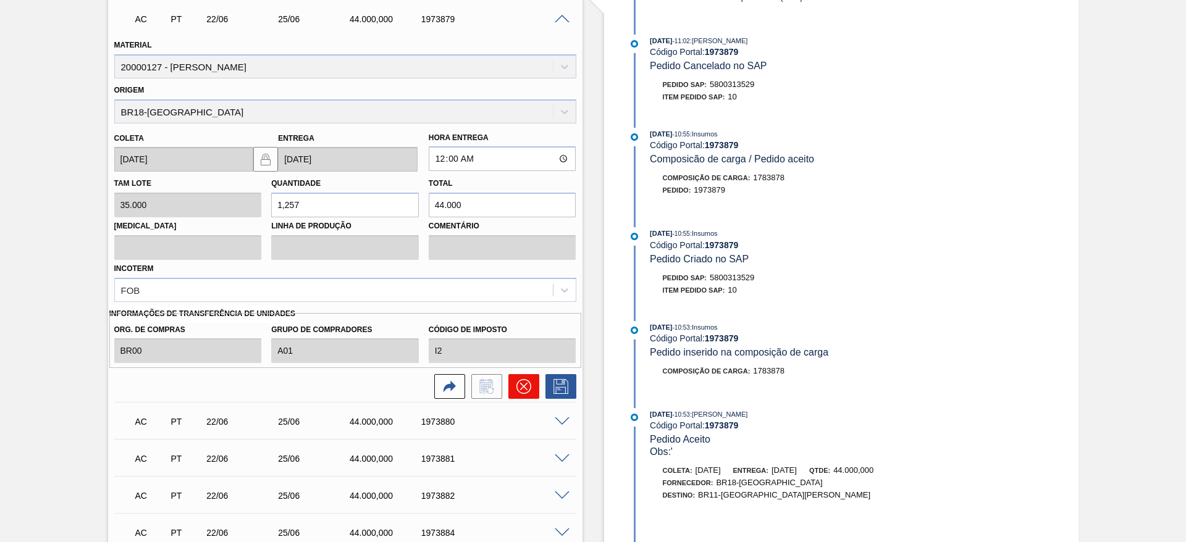
click at [527, 379] on icon at bounding box center [523, 386] width 15 height 15
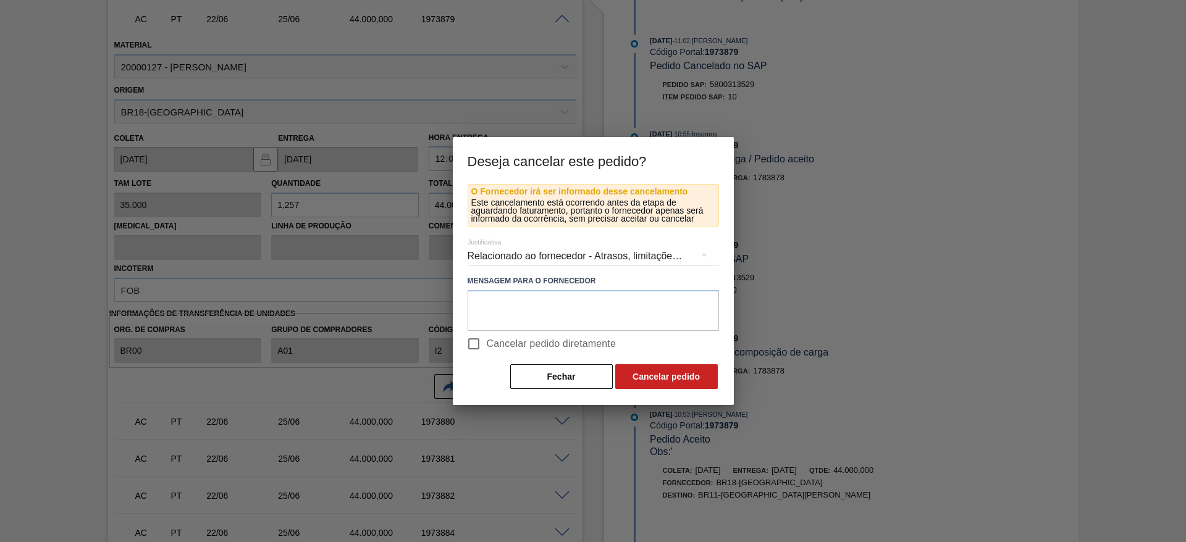
click at [474, 338] on input "Cancelar pedido diretamente" at bounding box center [474, 344] width 26 height 26
checkbox input "true"
click at [645, 373] on button "Cancelar pedido" at bounding box center [666, 376] width 103 height 25
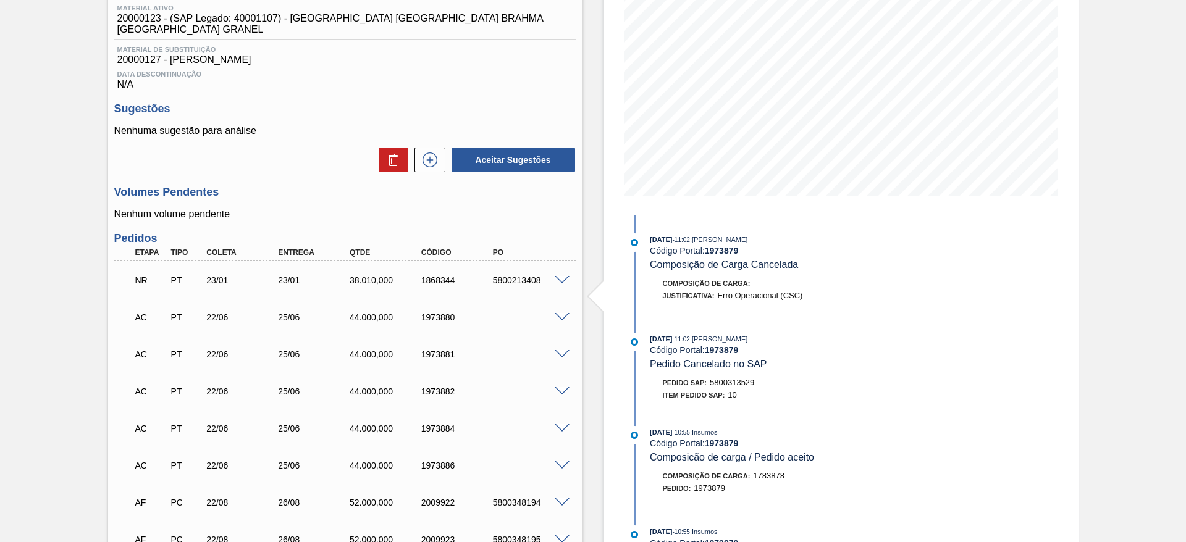
scroll to position [246, 0]
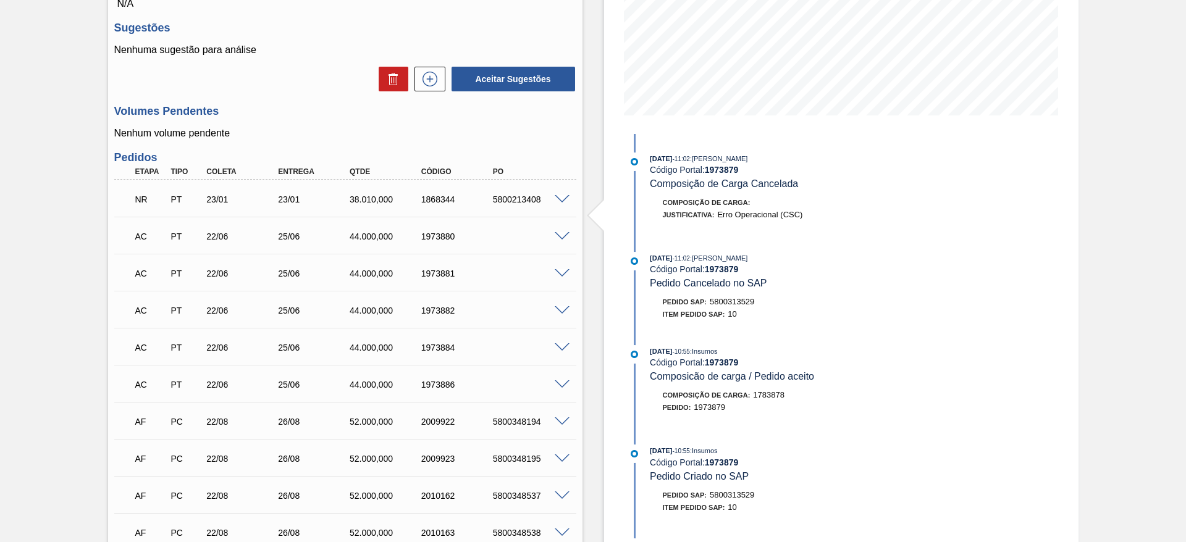
click at [561, 232] on span at bounding box center [562, 236] width 15 height 9
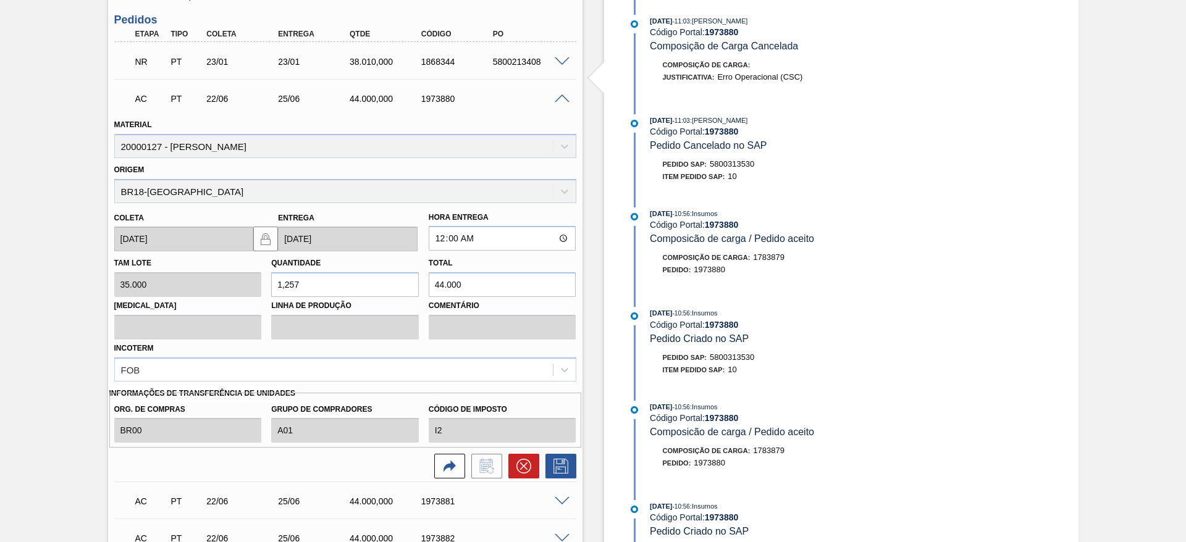
scroll to position [524, 0]
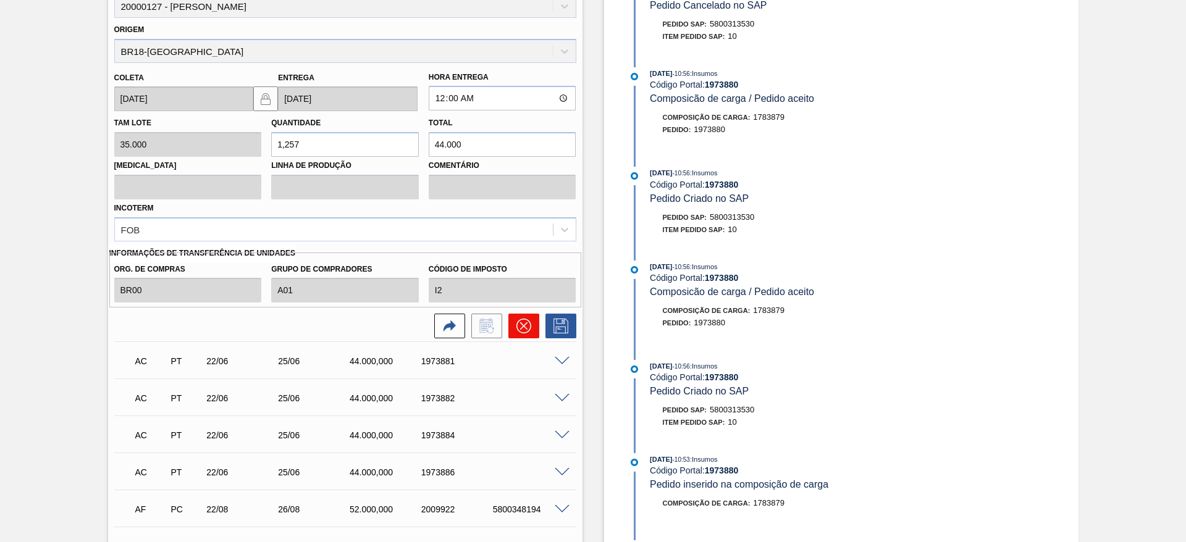
click at [525, 319] on icon at bounding box center [523, 326] width 15 height 15
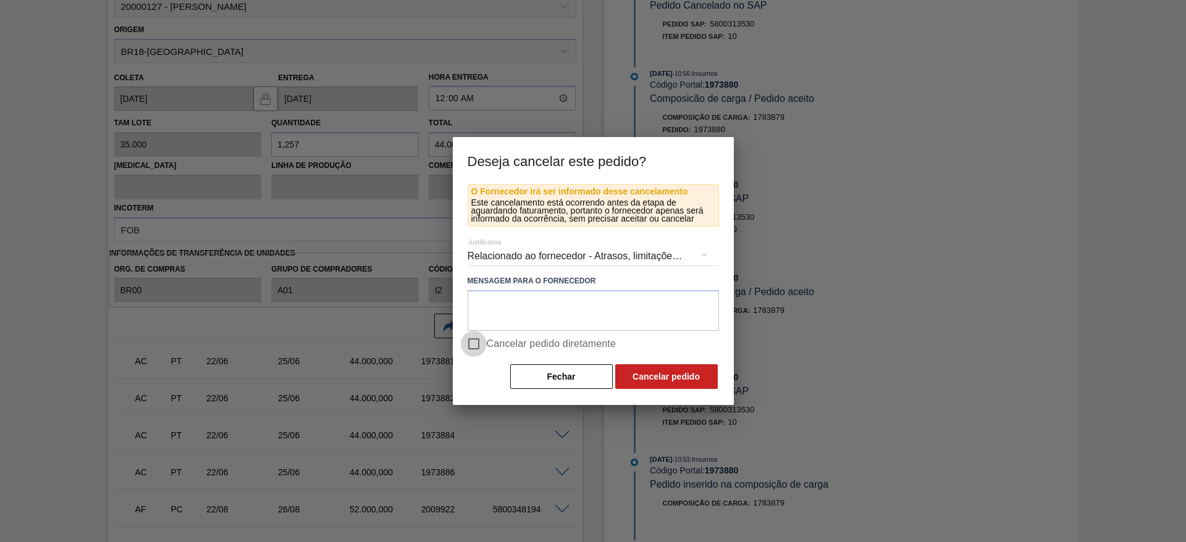
click at [471, 343] on input "Cancelar pedido diretamente" at bounding box center [474, 344] width 26 height 26
checkbox input "true"
click at [668, 380] on button "Cancelar pedido" at bounding box center [666, 376] width 103 height 25
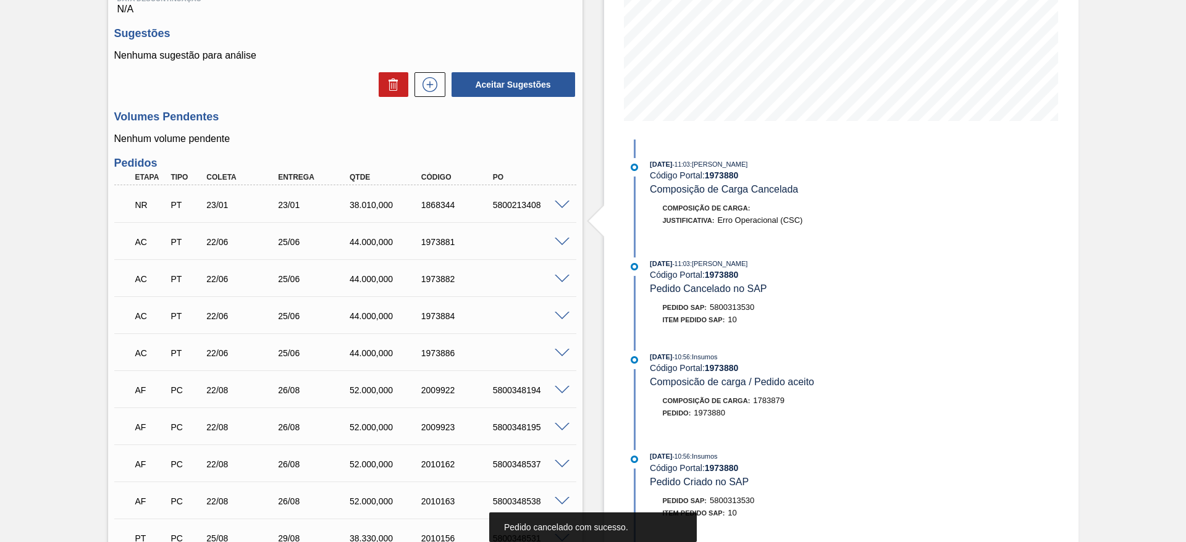
scroll to position [306, 0]
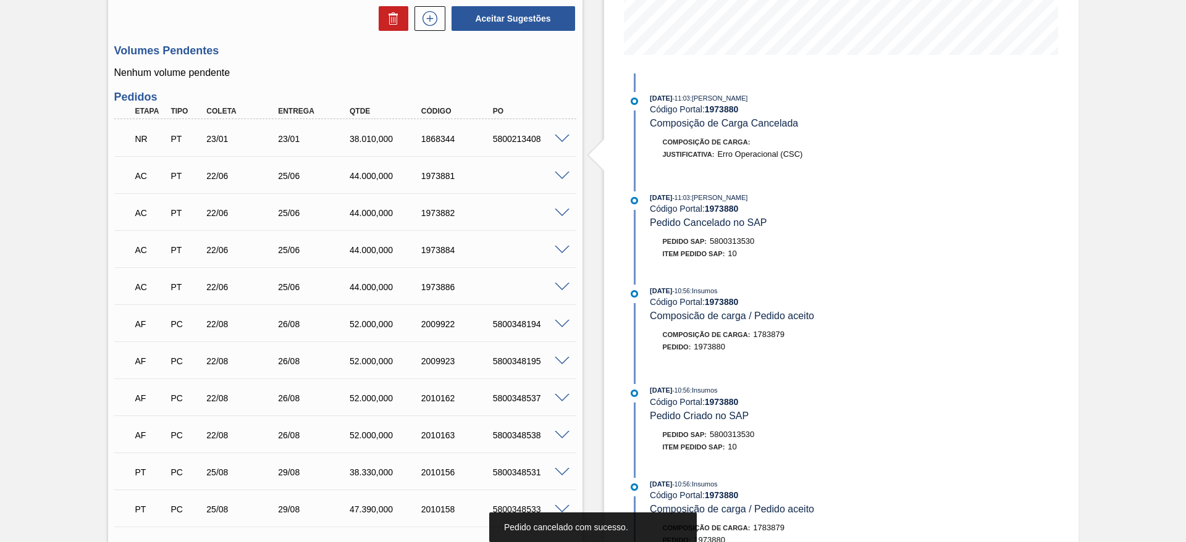
click at [561, 172] on span at bounding box center [562, 176] width 15 height 9
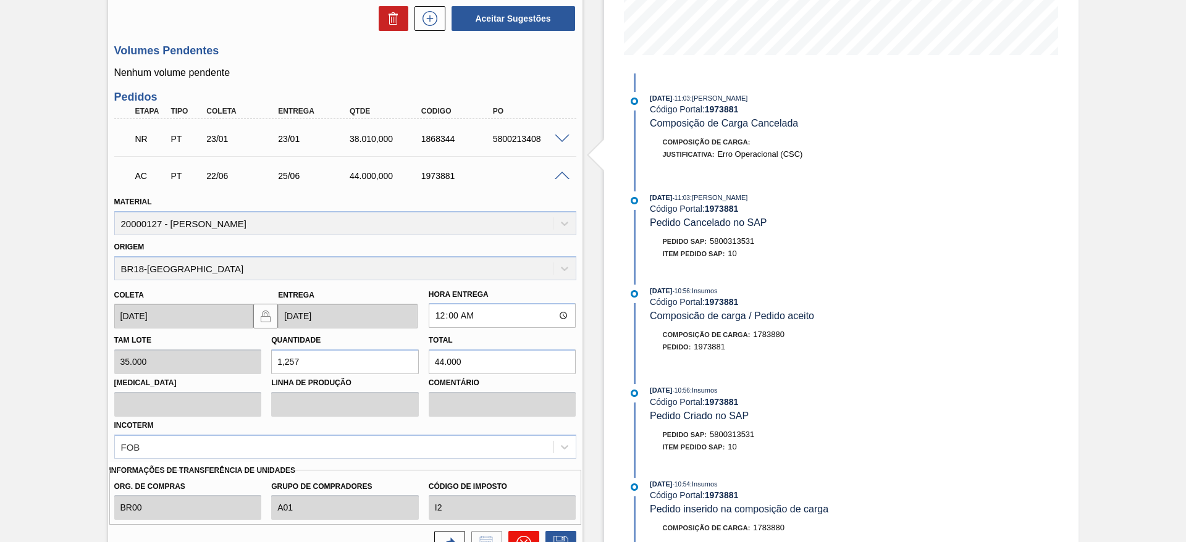
click at [530, 531] on button at bounding box center [523, 543] width 31 height 25
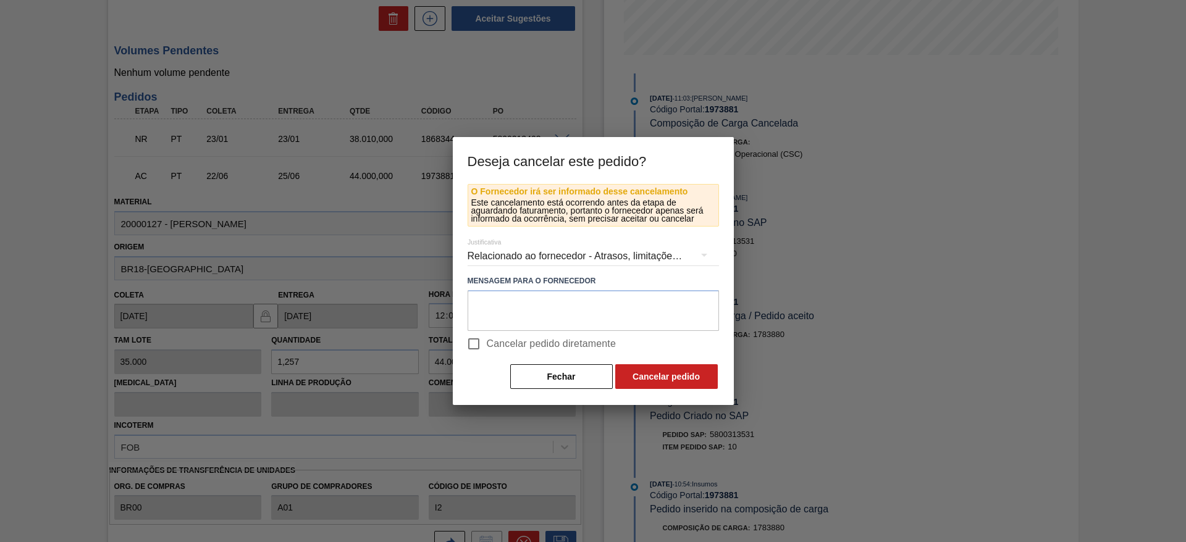
click at [474, 345] on input "Cancelar pedido diretamente" at bounding box center [474, 344] width 26 height 26
checkbox input "true"
click at [661, 379] on button "Cancelar pedido" at bounding box center [666, 376] width 103 height 25
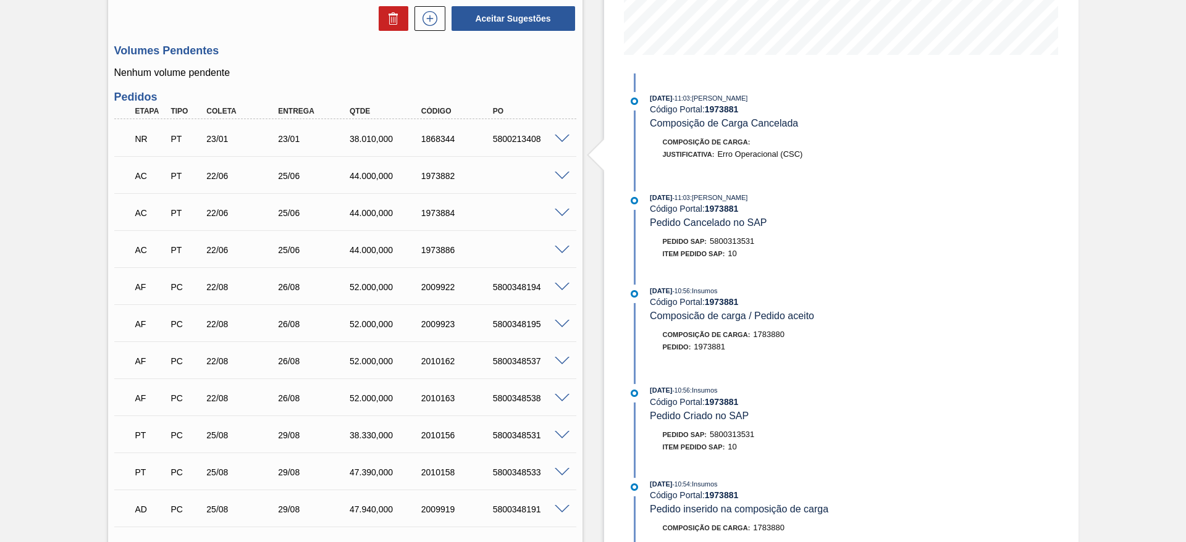
click at [558, 172] on span at bounding box center [562, 176] width 15 height 9
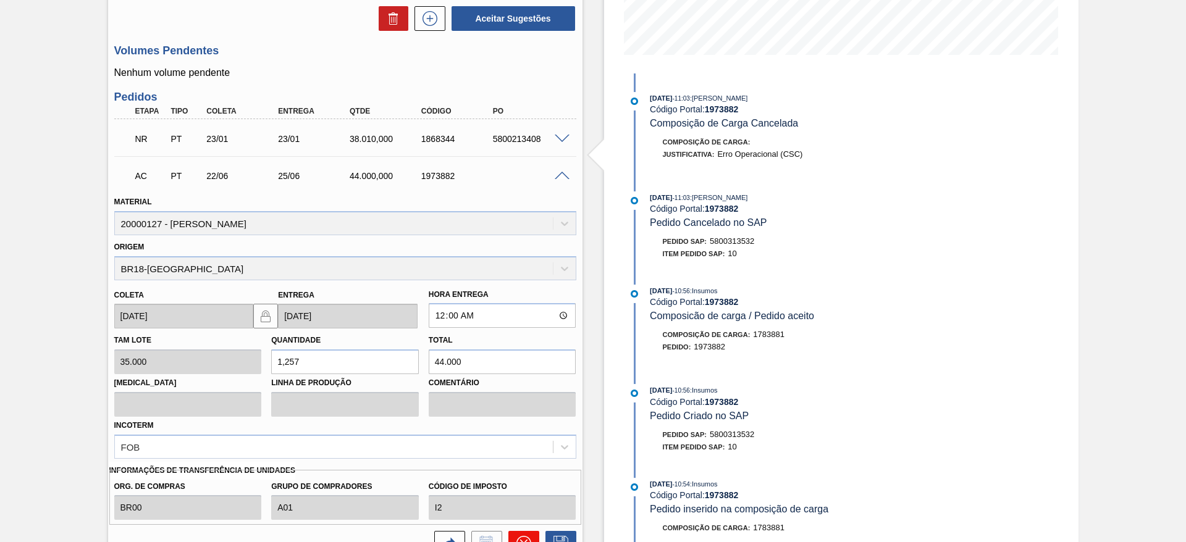
click at [524, 536] on icon at bounding box center [523, 543] width 15 height 15
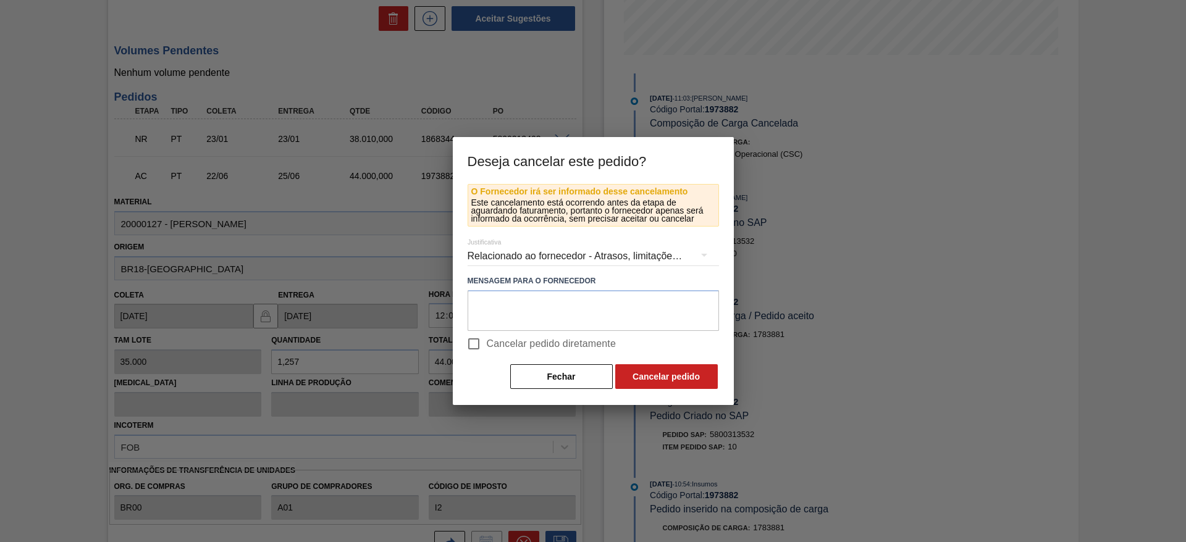
click at [471, 342] on input "Cancelar pedido diretamente" at bounding box center [474, 344] width 26 height 26
checkbox input "true"
click at [679, 381] on button "Cancelar pedido" at bounding box center [666, 376] width 103 height 25
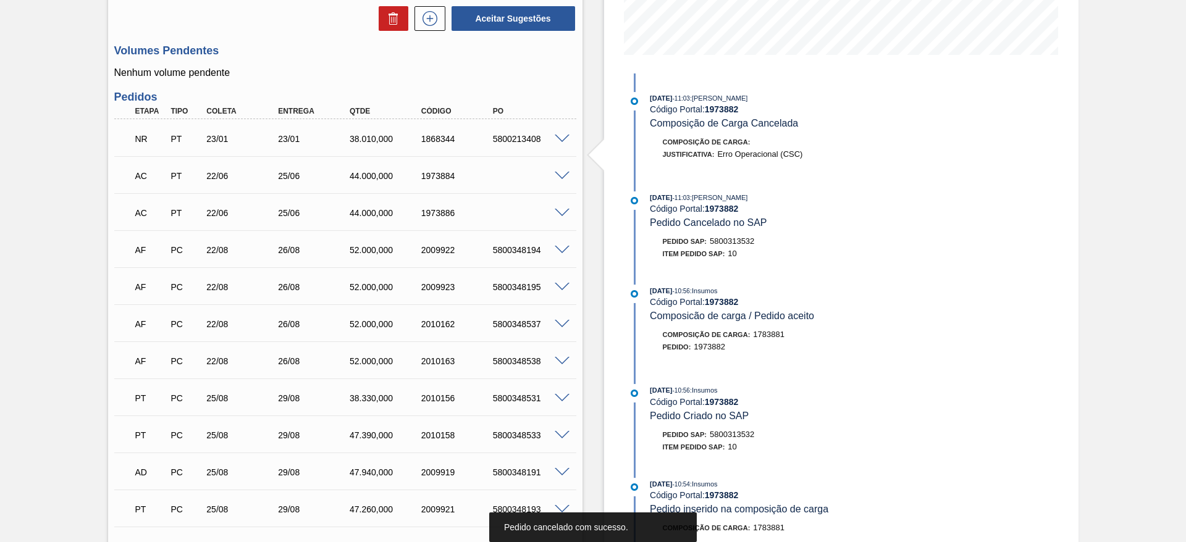
click at [557, 172] on span at bounding box center [562, 176] width 15 height 9
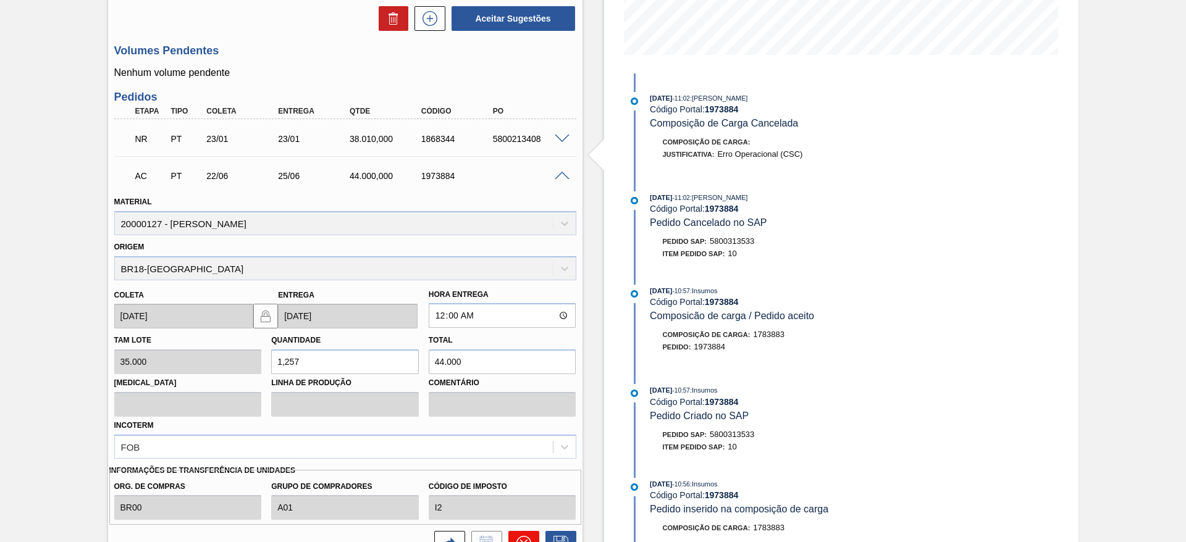
click at [521, 536] on icon at bounding box center [523, 543] width 15 height 15
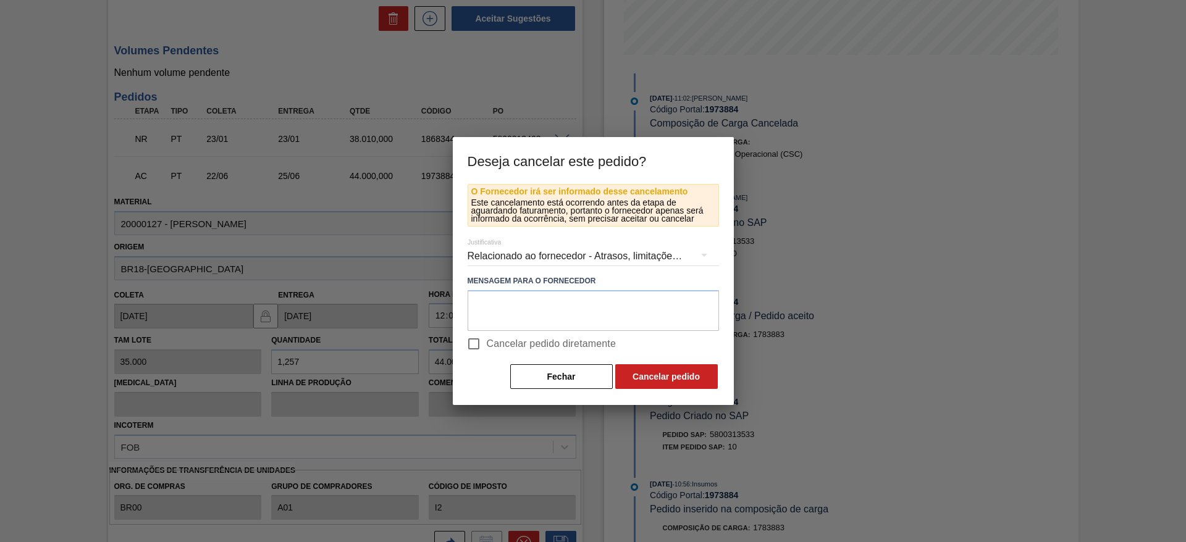
click at [471, 338] on input "Cancelar pedido diretamente" at bounding box center [474, 344] width 26 height 26
checkbox input "true"
click at [658, 387] on button "Cancelar pedido" at bounding box center [666, 376] width 103 height 25
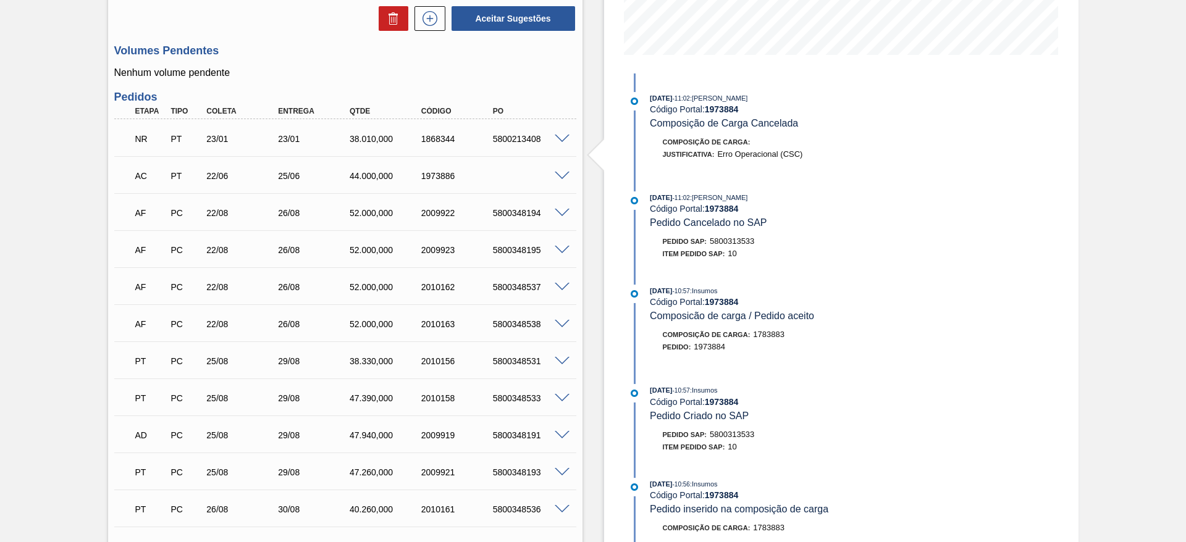
click at [560, 172] on span at bounding box center [562, 176] width 15 height 9
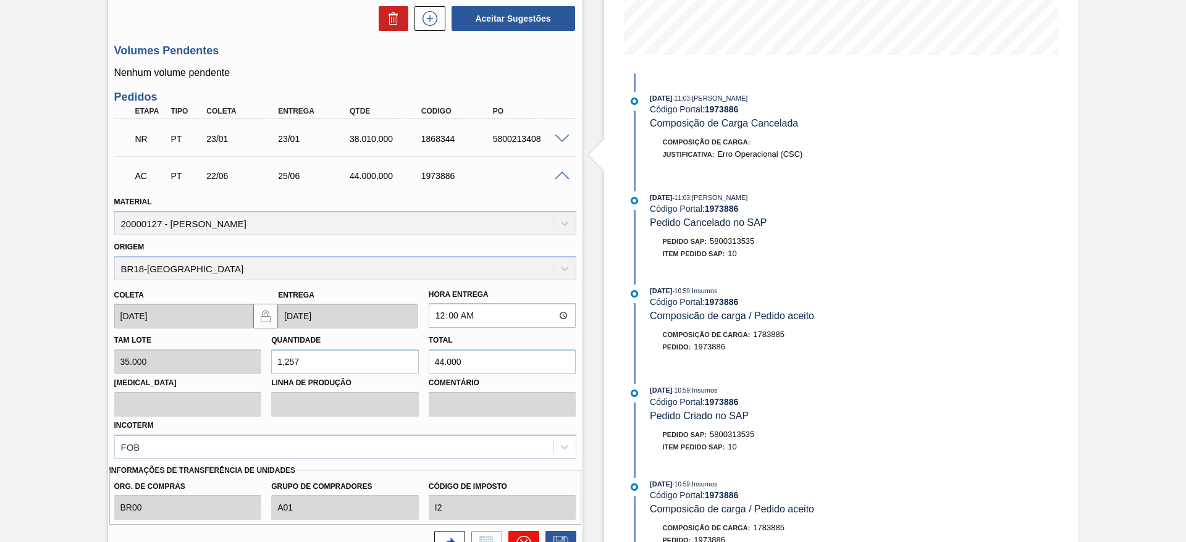
click at [521, 536] on icon at bounding box center [523, 543] width 15 height 15
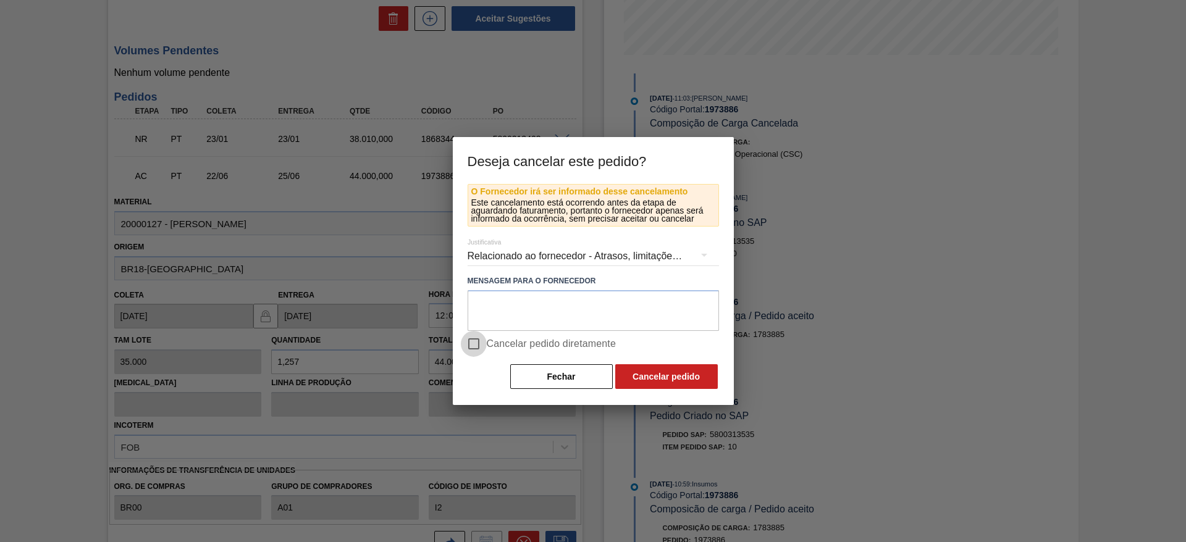
click at [470, 346] on input "Cancelar pedido diretamente" at bounding box center [474, 344] width 26 height 26
checkbox input "true"
click at [653, 383] on button "Cancelar pedido" at bounding box center [666, 376] width 103 height 25
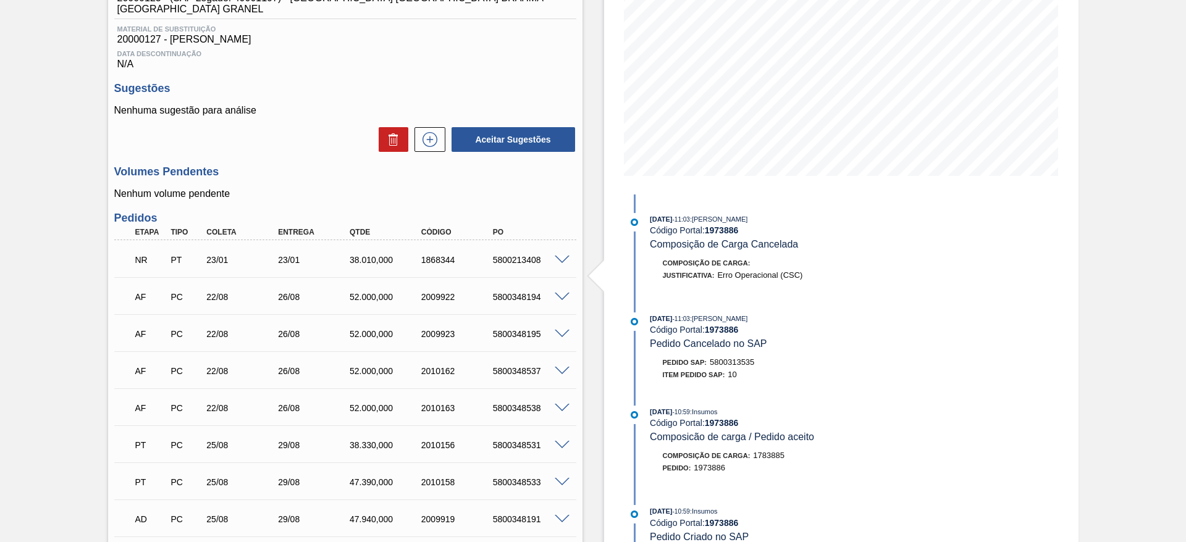
scroll to position [0, 0]
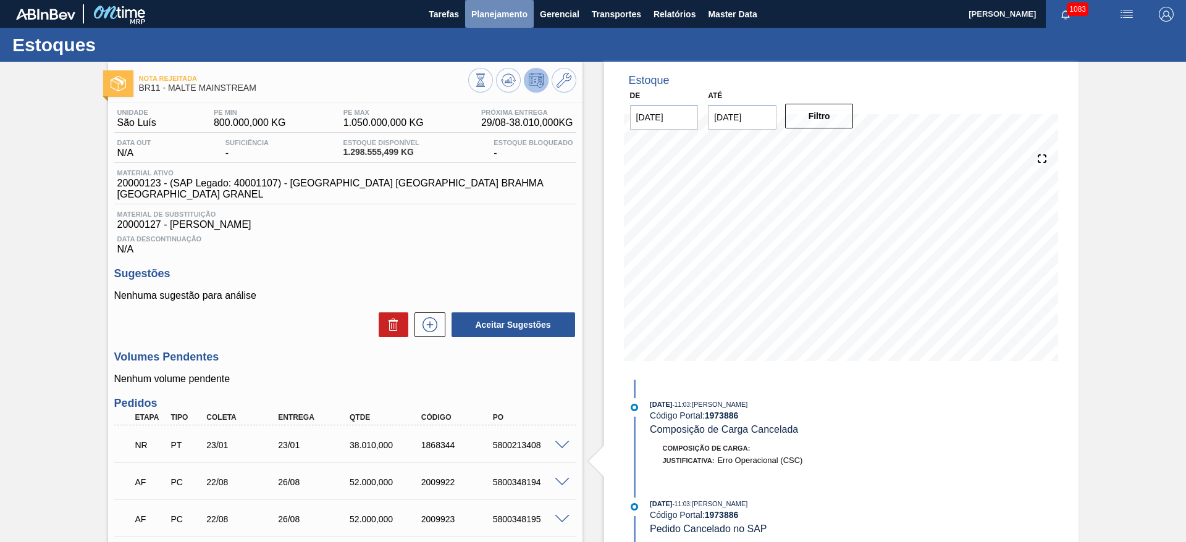
click at [487, 14] on span "Planejamento" at bounding box center [499, 14] width 56 height 15
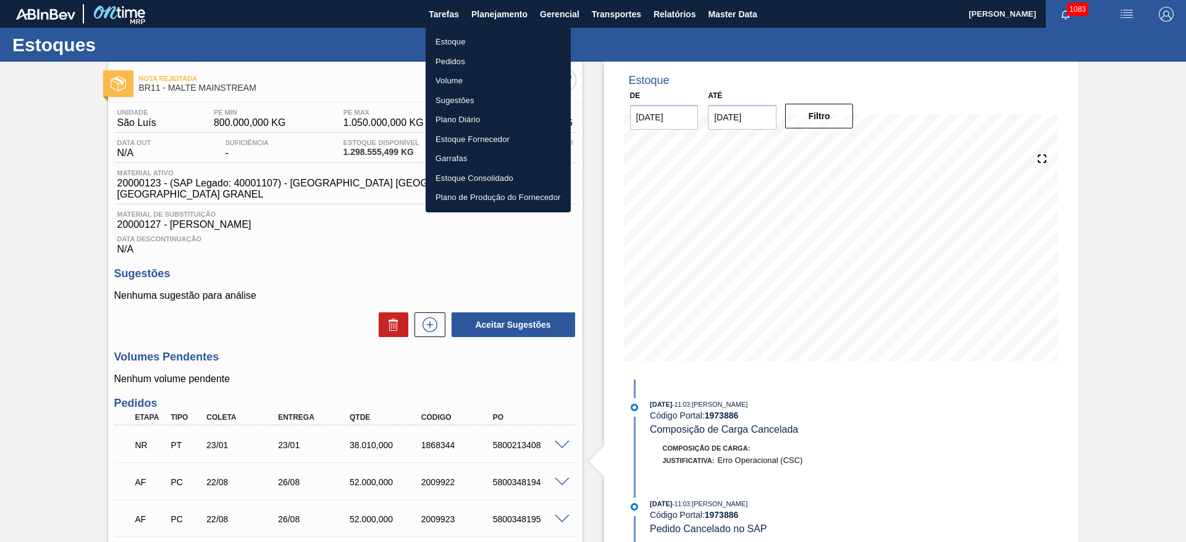
drag, startPoint x: 443, startPoint y: 44, endPoint x: 398, endPoint y: 56, distance: 47.2
click at [443, 44] on li "Estoque" at bounding box center [497, 42] width 145 height 20
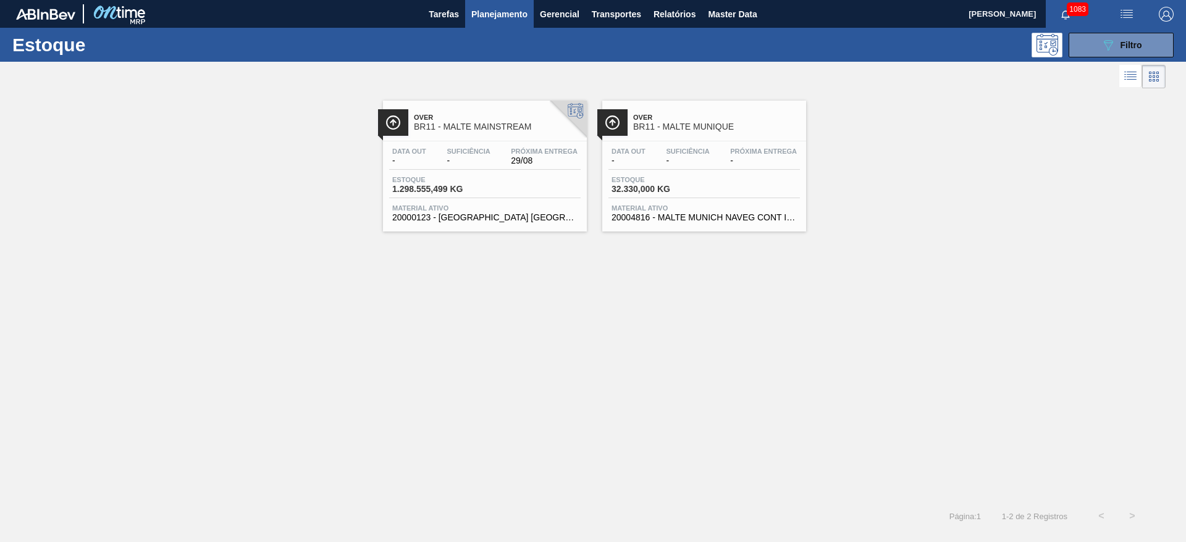
click at [421, 166] on div "Data out - Suficiência - Próxima Entrega 29/08" at bounding box center [484, 159] width 191 height 22
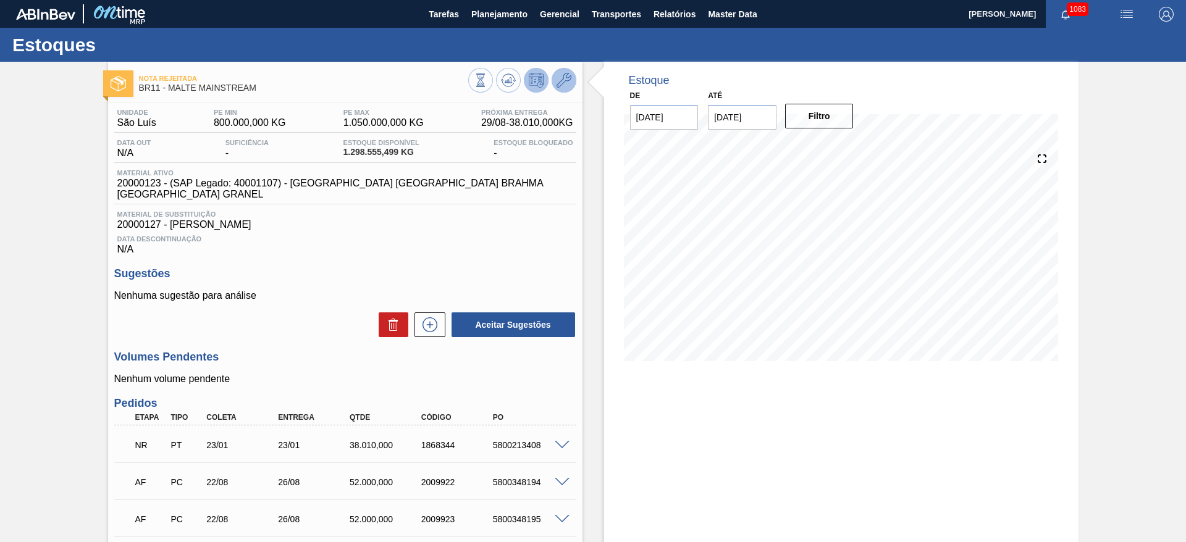
click at [563, 85] on icon at bounding box center [563, 80] width 15 height 15
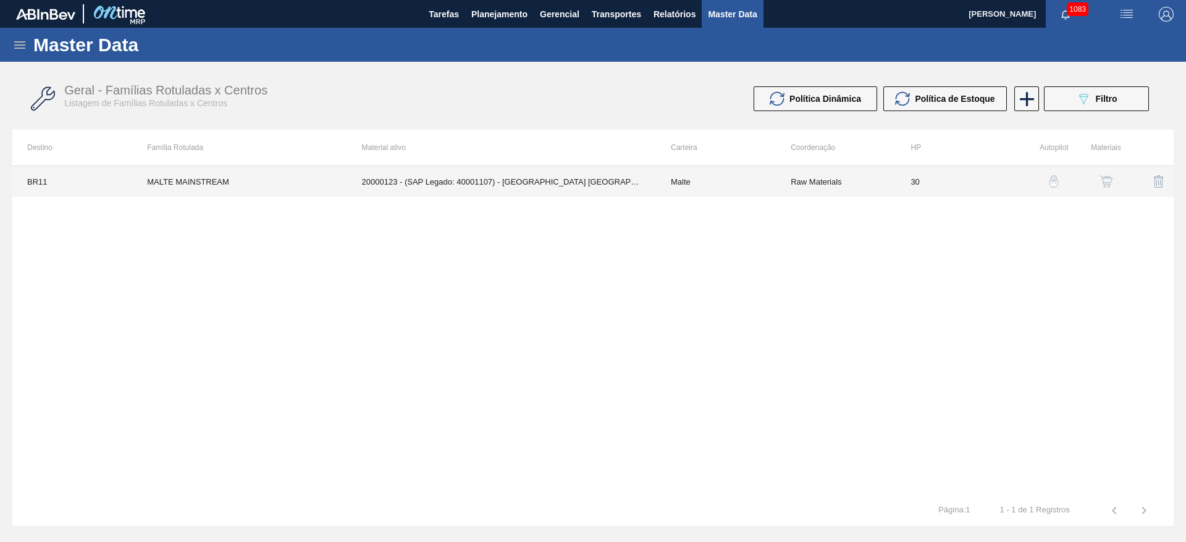
click at [850, 186] on td "Raw Materials" at bounding box center [836, 181] width 120 height 31
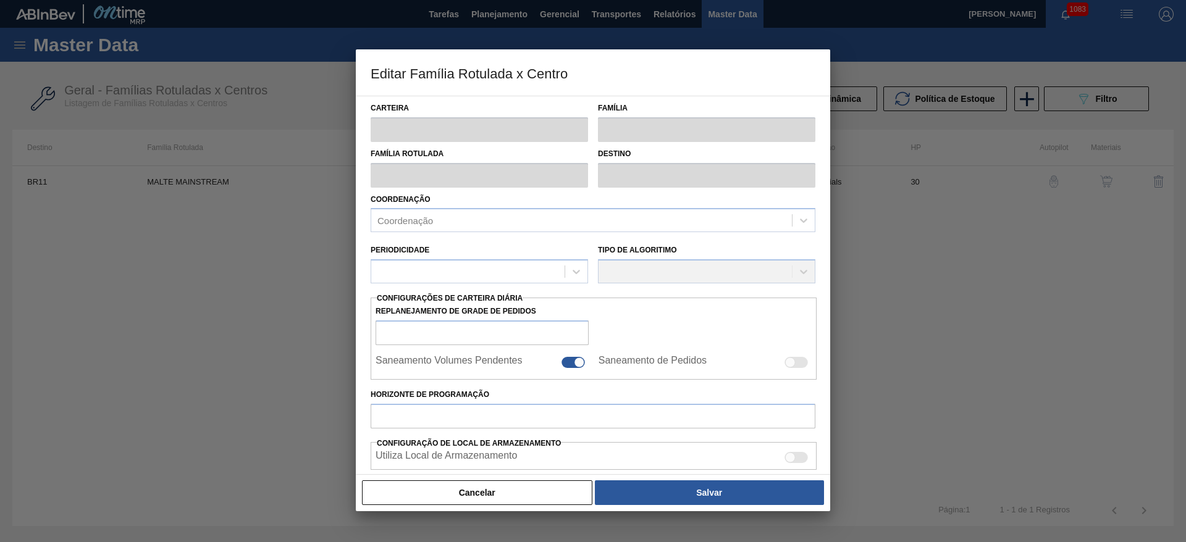
type input "Malte"
type input "MALTE MAINSTREAM"
type input "BR11 - São Luís"
type input "0"
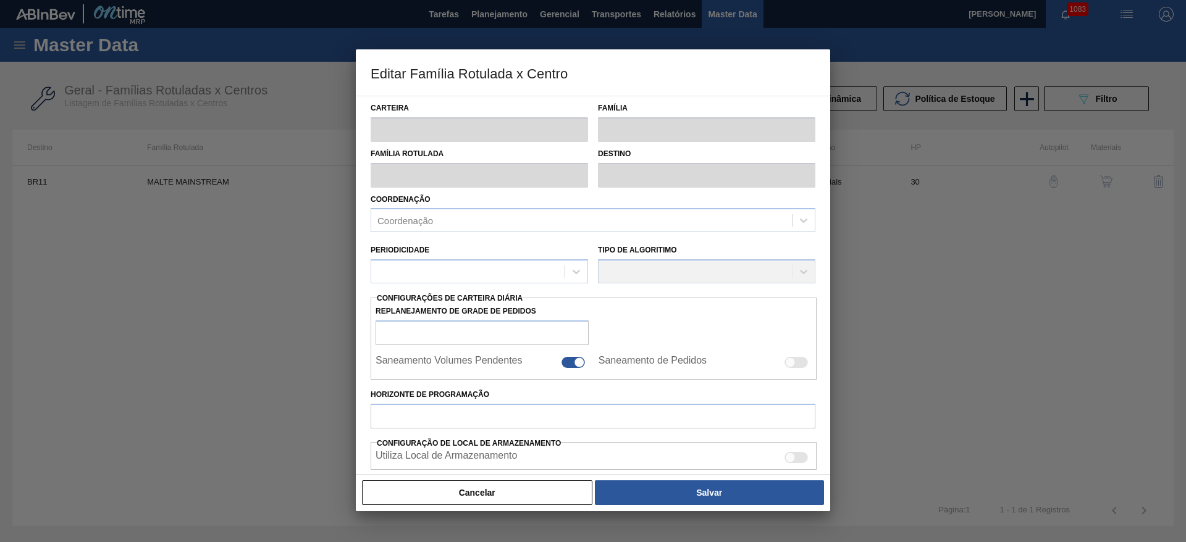
checkbox input "true"
type input "30"
type input "800.000"
type input "1.050.000"
type input "100"
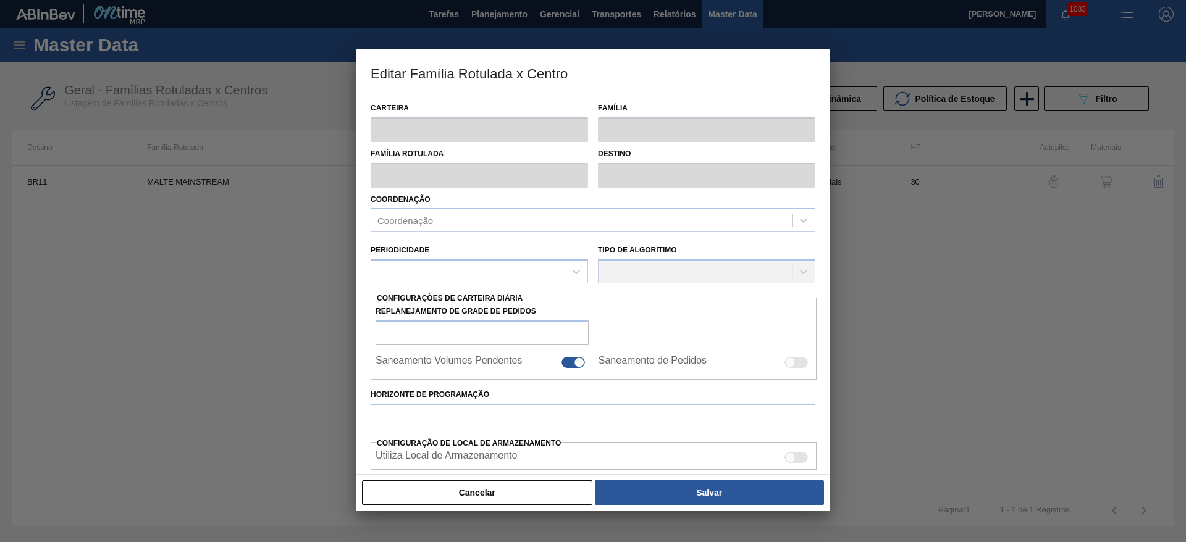
type input "1.050.000,000"
checkbox input "true"
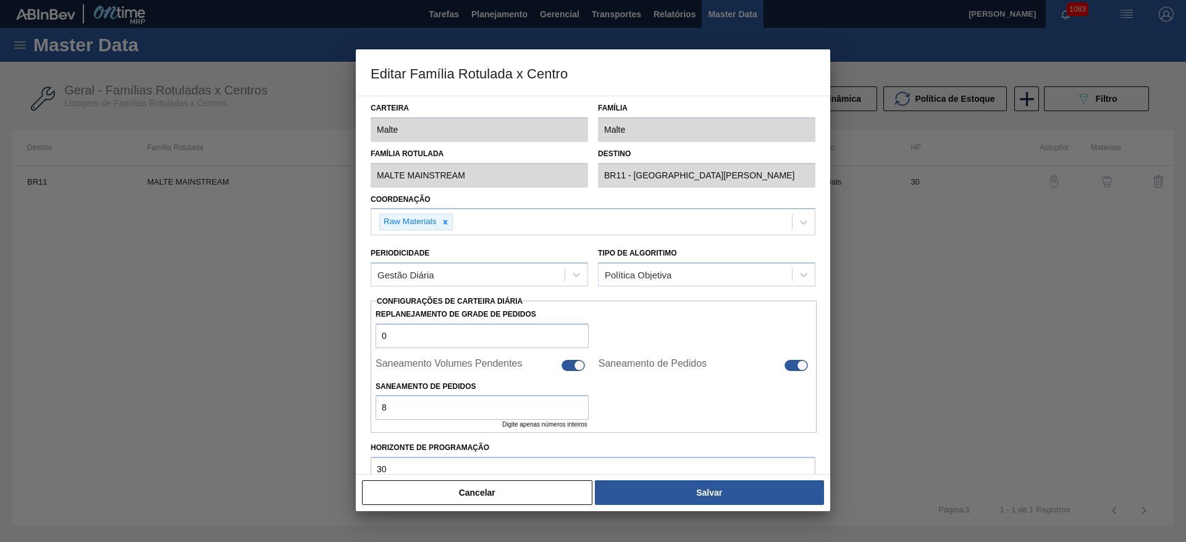
click at [575, 369] on div at bounding box center [579, 365] width 10 height 10
checkbox input "false"
click at [797, 366] on div at bounding box center [802, 365] width 10 height 10
checkbox input "false"
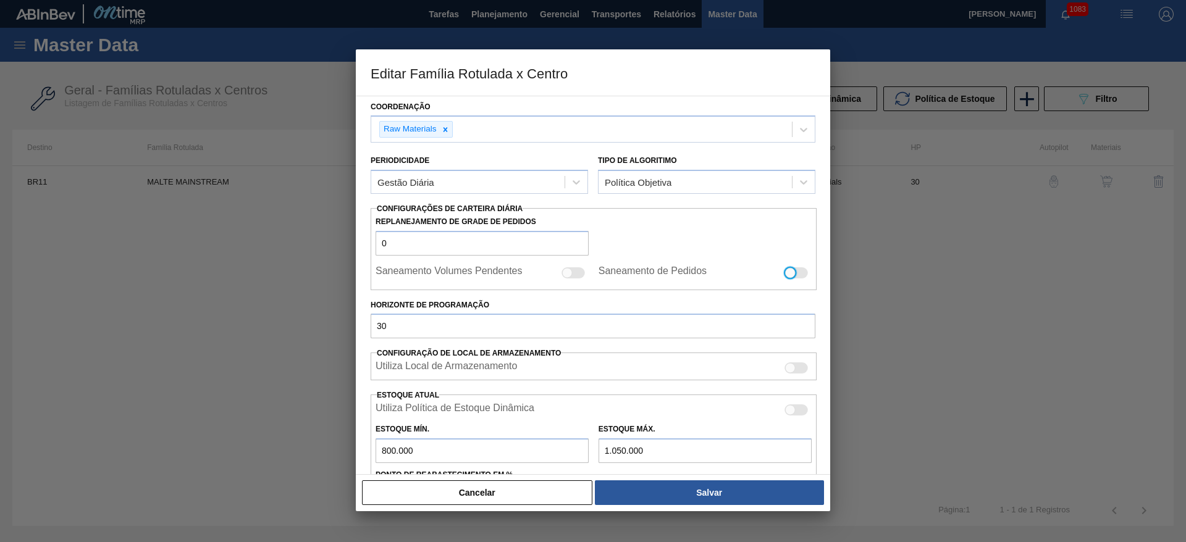
scroll to position [304, 0]
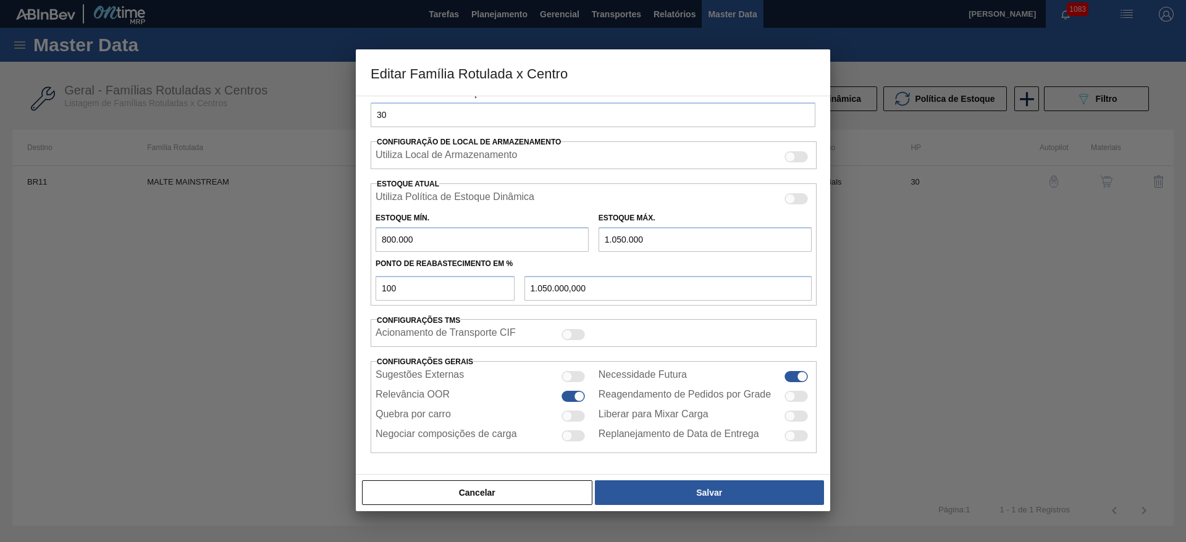
click at [569, 416] on div at bounding box center [567, 416] width 10 height 10
checkbox input "true"
click at [573, 372] on div at bounding box center [572, 376] width 23 height 11
checkbox input "true"
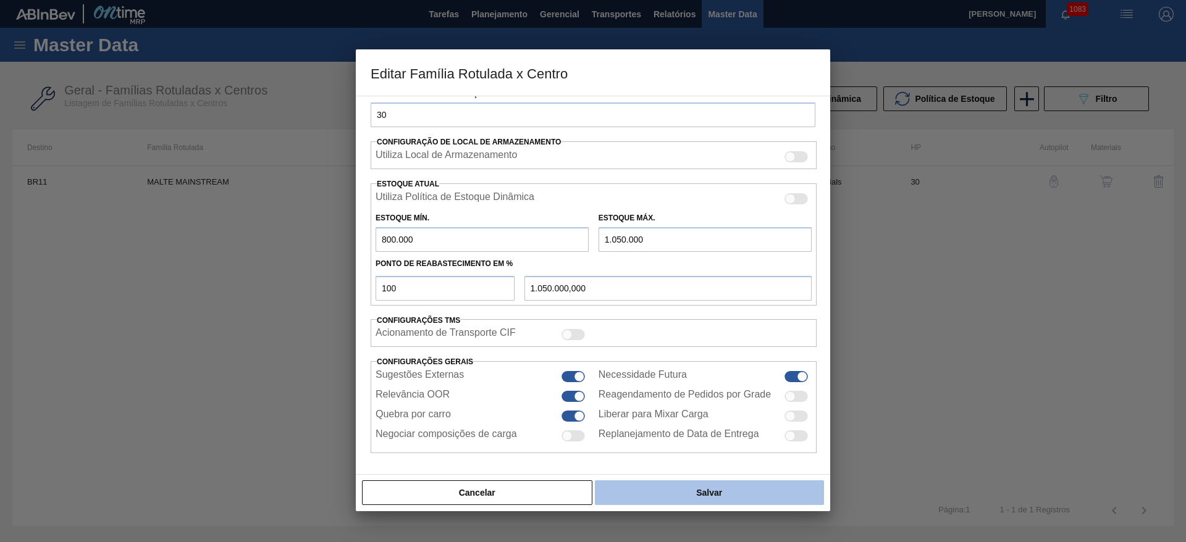
click at [679, 498] on button "Salvar" at bounding box center [709, 492] width 229 height 25
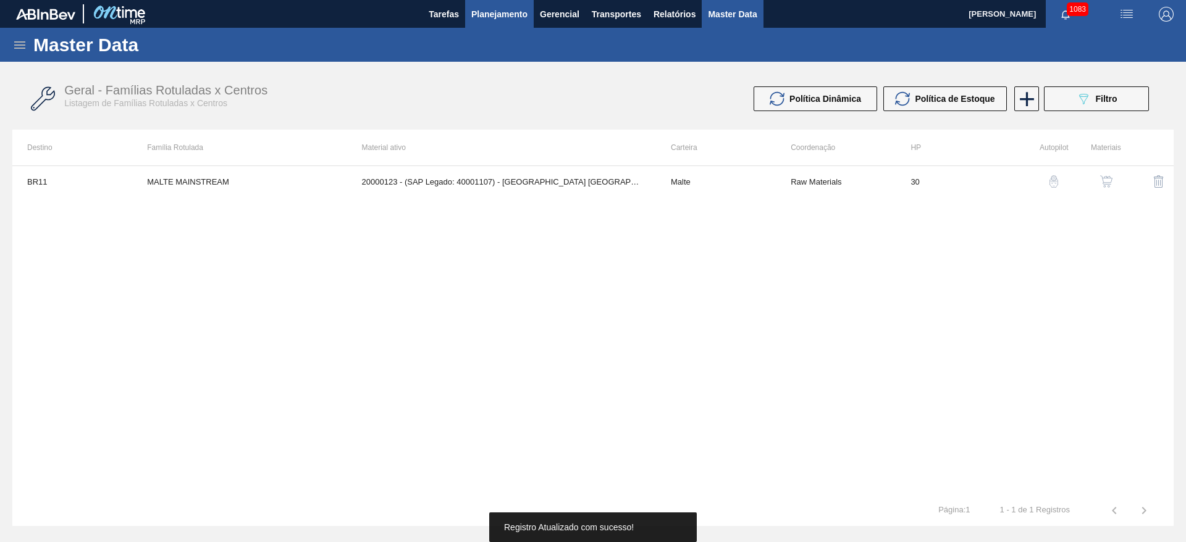
click at [491, 10] on span "Planejamento" at bounding box center [499, 14] width 56 height 15
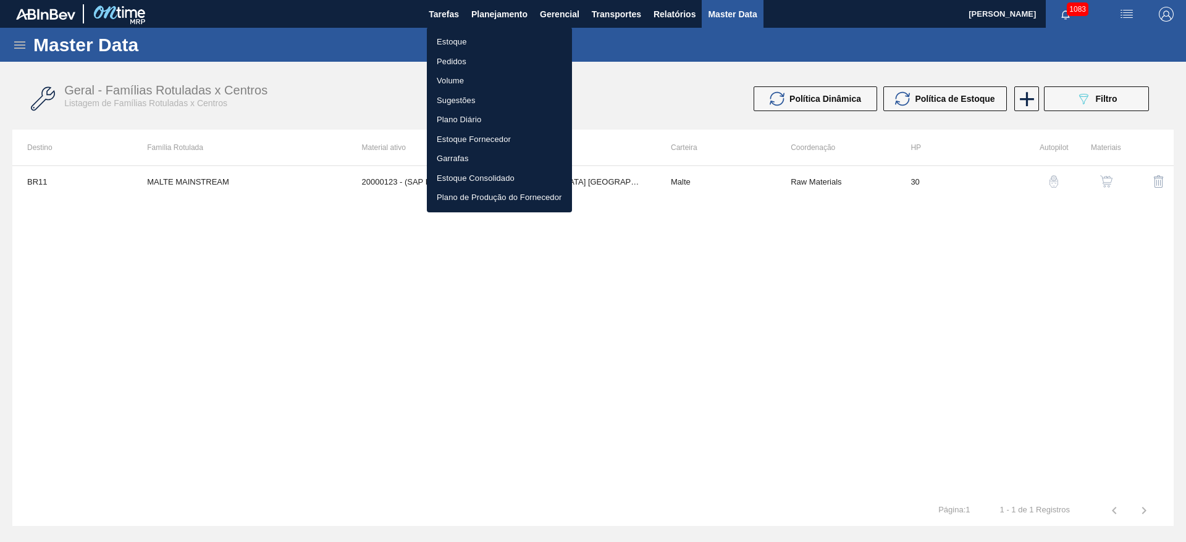
click at [446, 41] on li "Estoque" at bounding box center [499, 42] width 145 height 20
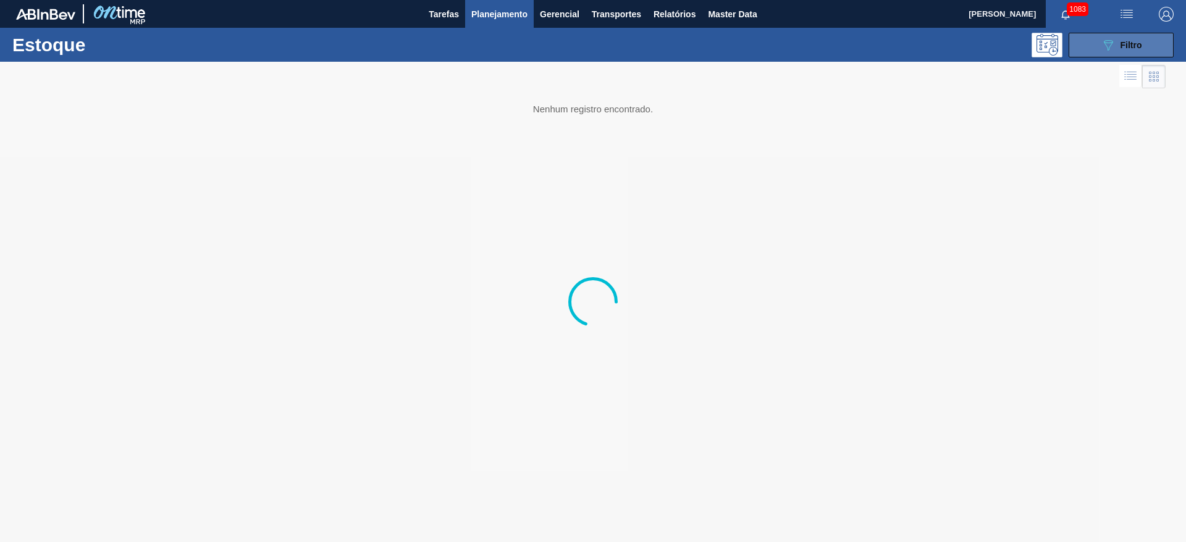
click at [1112, 51] on icon "089F7B8B-B2A5-4AFE-B5C0-19BA573D28AC" at bounding box center [1107, 45] width 15 height 15
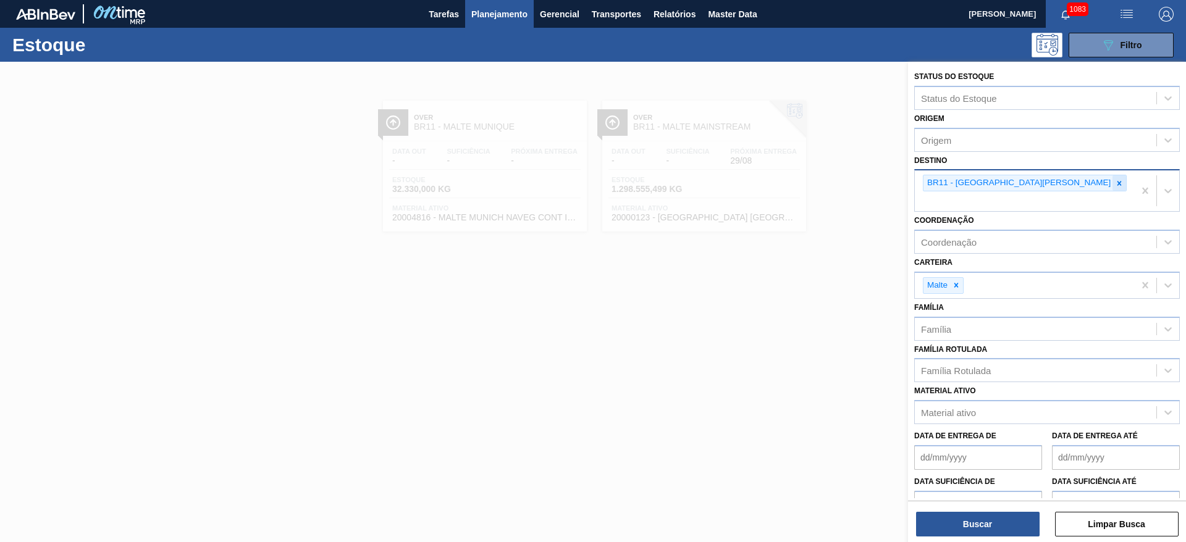
click at [1117, 185] on icon at bounding box center [1119, 183] width 4 height 4
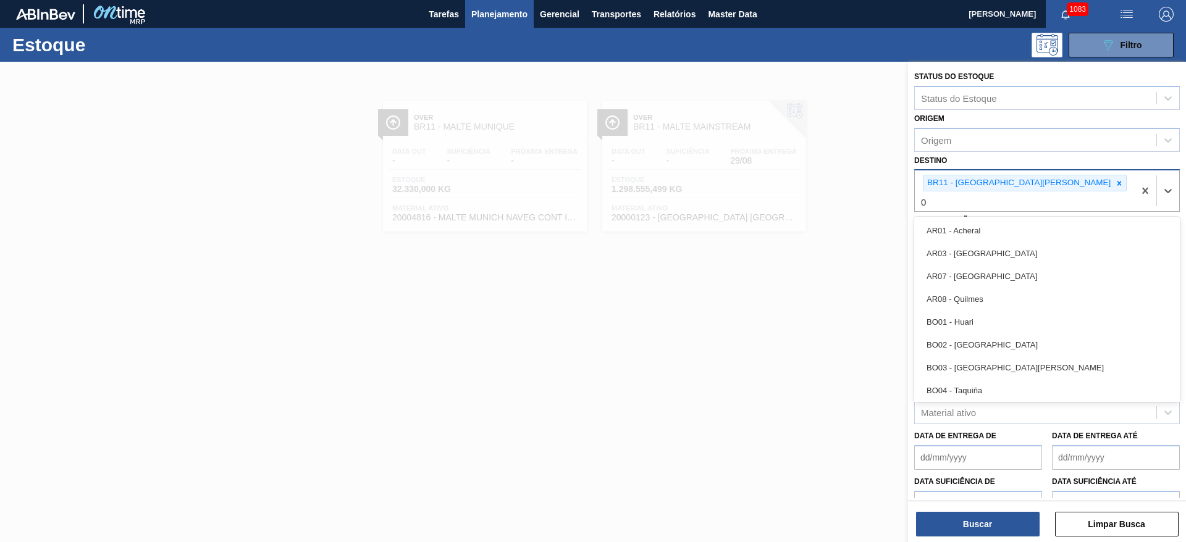
type input "08"
drag, startPoint x: 956, startPoint y: 259, endPoint x: 966, endPoint y: 248, distance: 14.9
click at [962, 265] on div "BR08 - Teresina" at bounding box center [1047, 276] width 266 height 23
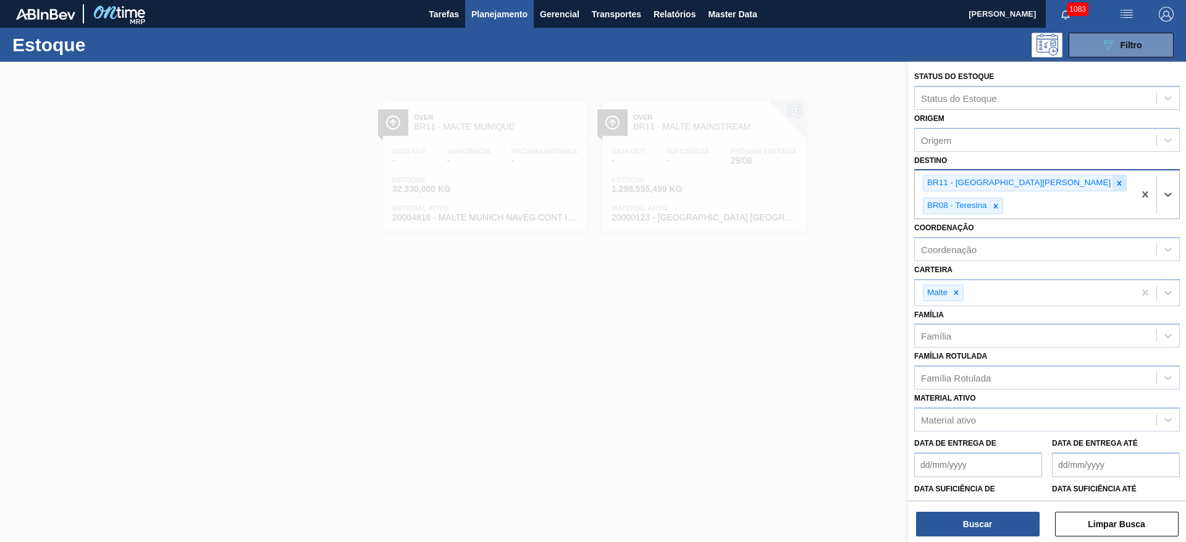
click at [1117, 182] on icon at bounding box center [1119, 183] width 4 height 4
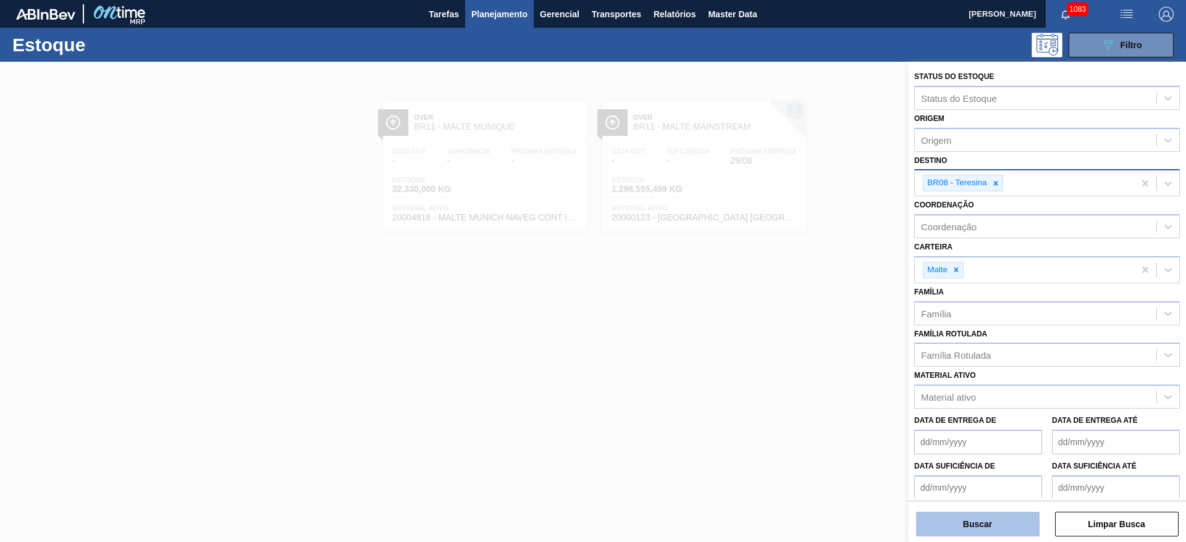
click at [986, 527] on button "Buscar" at bounding box center [978, 524] width 124 height 25
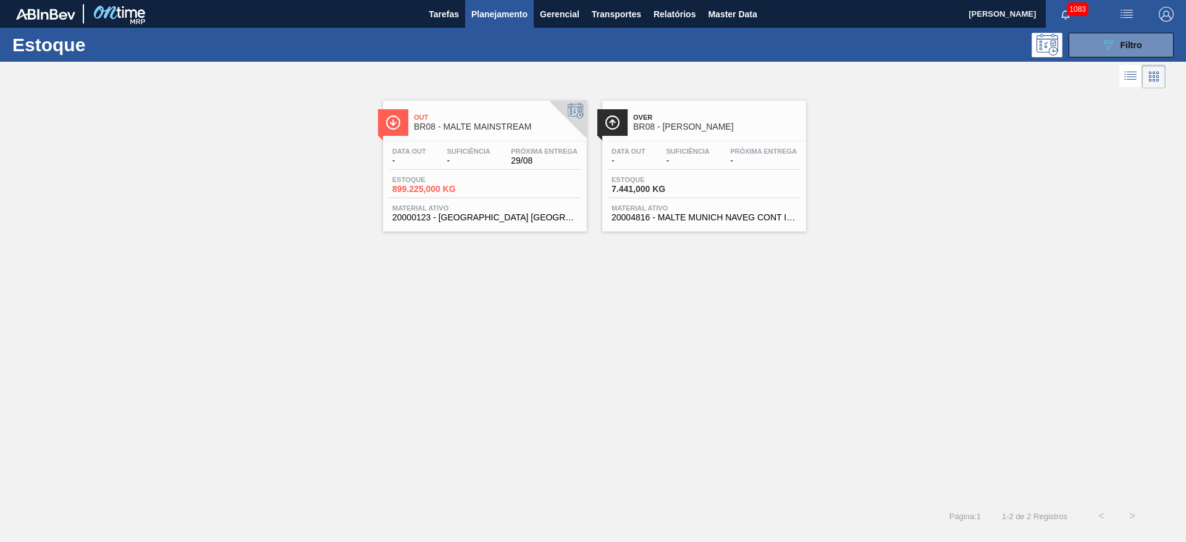
click at [496, 161] on div "Data out - Suficiência - Próxima Entrega 29/08" at bounding box center [484, 159] width 191 height 22
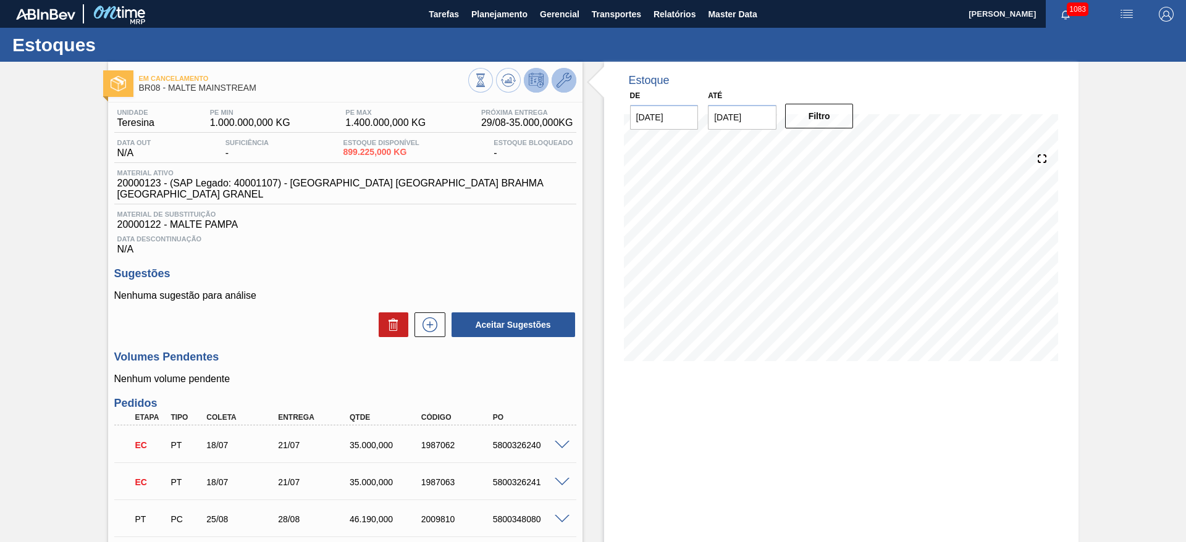
click at [569, 86] on icon at bounding box center [563, 80] width 15 height 15
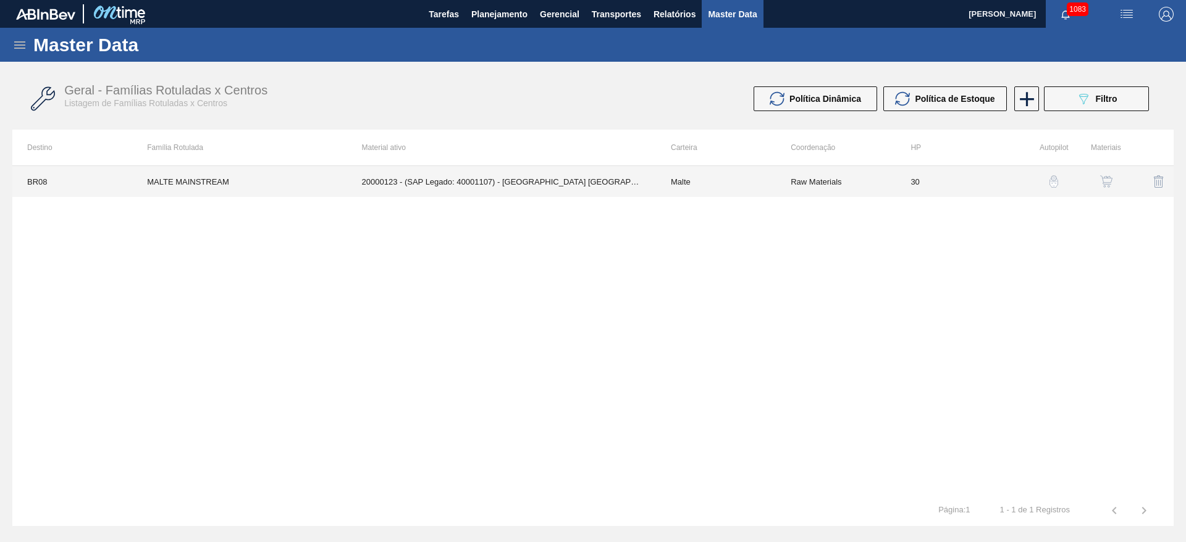
click at [647, 191] on td "20000123 - (SAP Legado: 40001107) - MALTA URUGUAY BRAHMA BRASIL GRANEL" at bounding box center [501, 181] width 309 height 31
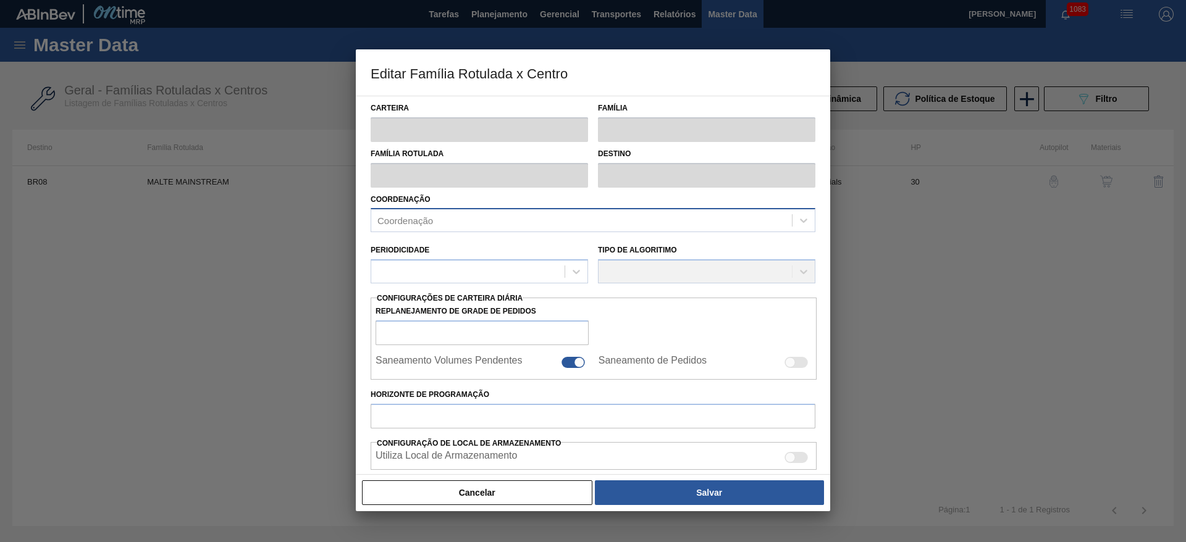
type input "Malte"
type input "MALTE MAINSTREAM"
type input "BR08 - Teresina"
type input "0"
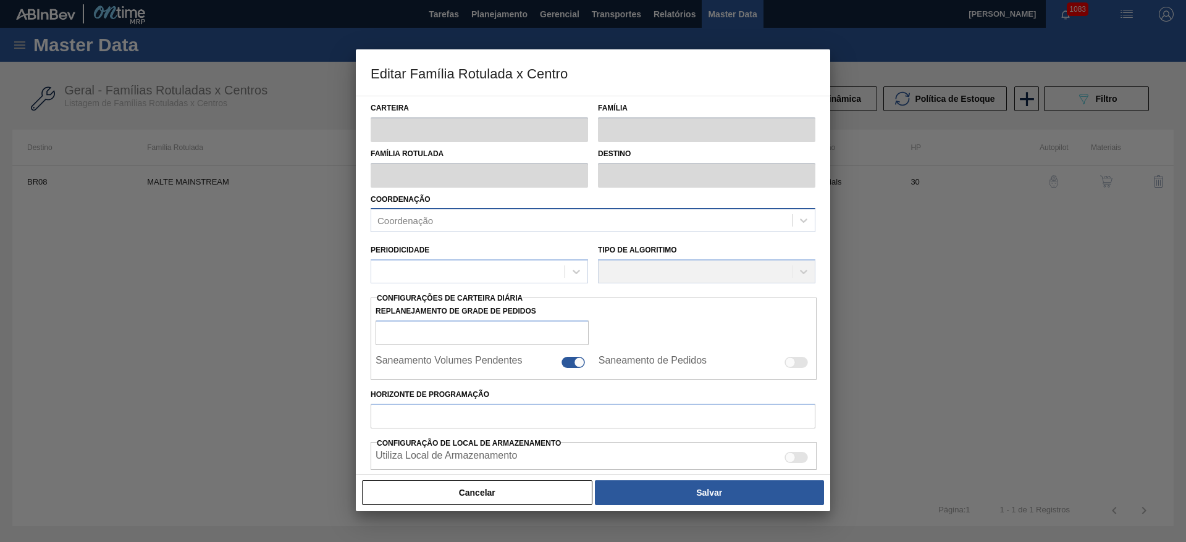
checkbox input "true"
type input "30"
type input "1.000.000"
type input "1.400.000"
type input "0"
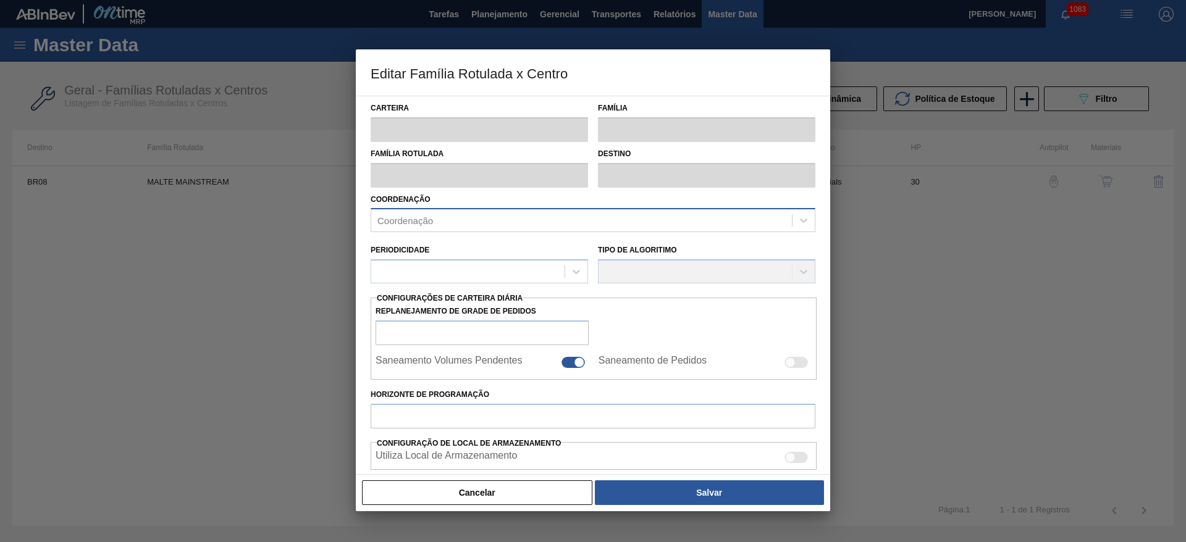
type input "1.000.000,000"
checkbox input "true"
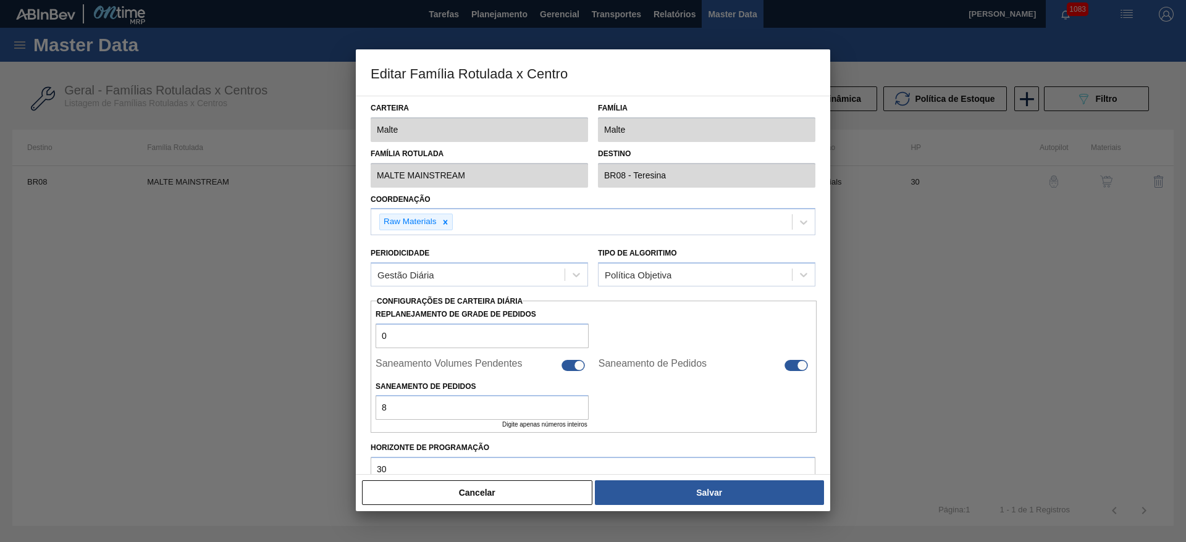
click at [571, 368] on div at bounding box center [572, 365] width 23 height 11
checkbox input "false"
click at [792, 362] on div at bounding box center [795, 365] width 23 height 11
checkbox input "false"
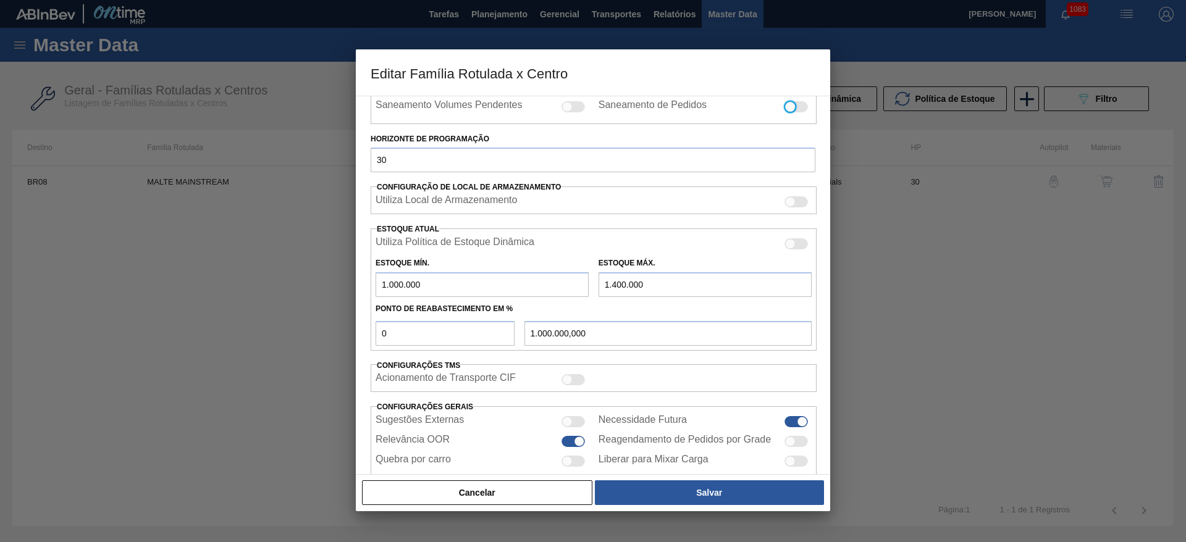
scroll to position [304, 0]
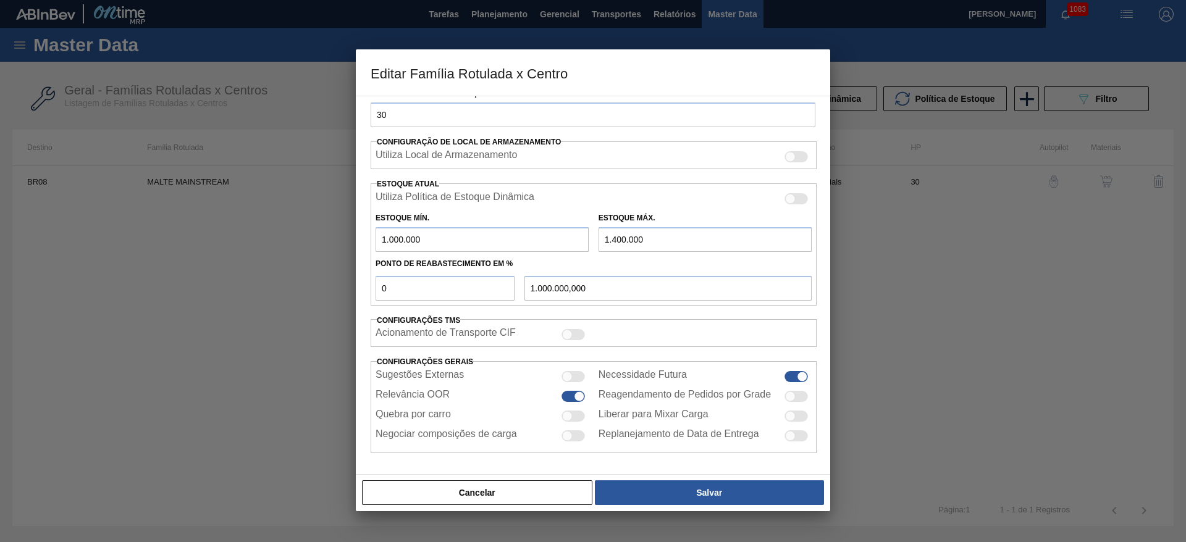
click at [572, 375] on div at bounding box center [572, 376] width 23 height 11
checkbox input "true"
click at [571, 419] on div at bounding box center [572, 416] width 23 height 11
checkbox input "true"
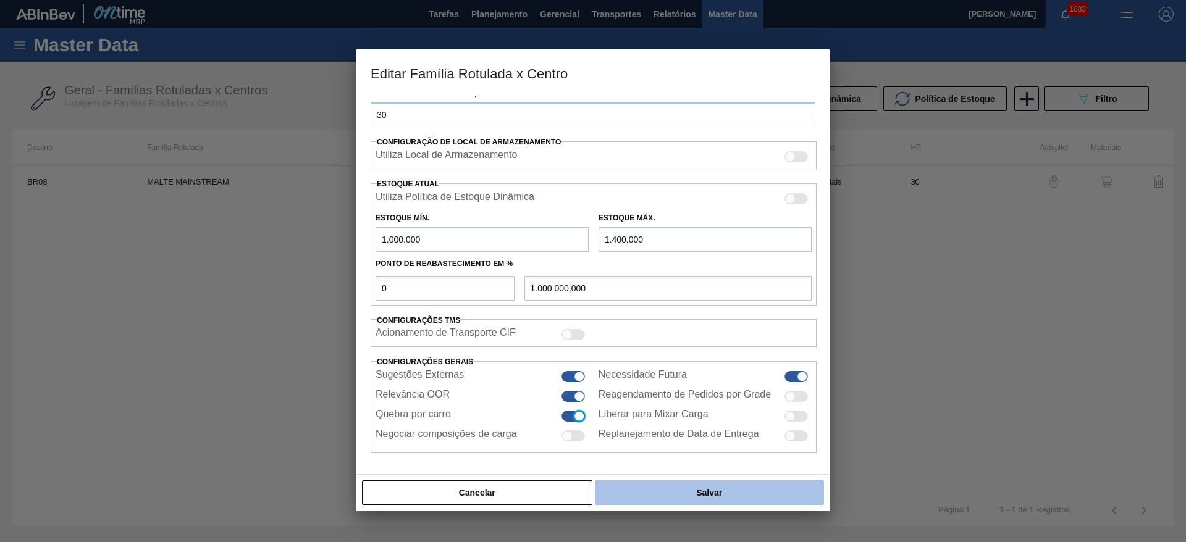
click at [692, 496] on button "Salvar" at bounding box center [709, 492] width 229 height 25
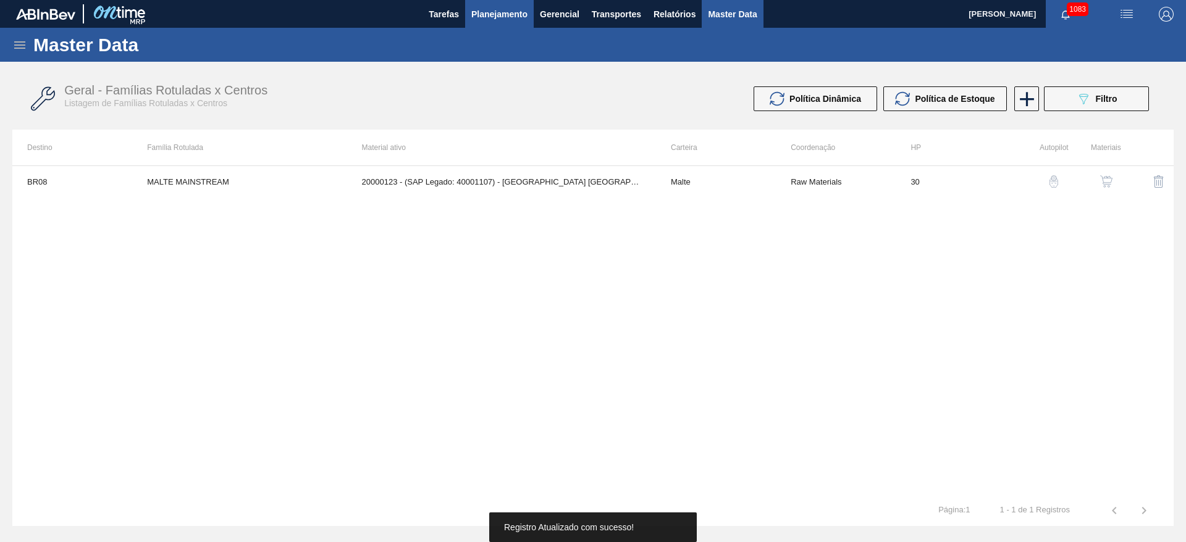
click at [496, 19] on span "Planejamento" at bounding box center [499, 14] width 56 height 15
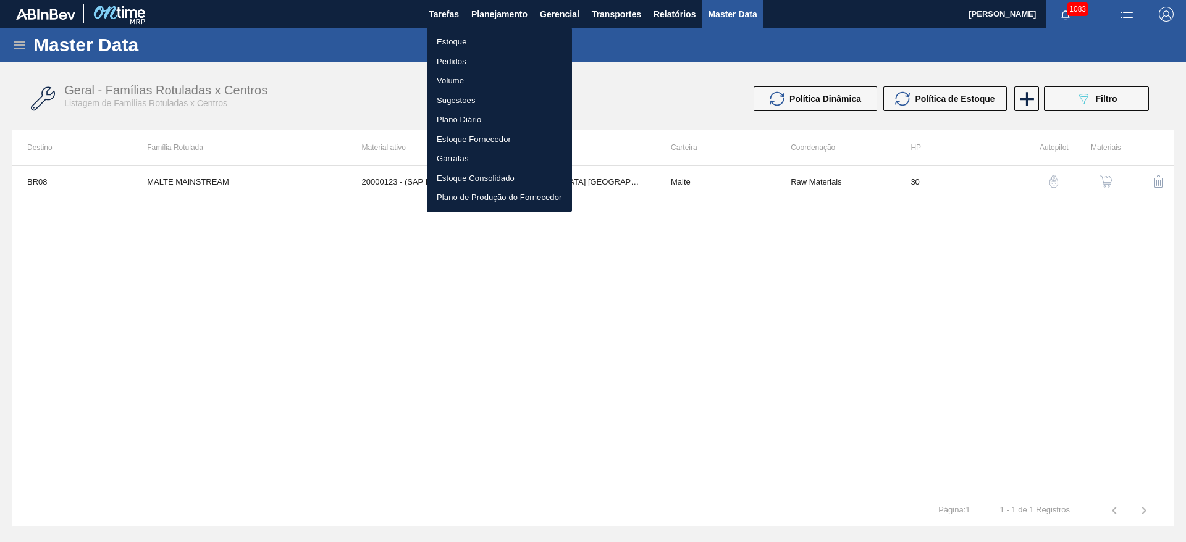
click at [451, 47] on li "Estoque" at bounding box center [499, 42] width 145 height 20
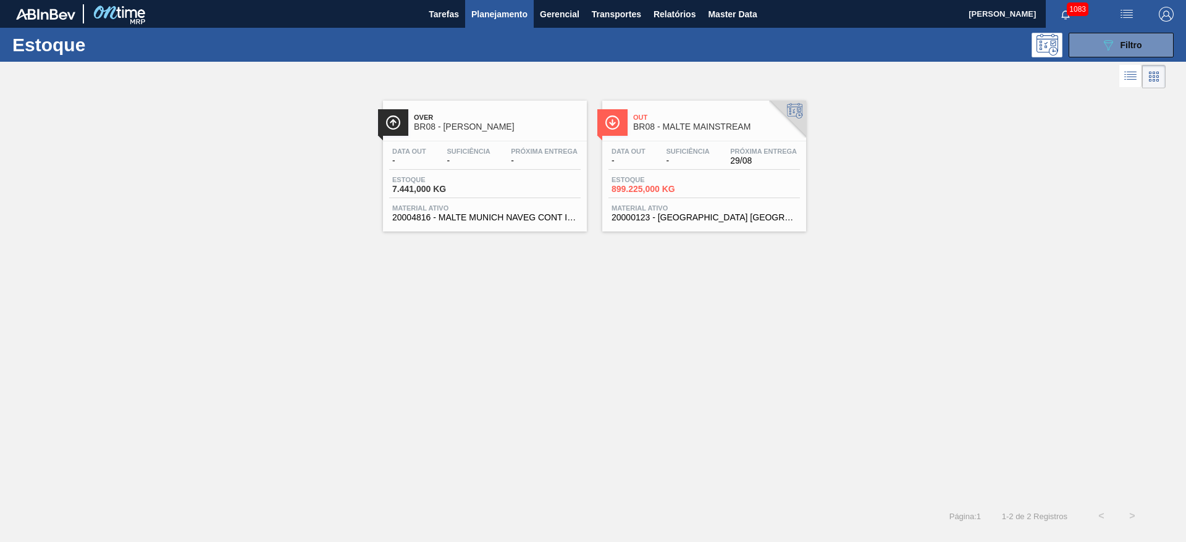
click at [453, 337] on div "Over BR08 - MALTE MUNIQUE Data out - Suficiência - Próxima Entrega - Estoque 7.…" at bounding box center [593, 295] width 1186 height 409
click at [1129, 43] on span "Filtro" at bounding box center [1131, 45] width 22 height 10
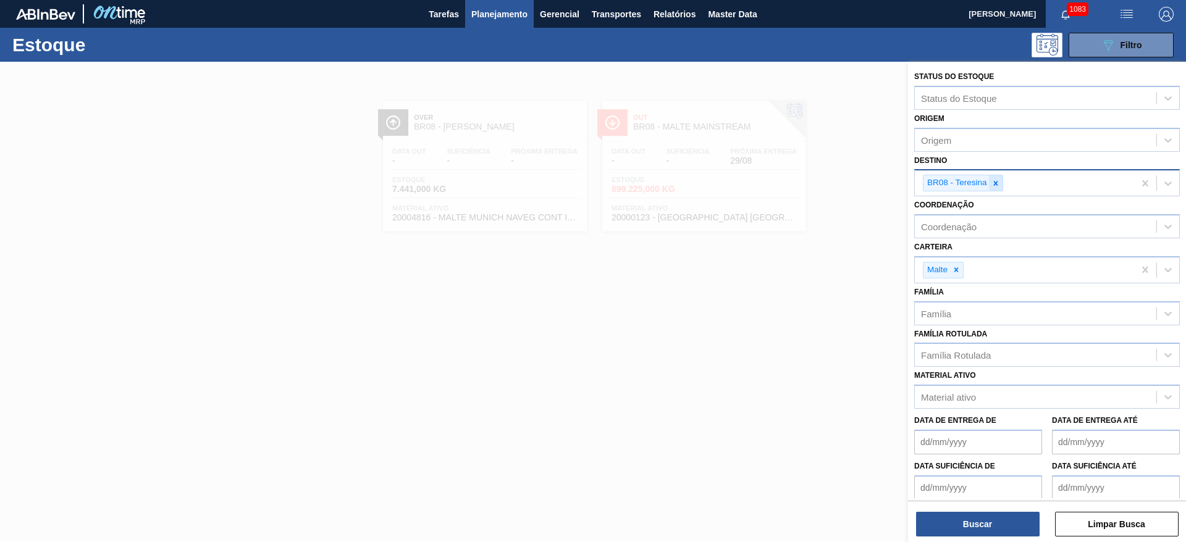
click at [997, 182] on icon at bounding box center [995, 183] width 4 height 4
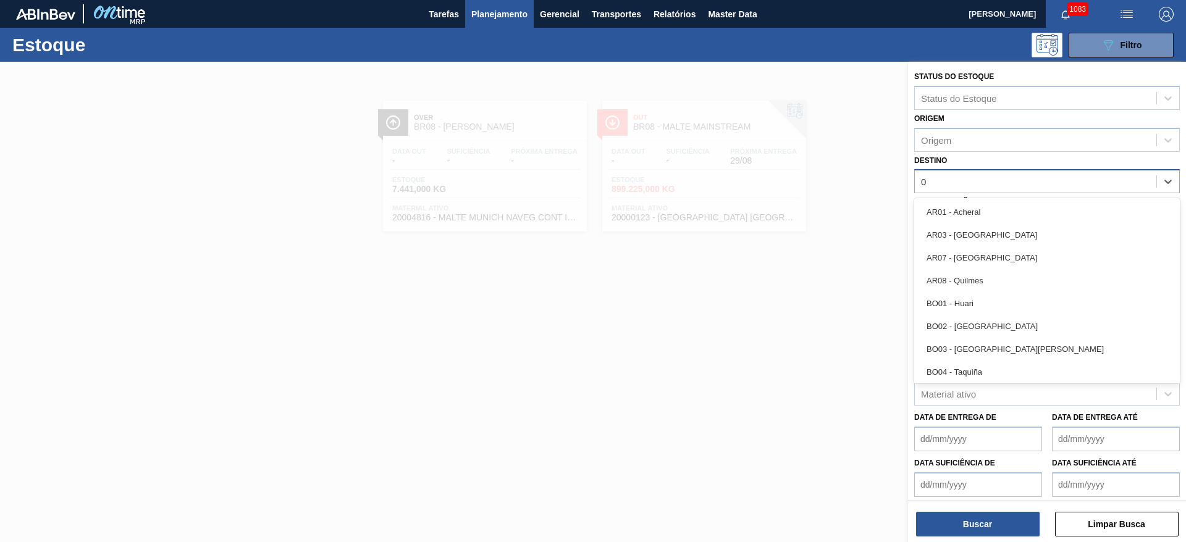
type input "04"
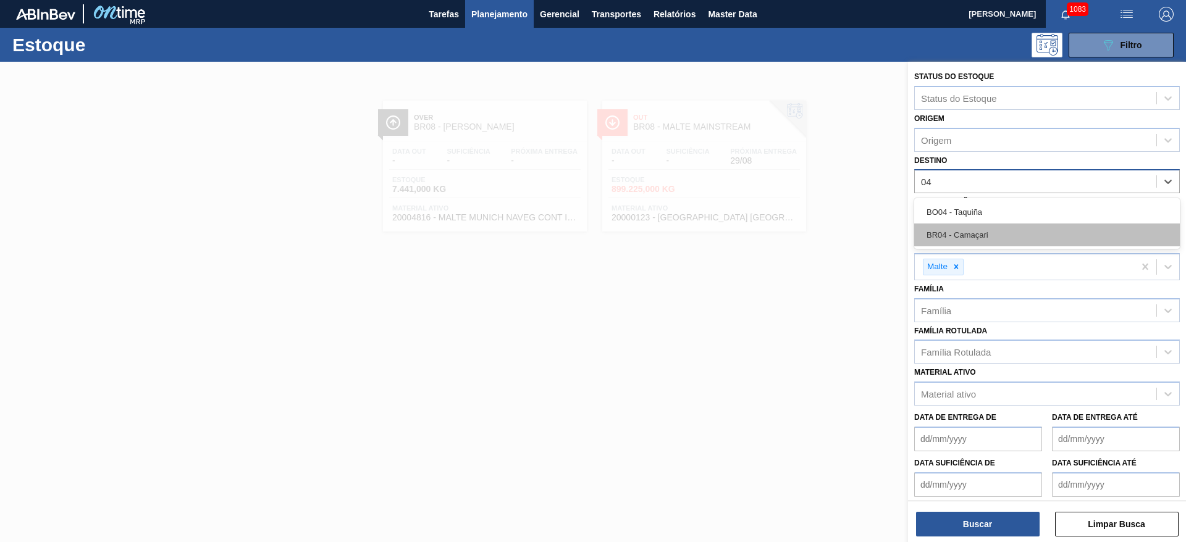
click at [970, 232] on div "BR04 - Camaçari" at bounding box center [1047, 235] width 266 height 23
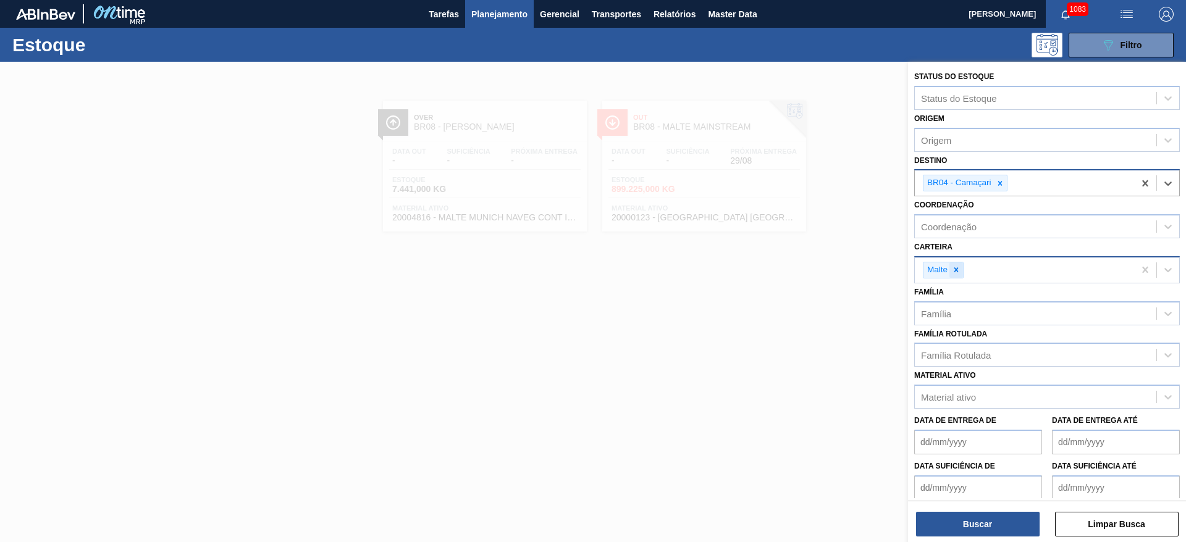
click at [955, 269] on icon at bounding box center [956, 270] width 4 height 4
click at [954, 356] on div "Família Rotulada" at bounding box center [956, 352] width 70 height 10
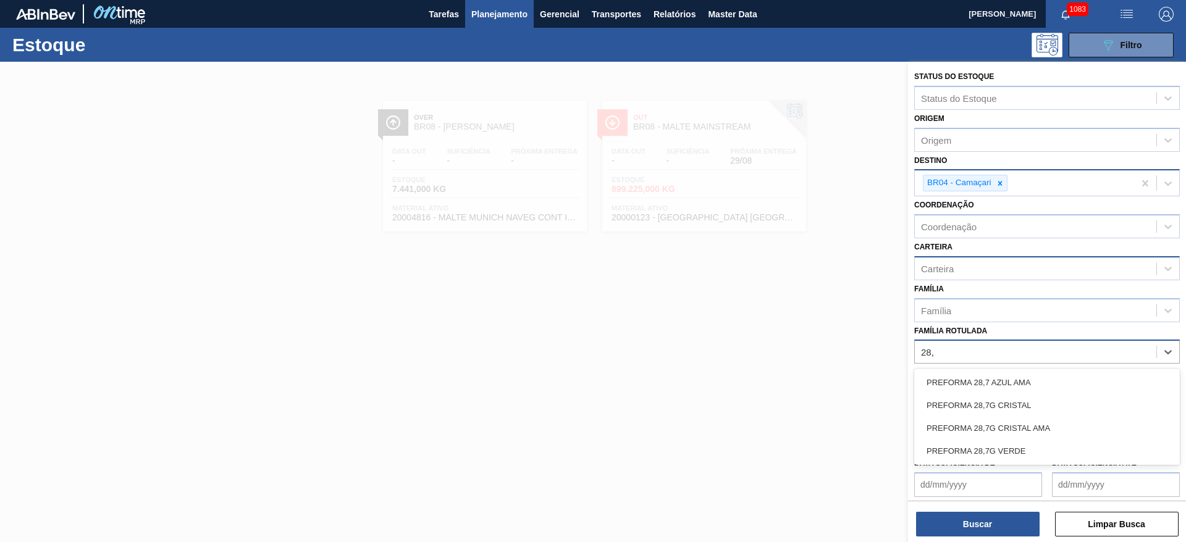
type Rotulada "28,7"
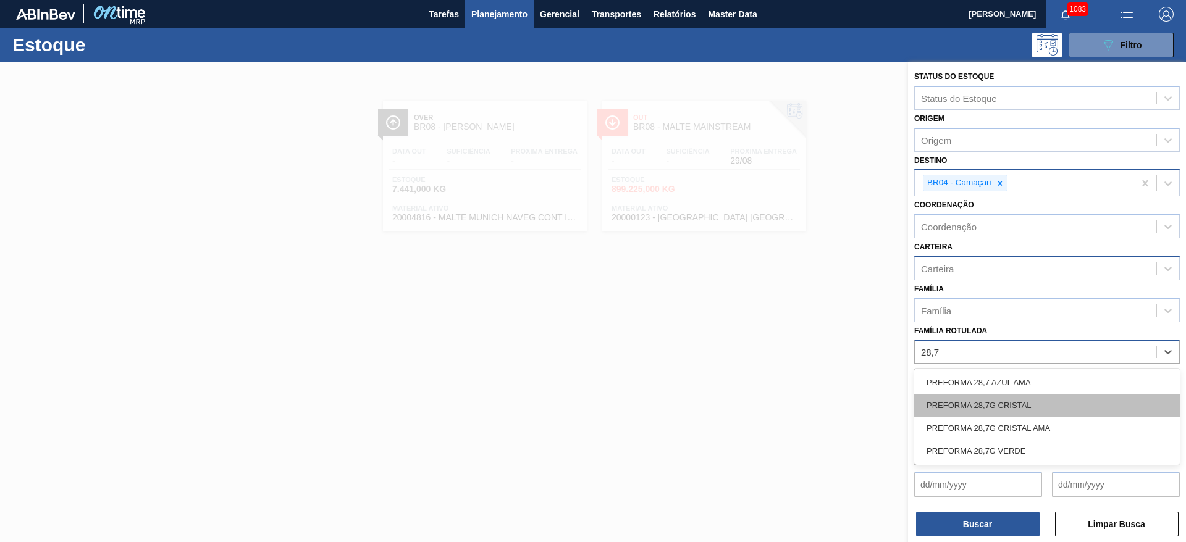
click at [965, 404] on div "PREFORMA 28,7G CRISTAL" at bounding box center [1047, 405] width 266 height 23
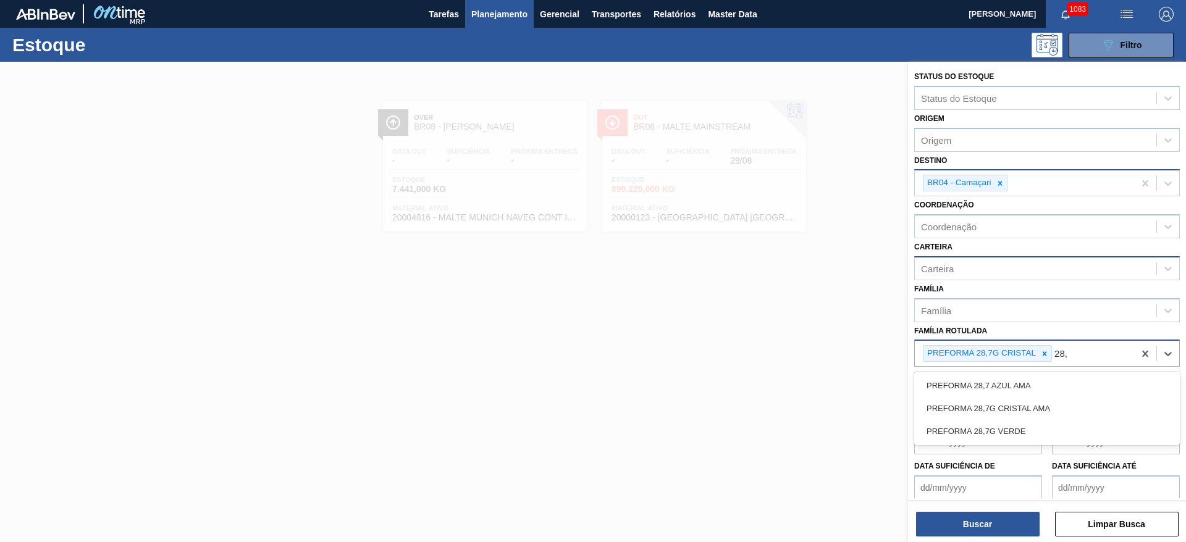
type Rotulada "28,7"
click at [953, 433] on div "PREFORMA 28,7G VERDE" at bounding box center [1047, 431] width 266 height 23
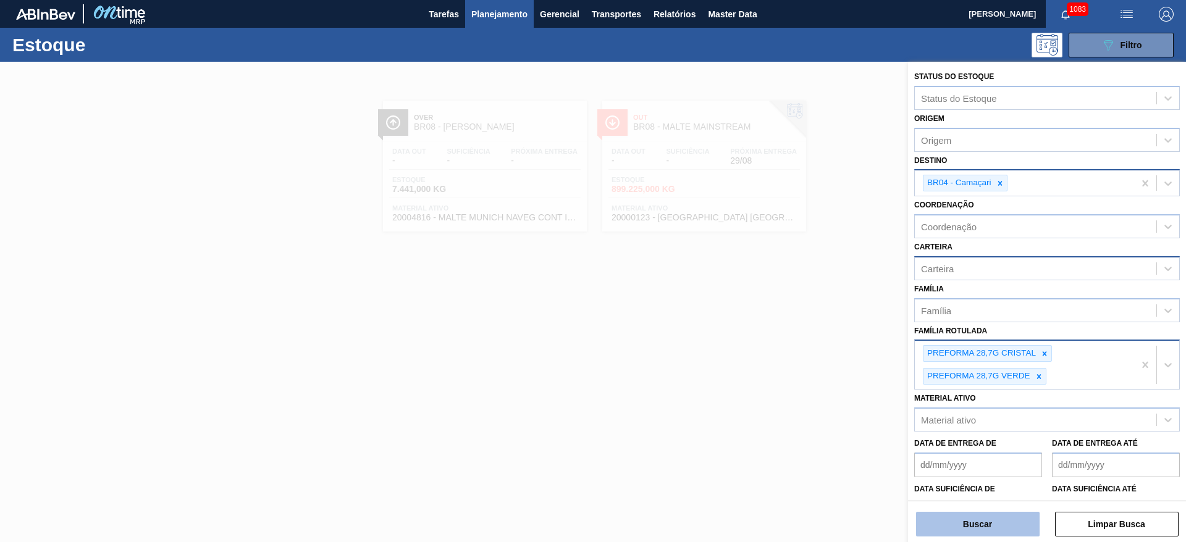
click at [989, 520] on button "Buscar" at bounding box center [978, 524] width 124 height 25
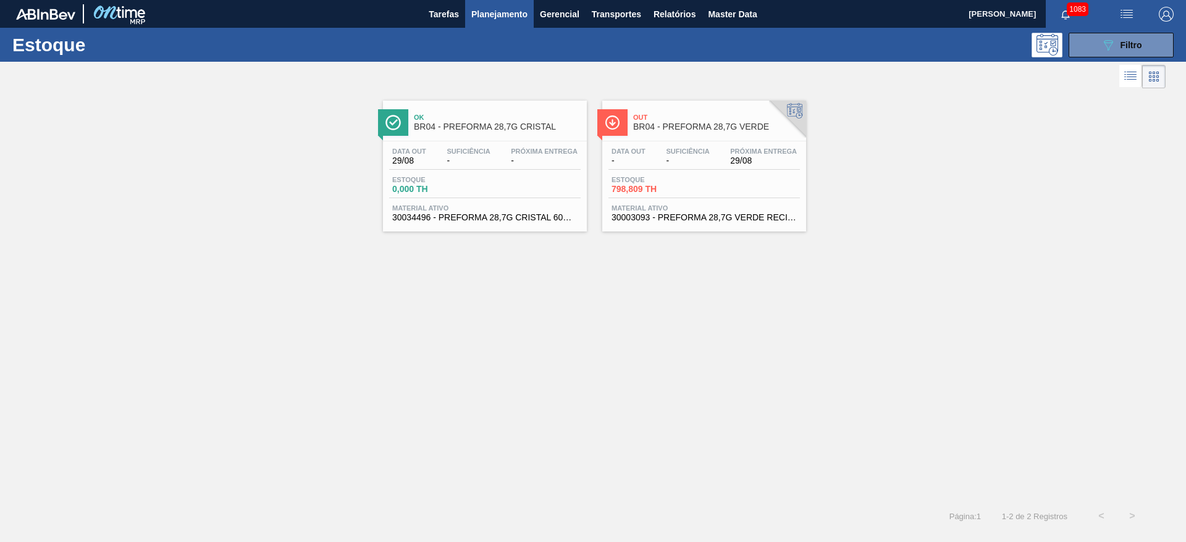
click at [457, 180] on span "Estoque" at bounding box center [435, 179] width 86 height 7
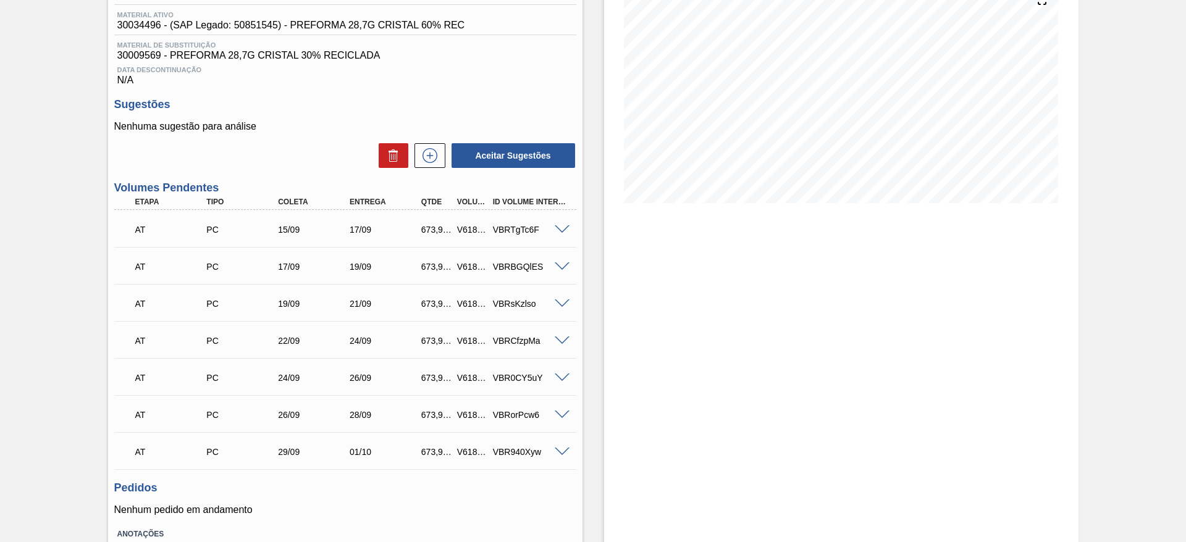
scroll to position [243, 0]
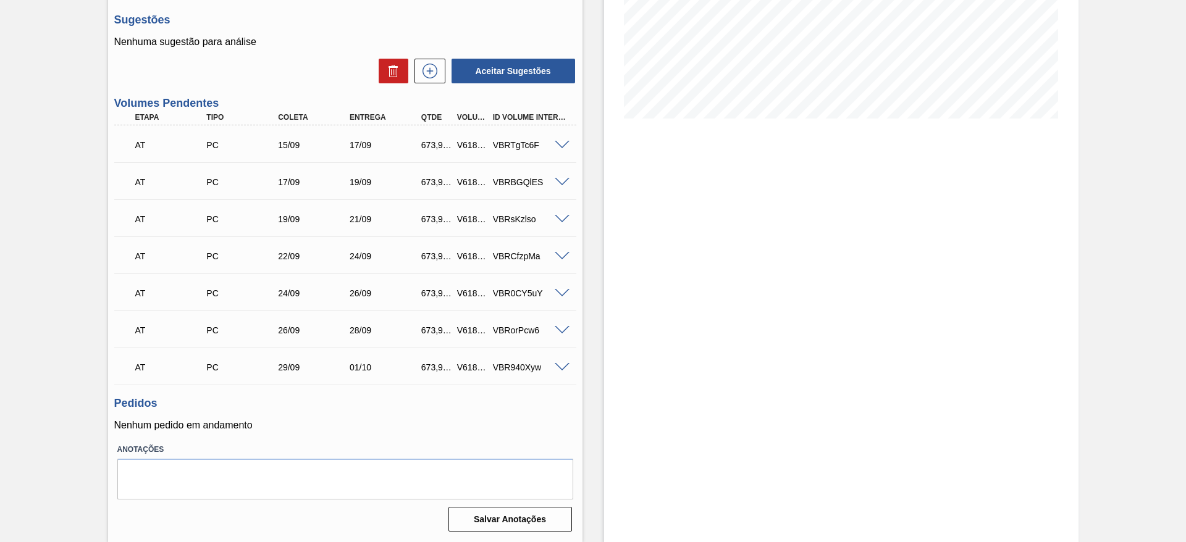
click at [569, 143] on div at bounding box center [563, 144] width 25 height 9
click at [561, 144] on span at bounding box center [562, 145] width 15 height 9
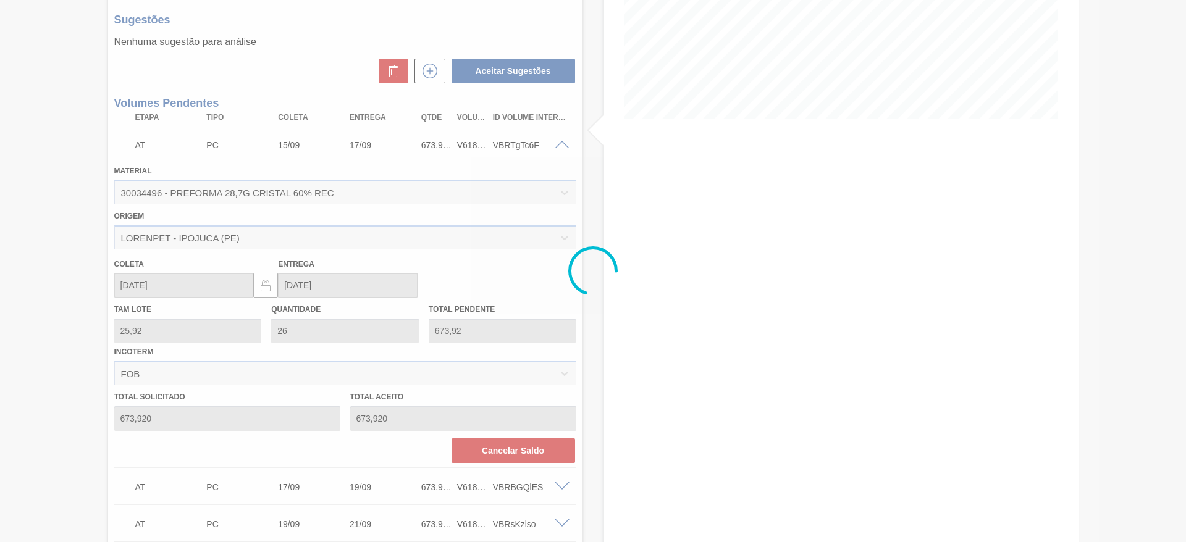
click at [561, 144] on div at bounding box center [593, 271] width 1186 height 542
click at [73, 240] on div at bounding box center [593, 271] width 1186 height 542
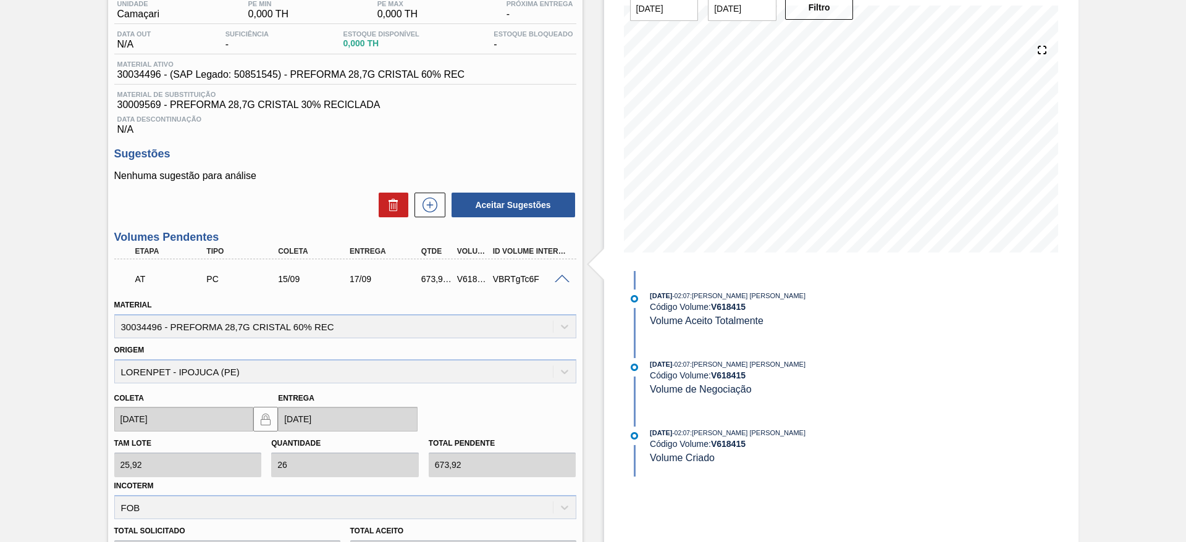
scroll to position [57, 0]
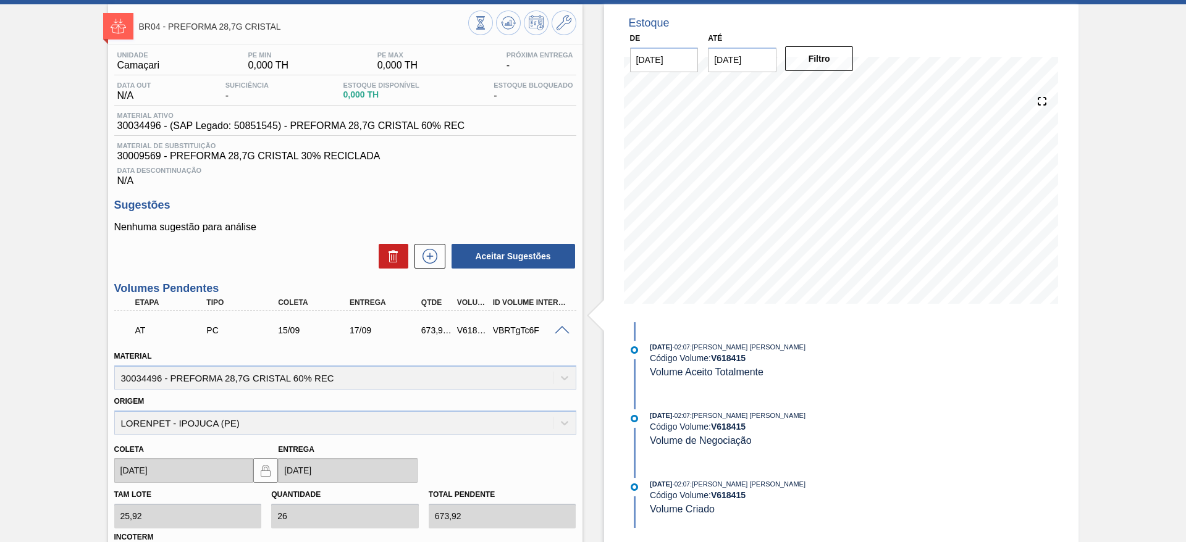
click at [563, 327] on span at bounding box center [562, 330] width 15 height 9
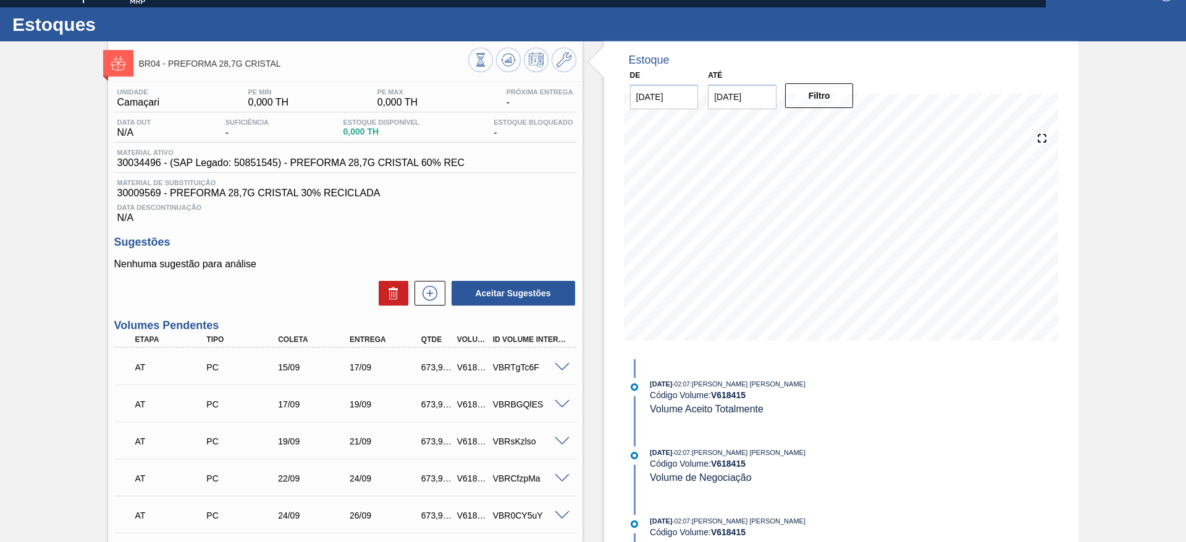
scroll to position [0, 0]
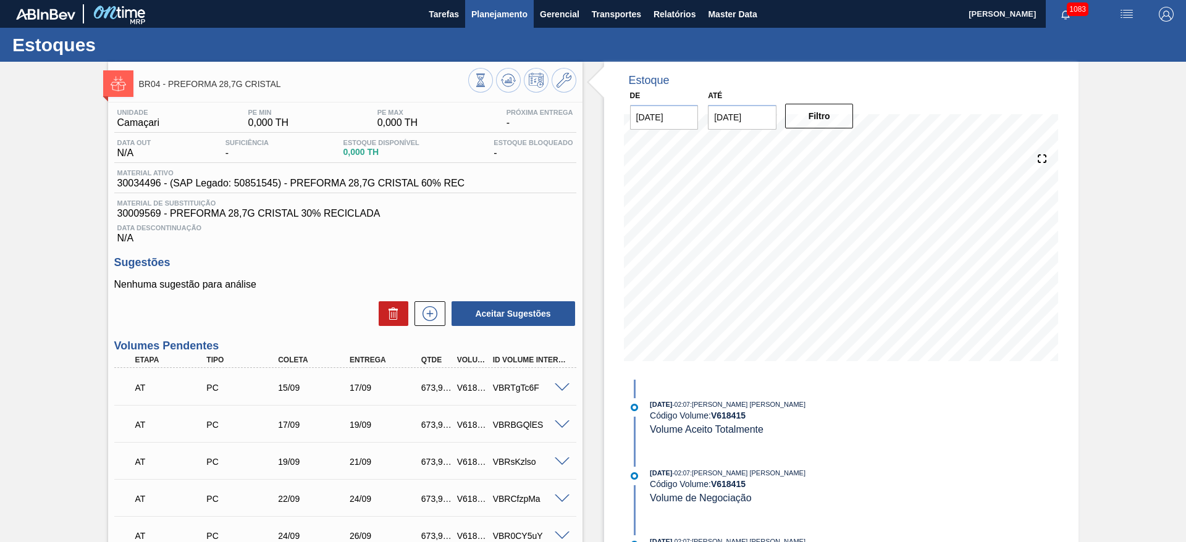
click at [491, 17] on span "Planejamento" at bounding box center [499, 14] width 56 height 15
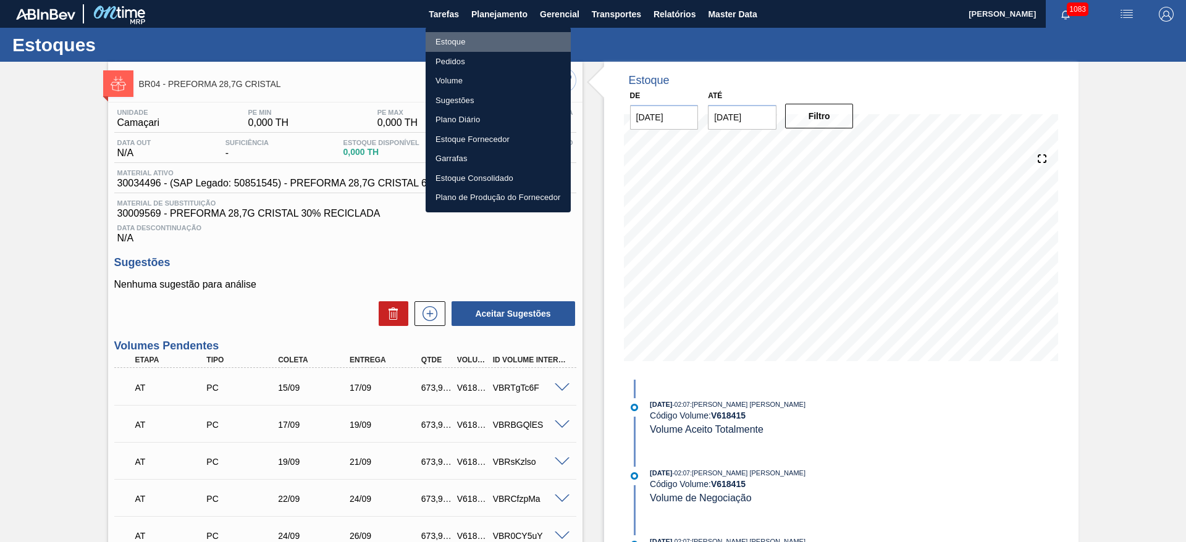
click at [453, 35] on li "Estoque" at bounding box center [497, 42] width 145 height 20
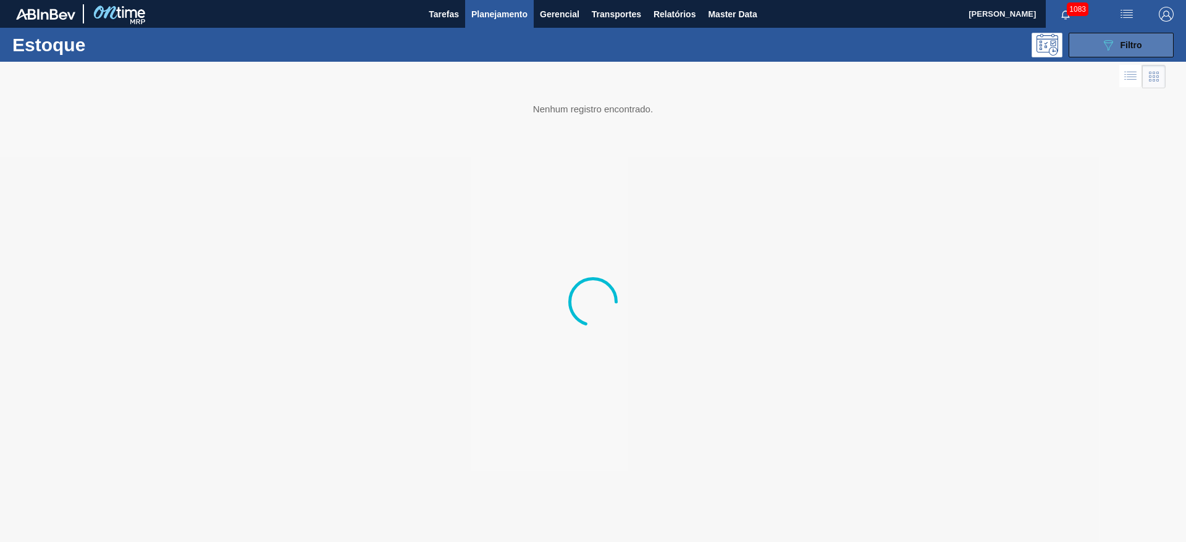
click at [1102, 45] on icon "089F7B8B-B2A5-4AFE-B5C0-19BA573D28AC" at bounding box center [1107, 45] width 15 height 15
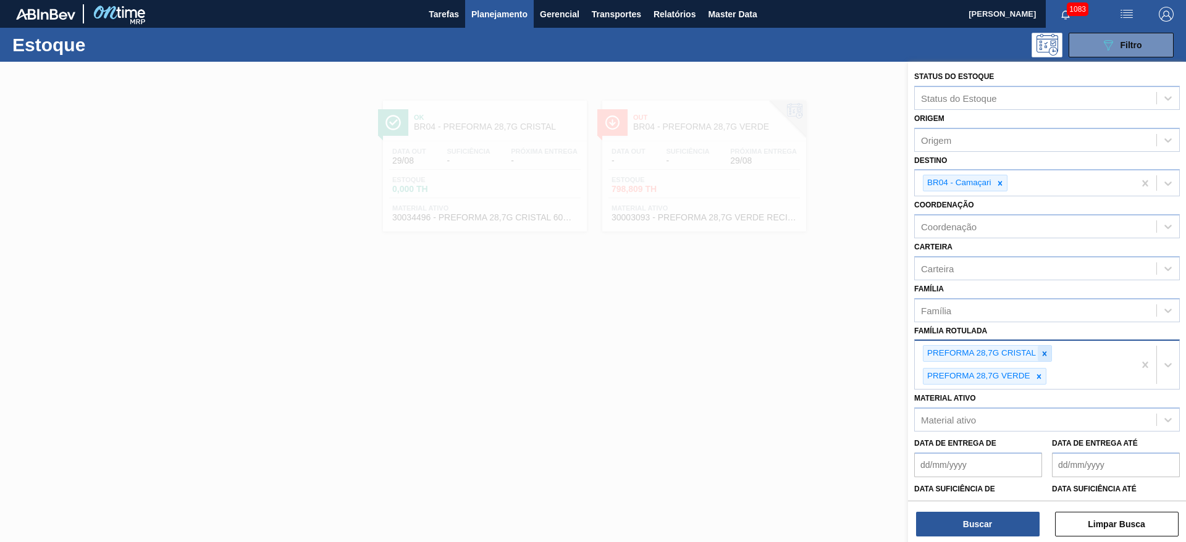
click at [1046, 350] on icon at bounding box center [1044, 354] width 9 height 9
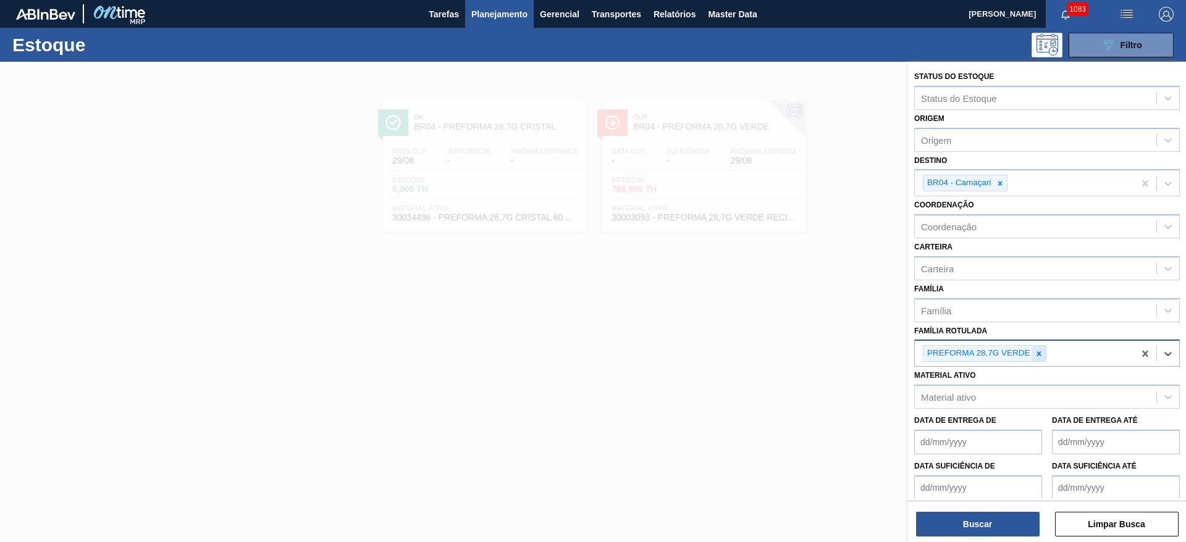
click at [1040, 351] on icon at bounding box center [1038, 354] width 9 height 9
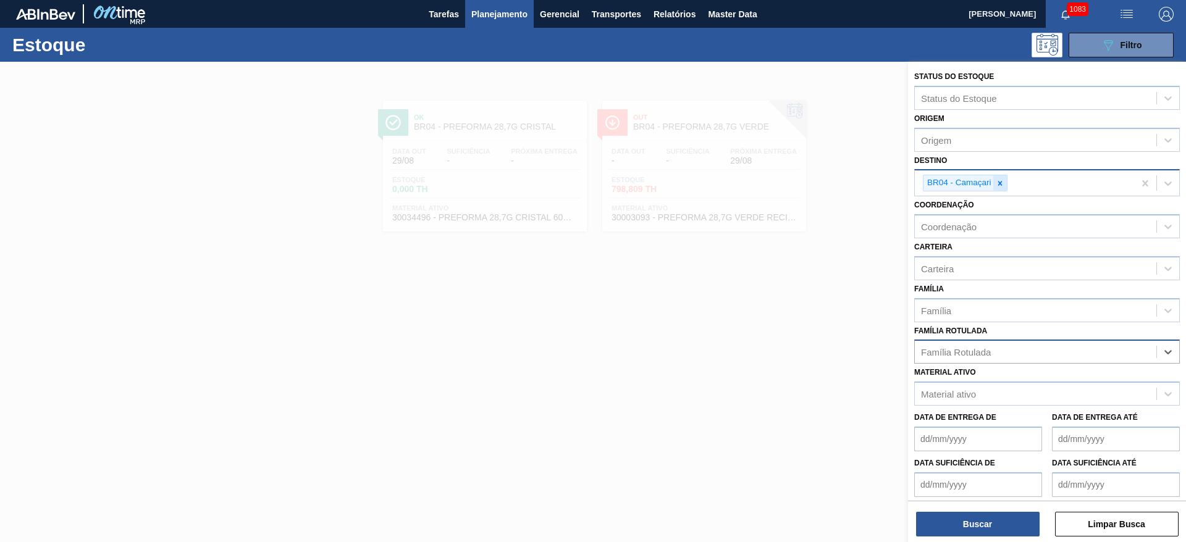
click at [1000, 182] on icon at bounding box center [999, 183] width 4 height 4
click at [528, 343] on div at bounding box center [593, 333] width 1186 height 542
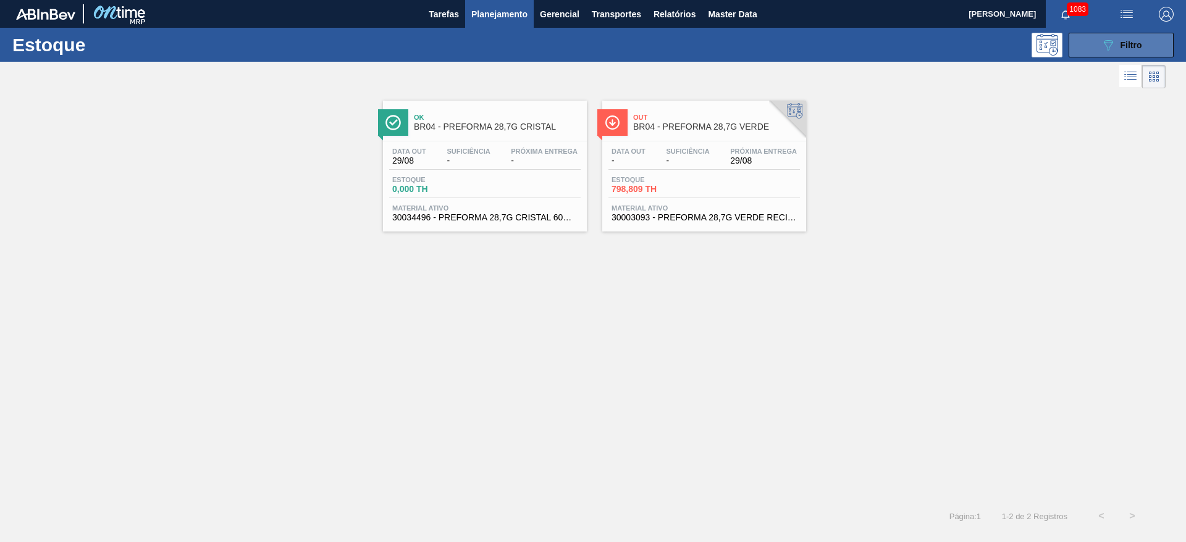
click at [1094, 54] on button "089F7B8B-B2A5-4AFE-B5C0-19BA573D28AC Filtro" at bounding box center [1120, 45] width 105 height 25
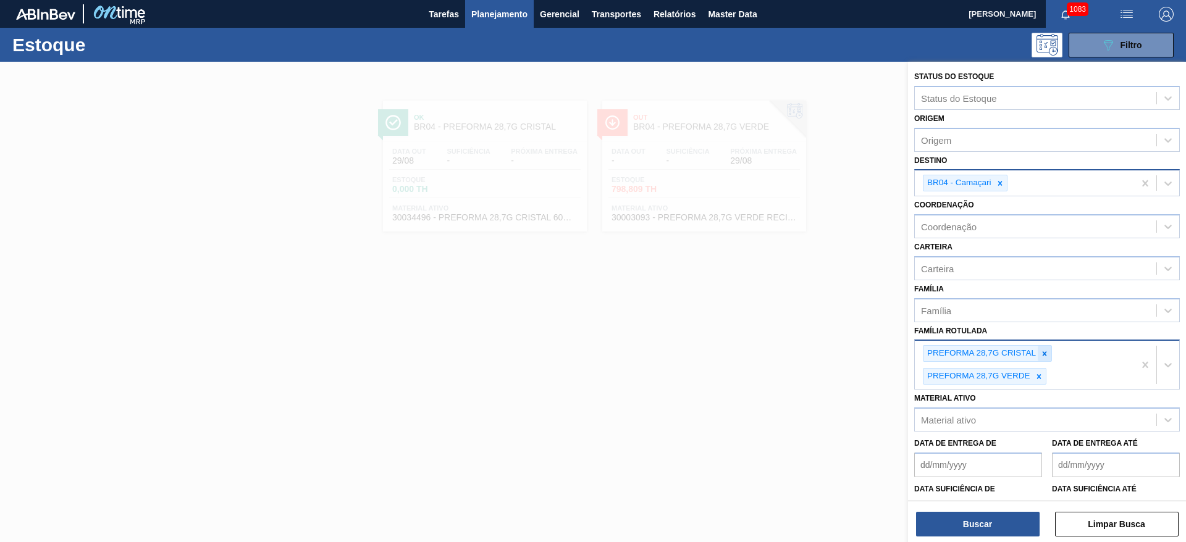
click at [1042, 350] on icon at bounding box center [1044, 354] width 9 height 9
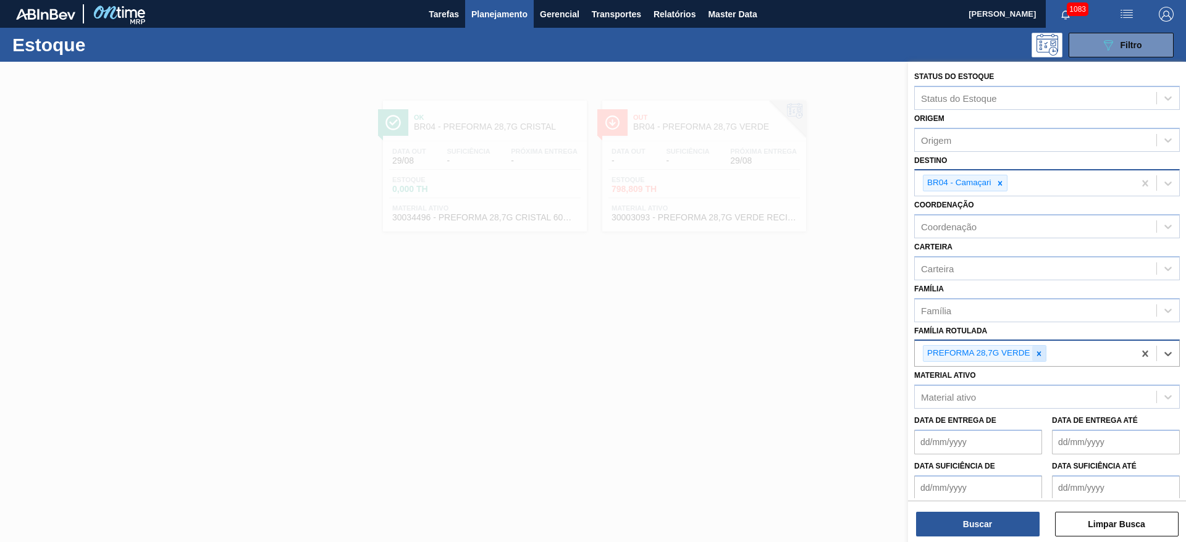
click at [1040, 350] on icon at bounding box center [1038, 354] width 9 height 9
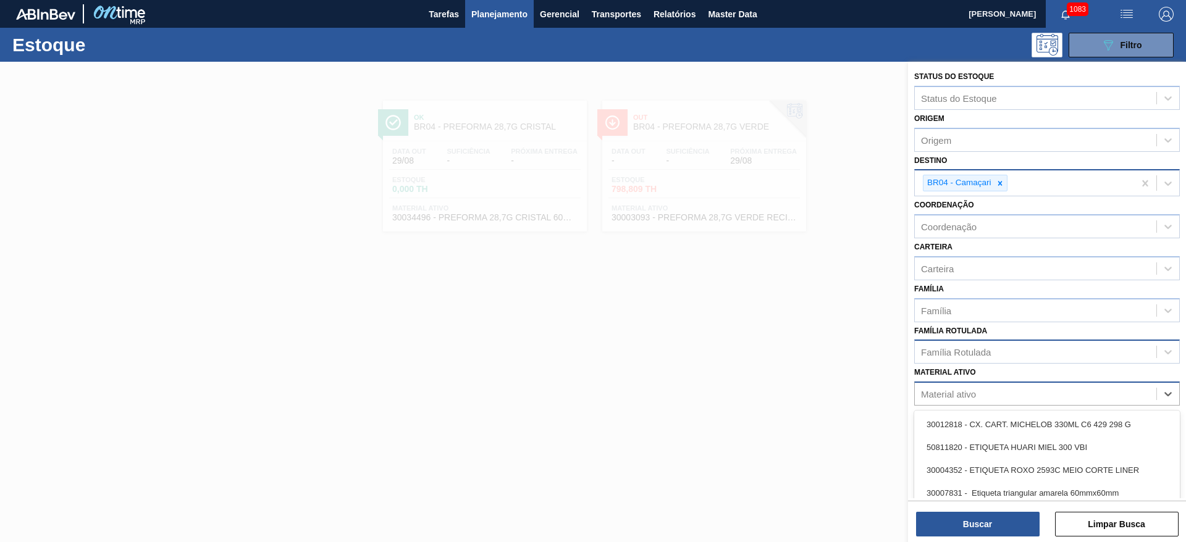
click at [966, 391] on div "Material ativo" at bounding box center [948, 394] width 55 height 10
paste ativo "20005437"
type ativo "20005437"
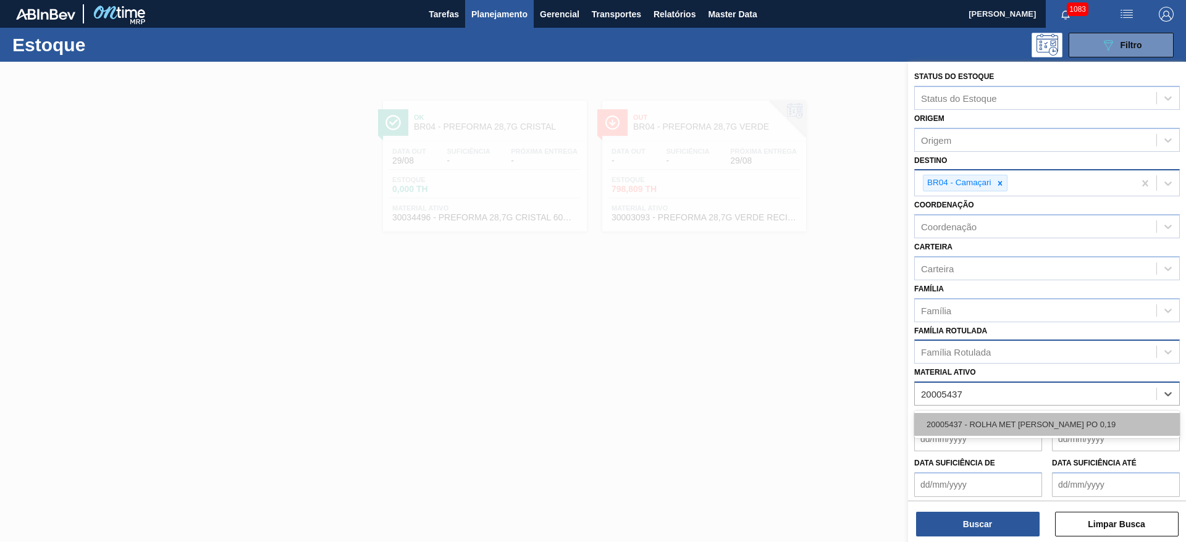
click at [997, 419] on div "20005437 - ROLHA MET BRAHMA CHOPP PO 0,19" at bounding box center [1047, 424] width 266 height 23
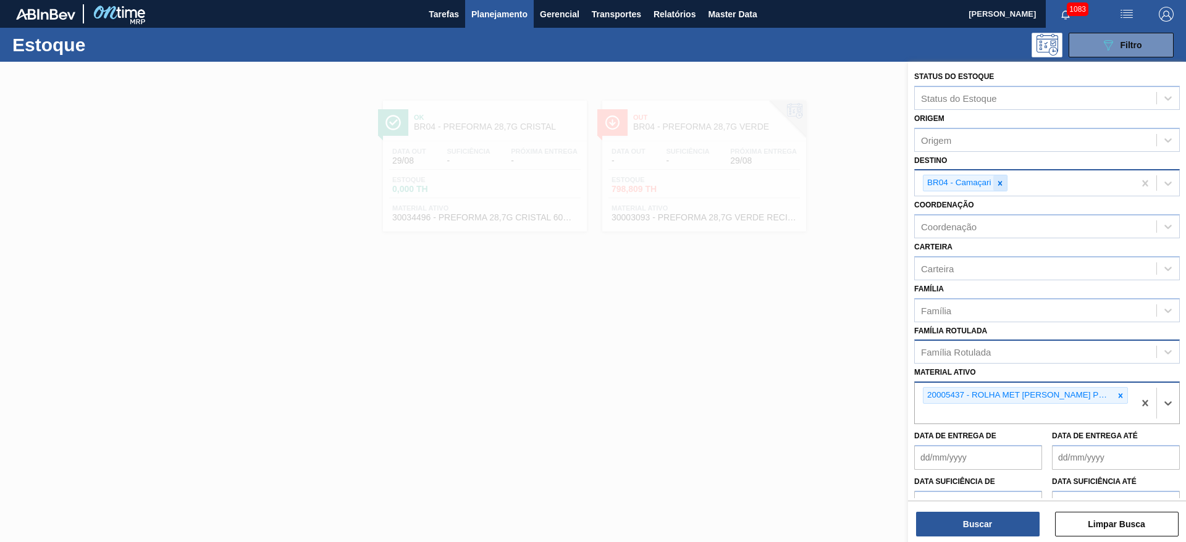
click at [999, 183] on icon at bounding box center [999, 183] width 4 height 4
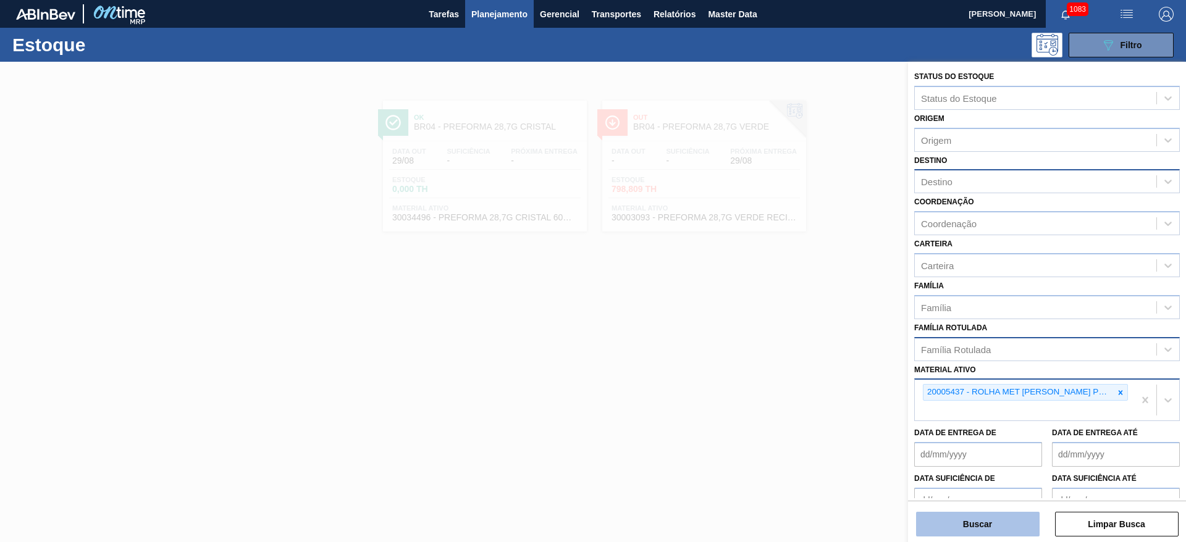
click at [987, 522] on button "Buscar" at bounding box center [978, 524] width 124 height 25
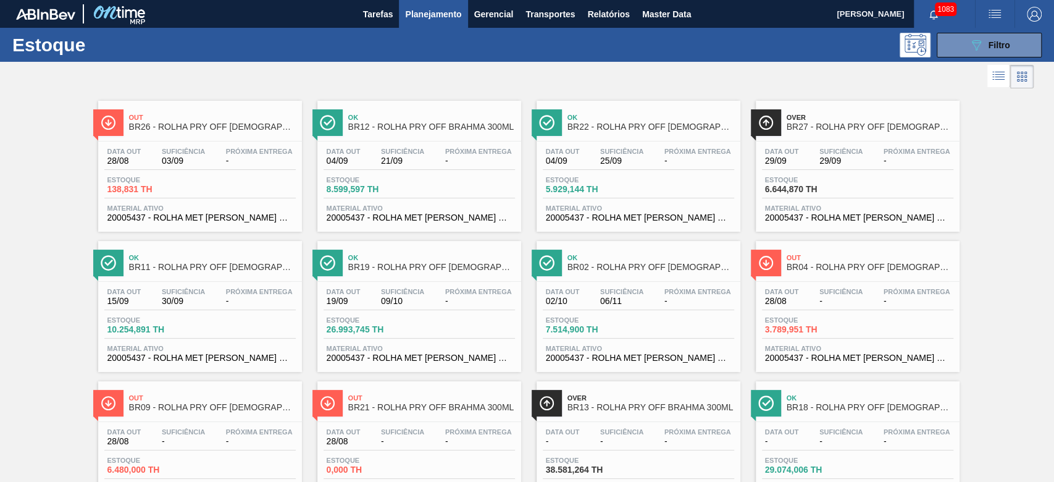
drag, startPoint x: 981, startPoint y: 40, endPoint x: 877, endPoint y: 91, distance: 115.7
click at [979, 40] on icon "089F7B8B-B2A5-4AFE-B5C0-19BA573D28AC" at bounding box center [976, 45] width 15 height 15
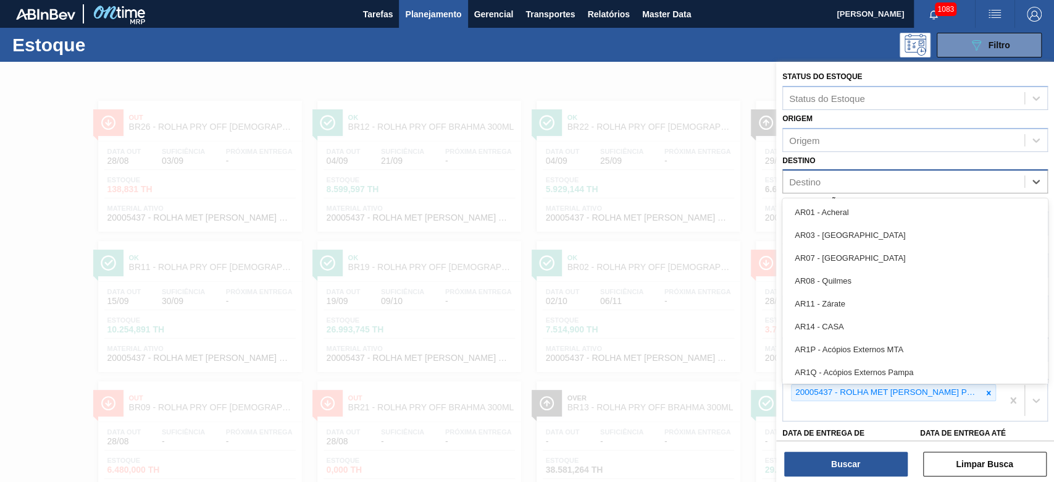
click at [806, 182] on div "Destino" at bounding box center [804, 182] width 31 height 10
type input "16"
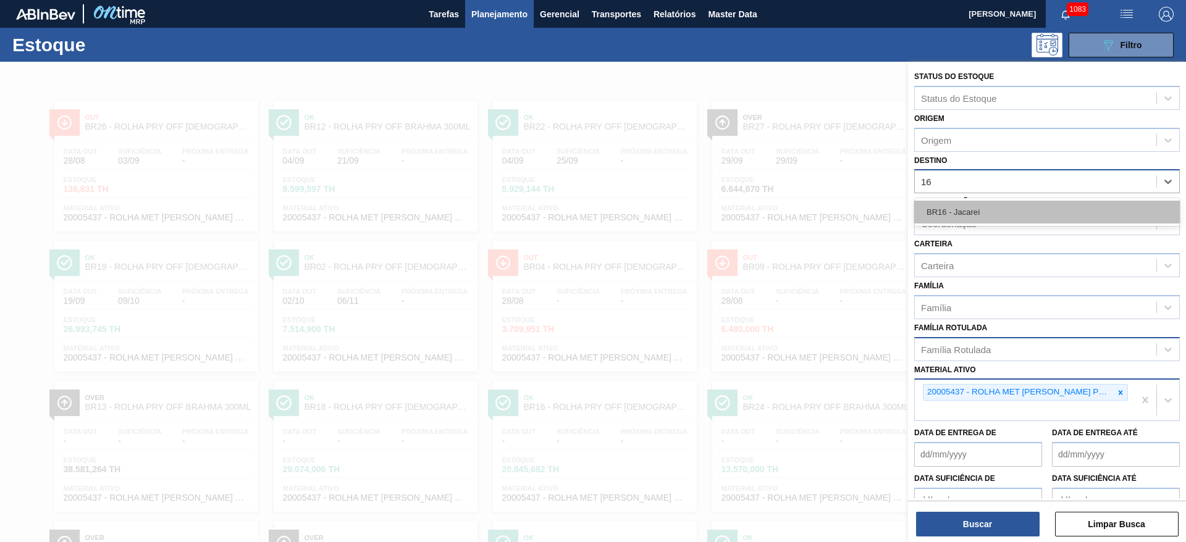
click at [929, 216] on div "BR16 - Jacareí" at bounding box center [1047, 212] width 266 height 23
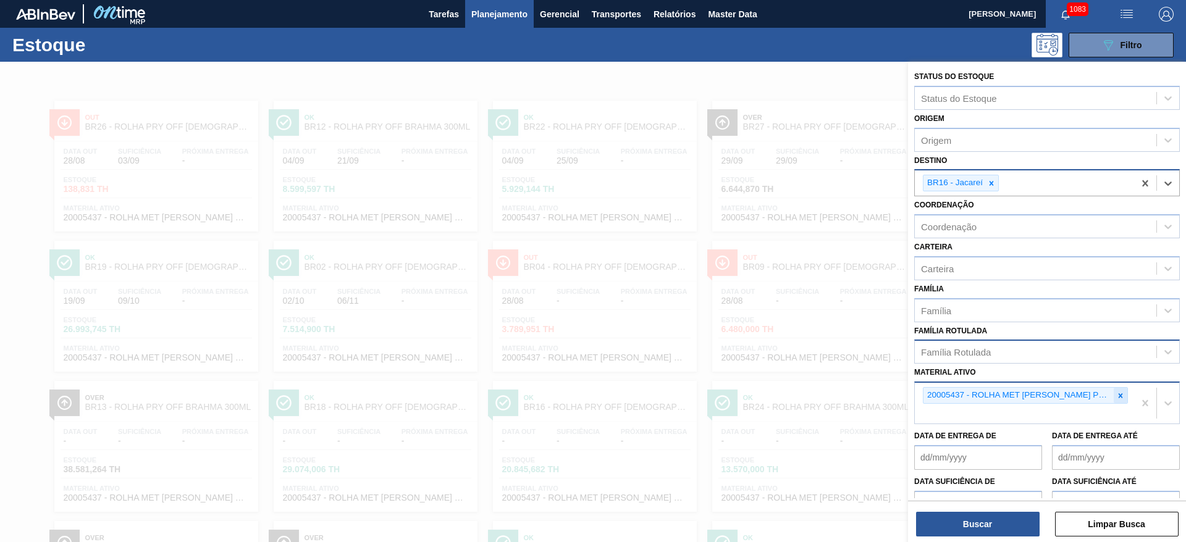
click at [1113, 394] on div at bounding box center [1120, 395] width 14 height 15
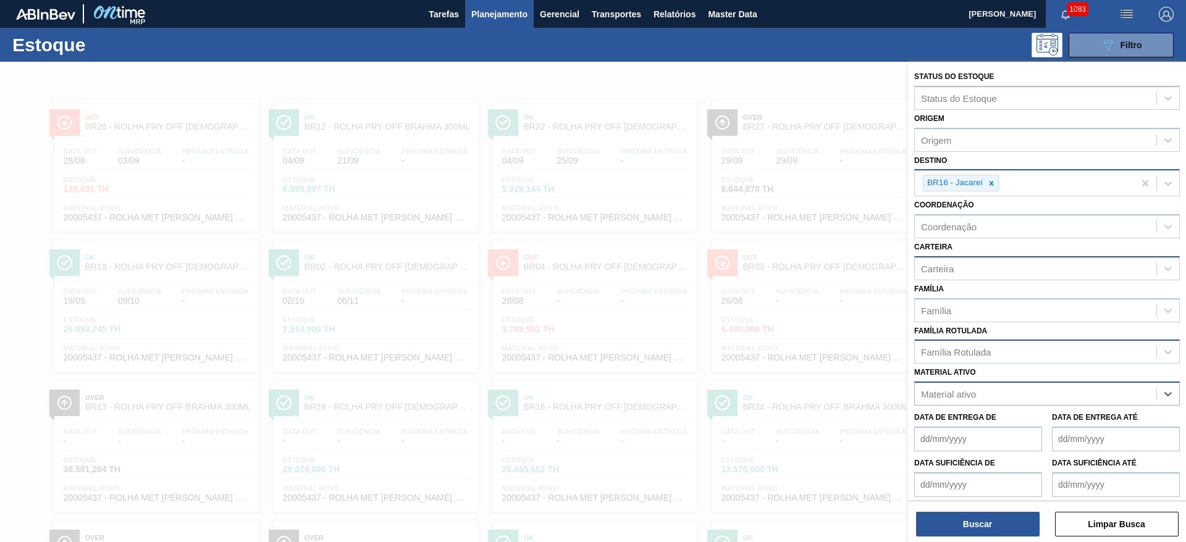
click at [971, 262] on div "Carteira" at bounding box center [1035, 268] width 241 height 18
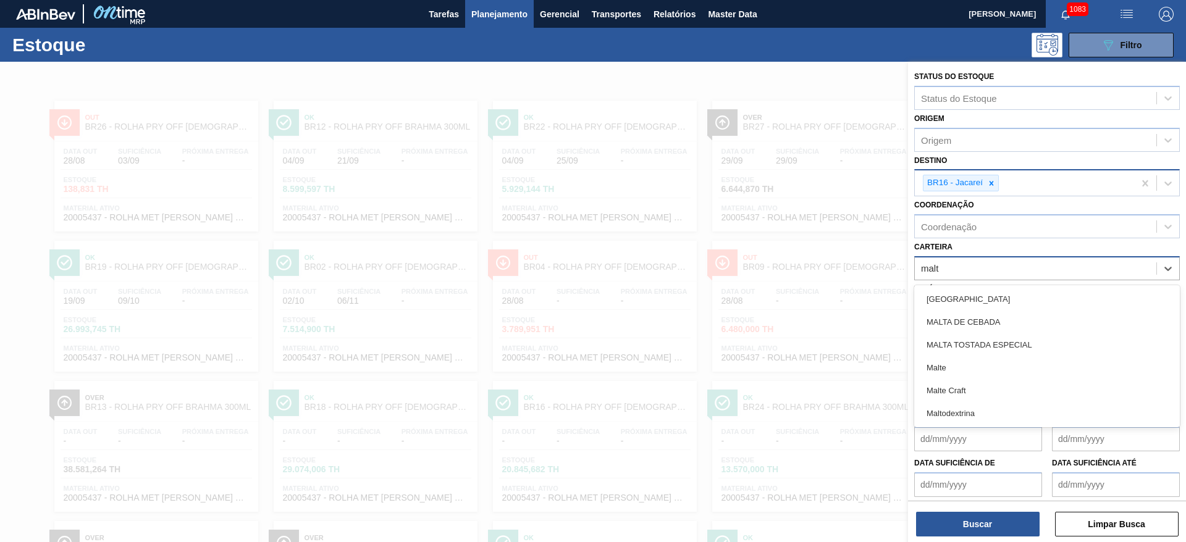
type input "malte"
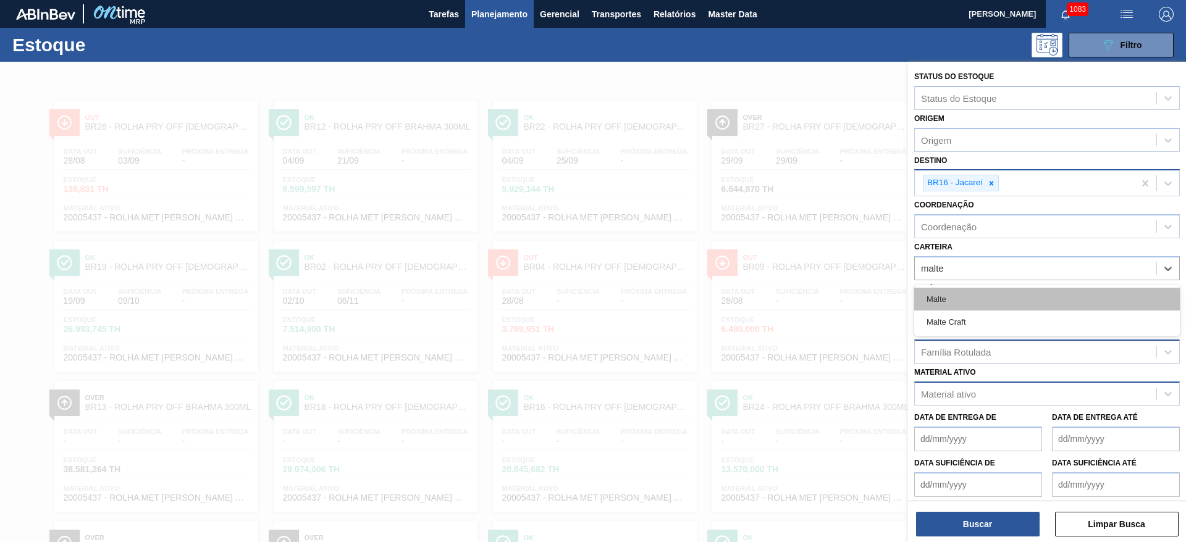
click at [957, 291] on div "Malte" at bounding box center [1047, 299] width 266 height 23
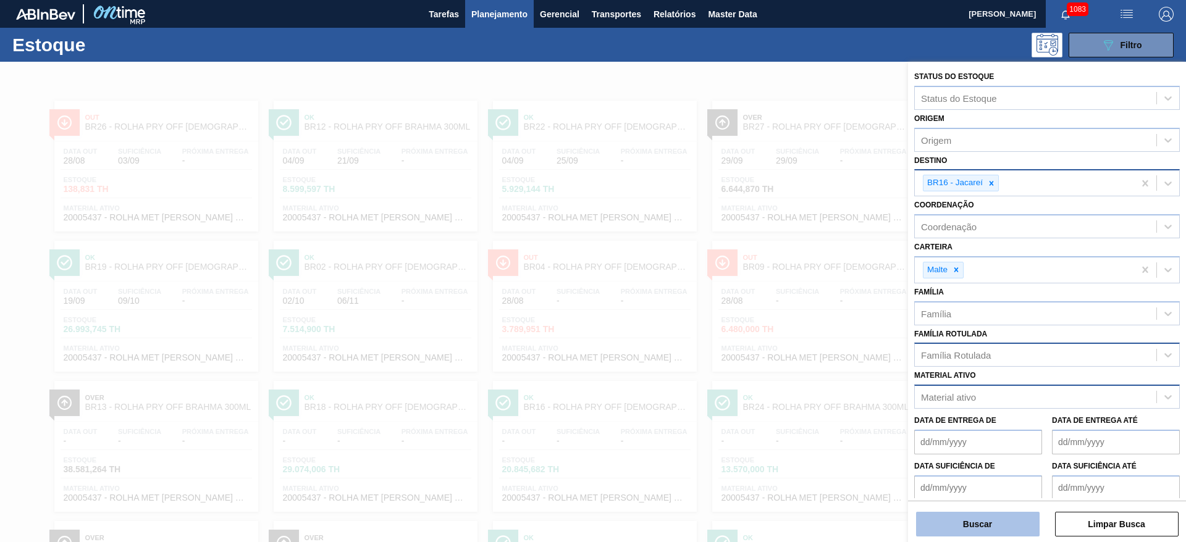
click at [969, 529] on button "Buscar" at bounding box center [978, 524] width 124 height 25
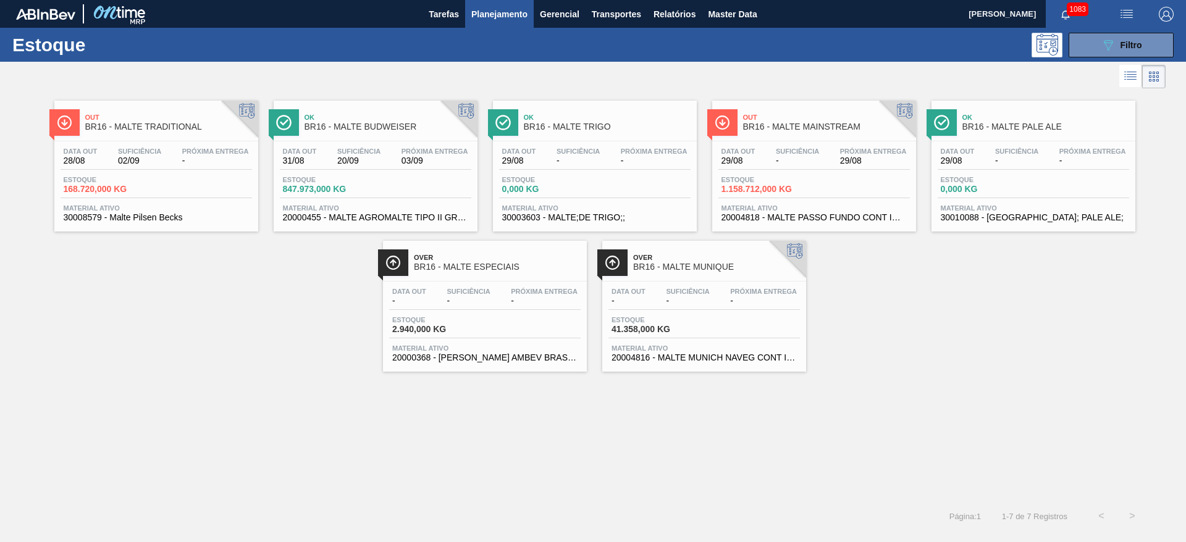
click at [377, 149] on span "Suficiência" at bounding box center [358, 151] width 43 height 7
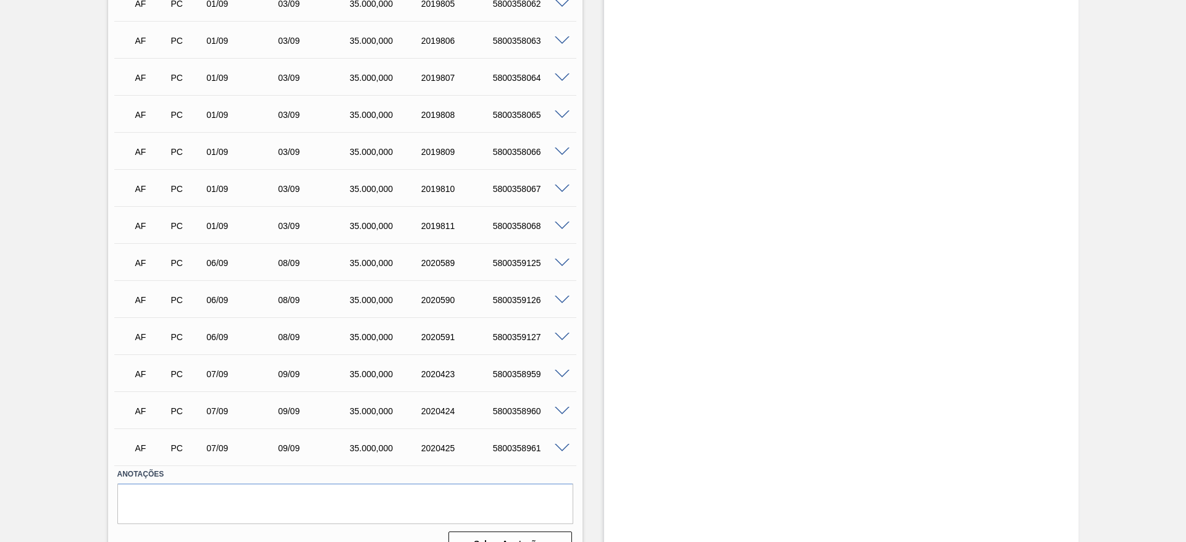
scroll to position [648, 0]
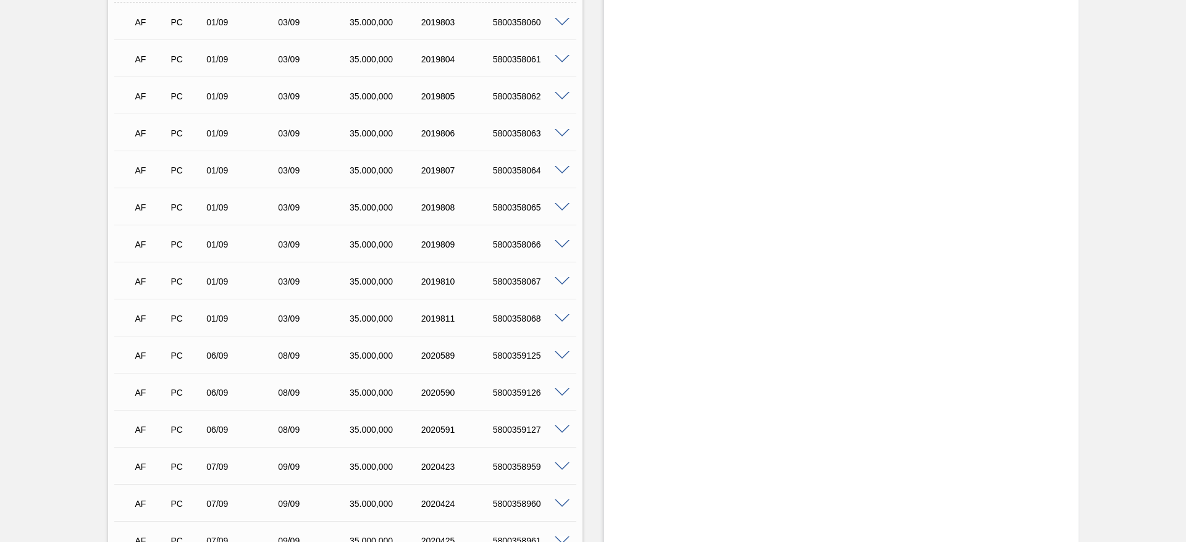
click at [559, 316] on span at bounding box center [562, 318] width 15 height 9
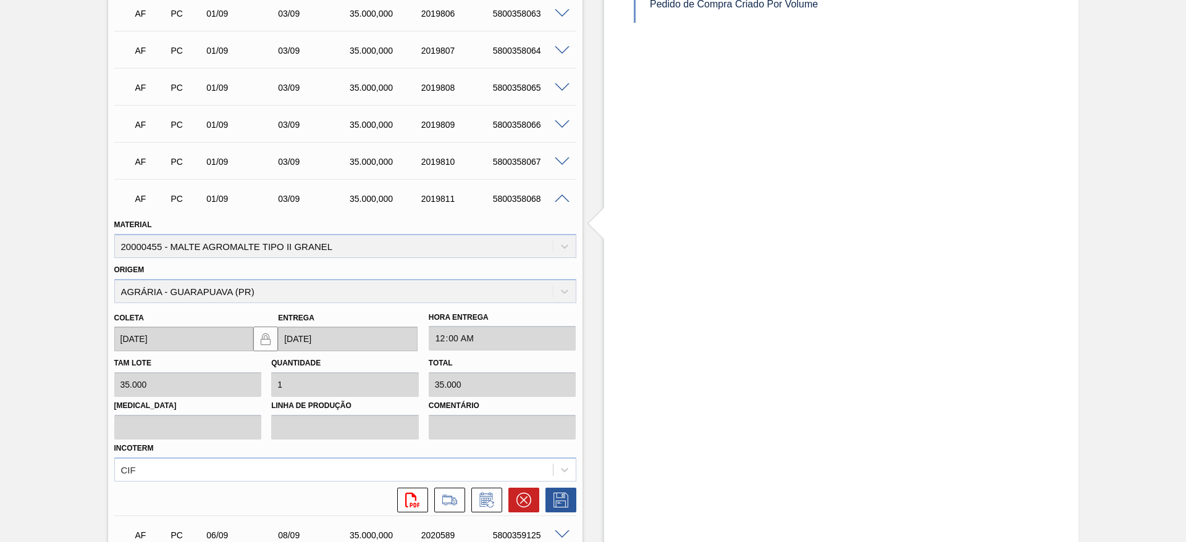
scroll to position [834, 0]
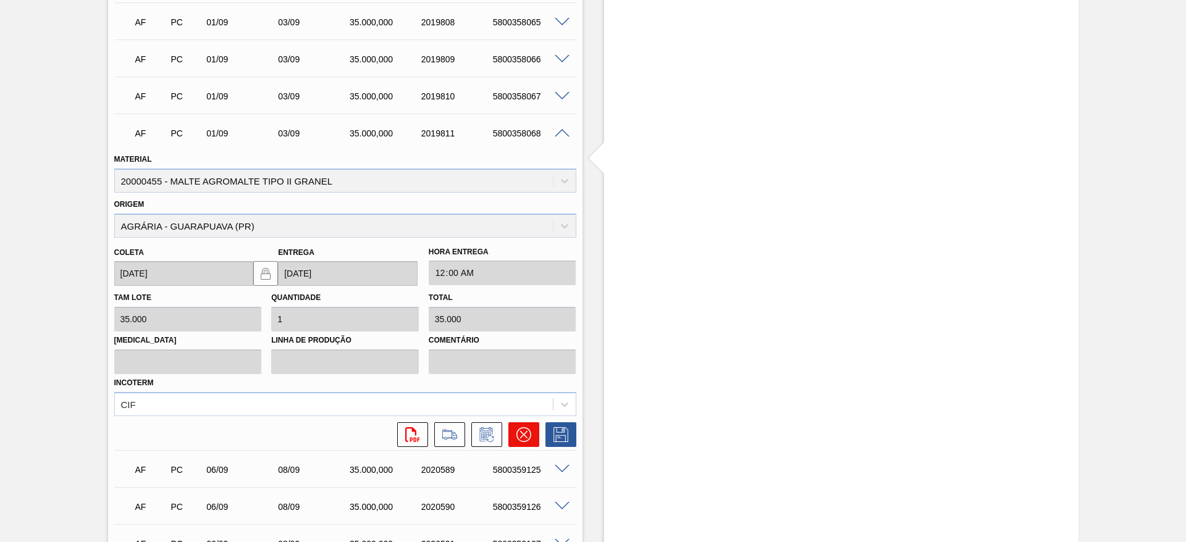
click at [522, 437] on icon at bounding box center [523, 434] width 15 height 15
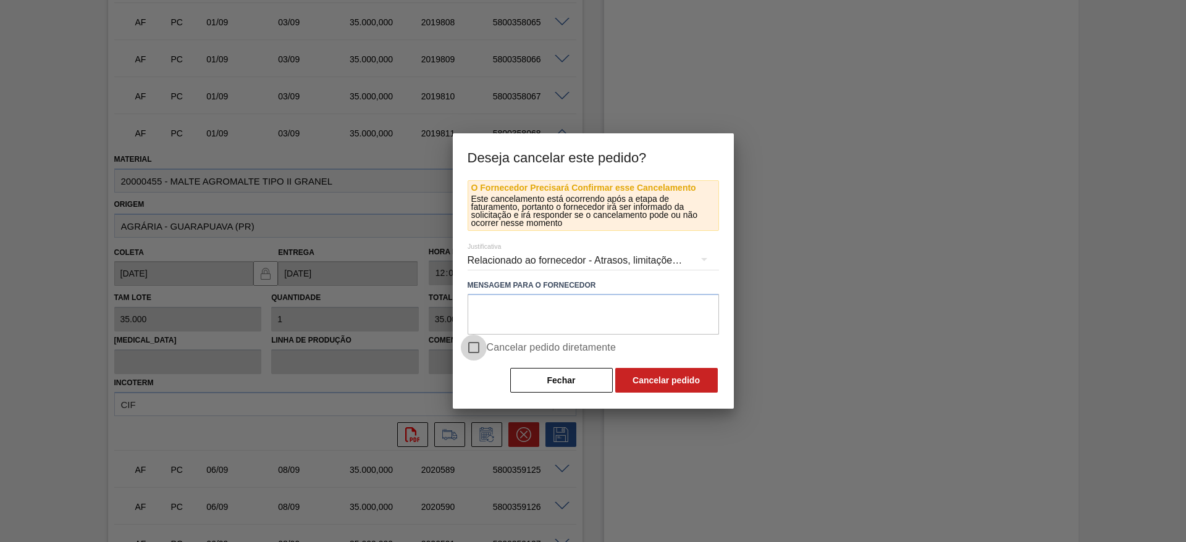
click at [484, 347] on input "Cancelar pedido diretamente" at bounding box center [474, 348] width 26 height 26
checkbox input "true"
click at [642, 377] on button "Cancelar pedido" at bounding box center [666, 380] width 103 height 25
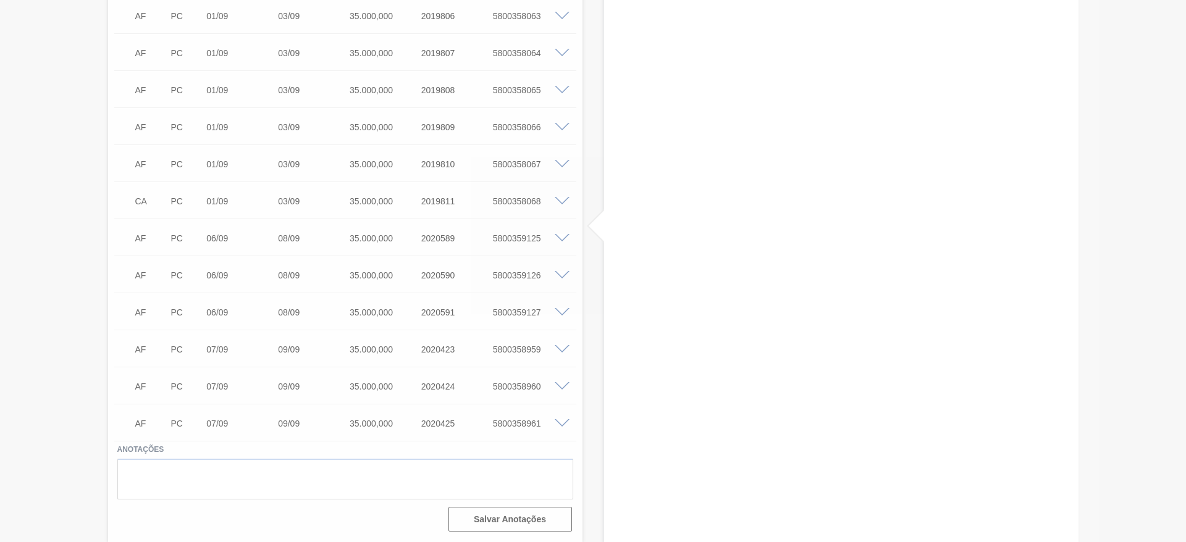
scroll to position [766, 0]
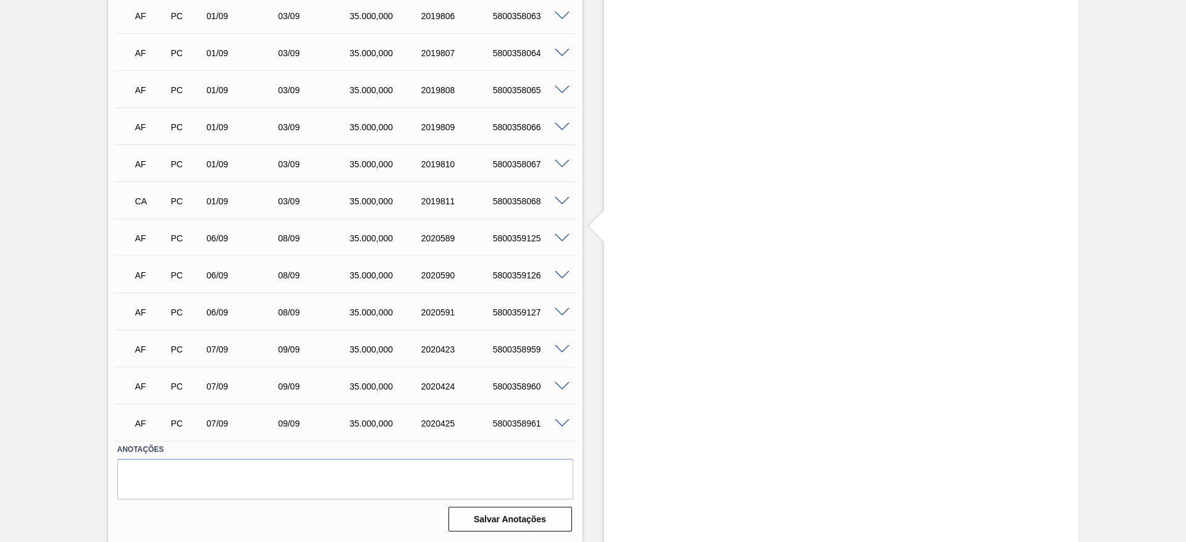
click at [560, 163] on span at bounding box center [562, 164] width 15 height 9
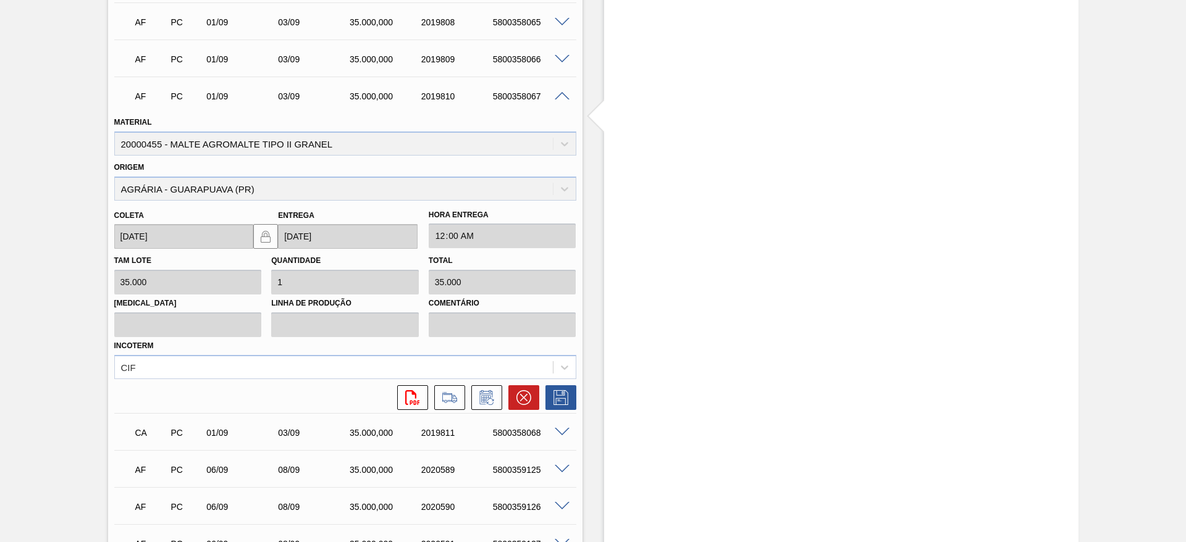
click at [564, 94] on span at bounding box center [562, 96] width 15 height 9
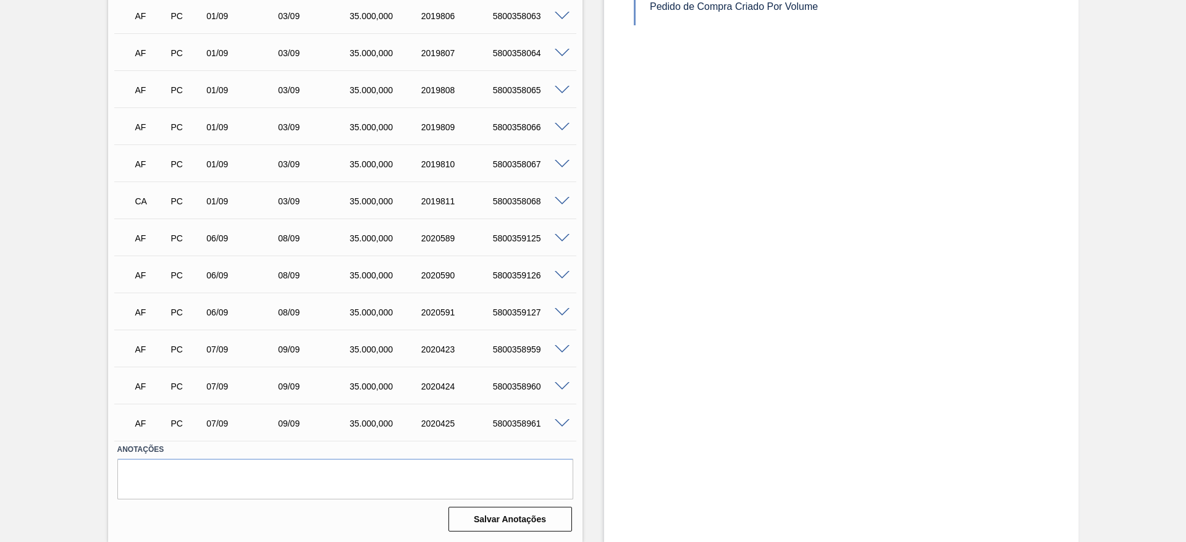
scroll to position [580, 0]
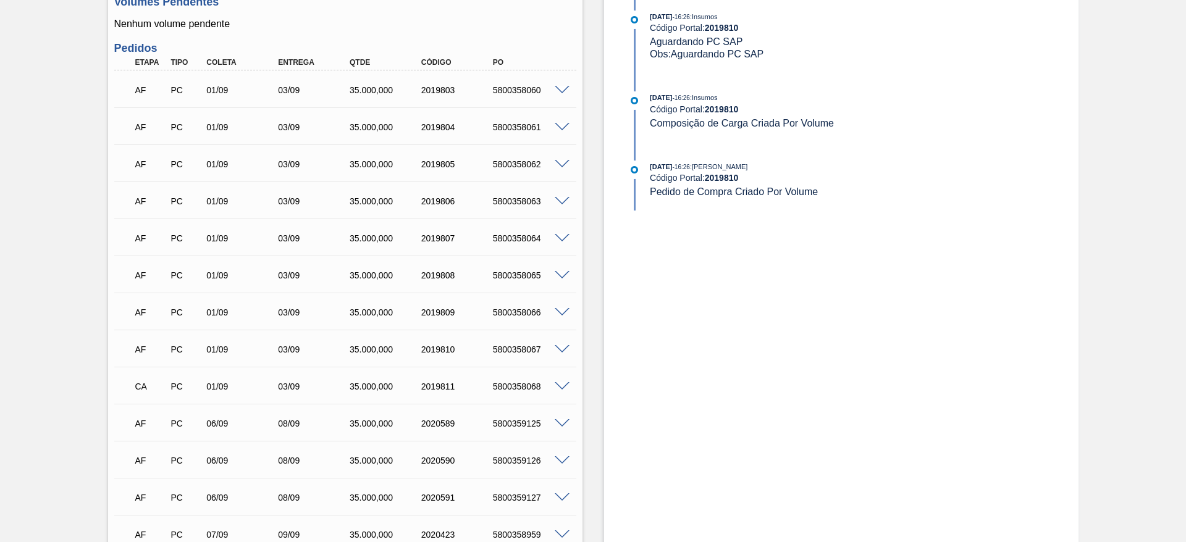
click at [559, 346] on span at bounding box center [562, 349] width 15 height 9
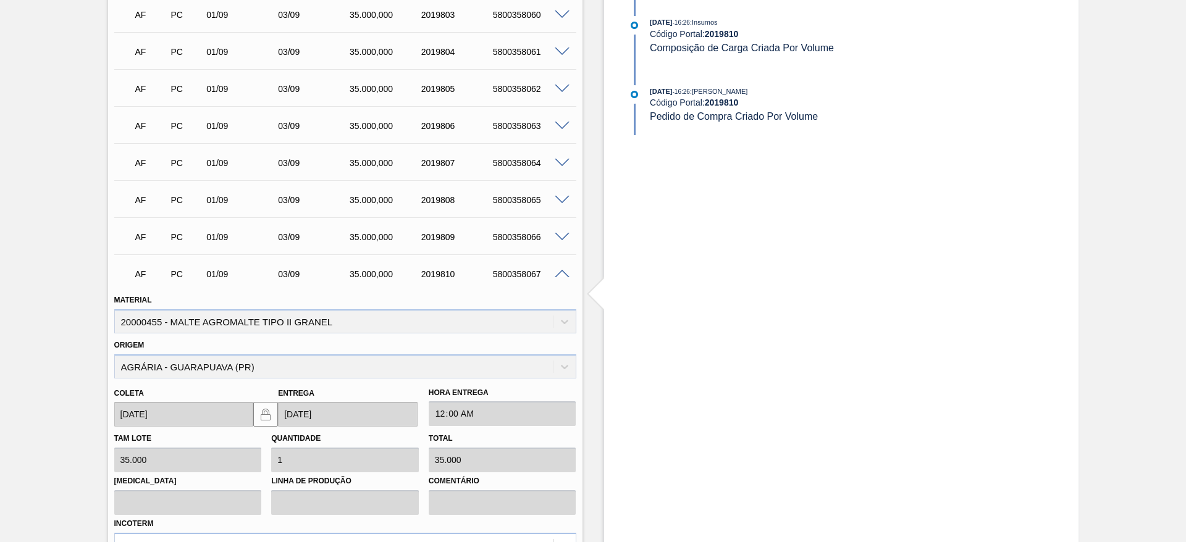
scroll to position [858, 0]
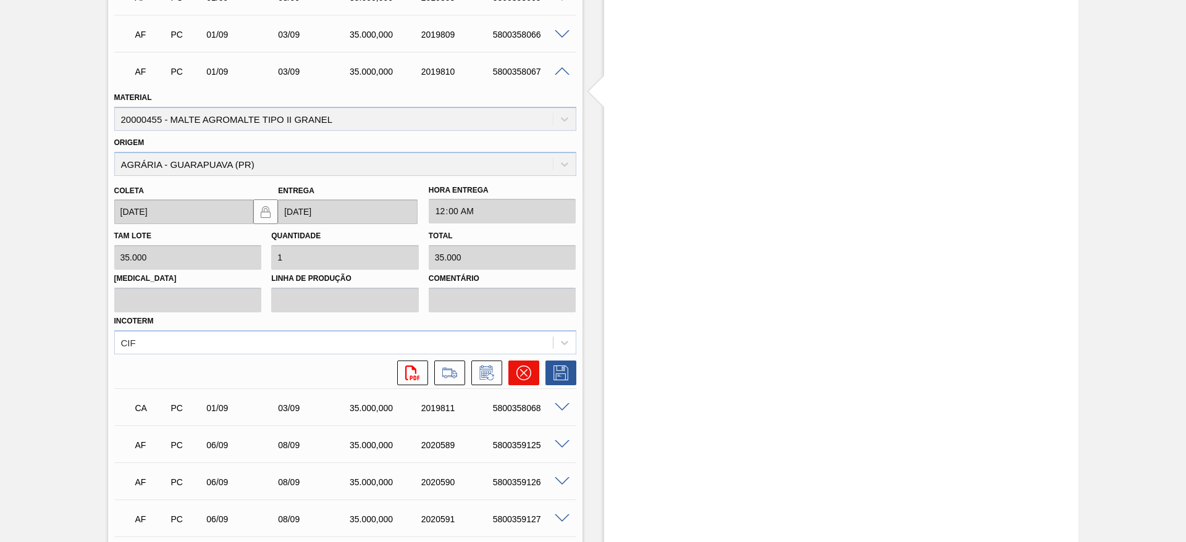
click at [518, 374] on icon at bounding box center [523, 373] width 15 height 15
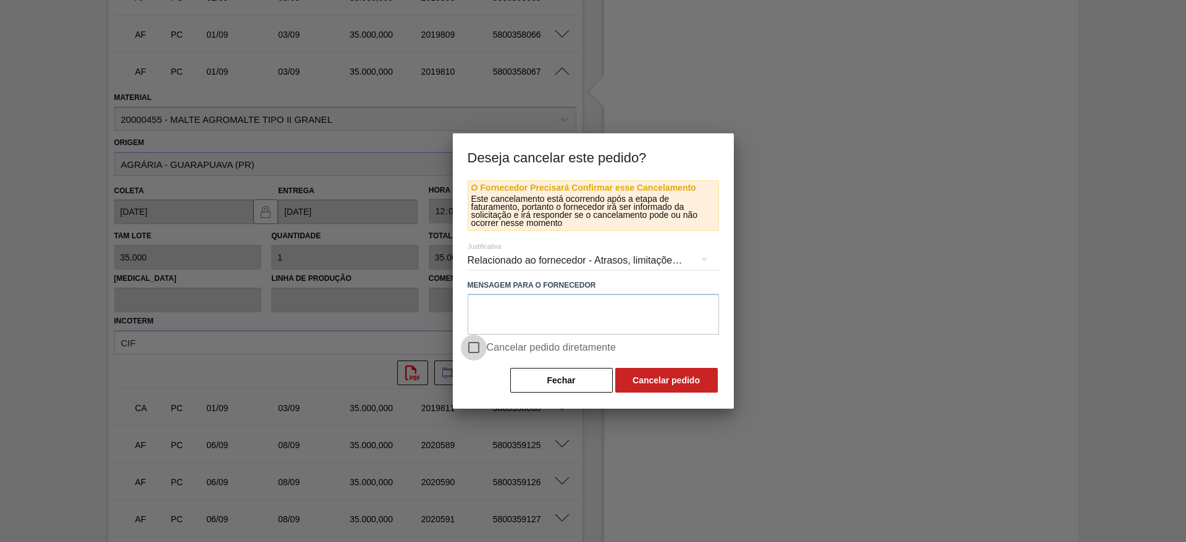
click at [473, 345] on input "Cancelar pedido diretamente" at bounding box center [474, 348] width 26 height 26
checkbox input "true"
click at [641, 377] on button "Cancelar pedido" at bounding box center [666, 380] width 103 height 25
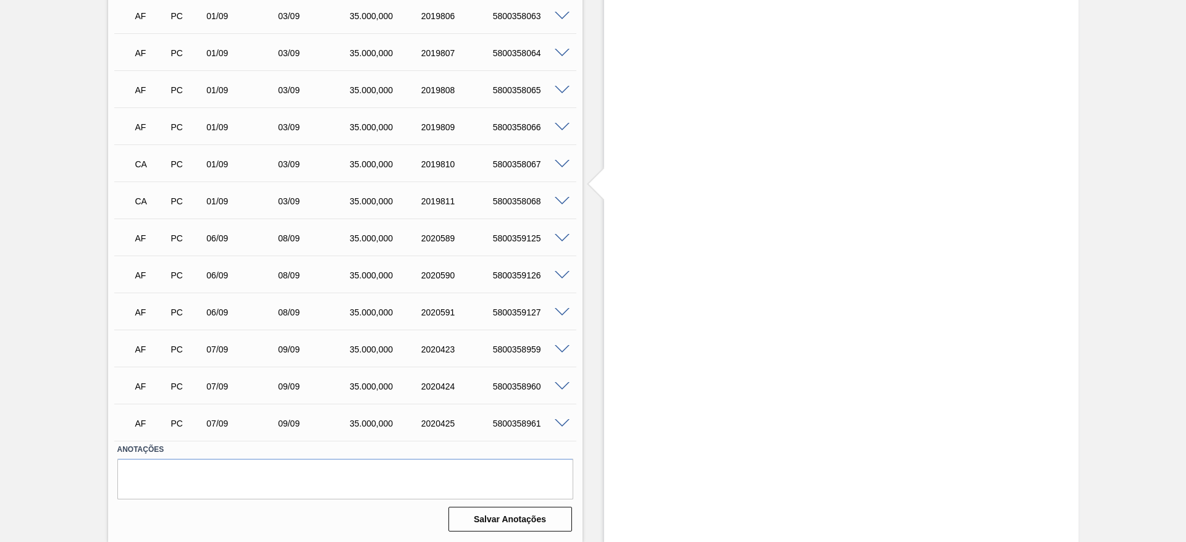
scroll to position [673, 0]
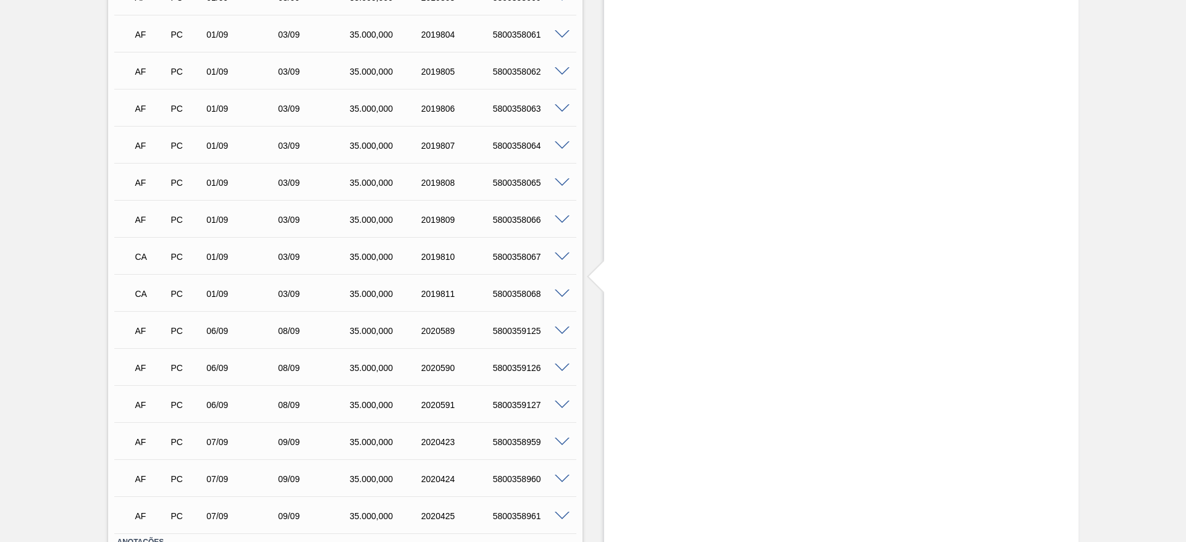
click at [556, 219] on span at bounding box center [562, 220] width 15 height 9
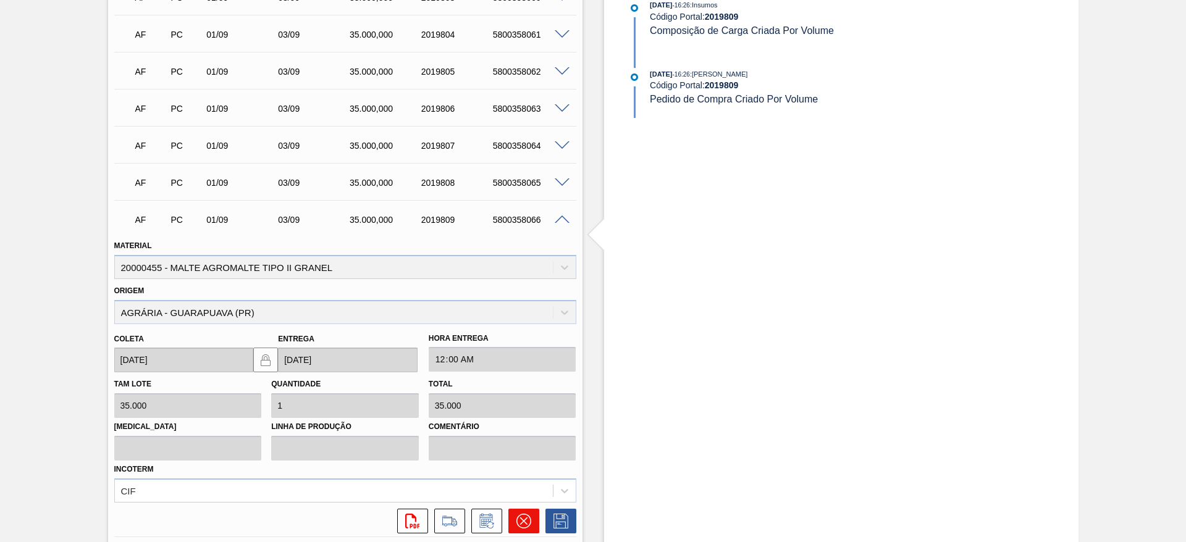
click at [527, 526] on icon at bounding box center [523, 521] width 15 height 15
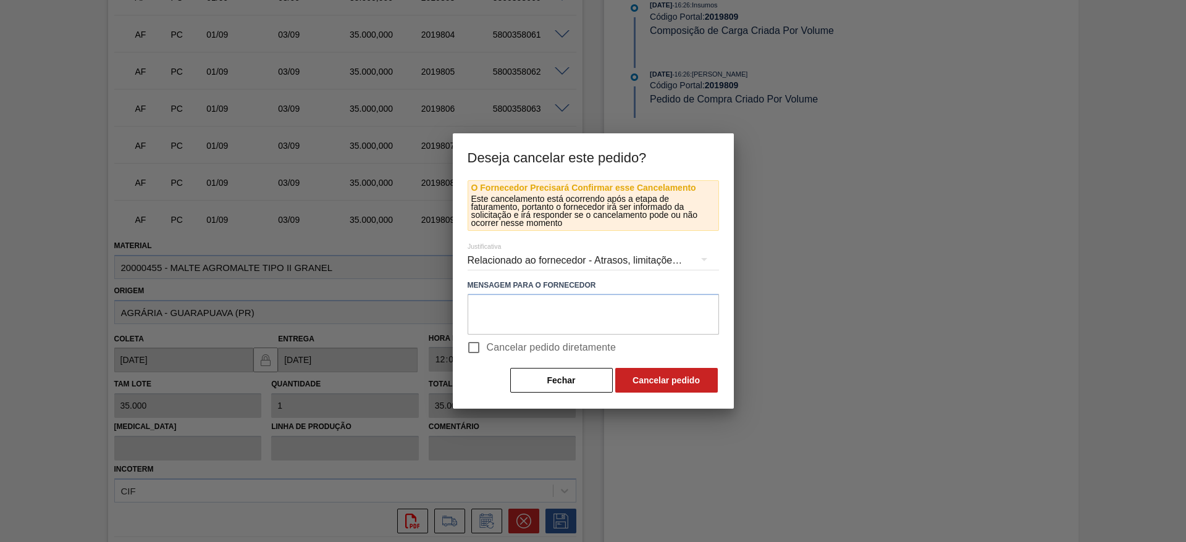
click at [475, 349] on input "Cancelar pedido diretamente" at bounding box center [474, 348] width 26 height 26
checkbox input "true"
click at [704, 375] on button "Cancelar pedido" at bounding box center [666, 380] width 103 height 25
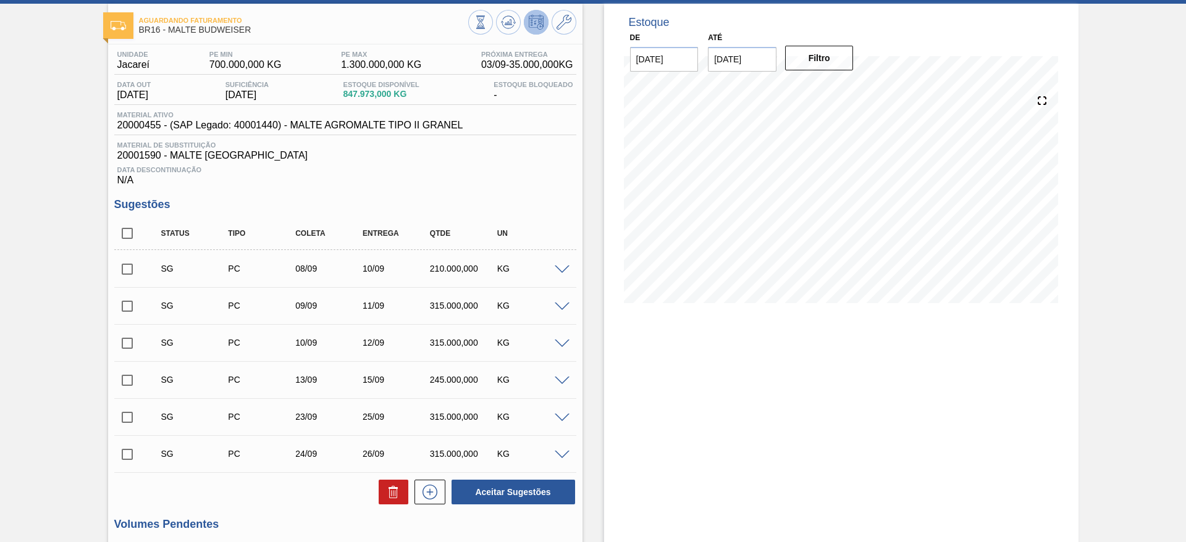
scroll to position [0, 0]
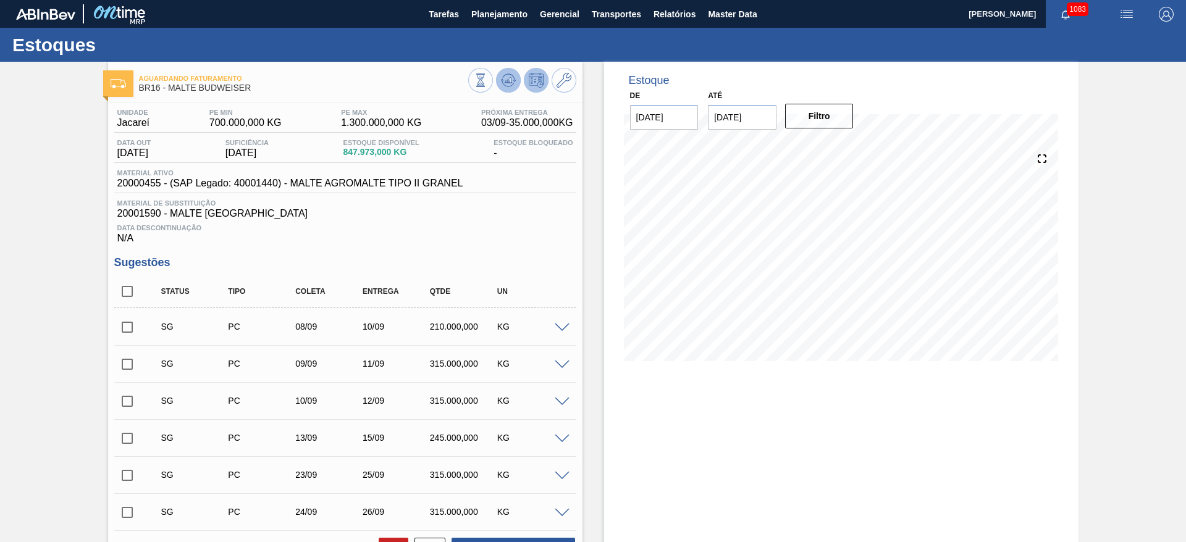
click at [498, 84] on button at bounding box center [508, 80] width 25 height 25
click at [513, 78] on icon at bounding box center [508, 77] width 12 height 7
click at [495, 17] on span "Planejamento" at bounding box center [499, 14] width 56 height 15
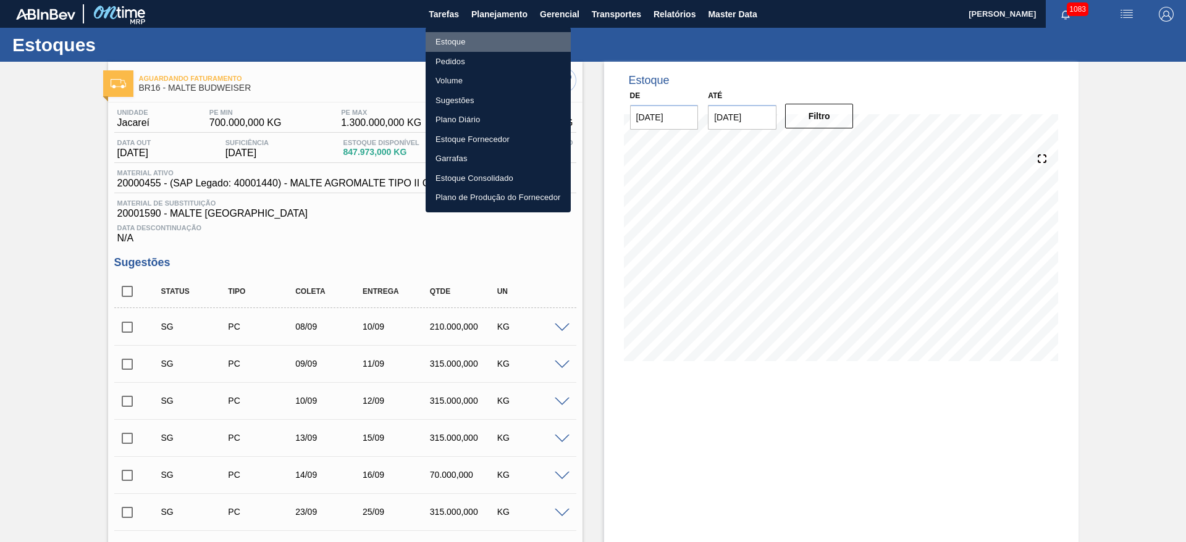
click at [454, 44] on li "Estoque" at bounding box center [497, 42] width 145 height 20
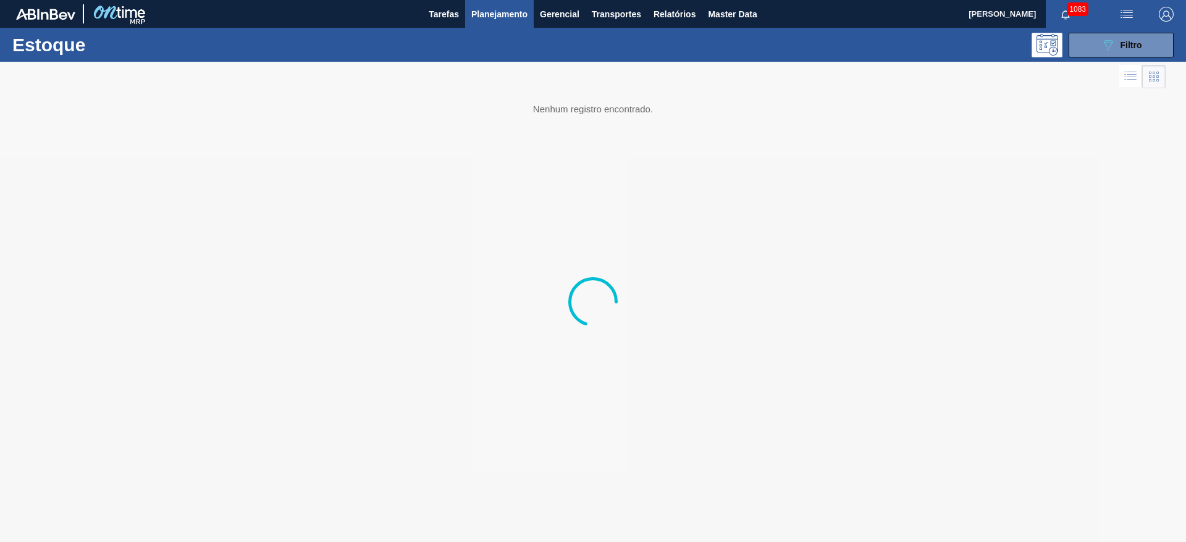
click at [1093, 57] on div "Estoque 089F7B8B-B2A5-4AFE-B5C0-19BA573D28AC Filtro" at bounding box center [593, 45] width 1186 height 34
click at [1110, 47] on icon "089F7B8B-B2A5-4AFE-B5C0-19BA573D28AC" at bounding box center [1107, 45] width 15 height 15
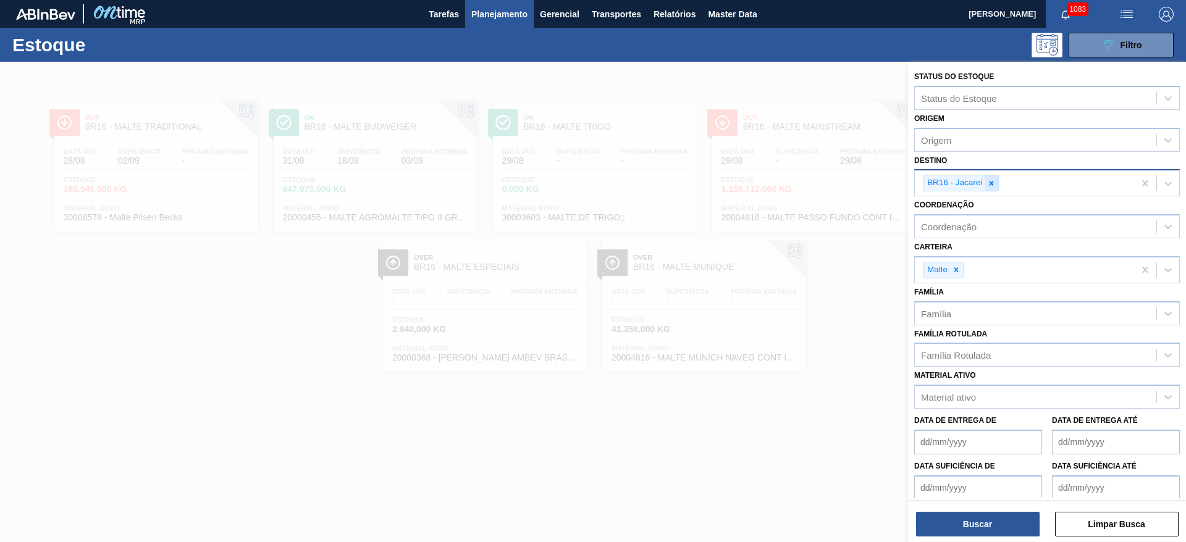
click at [994, 185] on icon at bounding box center [991, 183] width 9 height 9
type input "23"
drag, startPoint x: 971, startPoint y: 217, endPoint x: 992, endPoint y: 198, distance: 29.3
click at [980, 210] on div "BR23 - Jaguariúna" at bounding box center [1047, 215] width 266 height 23
click at [992, 184] on icon at bounding box center [991, 183] width 4 height 4
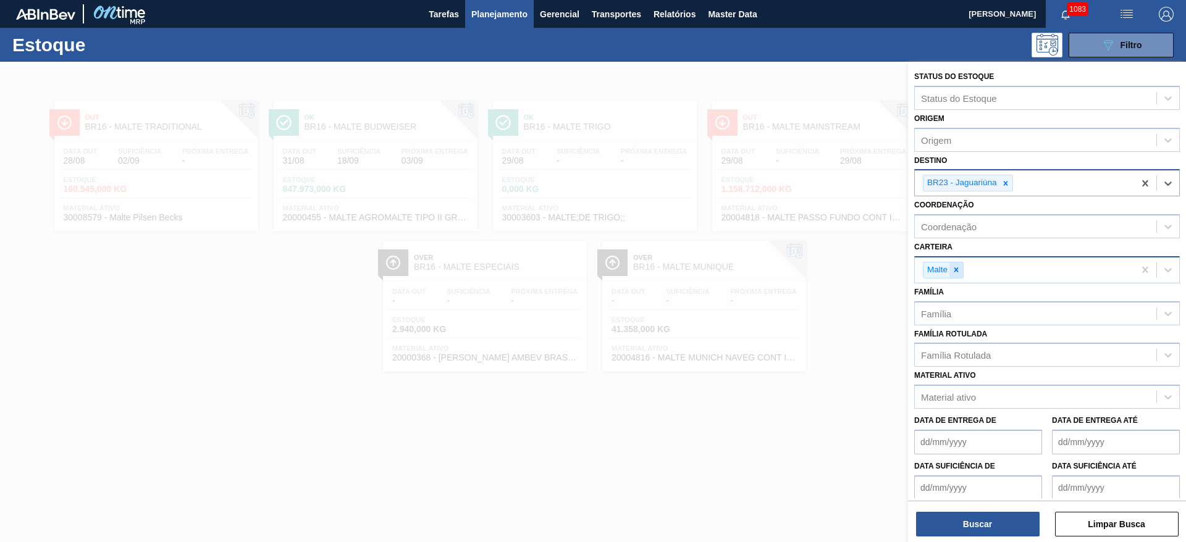
click at [957, 272] on icon at bounding box center [956, 270] width 4 height 4
click at [948, 358] on div "Família Rotulada" at bounding box center [1035, 352] width 241 height 18
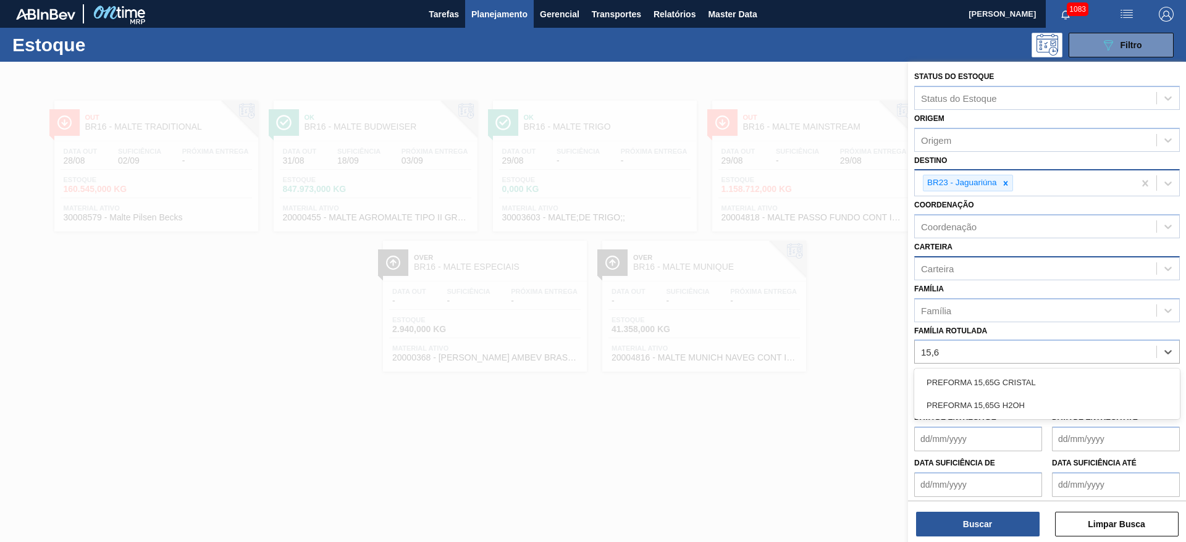
type Rotulada "15,65"
drag, startPoint x: 968, startPoint y: 388, endPoint x: 952, endPoint y: 407, distance: 24.5
click at [968, 388] on div "PREFORMA 15,65G CRISTAL" at bounding box center [1047, 382] width 266 height 23
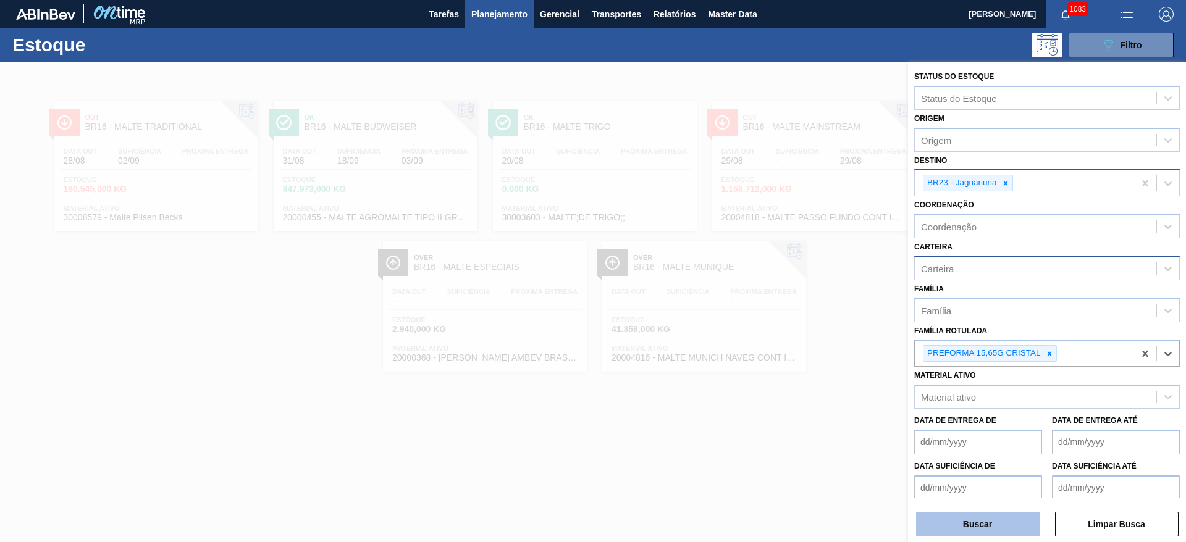
click at [953, 525] on button "Buscar" at bounding box center [978, 524] width 124 height 25
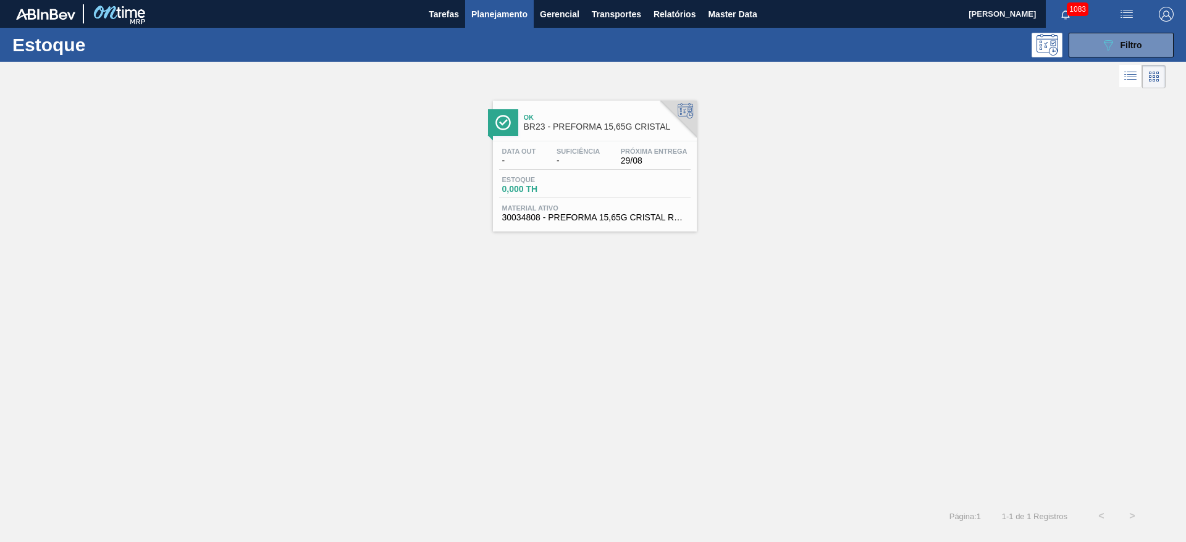
click at [617, 162] on div "Data out - Suficiência - Próxima Entrega 29/08" at bounding box center [594, 159] width 191 height 22
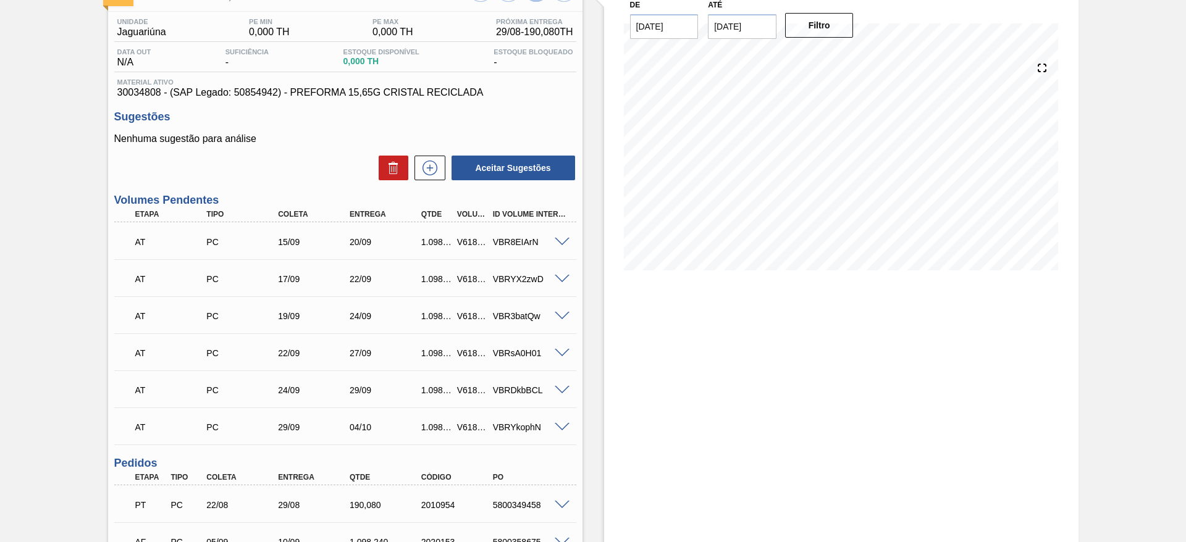
scroll to position [209, 0]
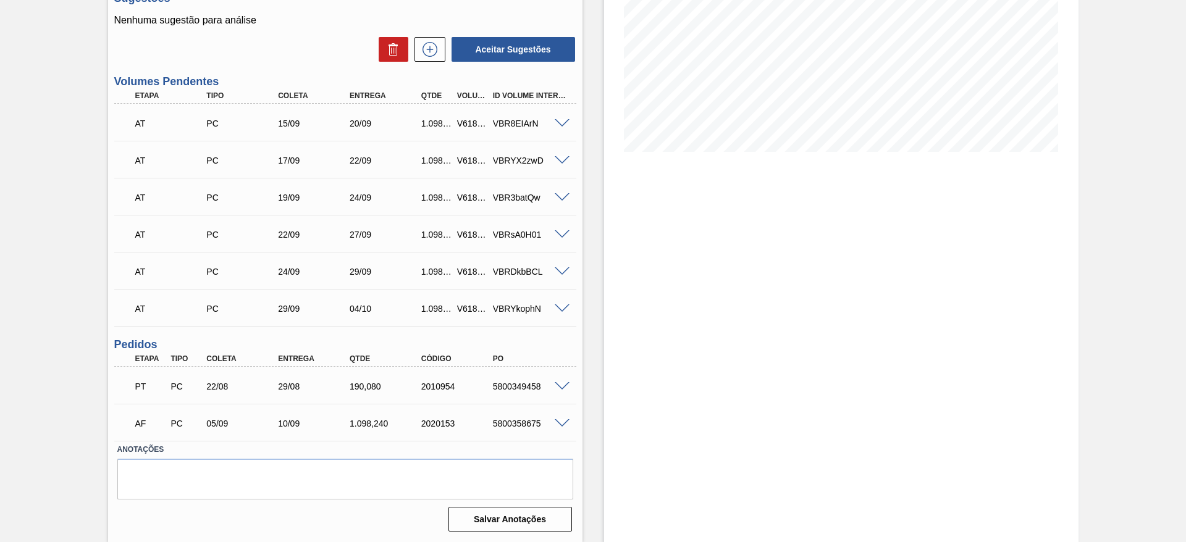
click at [563, 387] on span at bounding box center [562, 386] width 15 height 9
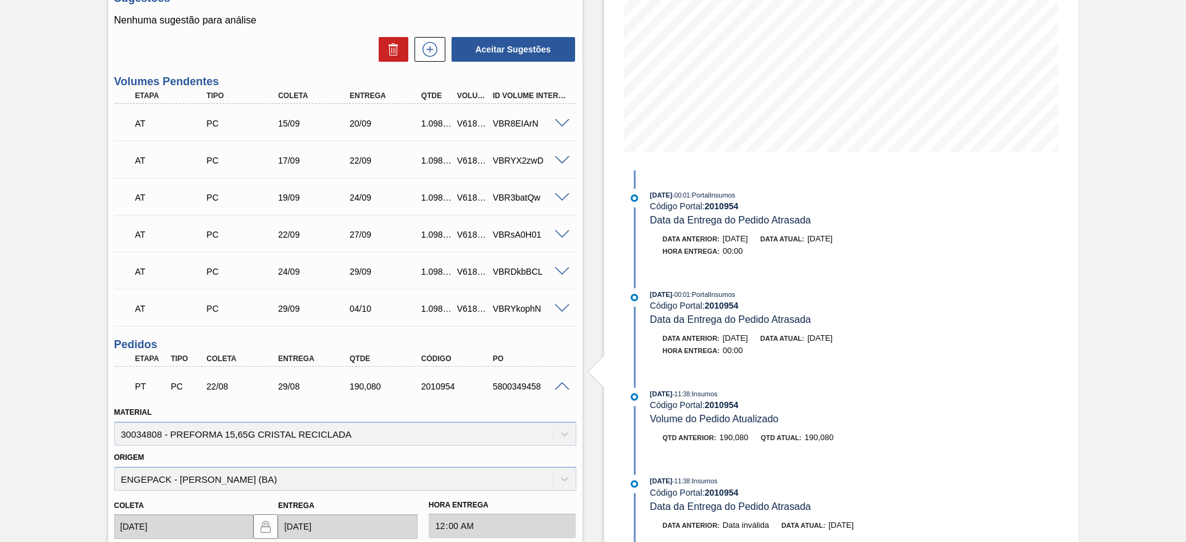
click at [558, 388] on span at bounding box center [562, 386] width 15 height 9
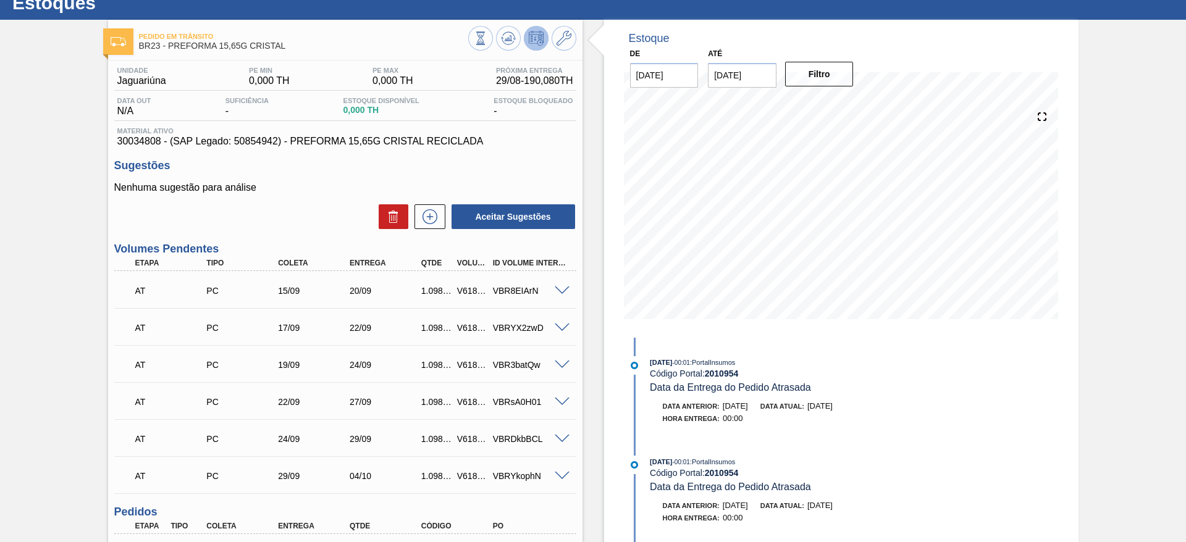
scroll to position [0, 0]
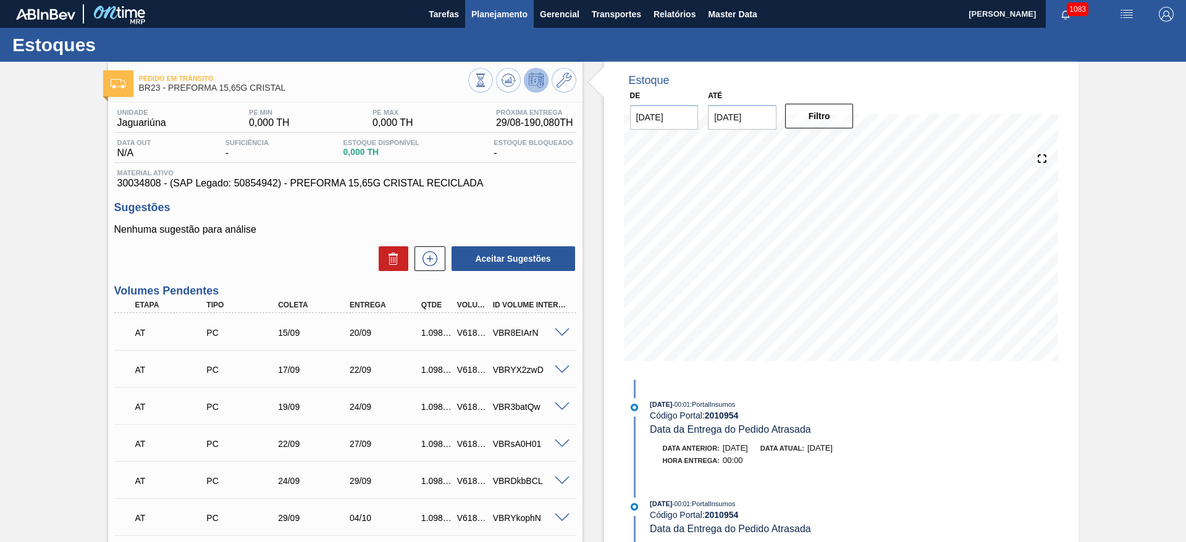
click at [496, 12] on span "Planejamento" at bounding box center [499, 14] width 56 height 15
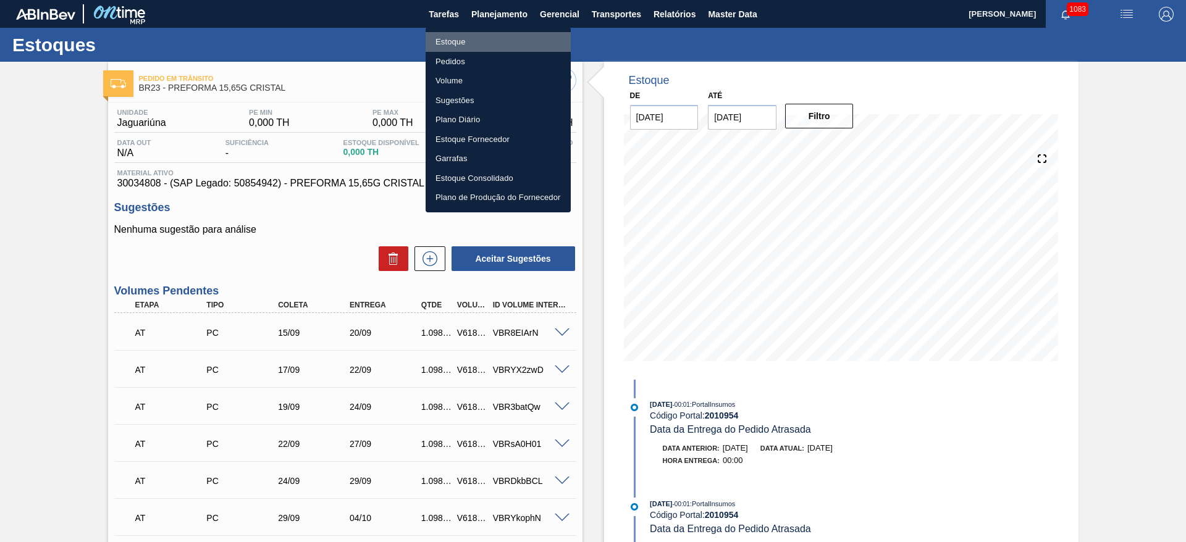
click at [457, 41] on li "Estoque" at bounding box center [497, 42] width 145 height 20
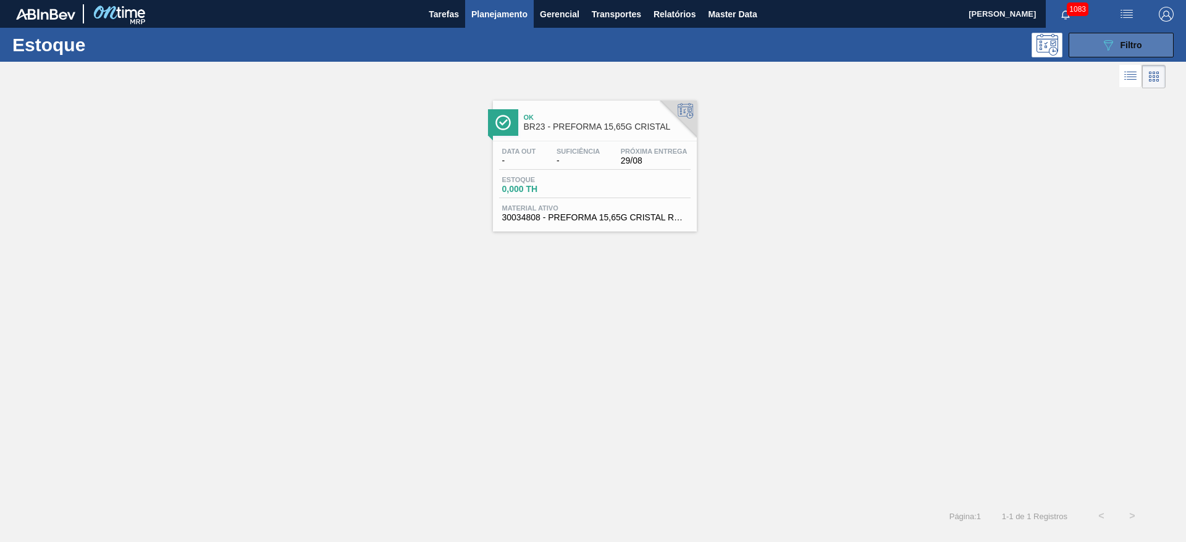
click at [1143, 44] on button "089F7B8B-B2A5-4AFE-B5C0-19BA573D28AC Filtro" at bounding box center [1120, 45] width 105 height 25
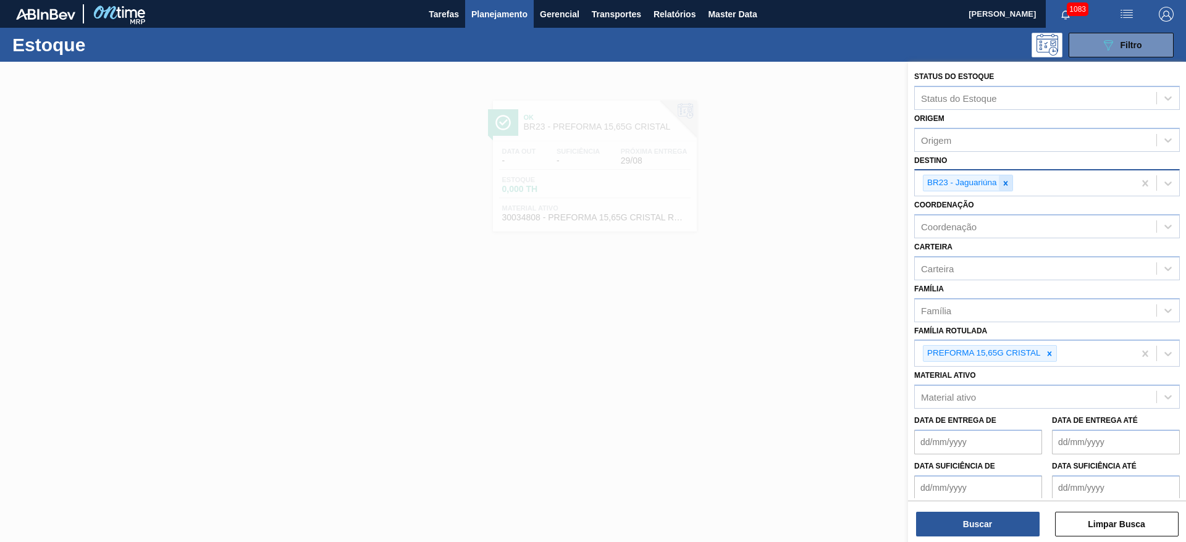
click at [1007, 180] on icon at bounding box center [1005, 183] width 9 height 9
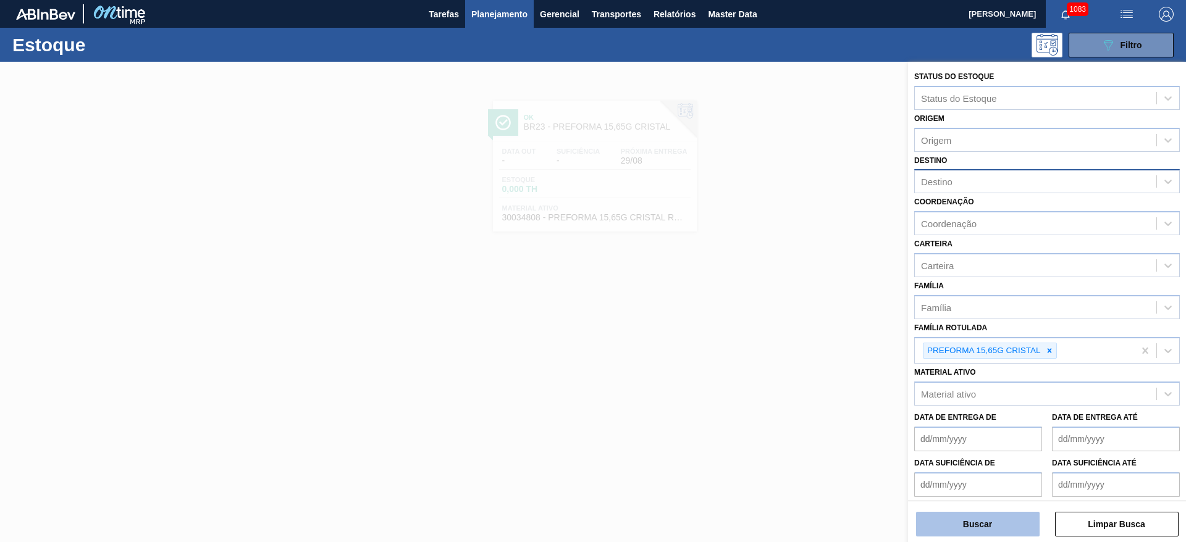
click at [955, 517] on button "Buscar" at bounding box center [978, 524] width 124 height 25
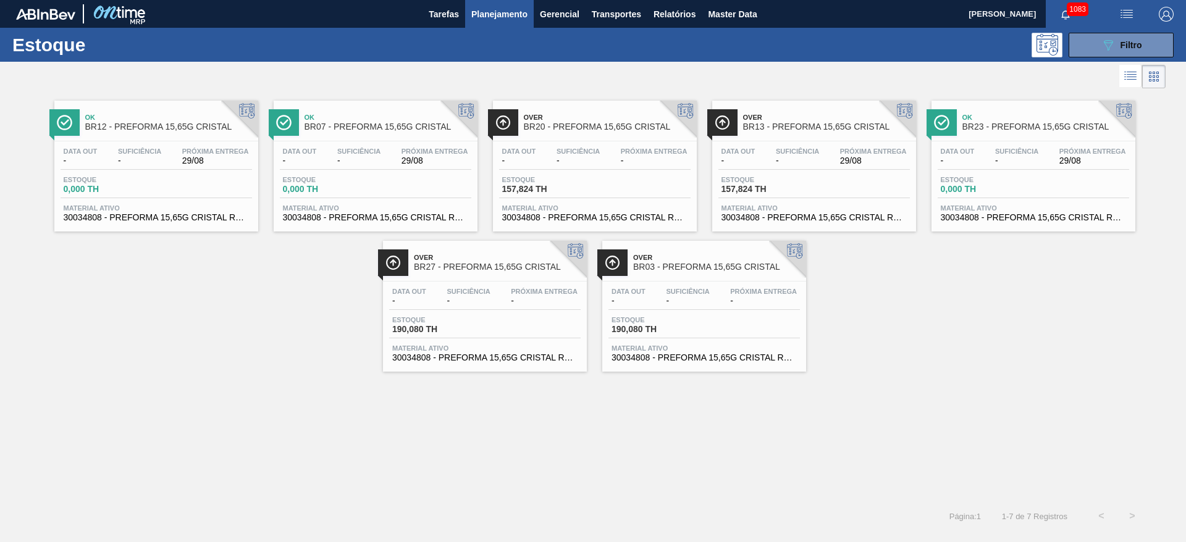
click at [141, 170] on div "Data out - Suficiência - Próxima Entrega 29/08 Estoque 0,000 TH Material ativo …" at bounding box center [156, 183] width 204 height 84
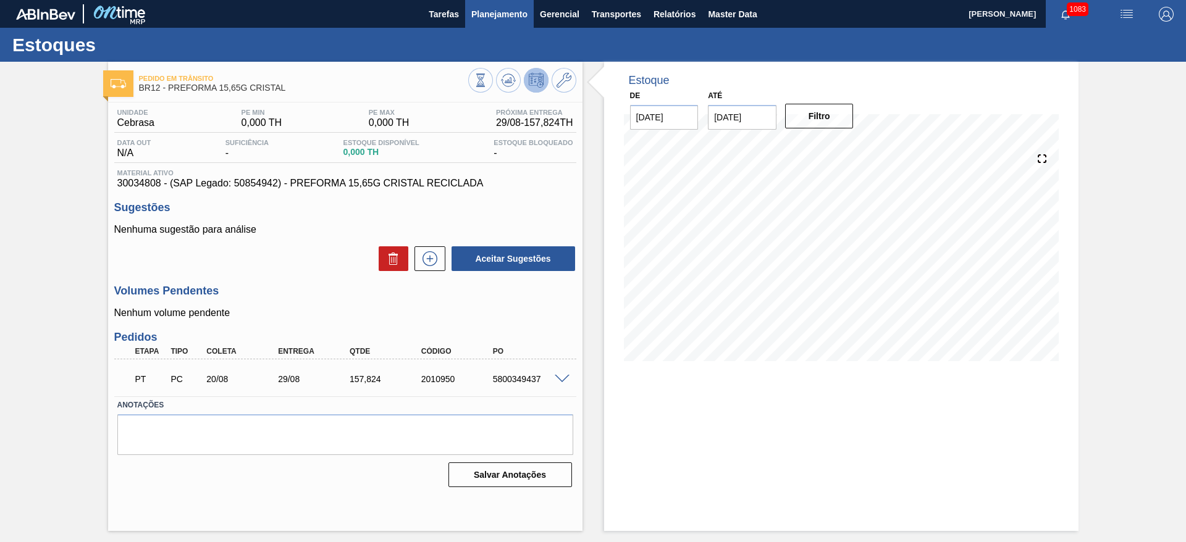
click at [484, 22] on button "Planejamento" at bounding box center [499, 14] width 69 height 28
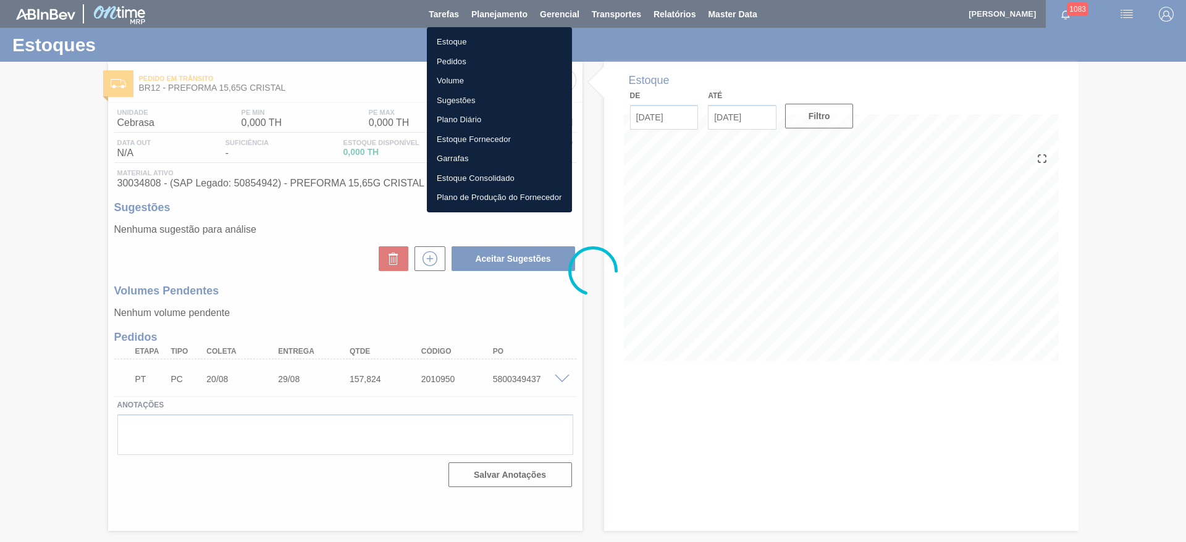
click at [457, 48] on li "Estoque" at bounding box center [499, 42] width 145 height 20
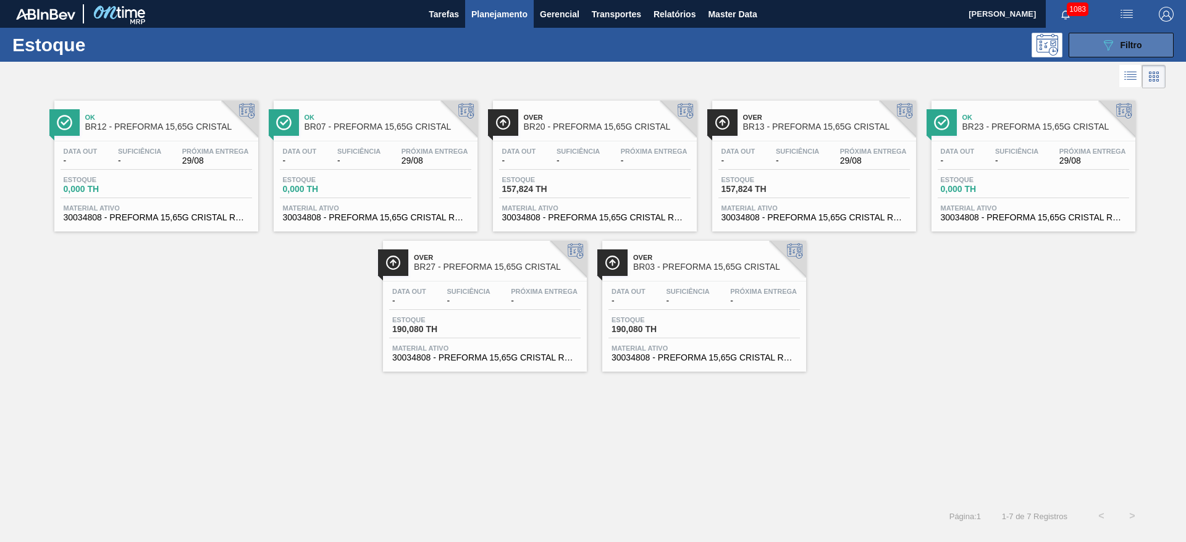
click at [1084, 46] on button "089F7B8B-B2A5-4AFE-B5C0-19BA573D28AC Filtro" at bounding box center [1120, 45] width 105 height 25
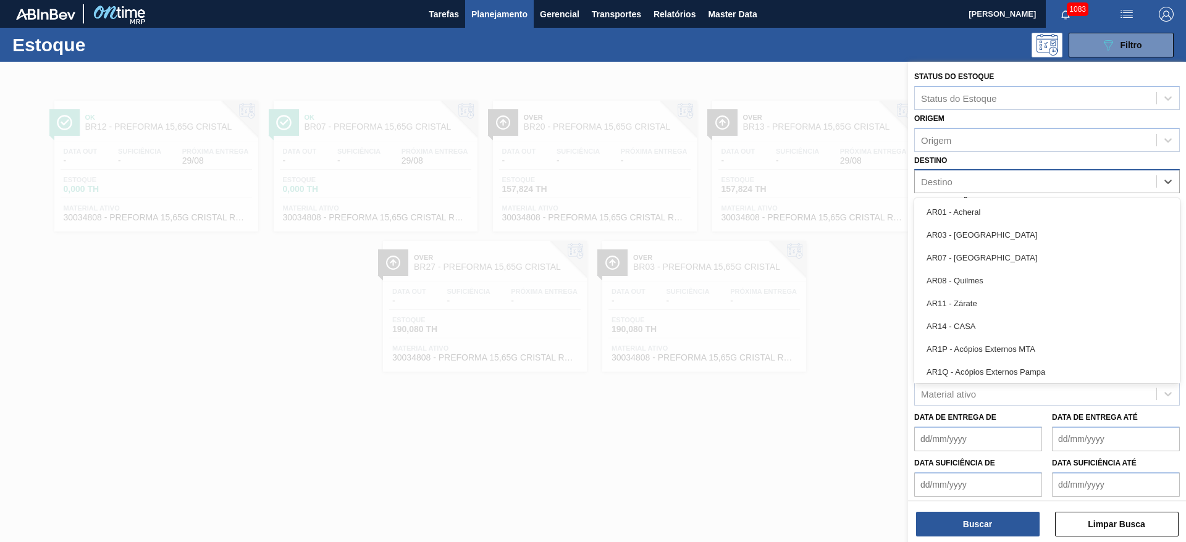
click at [946, 183] on div "Destino" at bounding box center [936, 182] width 31 height 10
type input "03"
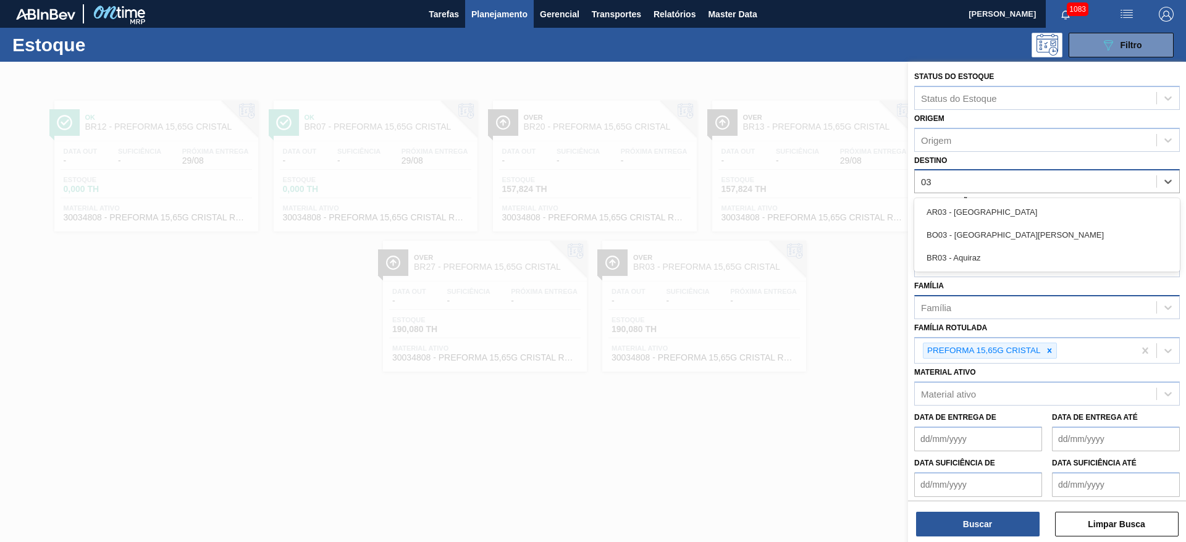
drag, startPoint x: 964, startPoint y: 256, endPoint x: 1001, endPoint y: 303, distance: 59.8
click at [964, 257] on div "BR03 - Aquiraz" at bounding box center [1047, 257] width 266 height 23
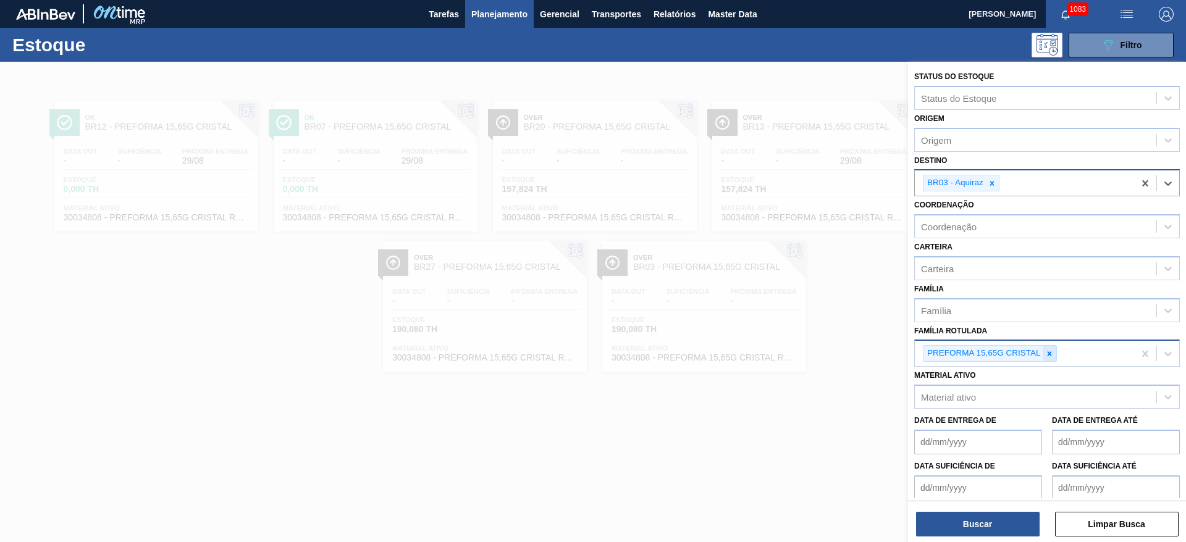
click at [1054, 355] on div at bounding box center [1049, 353] width 14 height 15
click at [949, 270] on div "Carteira" at bounding box center [937, 268] width 33 height 10
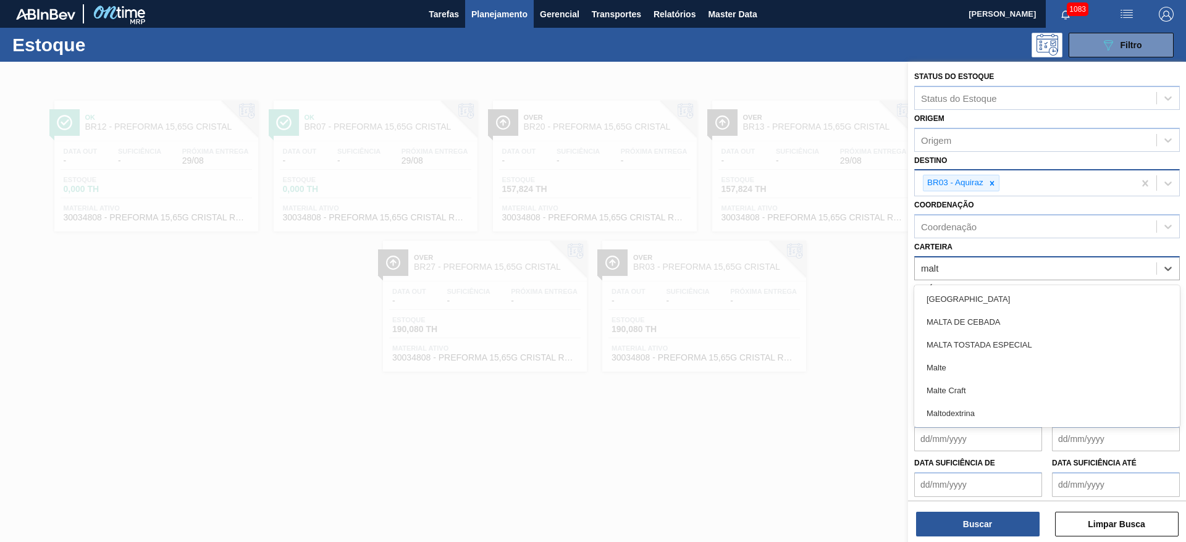
type input "malte"
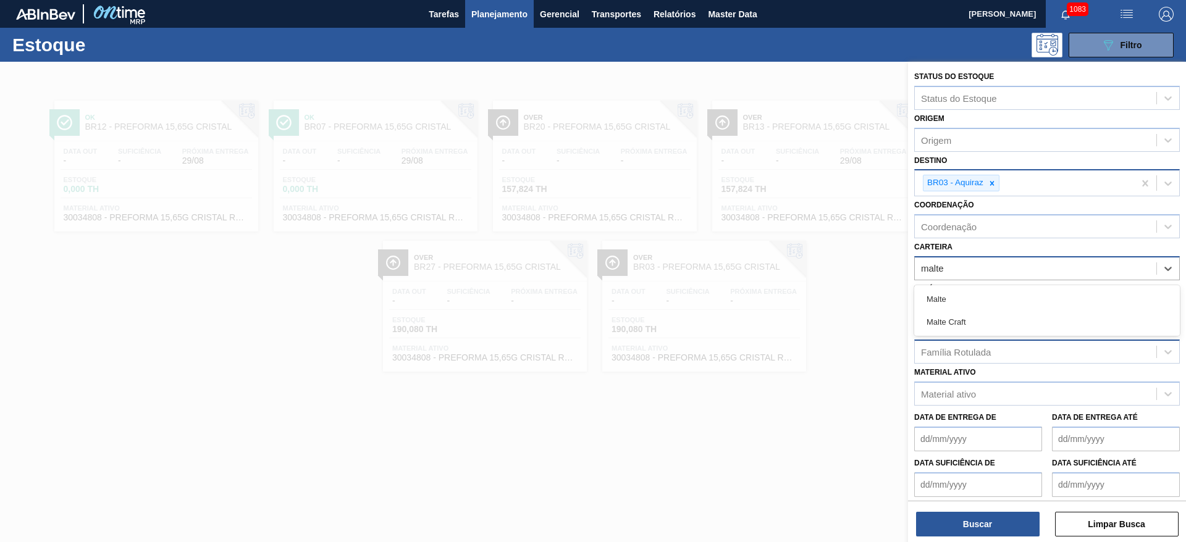
click at [933, 293] on div "Malte" at bounding box center [1047, 299] width 266 height 23
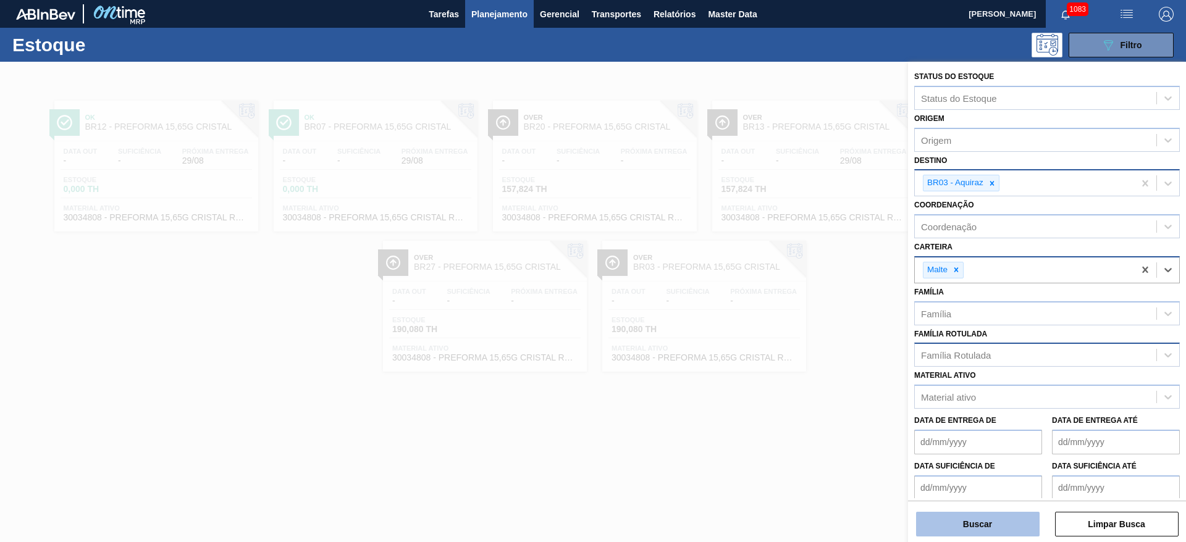
click at [936, 522] on button "Buscar" at bounding box center [978, 524] width 124 height 25
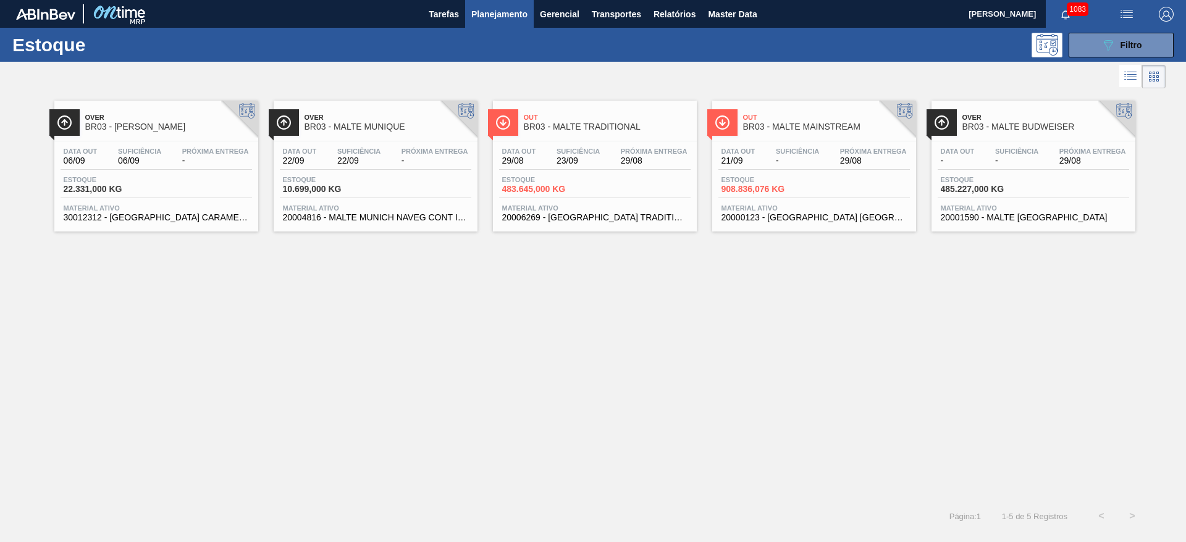
click at [787, 170] on div "Data out 21/09 Suficiência - Próxima Entrega 29/08 Estoque 908.836,076 KG Mater…" at bounding box center [814, 183] width 204 height 84
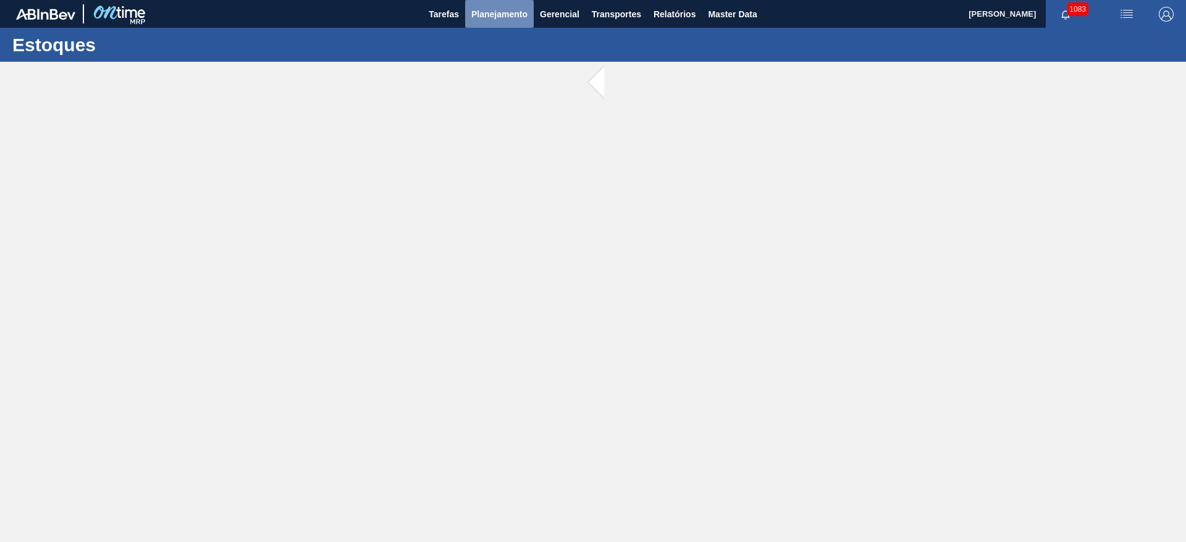
click at [486, 20] on span "Planejamento" at bounding box center [499, 14] width 56 height 15
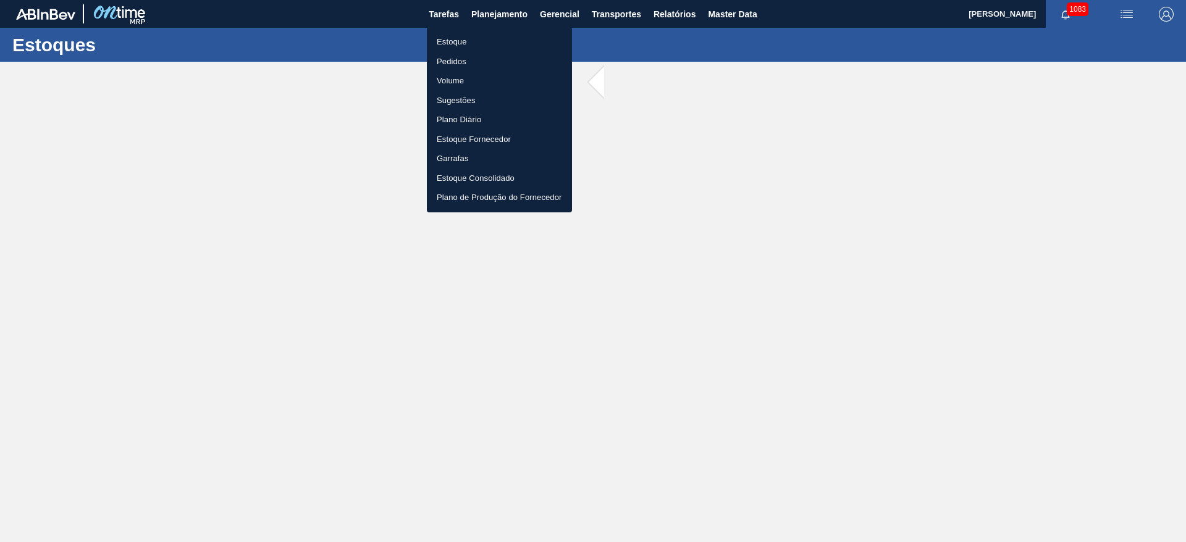
click at [445, 49] on li "Estoque" at bounding box center [499, 42] width 145 height 20
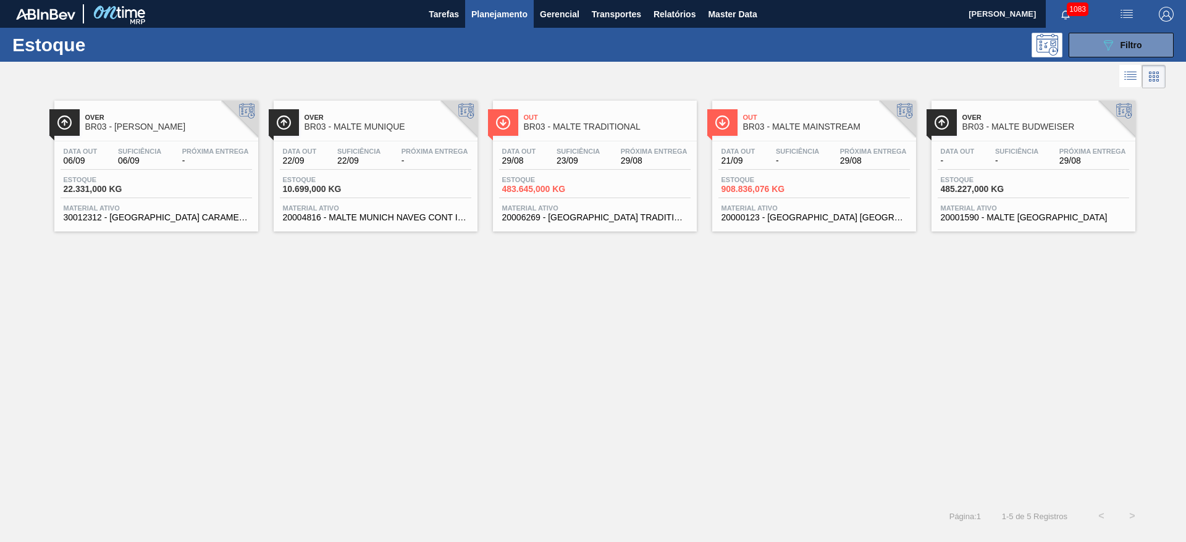
click at [583, 182] on span "Estoque" at bounding box center [545, 179] width 86 height 7
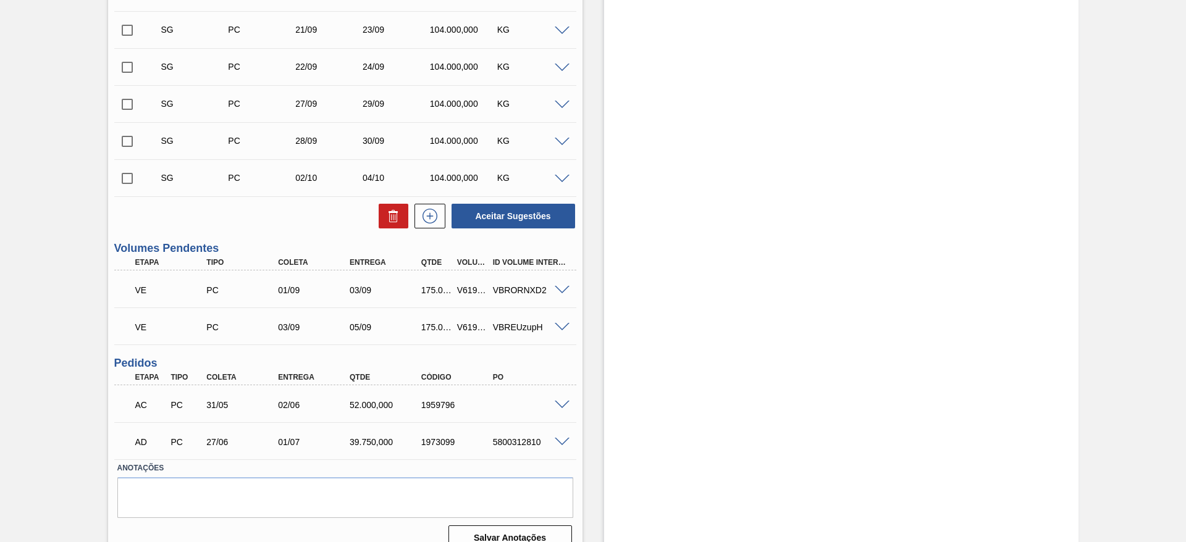
scroll to position [501, 0]
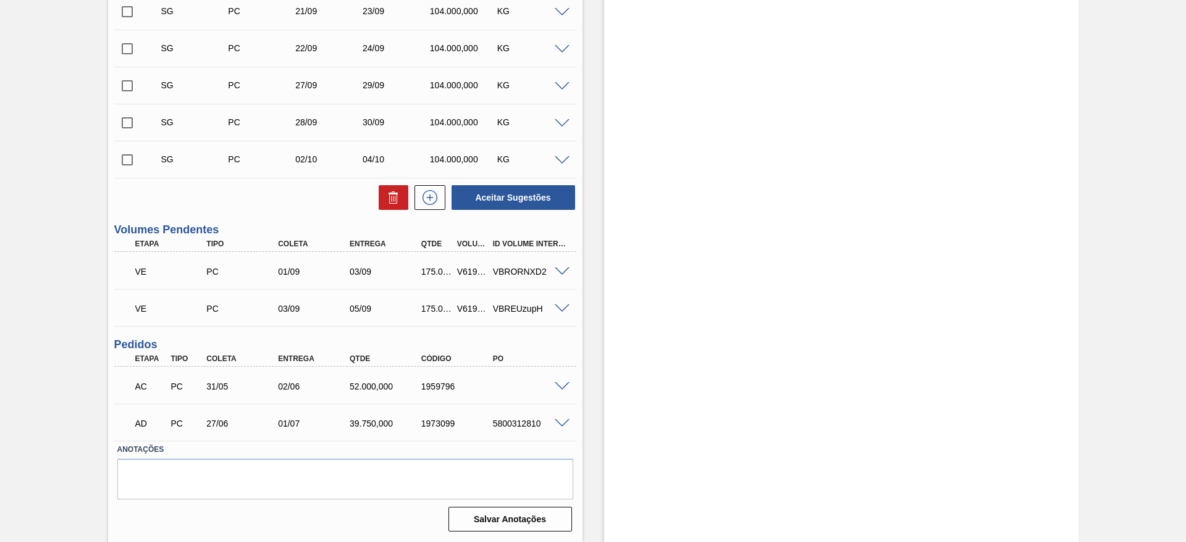
click at [563, 272] on span at bounding box center [562, 271] width 15 height 9
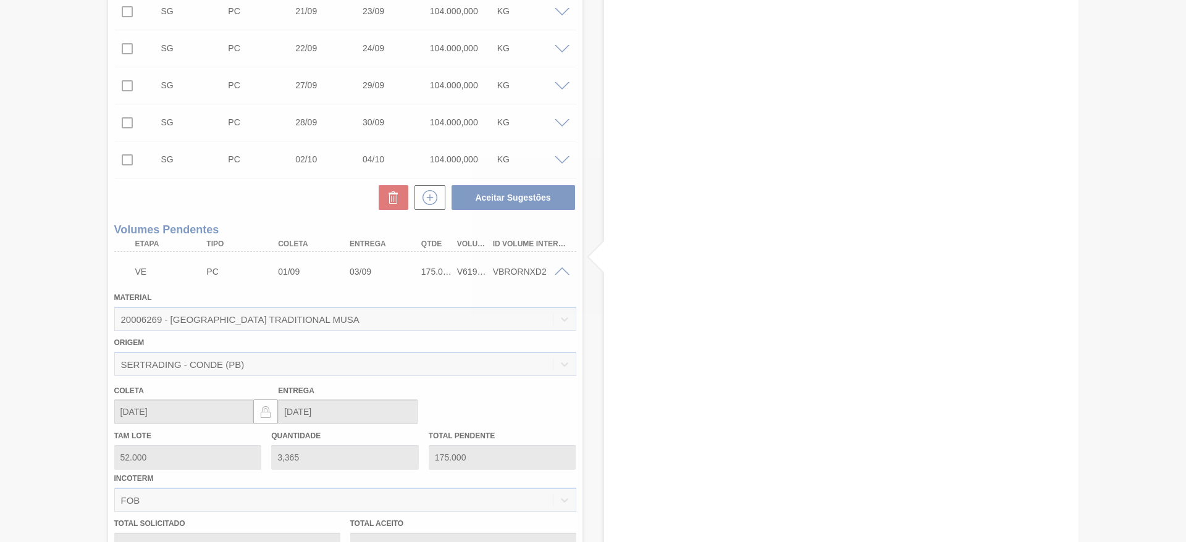
click at [563, 272] on div at bounding box center [593, 271] width 1186 height 542
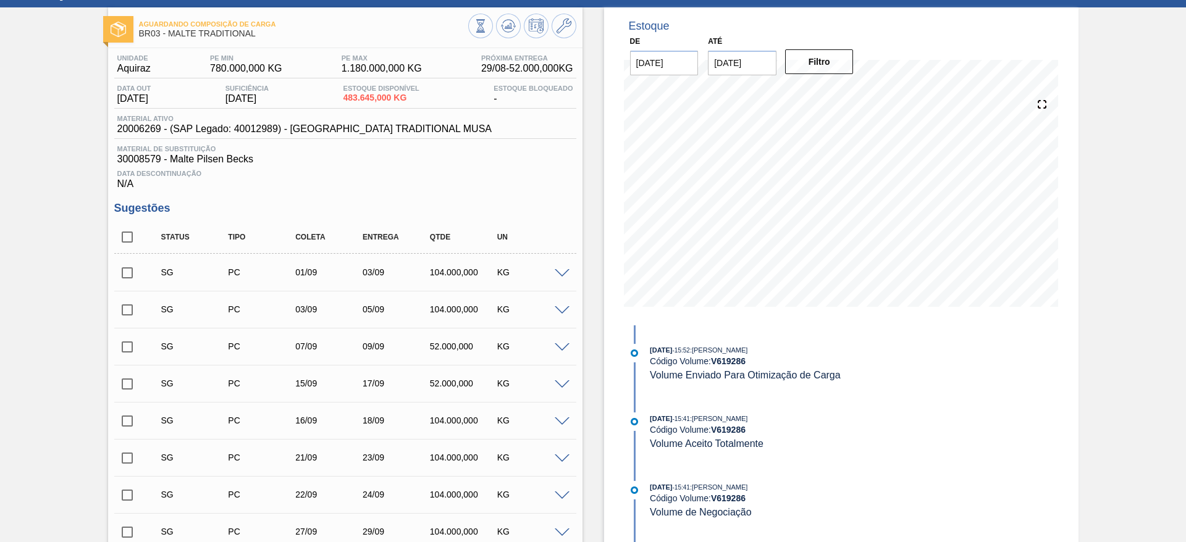
scroll to position [0, 0]
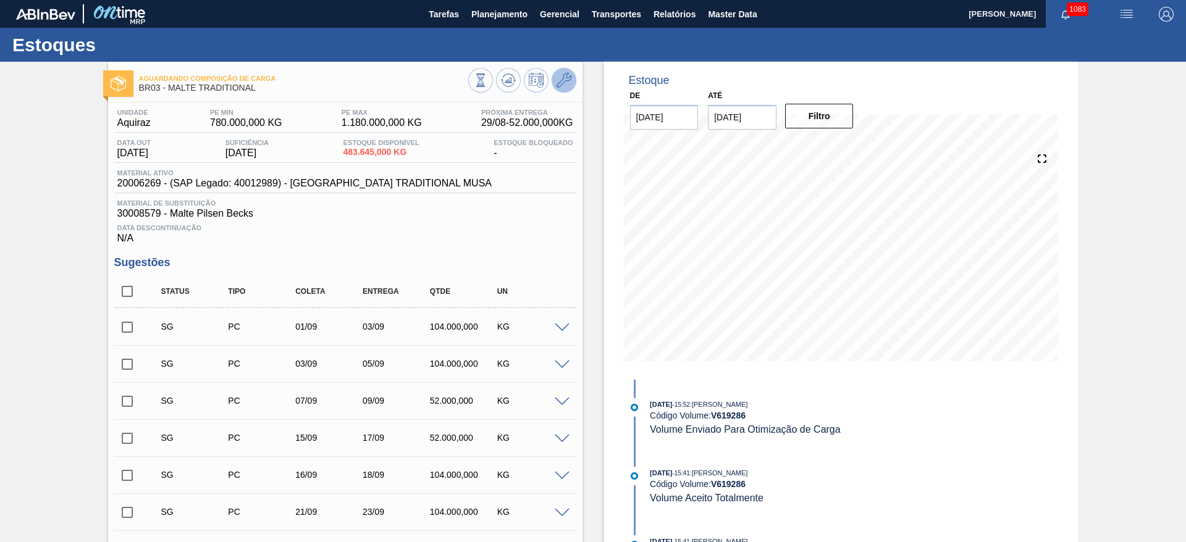
click at [570, 86] on button at bounding box center [563, 80] width 25 height 25
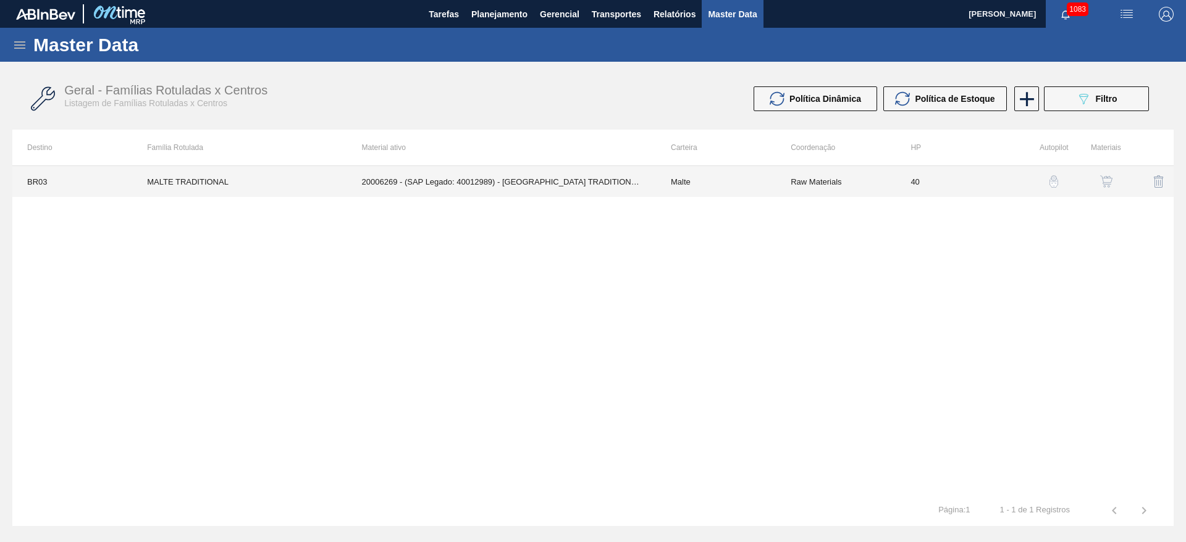
click at [789, 169] on td "Raw Materials" at bounding box center [836, 181] width 120 height 31
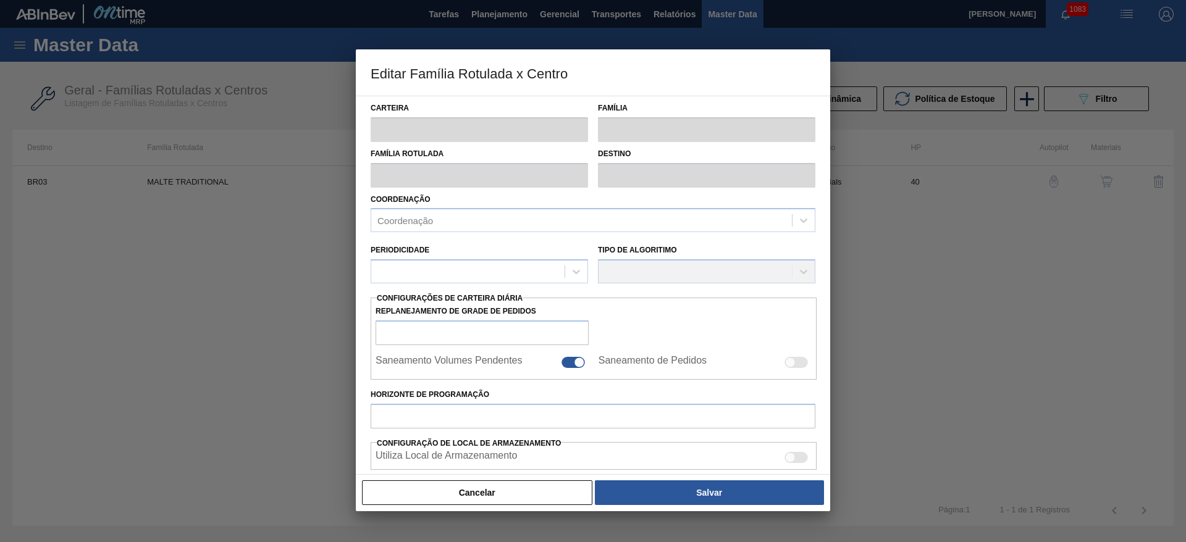
type input "Malte"
type input "MALTE TRADITIONAL"
type input "BR03 - Aquiraz"
type input "0"
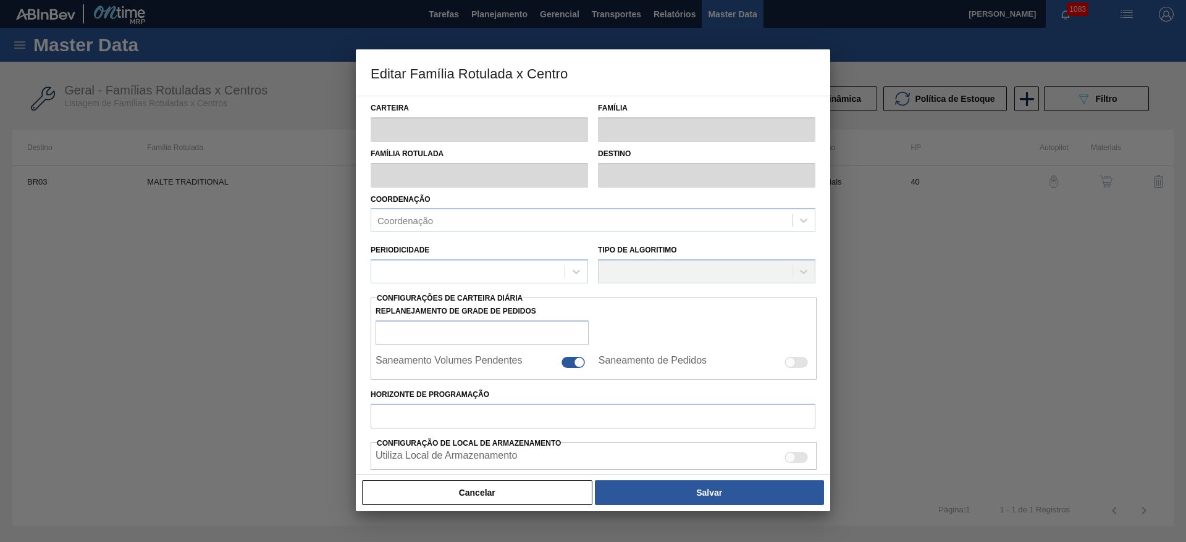
checkbox input "true"
type input "40"
type input "780.000"
type input "1.180.000"
type input "0"
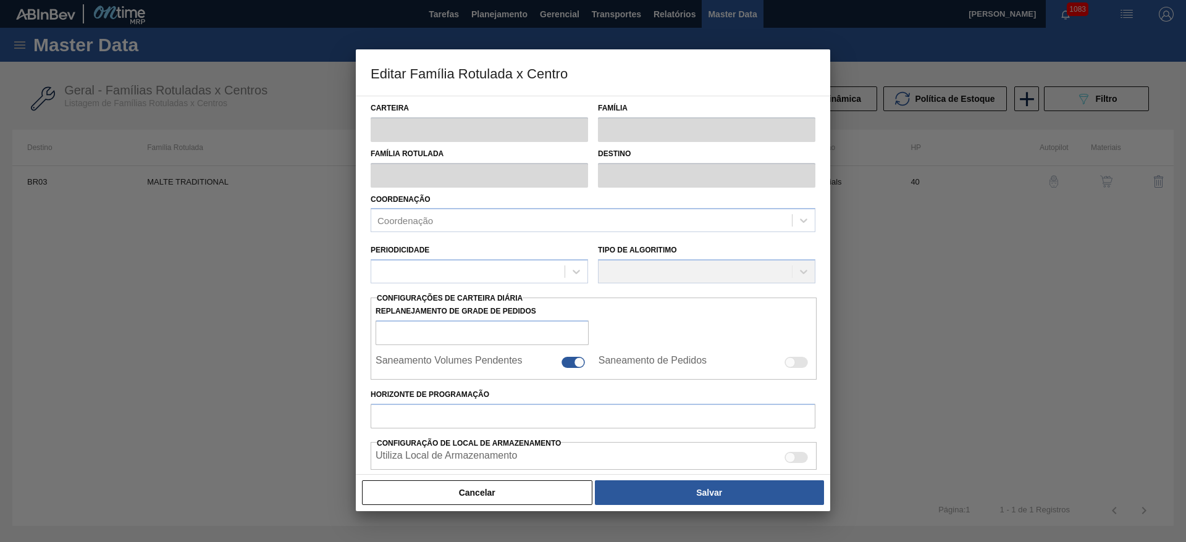
type input "780.000,000"
checkbox input "true"
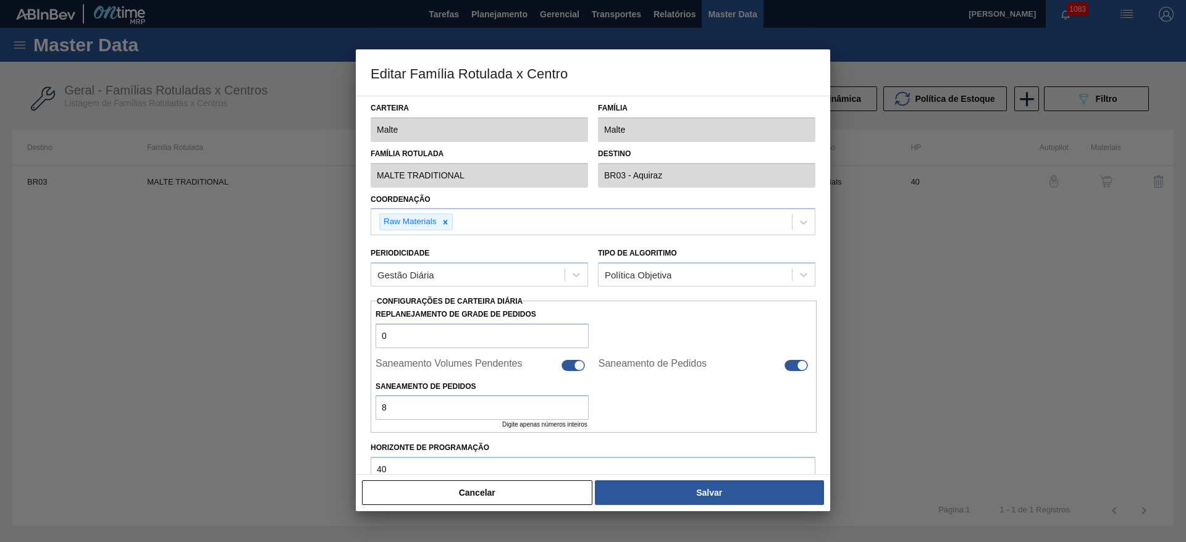
click at [569, 368] on div at bounding box center [572, 365] width 23 height 11
checkbox input "false"
click at [789, 369] on div at bounding box center [795, 365] width 23 height 11
checkbox input "false"
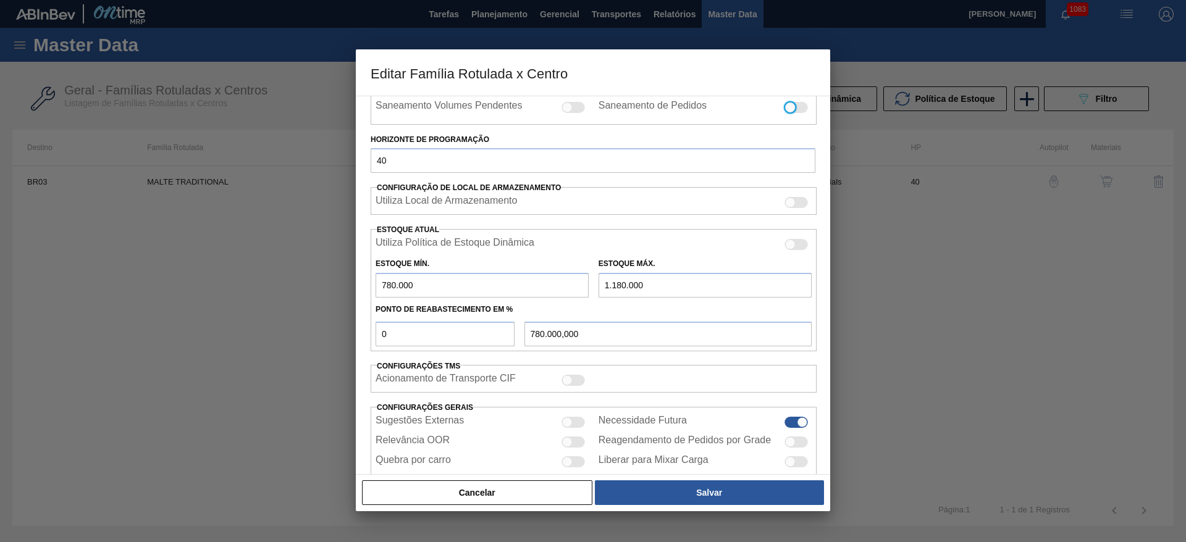
scroll to position [304, 0]
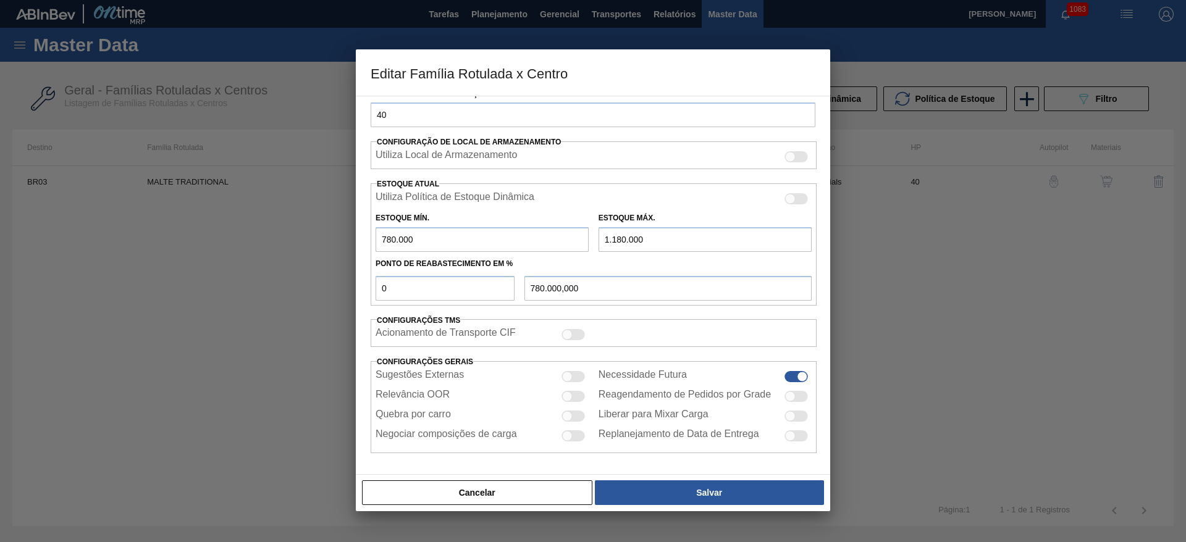
click at [574, 377] on div at bounding box center [572, 376] width 23 height 11
checkbox input "true"
click at [575, 397] on div at bounding box center [572, 396] width 23 height 11
checkbox input "true"
click at [571, 414] on div at bounding box center [567, 416] width 10 height 10
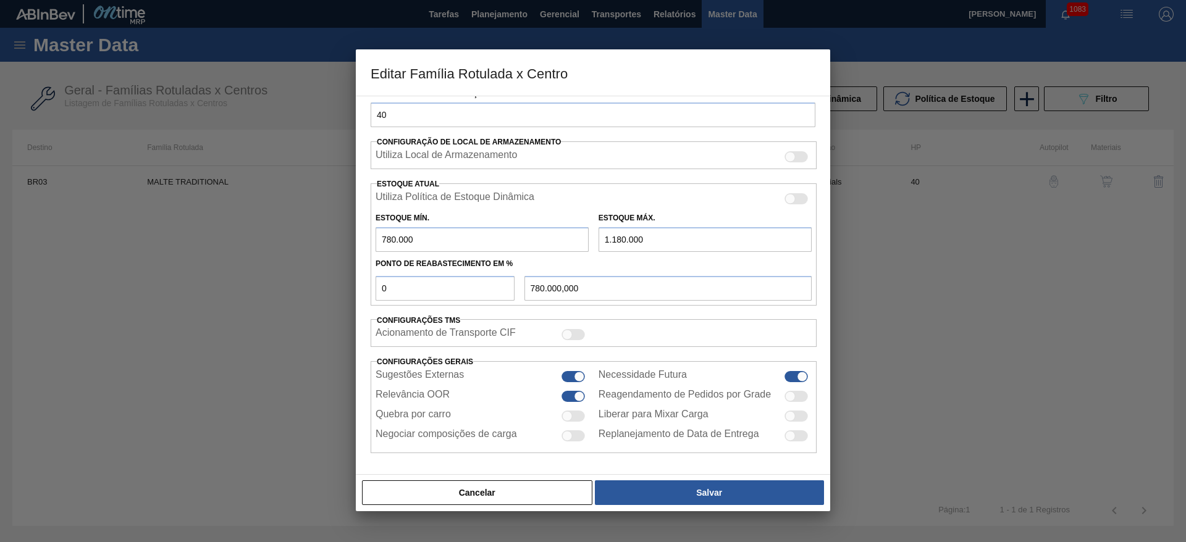
checkbox input "true"
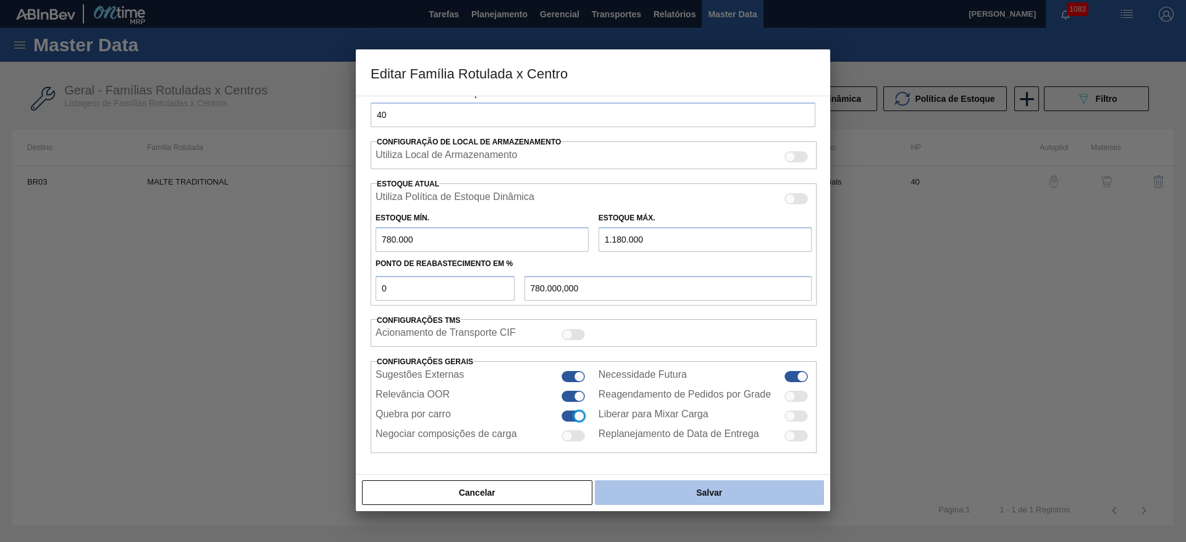
click at [711, 494] on button "Salvar" at bounding box center [709, 492] width 229 height 25
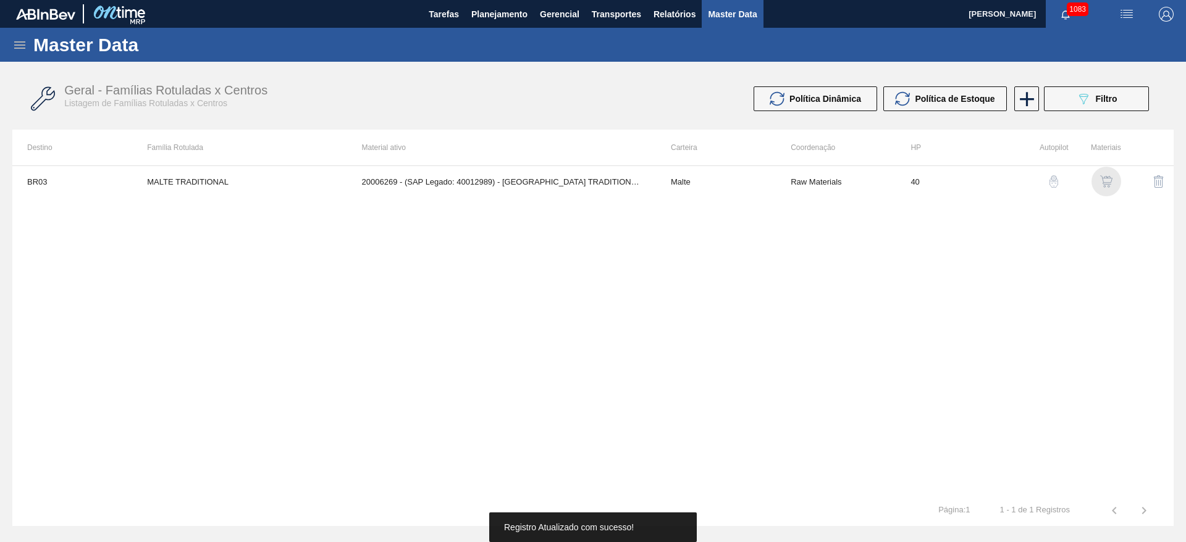
click at [1100, 177] on img "button" at bounding box center [1106, 181] width 12 height 12
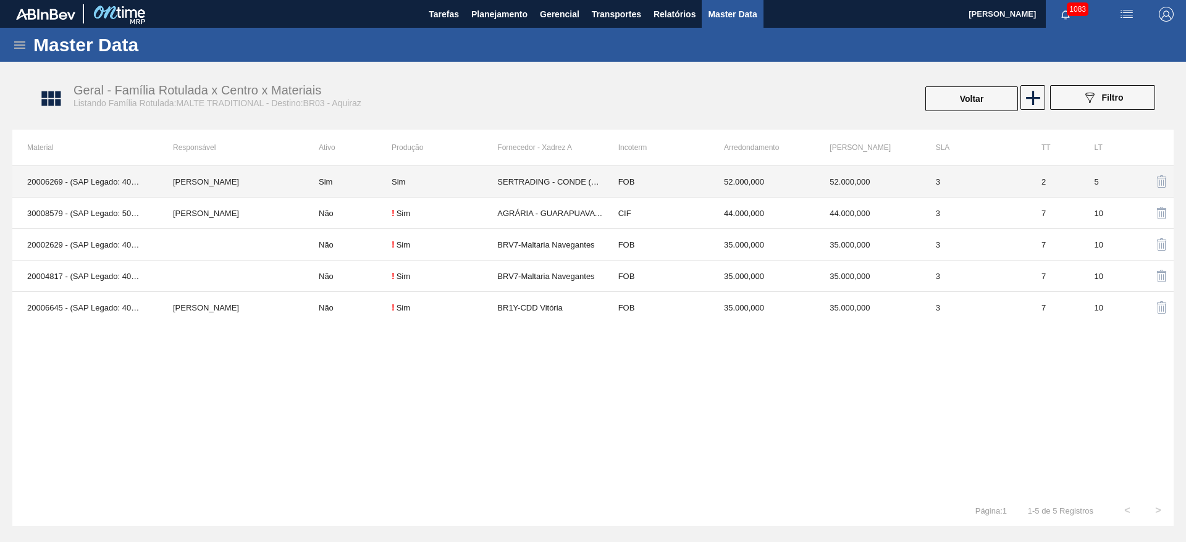
click at [366, 184] on td "Sim" at bounding box center [348, 181] width 88 height 31
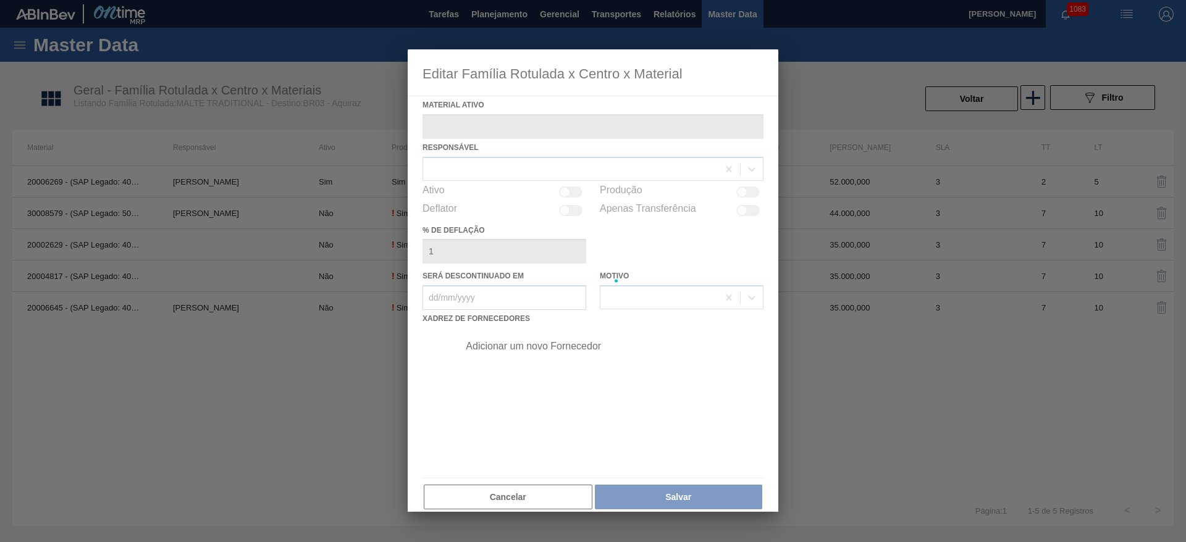
type ativo "20006269 - (SAP Legado: 40012989) - MALTA TRADITIONAL MUSA"
checkbox input "true"
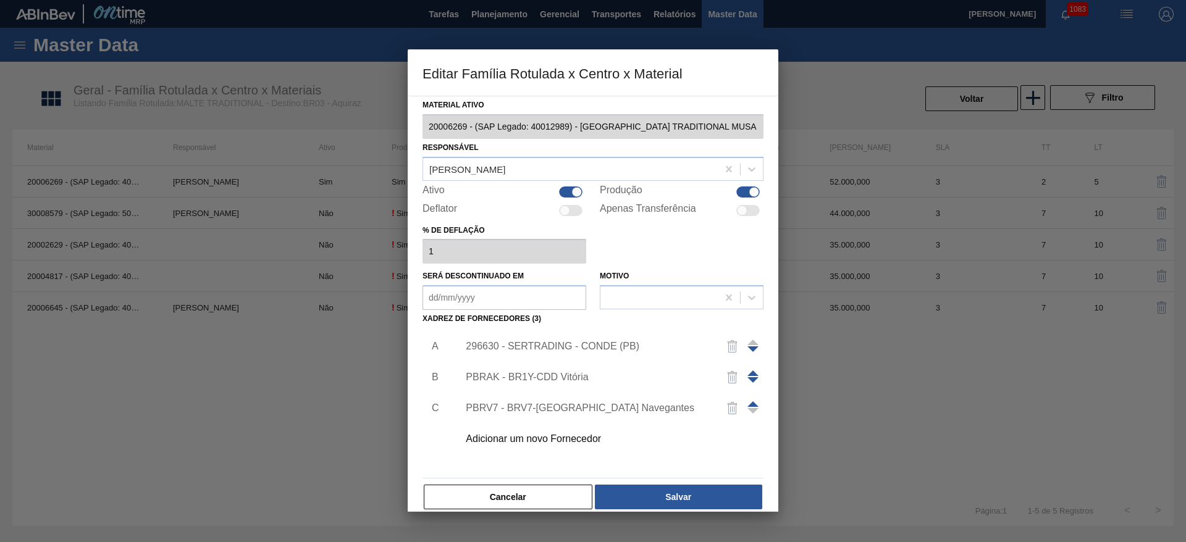
click at [534, 340] on div "296630 - SERTRADING - CONDE (PB)" at bounding box center [607, 346] width 312 height 31
click at [518, 344] on div "296630 - SERTRADING - CONDE (PB)" at bounding box center [587, 346] width 242 height 11
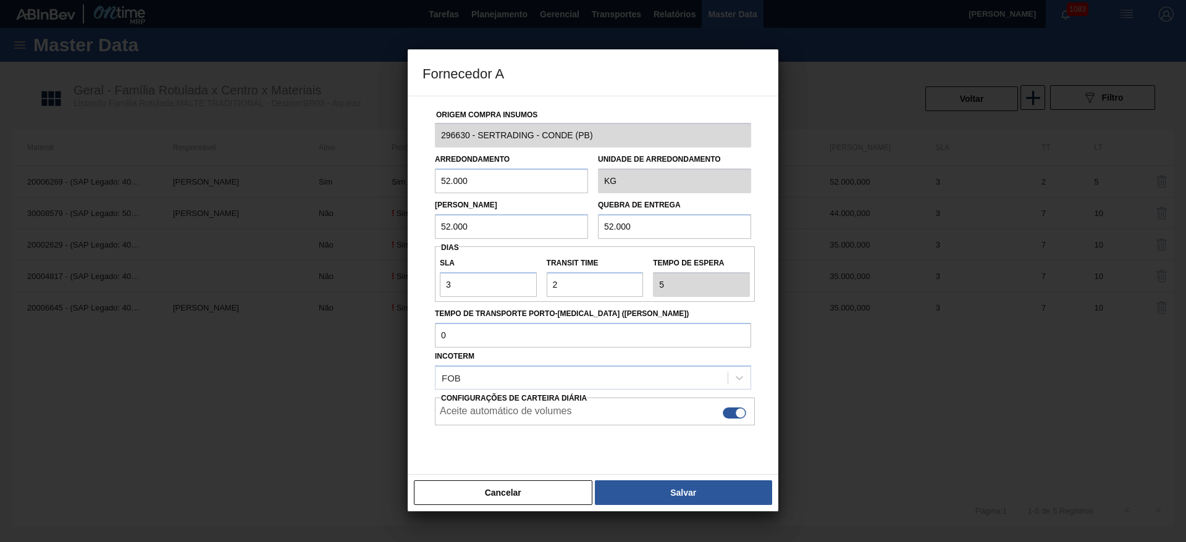
drag, startPoint x: 485, startPoint y: 177, endPoint x: 341, endPoint y: 175, distance: 143.3
click at [352, 168] on div "Fornecedor A Origem Compra Insumos 296630 - SERTRADING - CONDE (PB) Arredondame…" at bounding box center [593, 271] width 1186 height 542
drag, startPoint x: 412, startPoint y: 180, endPoint x: 386, endPoint y: 181, distance: 26.6
click at [386, 181] on div "Fornecedor A Origem Compra Insumos 296630 - SERTRADING - CONDE (PB) Arredondame…" at bounding box center [593, 271] width 1186 height 542
type input "35.000"
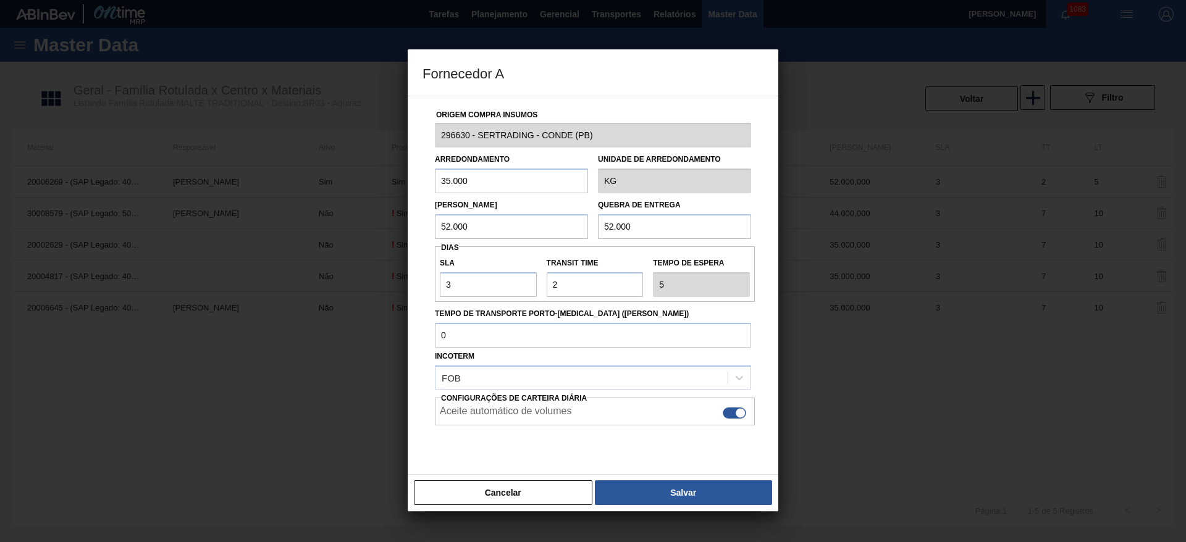
drag, startPoint x: 474, startPoint y: 221, endPoint x: 340, endPoint y: 232, distance: 135.1
click at [344, 231] on div "Fornecedor A Origem Compra Insumos 296630 - SERTRADING - CONDE (PB) Arredondame…" at bounding box center [593, 271] width 1186 height 542
paste input "35"
type input "35.000"
drag, startPoint x: 674, startPoint y: 224, endPoint x: 467, endPoint y: 237, distance: 207.3
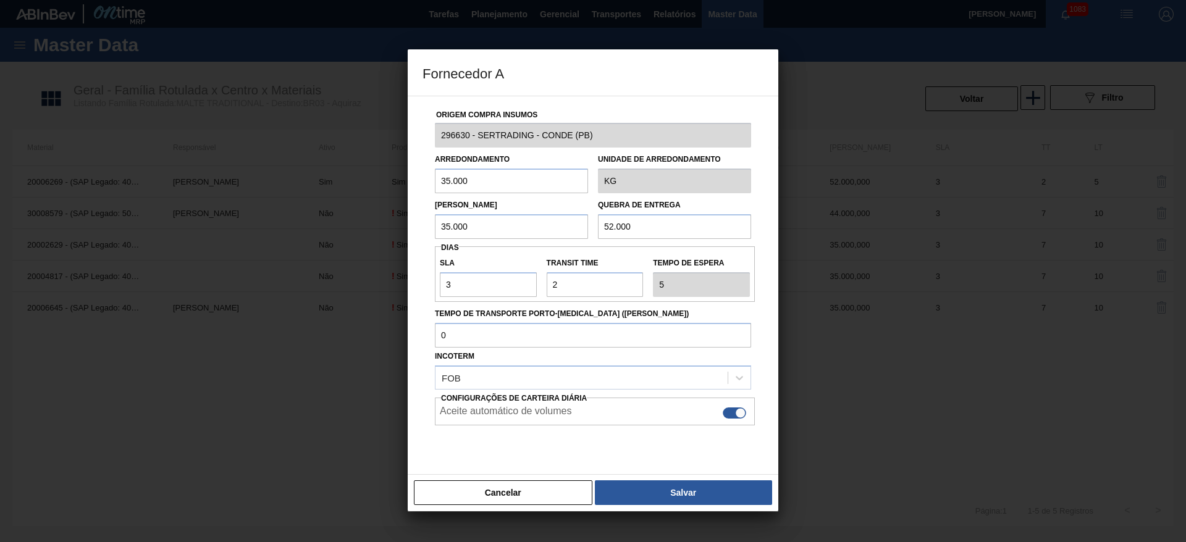
click at [472, 235] on div "Lote Mínimo 35.000 Quebra de entrega 52.000" at bounding box center [593, 216] width 326 height 46
paste input "35"
type input "35.000"
click at [679, 493] on button "Salvar" at bounding box center [683, 492] width 177 height 25
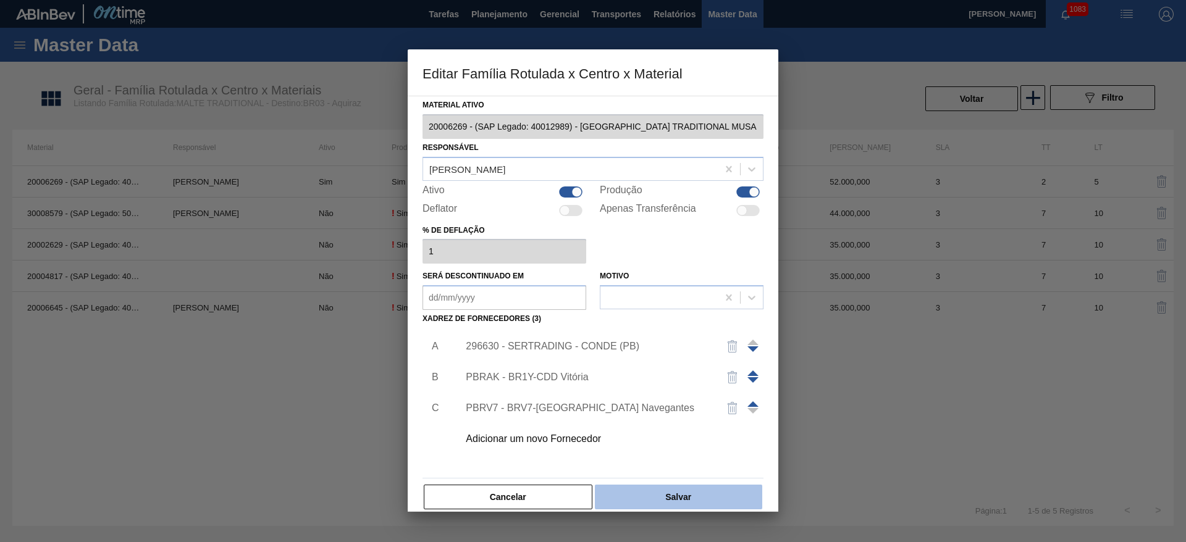
click at [685, 501] on button "Salvar" at bounding box center [678, 497] width 167 height 25
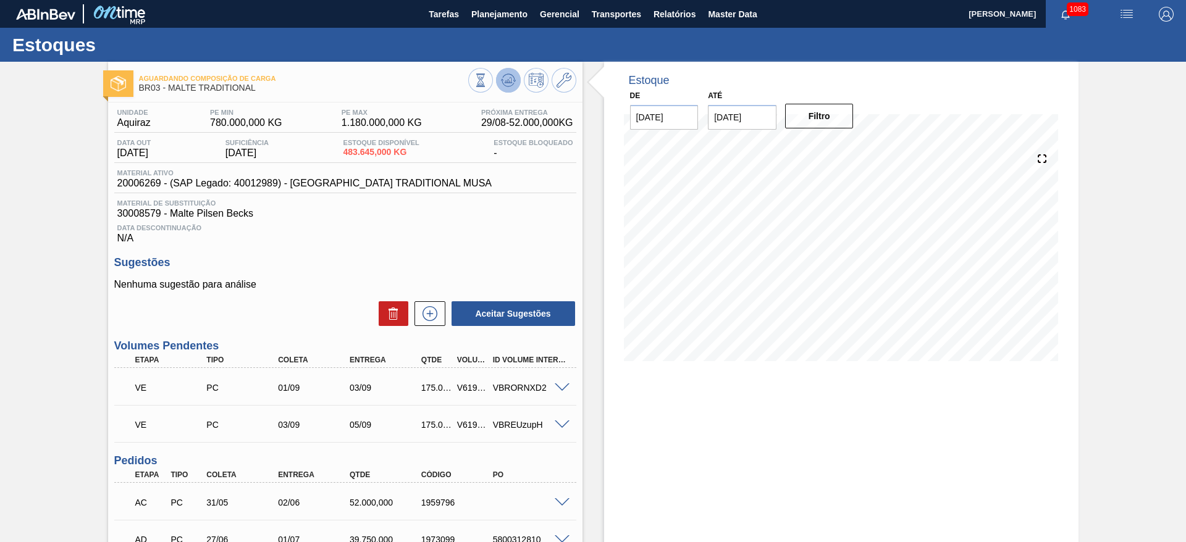
click at [487, 73] on icon at bounding box center [481, 80] width 14 height 14
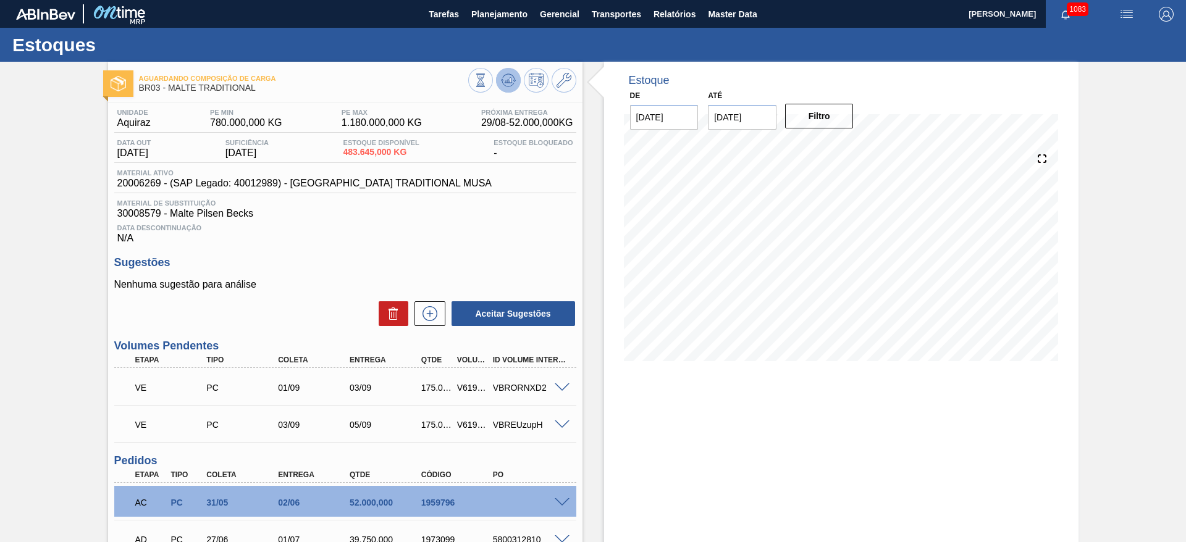
click at [487, 80] on icon at bounding box center [481, 80] width 14 height 14
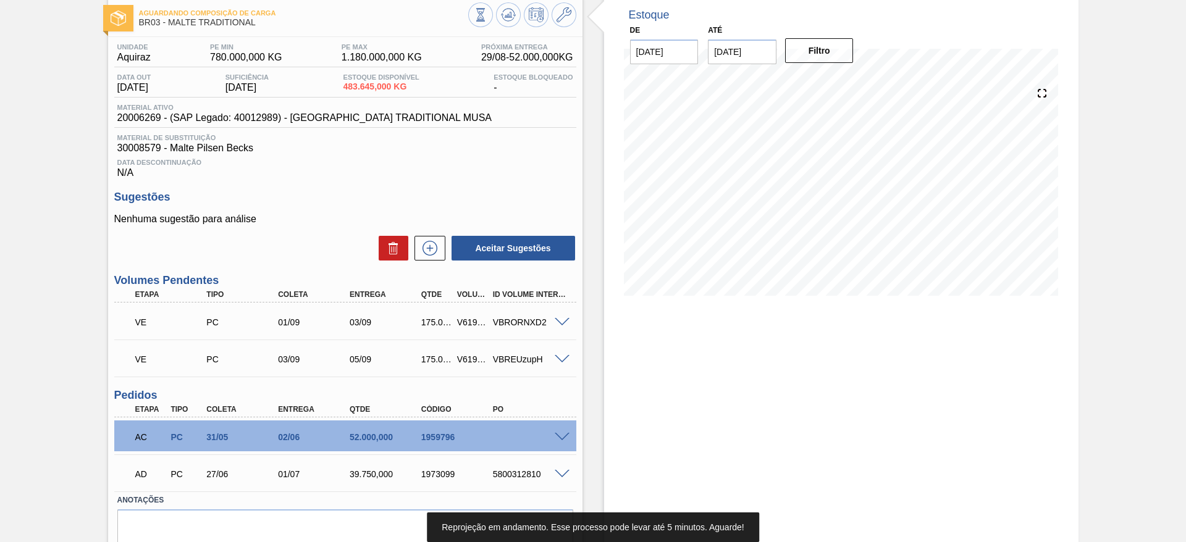
scroll to position [93, 0]
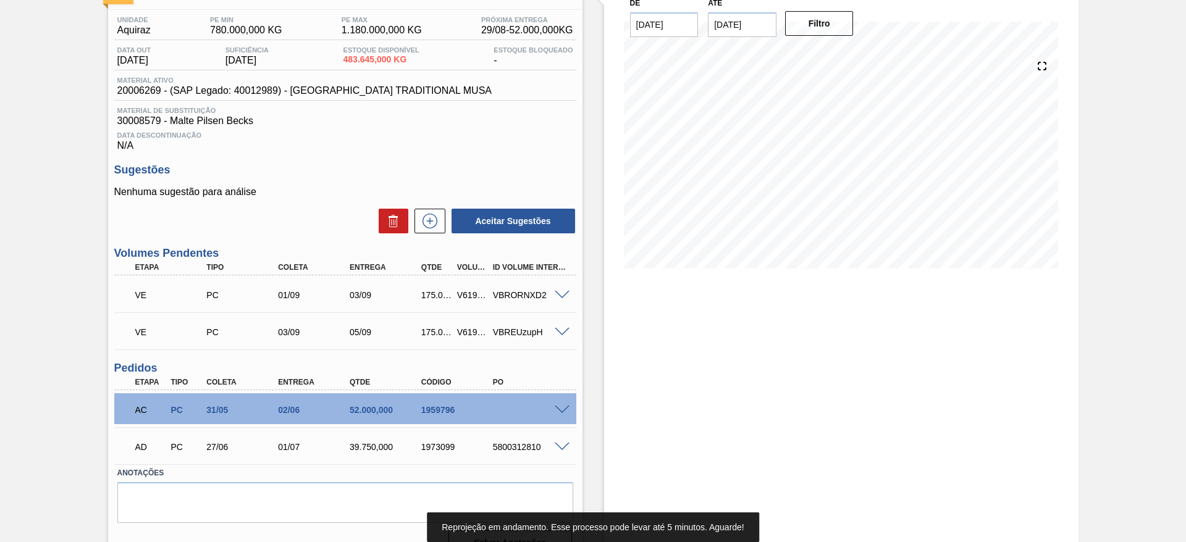
click at [561, 295] on span at bounding box center [562, 295] width 15 height 9
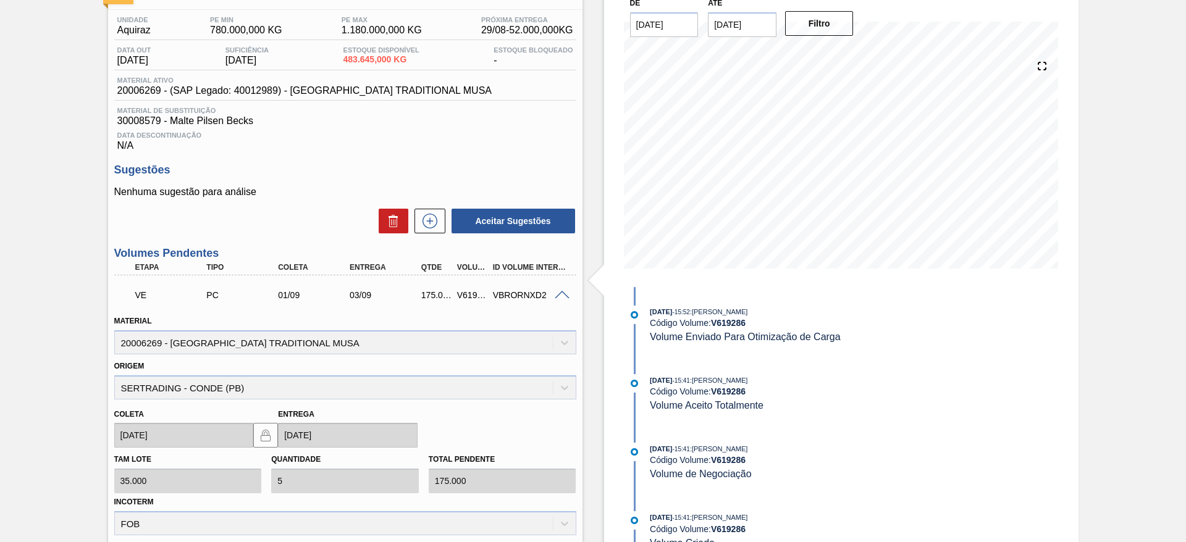
click at [561, 295] on span at bounding box center [562, 295] width 15 height 9
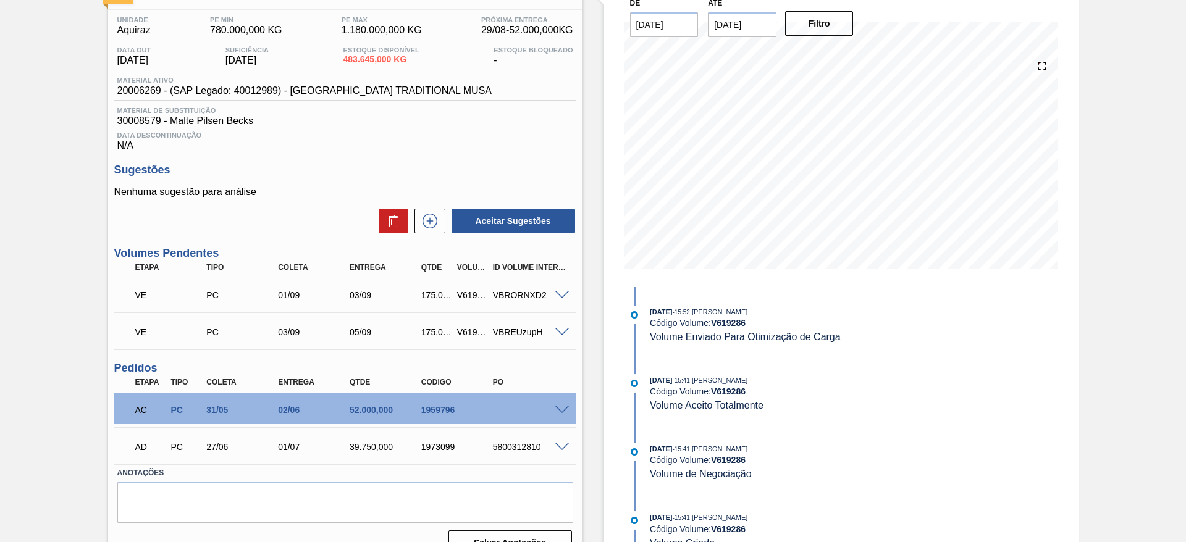
click at [464, 291] on div "V619286" at bounding box center [472, 295] width 37 height 10
copy div "V619286"
click at [467, 332] on div "V619287" at bounding box center [472, 332] width 37 height 10
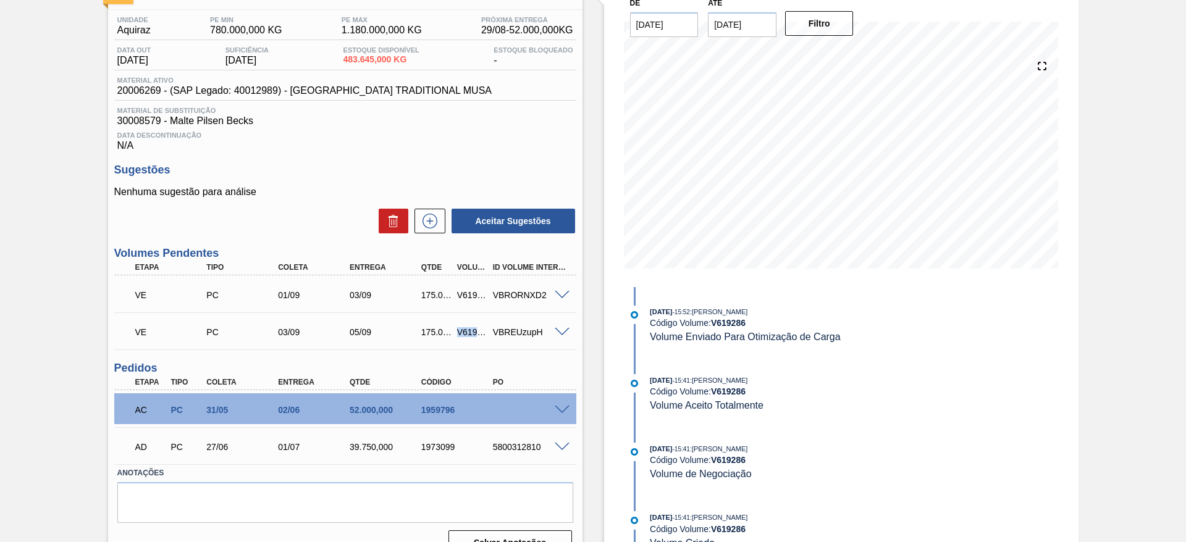
copy div "V619287"
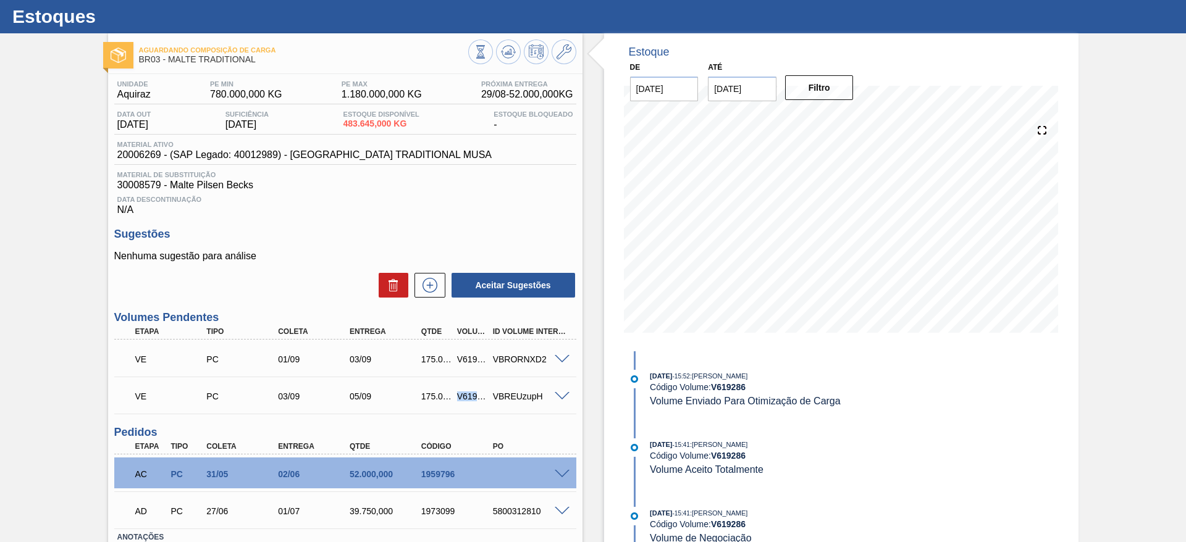
scroll to position [0, 0]
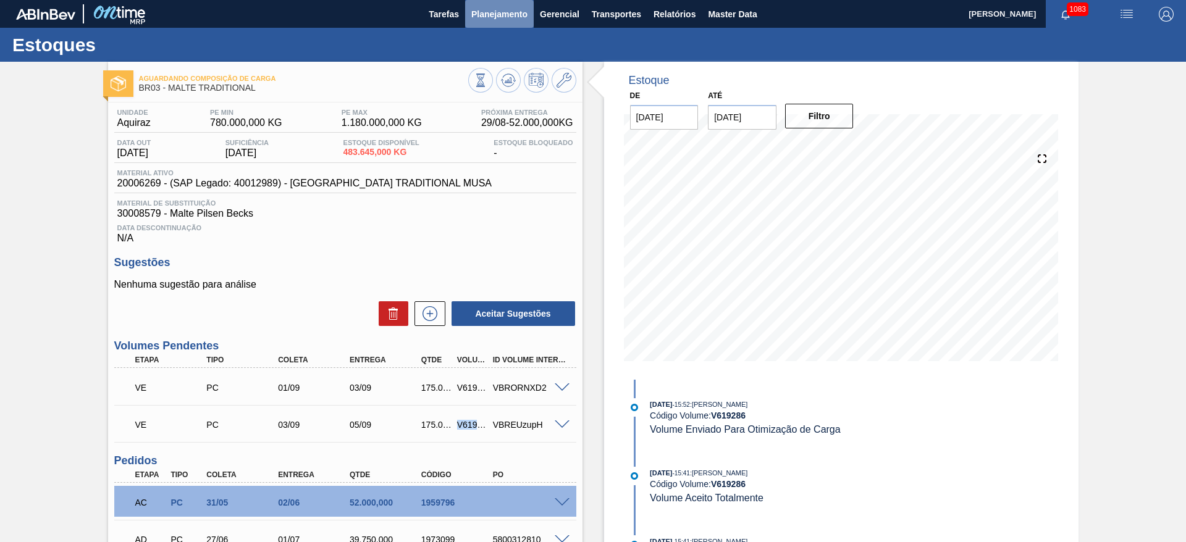
click at [502, 23] on button "Planejamento" at bounding box center [499, 14] width 69 height 28
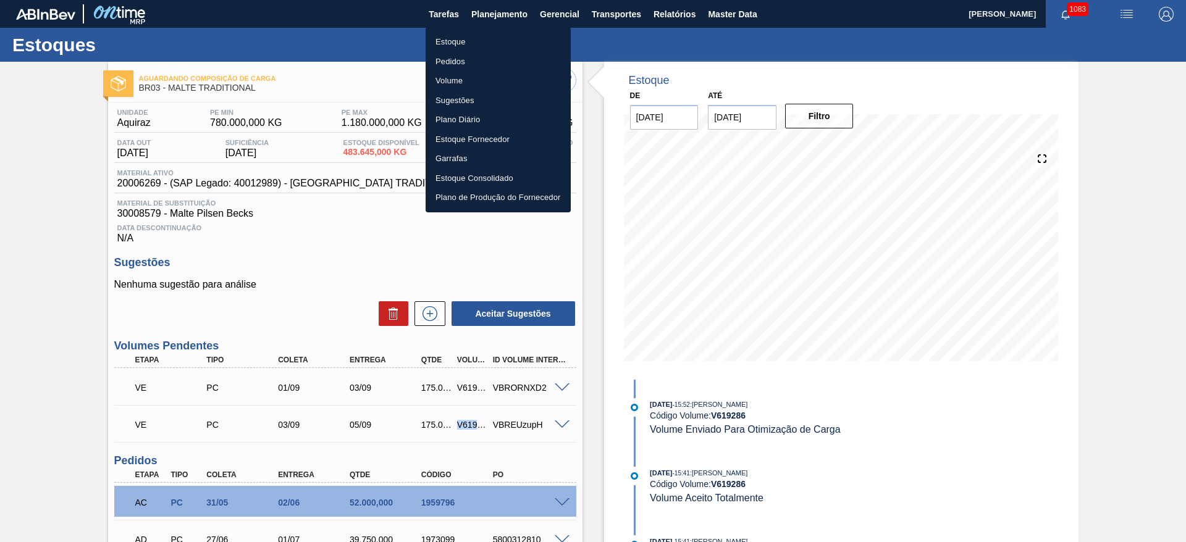
click at [450, 52] on li "Pedidos" at bounding box center [497, 62] width 145 height 20
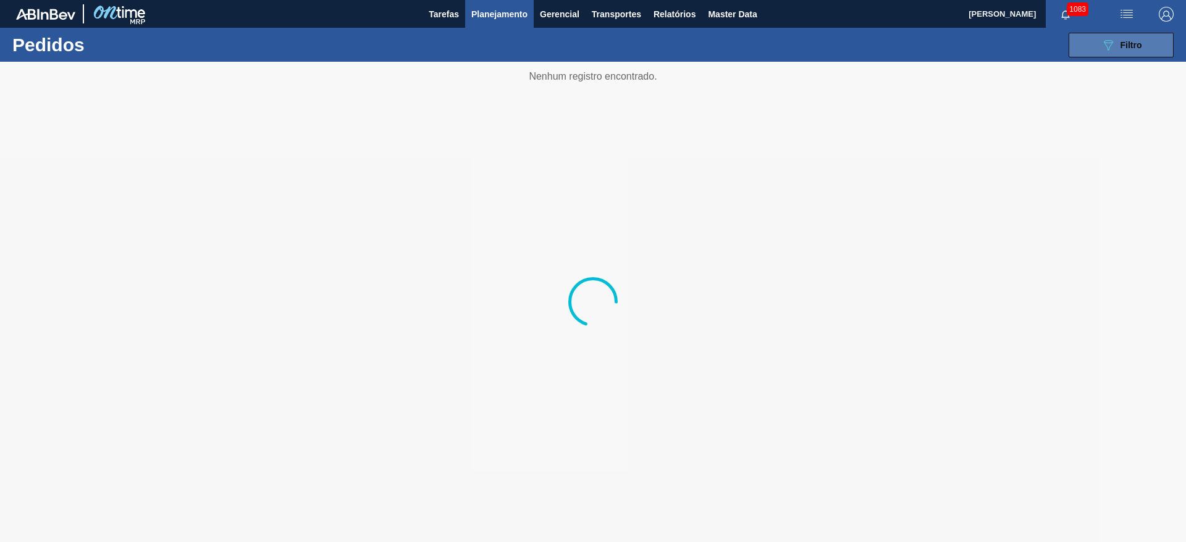
click at [1124, 53] on button "089F7B8B-B2A5-4AFE-B5C0-19BA573D28AC Filtro" at bounding box center [1120, 45] width 105 height 25
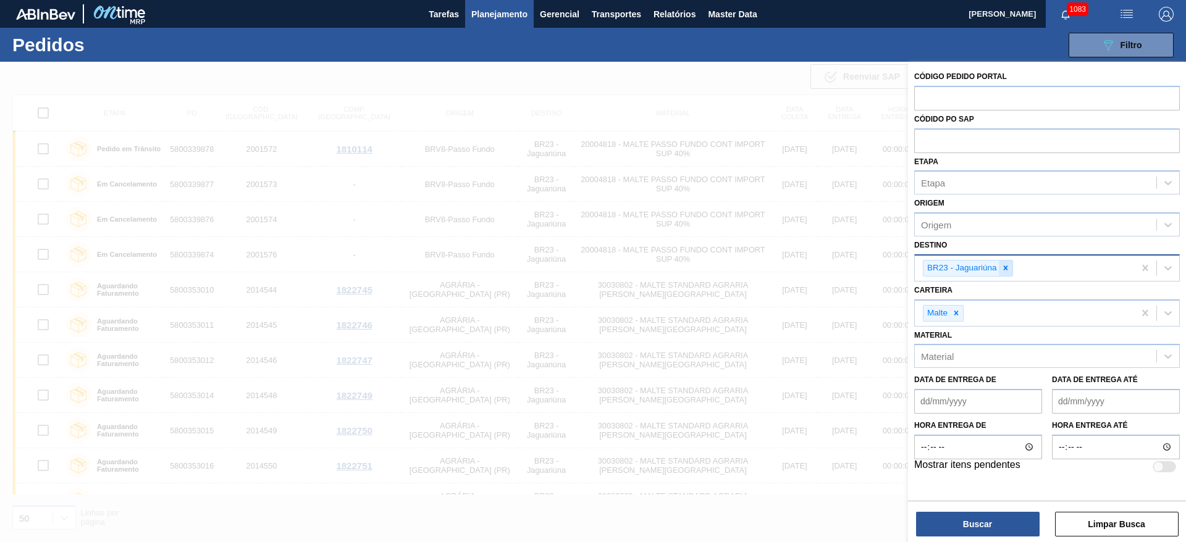
click at [1005, 264] on icon at bounding box center [1005, 268] width 9 height 9
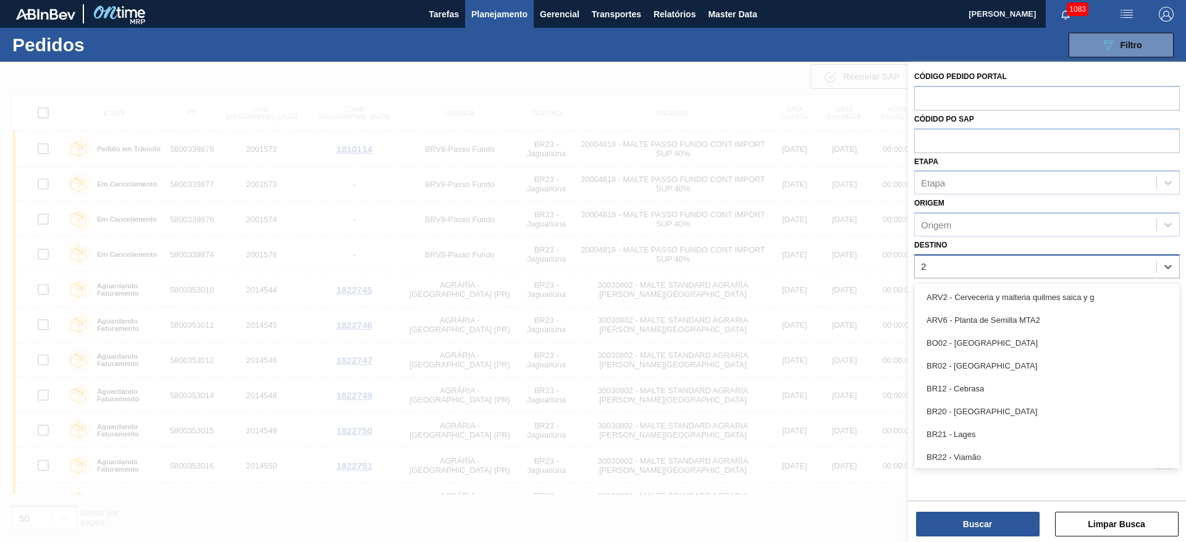
type input "26"
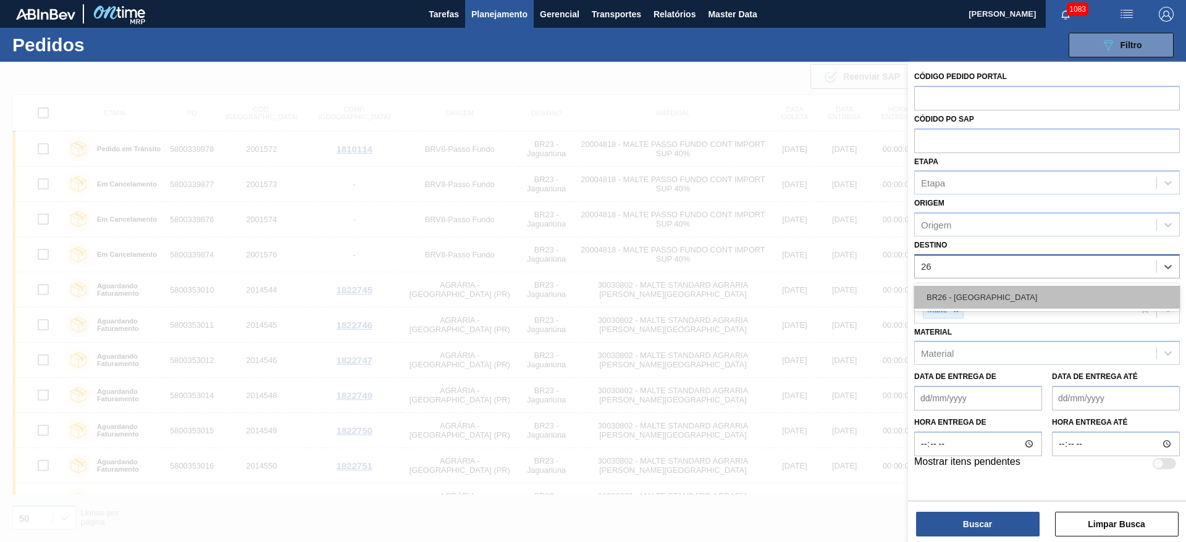
click at [976, 295] on div "BR26 - [GEOGRAPHIC_DATA]" at bounding box center [1047, 297] width 266 height 23
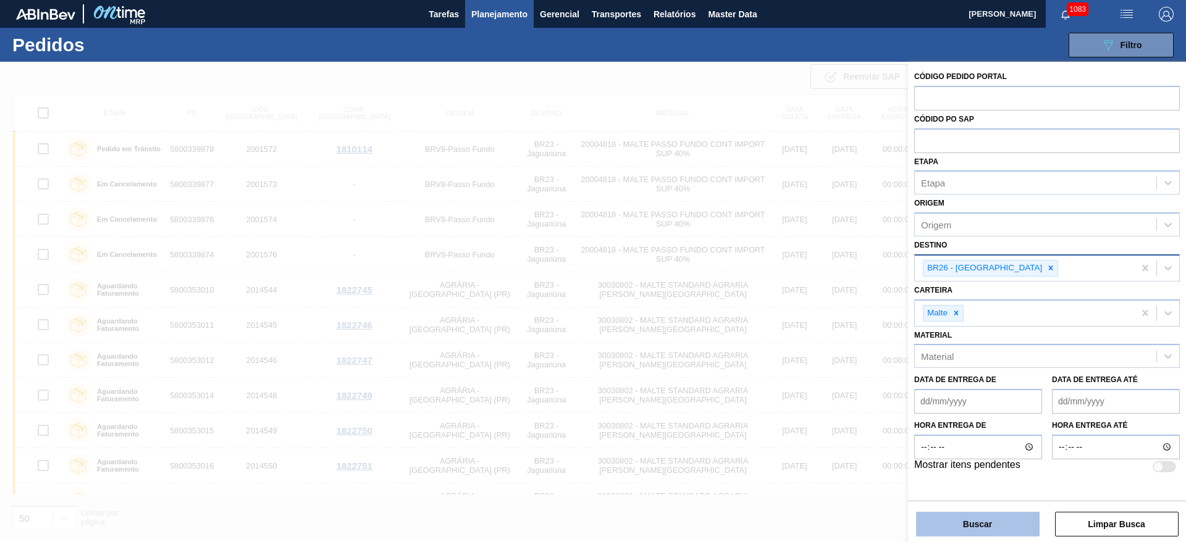
click at [960, 532] on button "Buscar" at bounding box center [978, 524] width 124 height 25
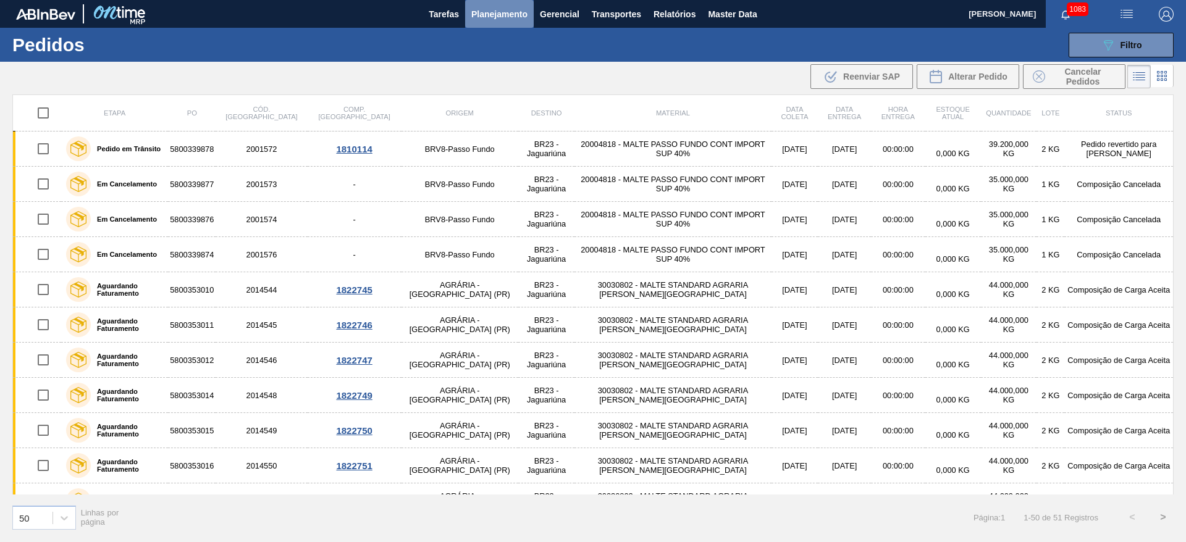
click at [486, 14] on span "Planejamento" at bounding box center [499, 14] width 56 height 15
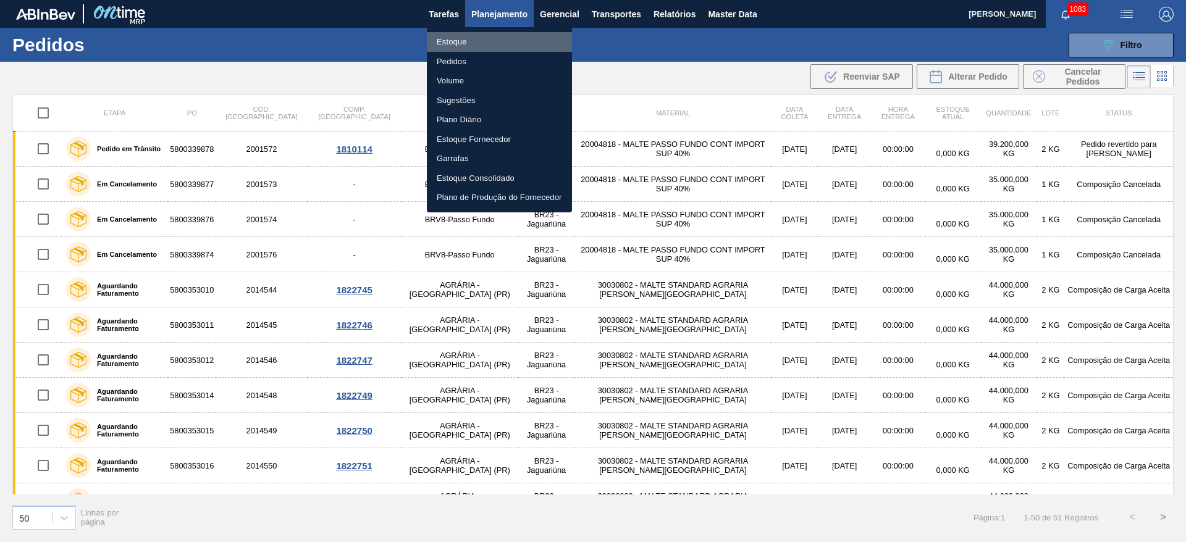
click at [460, 38] on li "Estoque" at bounding box center [499, 42] width 145 height 20
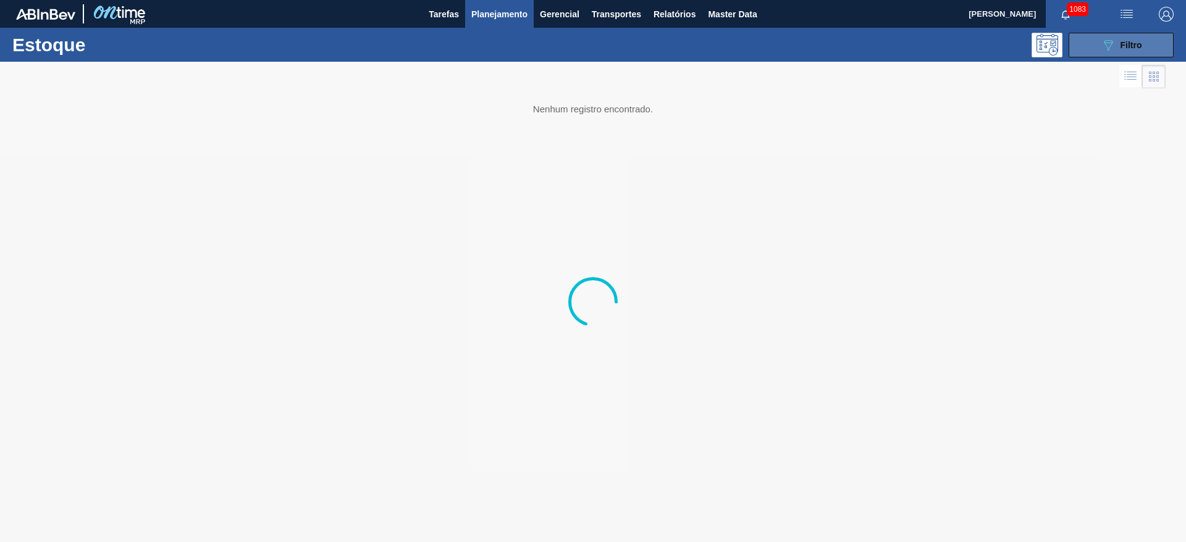
click at [1123, 43] on span "Filtro" at bounding box center [1131, 45] width 22 height 10
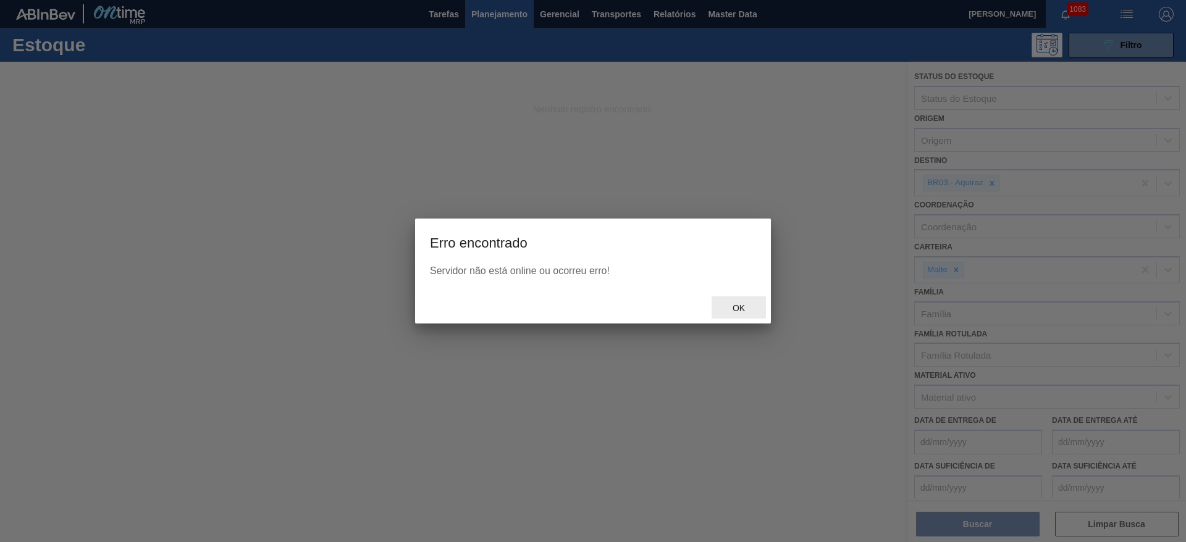
drag, startPoint x: 741, startPoint y: 310, endPoint x: 734, endPoint y: 309, distance: 7.5
click at [742, 311] on span "Ok" at bounding box center [738, 308] width 32 height 10
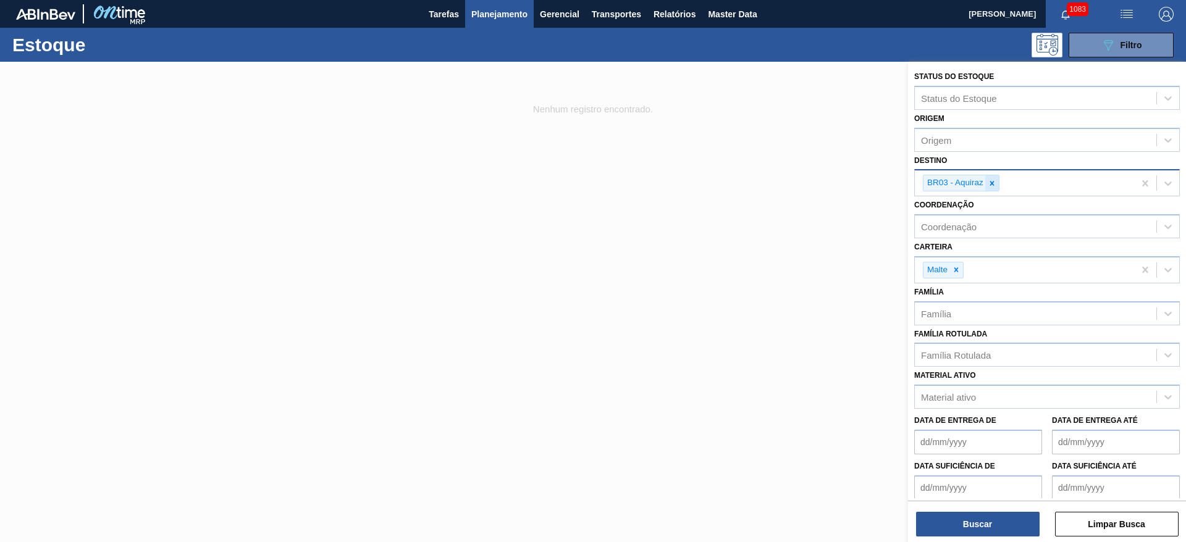
click at [994, 183] on icon at bounding box center [991, 183] width 9 height 9
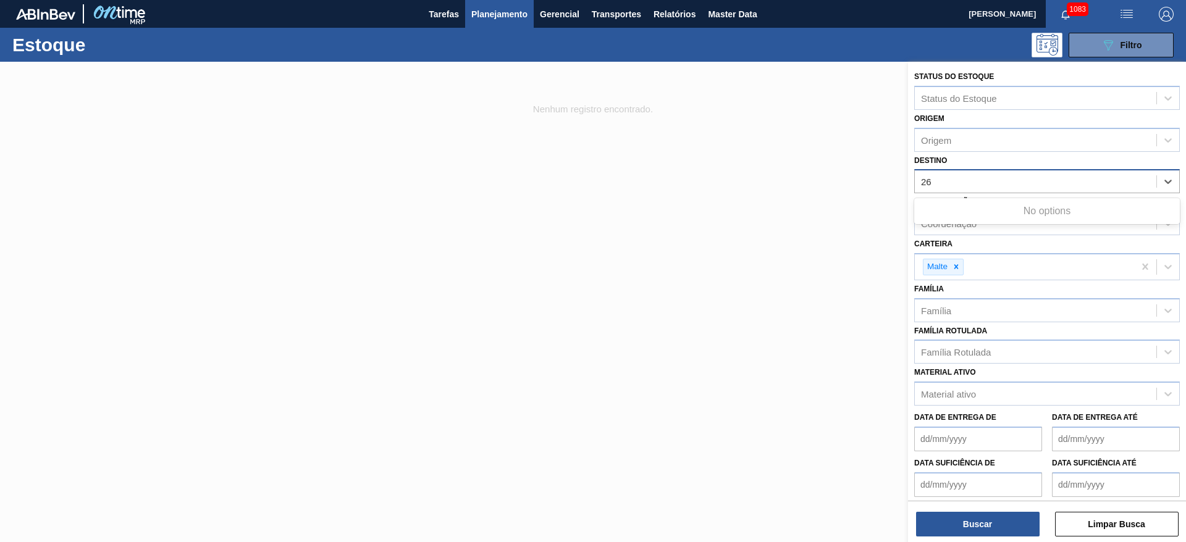
type input "26"
click at [492, 15] on span "Planejamento" at bounding box center [499, 14] width 56 height 15
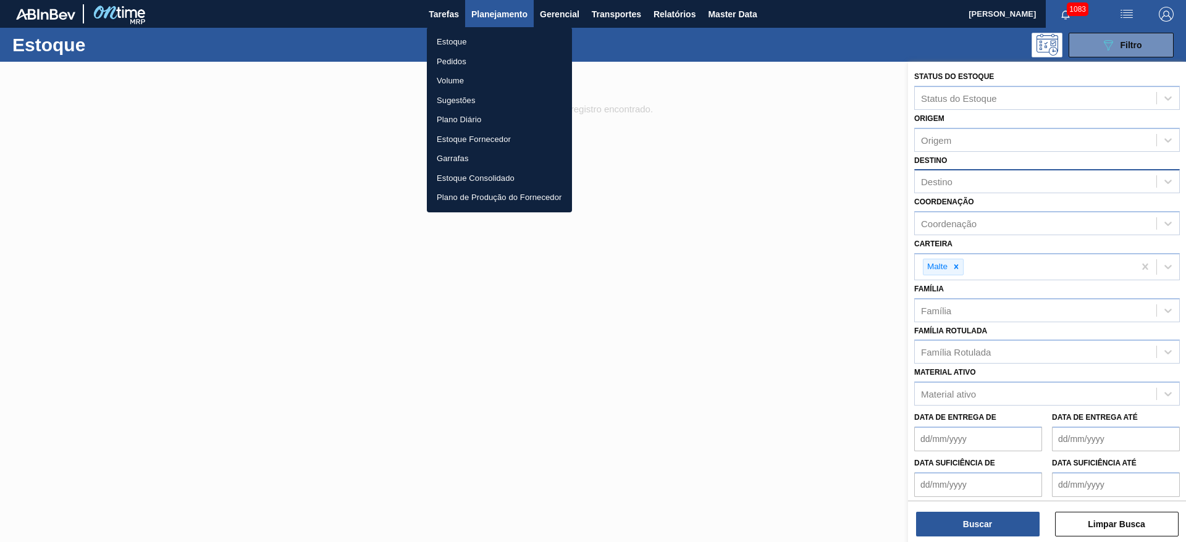
click at [941, 188] on div at bounding box center [593, 271] width 1186 height 542
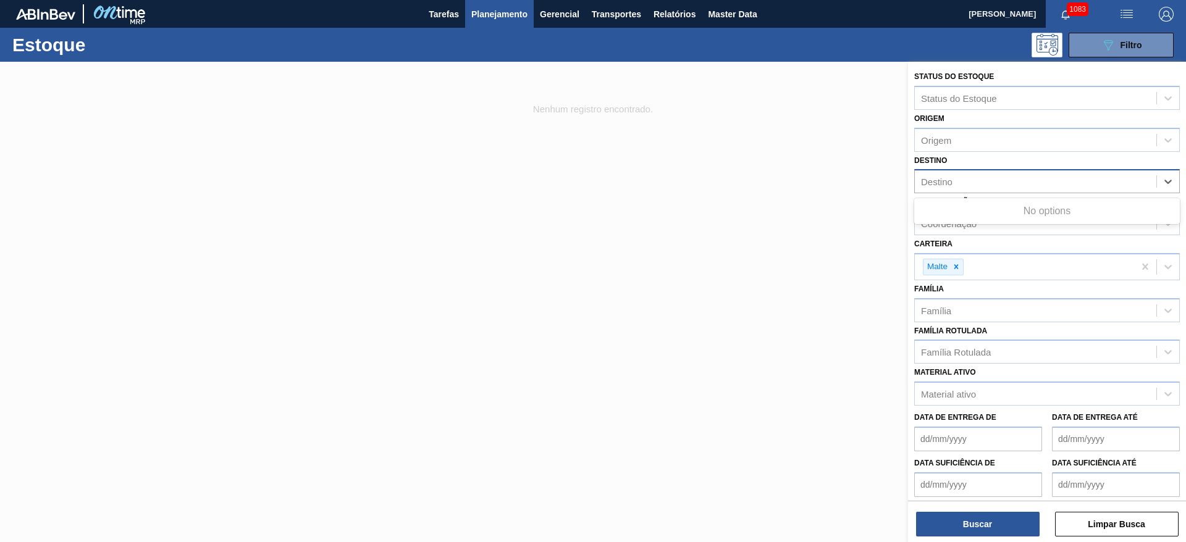
click at [953, 186] on div "Destino" at bounding box center [1035, 182] width 241 height 18
type input "26"
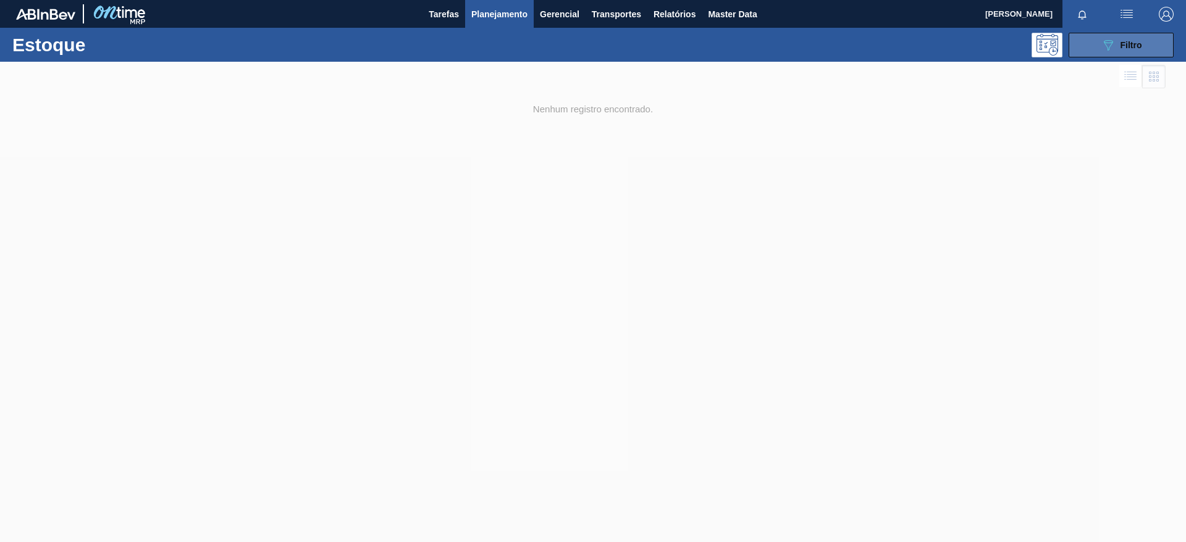
click at [1123, 52] on button "089F7B8B-B2A5-4AFE-B5C0-19BA573D28AC Filtro" at bounding box center [1120, 45] width 105 height 25
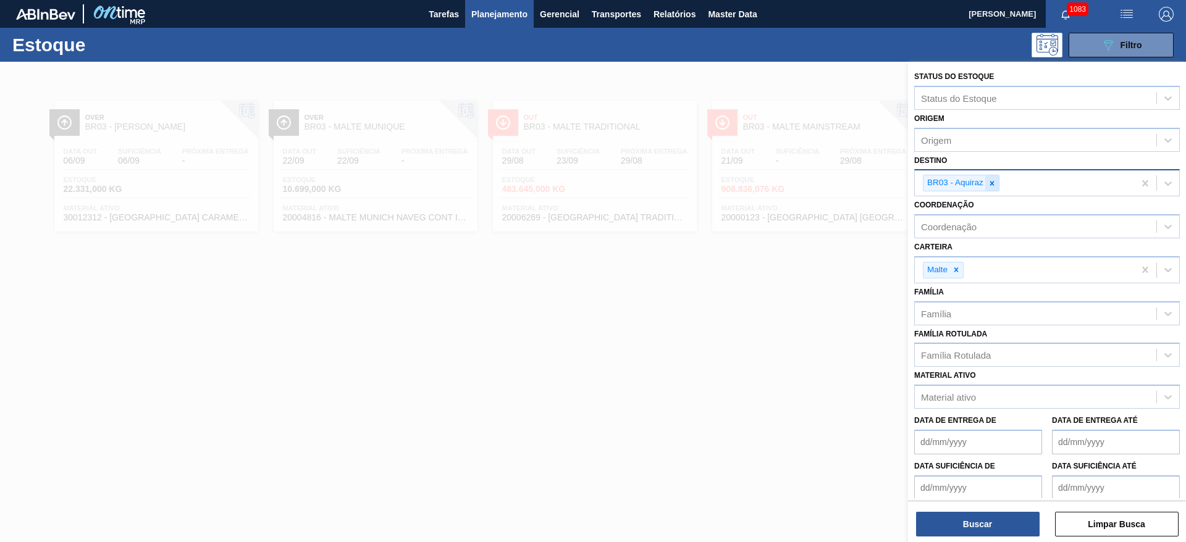
click at [991, 181] on icon at bounding box center [991, 183] width 9 height 9
type input "26"
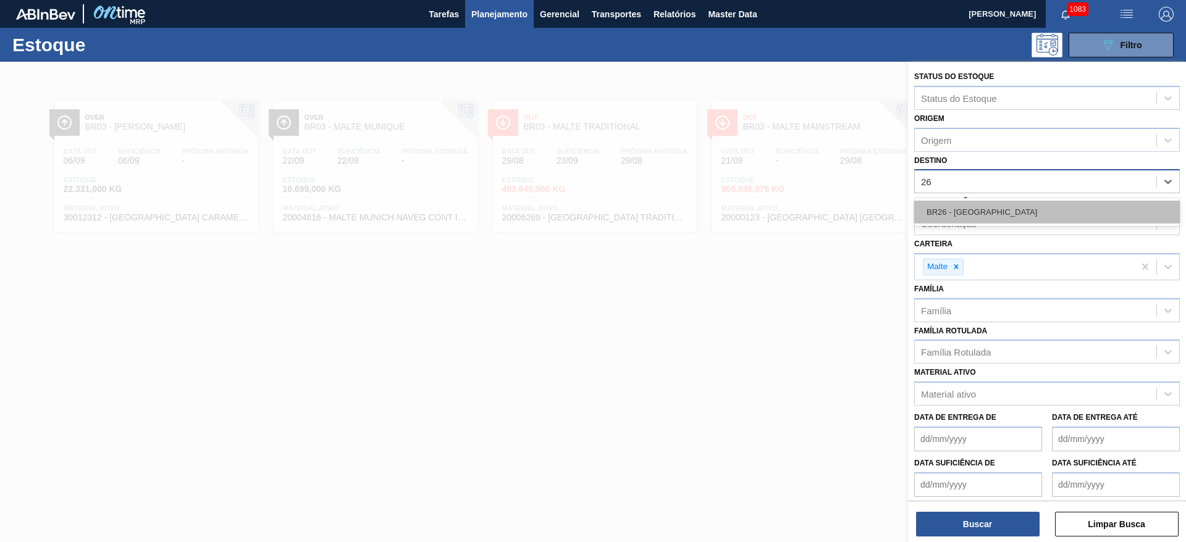
click at [969, 214] on div "BR26 - [GEOGRAPHIC_DATA]" at bounding box center [1047, 212] width 266 height 23
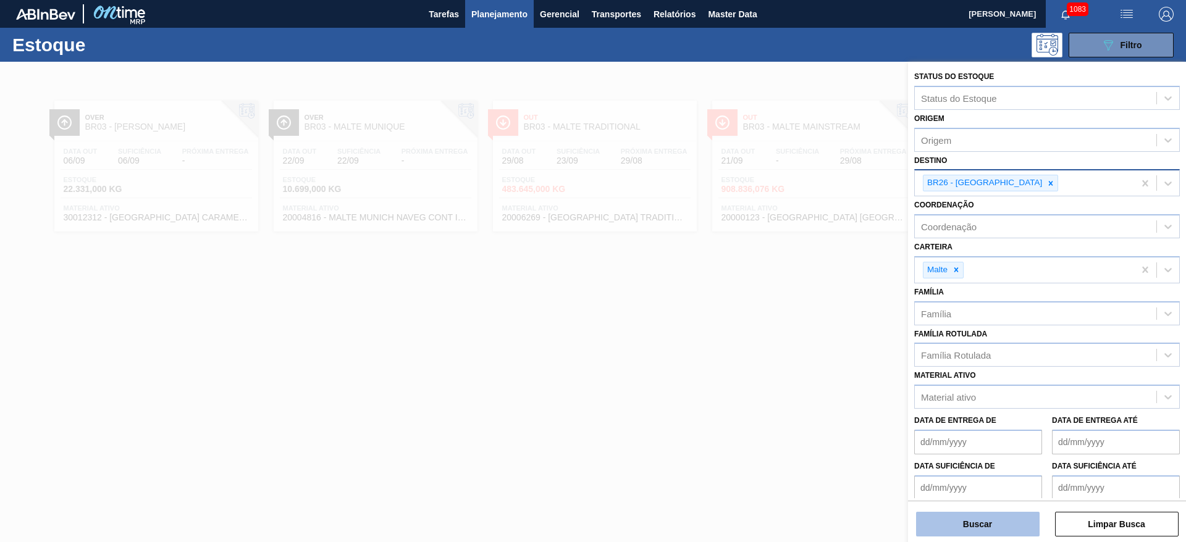
click at [945, 529] on button "Buscar" at bounding box center [978, 524] width 124 height 25
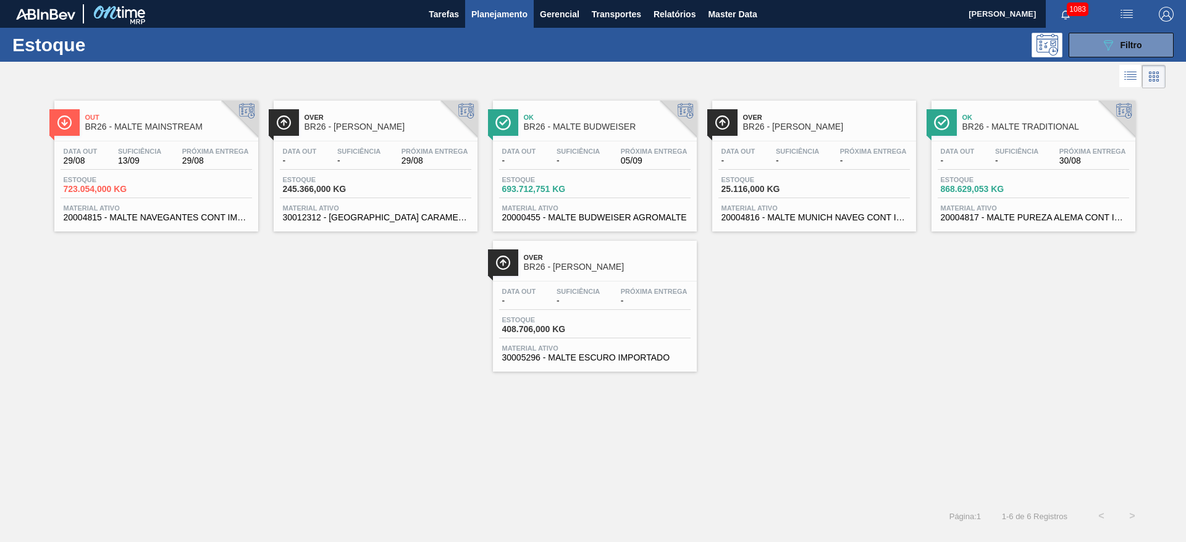
click at [90, 149] on span "Data out" at bounding box center [81, 151] width 34 height 7
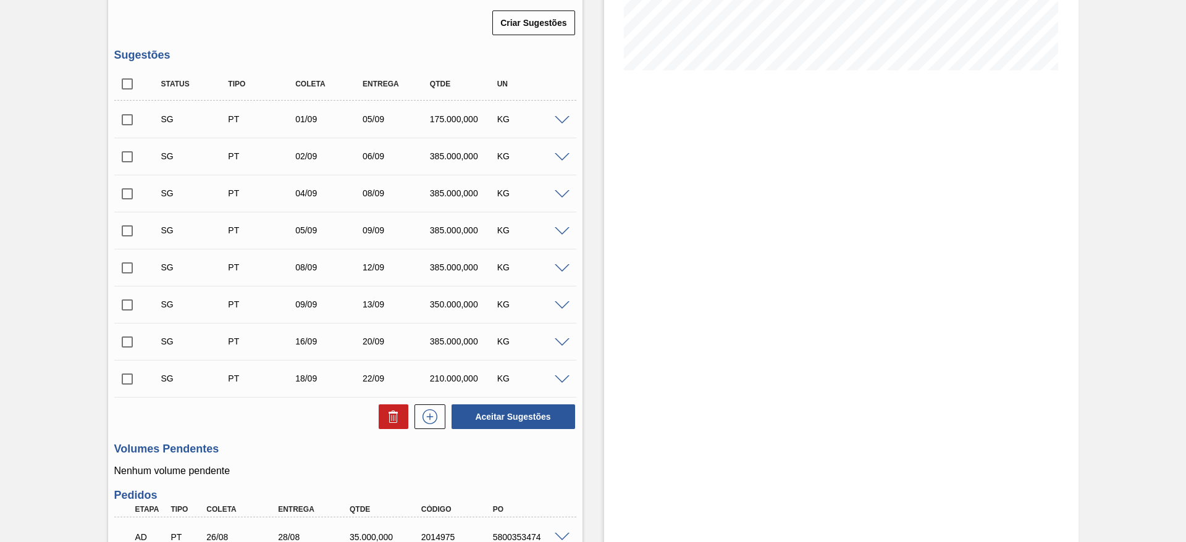
scroll to position [182, 0]
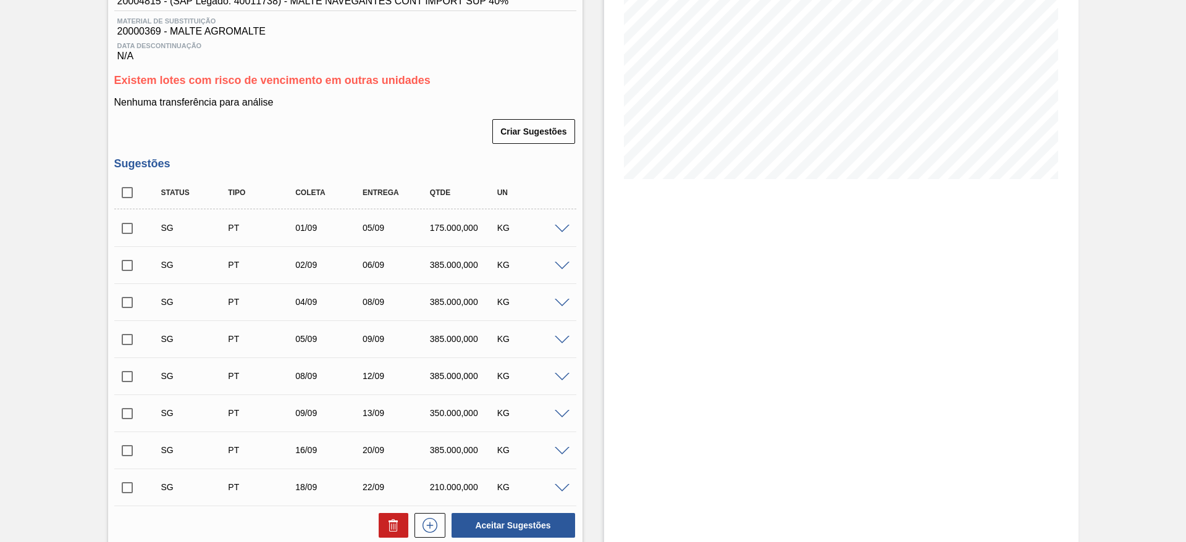
click at [556, 227] on span at bounding box center [562, 229] width 15 height 9
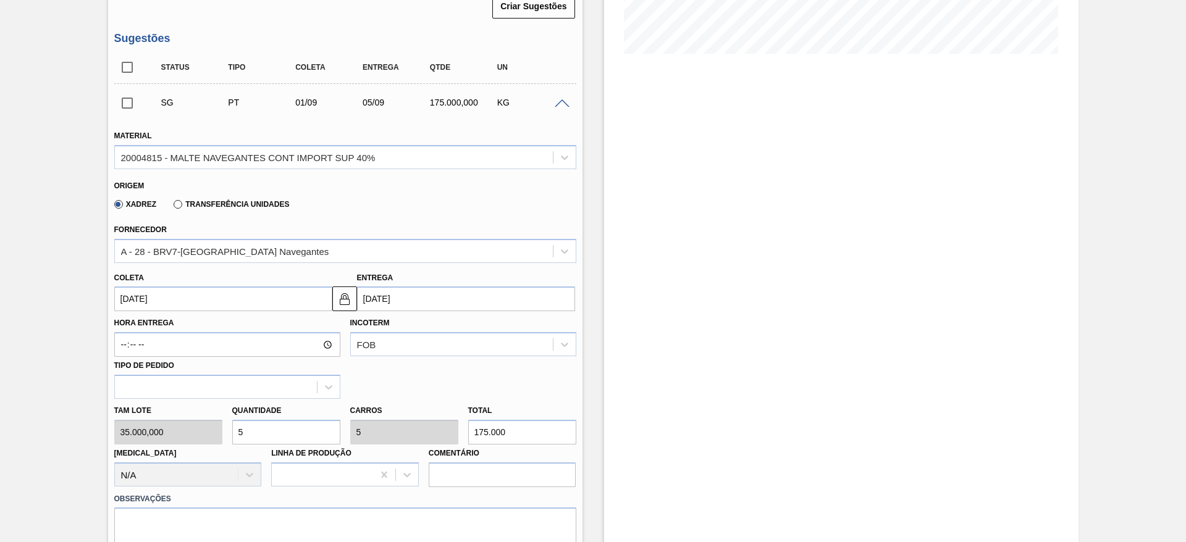
scroll to position [367, 0]
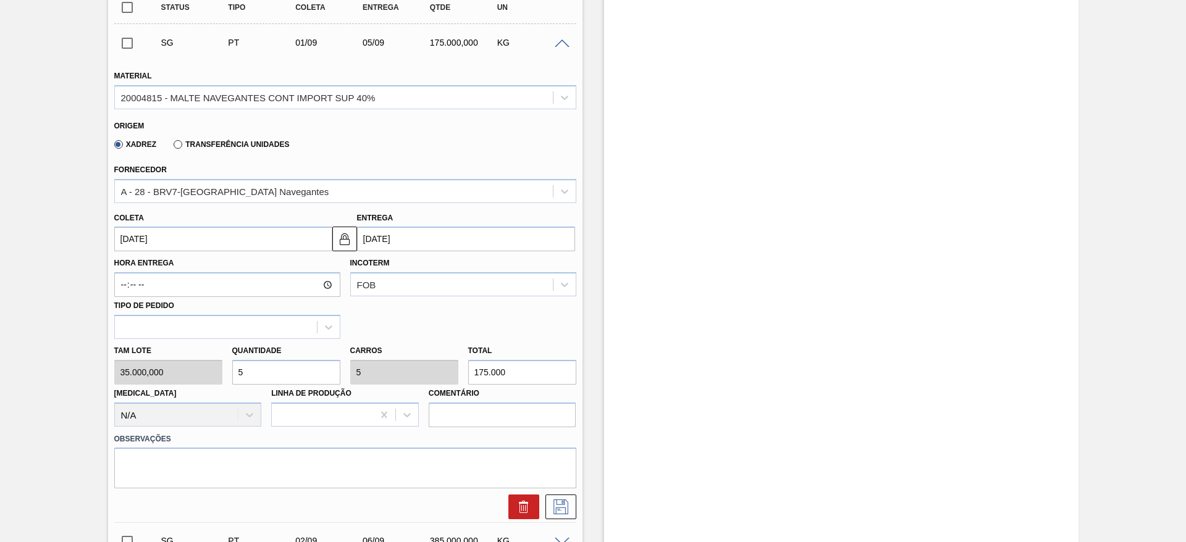
click at [122, 236] on input "[DATE]" at bounding box center [223, 239] width 218 height 25
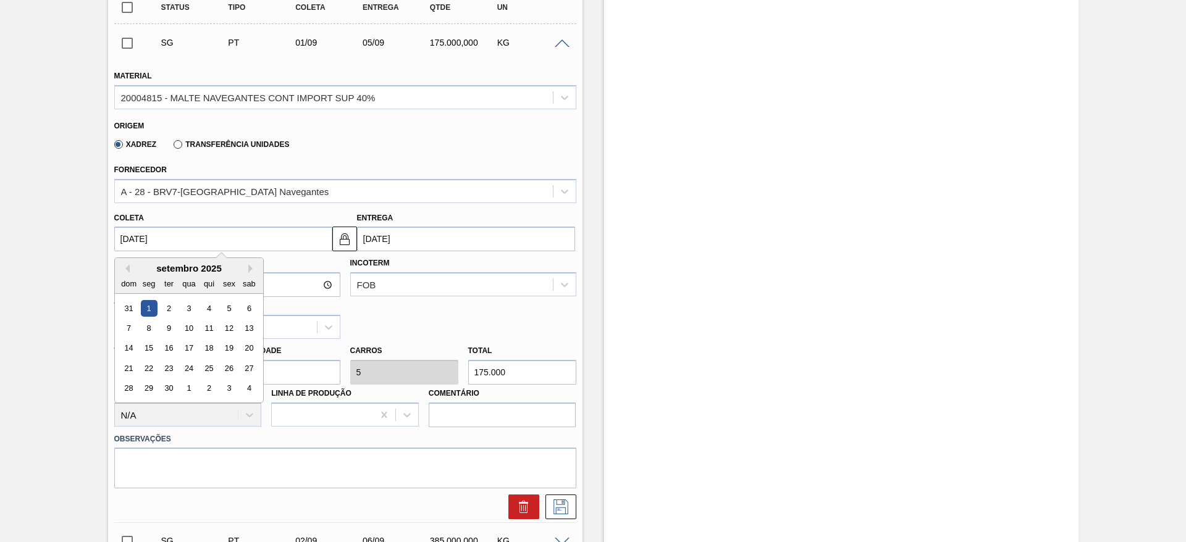
click at [149, 307] on div "1" at bounding box center [148, 308] width 17 height 17
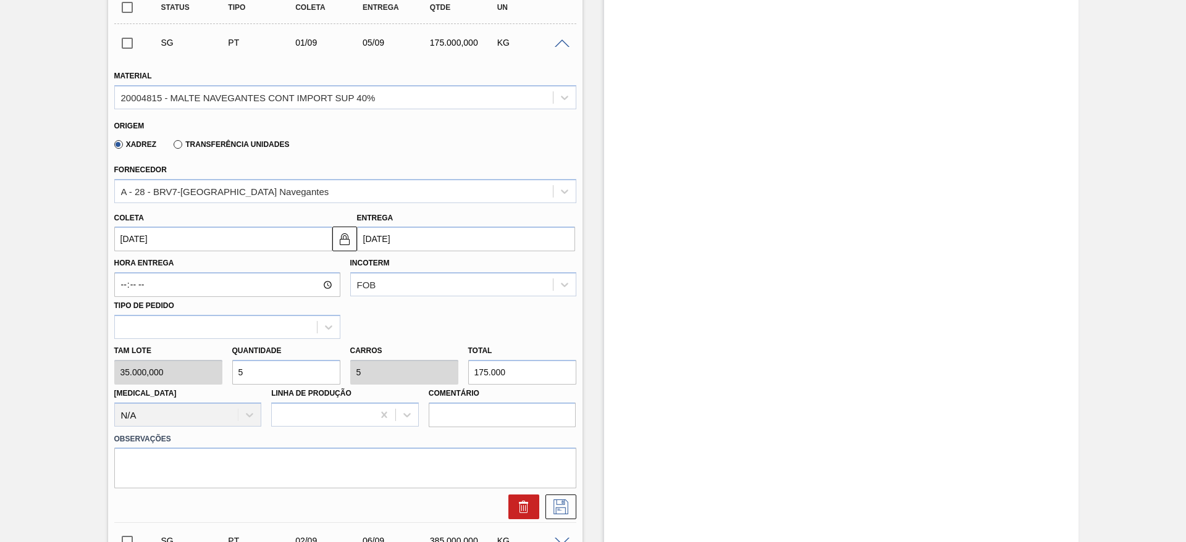
click at [167, 361] on div "Tam lote 35.000,000 Quantidade 5 Carros 5 Total 175.000 [MEDICAL_DATA] N/A Linh…" at bounding box center [345, 383] width 472 height 88
type input "1"
type input "35.000"
type input "11"
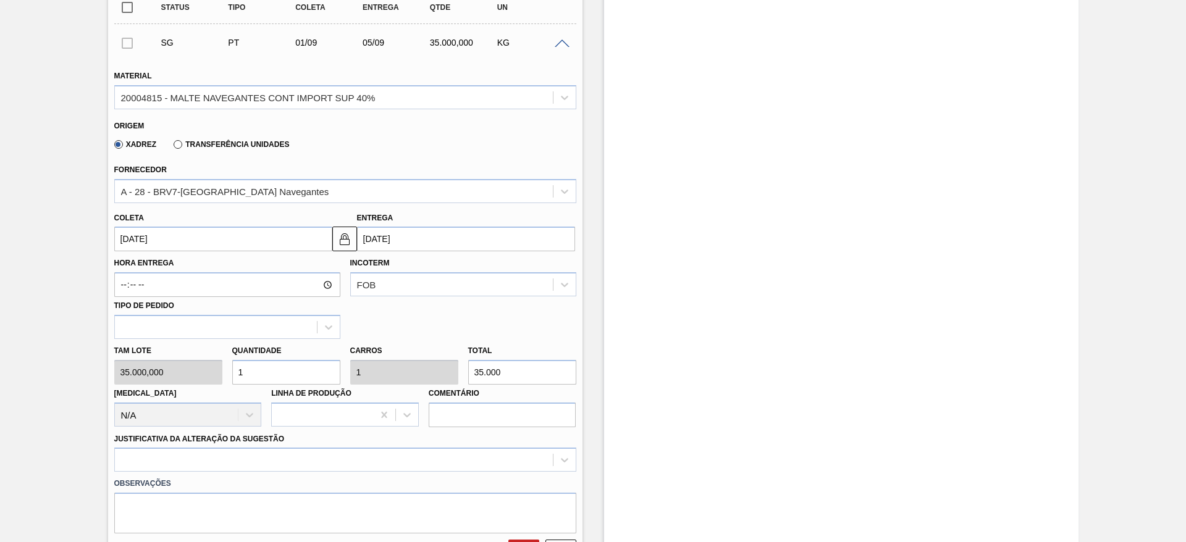
type input "11"
type input "385.000"
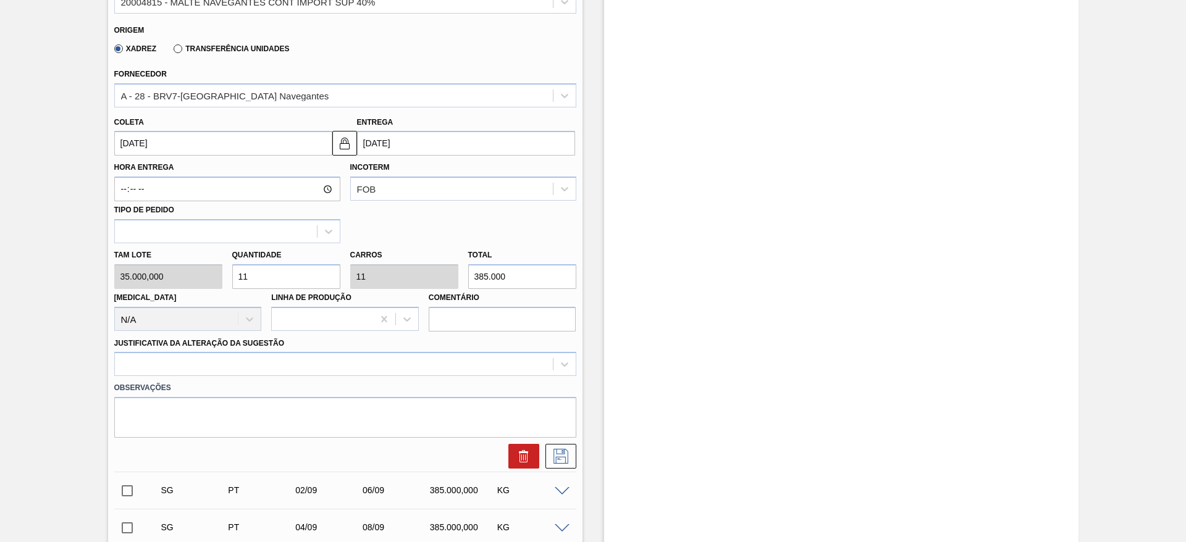
scroll to position [741, 0]
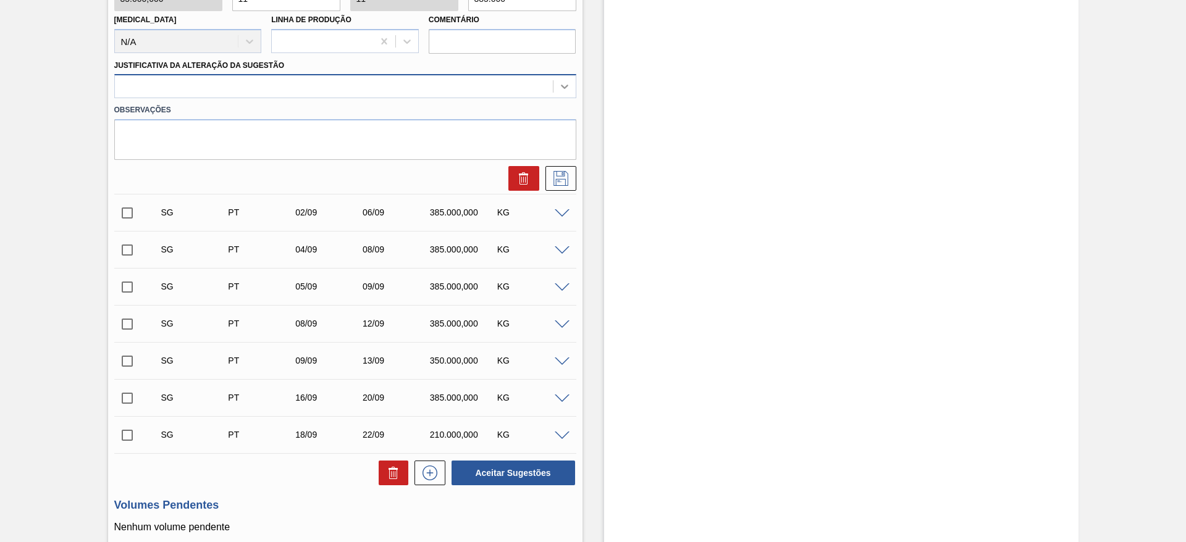
type input "11"
click at [568, 88] on icon at bounding box center [564, 86] width 12 height 12
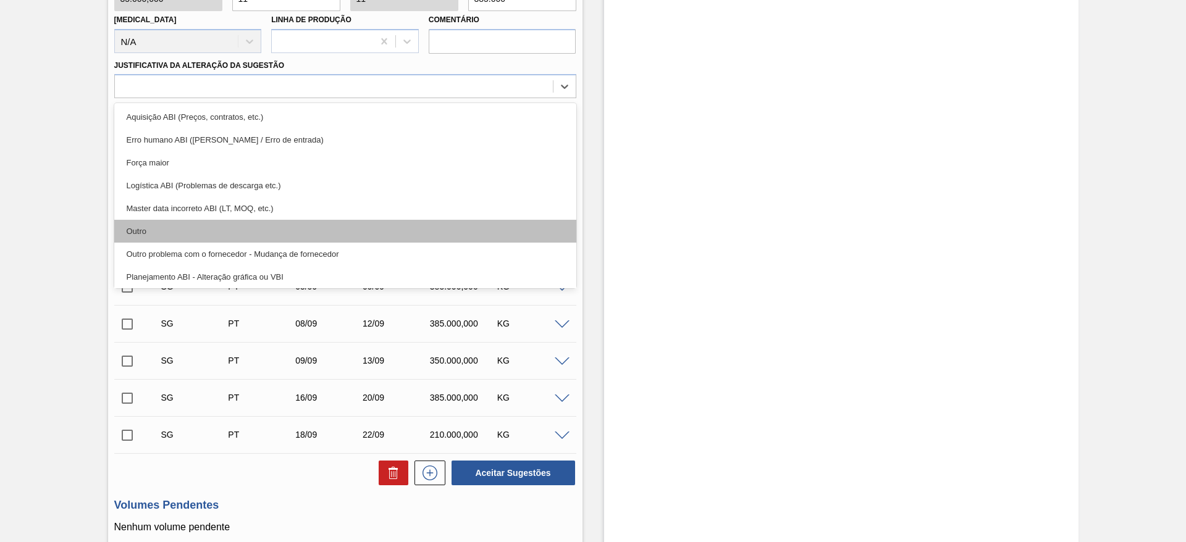
click at [156, 232] on div "Outro" at bounding box center [345, 231] width 462 height 23
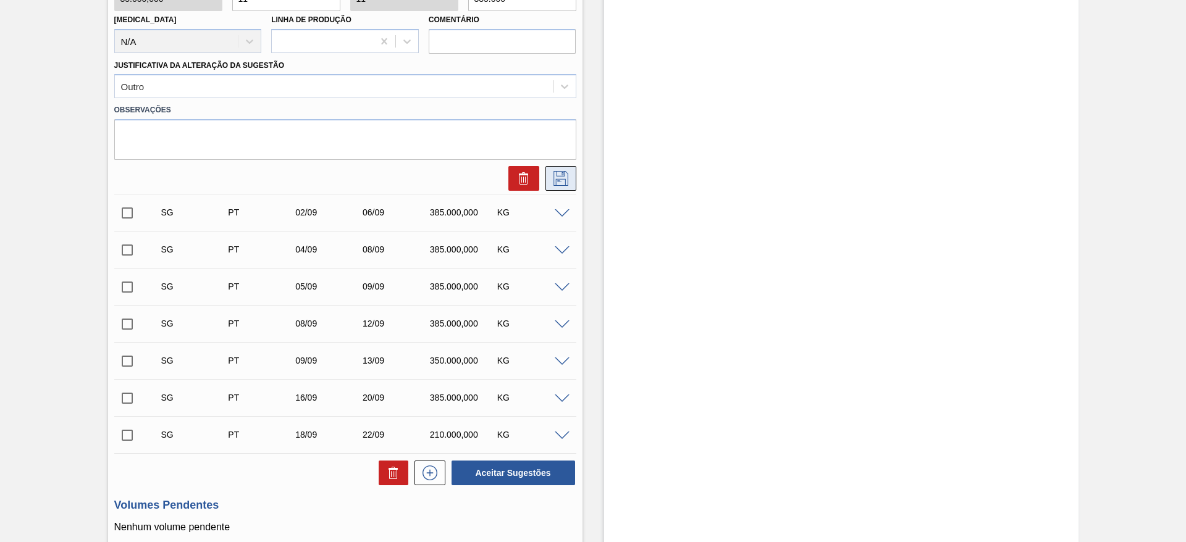
click at [555, 178] on icon at bounding box center [561, 178] width 20 height 15
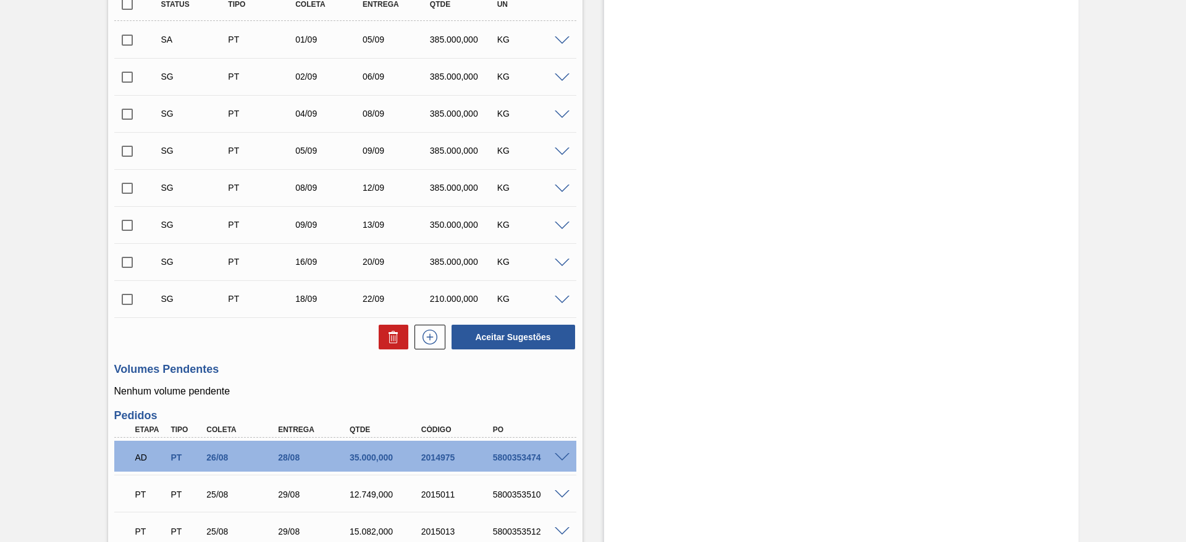
scroll to position [93, 0]
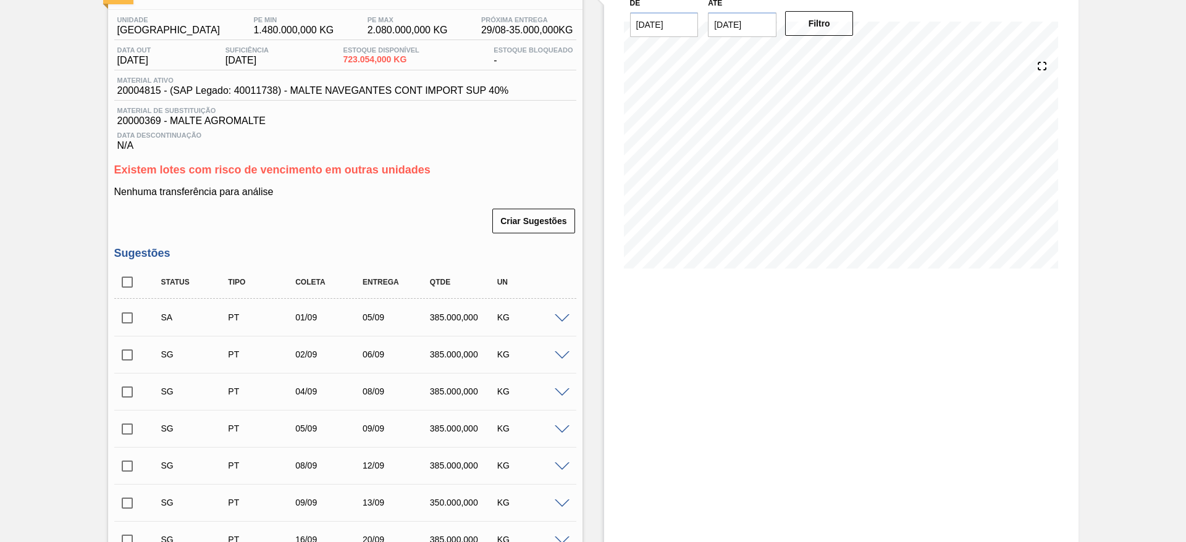
click at [558, 357] on span at bounding box center [562, 355] width 15 height 9
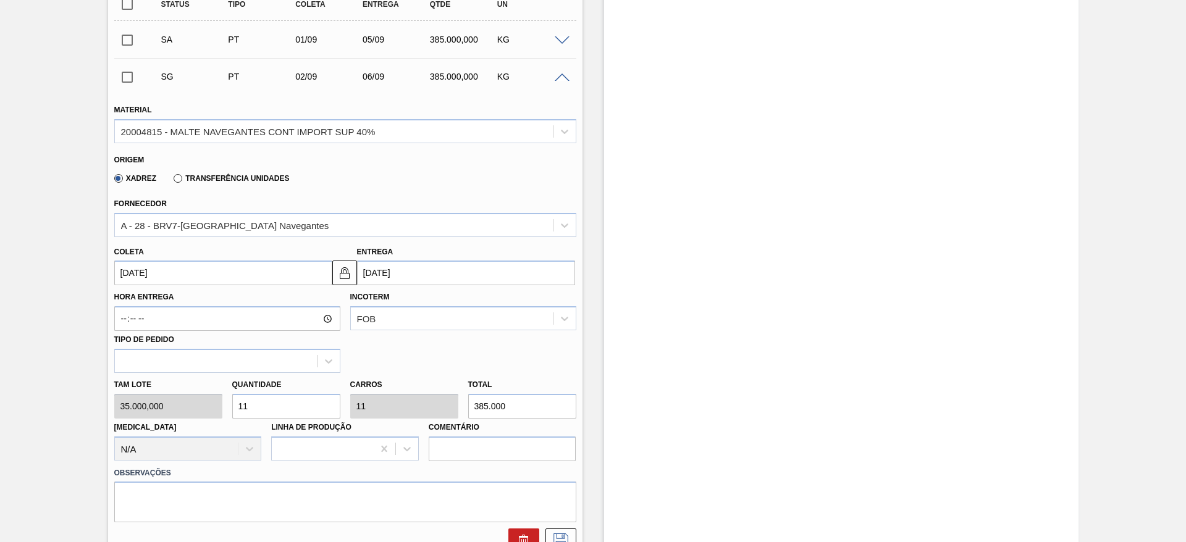
scroll to position [185, 0]
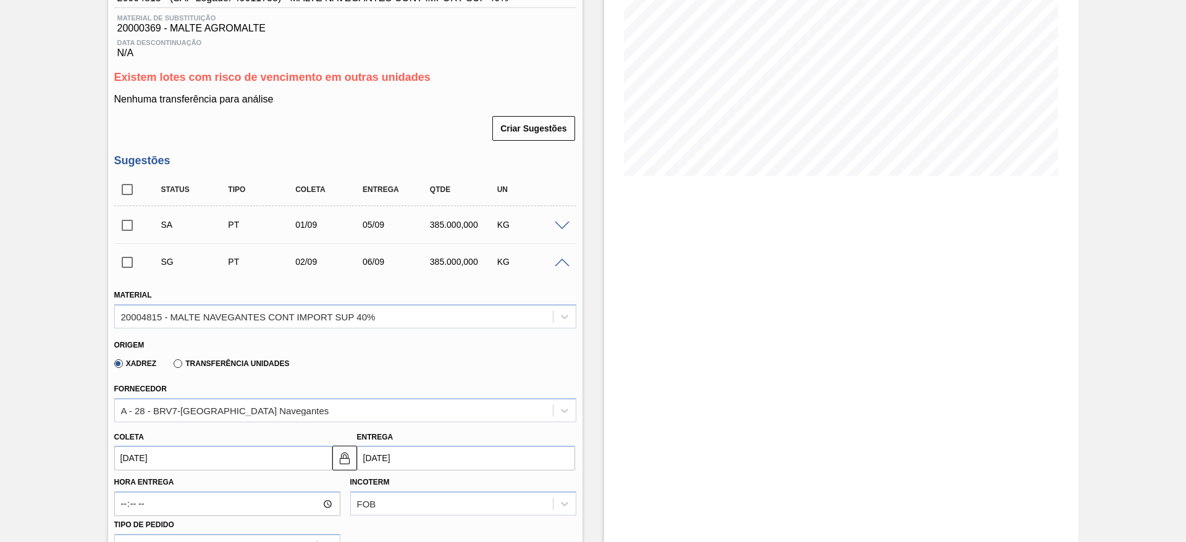
click at [559, 264] on span at bounding box center [562, 263] width 15 height 9
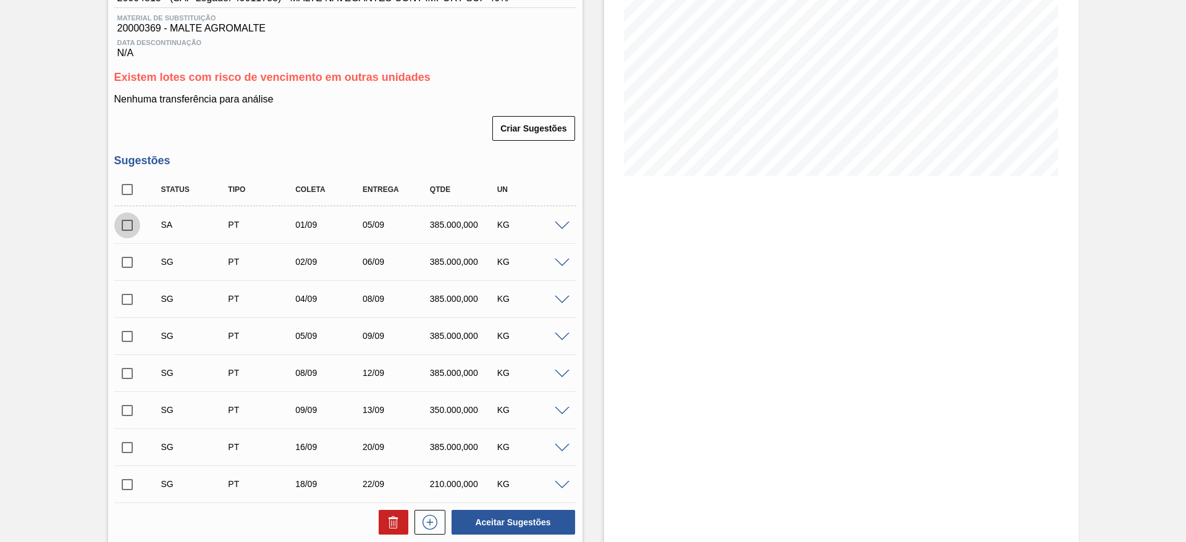
click at [127, 225] on input "checkbox" at bounding box center [127, 225] width 26 height 26
checkbox input "true"
click at [125, 260] on input "checkbox" at bounding box center [127, 262] width 26 height 26
checkbox input "true"
click at [491, 524] on button "Aceitar Sugestões" at bounding box center [513, 522] width 124 height 25
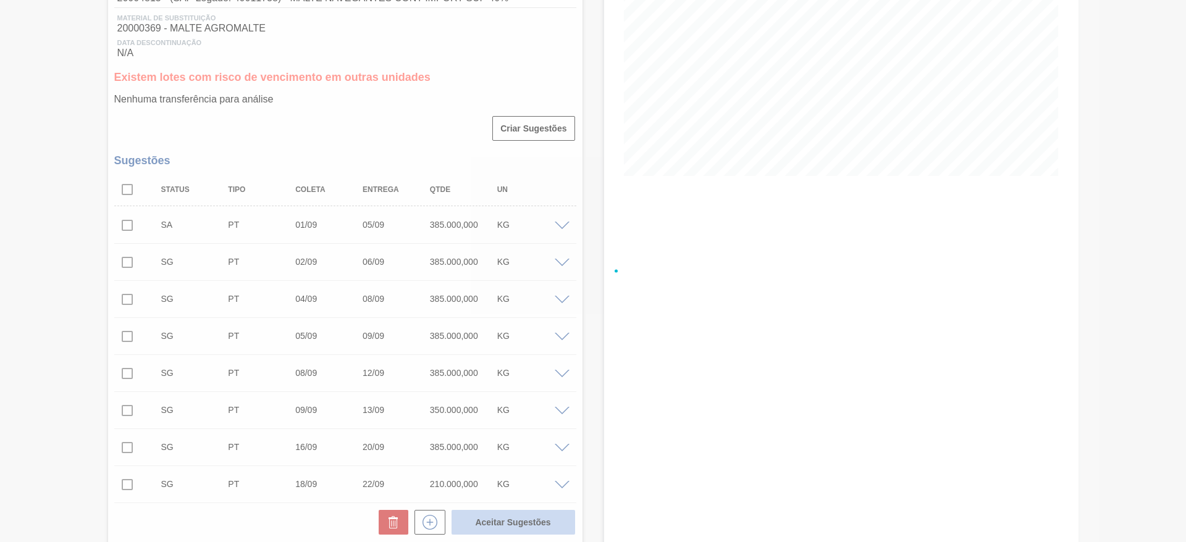
checkbox input "false"
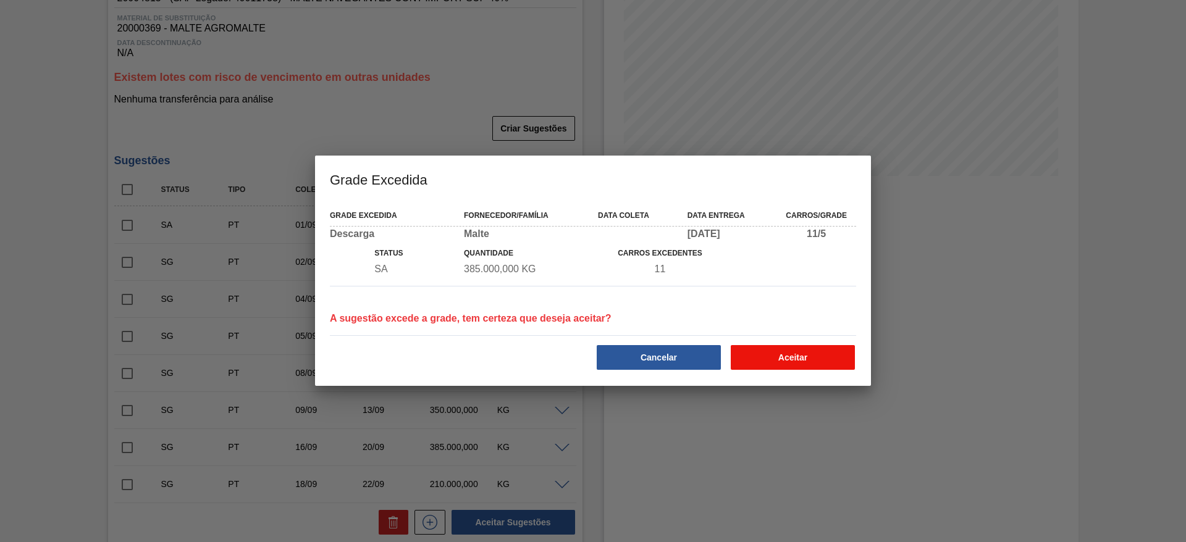
click at [790, 350] on button "Aceitar" at bounding box center [793, 357] width 124 height 25
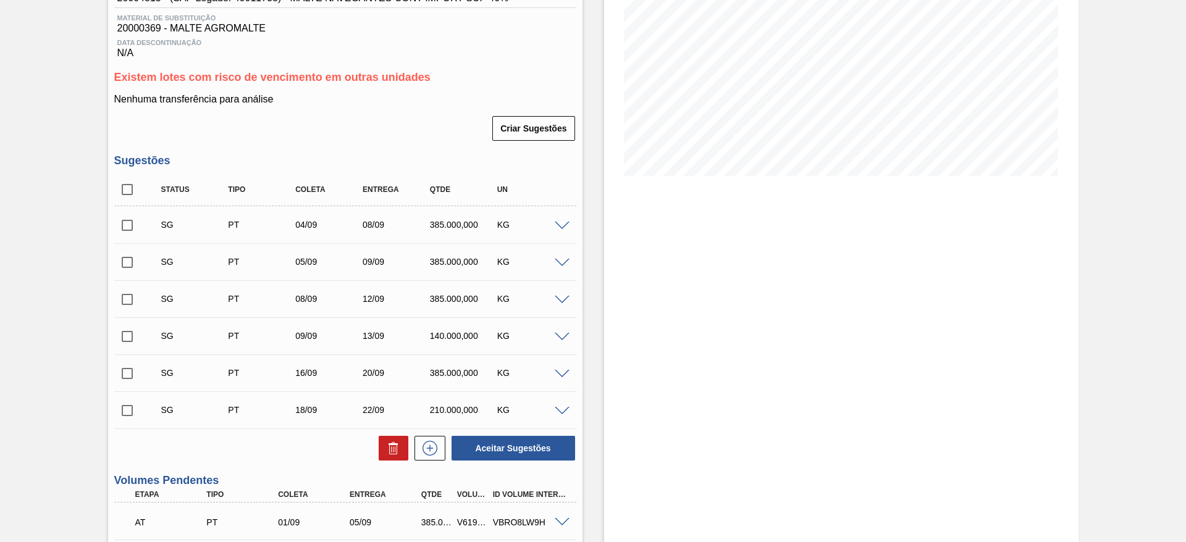
scroll to position [463, 0]
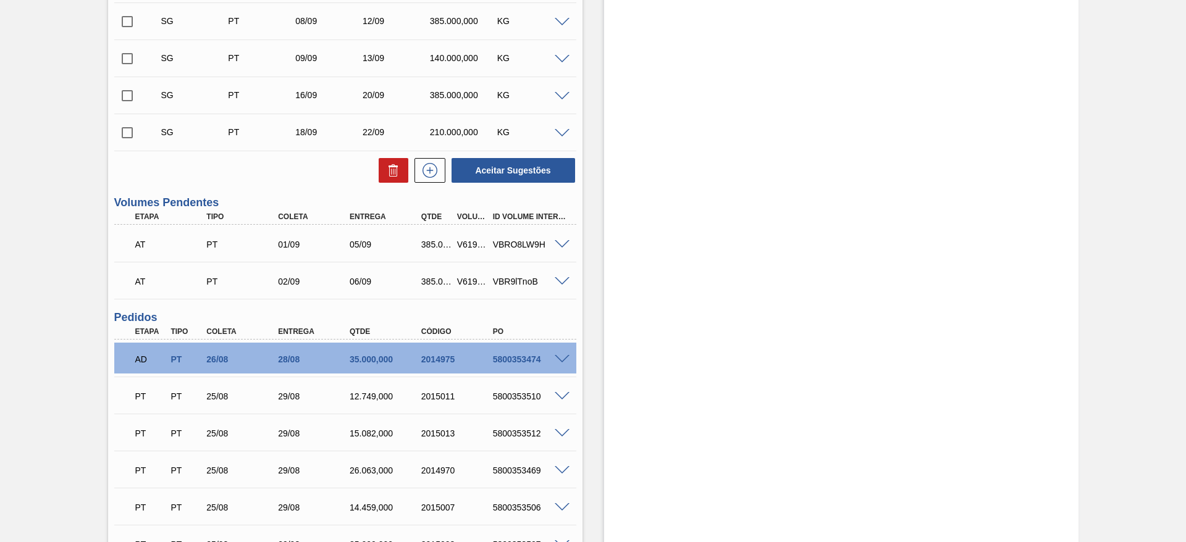
click at [469, 249] on div "AT PT 01/09 05/09 385.000,000 V619480 VBRO8LW9H" at bounding box center [341, 243] width 429 height 25
copy div "V619480"
click at [471, 282] on div "V619481" at bounding box center [472, 282] width 37 height 10
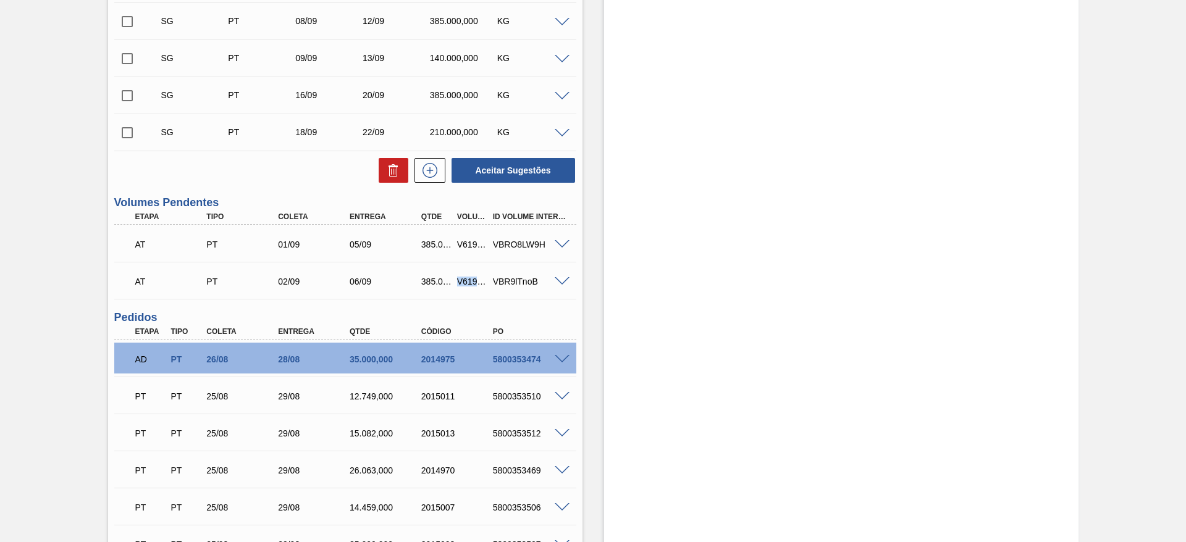
copy div "V619481"
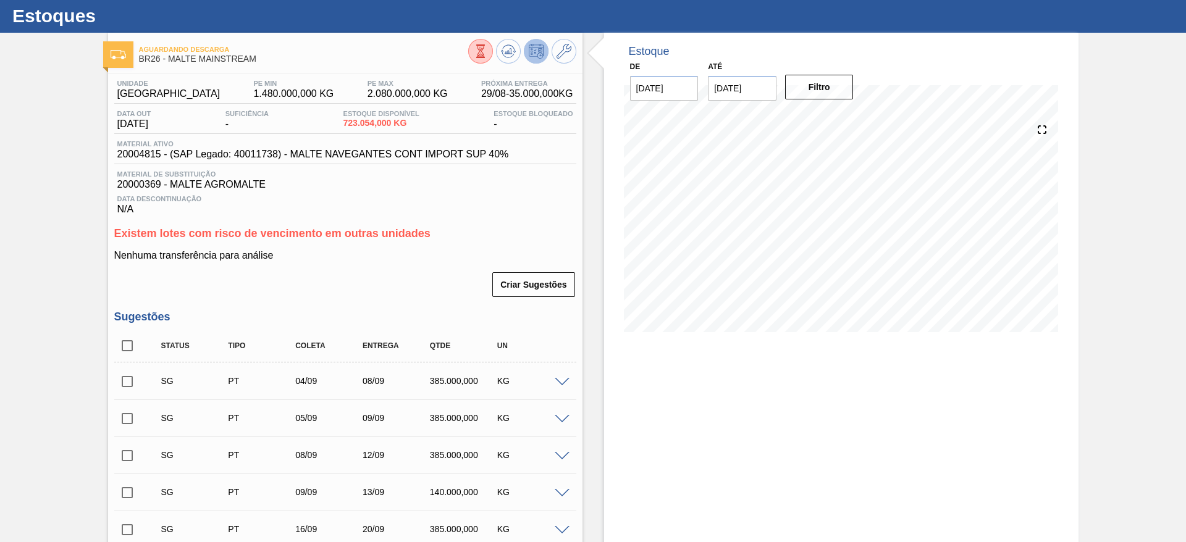
scroll to position [0, 0]
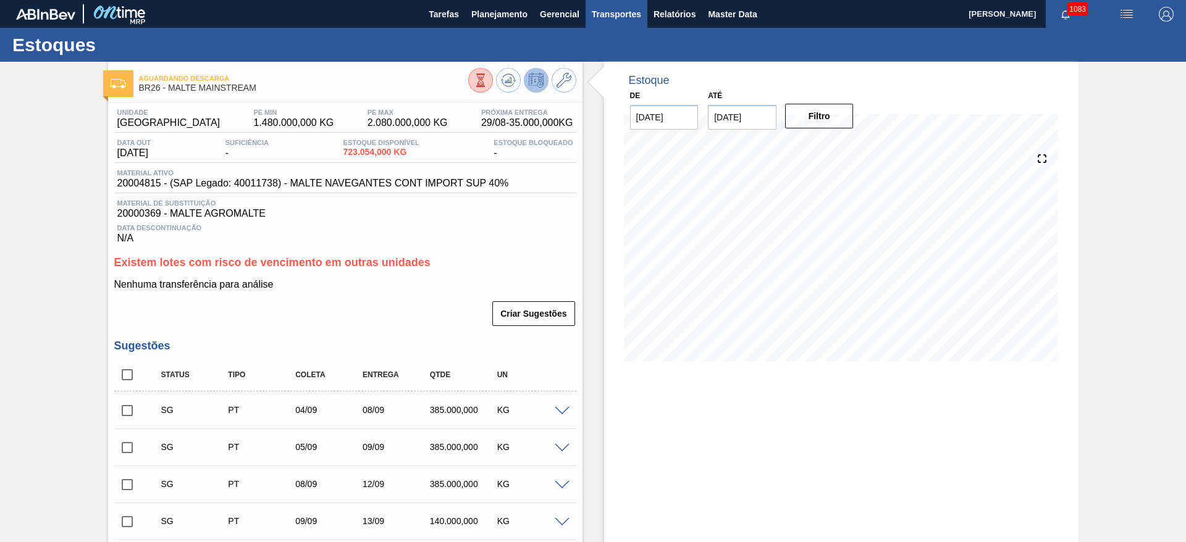
click at [619, 12] on span "Transportes" at bounding box center [616, 14] width 49 height 15
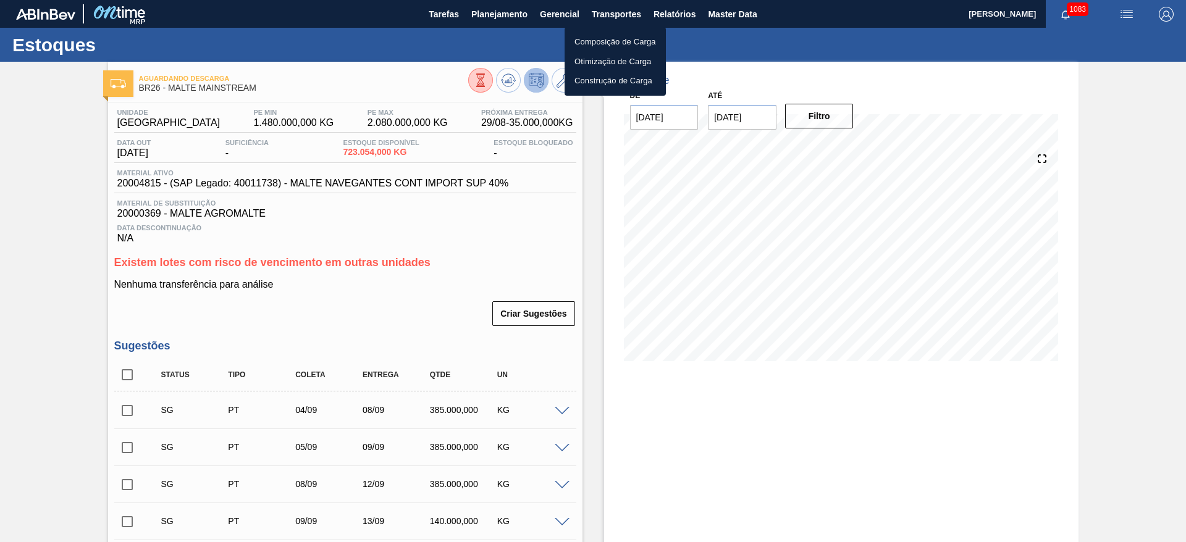
click at [502, 14] on div at bounding box center [593, 271] width 1186 height 542
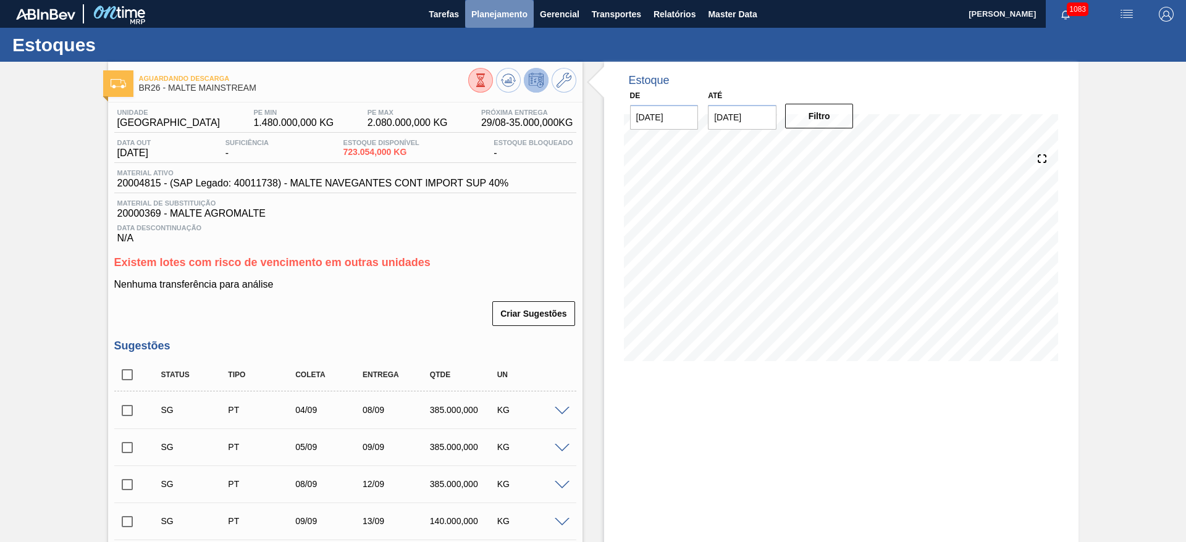
click at [488, 14] on span "Planejamento" at bounding box center [499, 14] width 56 height 15
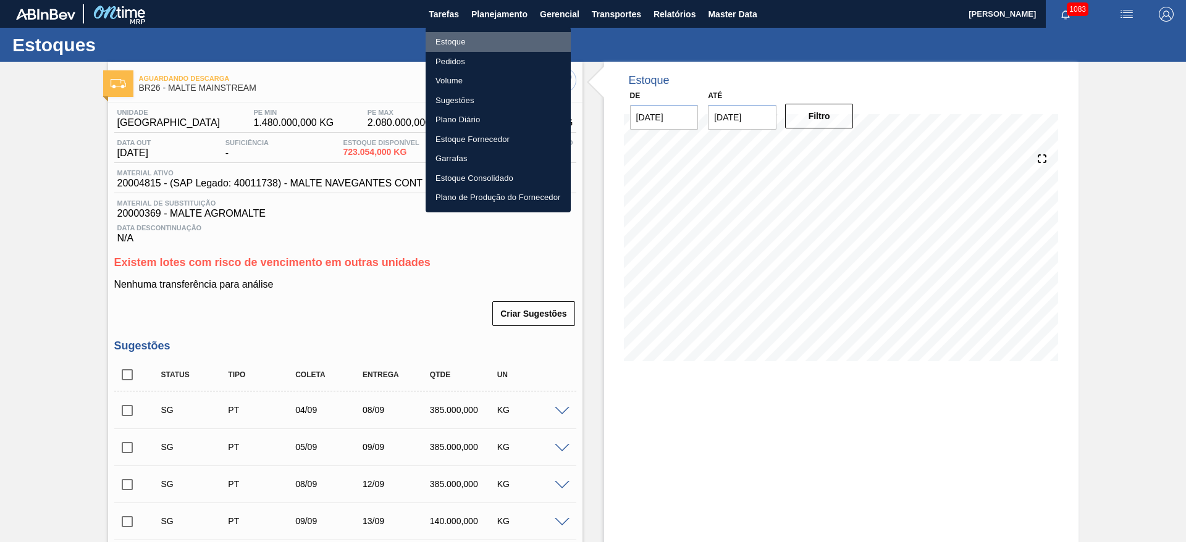
click at [441, 44] on li "Estoque" at bounding box center [497, 42] width 145 height 20
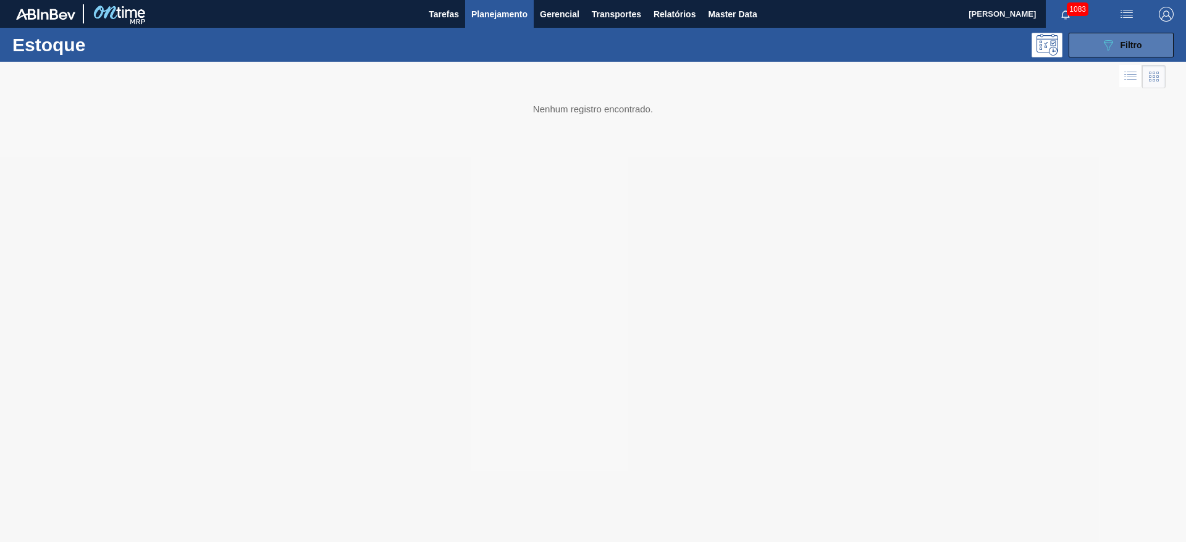
click at [1115, 40] on div "089F7B8B-B2A5-4AFE-B5C0-19BA573D28AC Filtro" at bounding box center [1120, 45] width 41 height 15
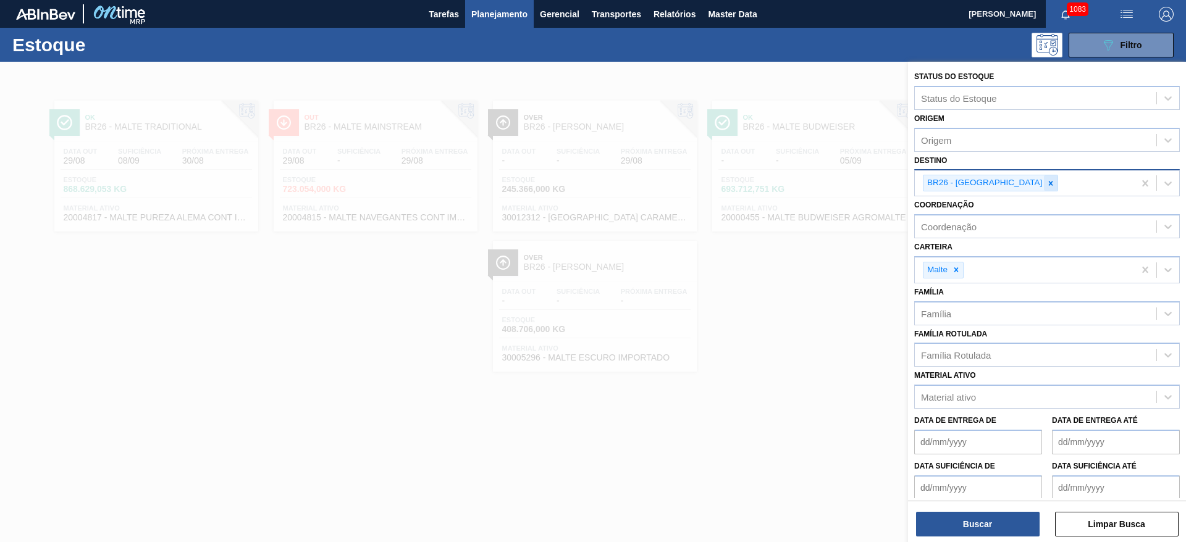
click at [1046, 185] on icon at bounding box center [1050, 183] width 9 height 9
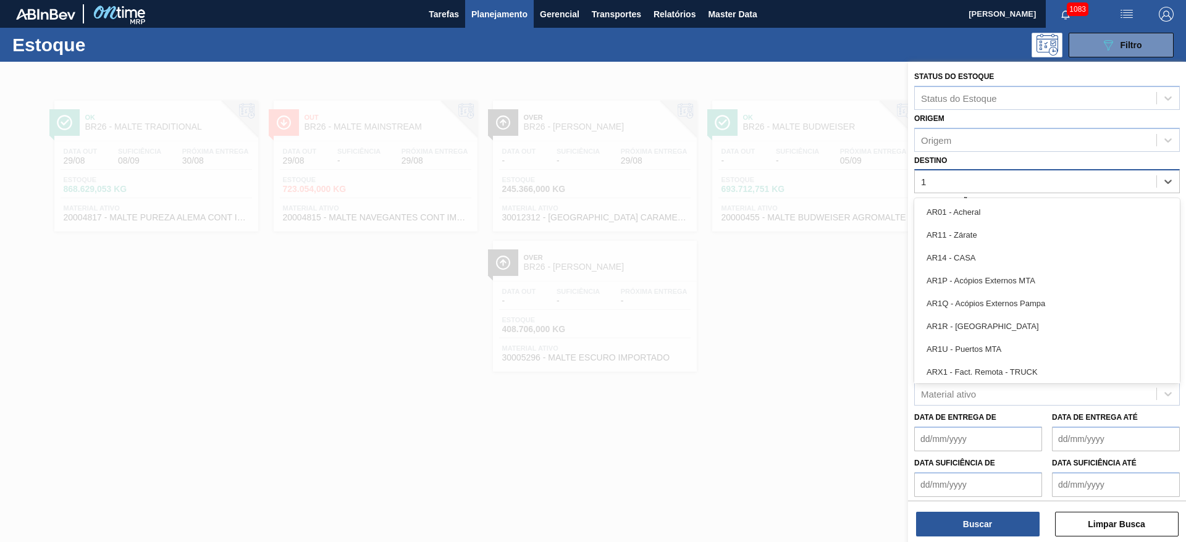
type input "16"
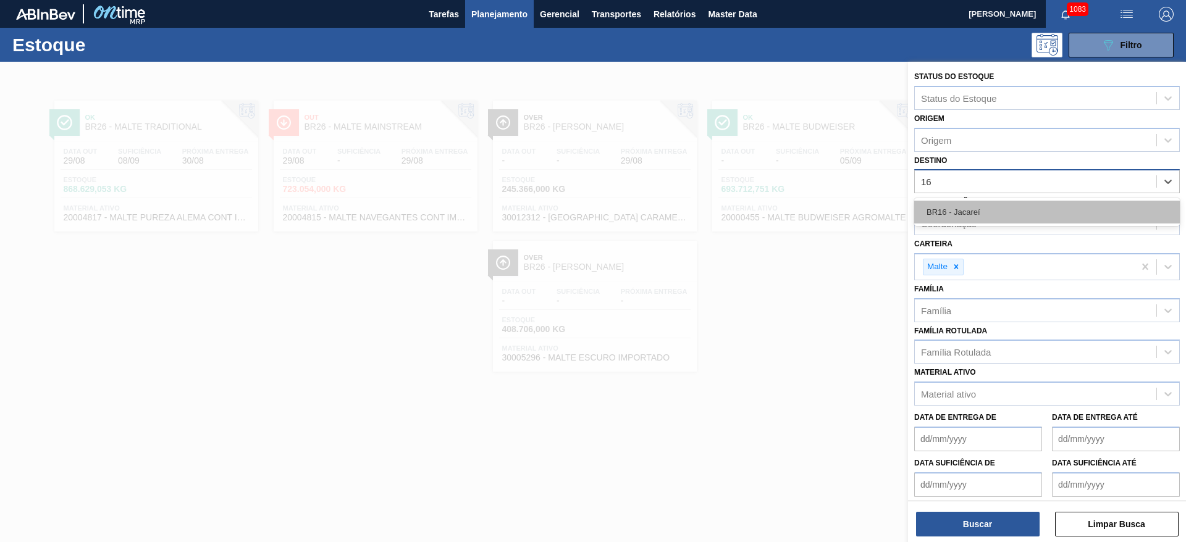
click at [944, 219] on div "BR16 - Jacareí" at bounding box center [1047, 212] width 266 height 23
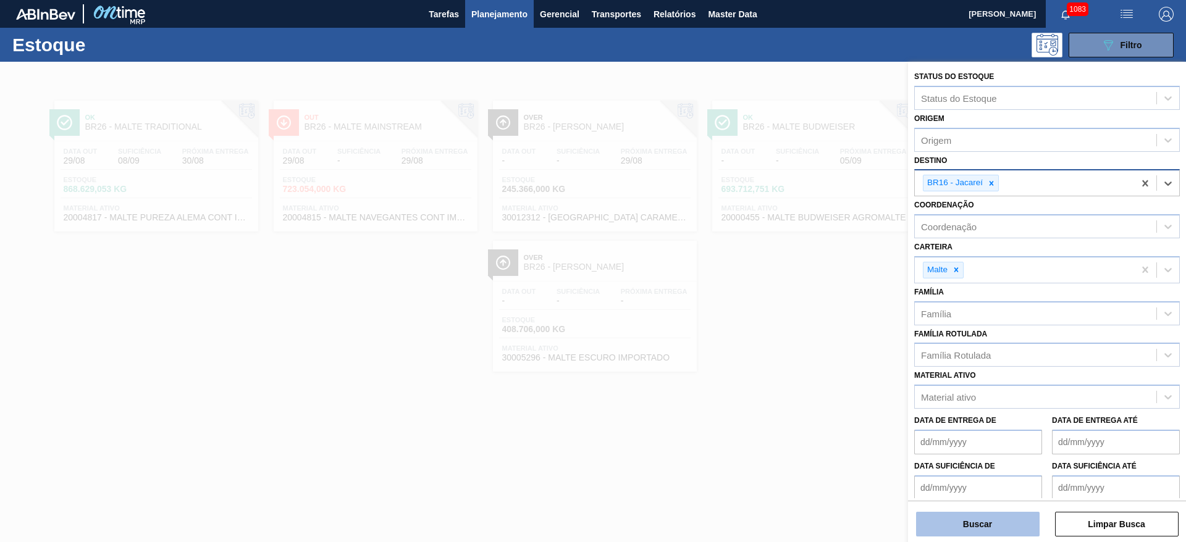
click at [950, 513] on button "Buscar" at bounding box center [978, 524] width 124 height 25
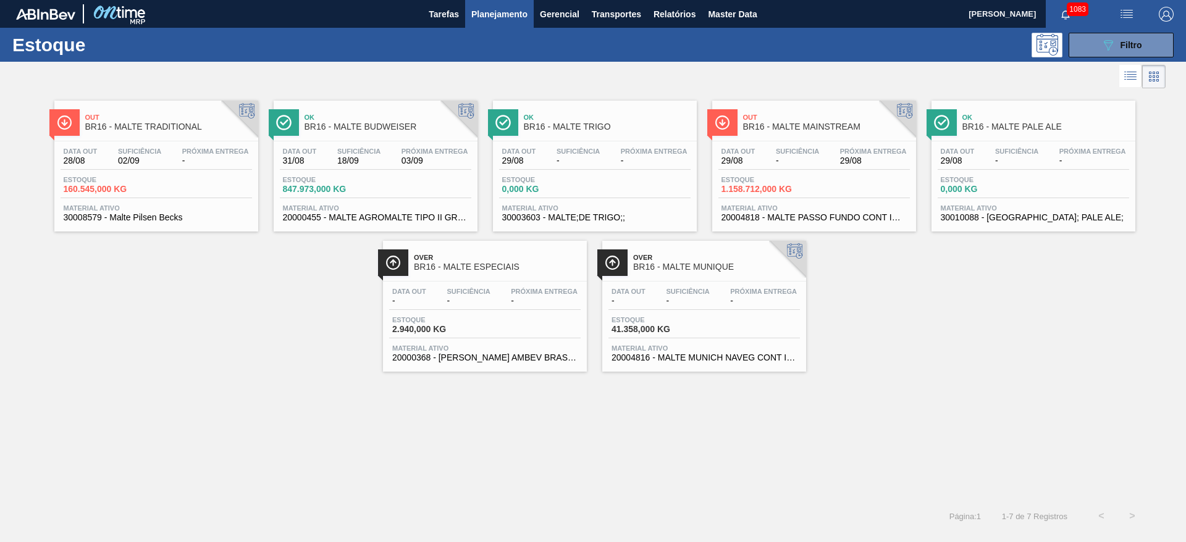
click at [781, 153] on span "Suficiência" at bounding box center [797, 151] width 43 height 7
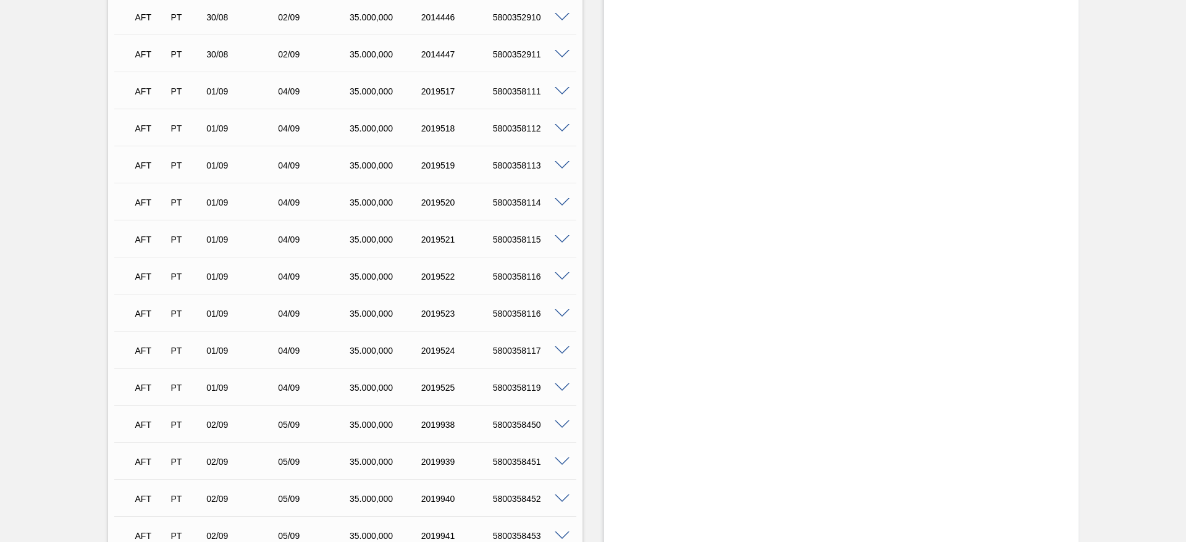
scroll to position [2408, 0]
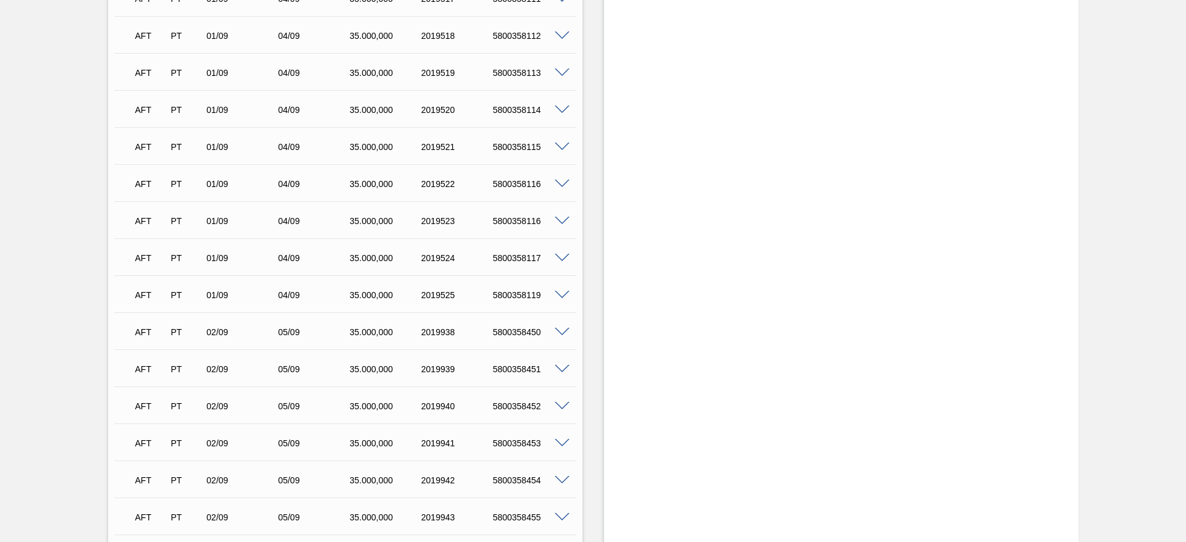
click at [559, 222] on span at bounding box center [562, 221] width 15 height 9
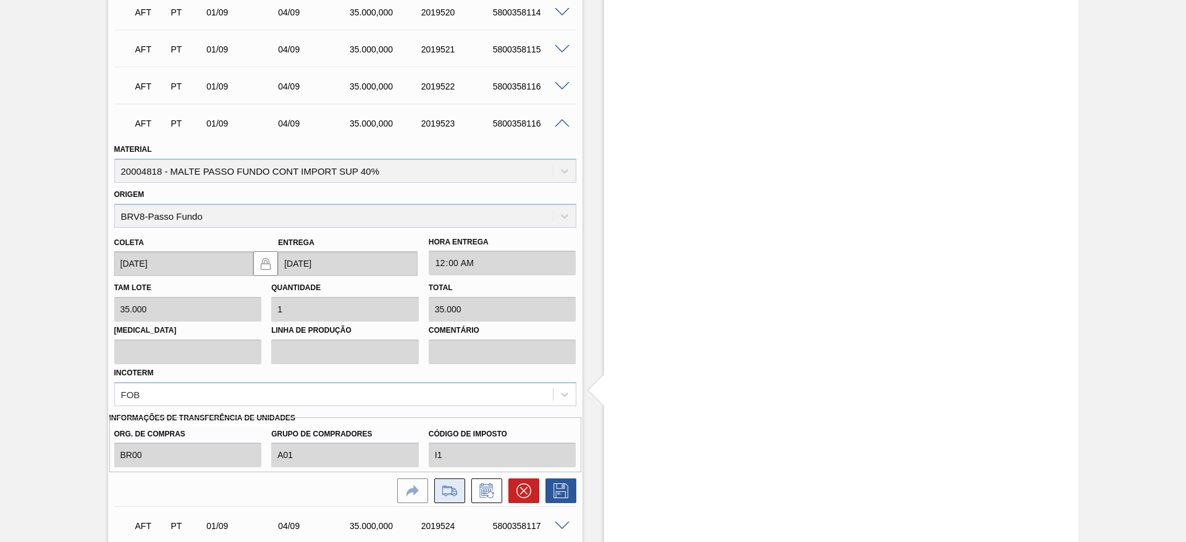
scroll to position [2594, 0]
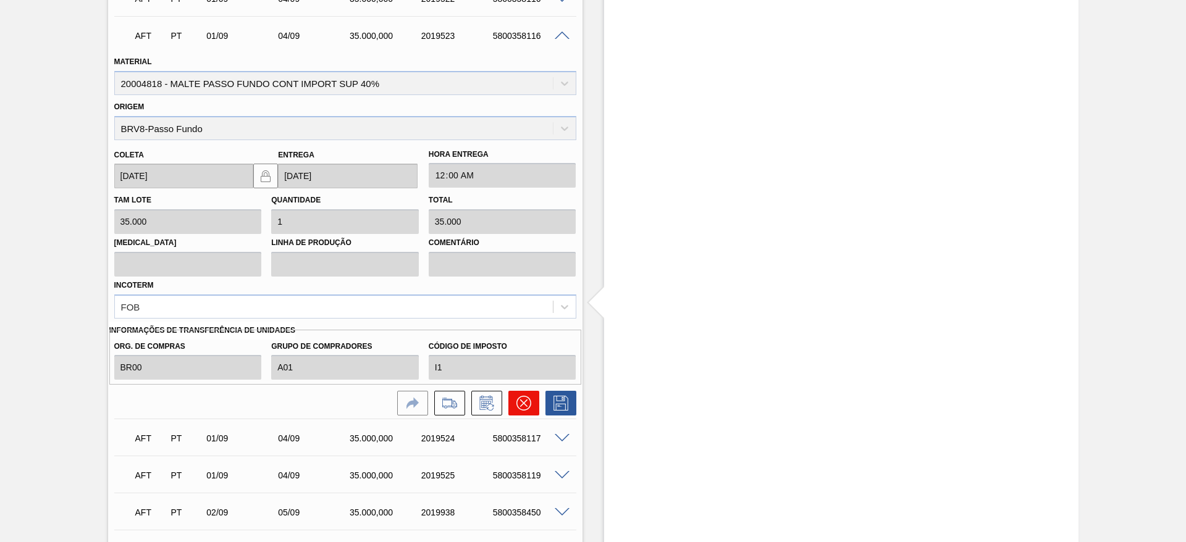
click at [520, 405] on icon at bounding box center [522, 403] width 7 height 7
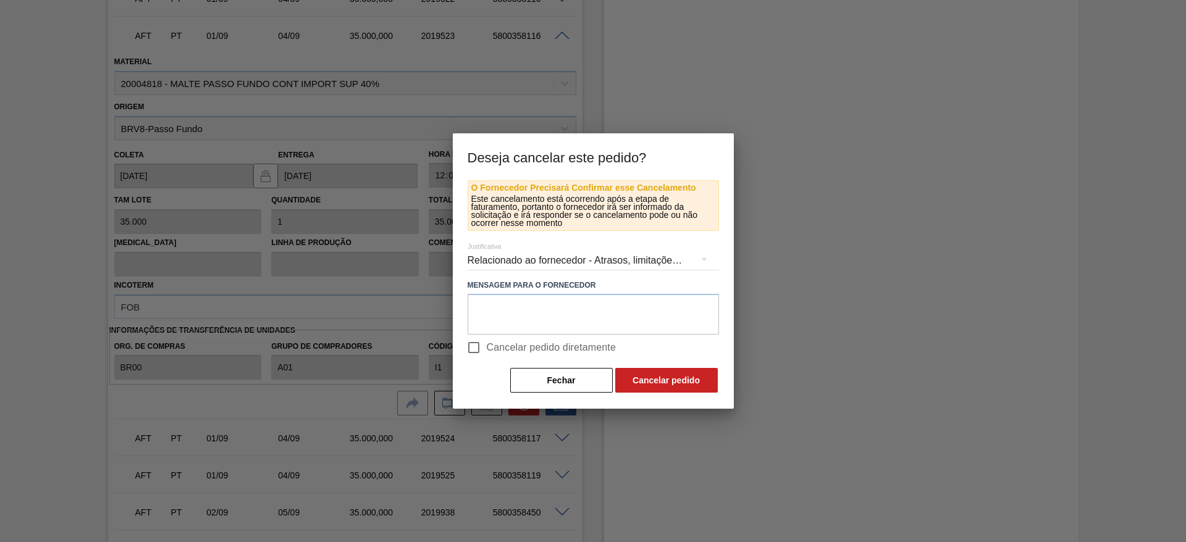
click at [476, 346] on input "Cancelar pedido diretamente" at bounding box center [474, 348] width 26 height 26
checkbox input "true"
click at [658, 383] on button "Cancelar pedido" at bounding box center [666, 380] width 103 height 25
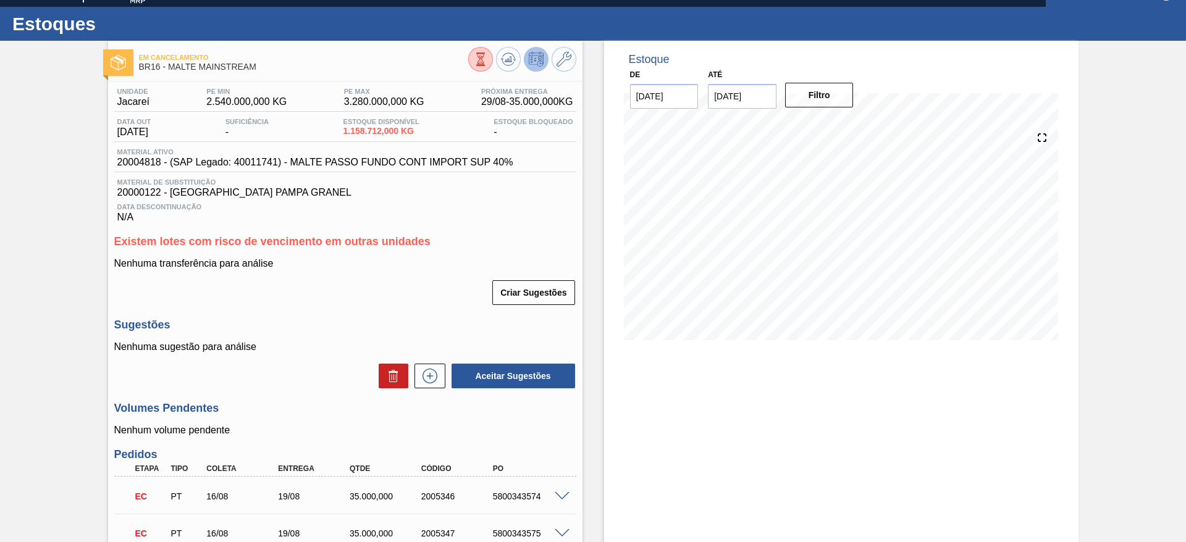
scroll to position [0, 0]
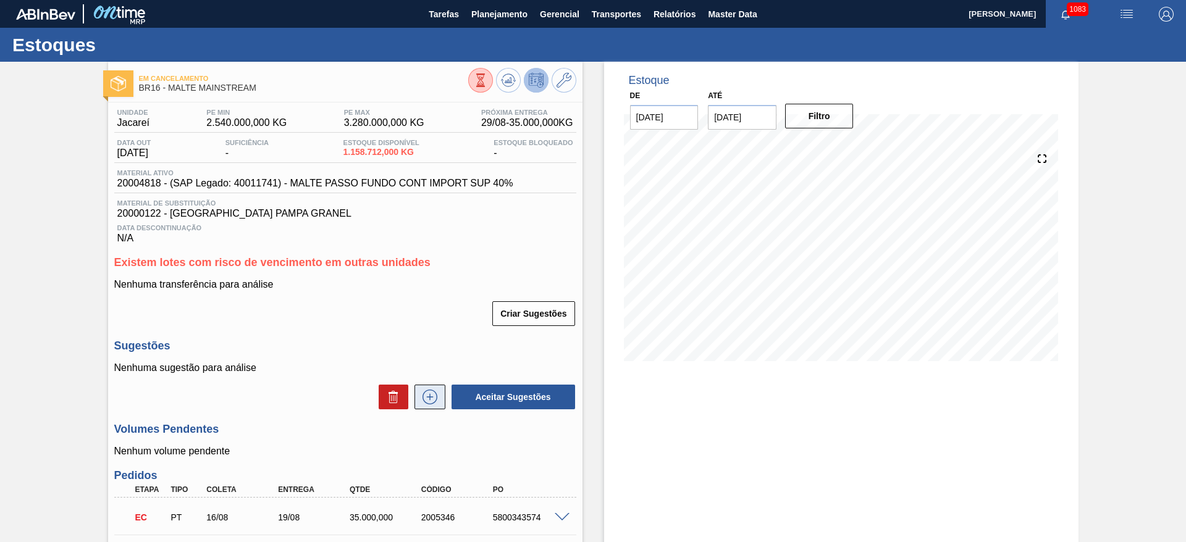
click at [432, 397] on icon at bounding box center [429, 396] width 7 height 1
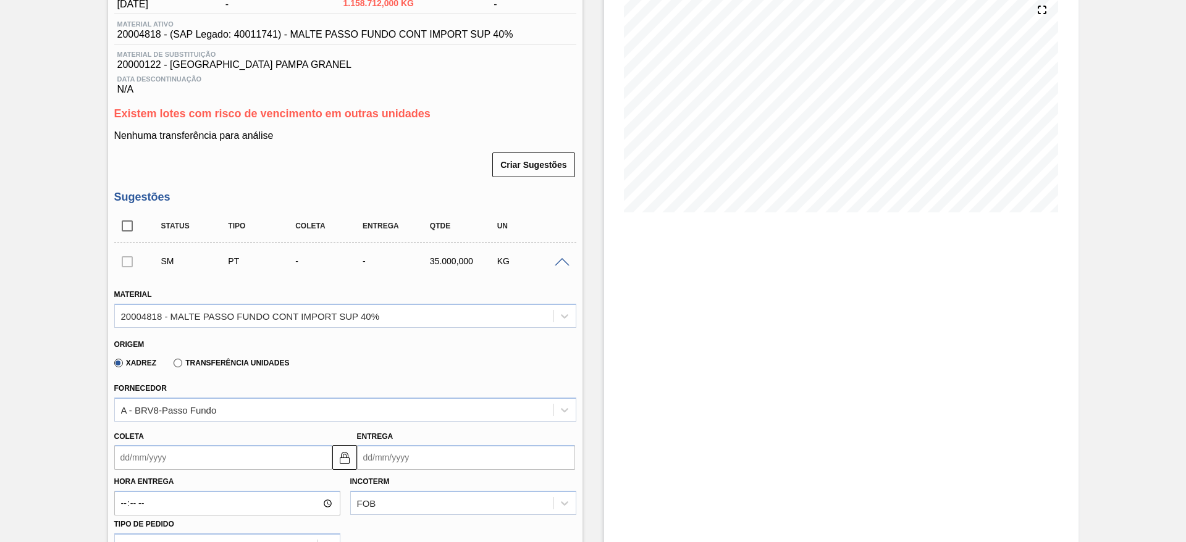
scroll to position [278, 0]
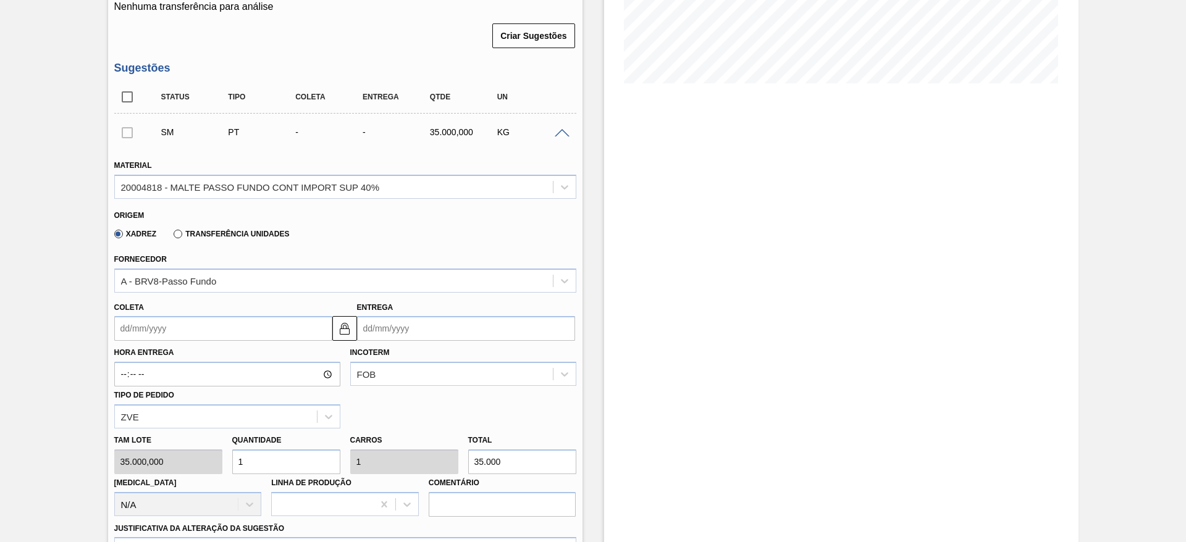
click at [121, 328] on input "Coleta" at bounding box center [223, 328] width 218 height 25
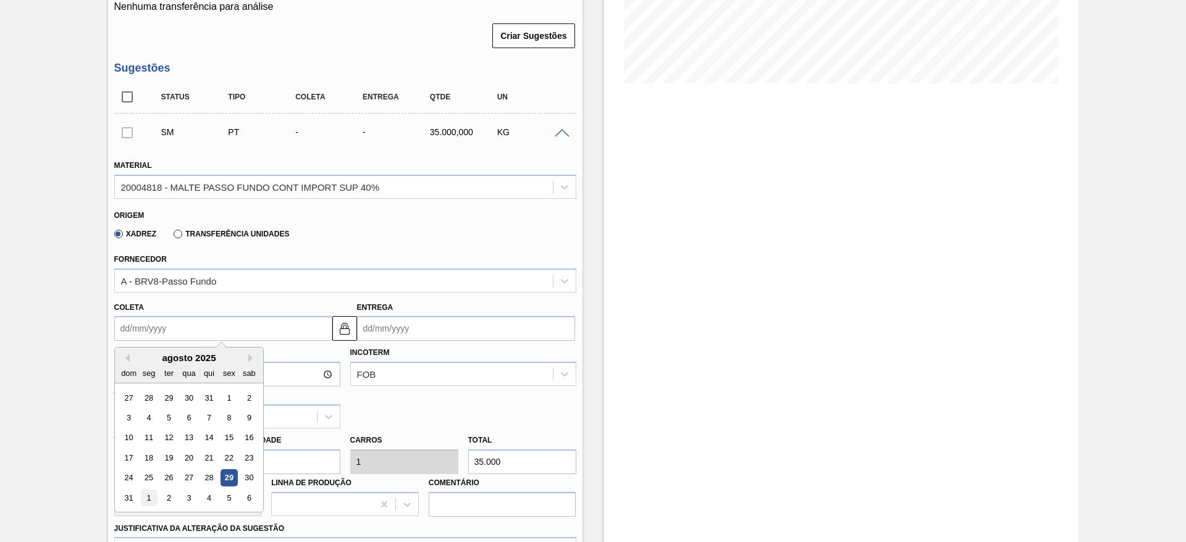
click at [147, 496] on div "1" at bounding box center [148, 498] width 17 height 17
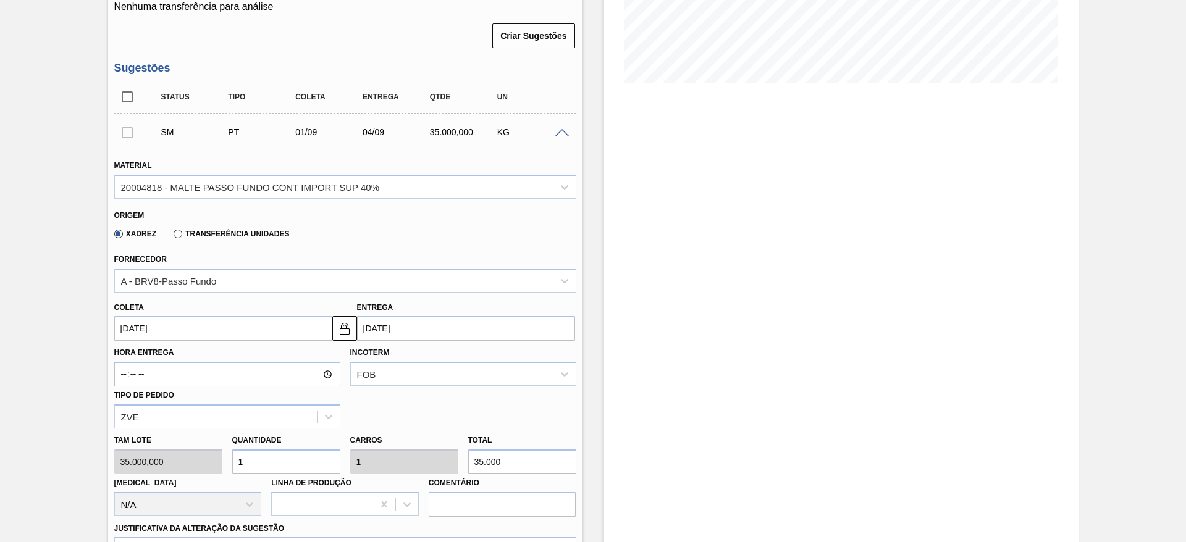
type input "[DATE]"
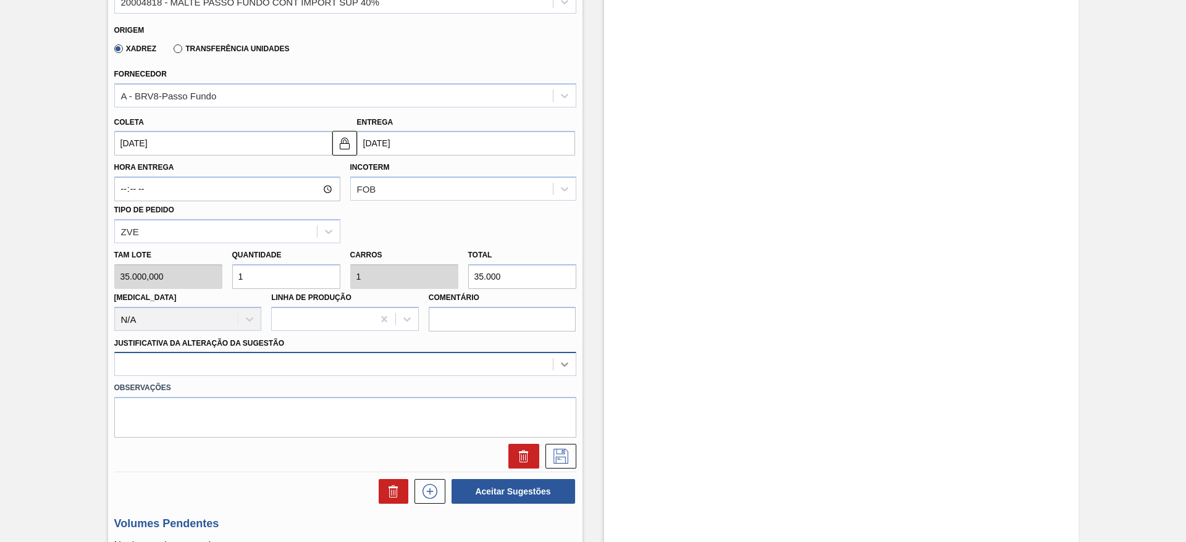
click at [566, 364] on div at bounding box center [345, 364] width 462 height 24
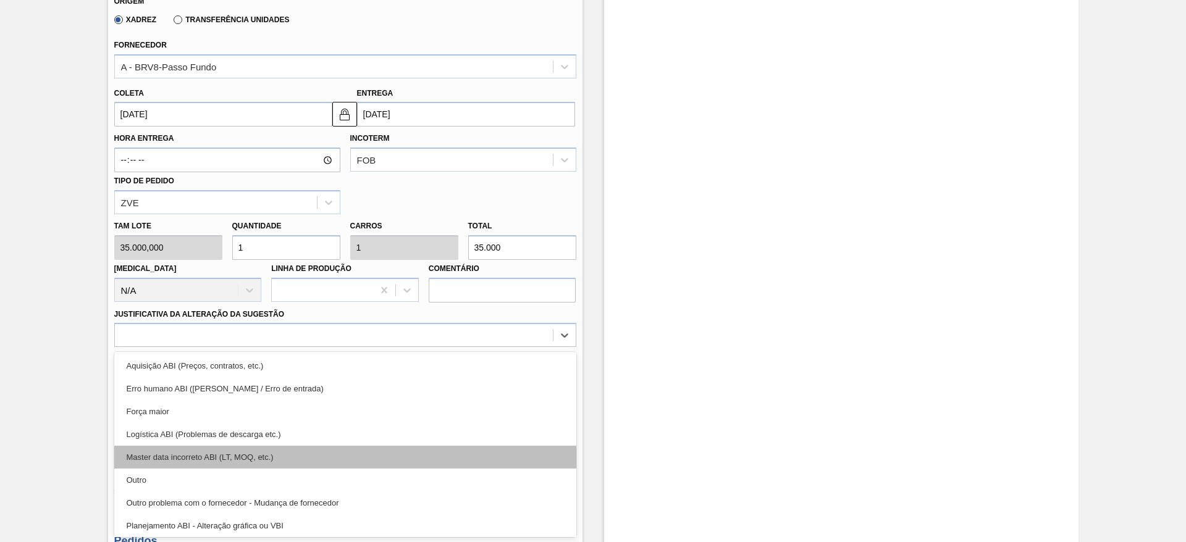
click at [152, 467] on div "Master data incorreto ABI (LT, MOQ, etc.)" at bounding box center [345, 457] width 462 height 23
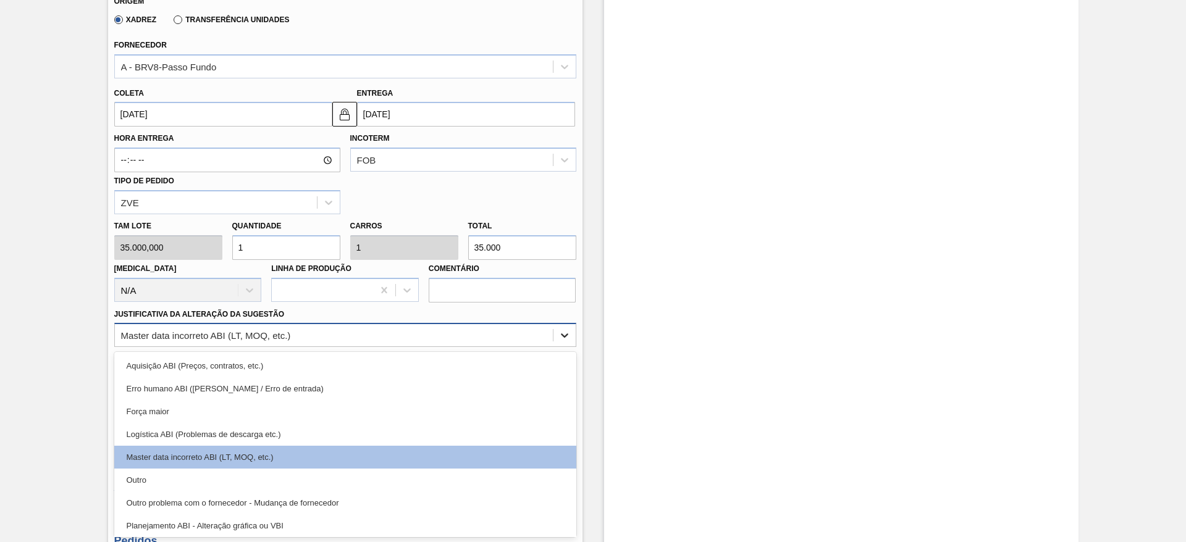
drag, startPoint x: 562, startPoint y: 339, endPoint x: 238, endPoint y: 408, distance: 331.4
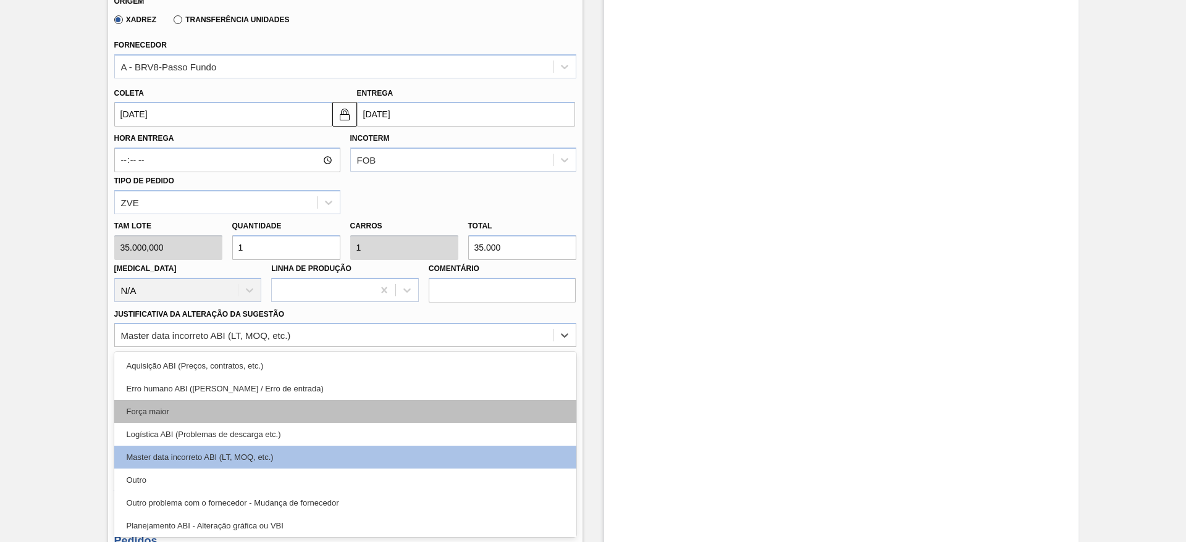
click at [561, 338] on icon at bounding box center [564, 335] width 12 height 12
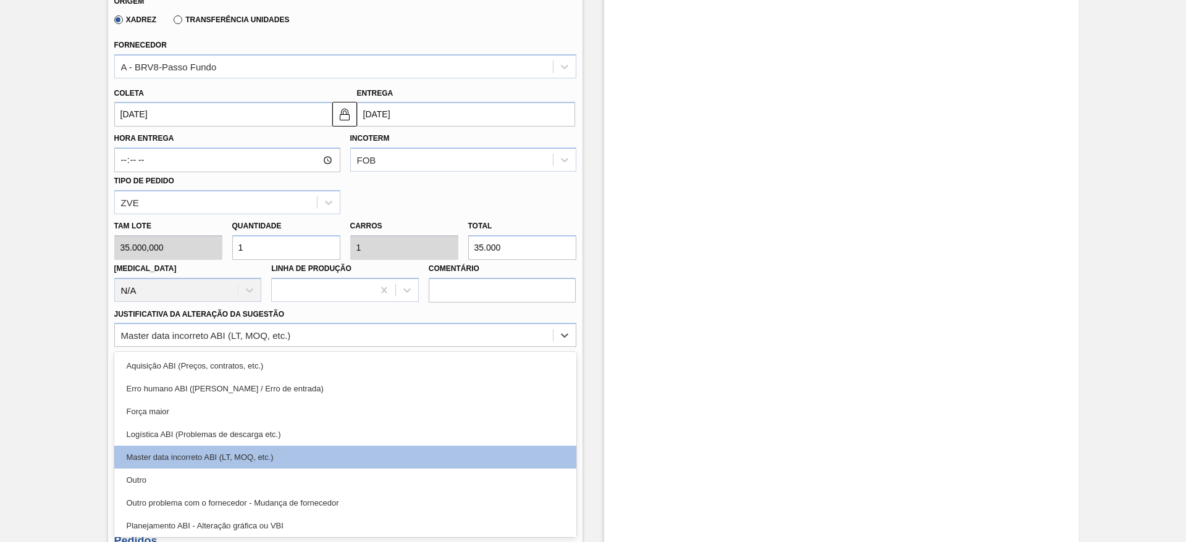
drag, startPoint x: 137, startPoint y: 484, endPoint x: 173, endPoint y: 475, distance: 36.7
click at [139, 484] on div "Outro" at bounding box center [345, 480] width 462 height 23
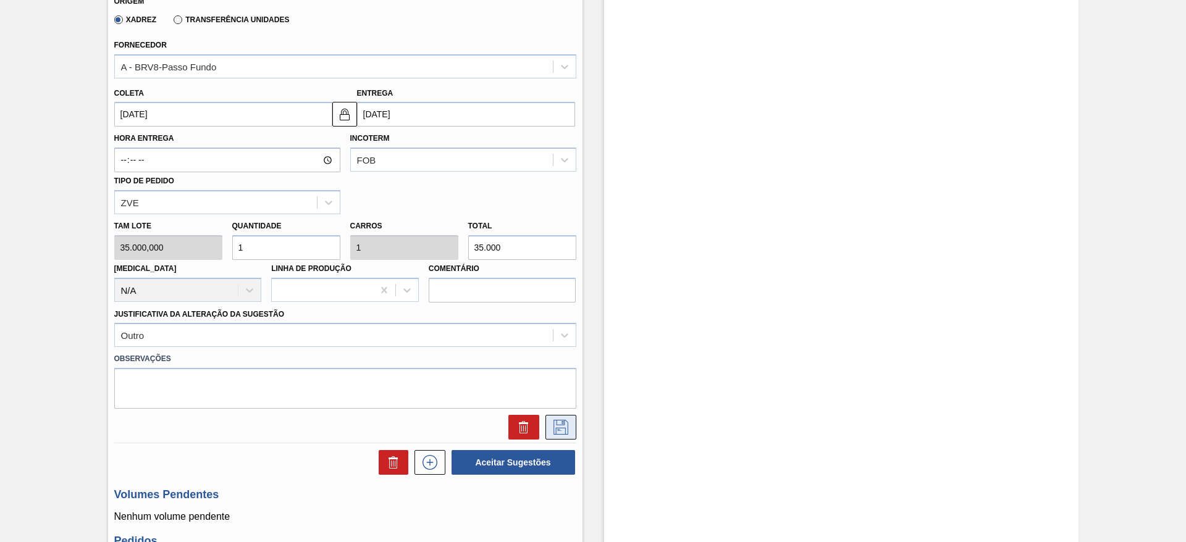
click at [563, 430] on icon at bounding box center [561, 427] width 20 height 15
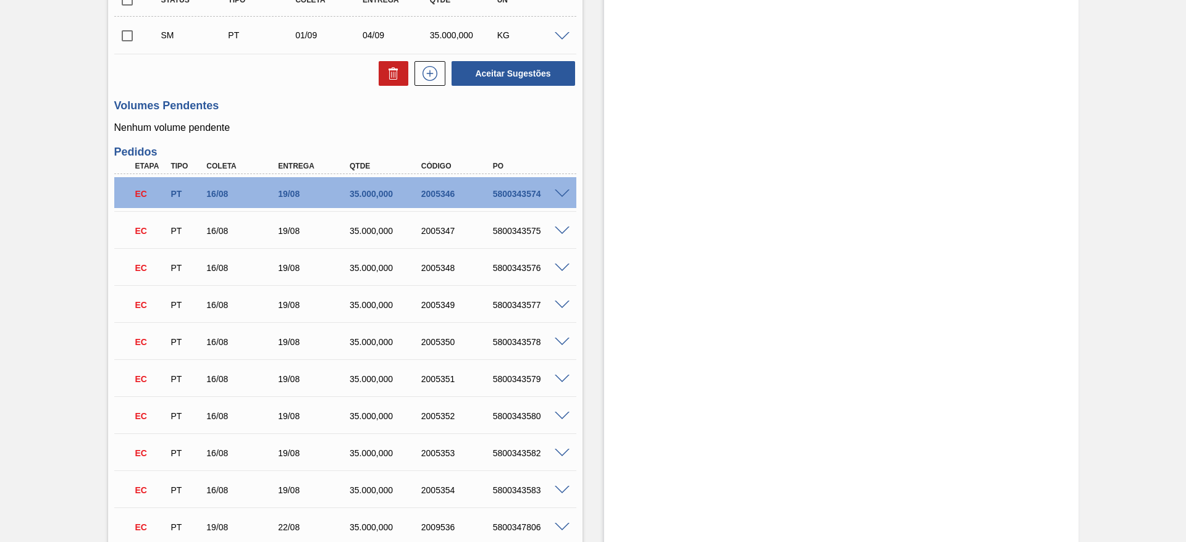
scroll to position [307, 0]
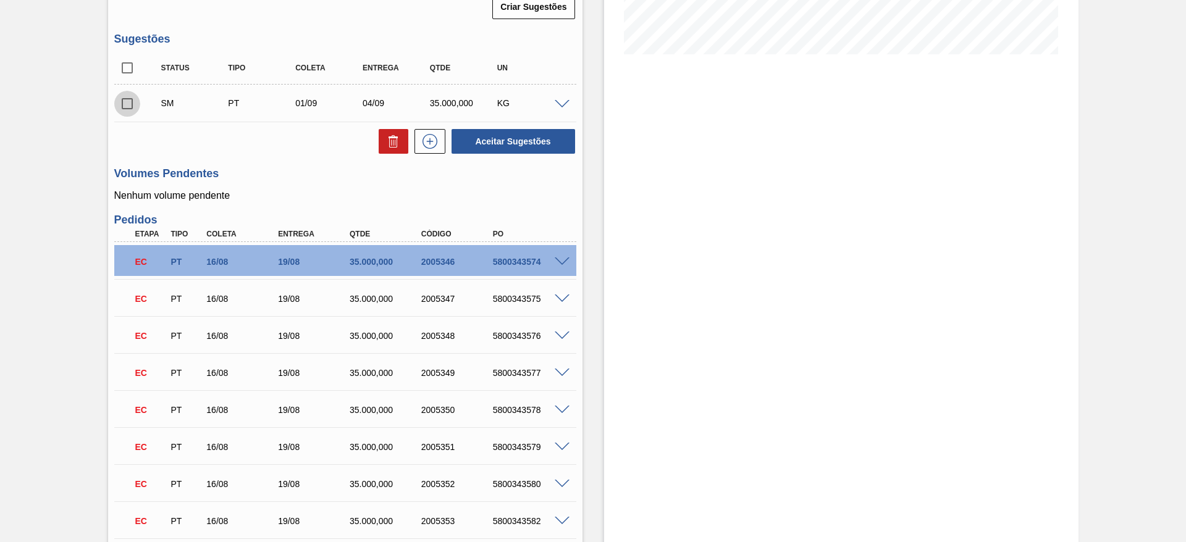
click at [130, 107] on input "checkbox" at bounding box center [127, 104] width 26 height 26
click at [514, 144] on button "Aceitar Sugestões" at bounding box center [513, 141] width 124 height 25
click at [129, 102] on input "checkbox" at bounding box center [127, 104] width 26 height 26
click at [505, 135] on button "Aceitar Sugestões" at bounding box center [513, 141] width 124 height 25
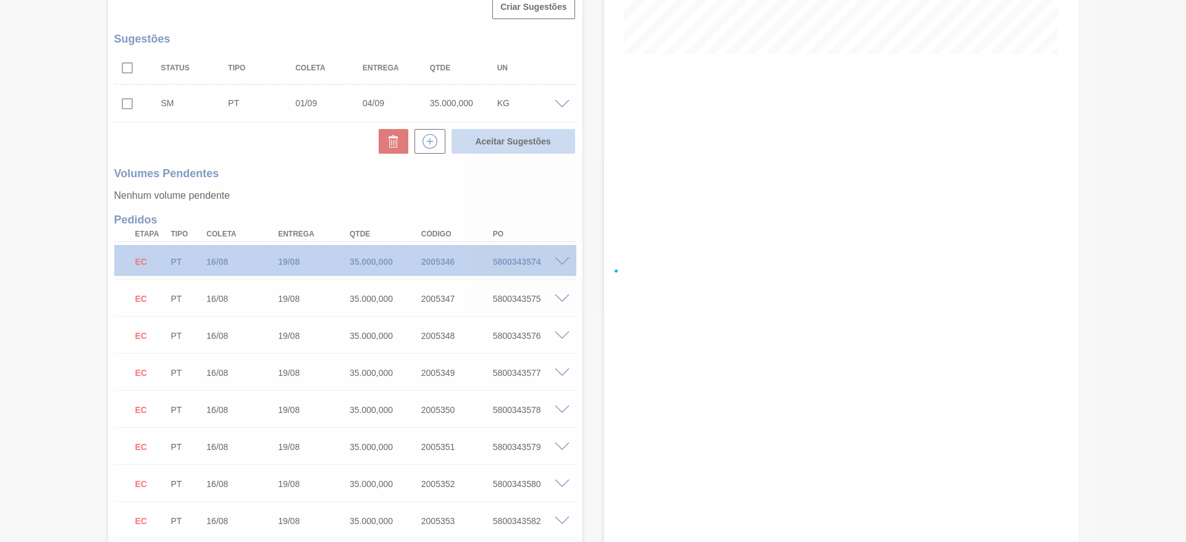
checkbox input "false"
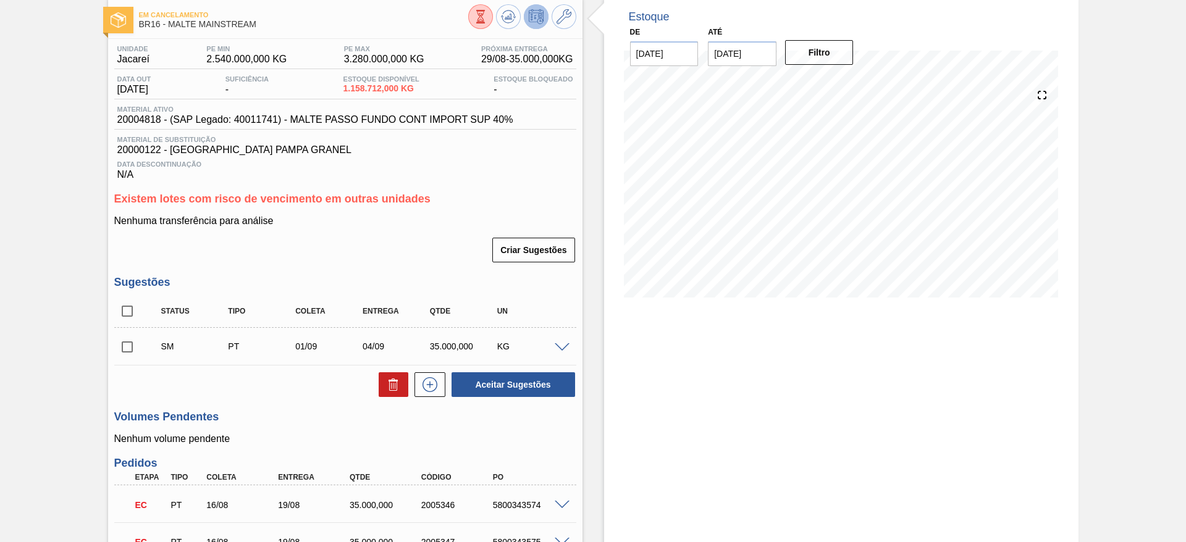
scroll to position [93, 0]
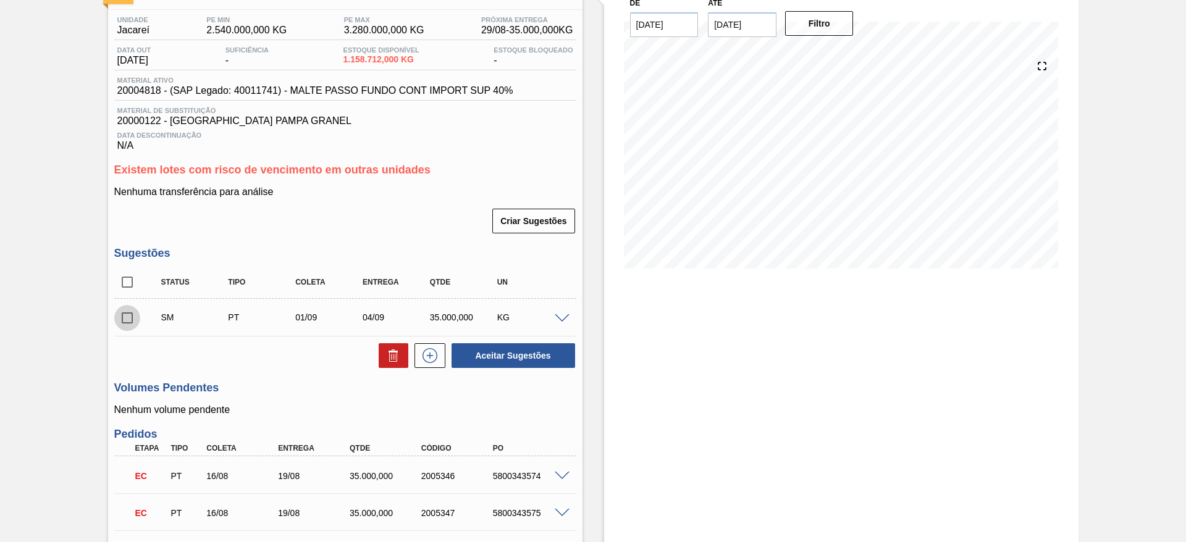
click at [128, 318] on input "checkbox" at bounding box center [127, 318] width 26 height 26
click at [482, 362] on button "Aceitar Sugestões" at bounding box center [513, 355] width 124 height 25
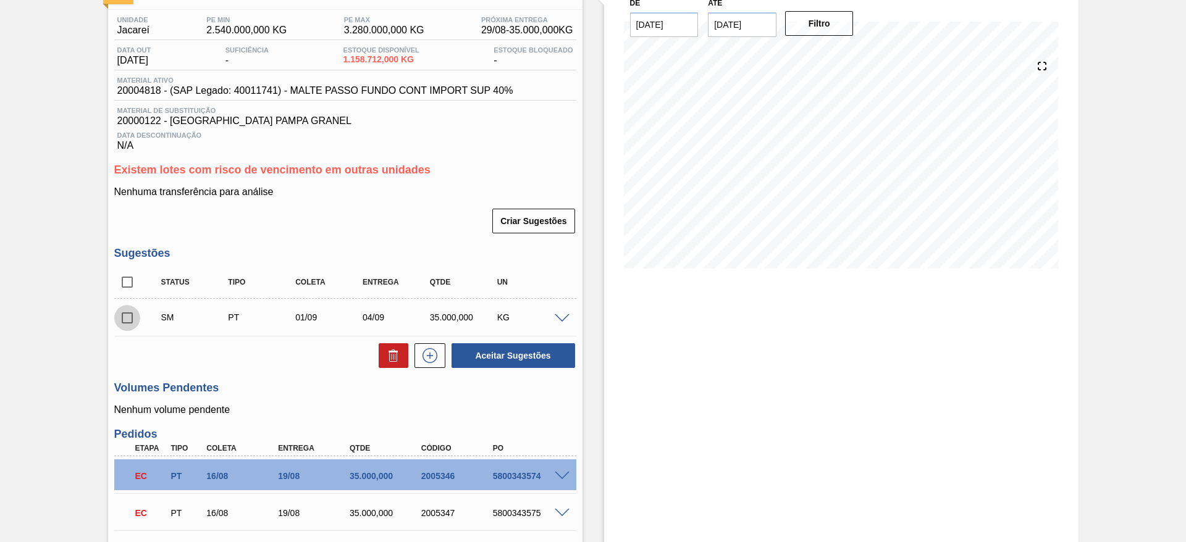
click at [127, 311] on input "checkbox" at bounding box center [127, 318] width 26 height 26
click at [477, 349] on button "Aceitar Sugestões" at bounding box center [513, 355] width 124 height 25
checkbox input "false"
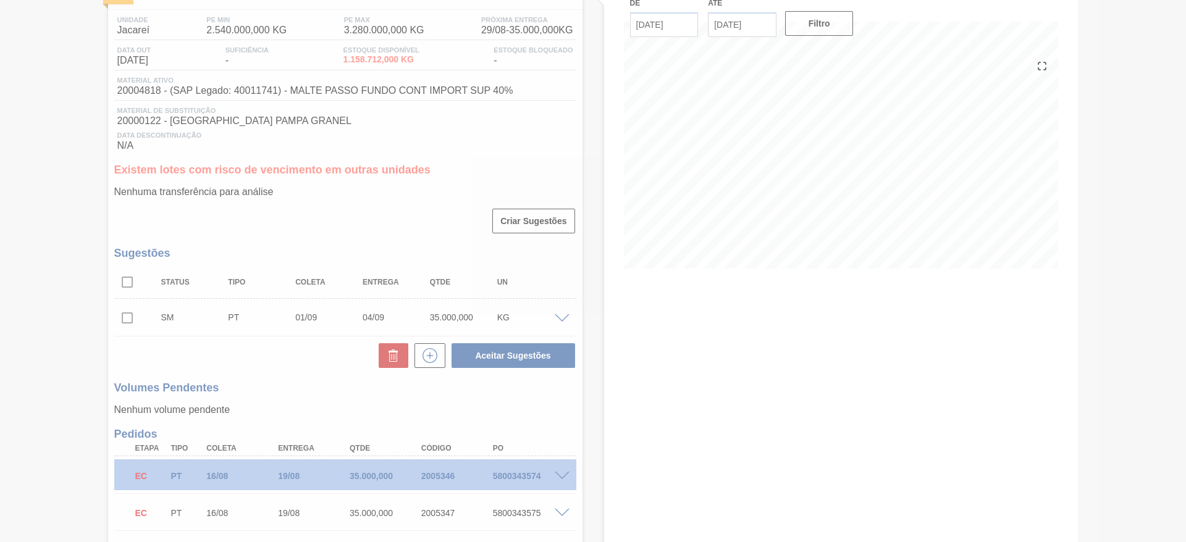
click at [52, 221] on div at bounding box center [593, 271] width 1186 height 542
click at [57, 240] on div at bounding box center [593, 271] width 1186 height 542
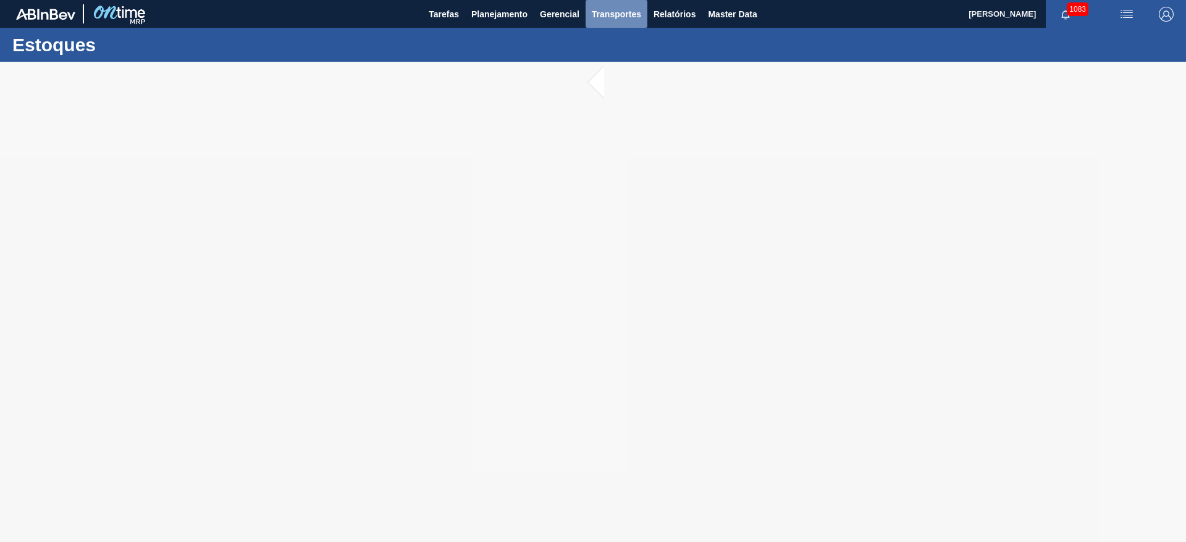
click at [611, 15] on span "Transportes" at bounding box center [616, 14] width 49 height 15
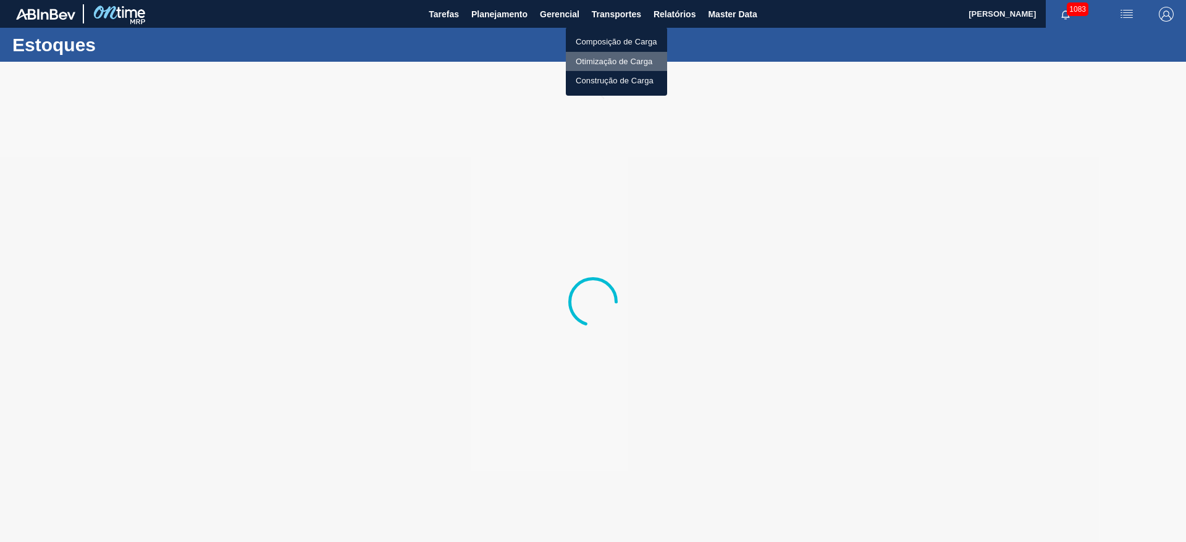
click at [597, 60] on li "Otimização de Carga" at bounding box center [616, 62] width 101 height 20
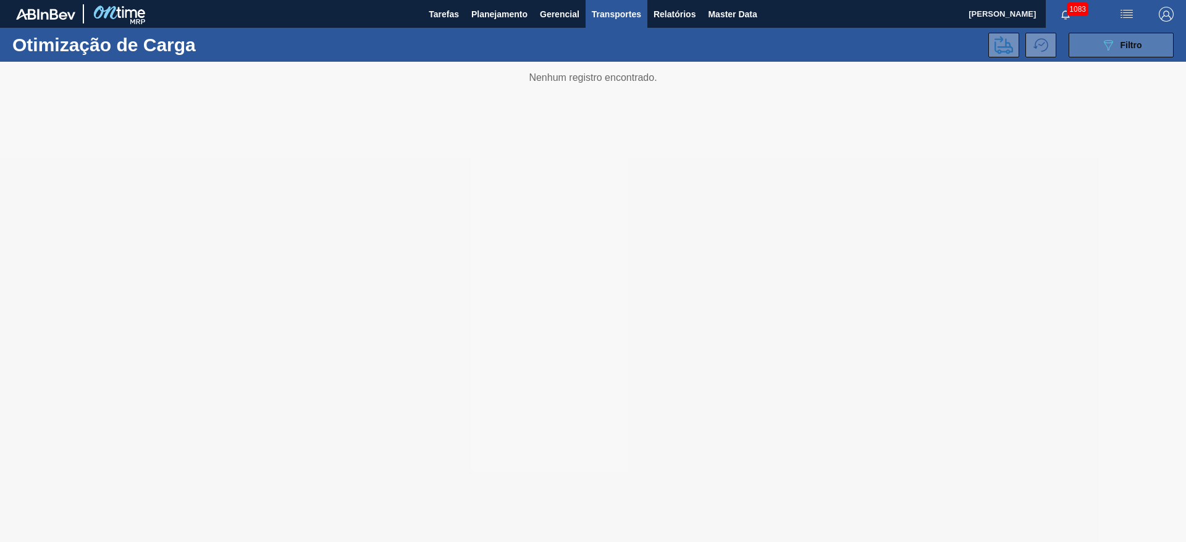
click at [1128, 46] on span "Filtro" at bounding box center [1131, 45] width 22 height 10
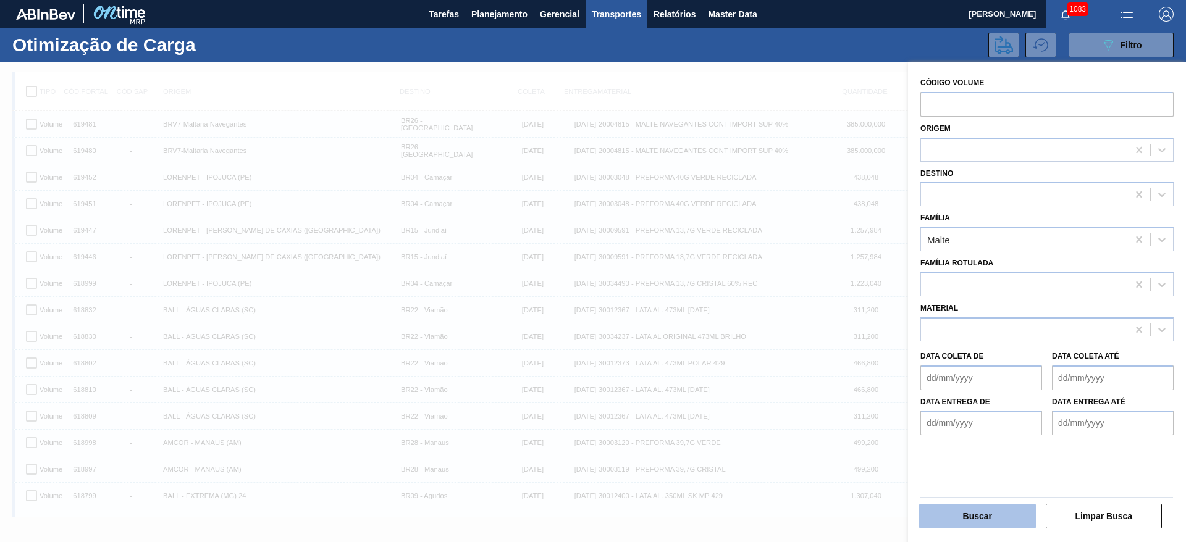
click at [957, 510] on button "Buscar" at bounding box center [977, 516] width 117 height 25
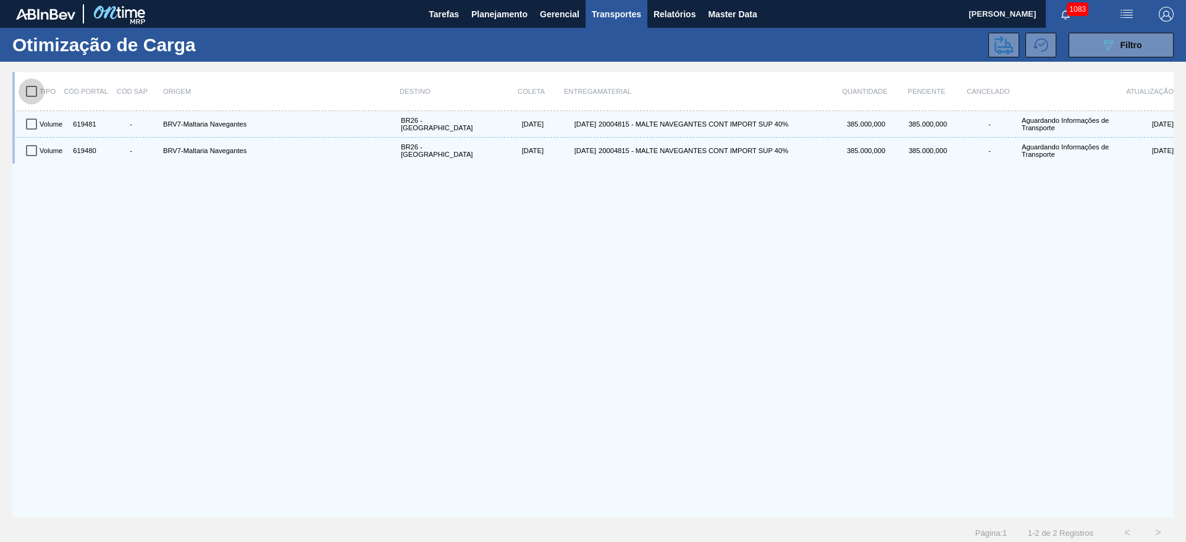
click at [31, 91] on input "checkbox" at bounding box center [32, 91] width 26 height 26
checkbox input "true"
click at [994, 44] on icon at bounding box center [1003, 45] width 19 height 18
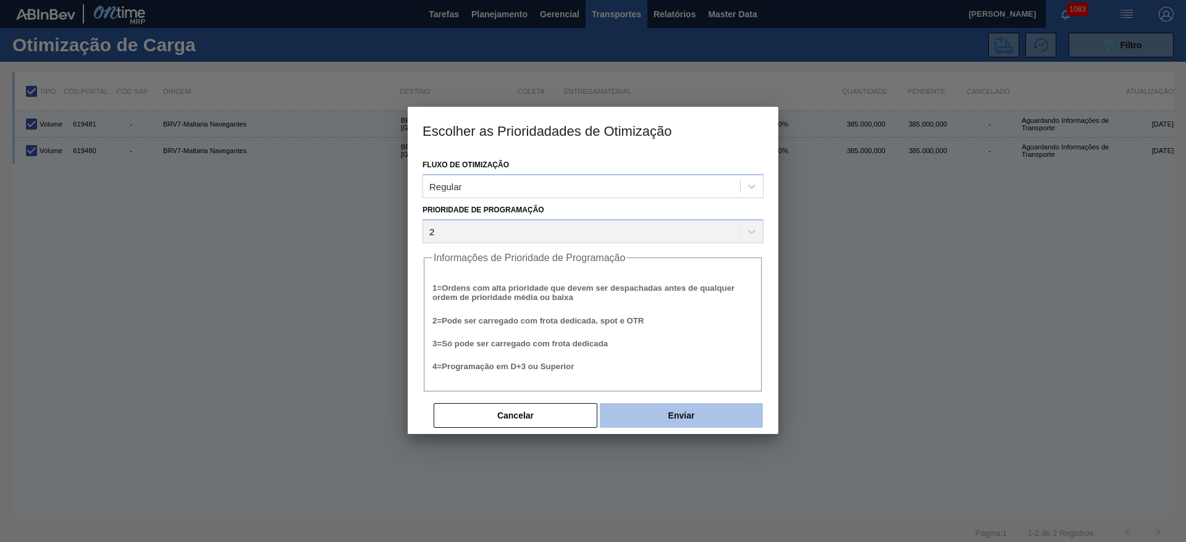
click at [701, 408] on button "Enviar" at bounding box center [681, 415] width 163 height 25
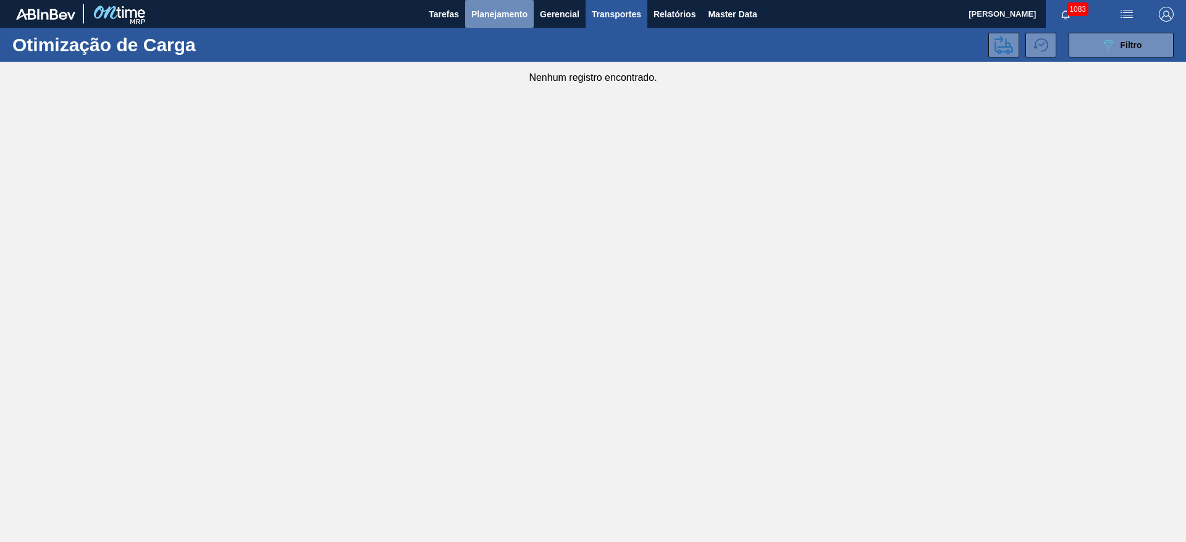
click at [490, 15] on span "Planejamento" at bounding box center [499, 14] width 56 height 15
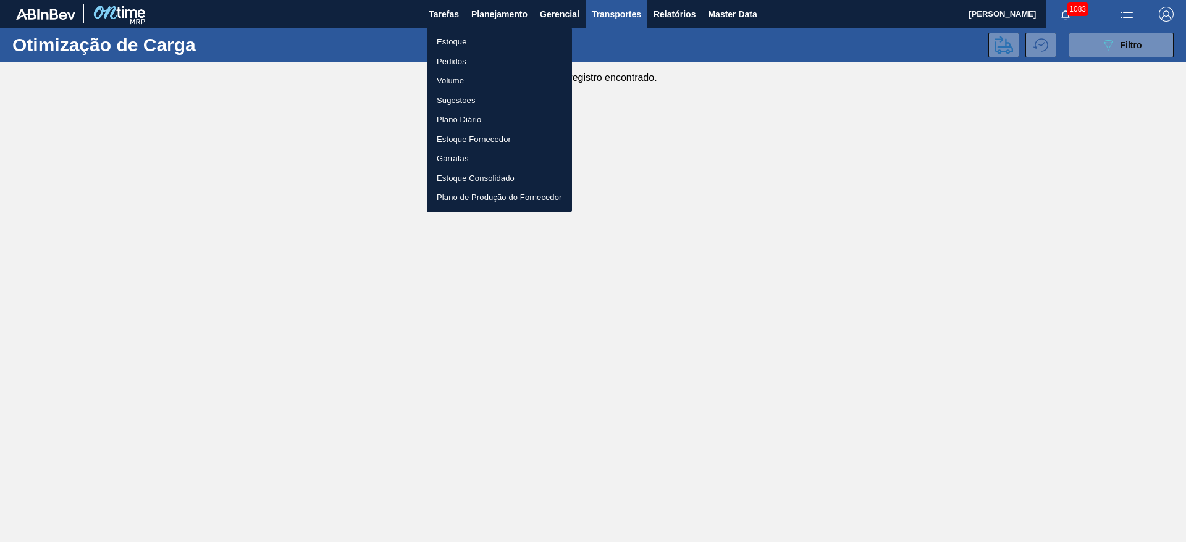
click at [456, 47] on li "Estoque" at bounding box center [499, 42] width 145 height 20
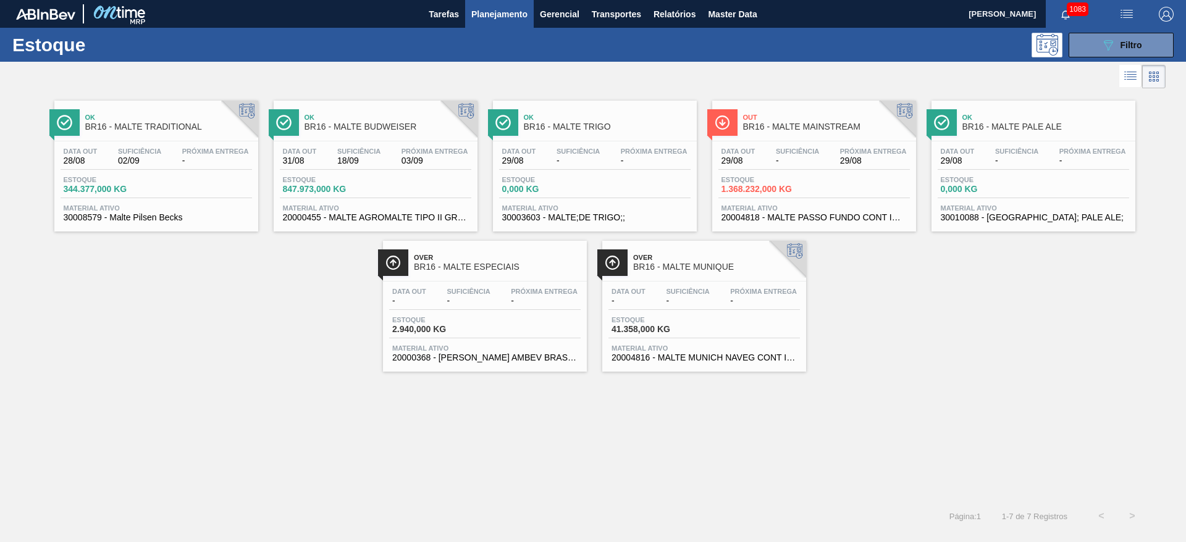
click at [785, 160] on span "-" at bounding box center [797, 160] width 43 height 9
